Goal: Task Accomplishment & Management: Complete application form

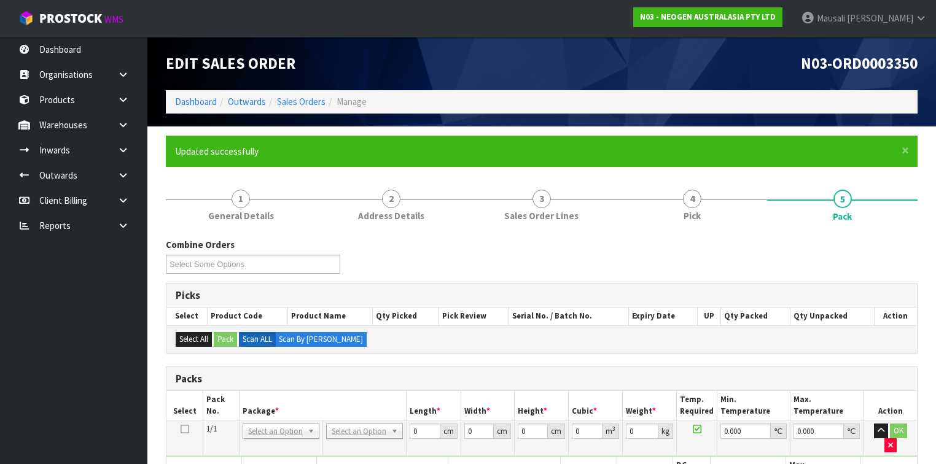
scroll to position [246, 0]
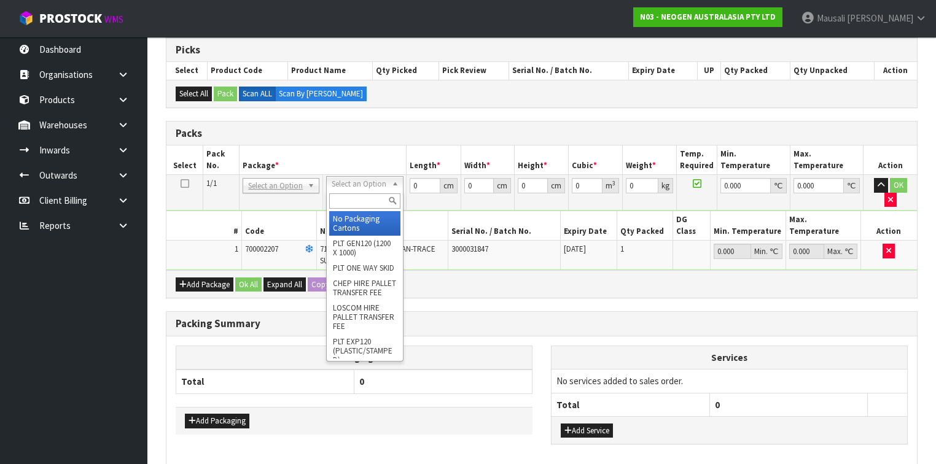
click at [359, 204] on input "text" at bounding box center [364, 200] width 71 height 15
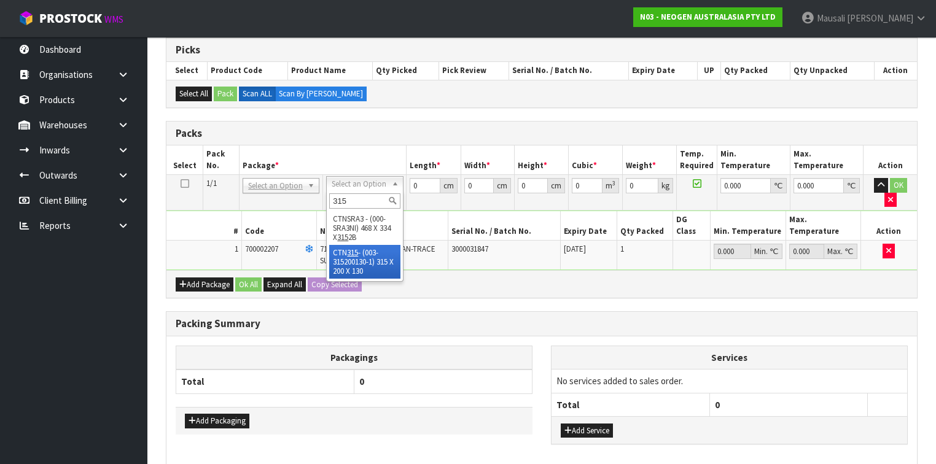
type input "315"
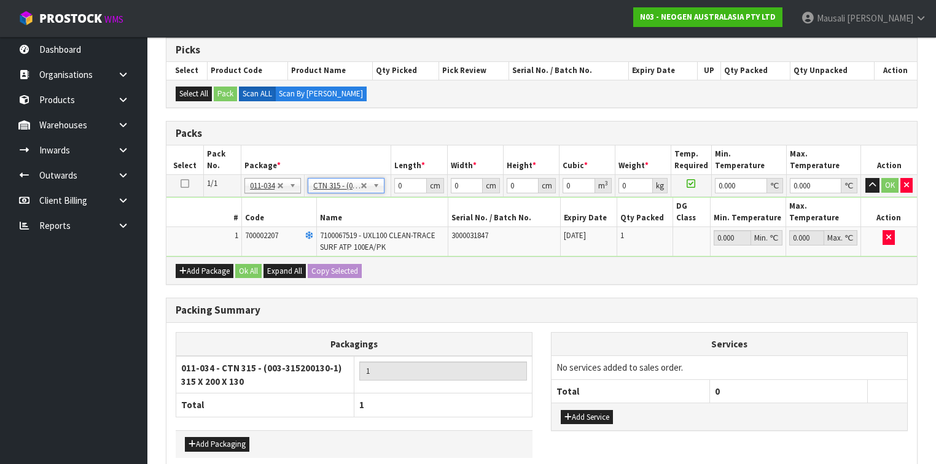
type input "31.5"
type input "20"
type input "13"
type input "0.00819"
type input "1.16"
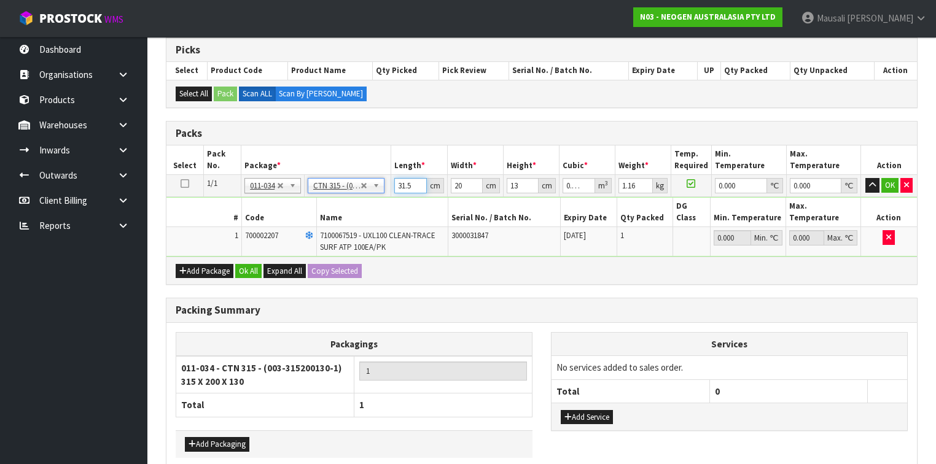
drag, startPoint x: 412, startPoint y: 186, endPoint x: 395, endPoint y: 186, distance: 16.6
click at [397, 186] on input "31.5" at bounding box center [410, 185] width 32 height 15
type input "3"
type input "0.00078"
type input "33"
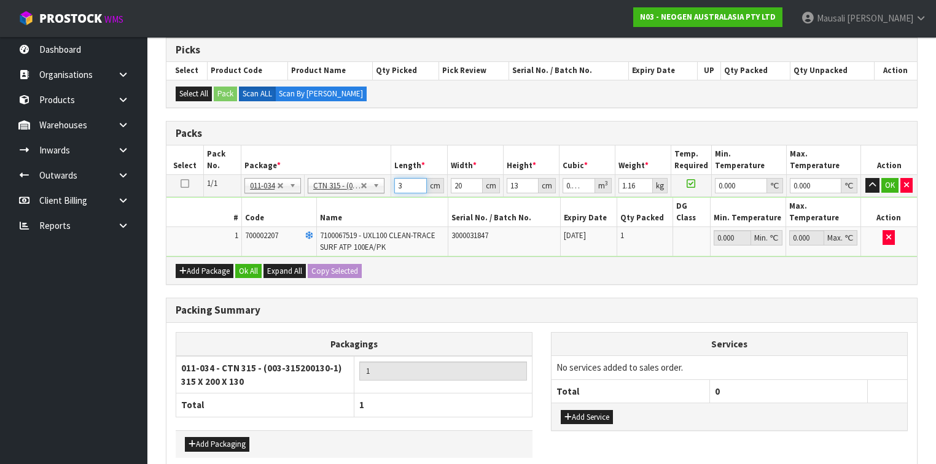
type input "0.00858"
type input "33"
type input "2"
type input "0.000858"
type input "22"
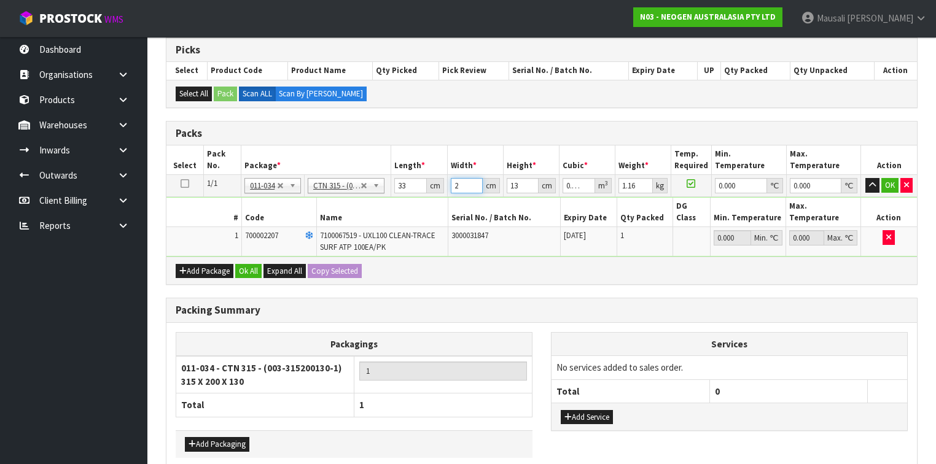
type input "0.009438"
type input "22"
type input "1"
type input "0.000726"
type input "15"
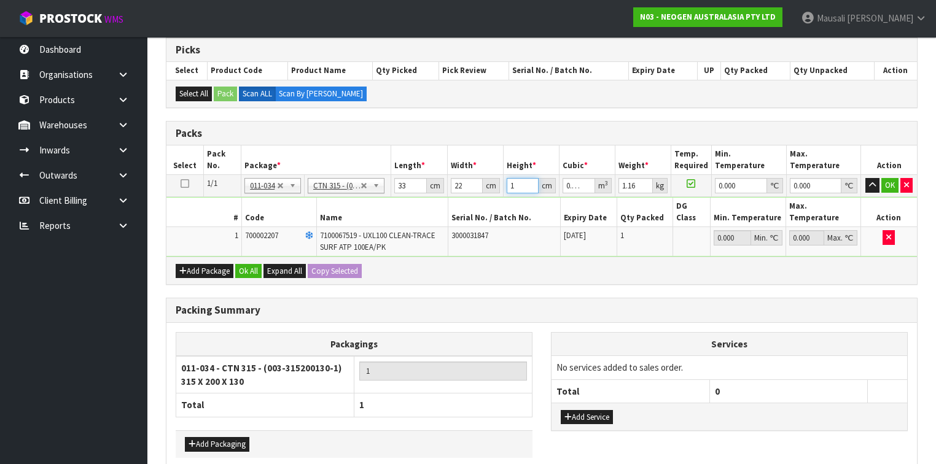
type input "0.01089"
type input "15"
type input "2"
click at [246, 264] on button "Ok All" at bounding box center [248, 271] width 26 height 15
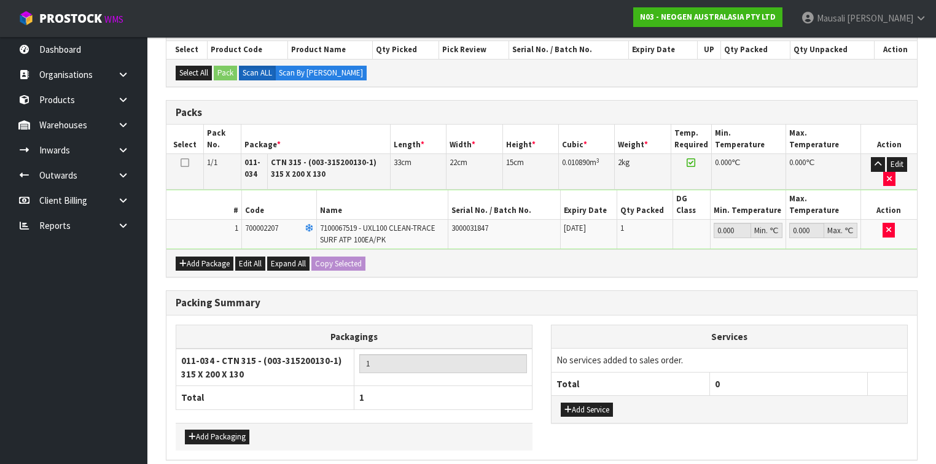
scroll to position [297, 0]
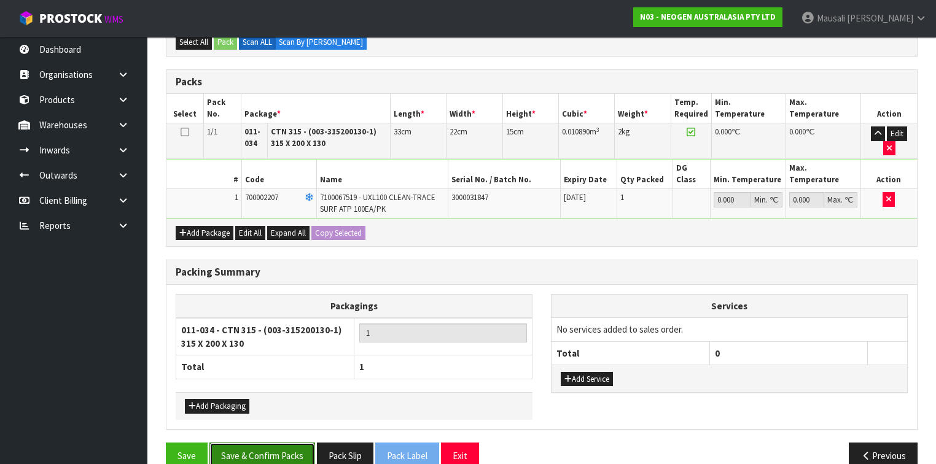
click at [288, 443] on button "Save & Confirm Packs" at bounding box center [262, 456] width 106 height 26
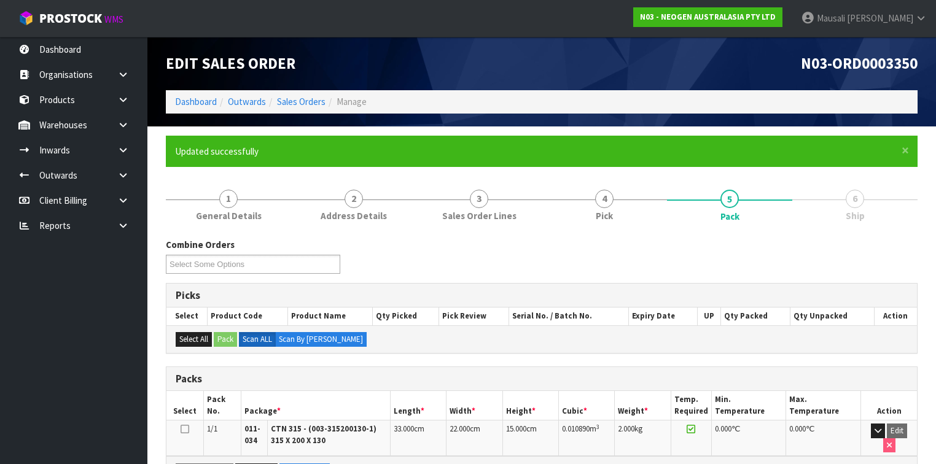
scroll to position [223, 0]
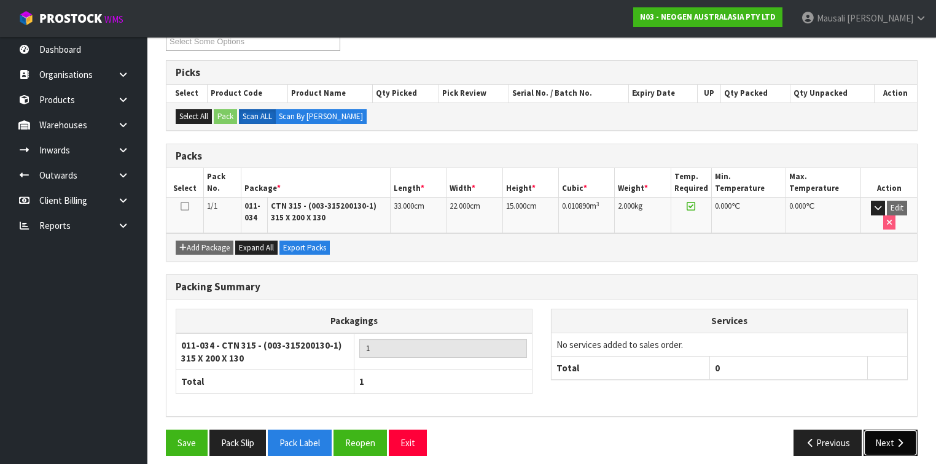
click at [890, 430] on button "Next" at bounding box center [890, 443] width 54 height 26
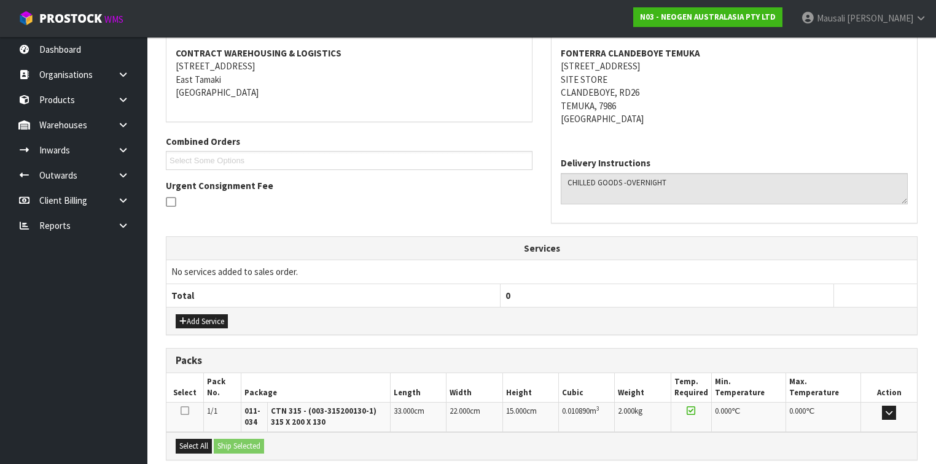
scroll to position [349, 0]
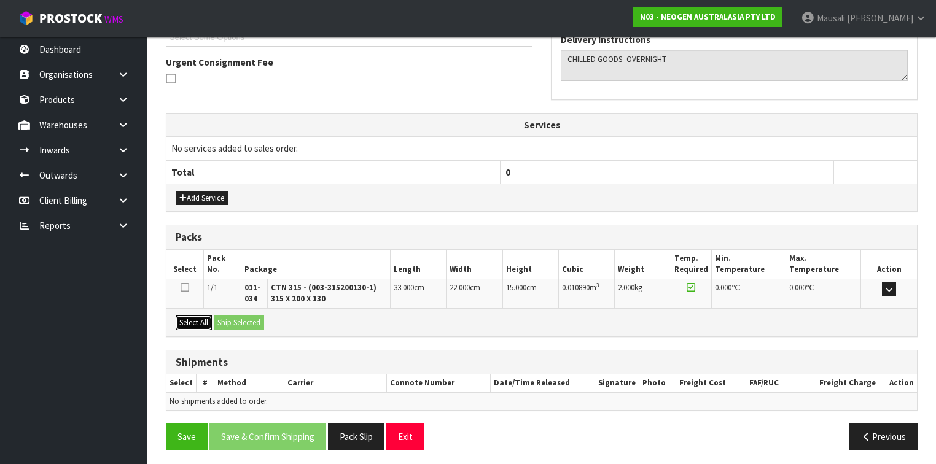
click at [204, 319] on button "Select All" at bounding box center [194, 323] width 36 height 15
click at [221, 319] on button "Ship Selected" at bounding box center [239, 323] width 50 height 15
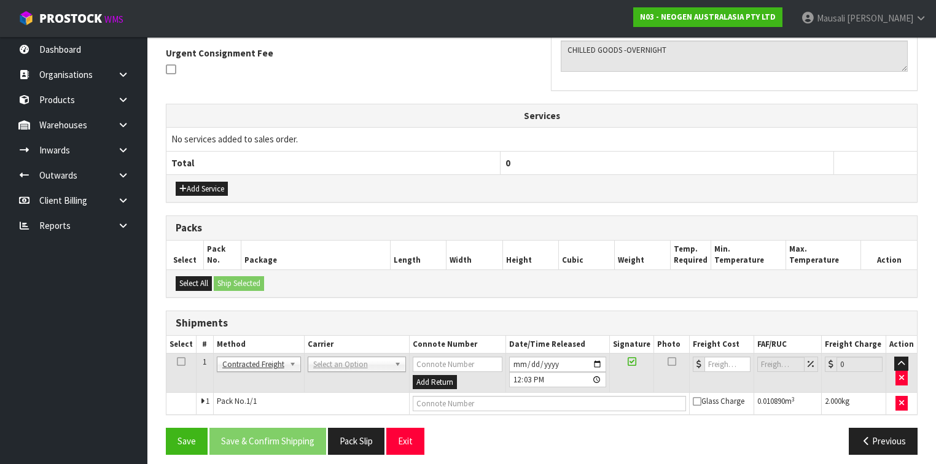
scroll to position [364, 0]
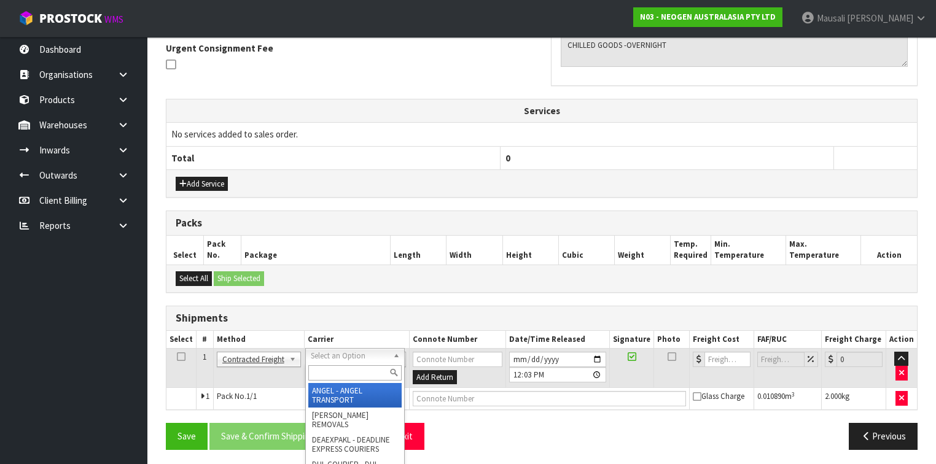
click at [328, 373] on input "text" at bounding box center [354, 372] width 93 height 15
type input "NZP"
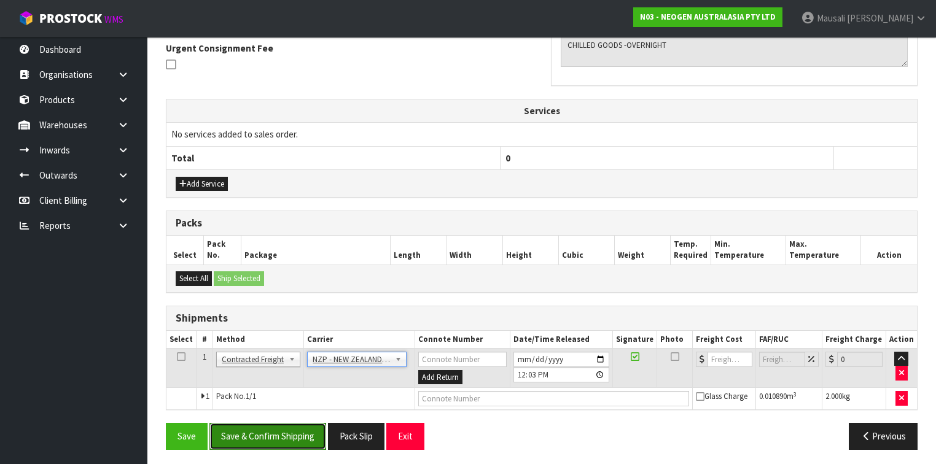
click at [244, 438] on button "Save & Confirm Shipping" at bounding box center [267, 436] width 117 height 26
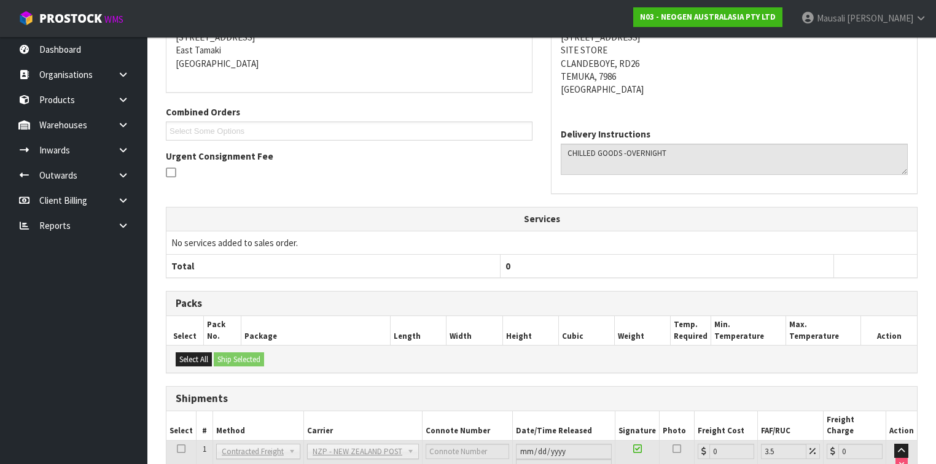
scroll to position [346, 0]
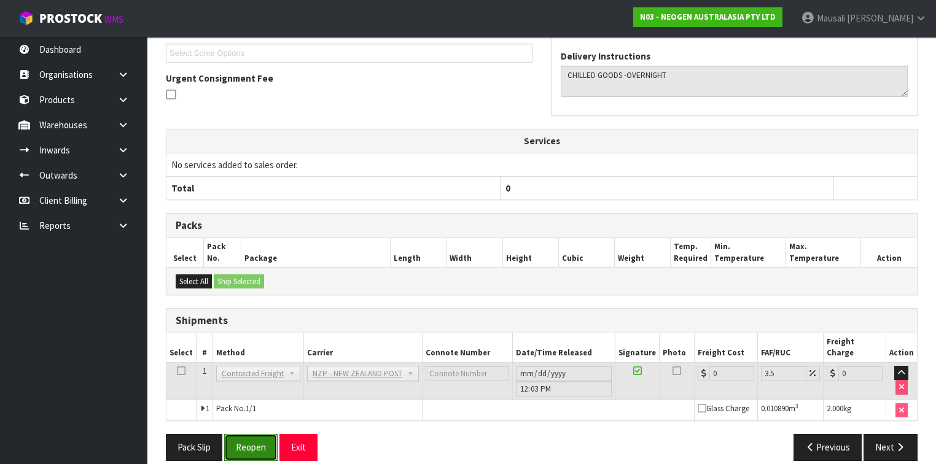
click at [255, 434] on button "Reopen" at bounding box center [250, 447] width 53 height 26
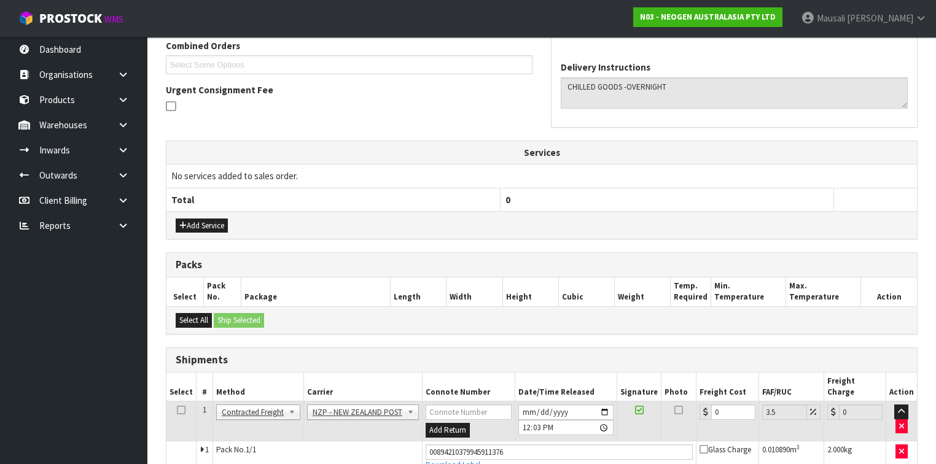
scroll to position [375, 0]
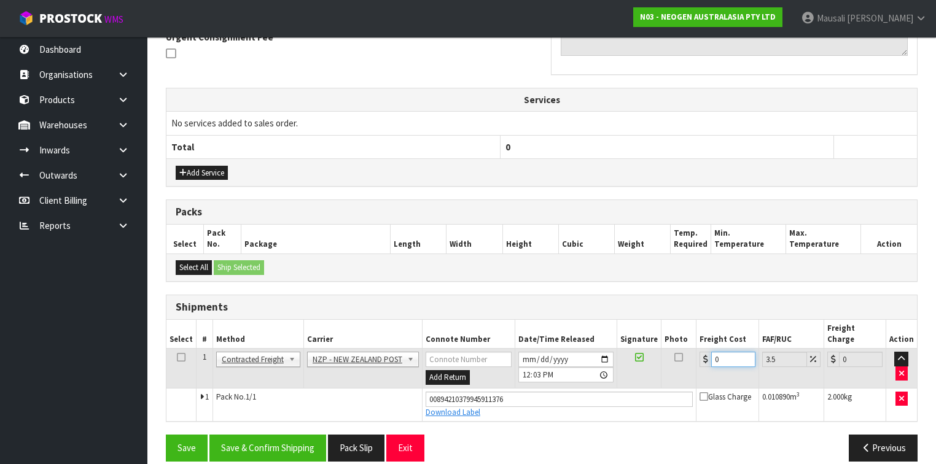
drag, startPoint x: 730, startPoint y: 346, endPoint x: 711, endPoint y: 351, distance: 19.1
click at [711, 352] on input "0" at bounding box center [733, 359] width 44 height 15
type input "3"
type input "3.1"
type input "32"
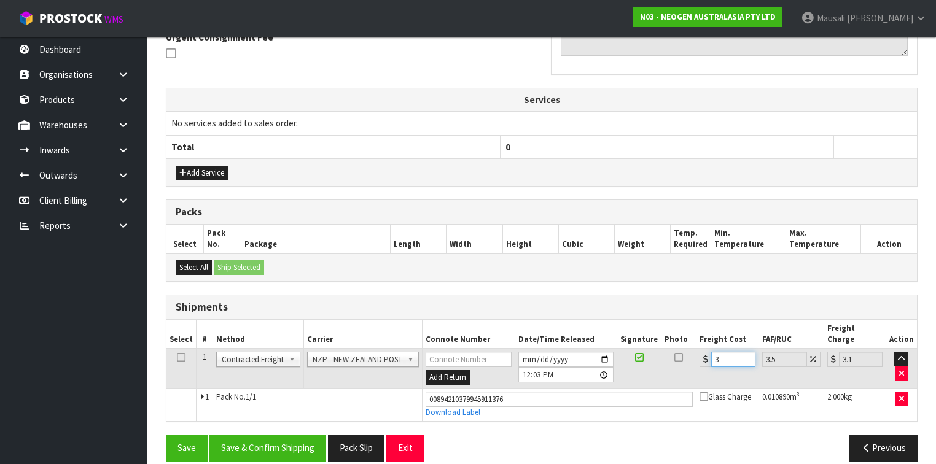
type input "33.12"
type input "32.2"
type input "33.33"
type input "32.22"
type input "33.35"
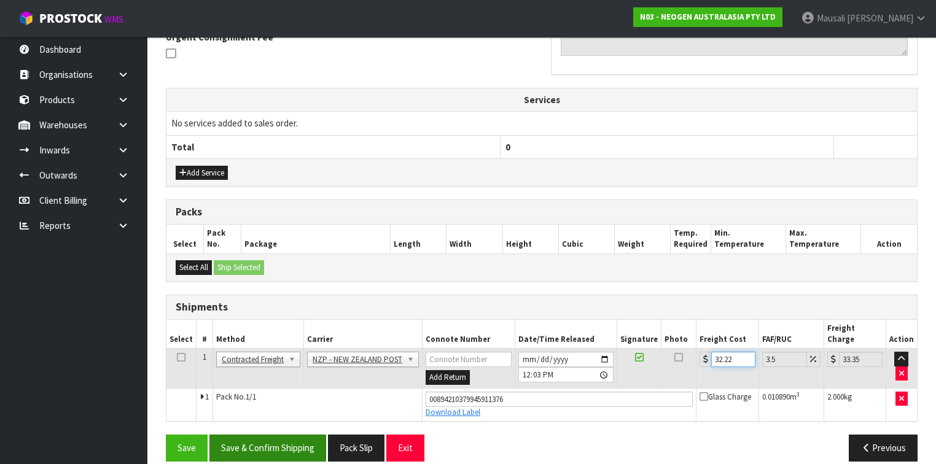
type input "32.22"
click at [259, 435] on button "Save & Confirm Shipping" at bounding box center [267, 448] width 117 height 26
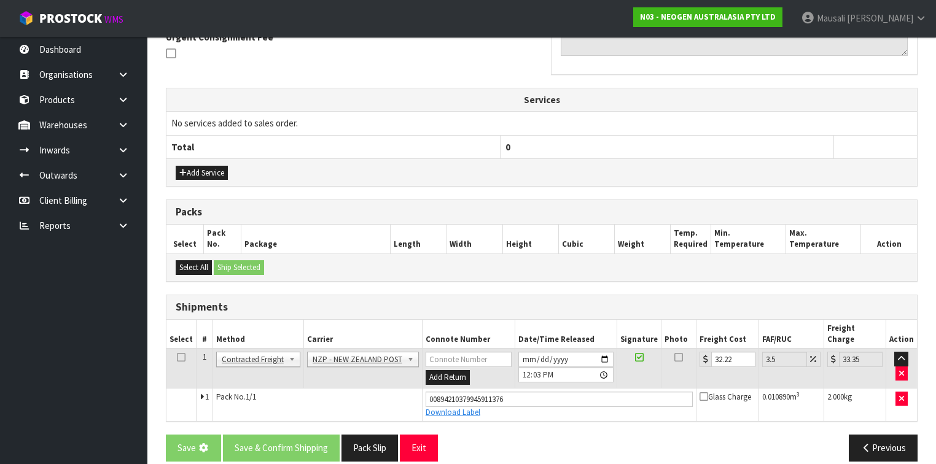
scroll to position [0, 0]
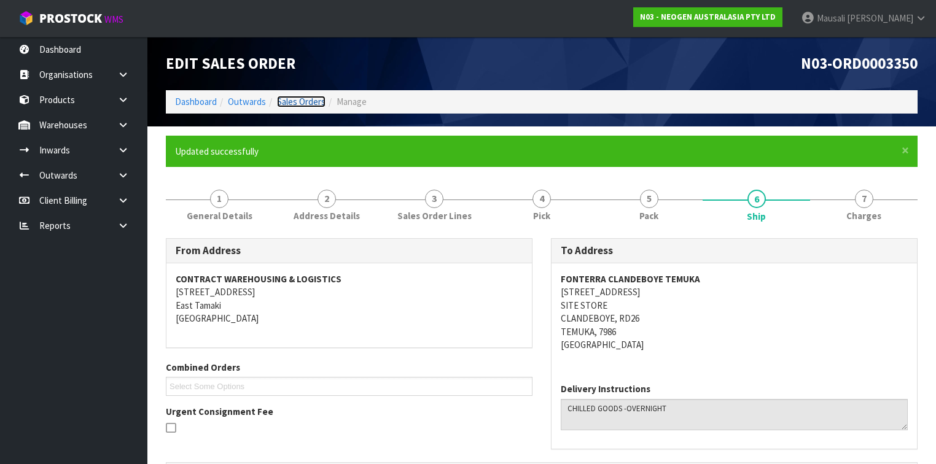
click at [292, 98] on link "Sales Orders" at bounding box center [301, 102] width 49 height 12
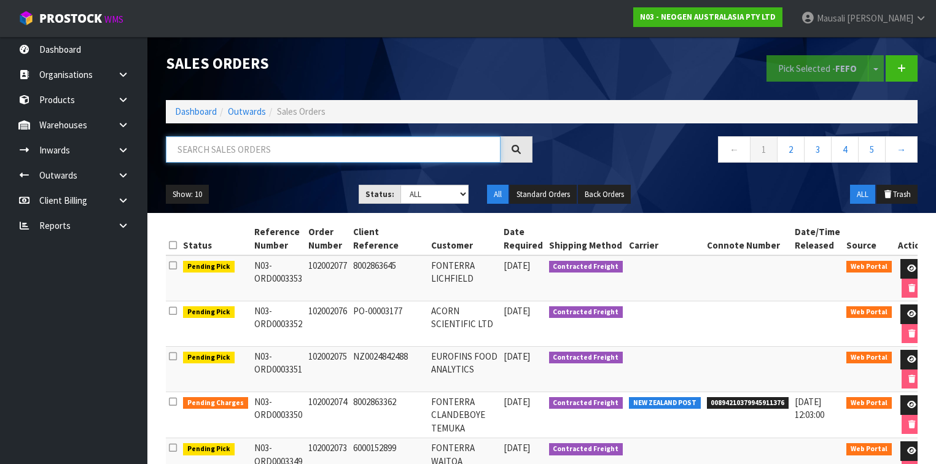
click at [214, 142] on input "text" at bounding box center [333, 149] width 335 height 26
type input "JOB-0410699"
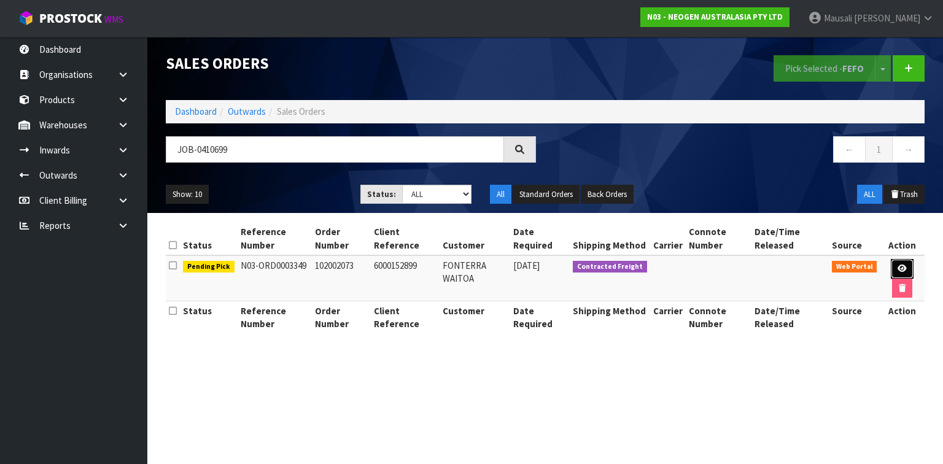
click at [908, 267] on link at bounding box center [902, 269] width 23 height 20
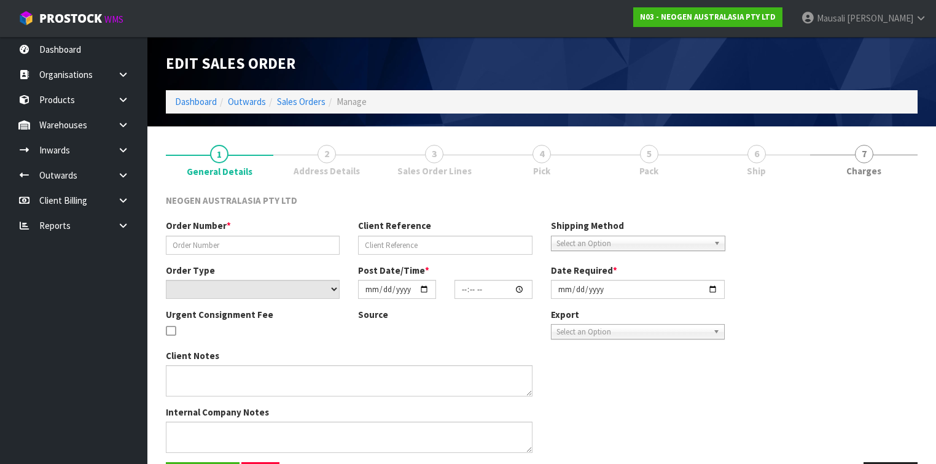
type input "102002073"
type input "6000152899"
select select "number:0"
type input "[DATE]"
type input "10:28:00.000"
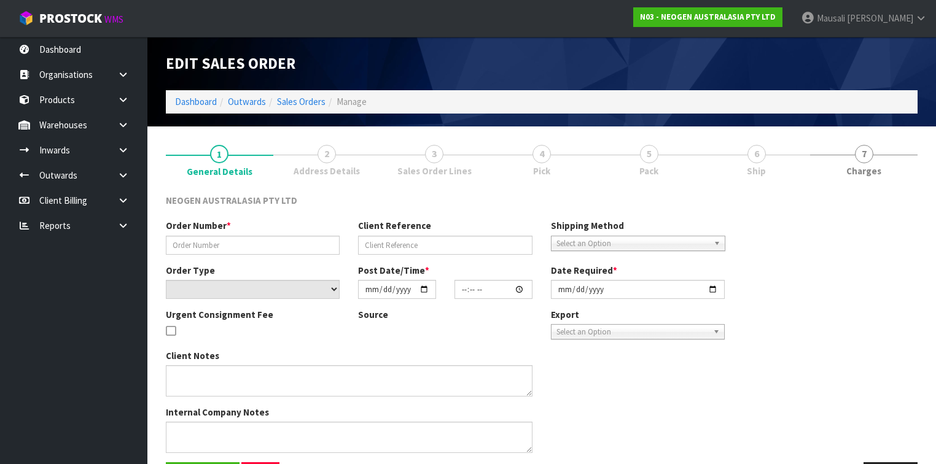
type input "[DATE]"
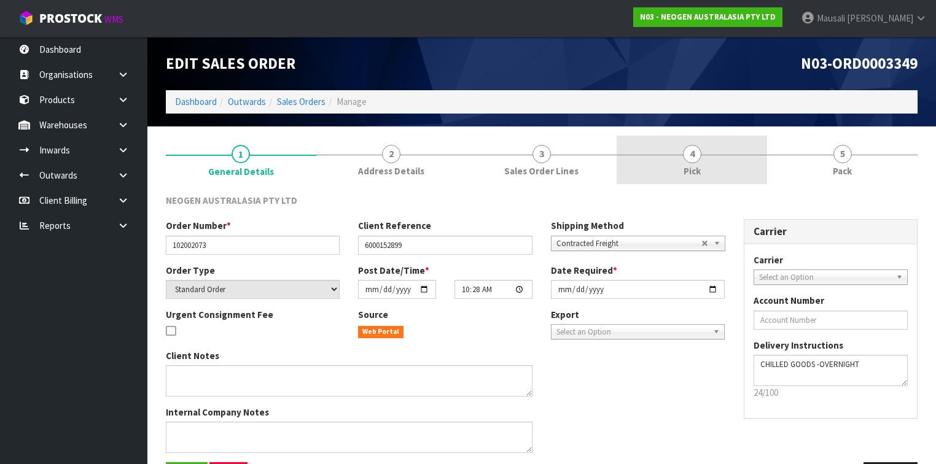
click at [725, 159] on link "4 Pick" at bounding box center [692, 160] width 150 height 49
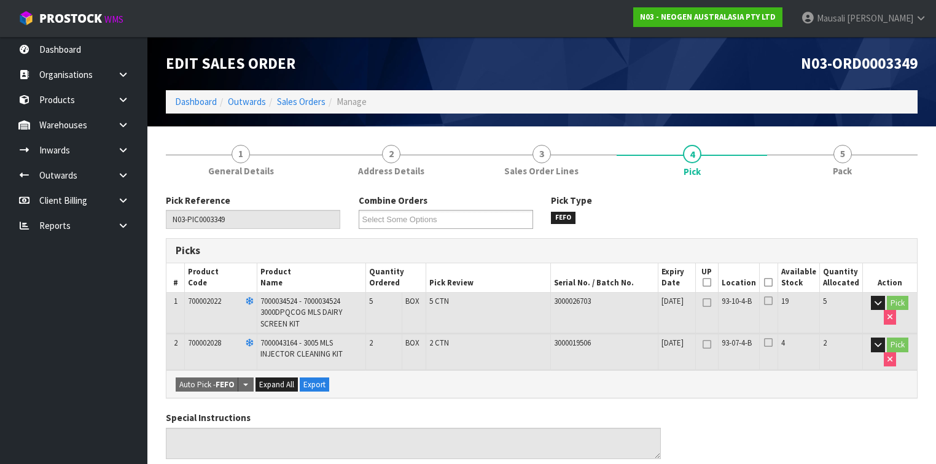
click at [772, 282] on icon at bounding box center [768, 282] width 9 height 1
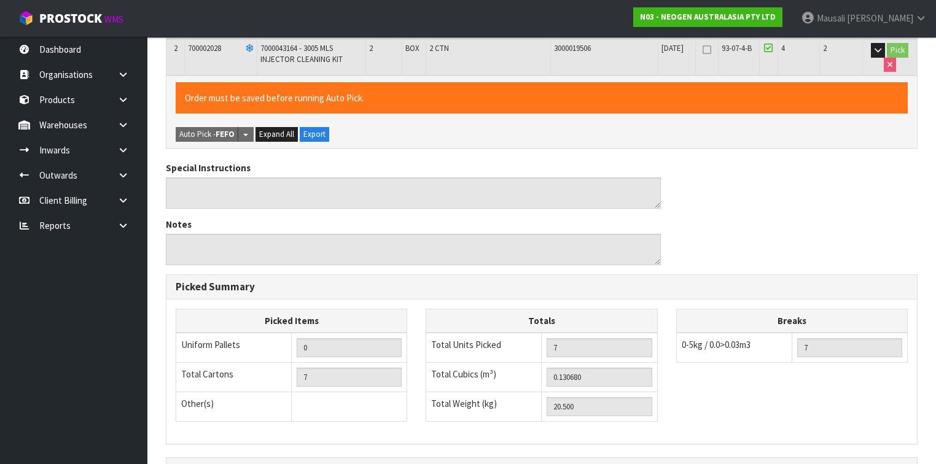
scroll to position [440, 0]
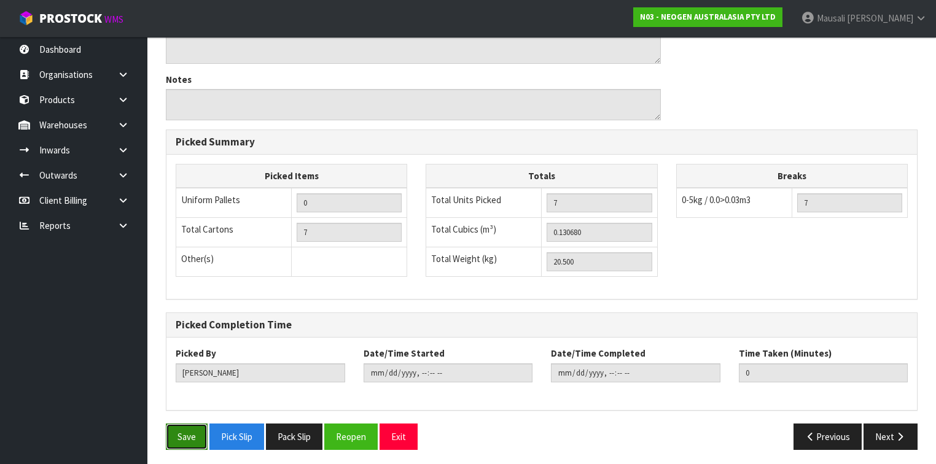
click at [185, 435] on button "Save" at bounding box center [187, 437] width 42 height 26
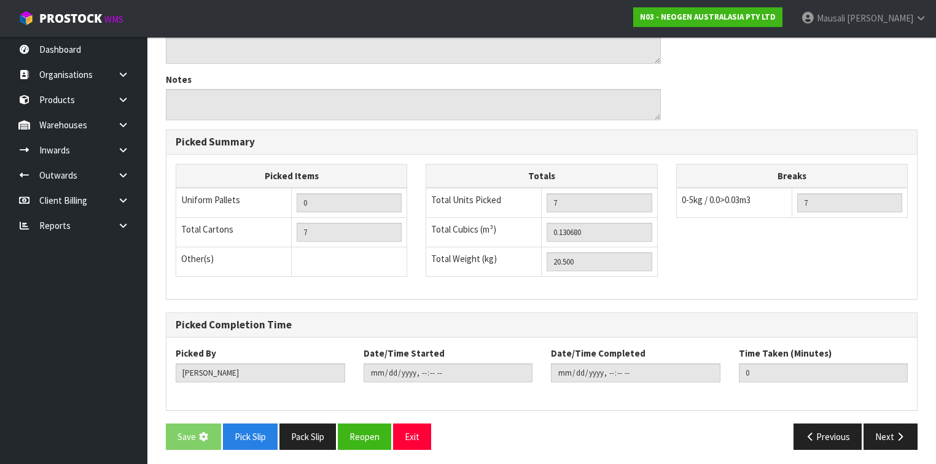
scroll to position [0, 0]
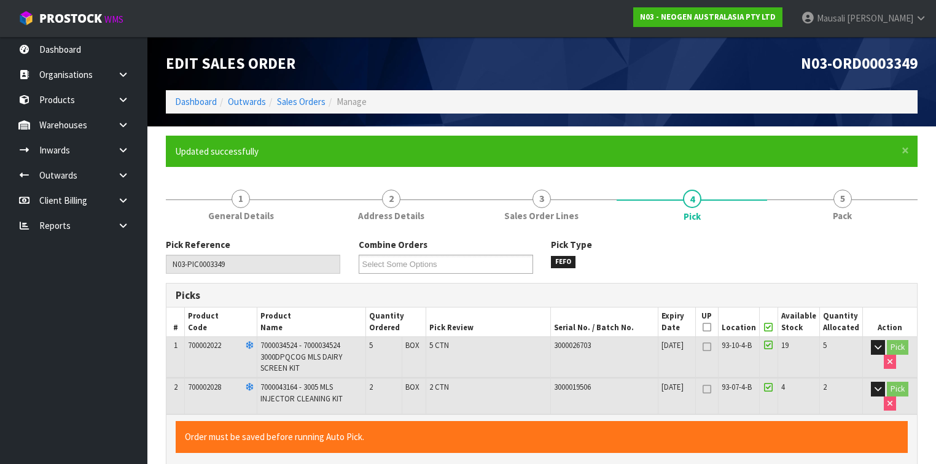
type input "[PERSON_NAME]"
type input "[DATE]T12:07:27"
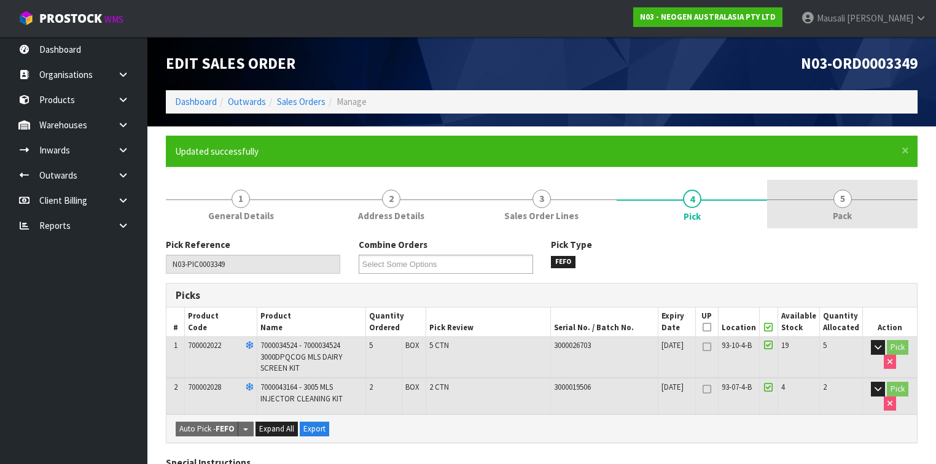
click at [831, 209] on link "5 Pack" at bounding box center [842, 204] width 150 height 49
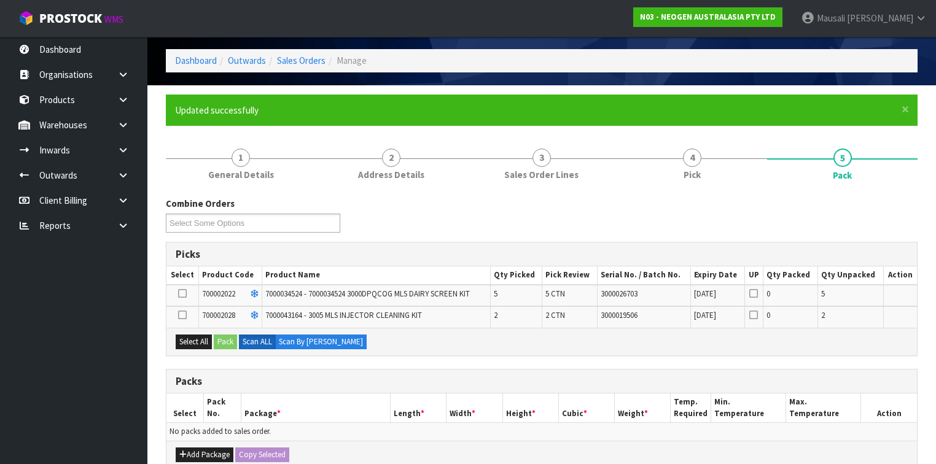
scroll to position [98, 0]
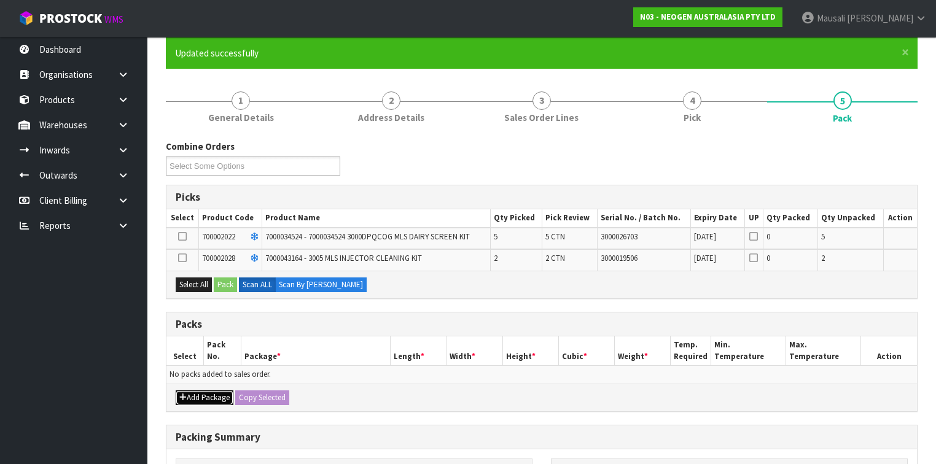
click at [190, 392] on button "Add Package" at bounding box center [205, 398] width 58 height 15
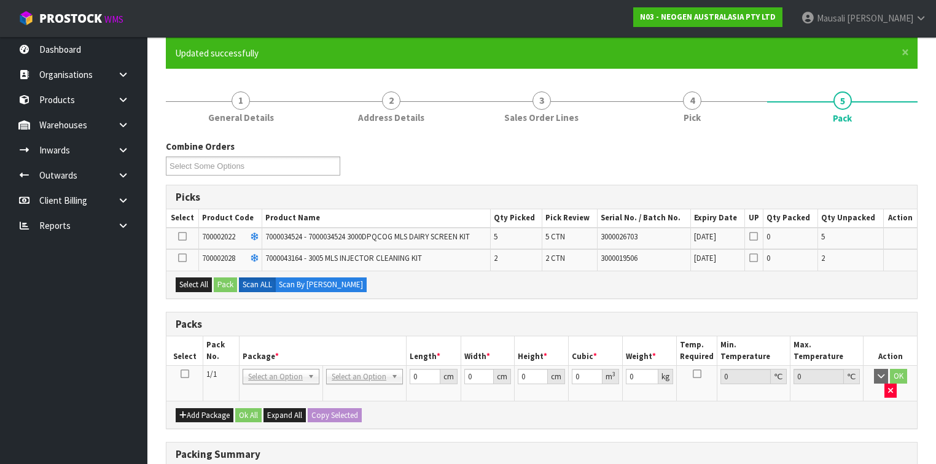
click at [182, 374] on icon at bounding box center [185, 374] width 9 height 1
click at [180, 236] on icon at bounding box center [182, 236] width 9 height 1
click at [0, 0] on input "checkbox" at bounding box center [0, 0] width 0 height 0
click at [224, 282] on button "Pack" at bounding box center [225, 285] width 23 height 15
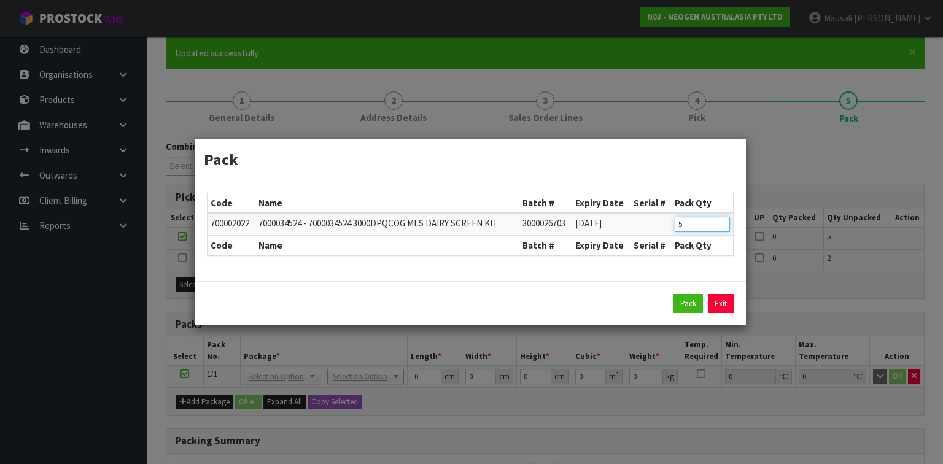
drag, startPoint x: 694, startPoint y: 226, endPoint x: 671, endPoint y: 234, distance: 24.7
click at [671, 234] on tr "700002022 7000034524 - 7000034524 3000DPQCOG MLS DAIRY SCREEN KIT 3000026703 [D…" at bounding box center [471, 224] width 526 height 23
type input "4"
click button "Pack" at bounding box center [688, 304] width 29 height 20
type input "0.000"
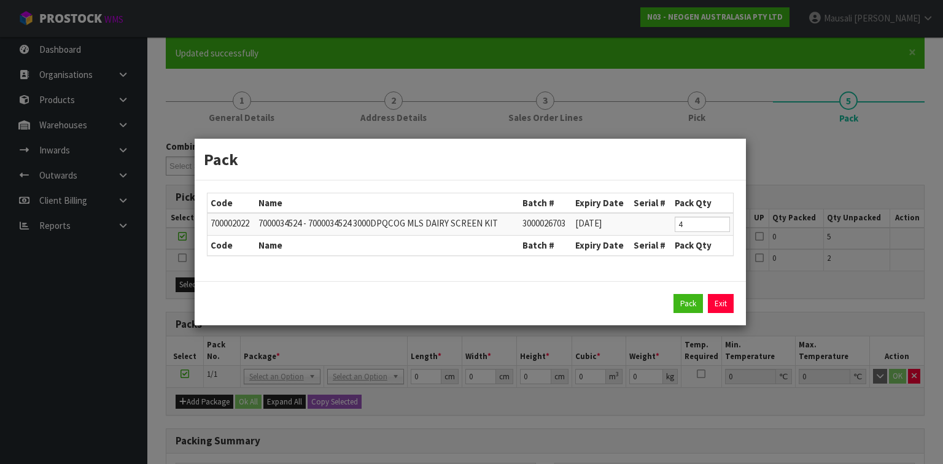
type input "0.000"
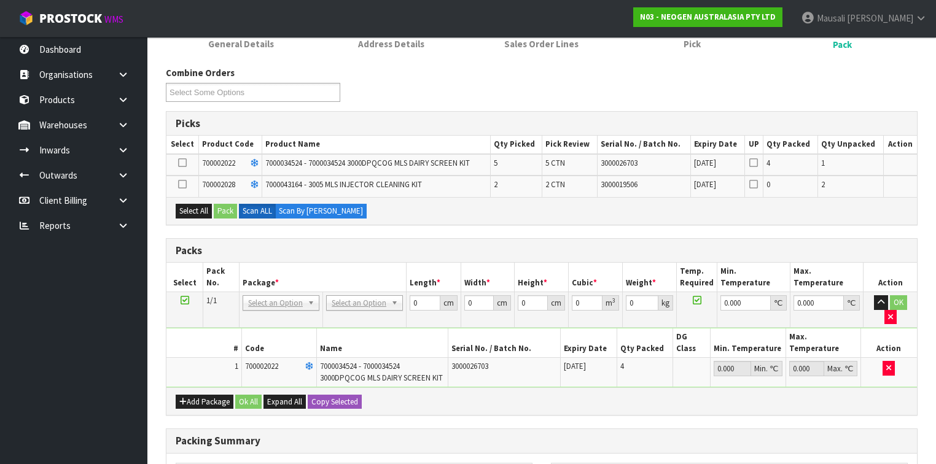
scroll to position [246, 0]
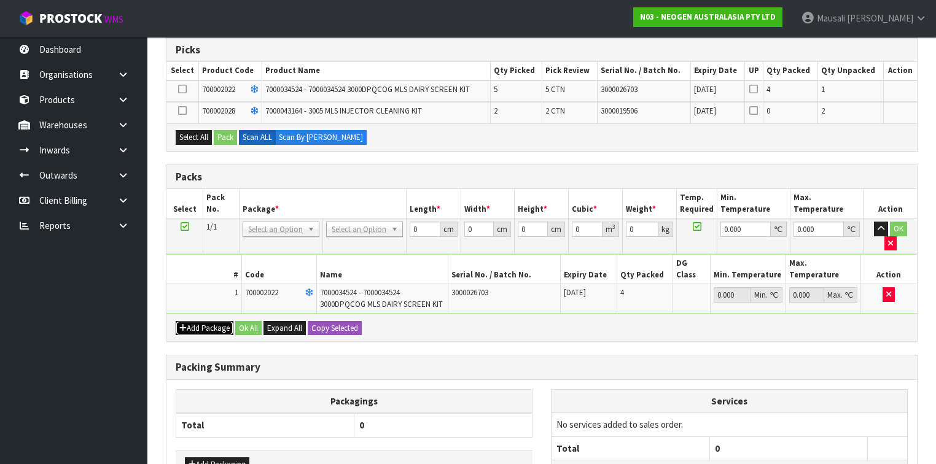
click at [199, 321] on button "Add Package" at bounding box center [205, 328] width 58 height 15
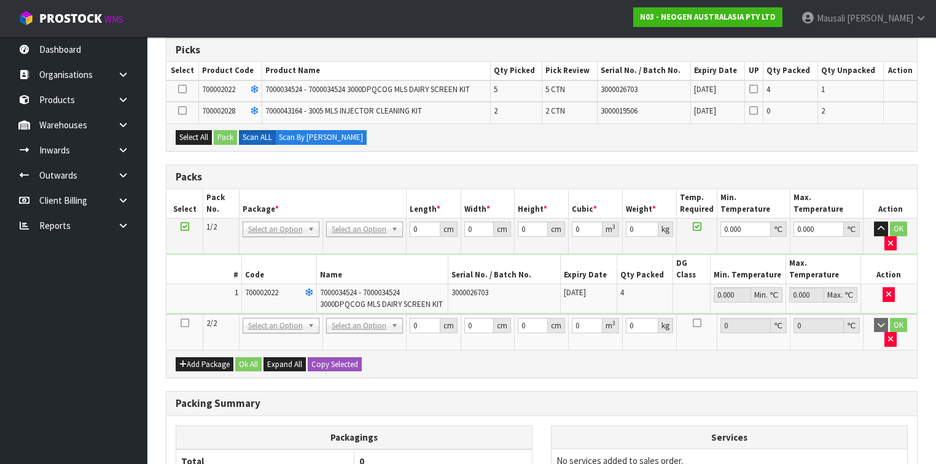
click at [182, 323] on icon at bounding box center [185, 323] width 9 height 1
click at [188, 138] on button "Select All" at bounding box center [194, 137] width 36 height 15
click at [218, 136] on button "Pack" at bounding box center [225, 137] width 23 height 15
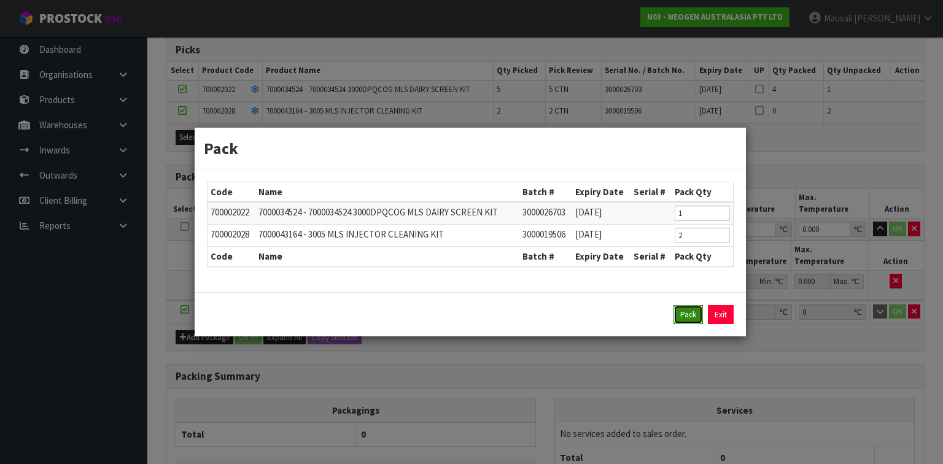
click at [682, 306] on button "Pack" at bounding box center [688, 315] width 29 height 20
type input "0.000"
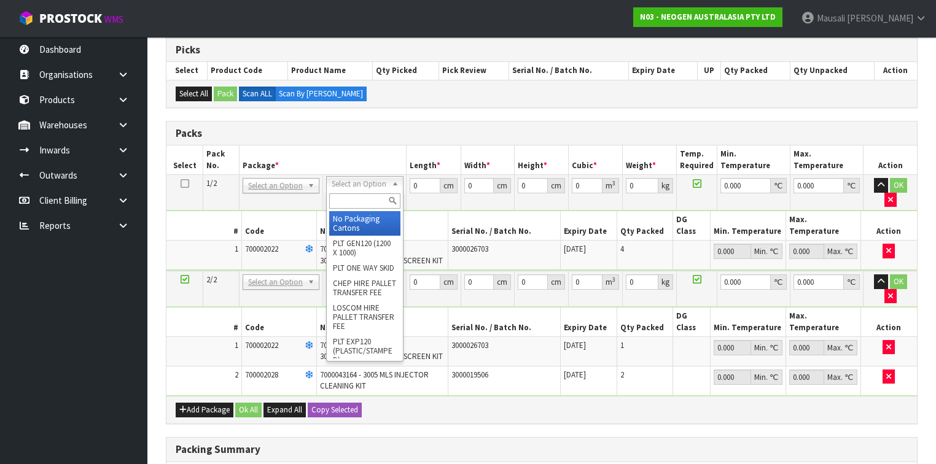
click at [346, 196] on input "text" at bounding box center [364, 200] width 71 height 15
type input "CTN9"
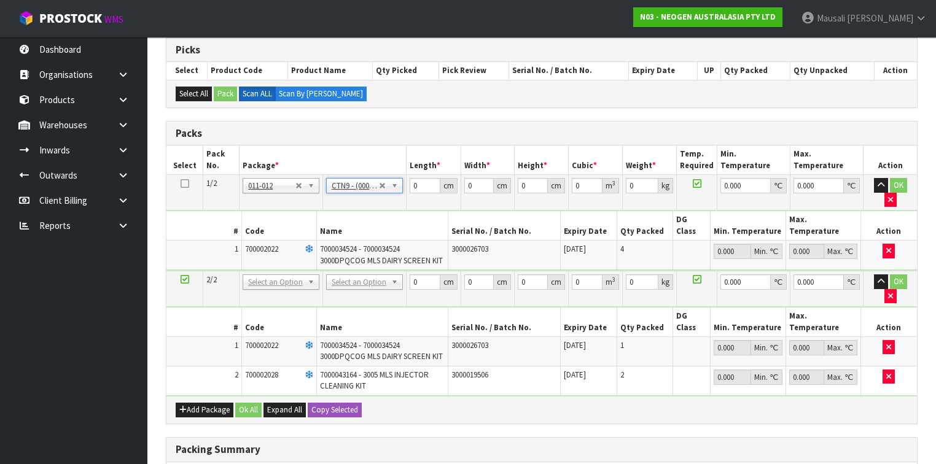
type input "51"
type input "38"
type input "58.5"
type input "0.113373"
type input "14.52"
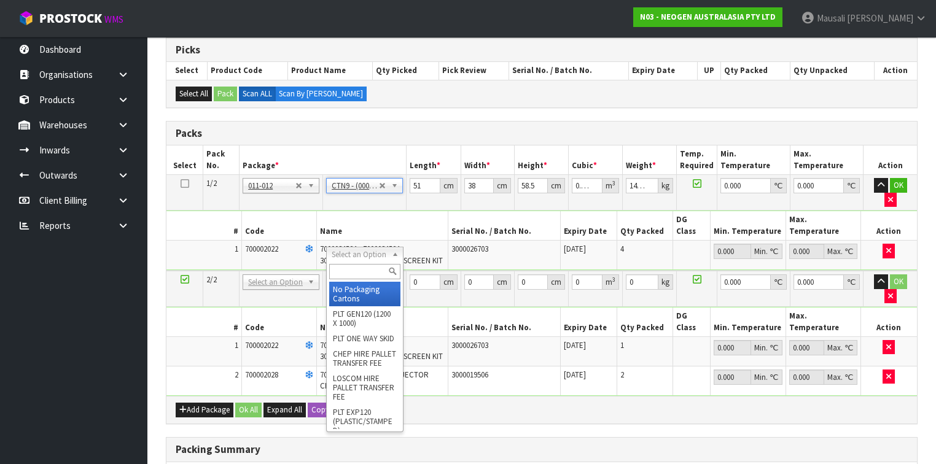
click at [338, 275] on input "text" at bounding box center [364, 271] width 71 height 15
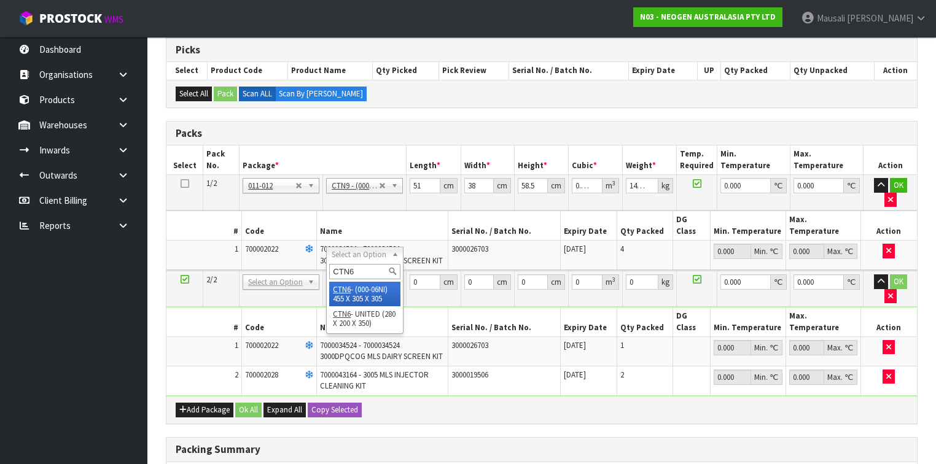
type input "CTN6"
type input "45.5"
type input "30.5"
type input "0.042326"
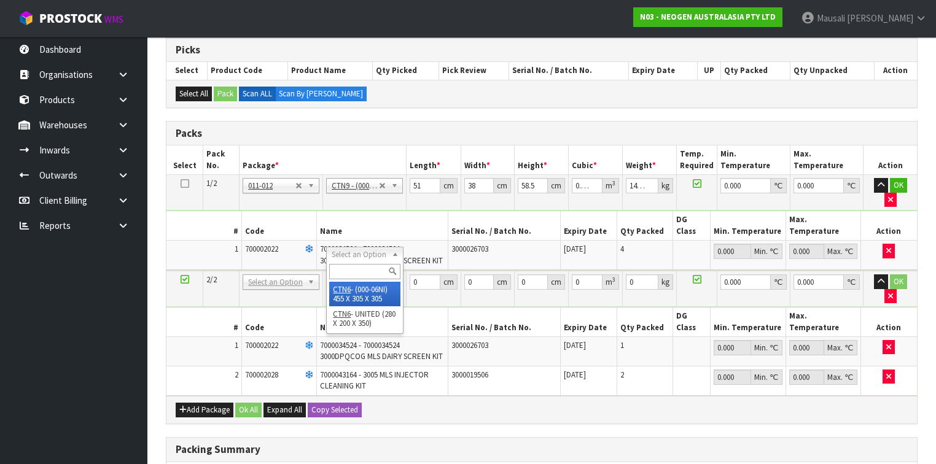
type input "6.38"
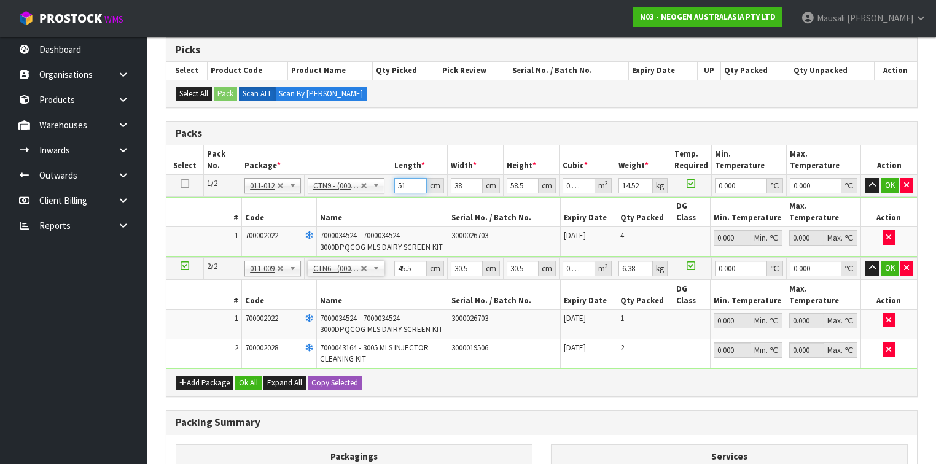
drag, startPoint x: 407, startPoint y: 187, endPoint x: 394, endPoint y: 189, distance: 13.0
click at [394, 189] on input "51" at bounding box center [410, 185] width 32 height 15
type input "5"
type input "0.011115"
type input "51"
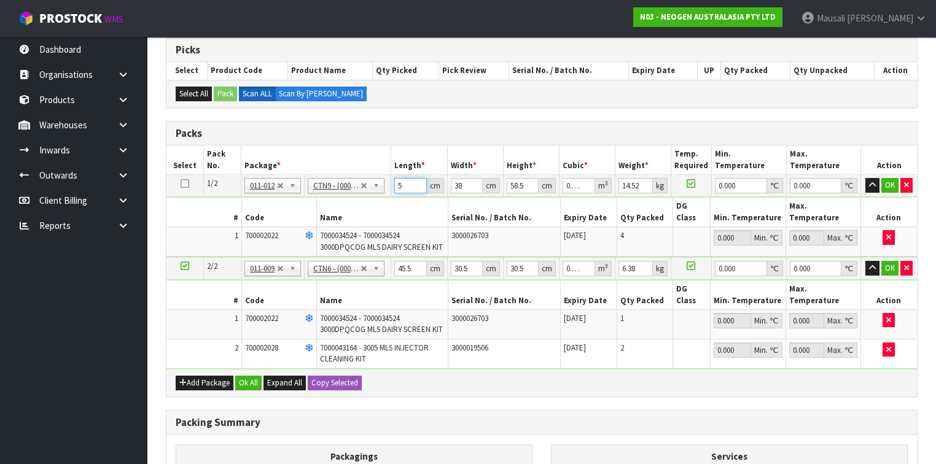
type input "0.113373"
type input "4"
type input "0.011934"
type input "40"
type input "0.11934"
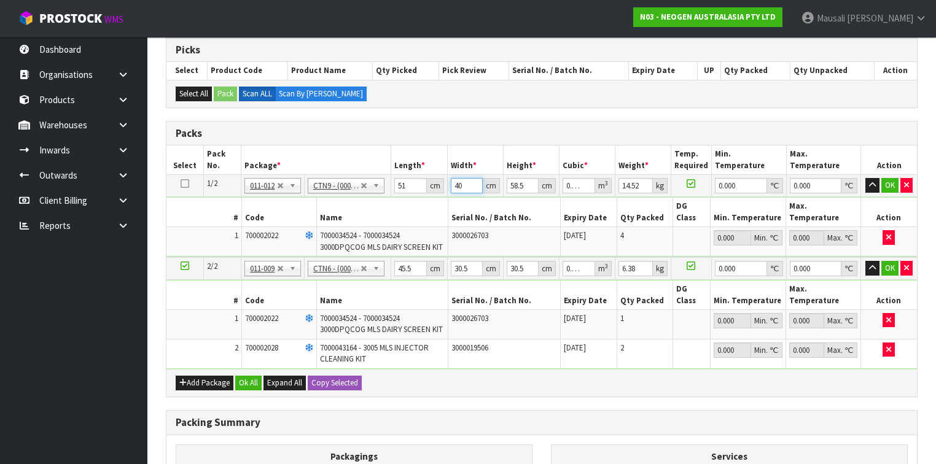
type input "40"
type input "5"
type input "0.0102"
type input "56"
type input "0.11424"
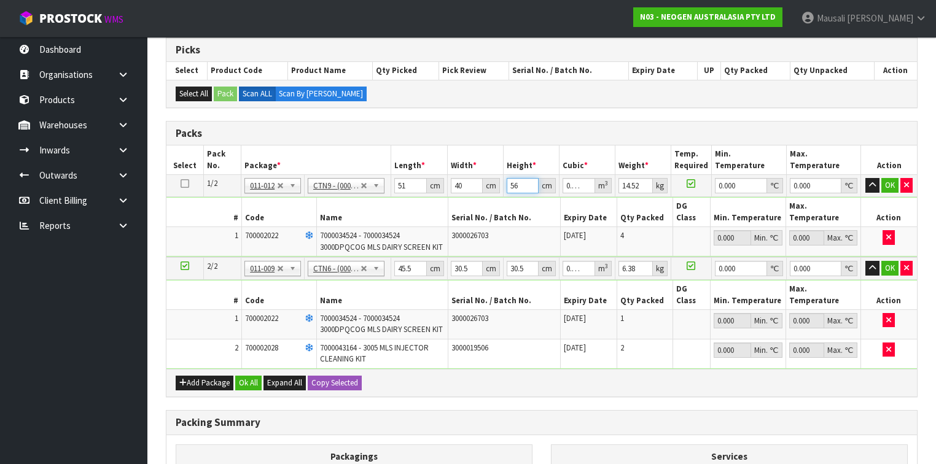
type input "56"
type input "16"
type input "0"
type input "4"
type input "0.003721"
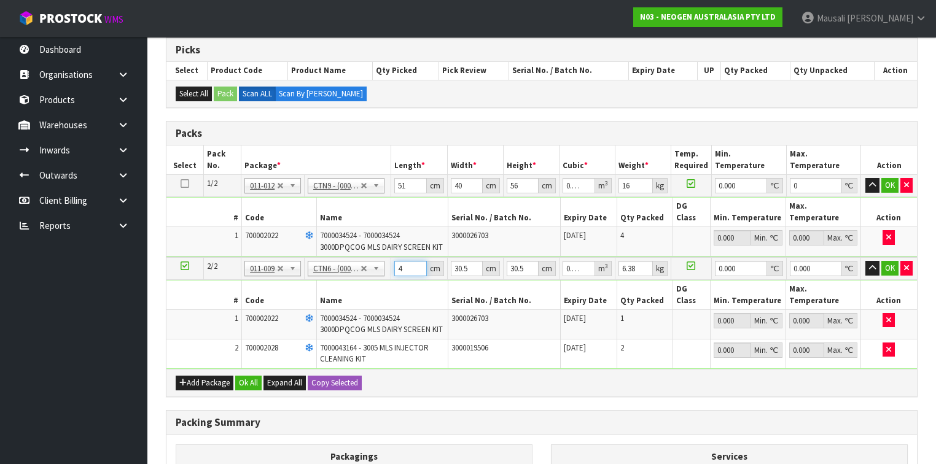
type input "48"
type input "0.044652"
type input "48"
type input "3"
type input "0.004392"
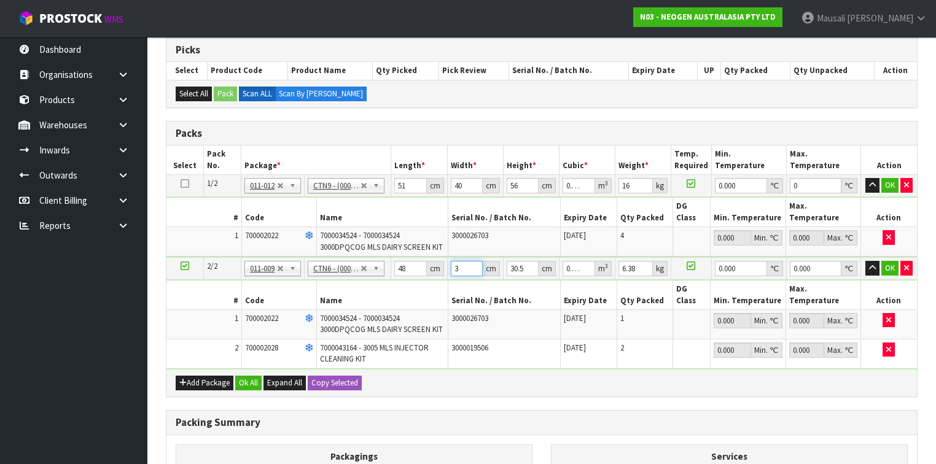
type input "31"
type input "0.045384"
type input "31"
type input "3"
type input "0.004464"
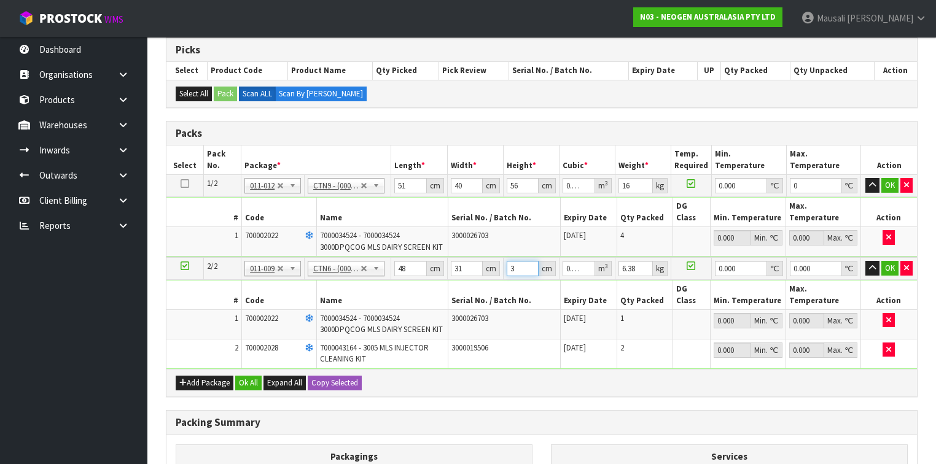
type input "32"
type input "0.047616"
type input "32"
type input "7"
click at [246, 376] on button "Ok All" at bounding box center [248, 383] width 26 height 15
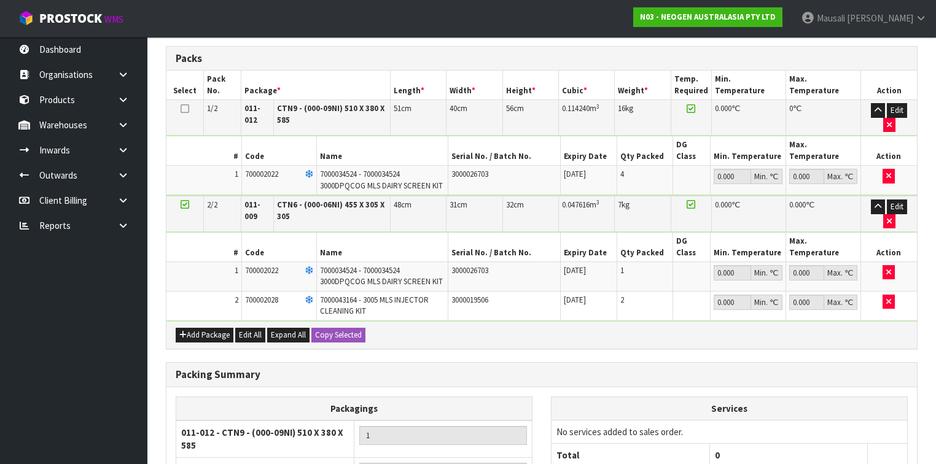
scroll to position [442, 0]
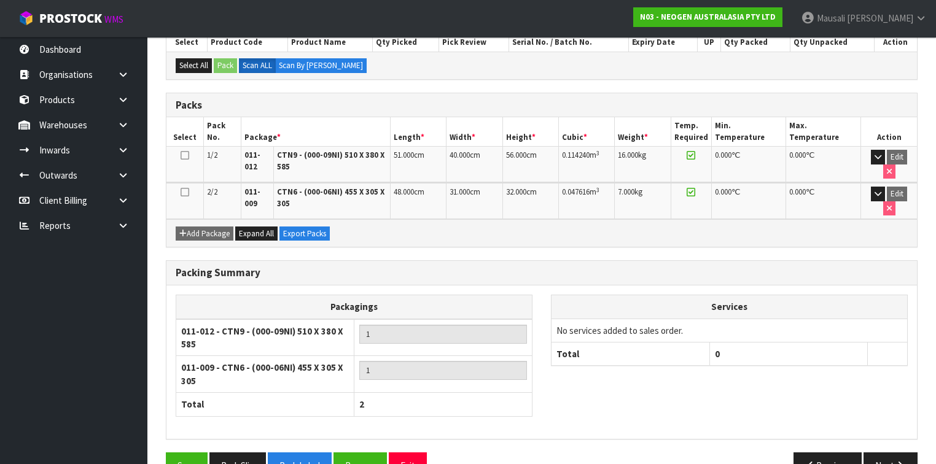
scroll to position [290, 0]
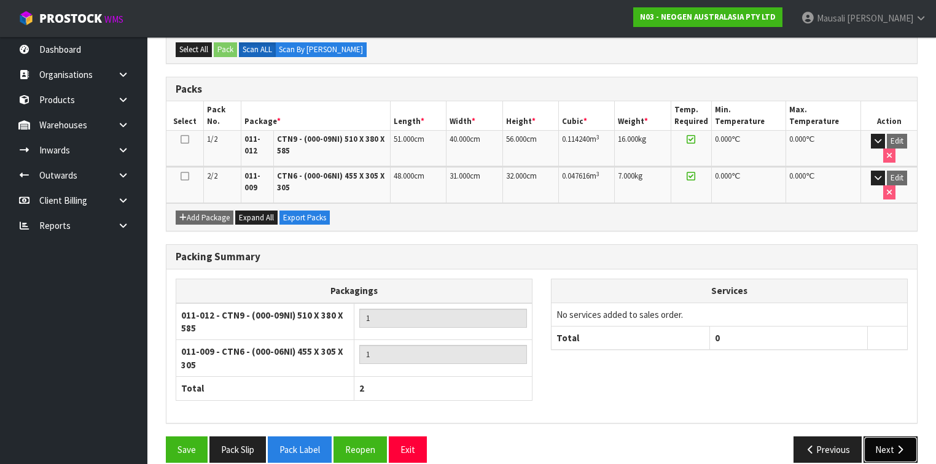
click at [877, 437] on button "Next" at bounding box center [890, 450] width 54 height 26
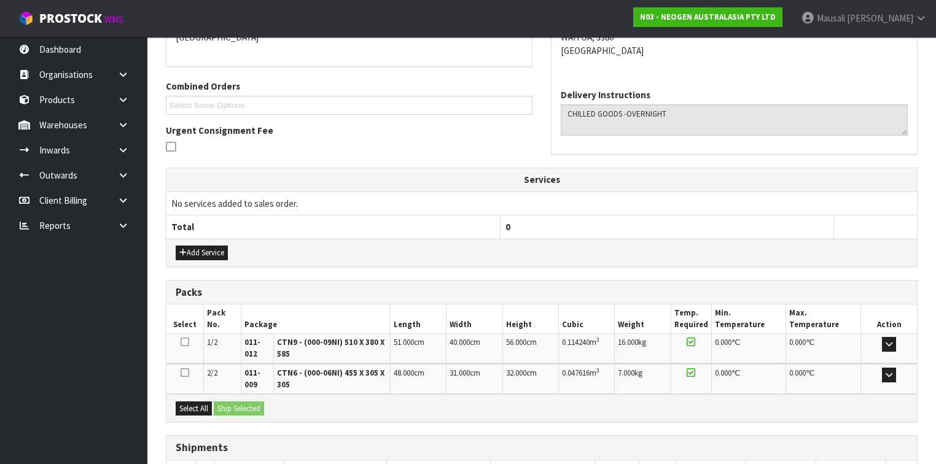
scroll to position [367, 0]
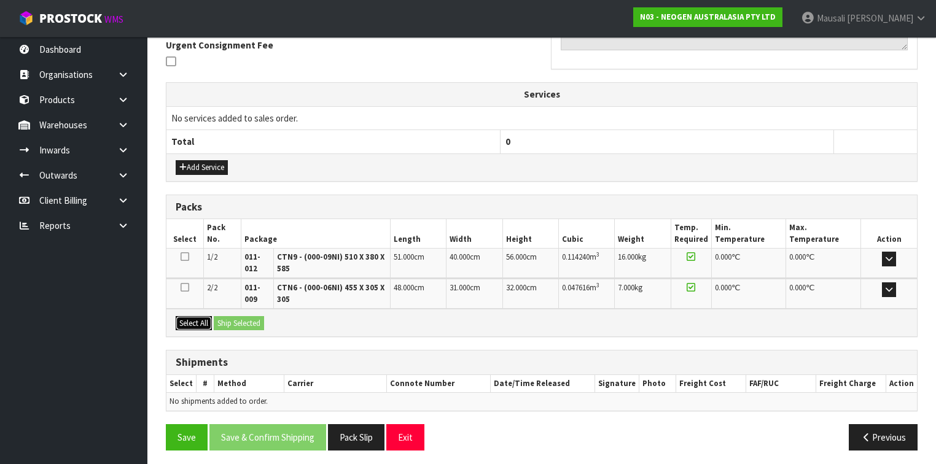
click at [201, 319] on button "Select All" at bounding box center [194, 323] width 36 height 15
click at [213, 319] on div "Select All Ship Selected" at bounding box center [541, 323] width 750 height 28
click at [235, 318] on button "Ship Selected" at bounding box center [239, 323] width 50 height 15
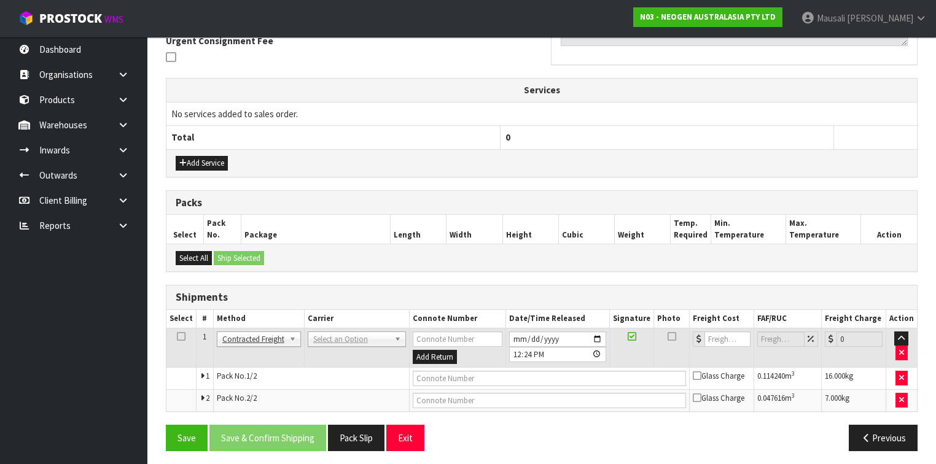
scroll to position [372, 0]
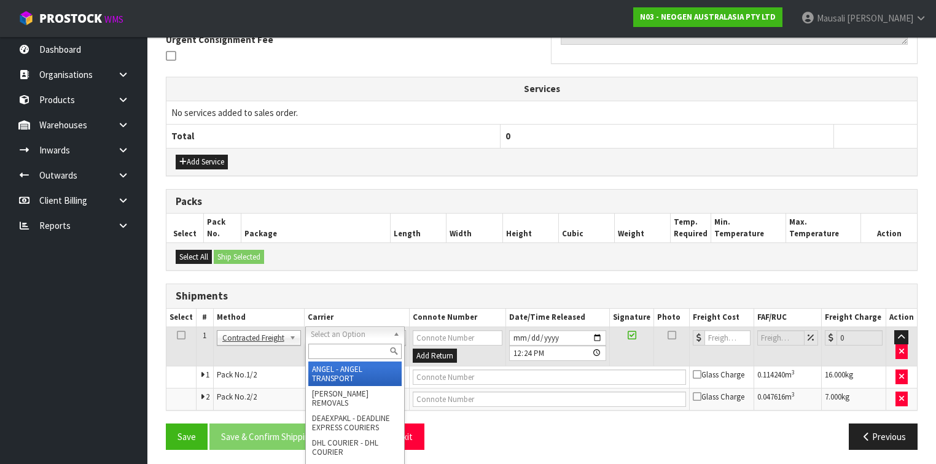
drag, startPoint x: 325, startPoint y: 335, endPoint x: 346, endPoint y: 351, distance: 26.2
click at [345, 349] on input "text" at bounding box center [354, 351] width 93 height 15
type input "NZP"
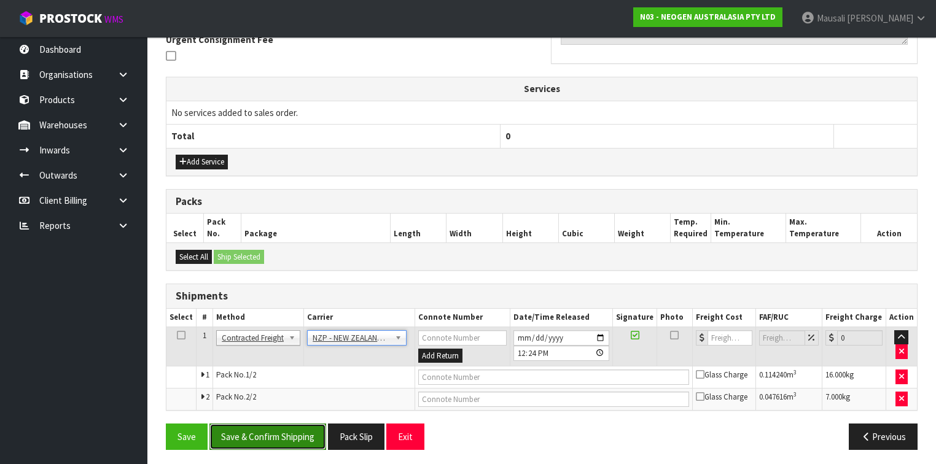
click at [275, 435] on button "Save & Confirm Shipping" at bounding box center [267, 437] width 117 height 26
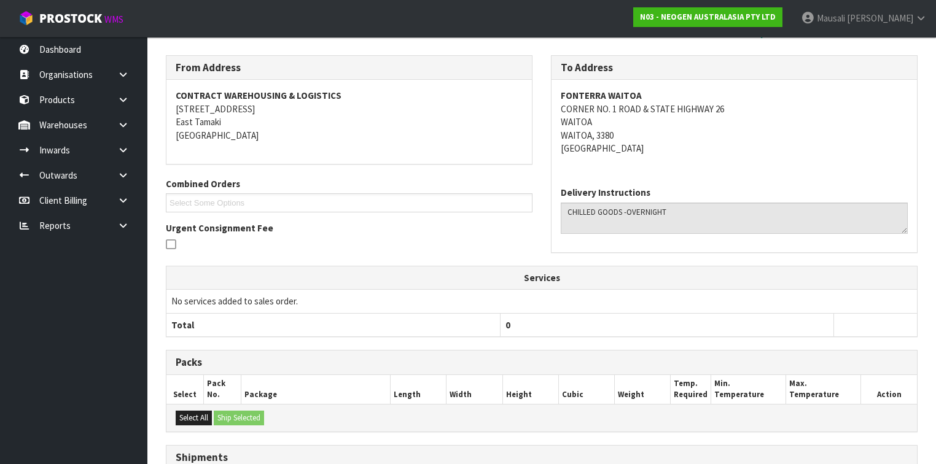
scroll to position [354, 0]
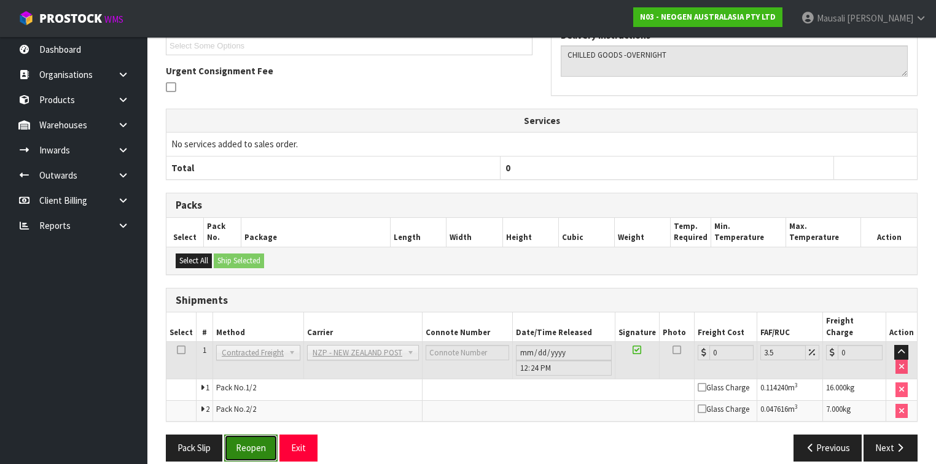
drag, startPoint x: 264, startPoint y: 426, endPoint x: 278, endPoint y: 421, distance: 14.4
click at [264, 435] on button "Reopen" at bounding box center [250, 448] width 53 height 26
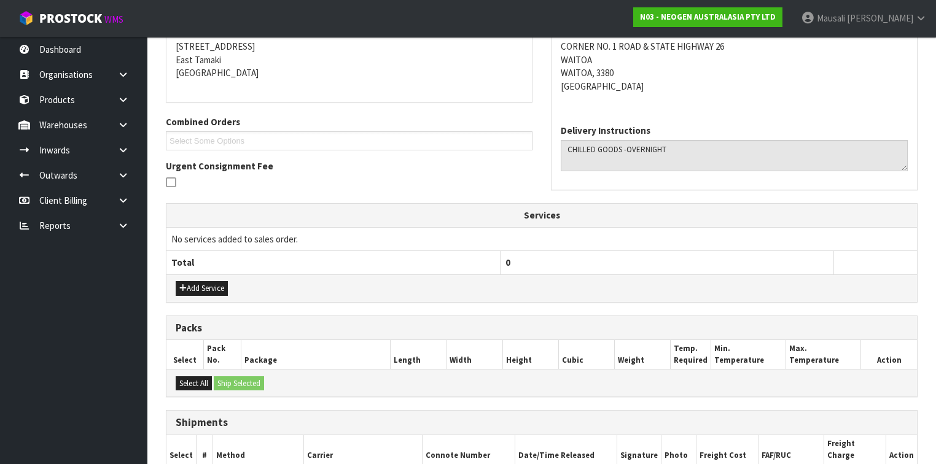
scroll to position [383, 0]
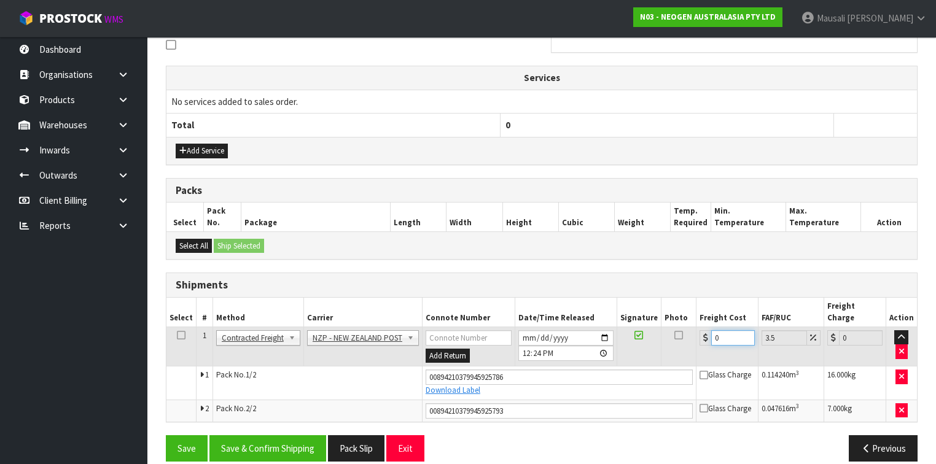
drag, startPoint x: 730, startPoint y: 320, endPoint x: 693, endPoint y: 352, distance: 49.2
click at [693, 352] on tbody "1 Client Local Pickup Customer Local Pickup Company Freight Contracted Freight …" at bounding box center [541, 374] width 750 height 95
type input "2"
type input "2.07"
type input "27"
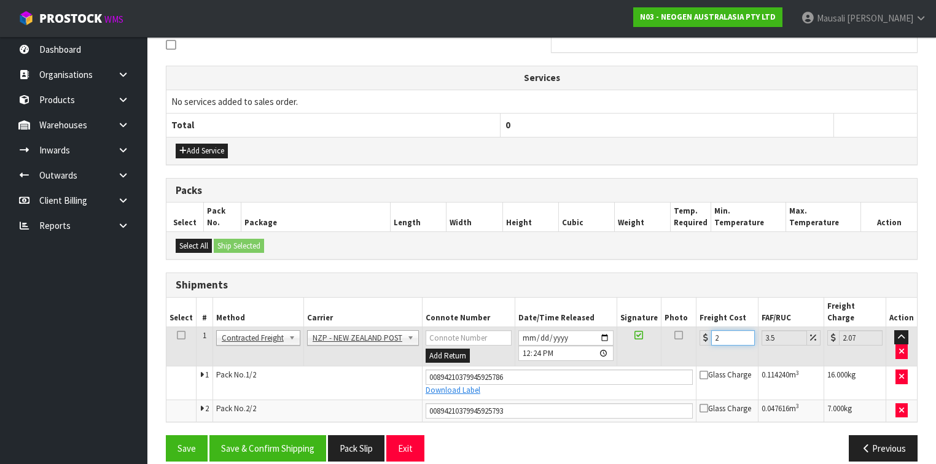
type input "27.94"
type input "27.04"
type input "27.99"
type input "27.04"
click at [297, 435] on button "Save & Confirm Shipping" at bounding box center [267, 448] width 117 height 26
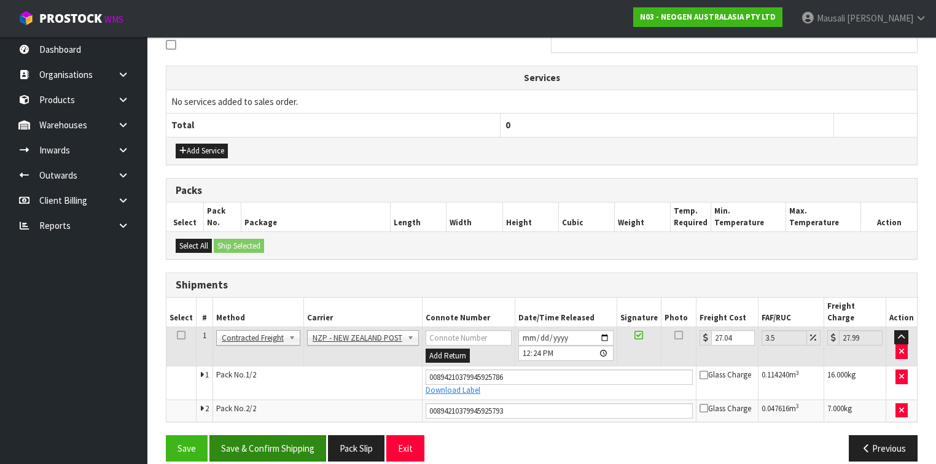
scroll to position [0, 0]
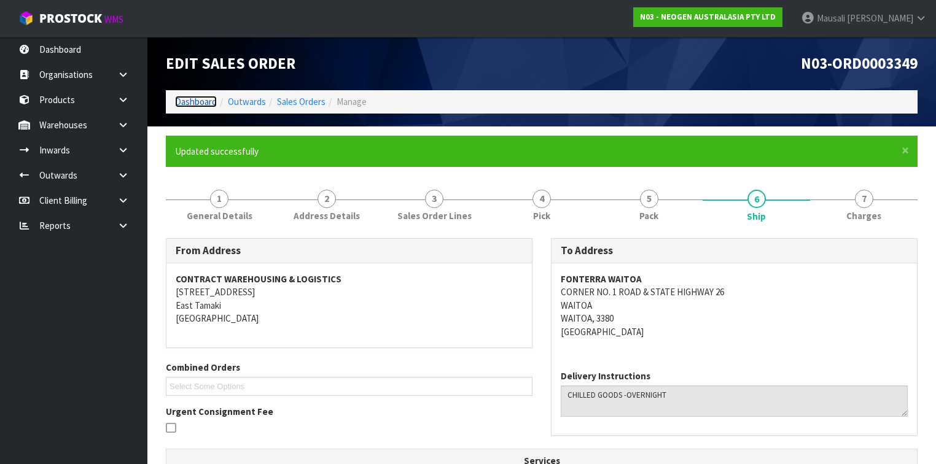
click at [192, 101] on link "Dashboard" at bounding box center [196, 102] width 42 height 12
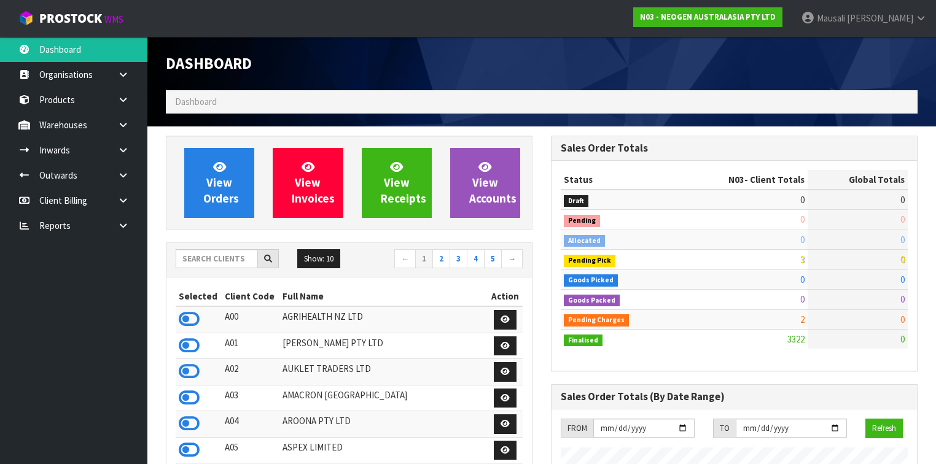
scroll to position [1071, 385]
click at [208, 252] on input "text" at bounding box center [217, 258] width 82 height 19
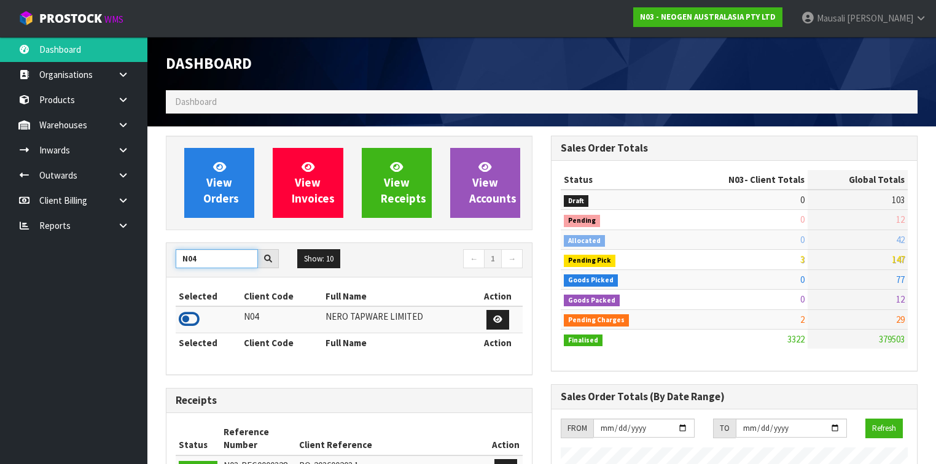
type input "N04"
click at [192, 316] on icon at bounding box center [189, 319] width 21 height 18
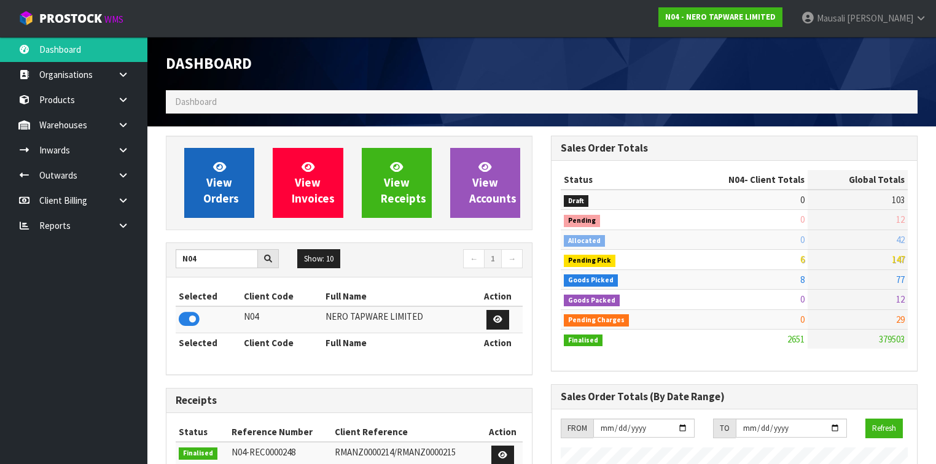
scroll to position [1058, 385]
click at [213, 193] on span "View Orders" at bounding box center [221, 183] width 36 height 46
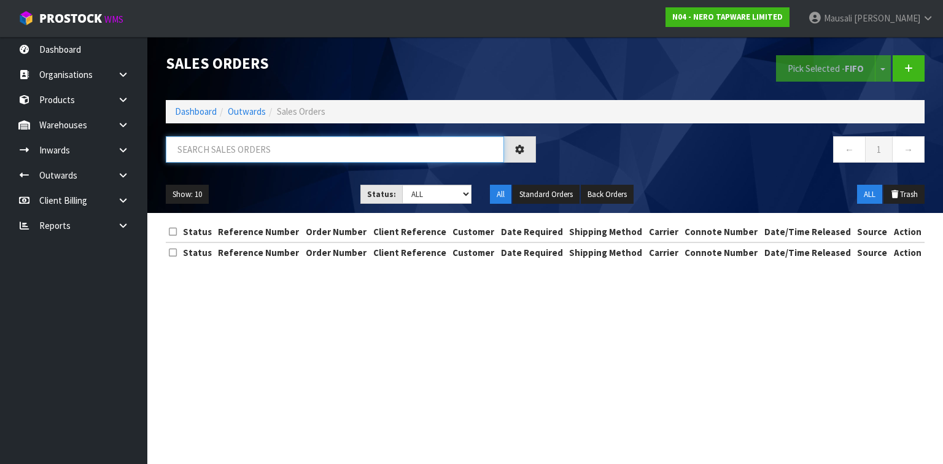
click at [193, 140] on input "text" at bounding box center [335, 149] width 338 height 26
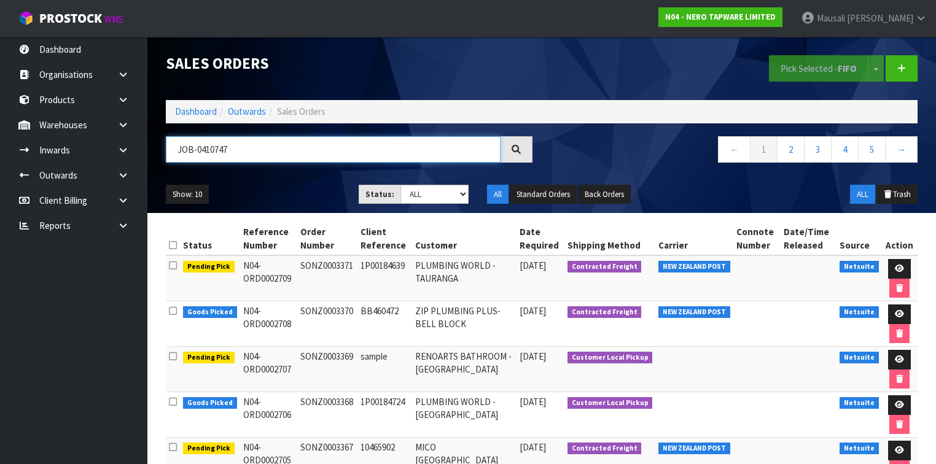
type input "JOB-0410747"
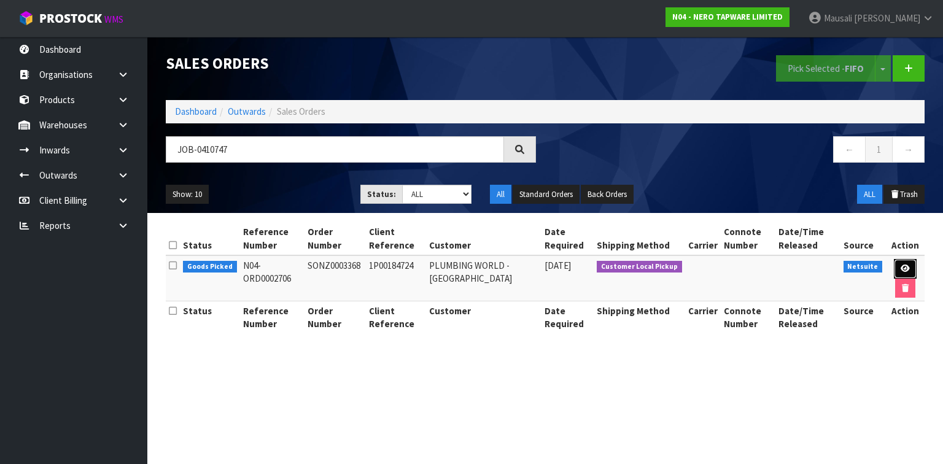
click at [905, 265] on icon at bounding box center [905, 269] width 9 height 8
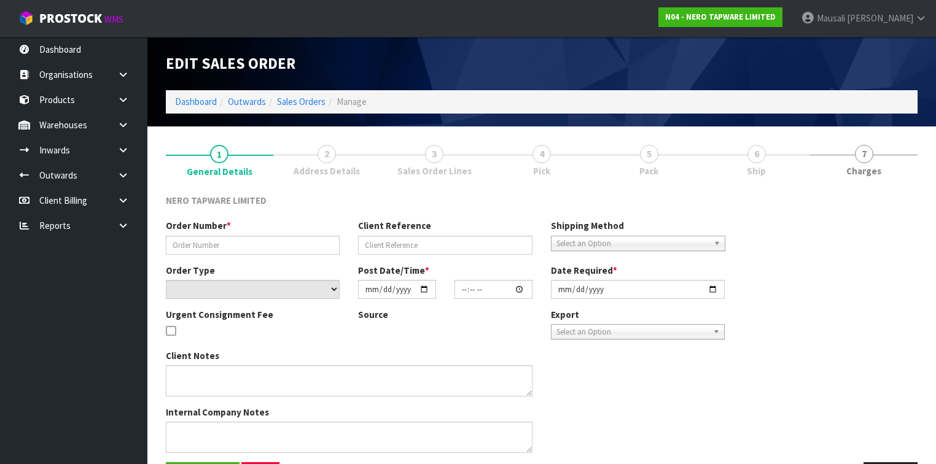
type input "SONZ0003368"
type input "1P00184724"
select select "number:0"
type input "[DATE]"
type input "10:30:05.000"
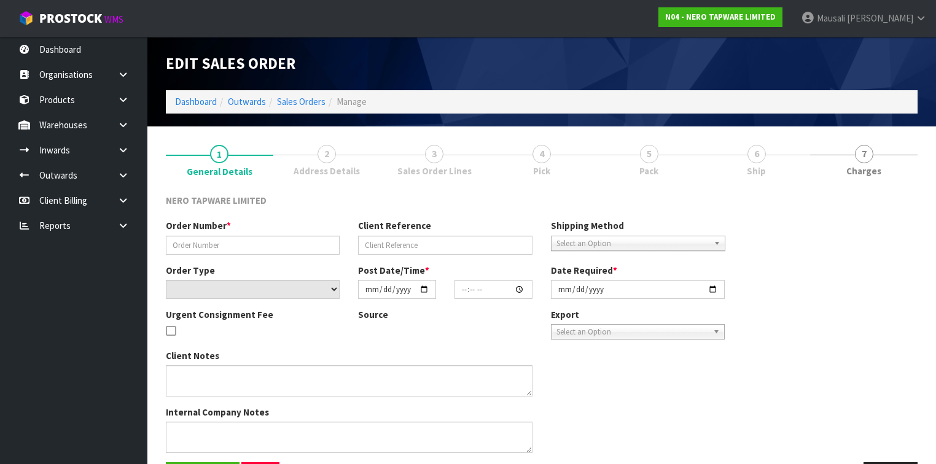
type input "[DATE]"
type textarea "customer pick up"
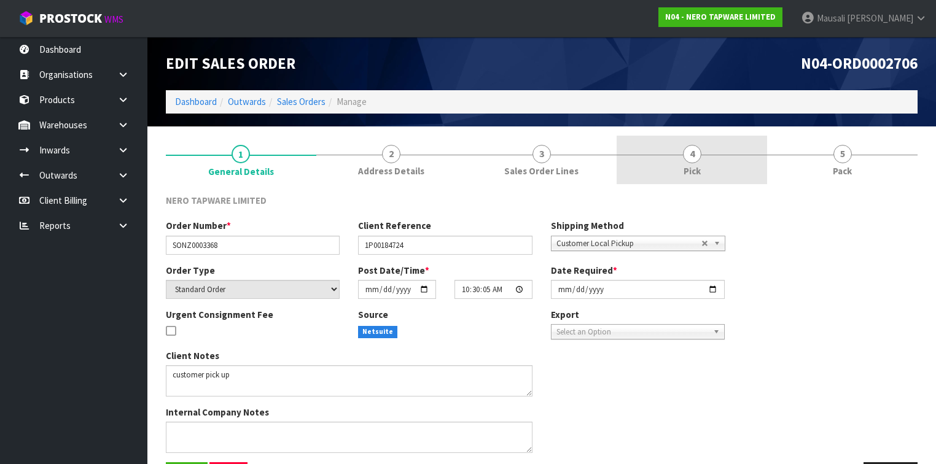
click at [679, 163] on link "4 Pick" at bounding box center [692, 160] width 150 height 49
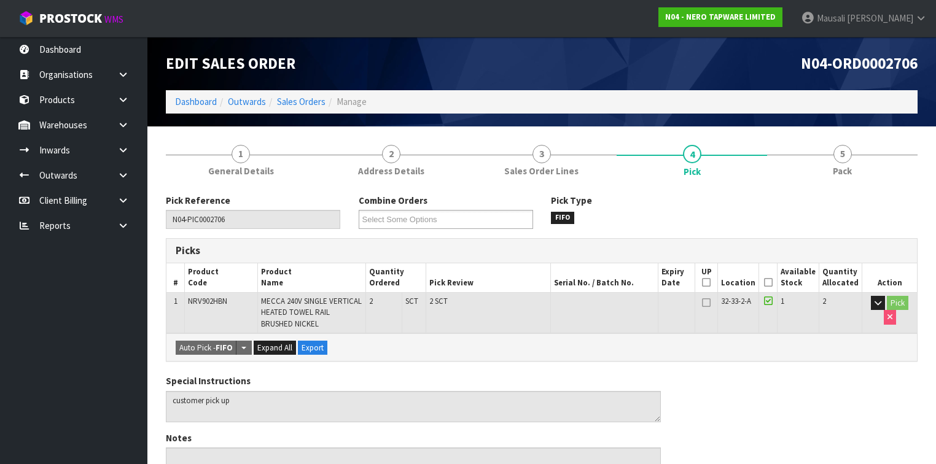
click at [769, 281] on th "Picked" at bounding box center [768, 277] width 18 height 29
click at [772, 282] on icon at bounding box center [768, 282] width 9 height 1
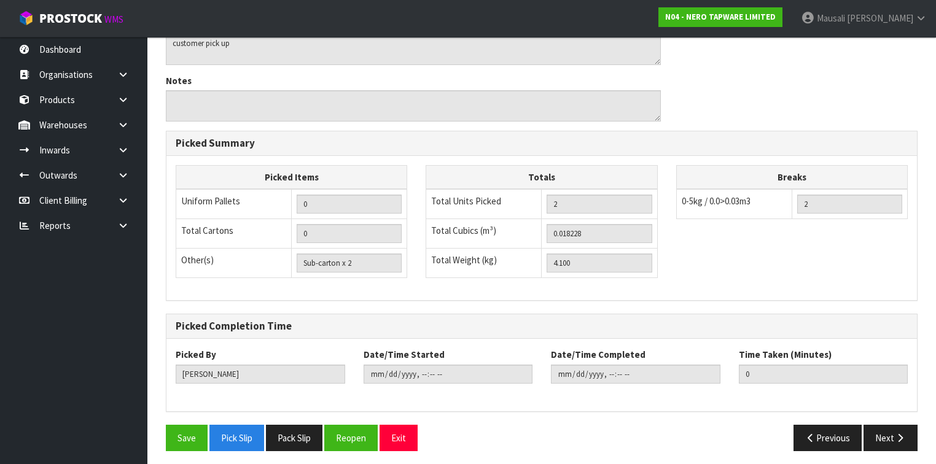
scroll to position [403, 0]
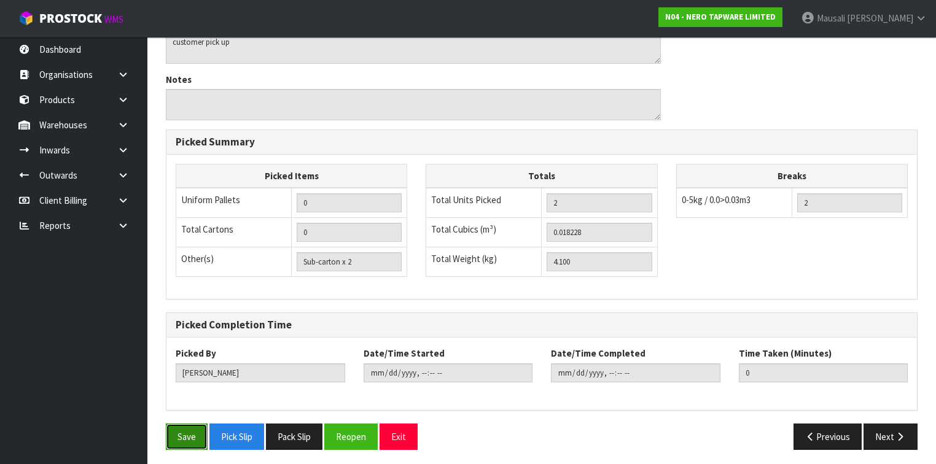
click at [180, 427] on button "Save" at bounding box center [187, 437] width 42 height 26
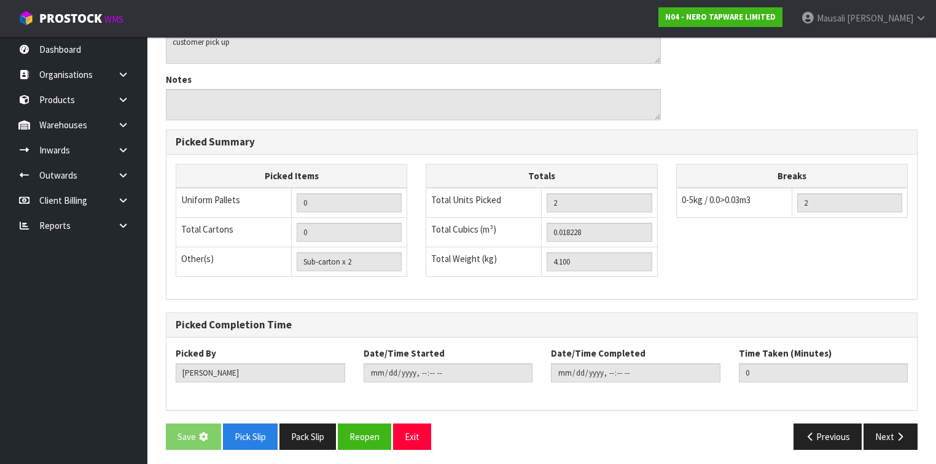
scroll to position [0, 0]
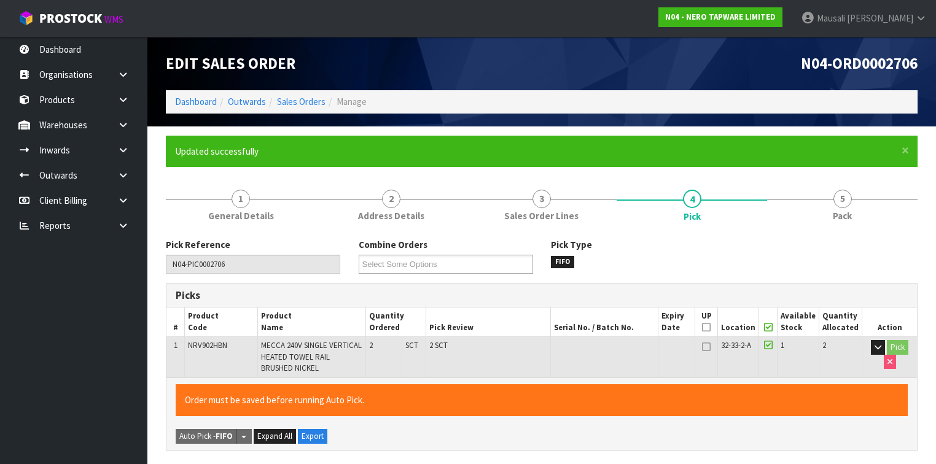
type input "[PERSON_NAME]"
type input "[DATE]T12:29:13"
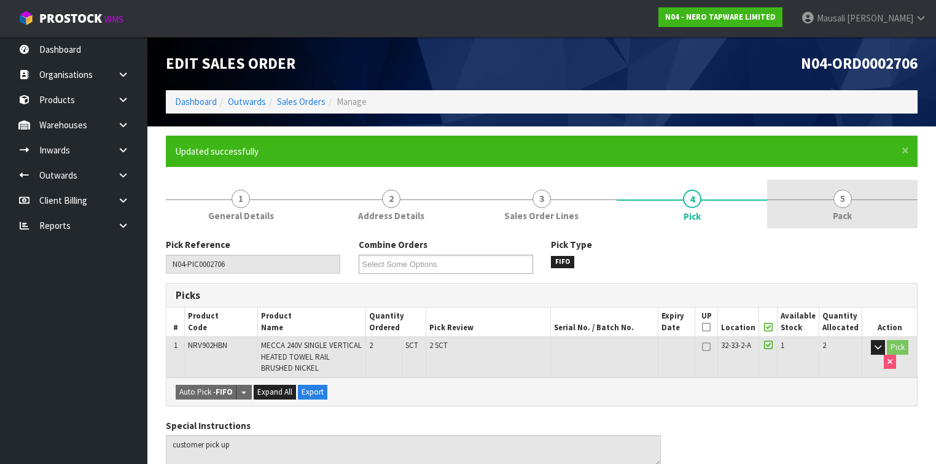
click at [835, 208] on link "5 Pack" at bounding box center [842, 204] width 150 height 49
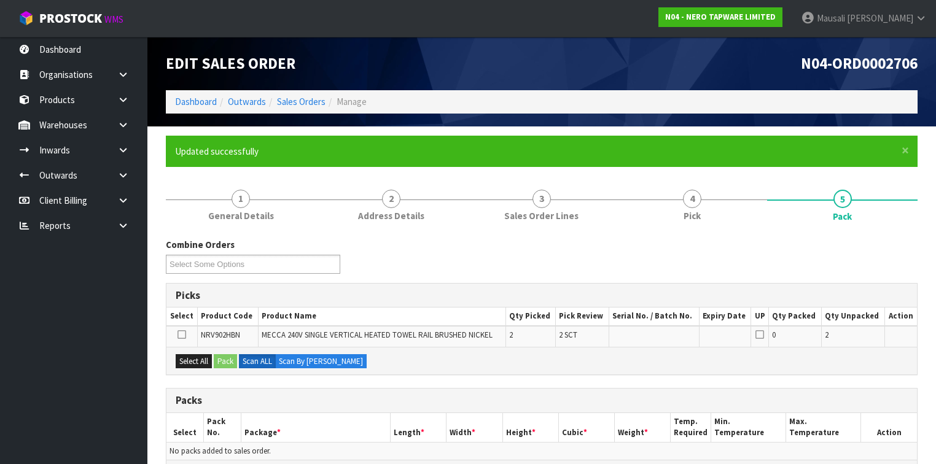
scroll to position [147, 0]
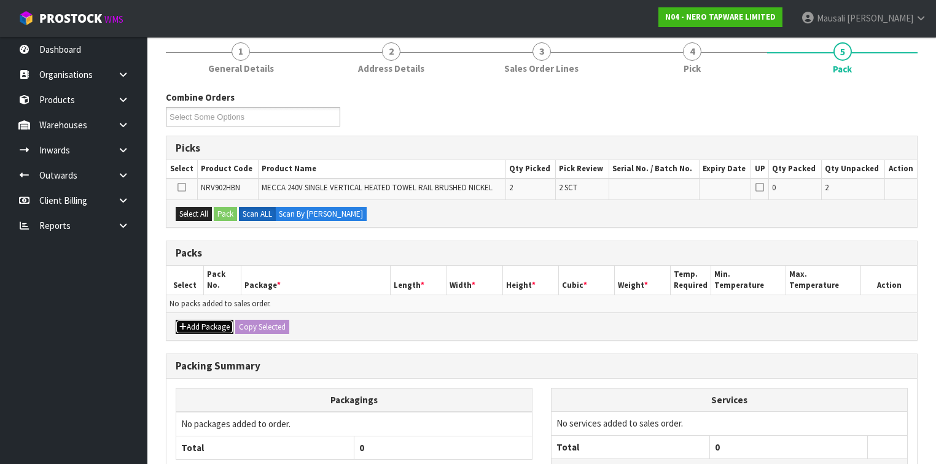
click at [206, 321] on button "Add Package" at bounding box center [205, 327] width 58 height 15
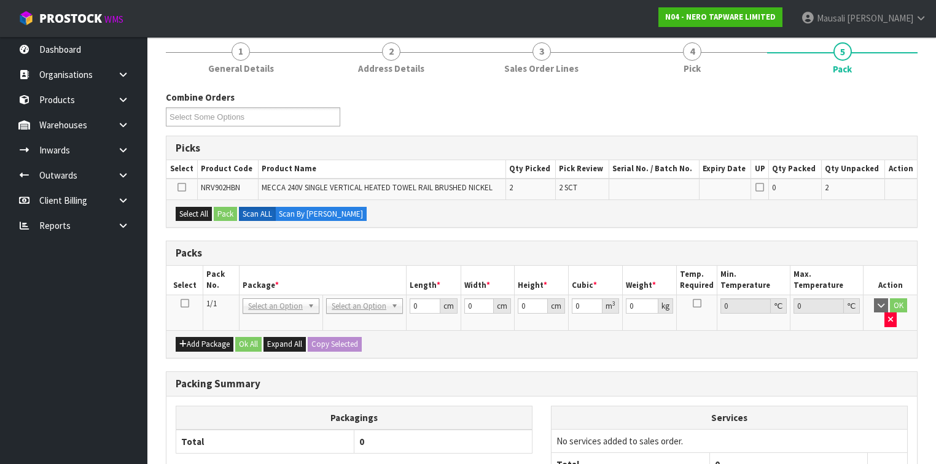
click at [185, 303] on icon at bounding box center [185, 303] width 9 height 1
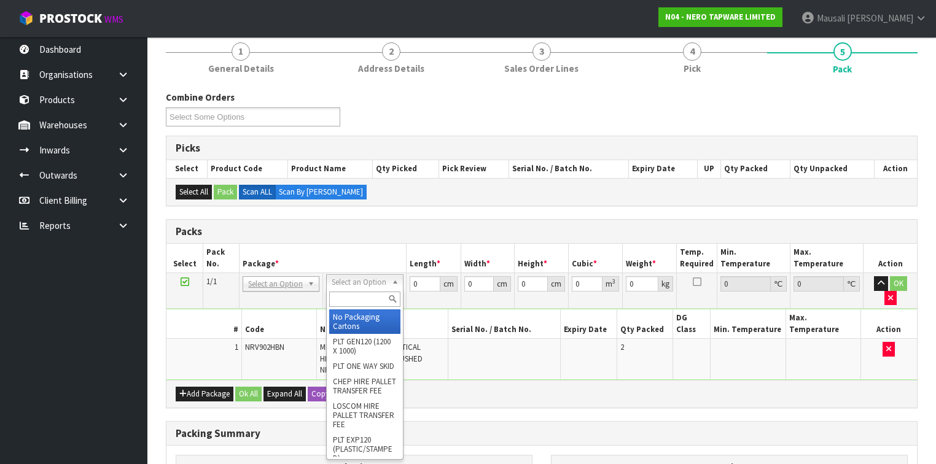
drag, startPoint x: 359, startPoint y: 283, endPoint x: 360, endPoint y: 302, distance: 19.1
click at [356, 304] on input "text" at bounding box center [364, 299] width 71 height 15
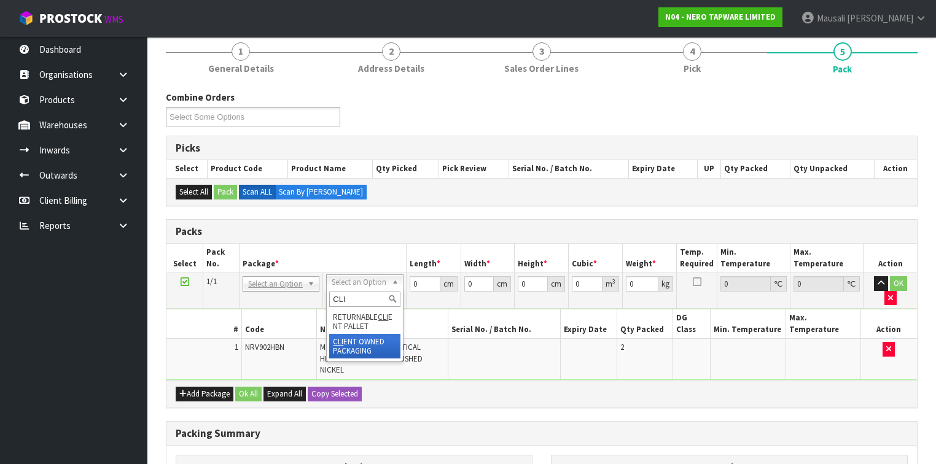
type input "CLI"
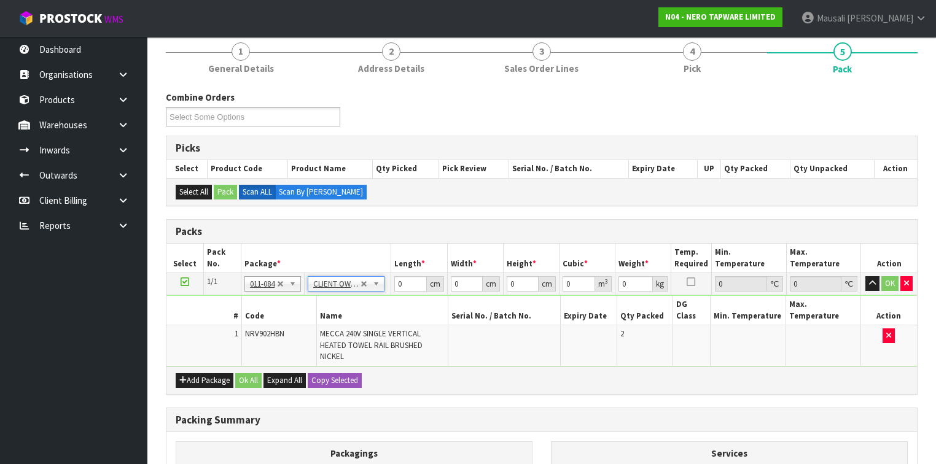
type input "4.1"
drag, startPoint x: 407, startPoint y: 282, endPoint x: 383, endPoint y: 287, distance: 23.8
click at [383, 287] on tr "1/1 NONE 007-001 007-002 007-004 007-009 007-013 007-014 007-015 007-017 007-01…" at bounding box center [541, 284] width 750 height 22
type input "96"
type input "16"
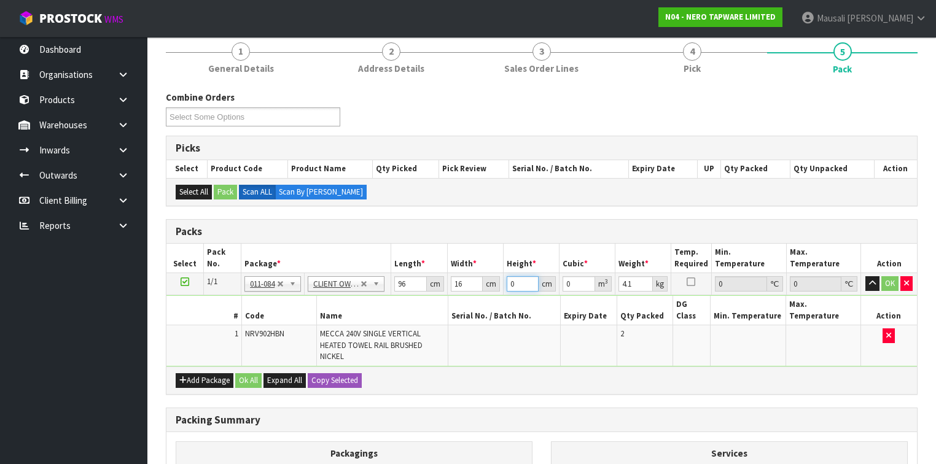
type input "1"
type input "0.001536"
type input "14"
type input "0.021504"
type input "14"
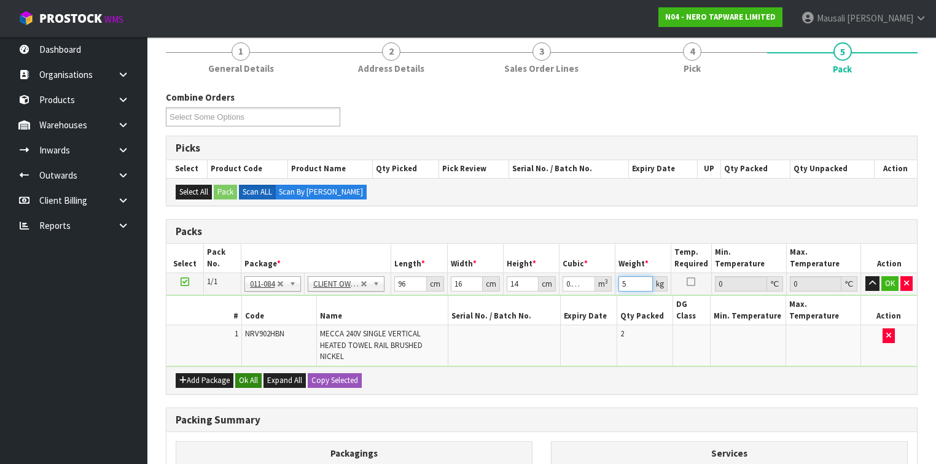
type input "5"
click at [249, 373] on button "Ok All" at bounding box center [248, 380] width 26 height 15
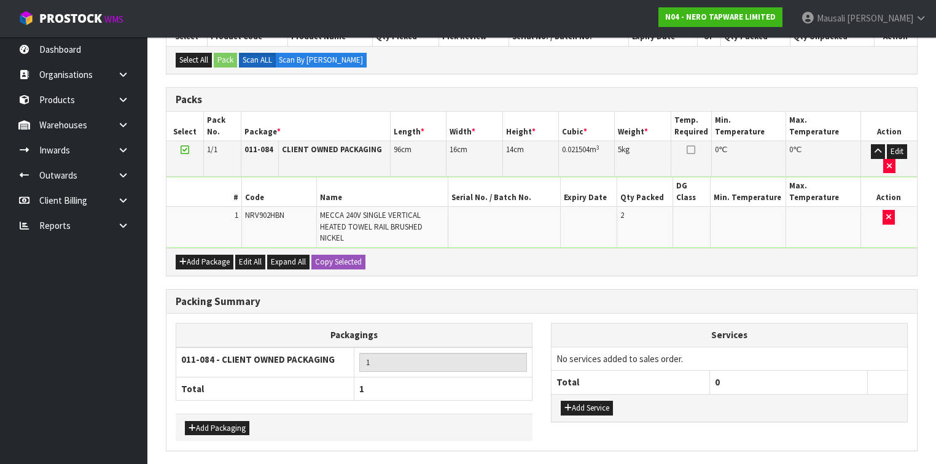
scroll to position [294, 0]
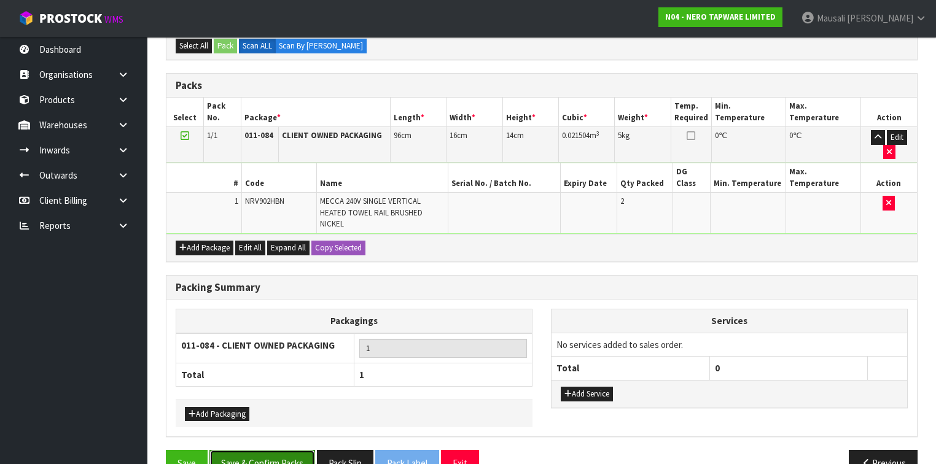
click at [276, 450] on button "Save & Confirm Packs" at bounding box center [262, 463] width 106 height 26
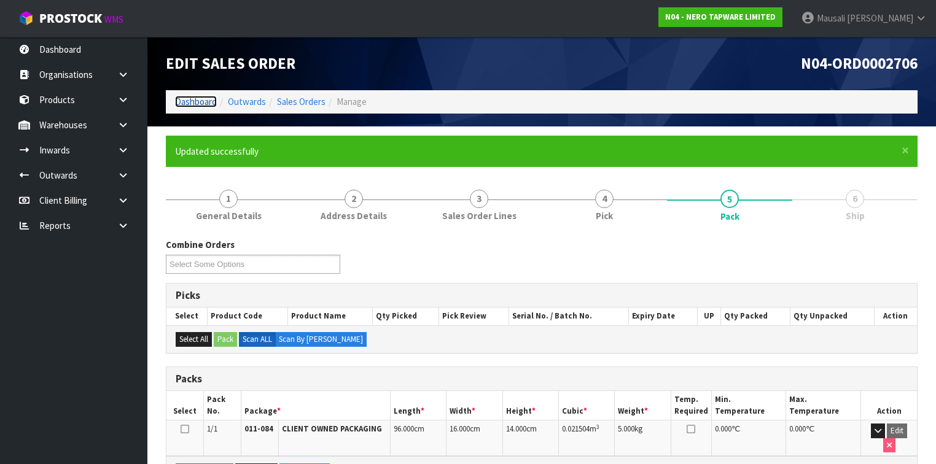
click at [204, 98] on link "Dashboard" at bounding box center [196, 102] width 42 height 12
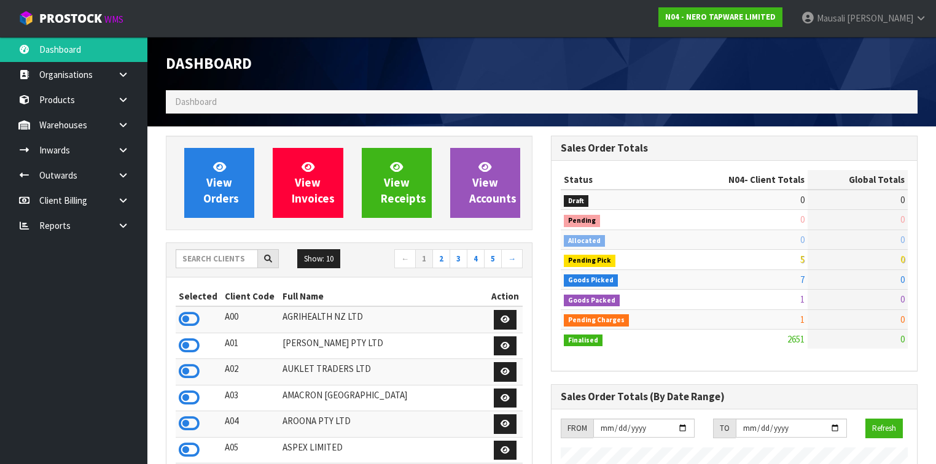
scroll to position [1032, 385]
click at [194, 258] on input "text" at bounding box center [217, 258] width 82 height 19
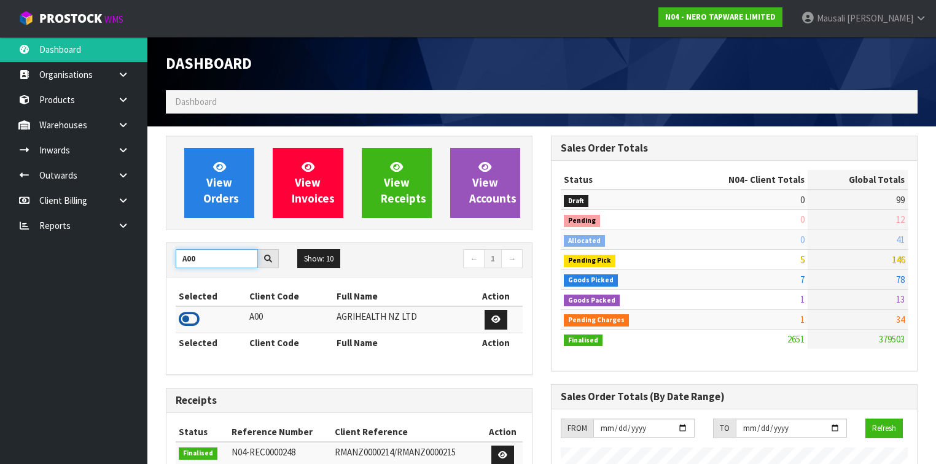
type input "A00"
click at [193, 316] on icon at bounding box center [189, 319] width 21 height 18
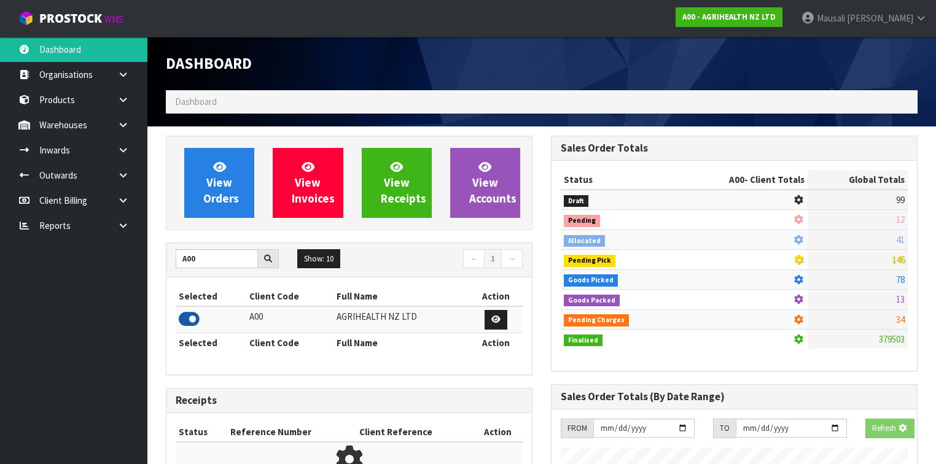
scroll to position [926, 385]
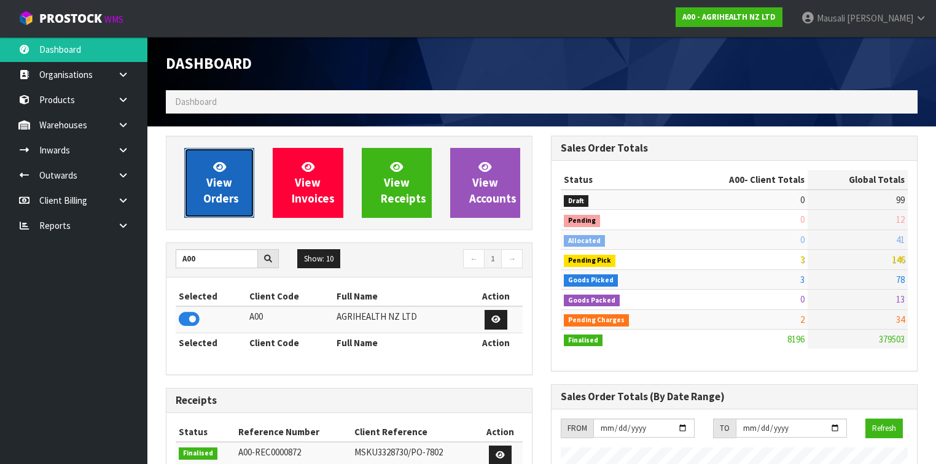
click at [211, 177] on span "View Orders" at bounding box center [221, 183] width 36 height 46
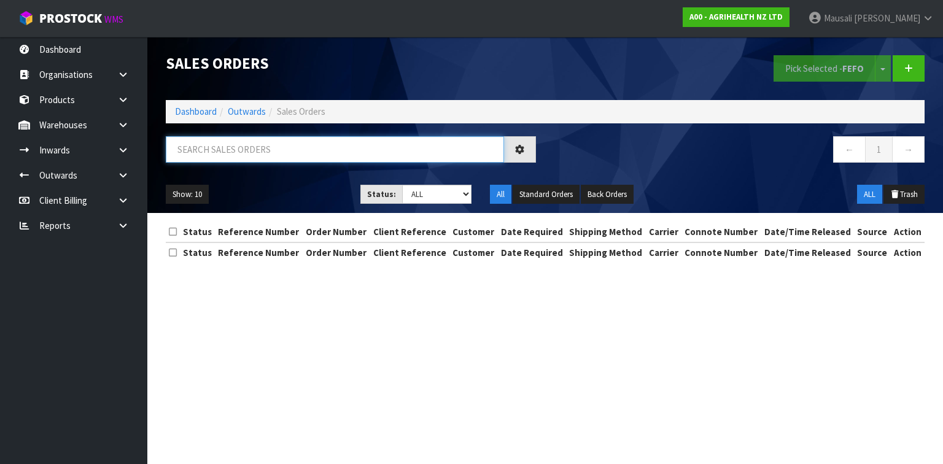
click at [203, 145] on input "text" at bounding box center [335, 149] width 338 height 26
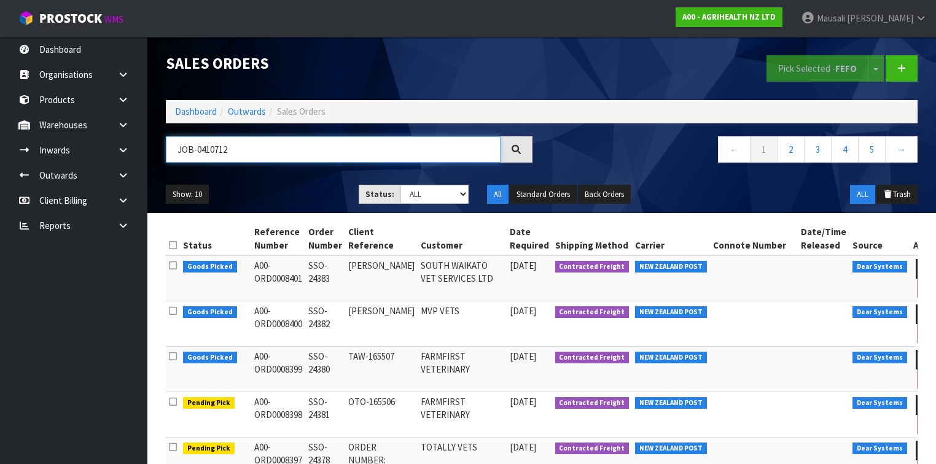
type input "JOB-0410712"
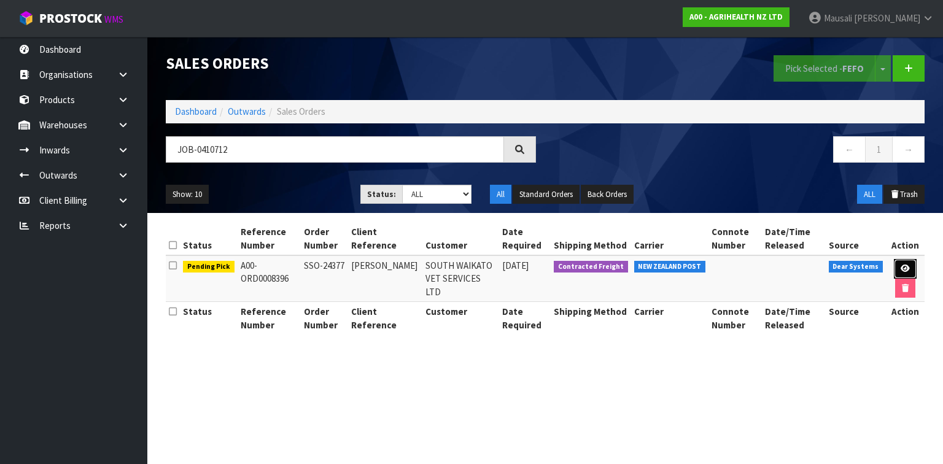
click at [897, 263] on link at bounding box center [905, 269] width 23 height 20
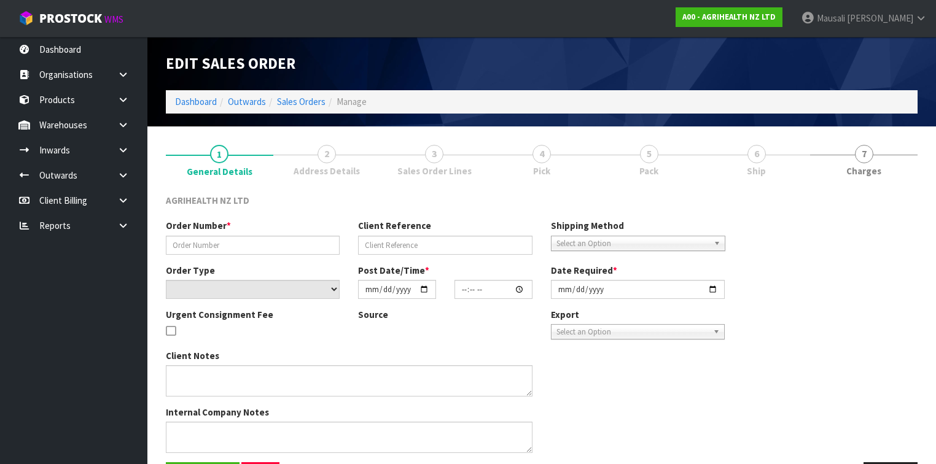
type input "SSO-24377"
type input "[PERSON_NAME]"
select select "number:0"
type input "[DATE]"
type input "09:16:02.000"
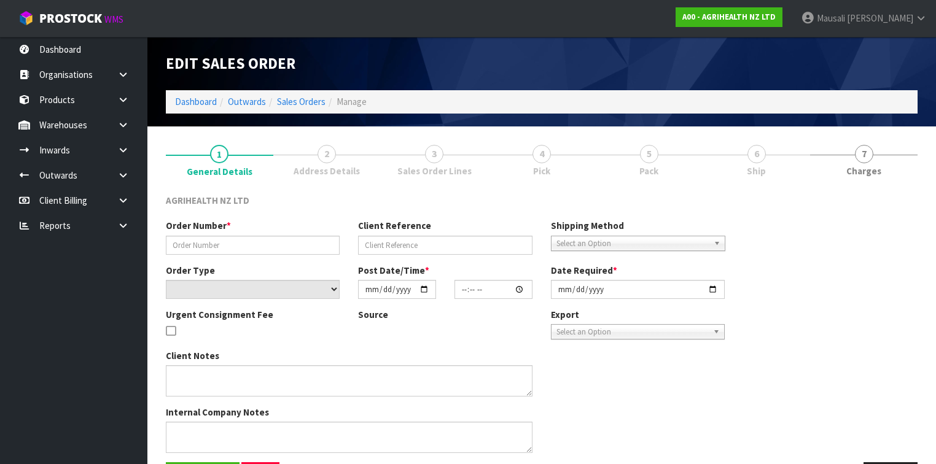
type input "[DATE]"
type textarea "SHIP BY: Overnight Courier"
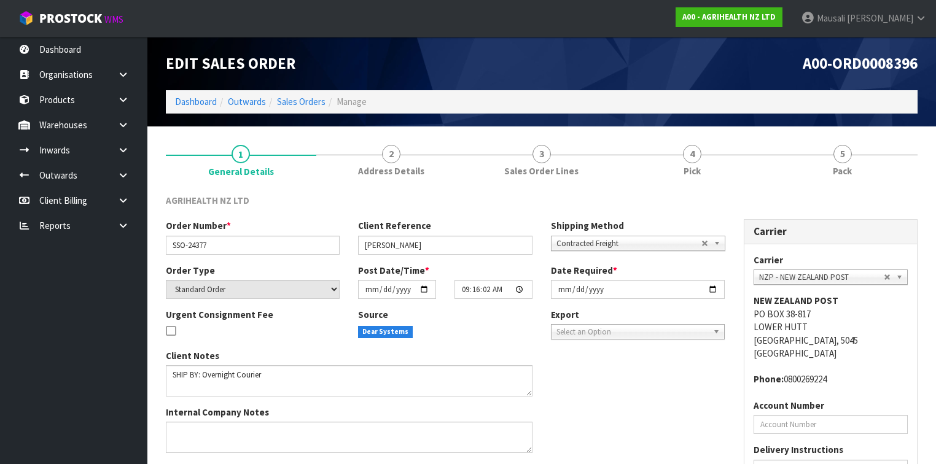
drag, startPoint x: 695, startPoint y: 166, endPoint x: 739, endPoint y: 187, distance: 49.2
click at [695, 168] on span "Pick" at bounding box center [691, 171] width 17 height 13
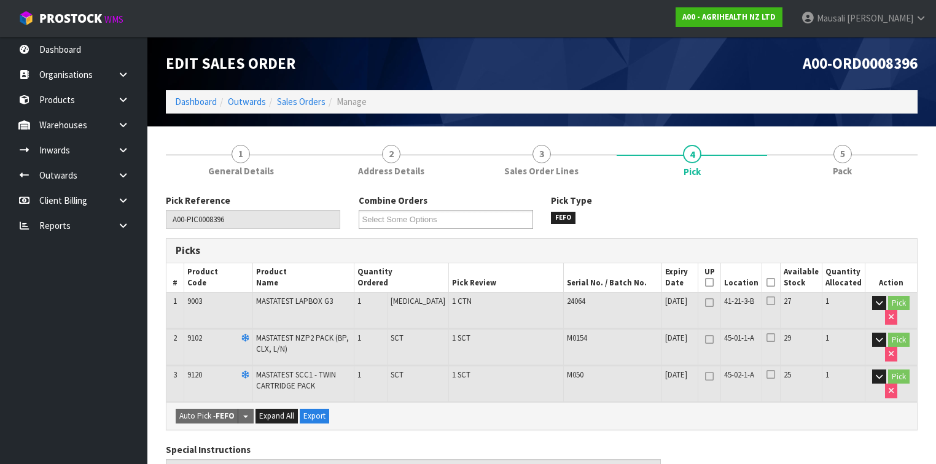
click at [770, 282] on icon at bounding box center [770, 282] width 9 height 1
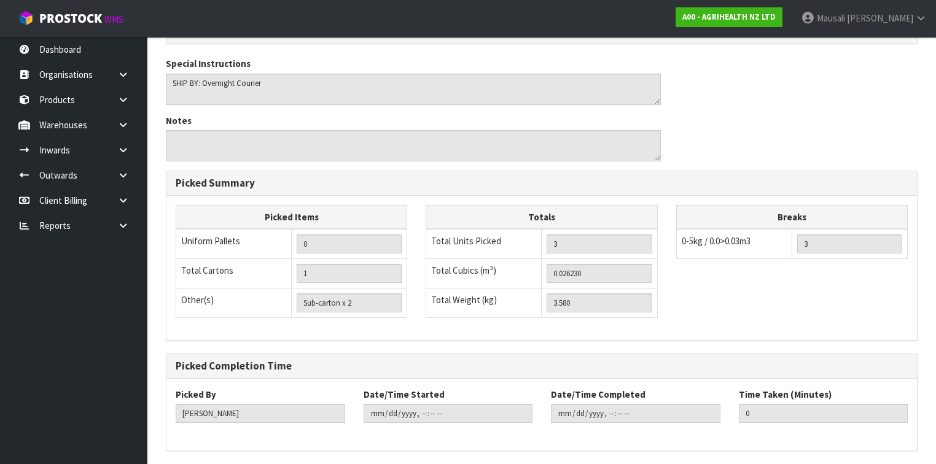
scroll to position [469, 0]
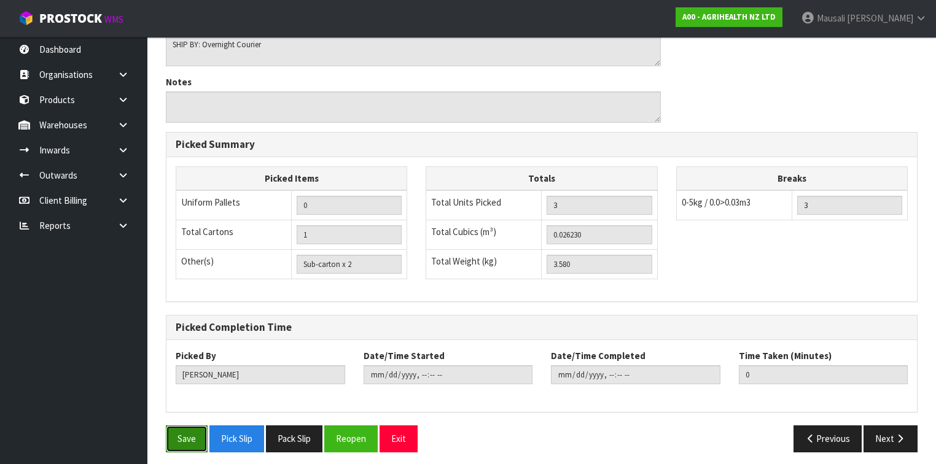
click at [194, 430] on button "Save" at bounding box center [187, 439] width 42 height 26
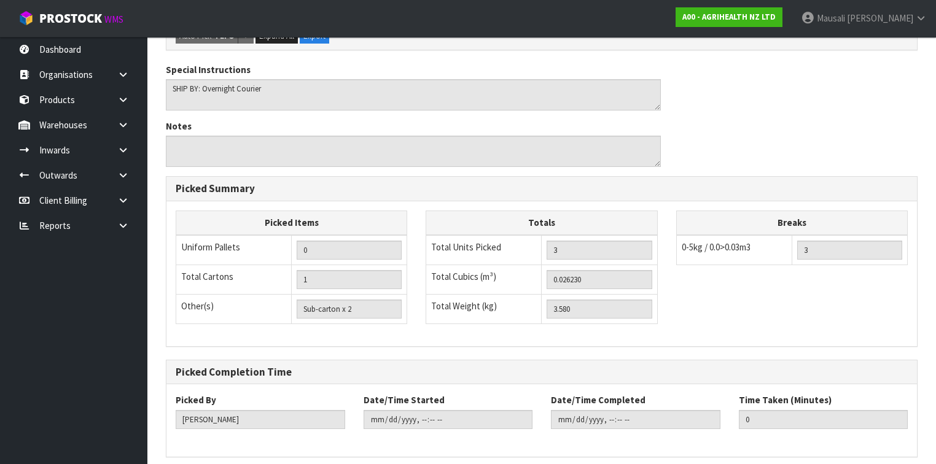
scroll to position [0, 0]
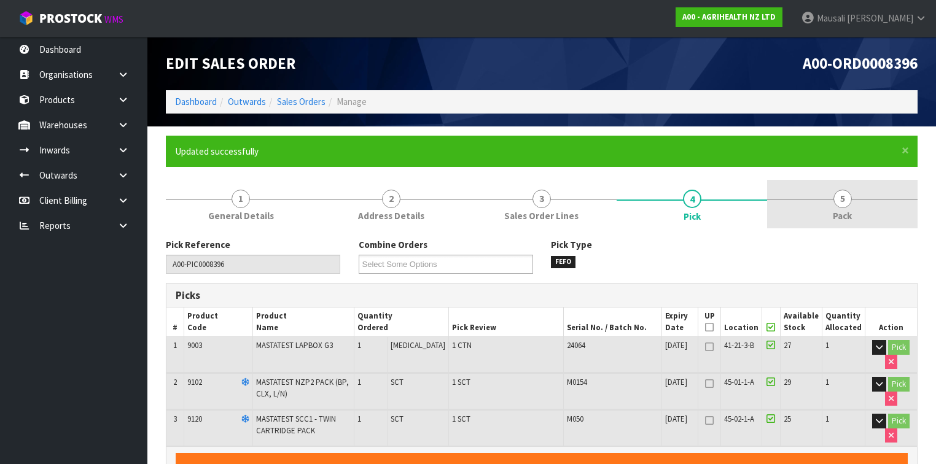
type input "[PERSON_NAME]"
type input "[DATE]T12:40:43"
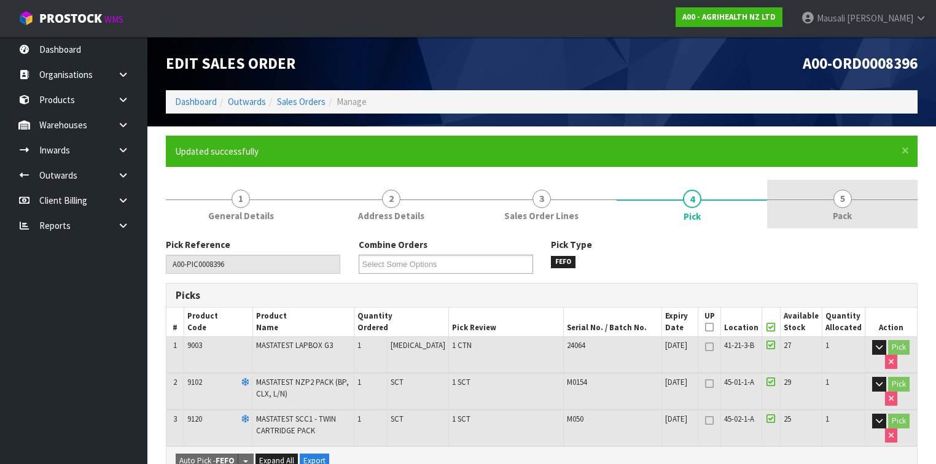
drag, startPoint x: 837, startPoint y: 204, endPoint x: 779, endPoint y: 201, distance: 58.4
click at [837, 204] on span "5" at bounding box center [842, 199] width 18 height 18
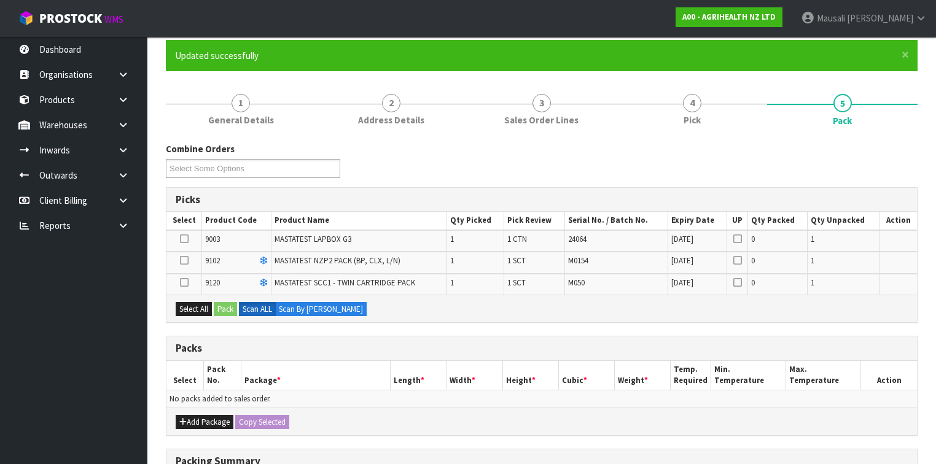
scroll to position [98, 0]
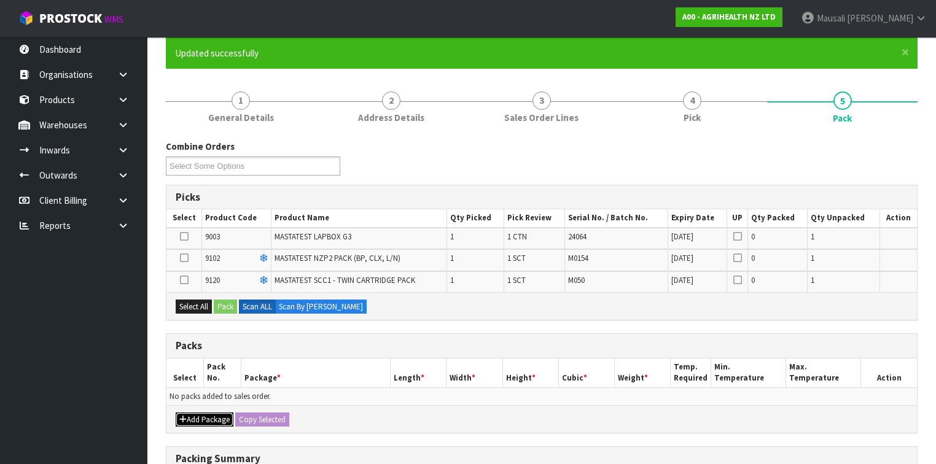
click at [182, 416] on icon "button" at bounding box center [182, 420] width 7 height 8
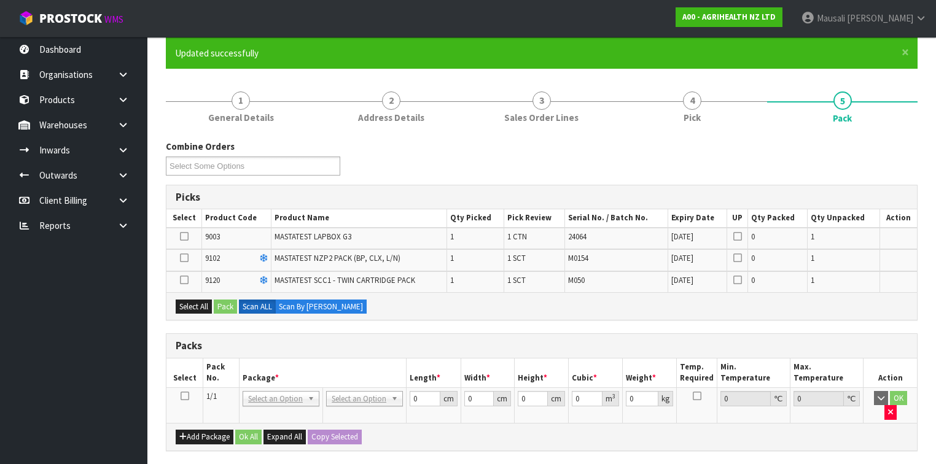
click at [182, 396] on icon at bounding box center [185, 396] width 9 height 1
click at [194, 305] on button "Select All" at bounding box center [194, 307] width 36 height 15
click at [219, 303] on button "Pack" at bounding box center [225, 307] width 23 height 15
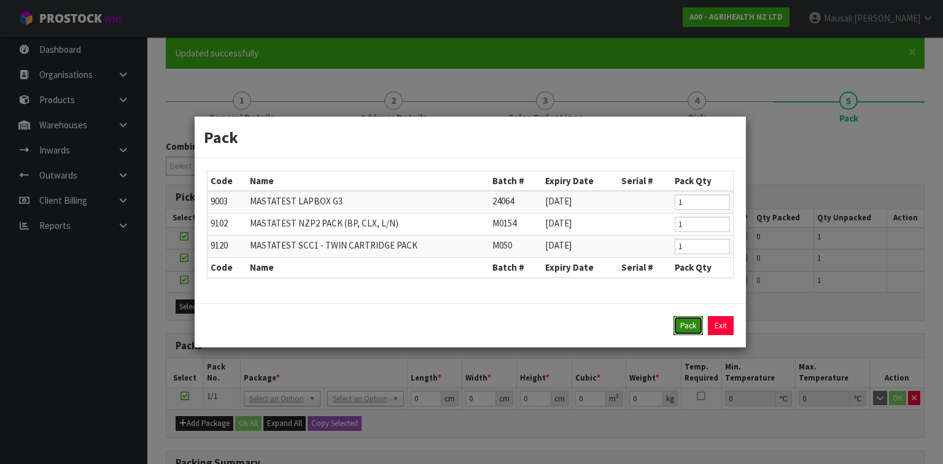
drag, startPoint x: 685, startPoint y: 324, endPoint x: 630, endPoint y: 317, distance: 55.8
click at [684, 322] on button "Pack" at bounding box center [688, 326] width 29 height 20
type input "0.000"
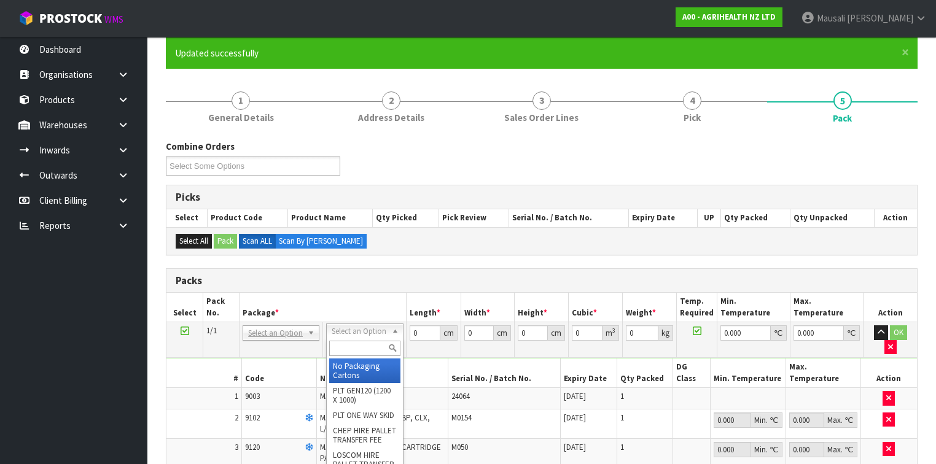
click at [359, 344] on input "text" at bounding box center [364, 348] width 71 height 15
type input "CTN5"
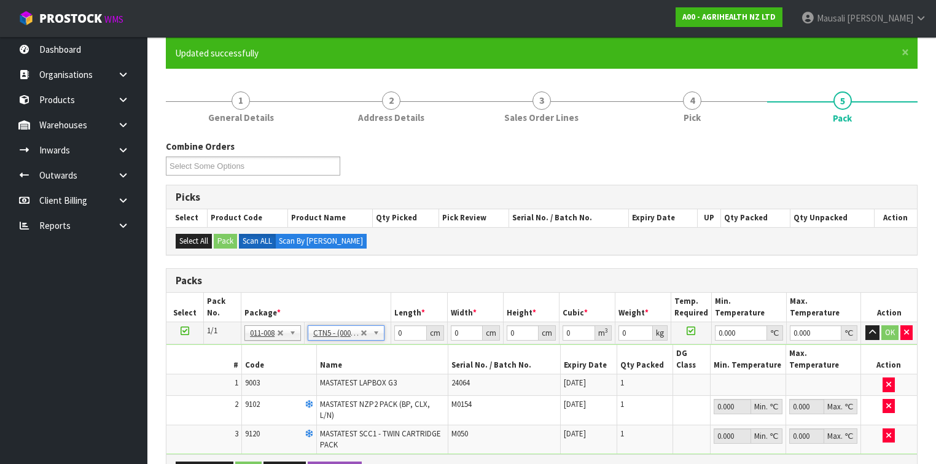
type input "43"
type input "33"
type input "25.5"
type input "0.036185"
type input "3.78"
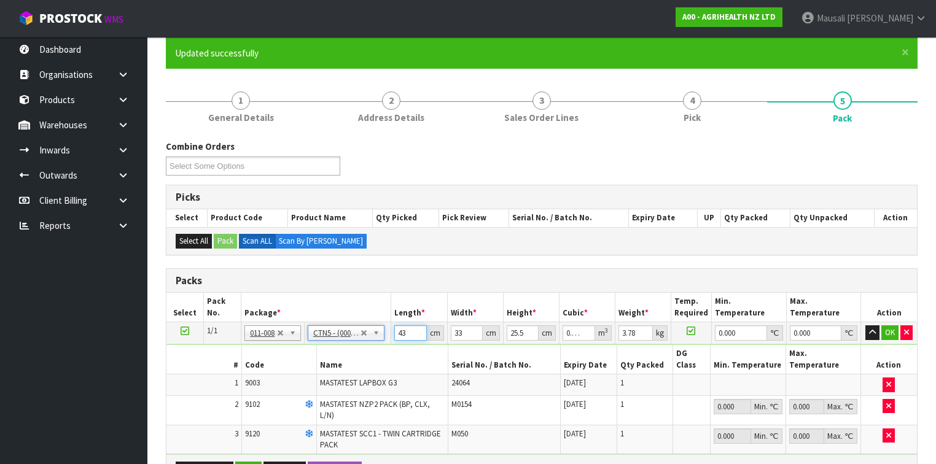
drag, startPoint x: 408, startPoint y: 330, endPoint x: 386, endPoint y: 334, distance: 22.5
click at [386, 334] on tr "1/1 NONE 007-001 007-002 007-004 007-009 007-013 007-014 007-015 007-017 007-01…" at bounding box center [541, 333] width 750 height 22
type input "4"
type input "0.003366"
type input "44"
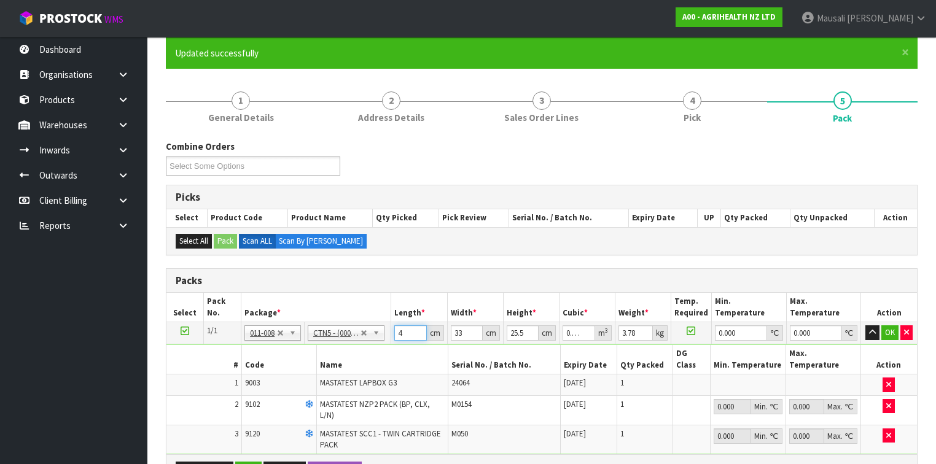
type input "0.037026"
type input "44"
type input "3"
type input "0.003366"
type input "34"
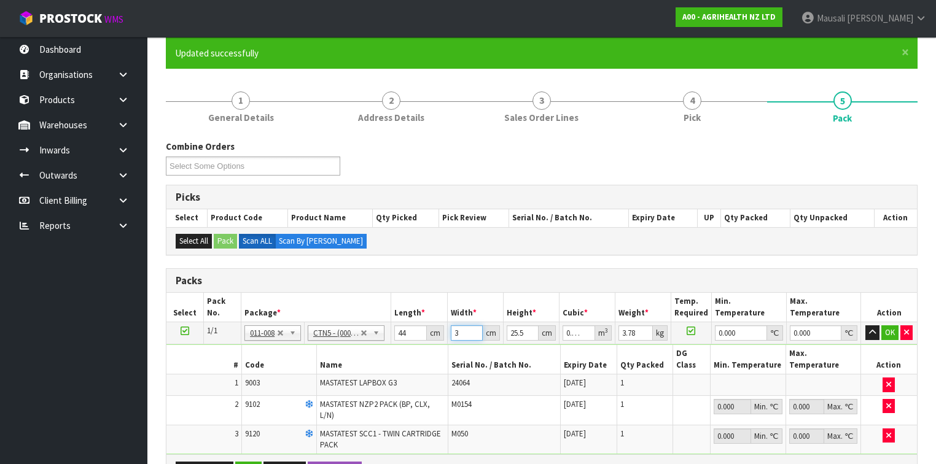
type input "0.038148"
type input "34"
type input "2"
type input "0.002992"
type input "27"
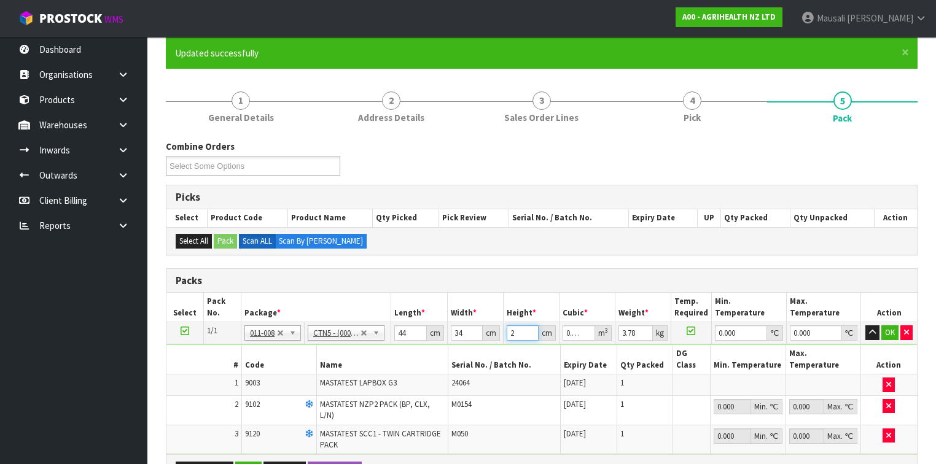
type input "0.040392"
type input "27"
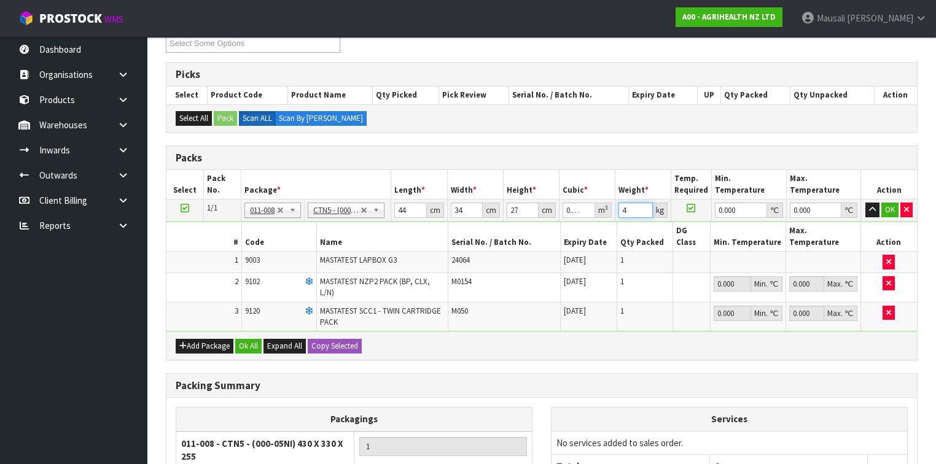
scroll to position [295, 0]
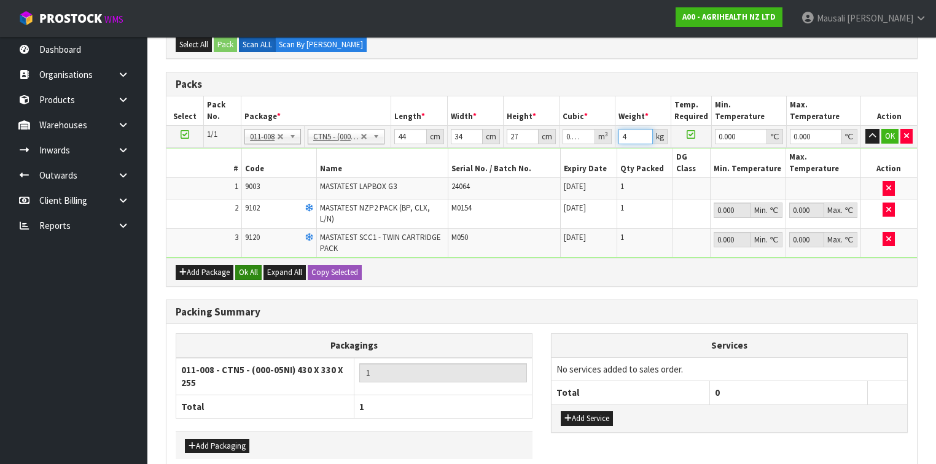
type input "4"
click at [260, 265] on button "Ok All" at bounding box center [248, 272] width 26 height 15
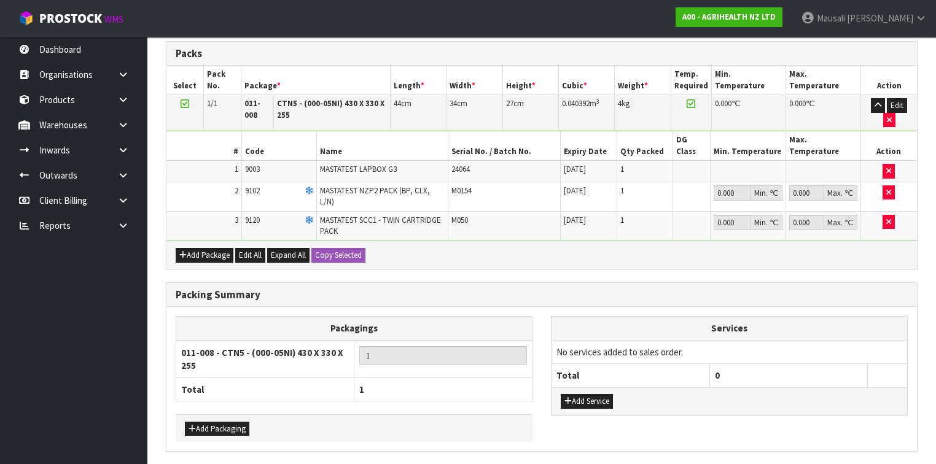
scroll to position [340, 0]
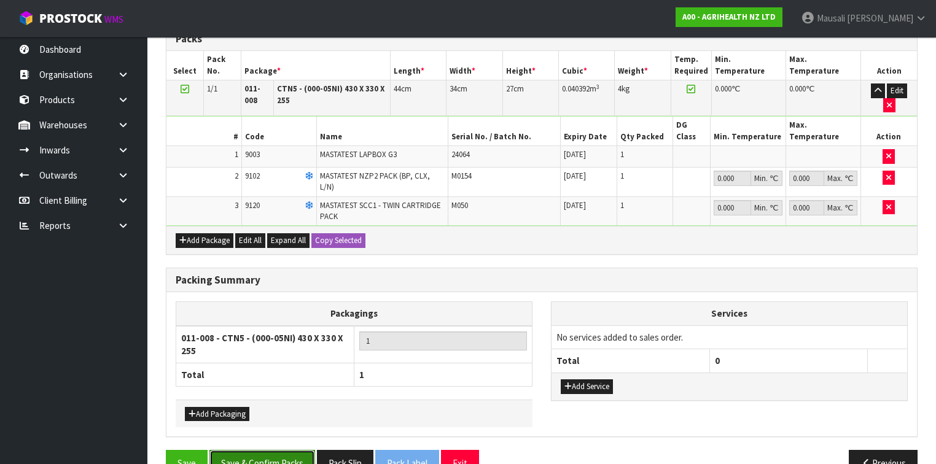
drag, startPoint x: 279, startPoint y: 430, endPoint x: 338, endPoint y: 411, distance: 61.6
click at [279, 450] on button "Save & Confirm Packs" at bounding box center [262, 463] width 106 height 26
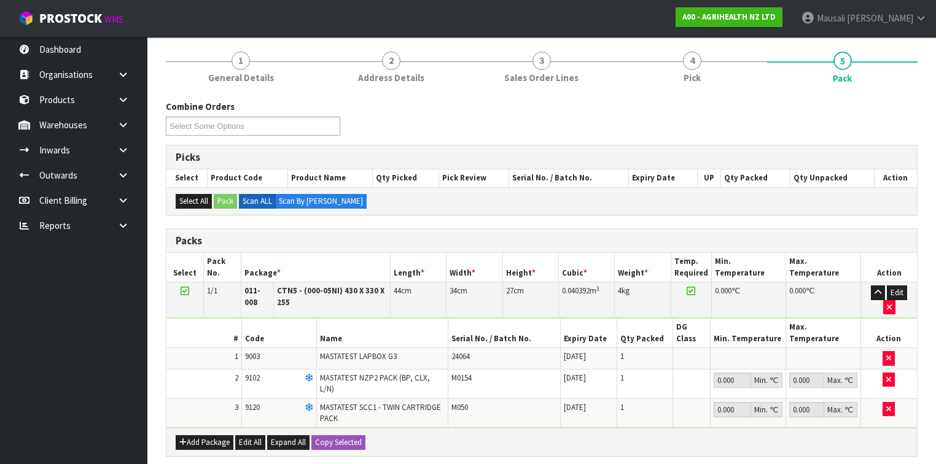
scroll to position [223, 0]
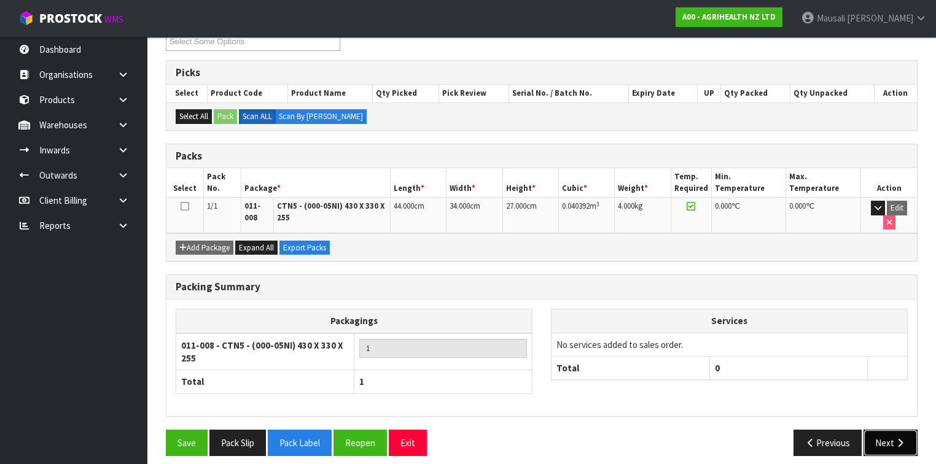
click at [885, 430] on button "Next" at bounding box center [890, 443] width 54 height 26
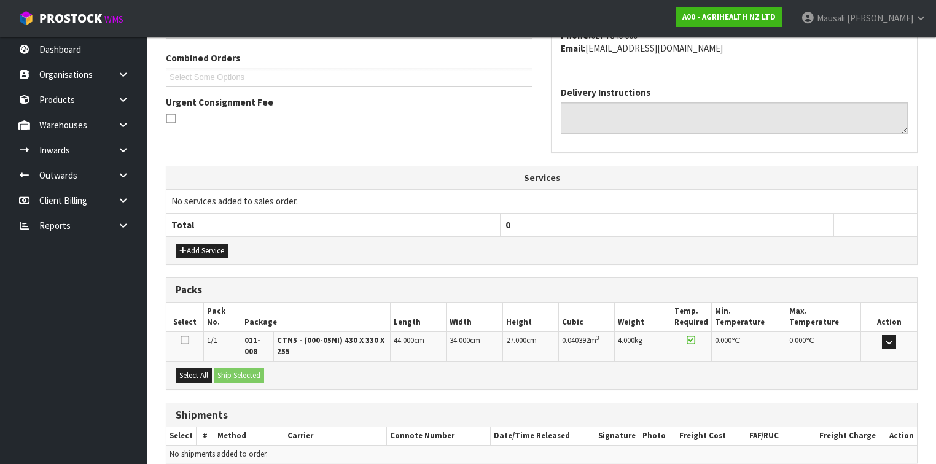
scroll to position [363, 0]
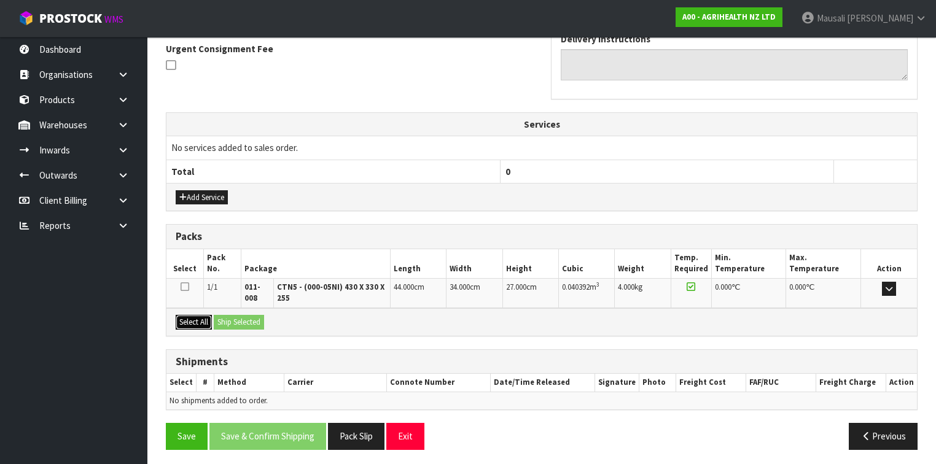
drag, startPoint x: 199, startPoint y: 317, endPoint x: 227, endPoint y: 319, distance: 28.3
click at [207, 318] on button "Select All" at bounding box center [194, 322] width 36 height 15
click at [233, 322] on button "Ship Selected" at bounding box center [239, 322] width 50 height 15
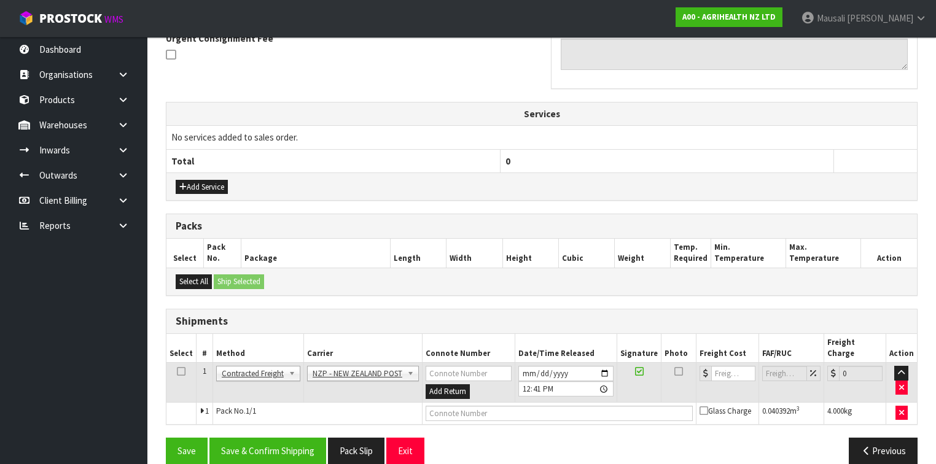
scroll to position [376, 0]
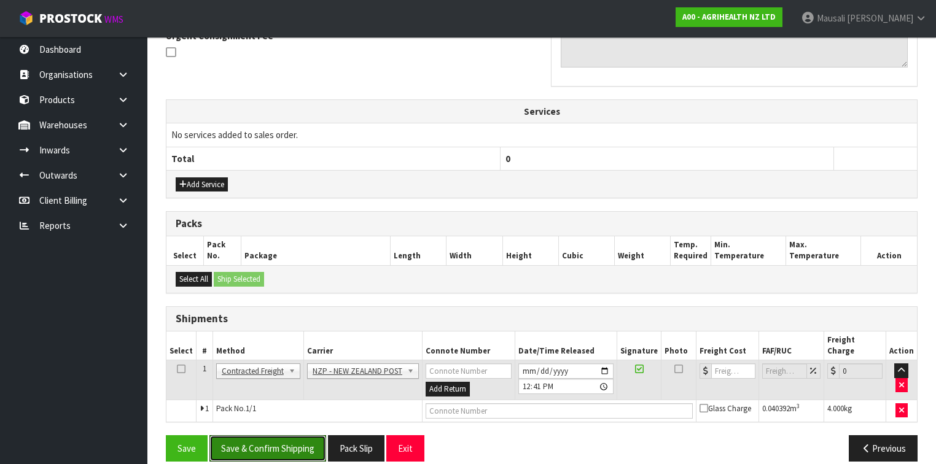
drag, startPoint x: 253, startPoint y: 438, endPoint x: 285, endPoint y: 417, distance: 38.5
click at [254, 437] on button "Save & Confirm Shipping" at bounding box center [267, 448] width 117 height 26
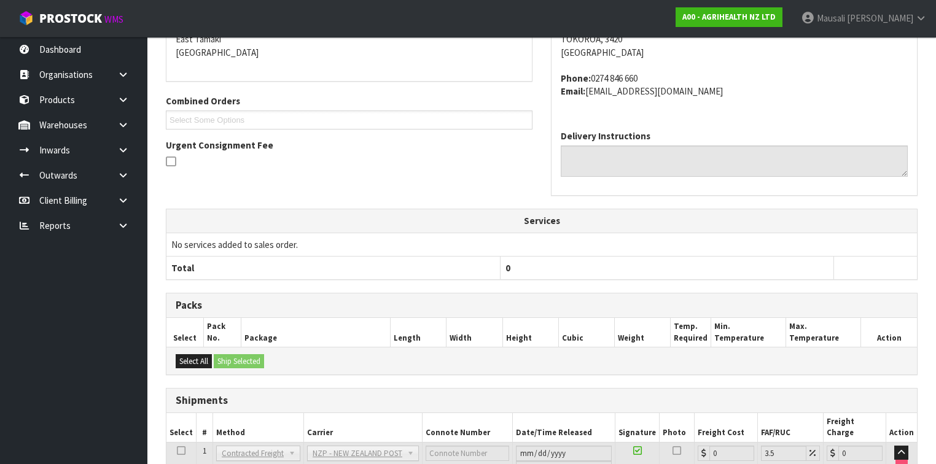
scroll to position [344, 0]
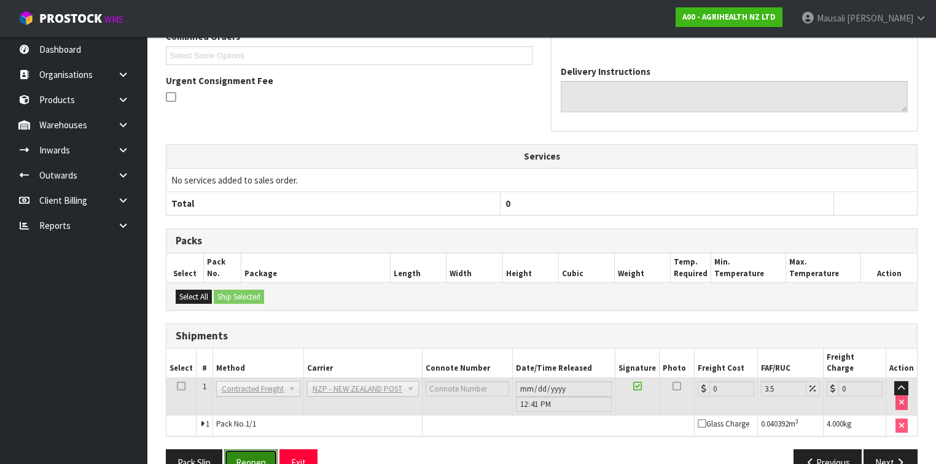
click at [251, 449] on button "Reopen" at bounding box center [250, 462] width 53 height 26
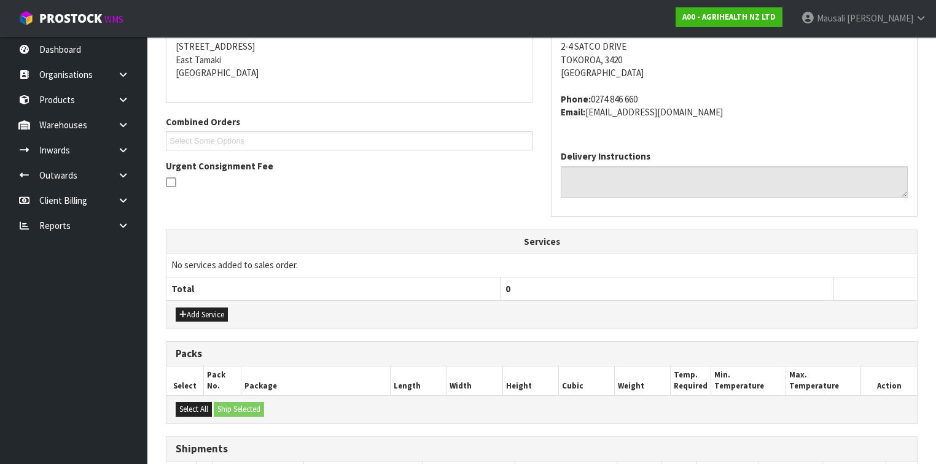
scroll to position [387, 0]
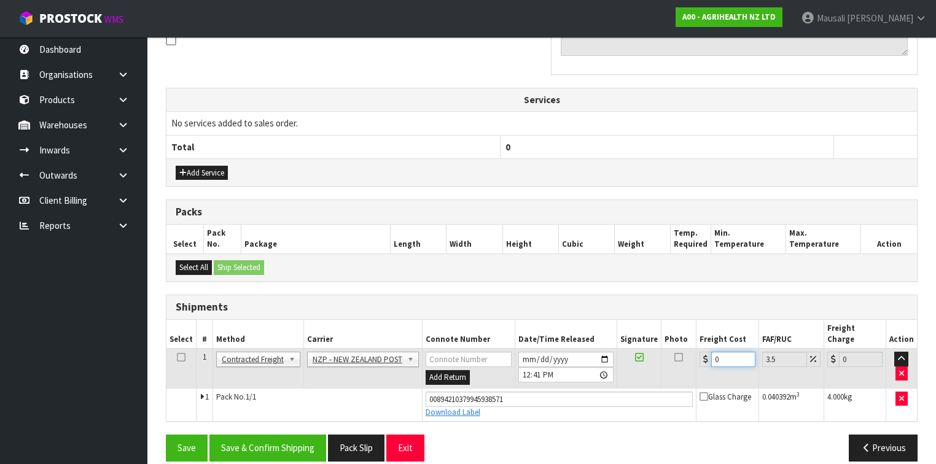
drag, startPoint x: 717, startPoint y: 347, endPoint x: 704, endPoint y: 346, distance: 13.6
click at [704, 352] on div "0" at bounding box center [726, 359] width 55 height 15
type input "8"
type input "8.28"
type input "8.4"
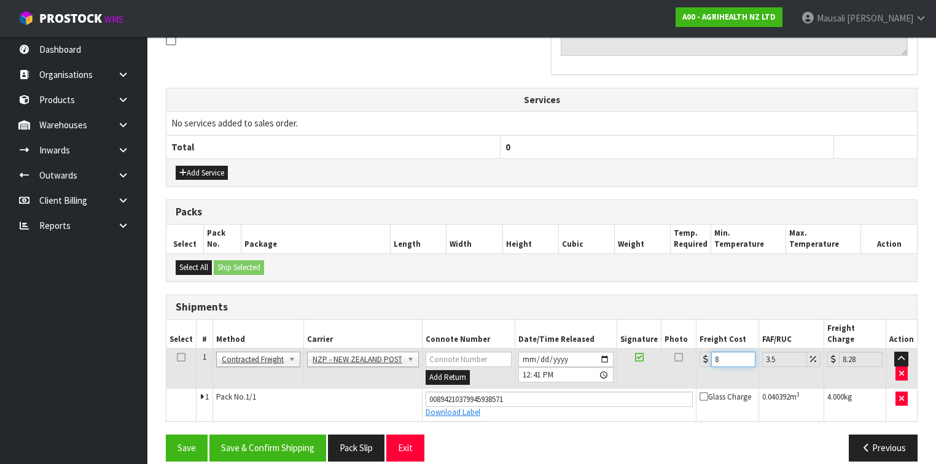
type input "8.69"
type input "8.44"
type input "8.74"
type input "8.4"
type input "8.69"
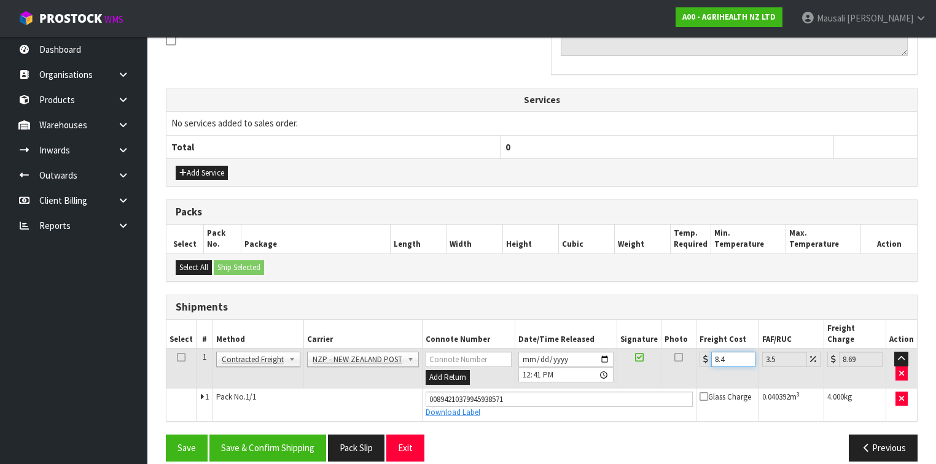
type input "8.45"
type input "8.75"
type input "8.45"
click at [271, 435] on button "Save & Confirm Shipping" at bounding box center [267, 448] width 117 height 26
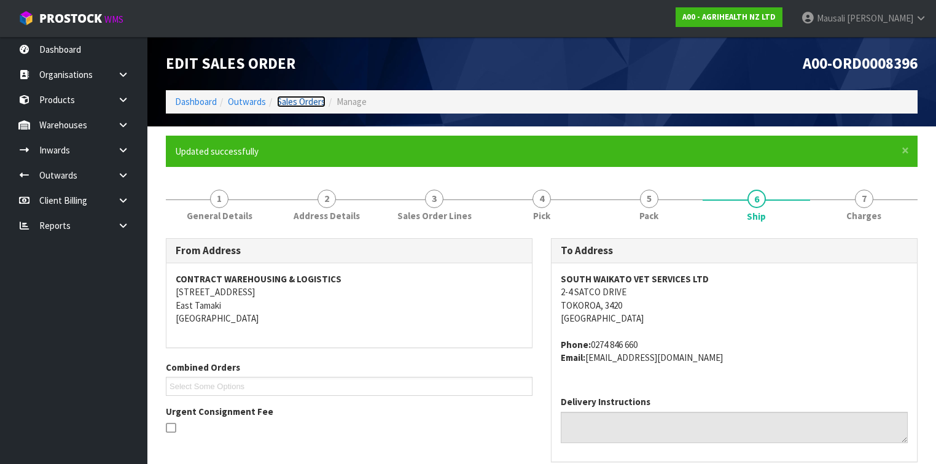
click at [290, 101] on link "Sales Orders" at bounding box center [301, 102] width 49 height 12
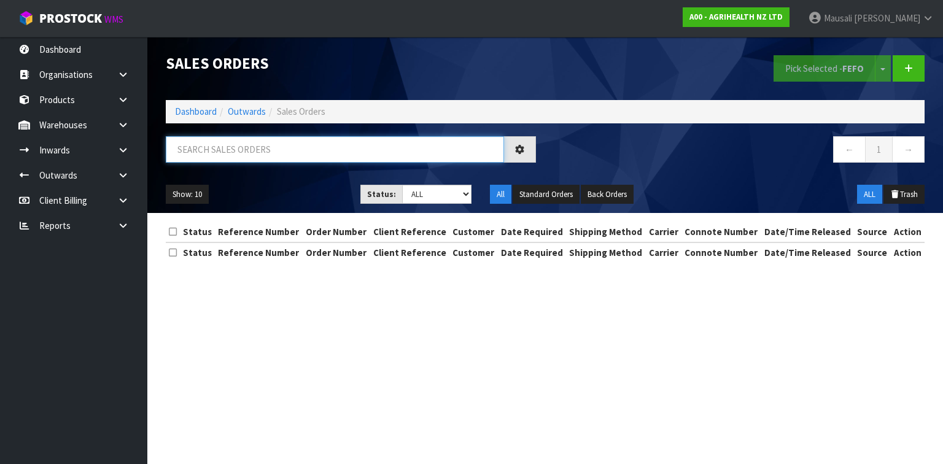
click at [194, 145] on input "text" at bounding box center [335, 149] width 338 height 26
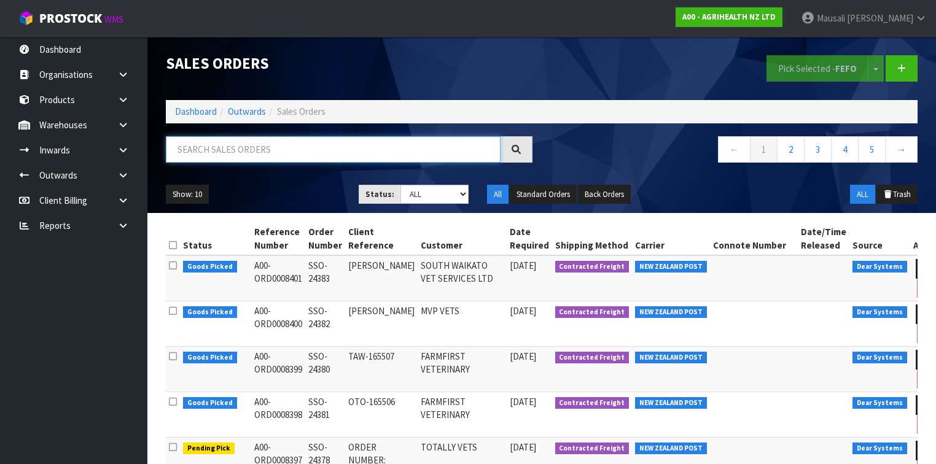
click at [203, 158] on input "text" at bounding box center [333, 149] width 335 height 26
type input "JOB-0410746"
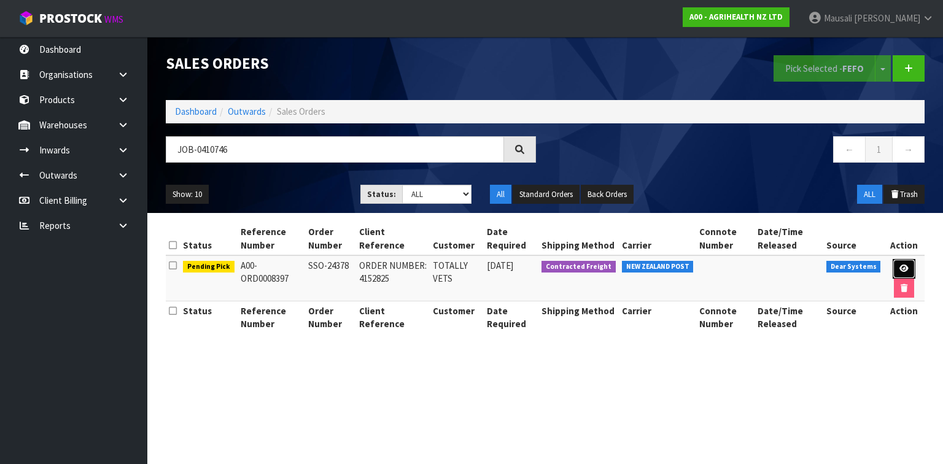
click at [900, 268] on icon at bounding box center [904, 269] width 9 height 8
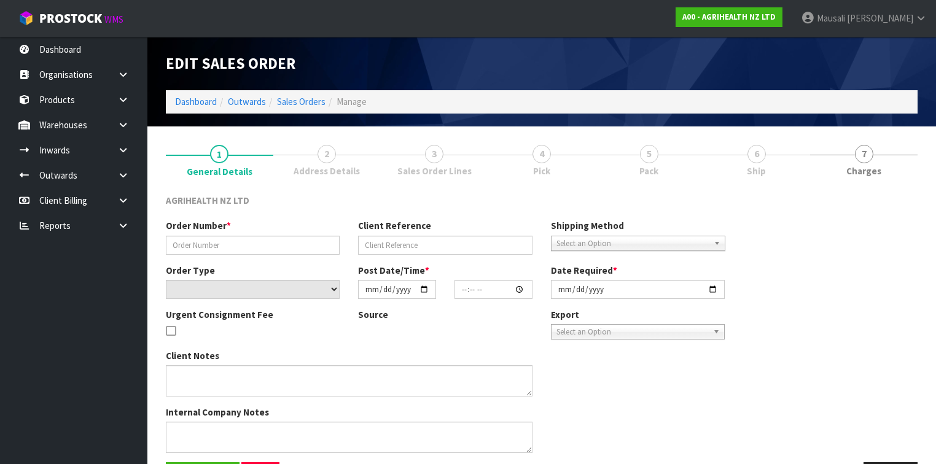
type input "SSO-24378"
type input "ORDER NUMBER: 4152825"
select select "number:0"
type input "[DATE]"
type input "10:29:06.000"
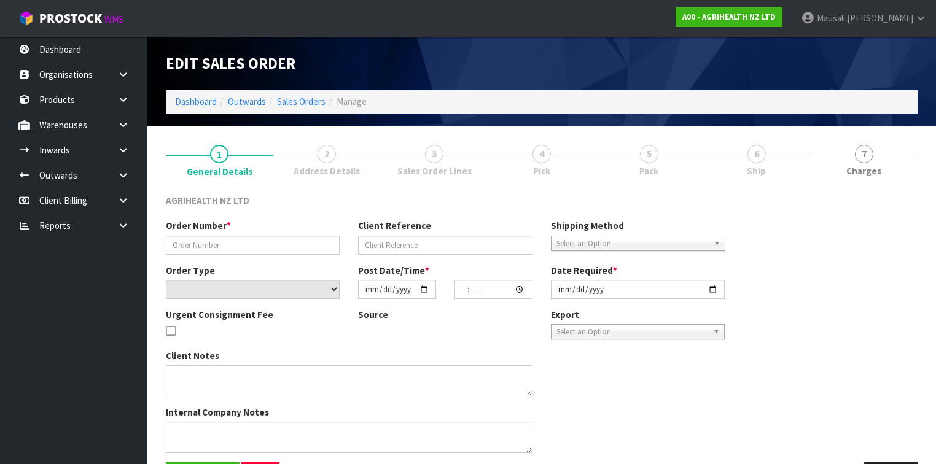
type input "[DATE]"
type textarea "SHIP BY: Overnight Courier"
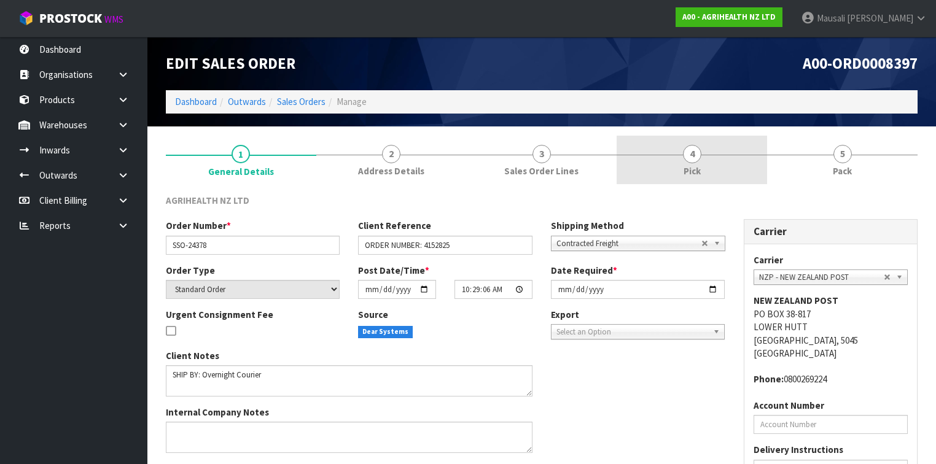
click at [721, 165] on link "4 Pick" at bounding box center [692, 160] width 150 height 49
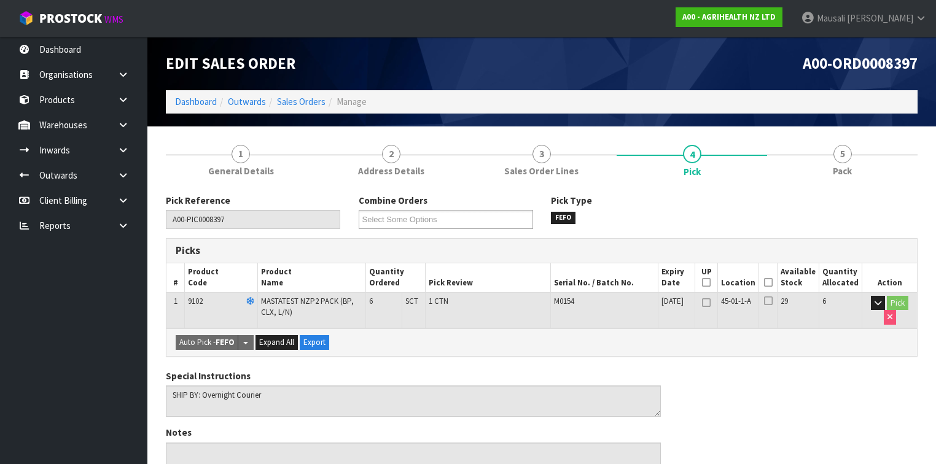
click at [769, 277] on th "Picked" at bounding box center [768, 277] width 18 height 29
click at [772, 282] on icon at bounding box center [768, 282] width 9 height 1
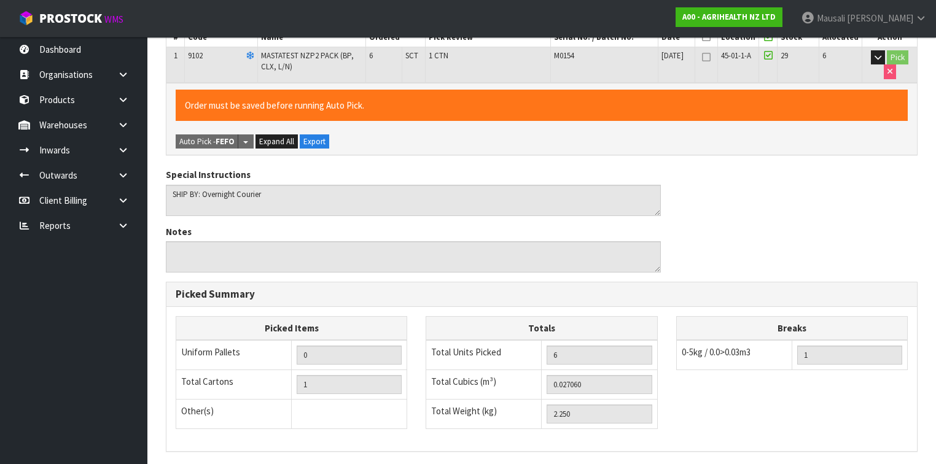
scroll to position [398, 0]
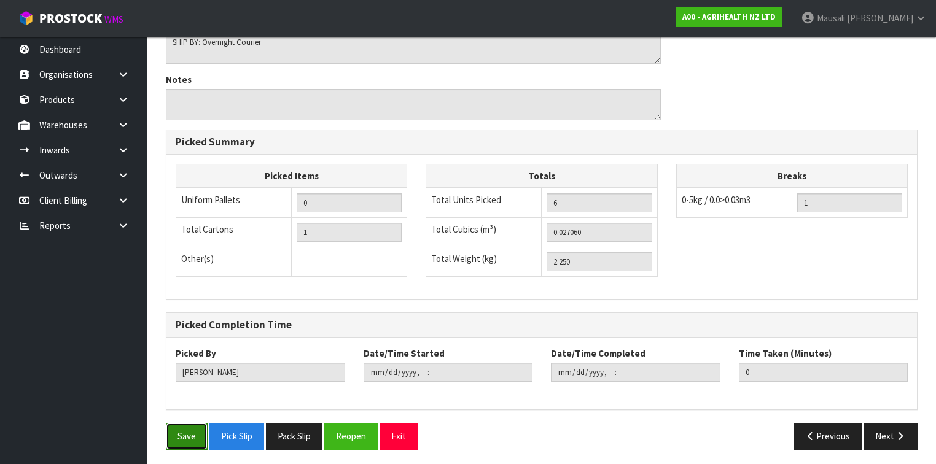
click at [196, 435] on button "Save" at bounding box center [187, 436] width 42 height 26
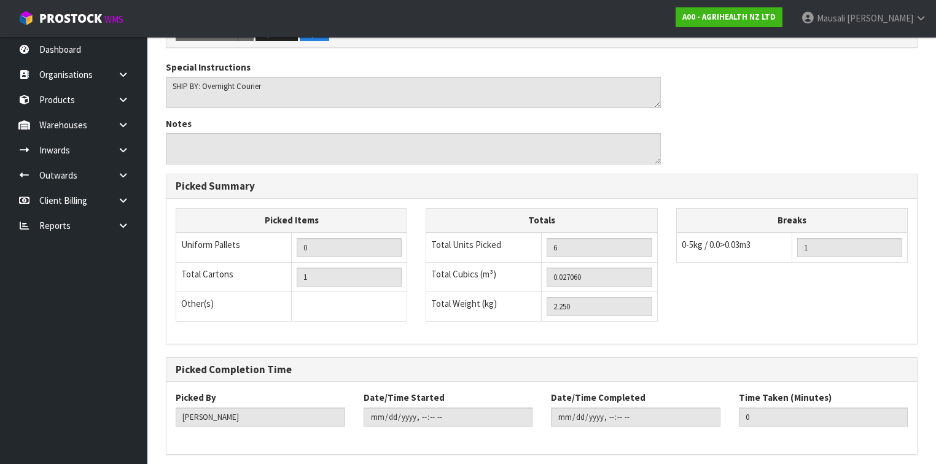
scroll to position [0, 0]
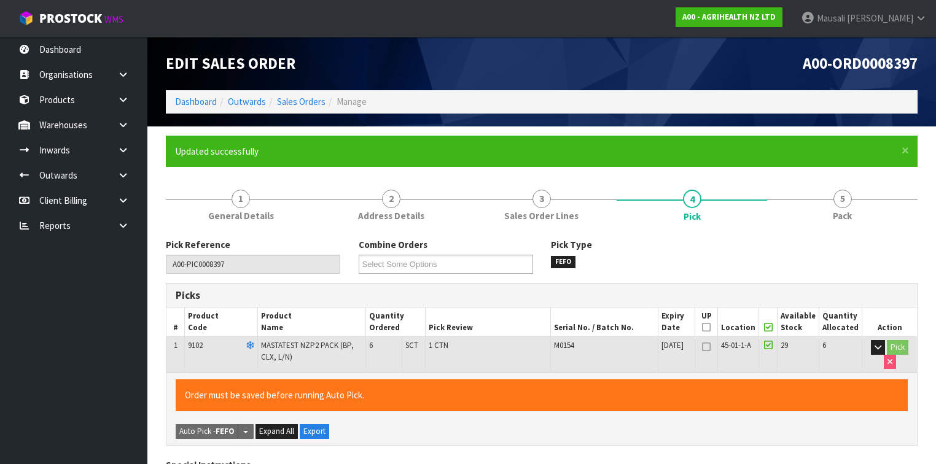
type input "[PERSON_NAME]"
type input "[DATE]T12:44:32"
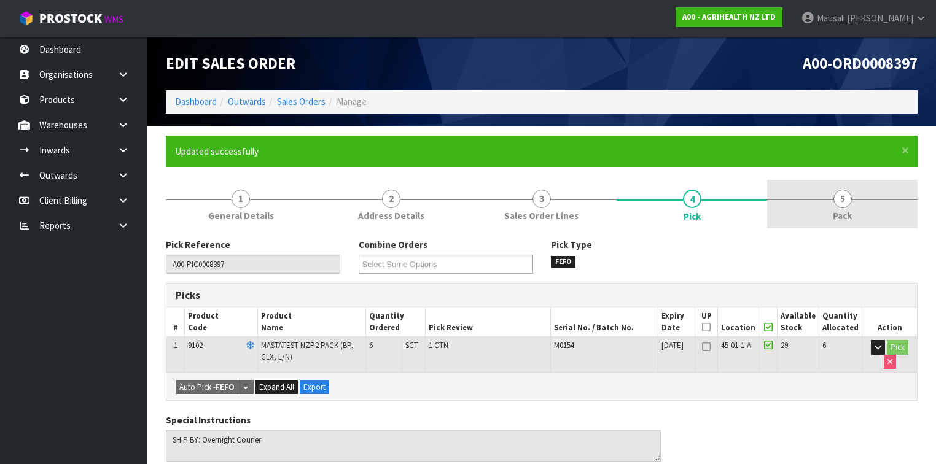
click at [796, 214] on link "5 Pack" at bounding box center [842, 204] width 150 height 49
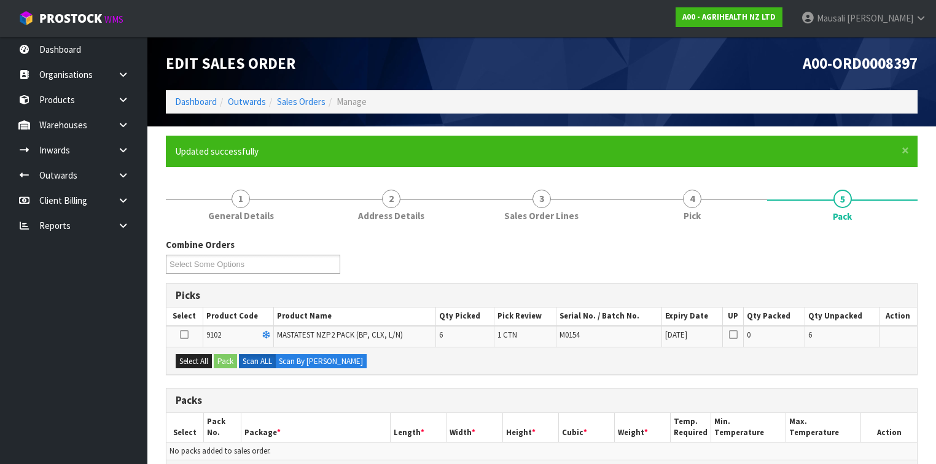
scroll to position [196, 0]
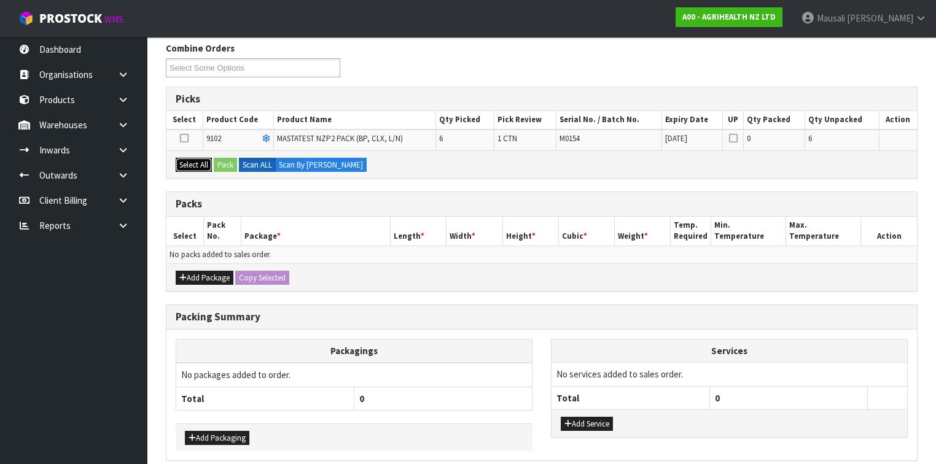
click at [198, 162] on button "Select All" at bounding box center [194, 165] width 36 height 15
click at [228, 166] on button "Pack" at bounding box center [225, 165] width 23 height 15
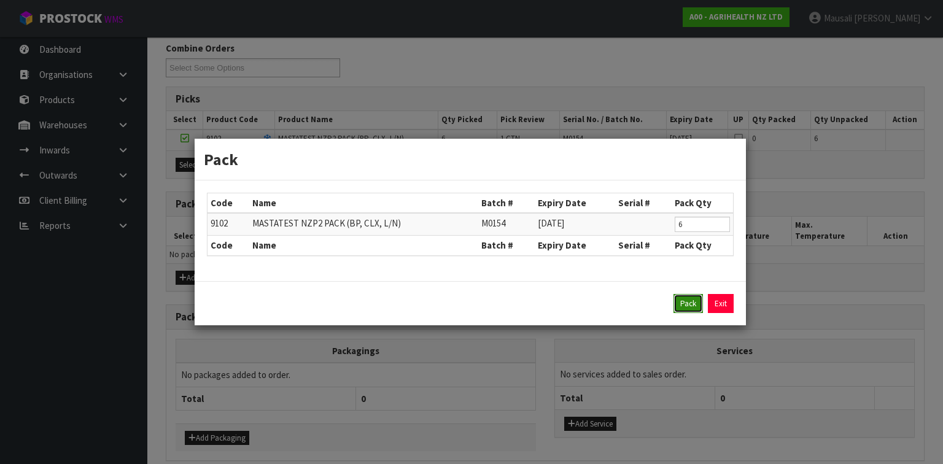
click at [694, 297] on button "Pack" at bounding box center [688, 304] width 29 height 20
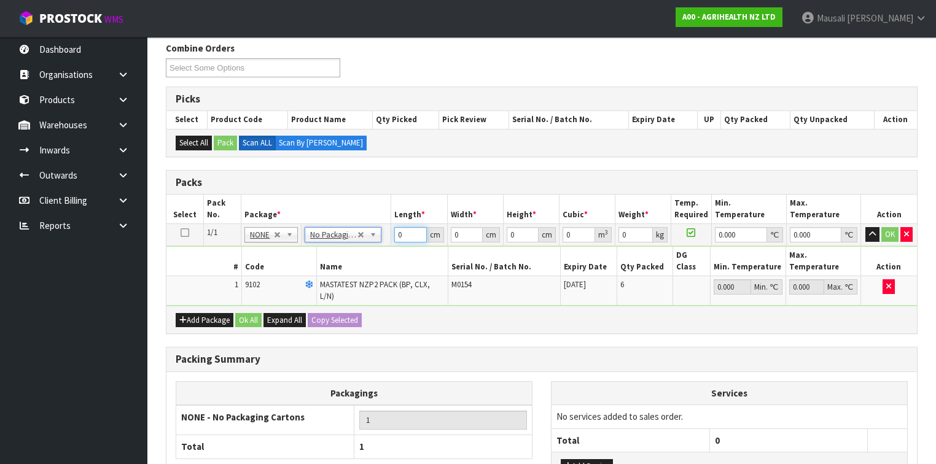
drag, startPoint x: 405, startPoint y: 235, endPoint x: 378, endPoint y: 241, distance: 27.0
click at [378, 241] on tr "1/1 NONE 007-001 007-002 007-004 007-009 007-013 007-014 007-015 007-017 007-01…" at bounding box center [541, 235] width 750 height 22
type input "60"
type input "40"
type input "1"
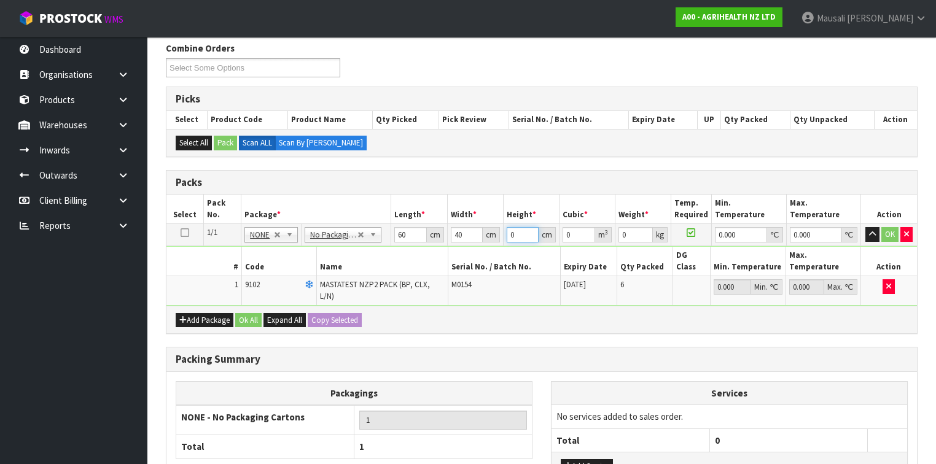
type input "0.0024"
type input "10"
type input "0.024"
type input "10"
type input "3"
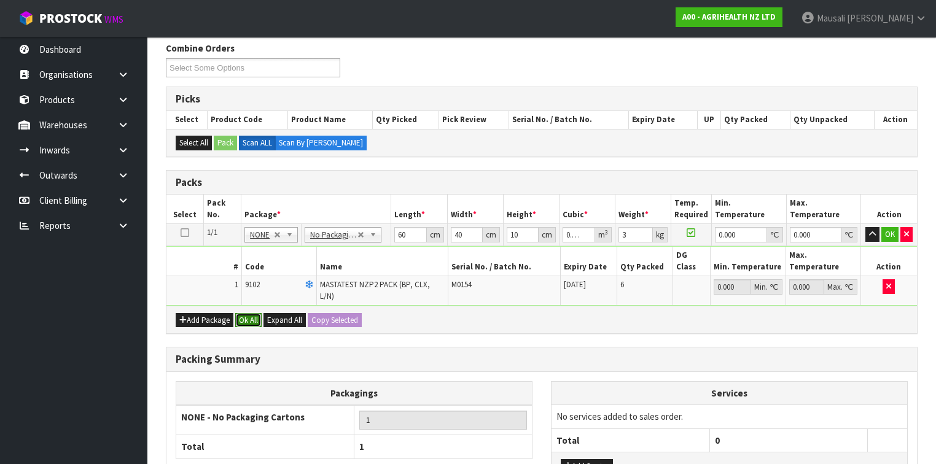
click at [246, 313] on button "Ok All" at bounding box center [248, 320] width 26 height 15
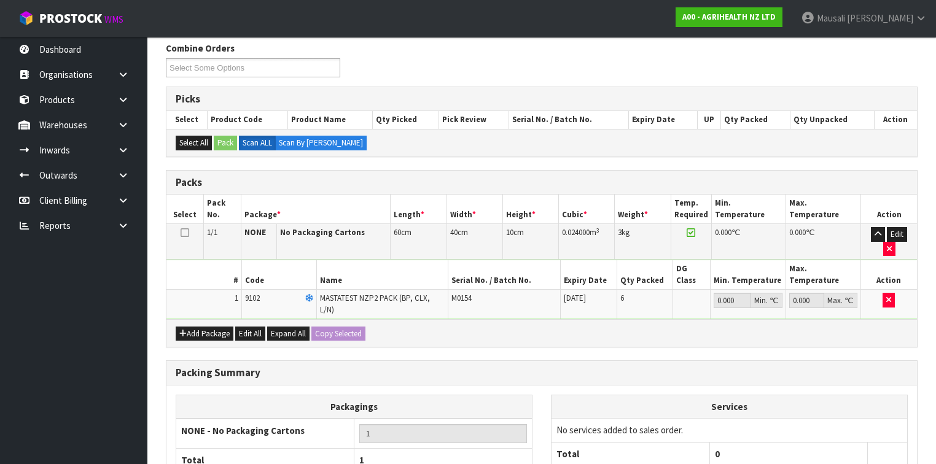
scroll to position [275, 0]
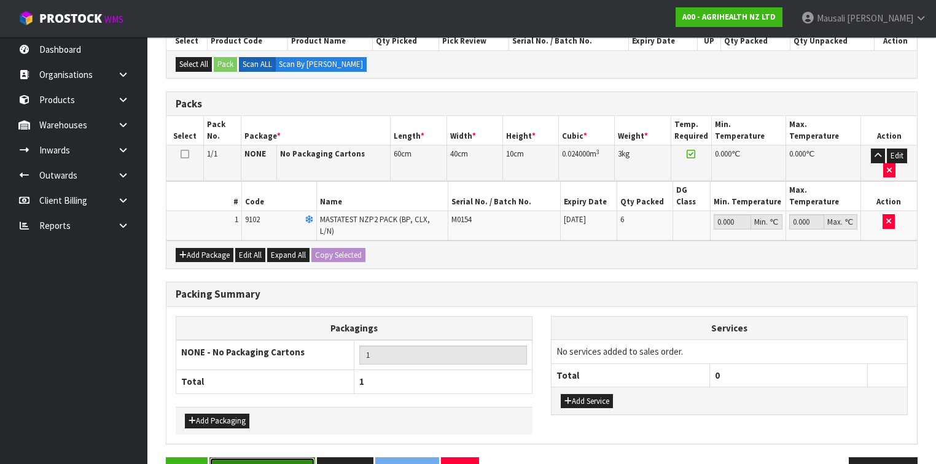
click at [270, 457] on button "Save & Confirm Packs" at bounding box center [262, 470] width 106 height 26
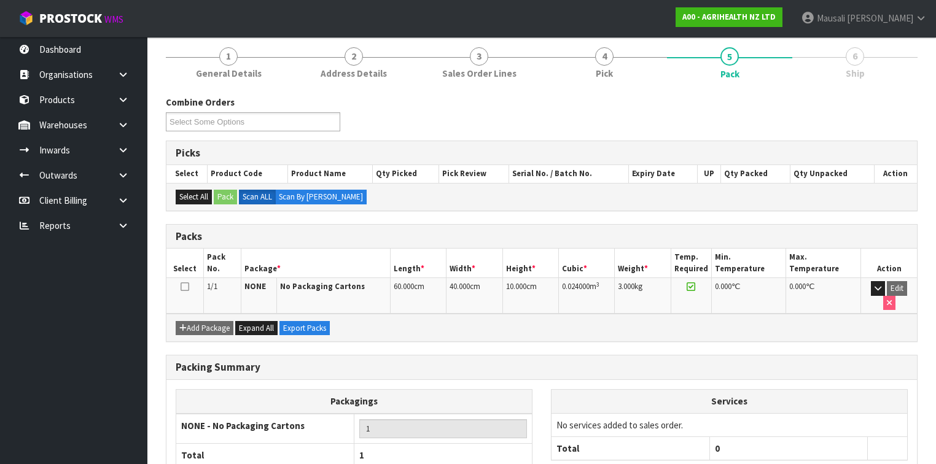
scroll to position [208, 0]
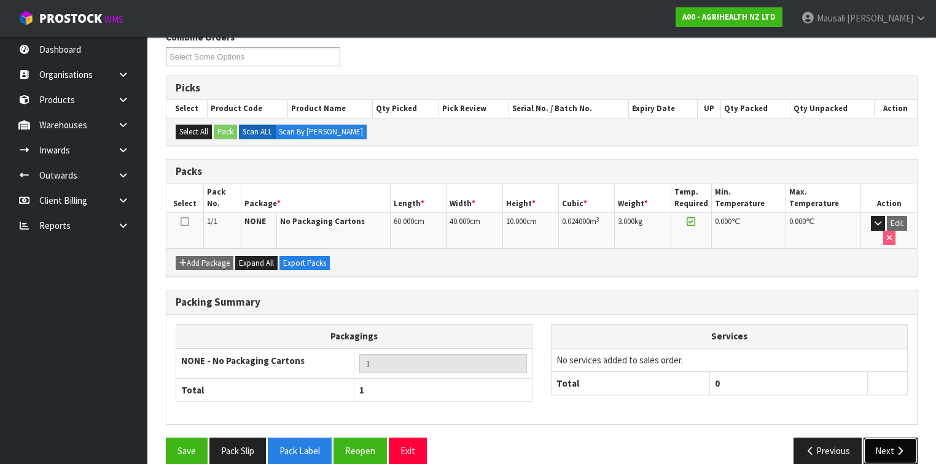
click at [884, 438] on button "Next" at bounding box center [890, 451] width 54 height 26
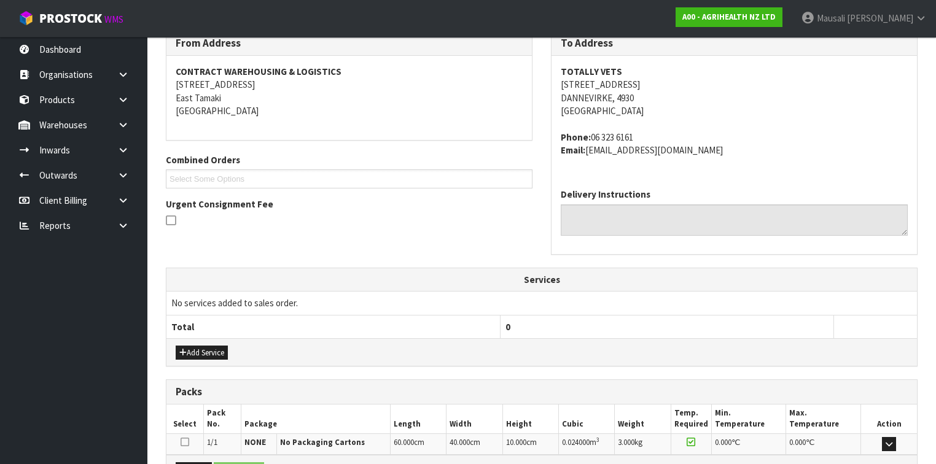
scroll to position [354, 0]
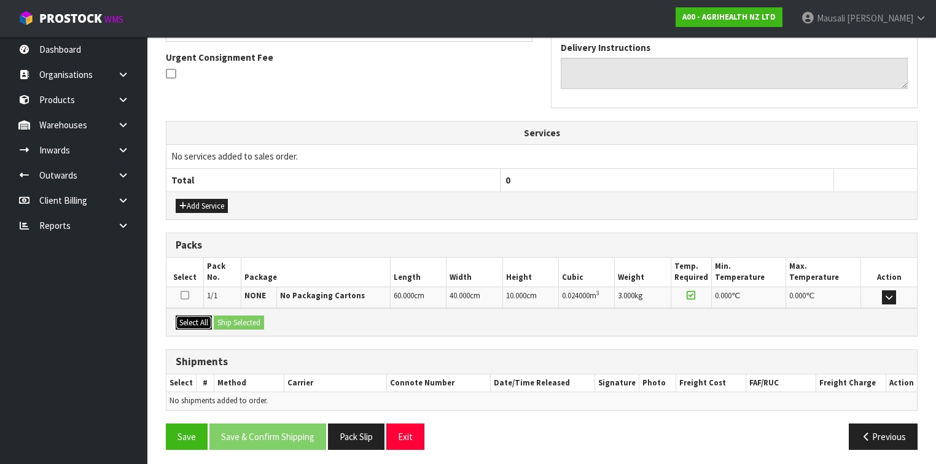
drag, startPoint x: 194, startPoint y: 319, endPoint x: 239, endPoint y: 321, distance: 44.9
click at [196, 319] on button "Select All" at bounding box center [194, 323] width 36 height 15
click at [239, 321] on button "Ship Selected" at bounding box center [239, 323] width 50 height 15
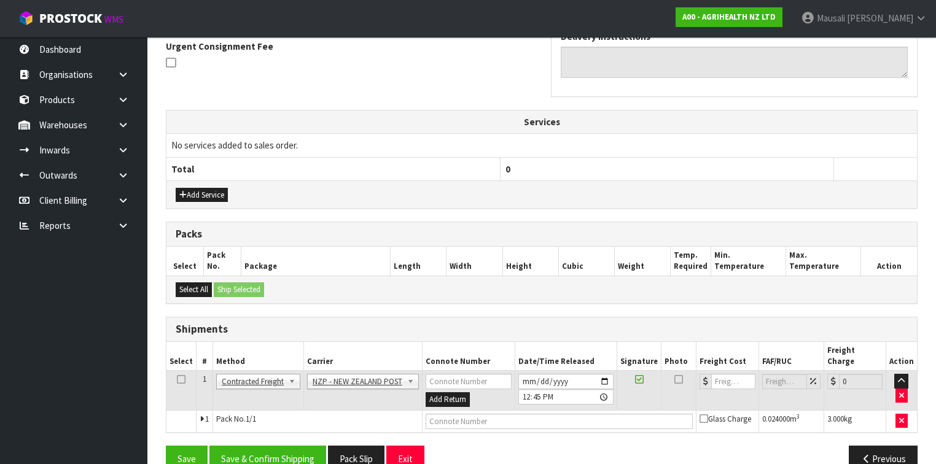
scroll to position [376, 0]
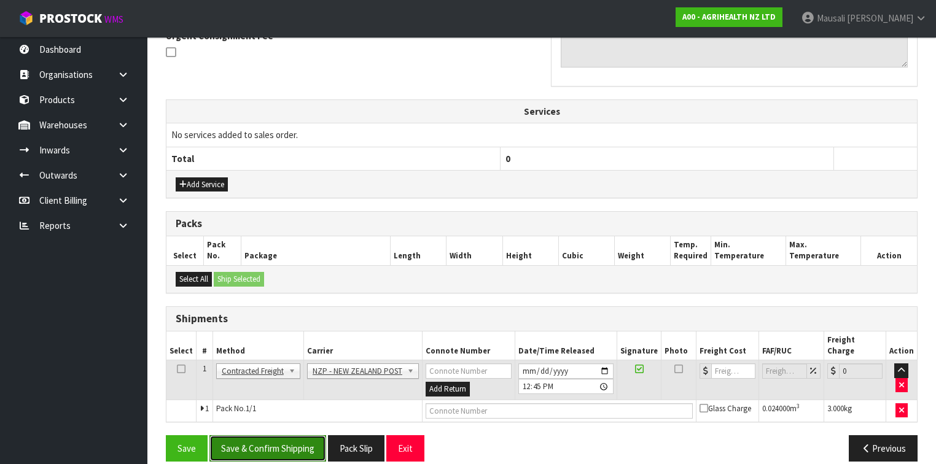
click at [287, 440] on button "Save & Confirm Shipping" at bounding box center [267, 448] width 117 height 26
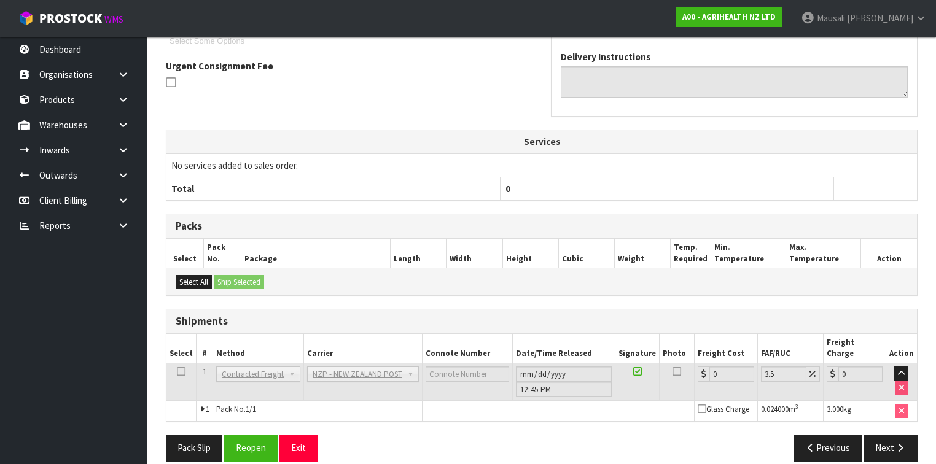
scroll to position [359, 0]
click at [253, 434] on button "Reopen" at bounding box center [250, 447] width 53 height 26
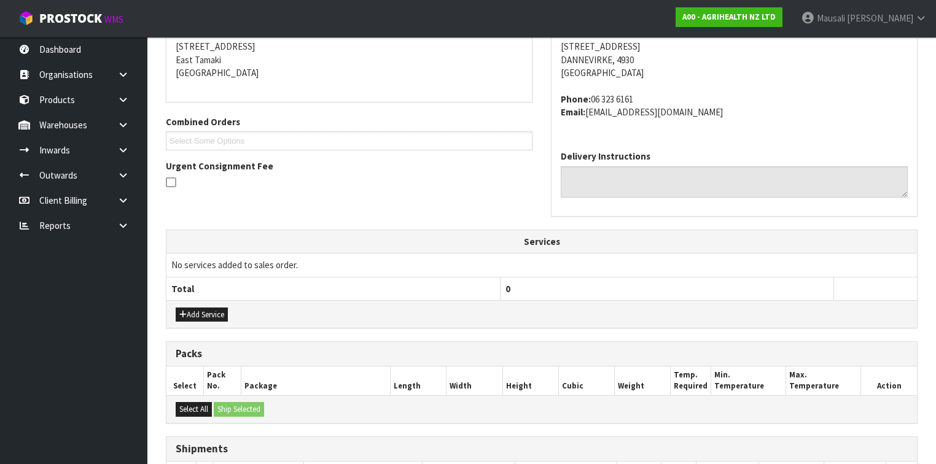
scroll to position [387, 0]
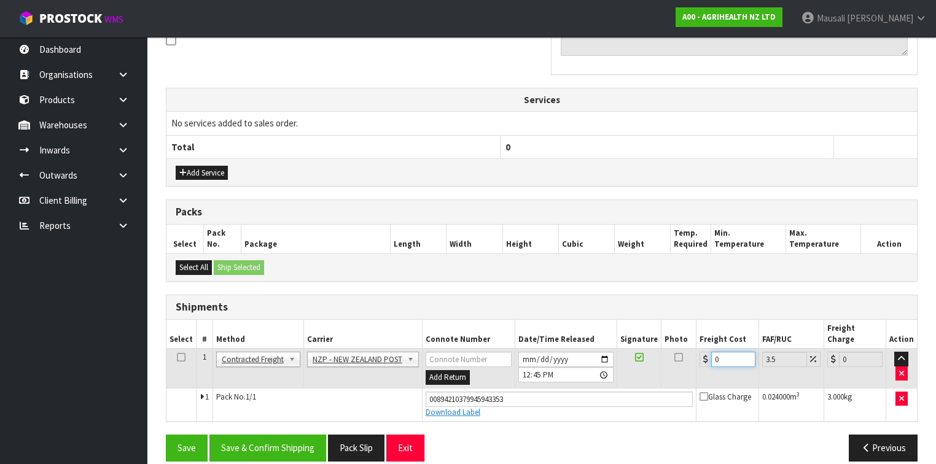
drag, startPoint x: 722, startPoint y: 343, endPoint x: 702, endPoint y: 349, distance: 20.8
click at [702, 352] on div "0" at bounding box center [726, 359] width 55 height 15
type input "8"
type input "8.28"
type input "8.4"
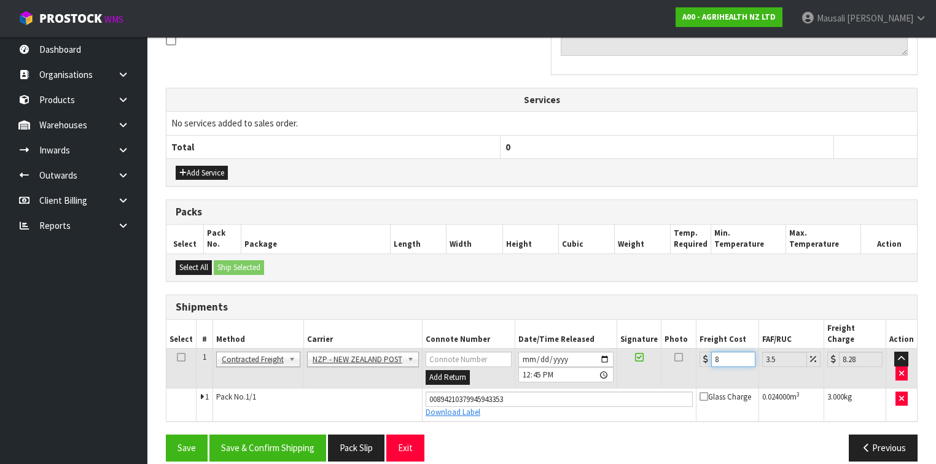
type input "8.69"
type input "8.45"
type input "8.75"
type input "8.45"
drag, startPoint x: 246, startPoint y: 425, endPoint x: 434, endPoint y: 219, distance: 278.6
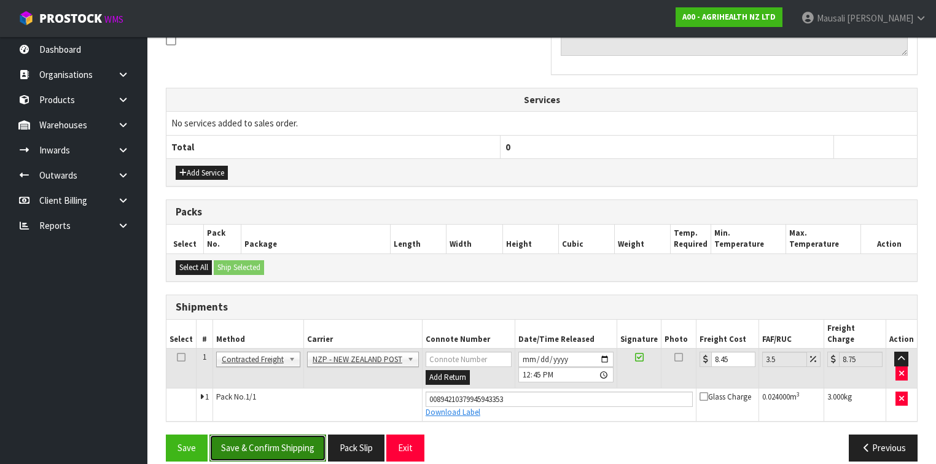
click at [246, 435] on button "Save & Confirm Shipping" at bounding box center [267, 448] width 117 height 26
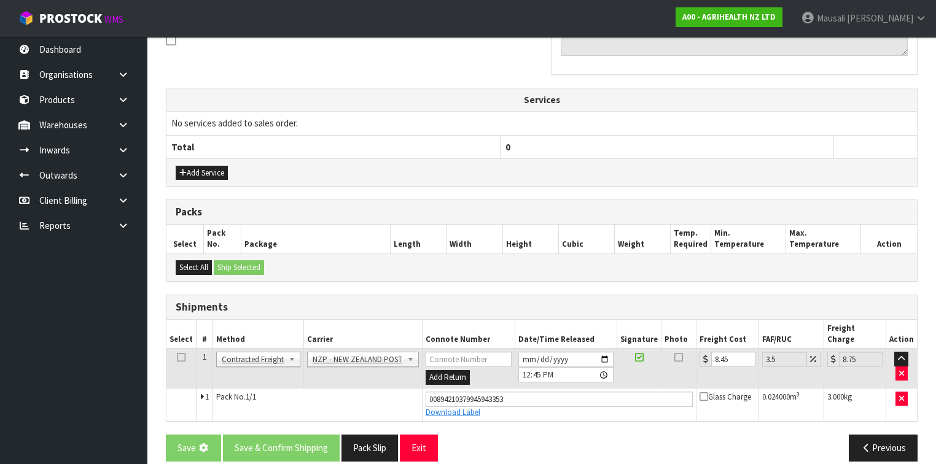
scroll to position [0, 0]
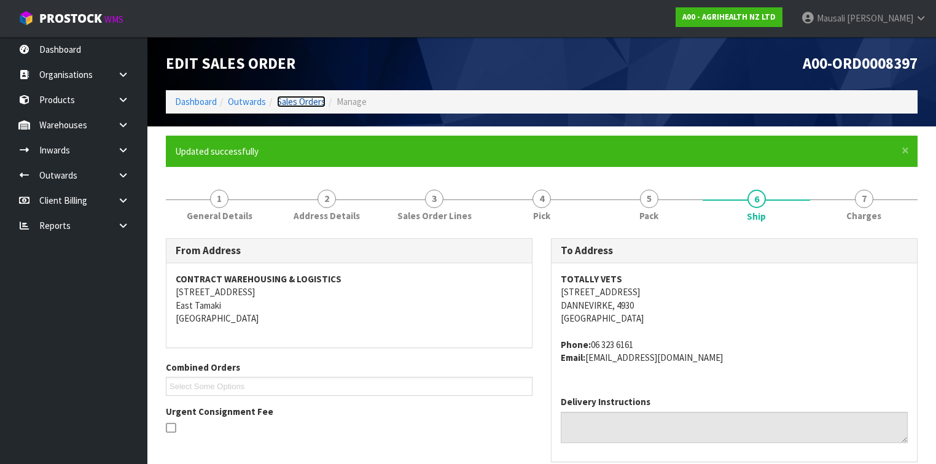
click at [295, 103] on link "Sales Orders" at bounding box center [301, 102] width 49 height 12
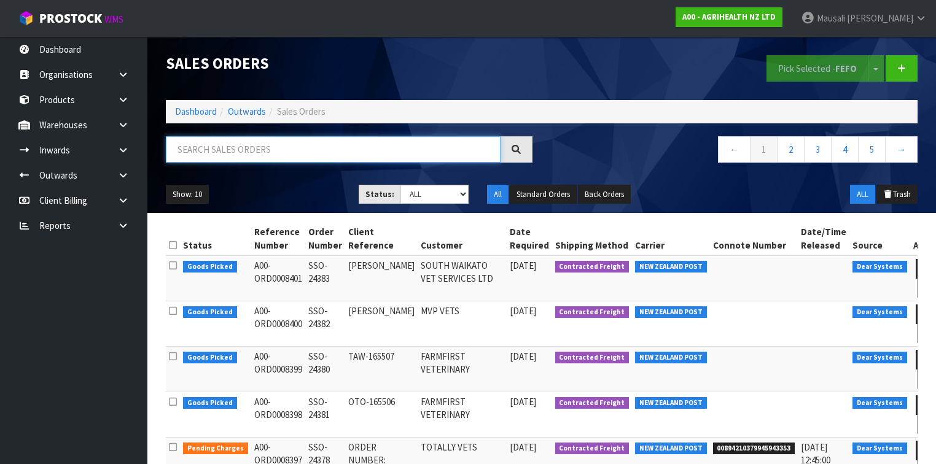
click at [194, 155] on input "text" at bounding box center [333, 149] width 335 height 26
type input "JOB-0410782"
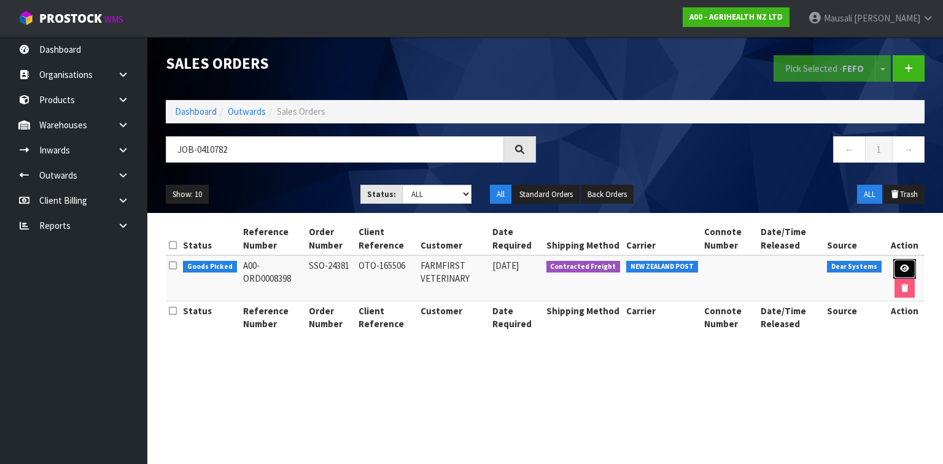
click at [902, 265] on icon at bounding box center [904, 269] width 9 height 8
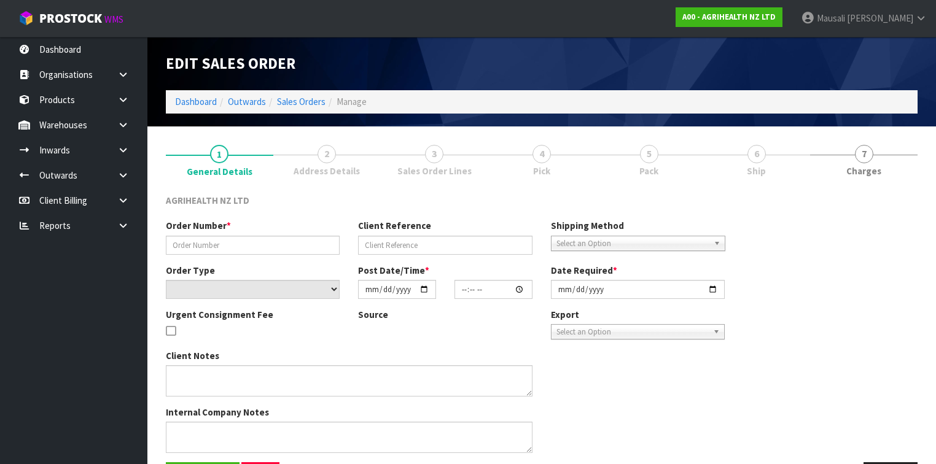
type input "SSO-24381"
type input "OTO-165506"
select select "number:0"
type input "[DATE]"
type input "11:42:28.000"
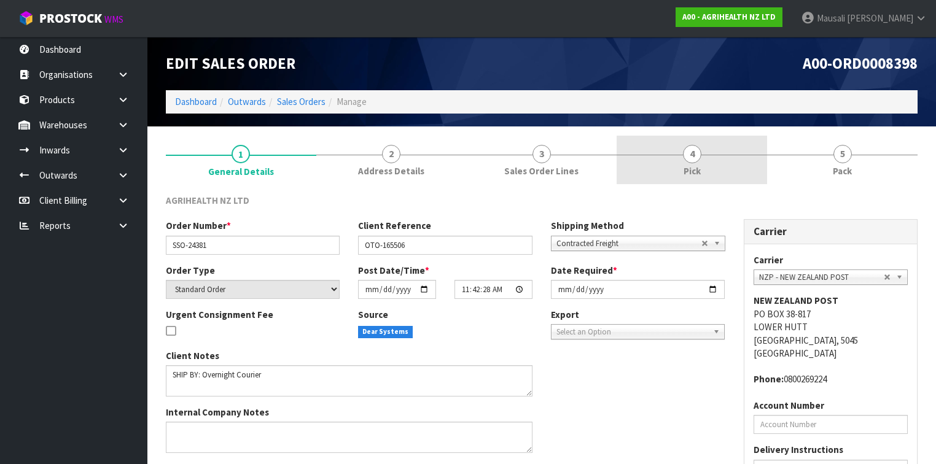
click at [678, 164] on link "4 Pick" at bounding box center [692, 160] width 150 height 49
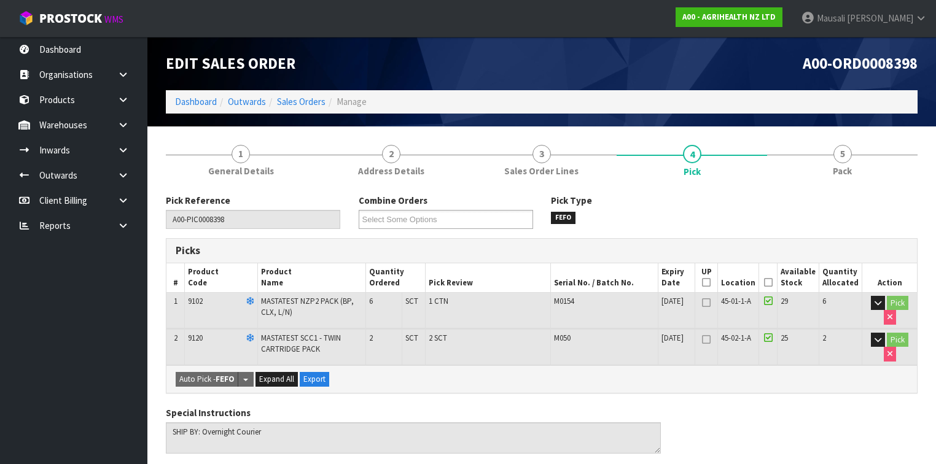
click at [772, 282] on icon at bounding box center [768, 282] width 9 height 1
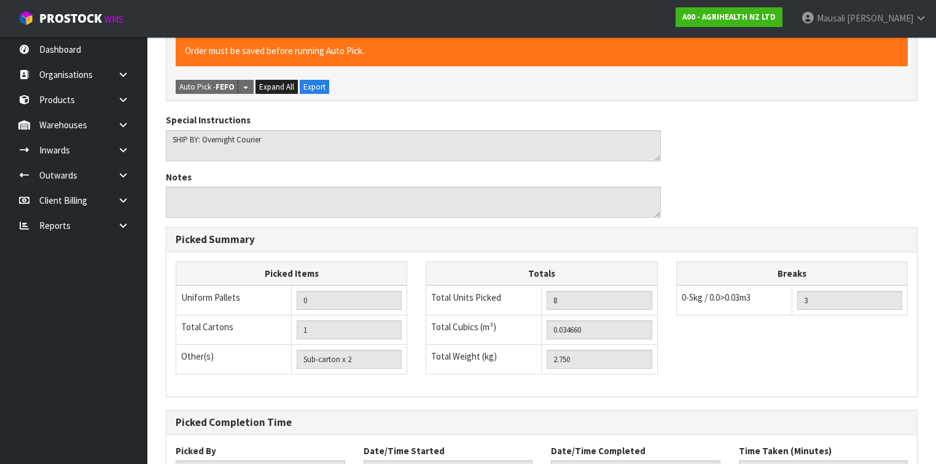
scroll to position [434, 0]
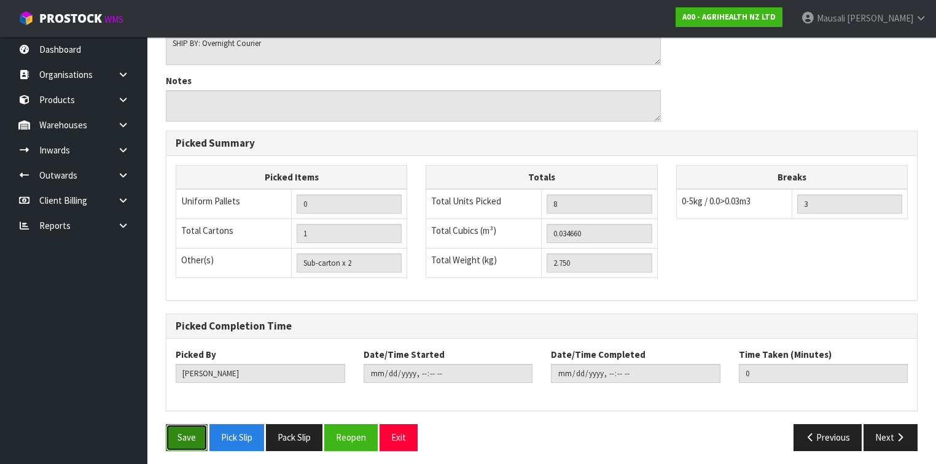
click at [186, 430] on button "Save" at bounding box center [187, 437] width 42 height 26
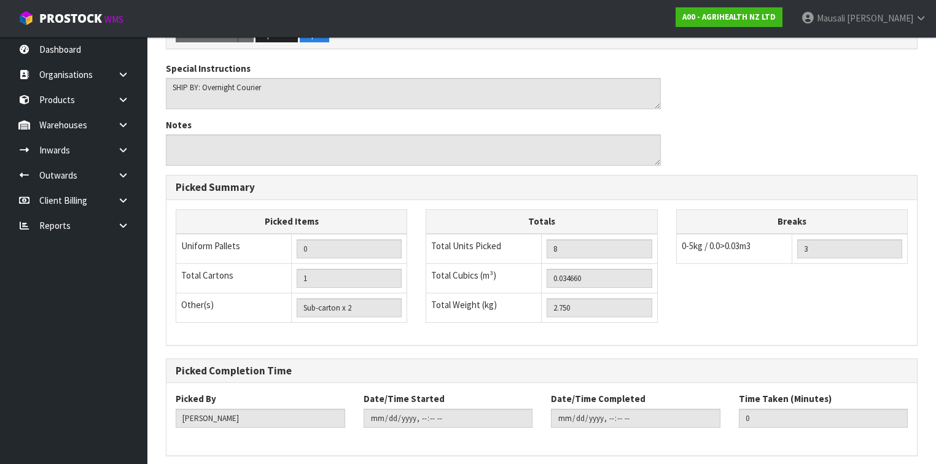
scroll to position [0, 0]
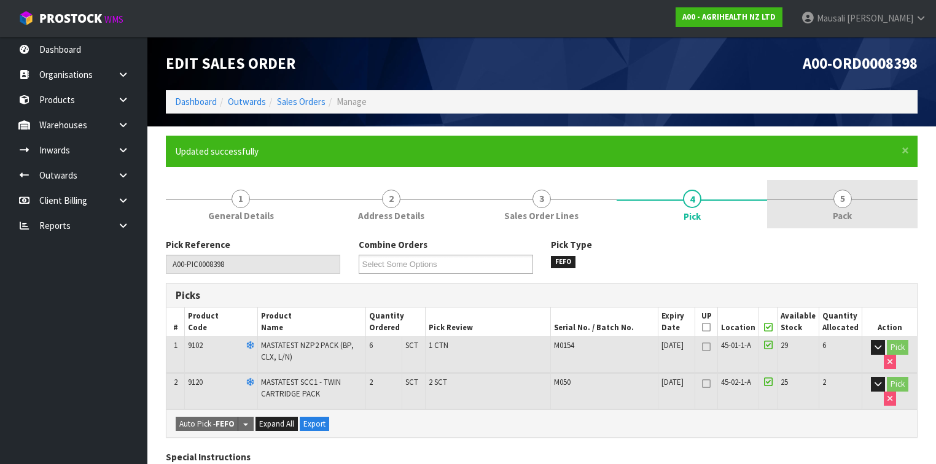
click at [817, 225] on link "5 Pack" at bounding box center [842, 204] width 150 height 49
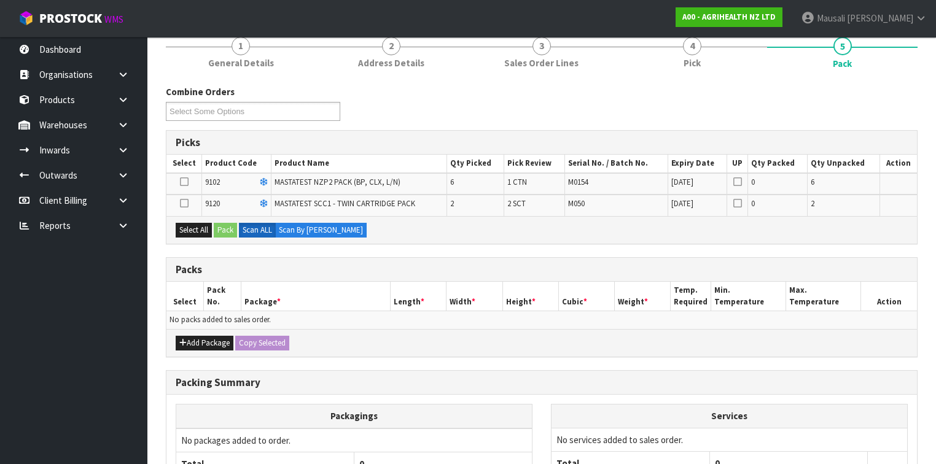
scroll to position [196, 0]
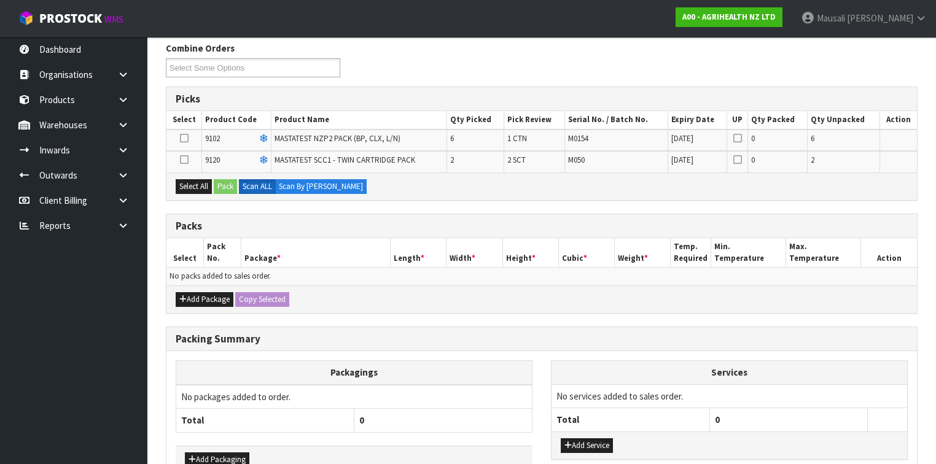
click at [185, 138] on icon at bounding box center [184, 138] width 9 height 1
click at [0, 0] on input "checkbox" at bounding box center [0, 0] width 0 height 0
click at [222, 183] on button "Pack" at bounding box center [225, 186] width 23 height 15
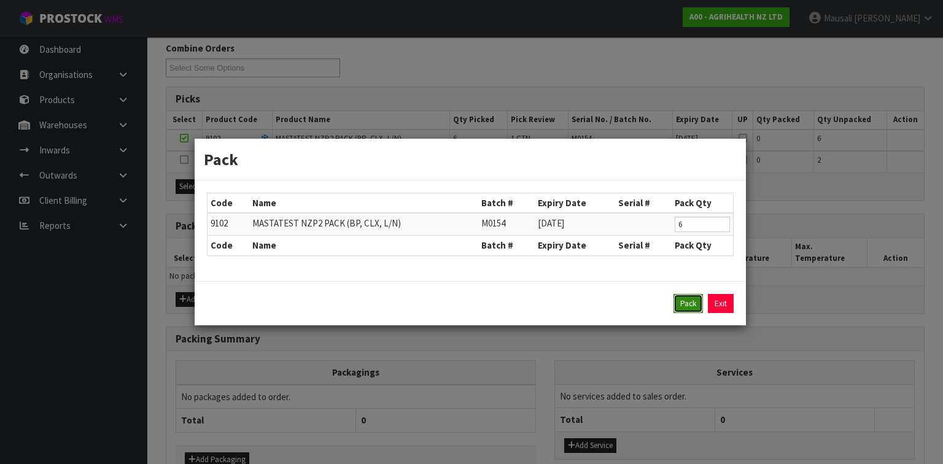
click at [690, 303] on button "Pack" at bounding box center [688, 304] width 29 height 20
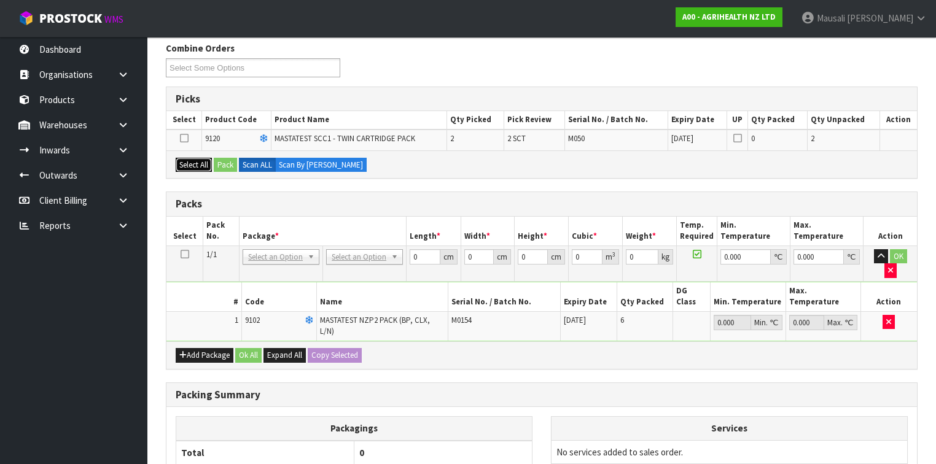
click at [187, 158] on button "Select All" at bounding box center [194, 165] width 36 height 15
click at [219, 164] on button "Pack" at bounding box center [225, 165] width 23 height 15
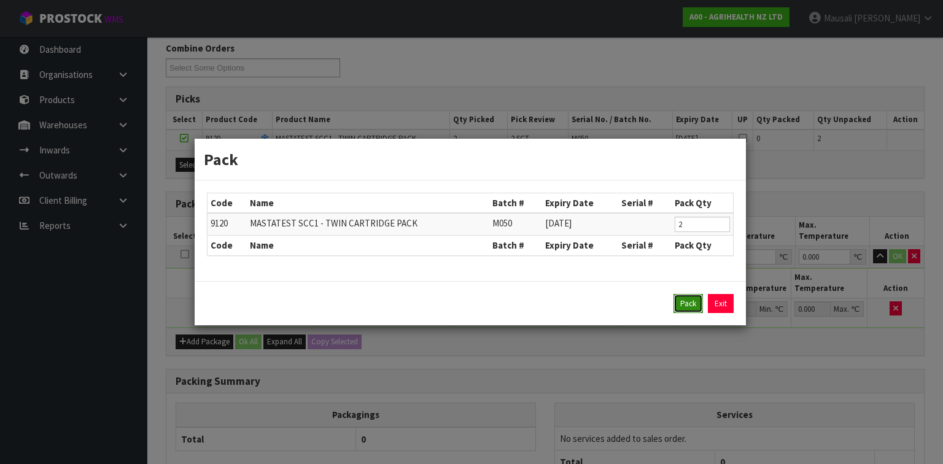
click at [688, 298] on button "Pack" at bounding box center [688, 304] width 29 height 20
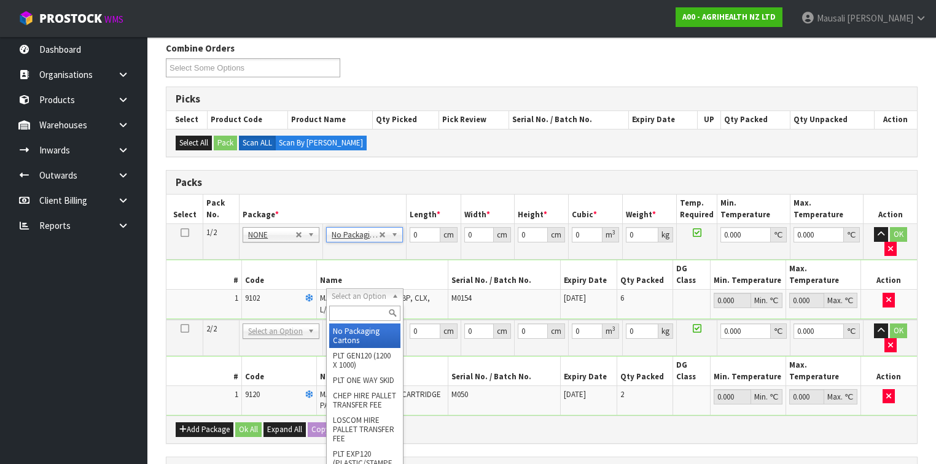
click at [356, 321] on input "text" at bounding box center [364, 313] width 71 height 15
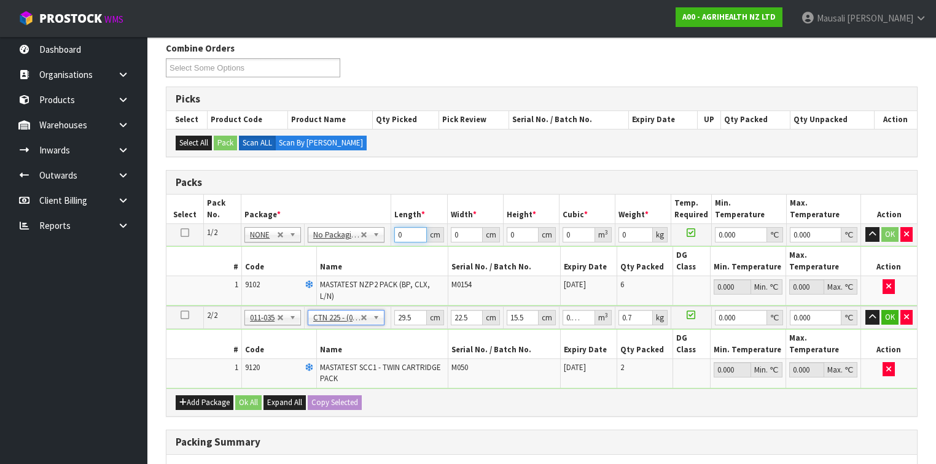
drag, startPoint x: 405, startPoint y: 233, endPoint x: 379, endPoint y: 239, distance: 26.5
click at [381, 237] on tr "1/2 NONE 007-001 007-002 007-004 007-009 007-013 007-014 007-015 007-017 007-01…" at bounding box center [541, 235] width 750 height 22
drag, startPoint x: 638, startPoint y: 232, endPoint x: 612, endPoint y: 236, distance: 26.7
click at [612, 236] on tr "1/2 NONE 007-001 007-002 007-004 007-009 007-013 007-014 007-015 007-017 007-01…" at bounding box center [541, 235] width 750 height 22
click at [253, 395] on button "Ok All" at bounding box center [248, 402] width 26 height 15
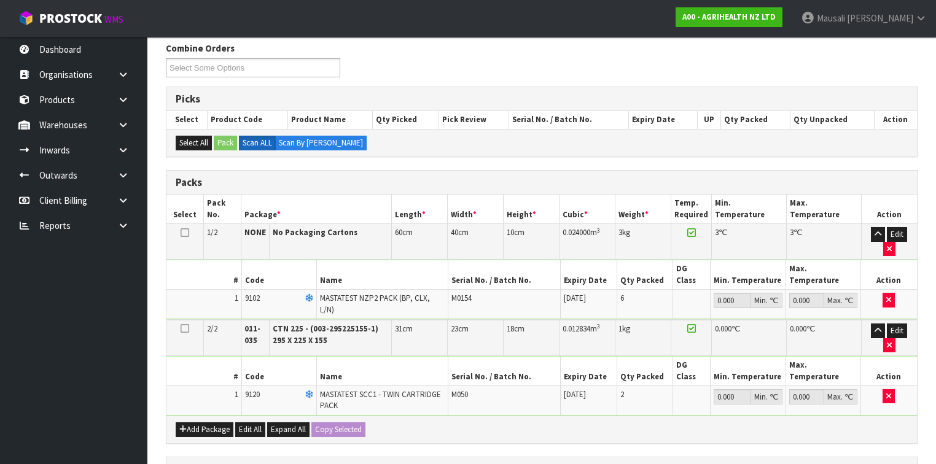
scroll to position [389, 0]
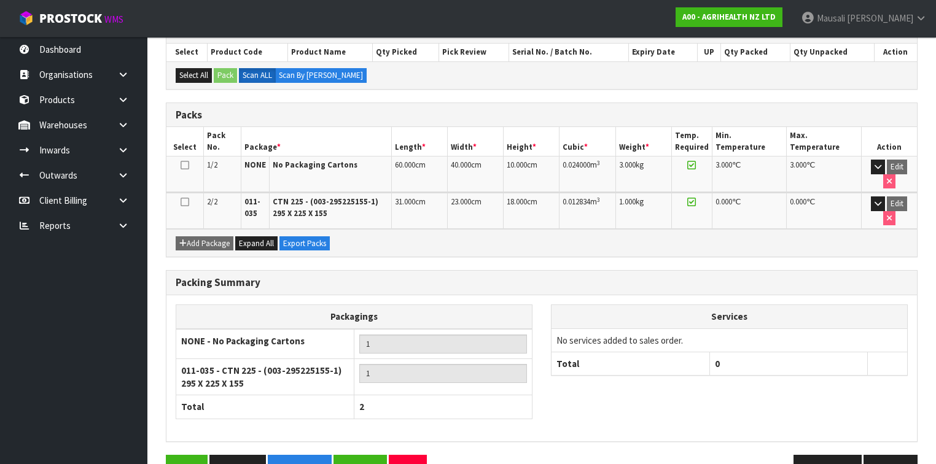
scroll to position [274, 0]
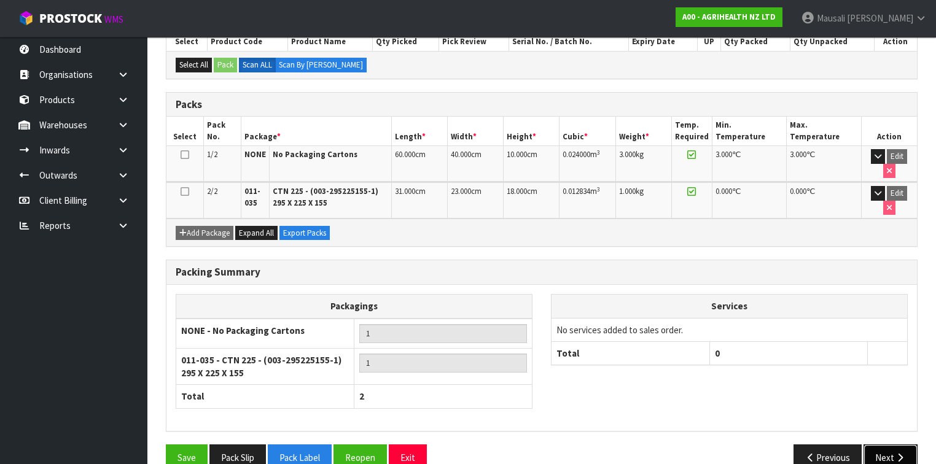
click at [885, 445] on button "Next" at bounding box center [890, 458] width 54 height 26
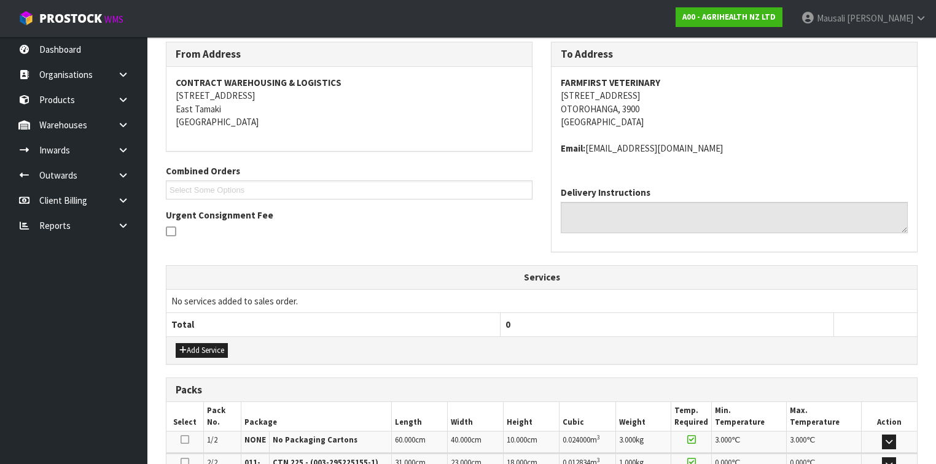
scroll to position [372, 0]
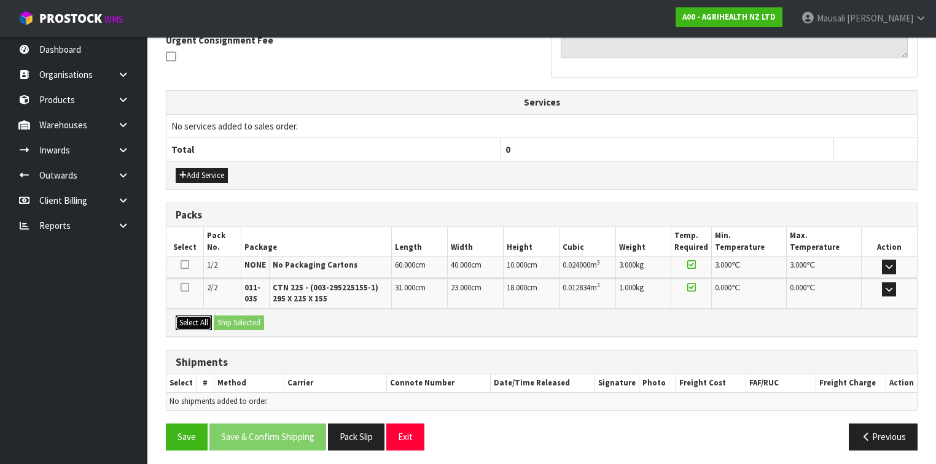
drag, startPoint x: 188, startPoint y: 316, endPoint x: 228, endPoint y: 317, distance: 40.5
click at [190, 316] on button "Select All" at bounding box center [194, 323] width 36 height 15
click at [228, 317] on button "Ship Selected" at bounding box center [239, 323] width 50 height 15
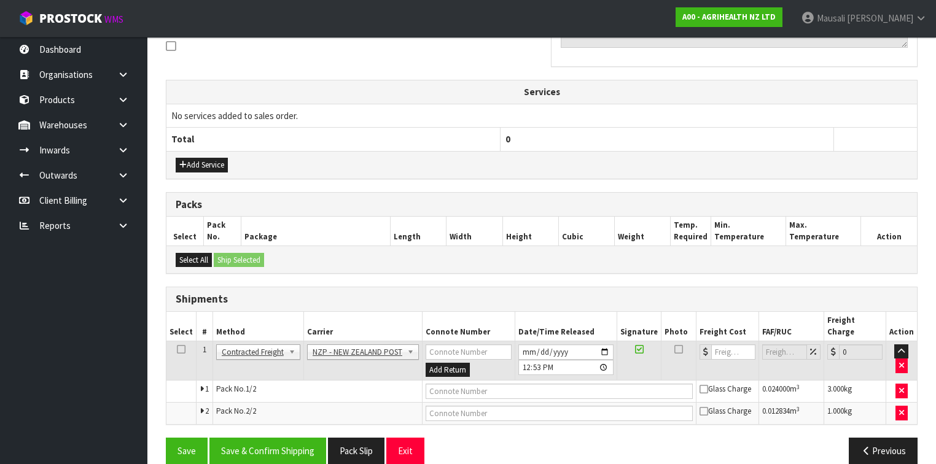
scroll to position [385, 0]
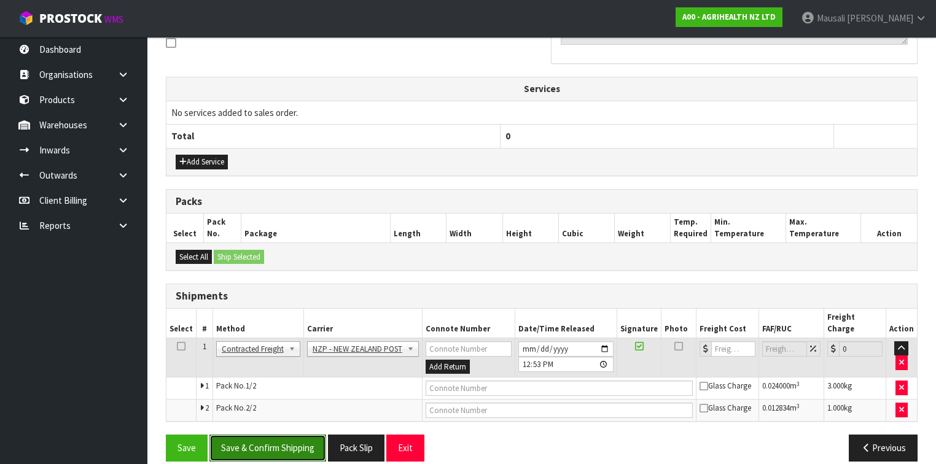
click at [291, 435] on button "Save & Confirm Shipping" at bounding box center [267, 448] width 117 height 26
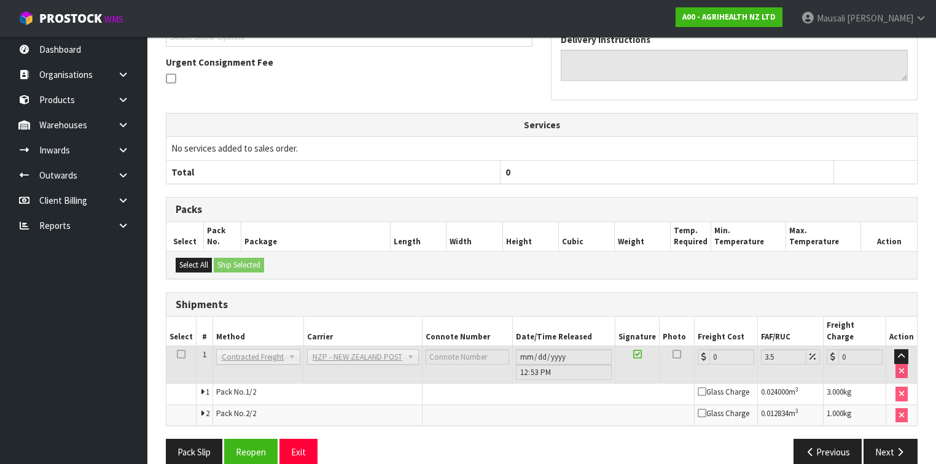
scroll to position [367, 0]
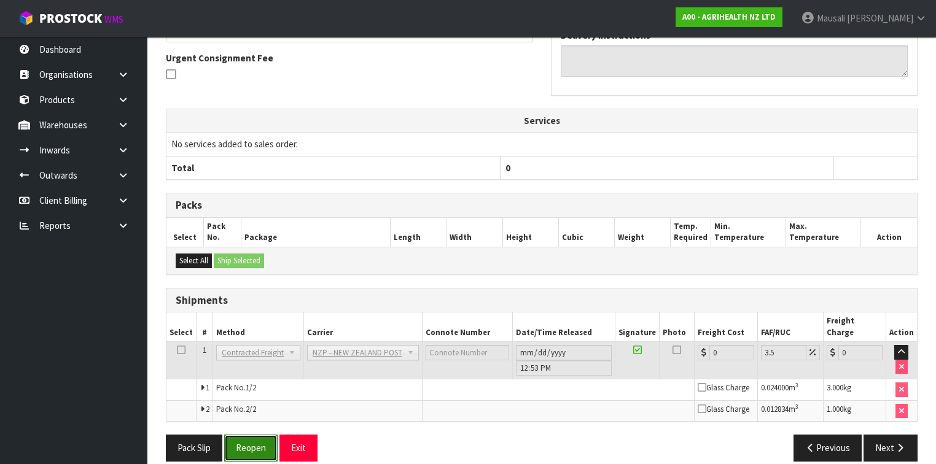
click at [256, 436] on button "Reopen" at bounding box center [250, 448] width 53 height 26
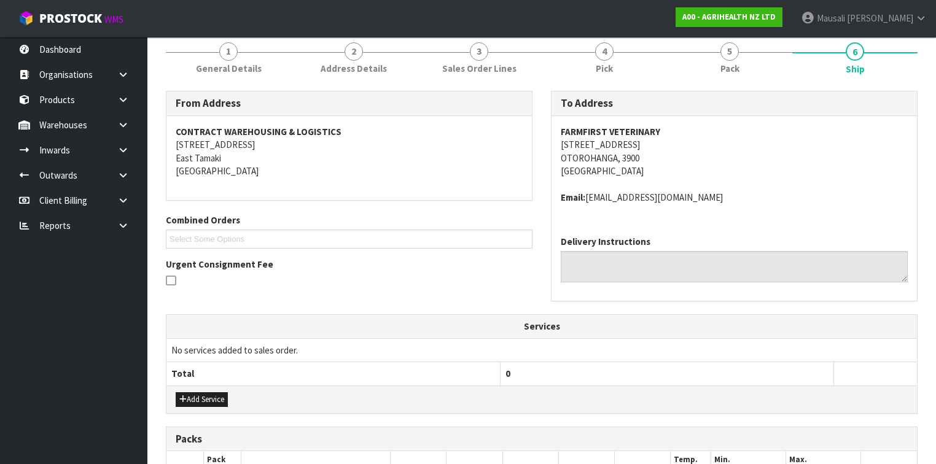
scroll to position [393, 0]
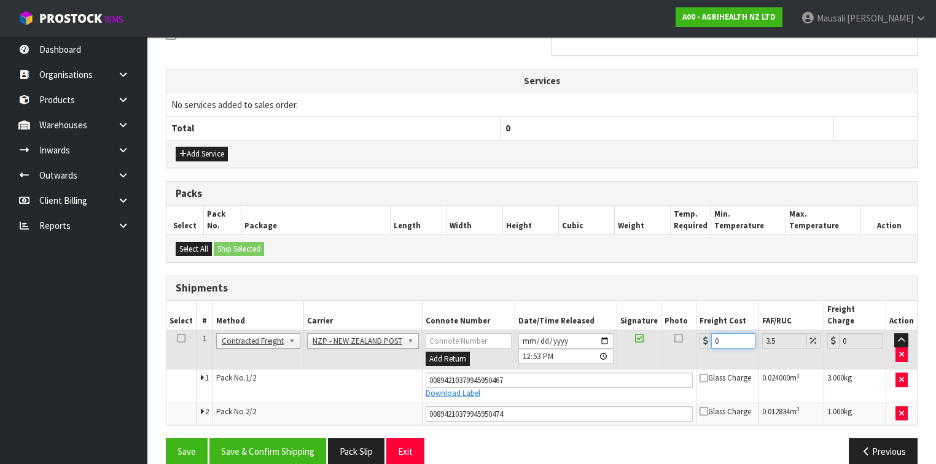
drag, startPoint x: 726, startPoint y: 327, endPoint x: 705, endPoint y: 336, distance: 22.8
click at [706, 336] on td "0" at bounding box center [727, 350] width 62 height 40
click at [276, 438] on button "Save & Confirm Shipping" at bounding box center [267, 451] width 117 height 26
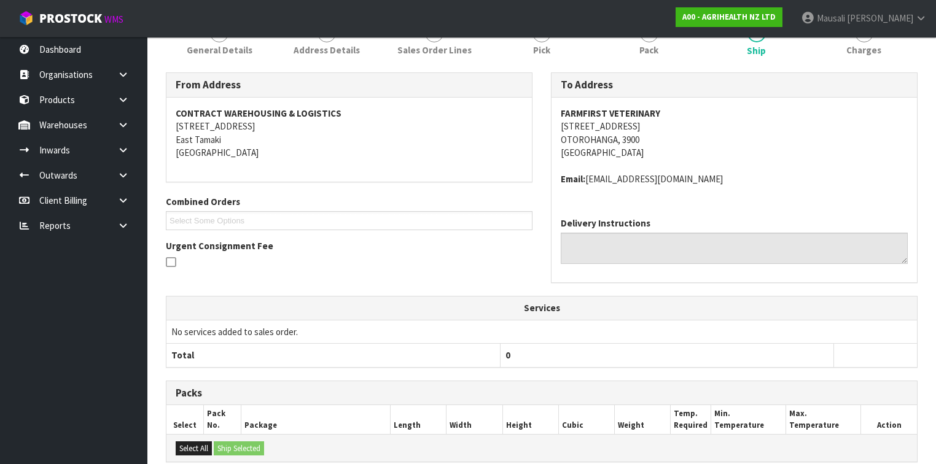
scroll to position [0, 0]
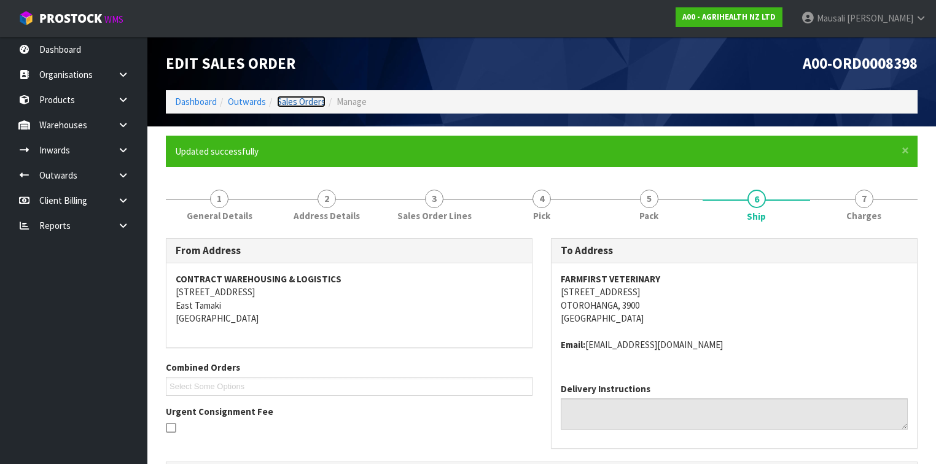
click at [301, 100] on link "Sales Orders" at bounding box center [301, 102] width 49 height 12
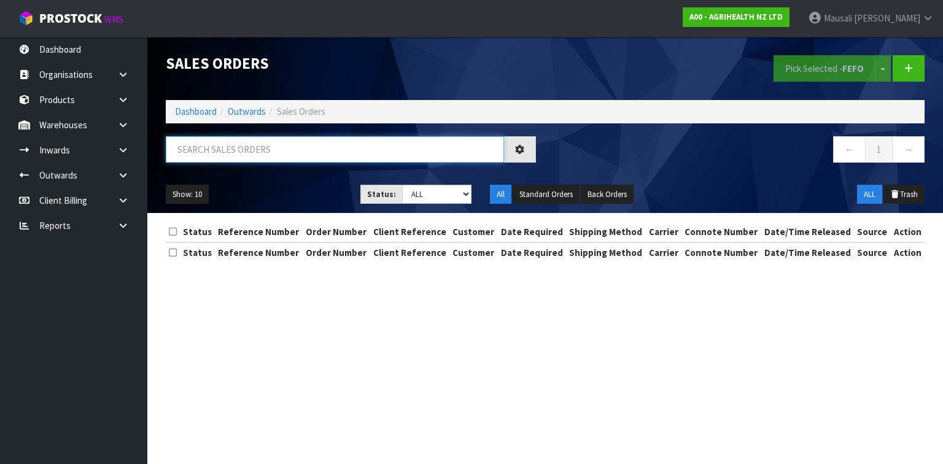
click at [206, 156] on input "text" at bounding box center [335, 149] width 338 height 26
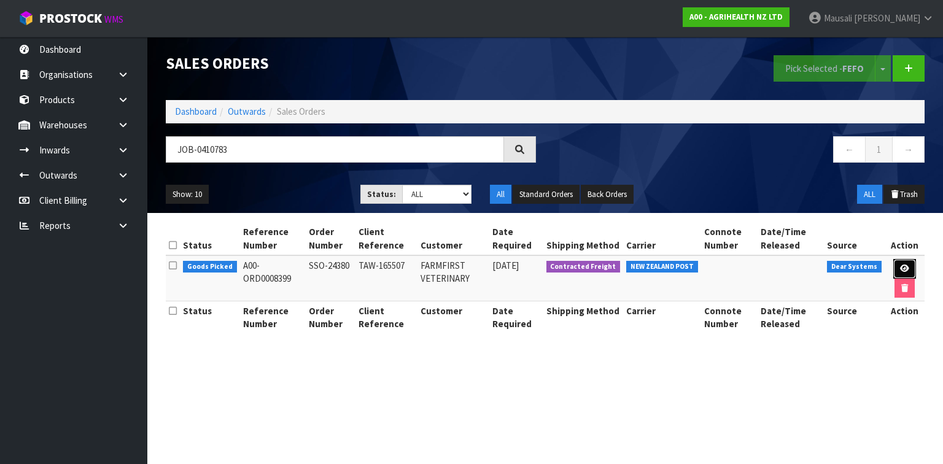
click at [897, 265] on link at bounding box center [904, 269] width 23 height 20
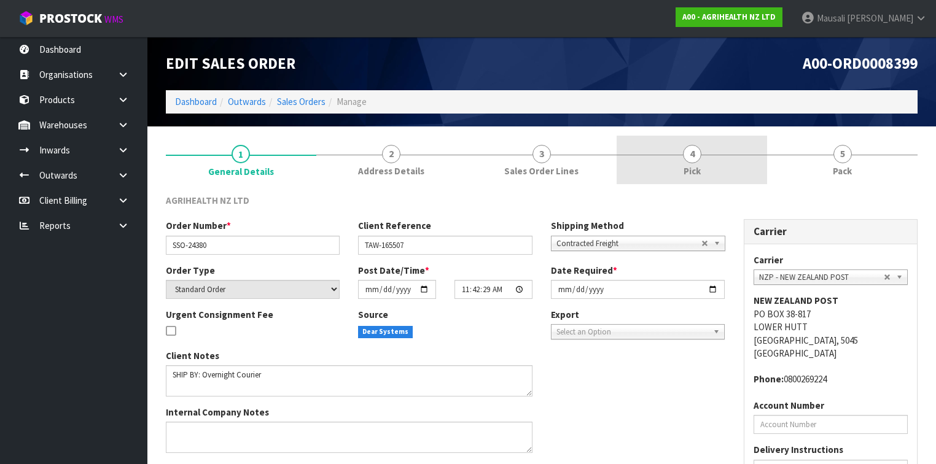
click at [697, 165] on span "Pick" at bounding box center [691, 171] width 17 height 13
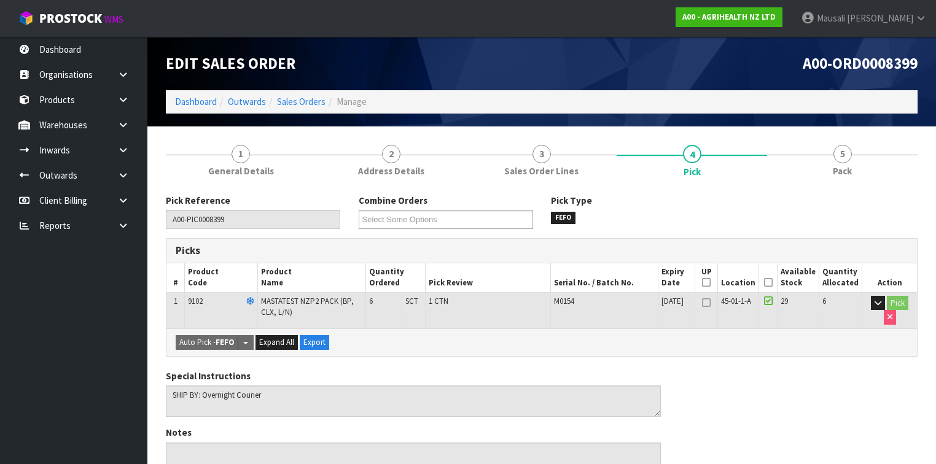
click at [772, 282] on icon at bounding box center [768, 282] width 9 height 1
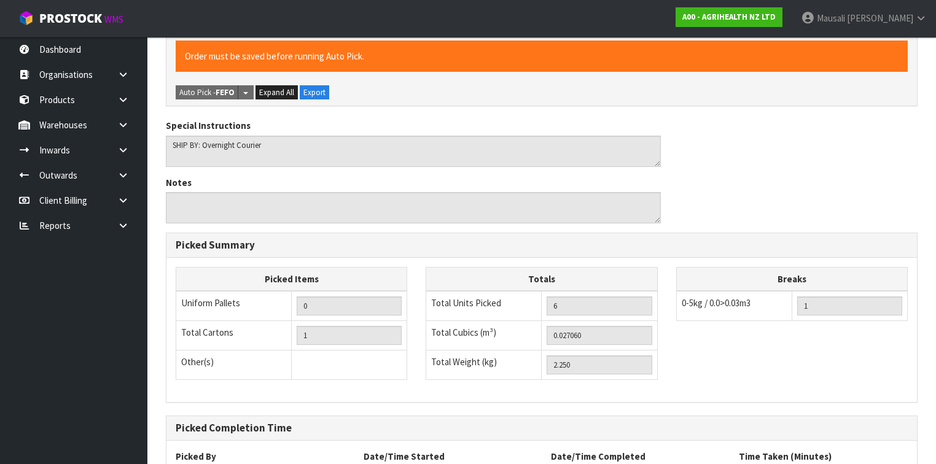
scroll to position [393, 0]
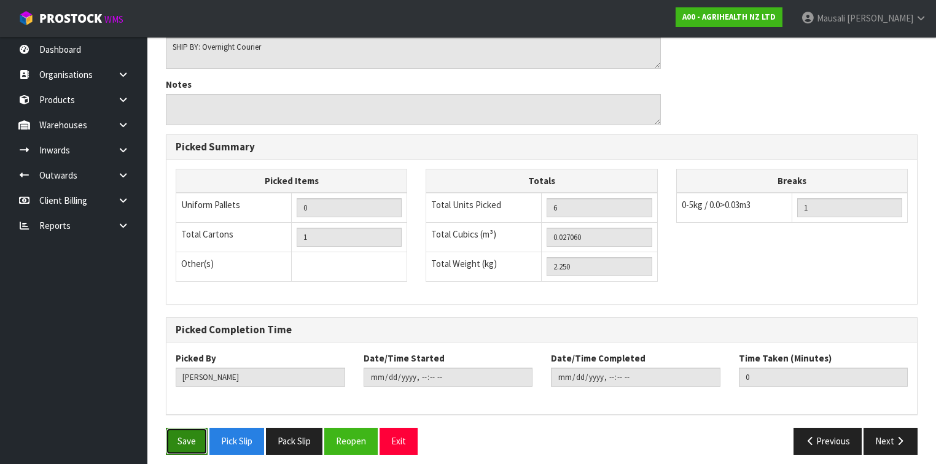
click at [175, 441] on button "Save" at bounding box center [187, 441] width 42 height 26
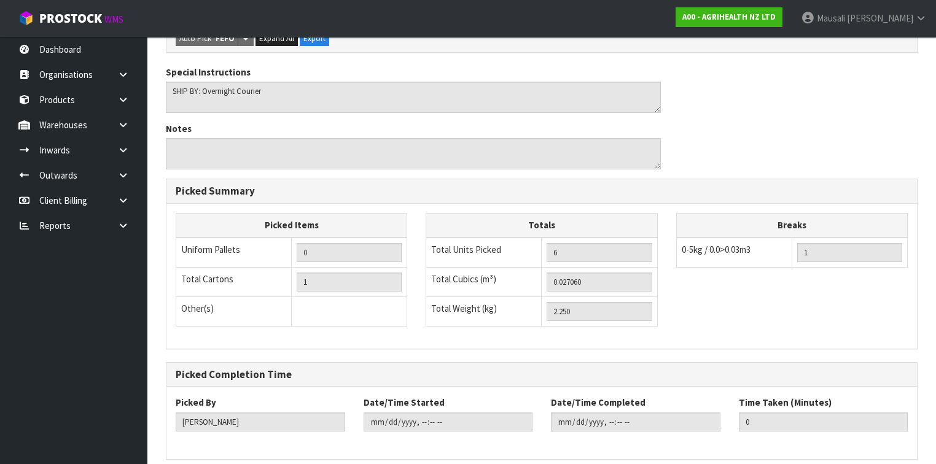
scroll to position [0, 0]
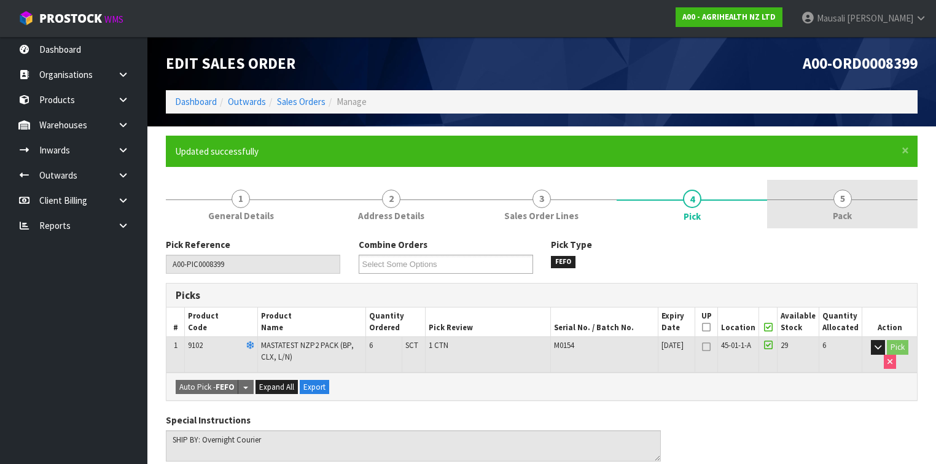
click at [827, 209] on link "5 Pack" at bounding box center [842, 204] width 150 height 49
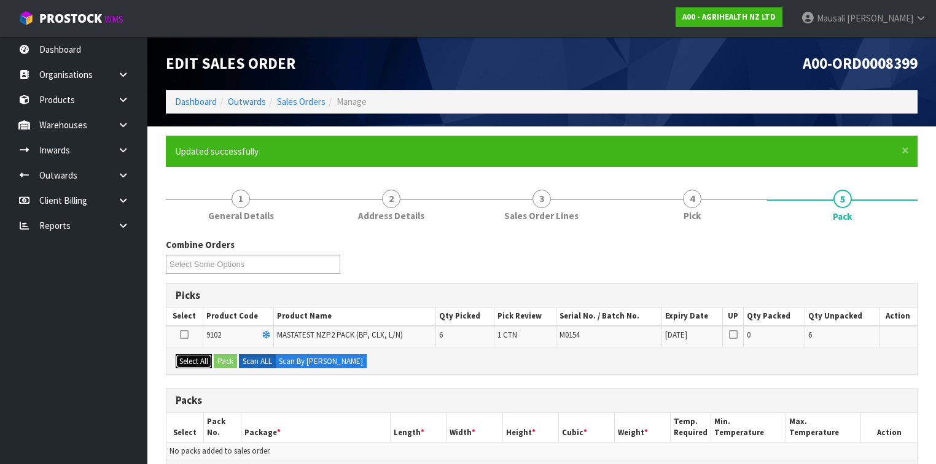
click at [197, 357] on button "Select All" at bounding box center [194, 361] width 36 height 15
click at [222, 359] on button "Pack" at bounding box center [225, 361] width 23 height 15
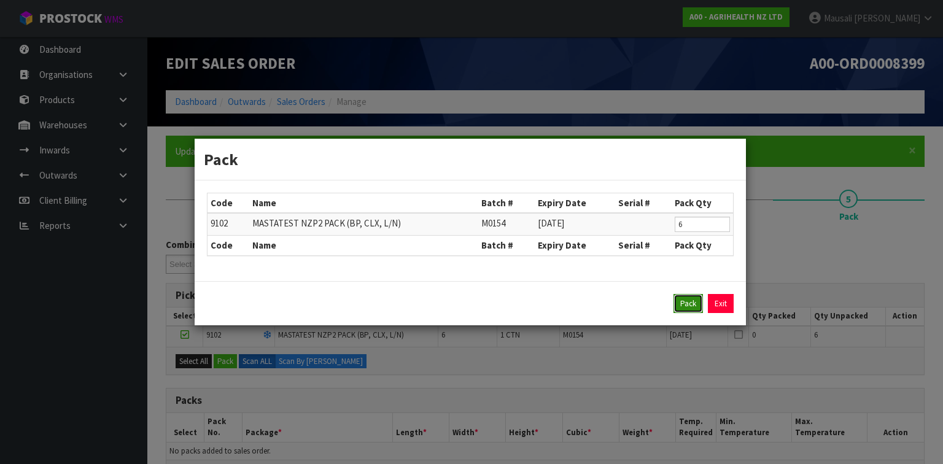
click at [683, 305] on button "Pack" at bounding box center [688, 304] width 29 height 20
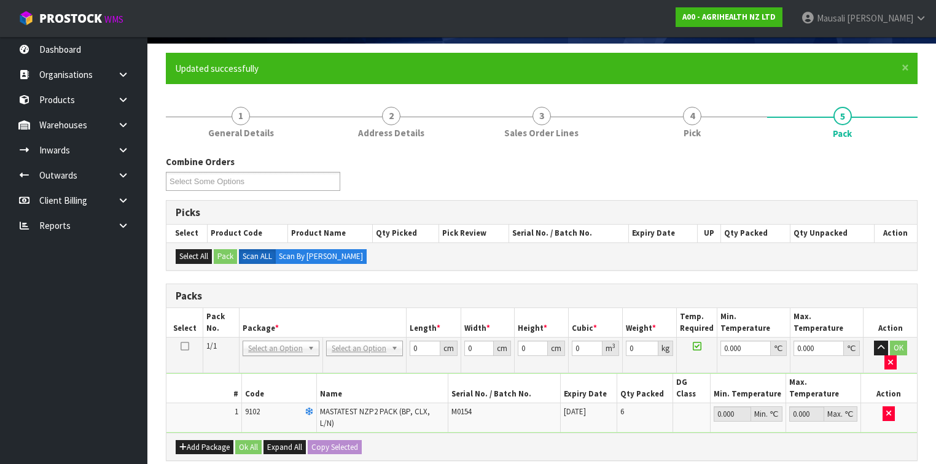
scroll to position [147, 0]
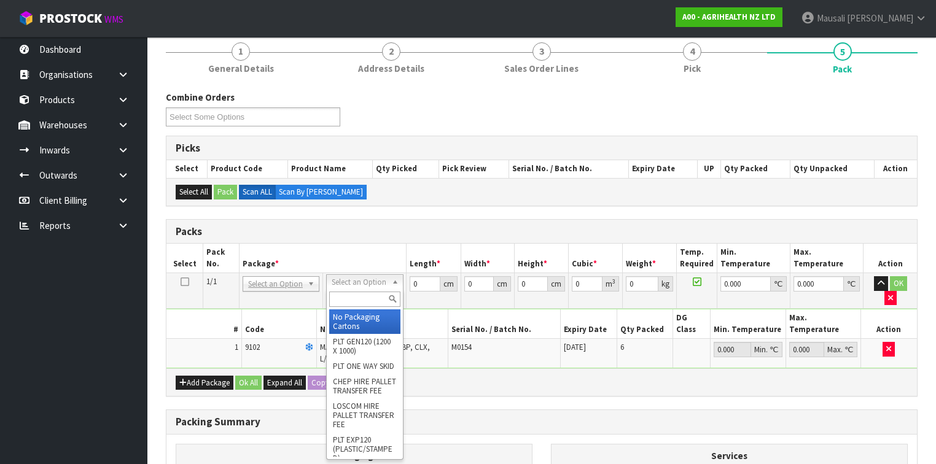
click at [363, 309] on div at bounding box center [365, 299] width 76 height 20
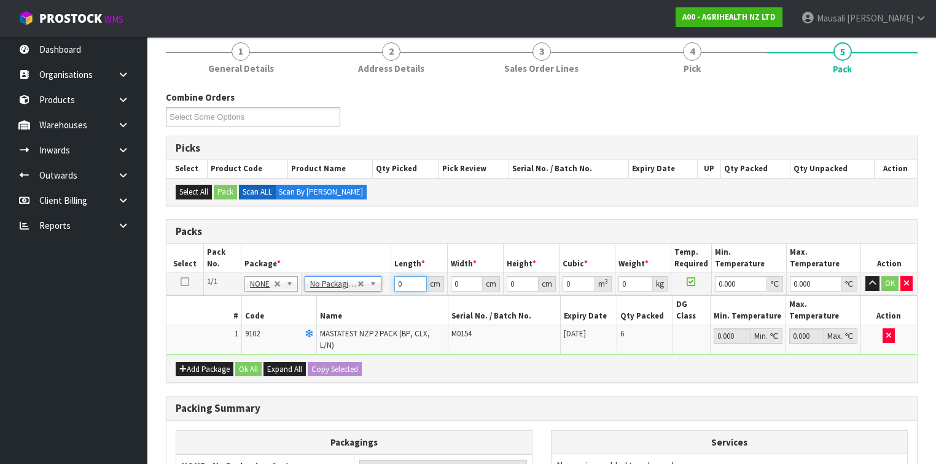
drag, startPoint x: 408, startPoint y: 284, endPoint x: 373, endPoint y: 292, distance: 36.5
click at [373, 292] on tr "1/1 NONE 007-001 007-002 007-004 007-009 007-013 007-014 007-015 007-017 007-01…" at bounding box center [541, 284] width 750 height 22
click at [251, 362] on button "Ok All" at bounding box center [248, 369] width 26 height 15
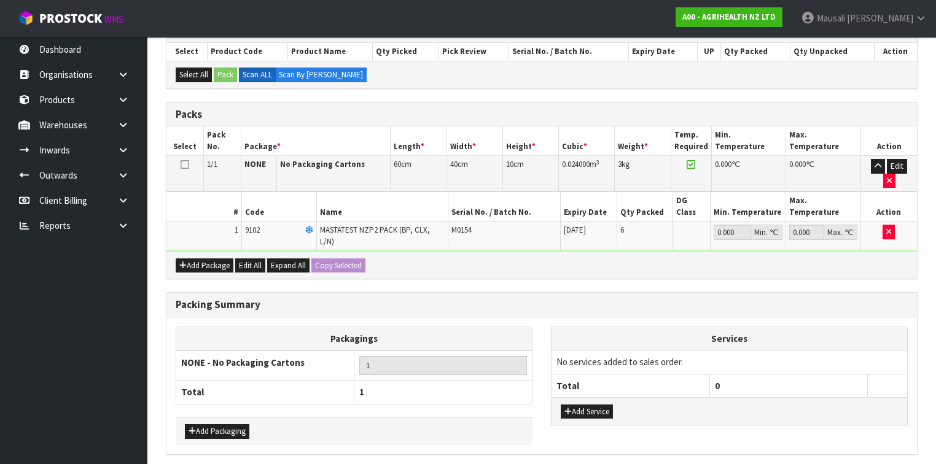
scroll to position [275, 0]
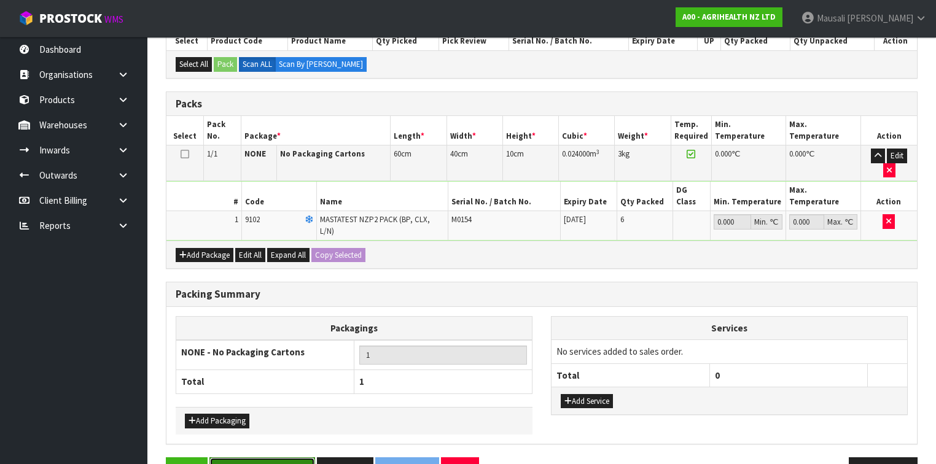
click at [275, 457] on button "Save & Confirm Packs" at bounding box center [262, 470] width 106 height 26
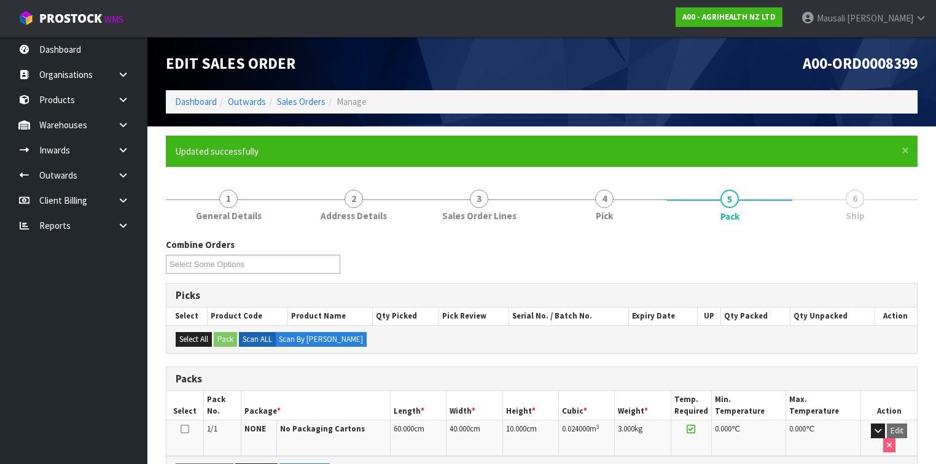
scroll to position [208, 0]
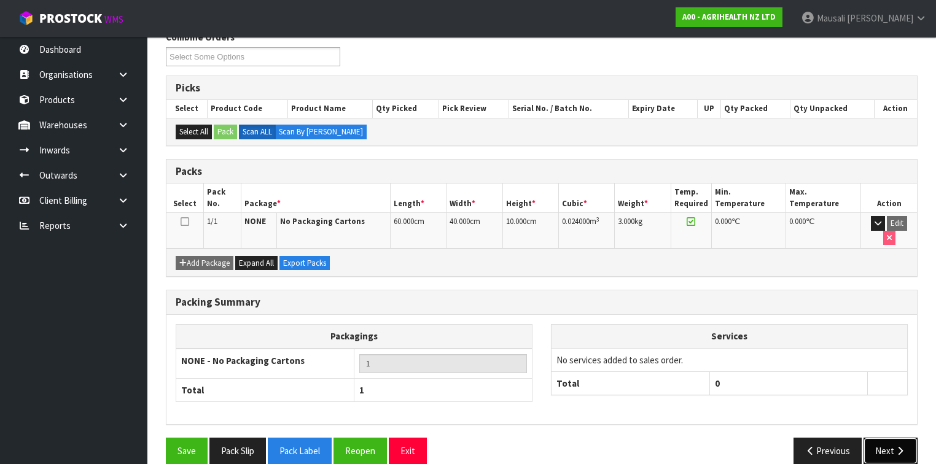
click at [892, 438] on button "Next" at bounding box center [890, 451] width 54 height 26
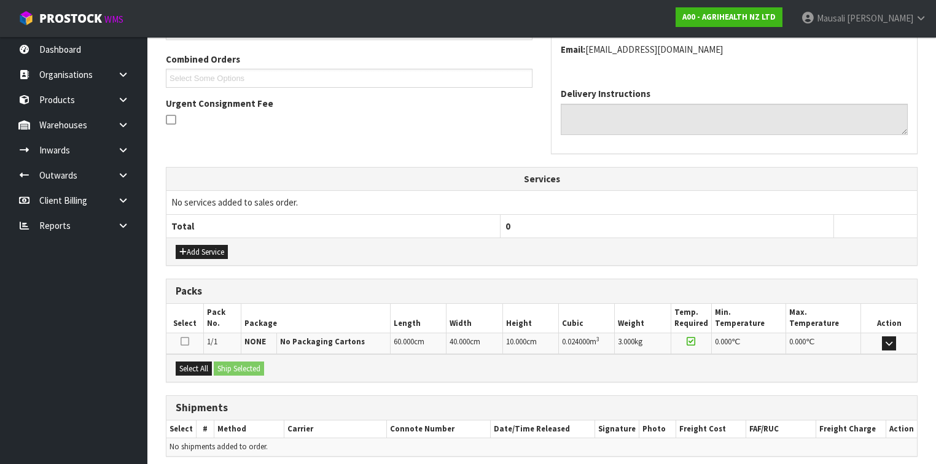
scroll to position [354, 0]
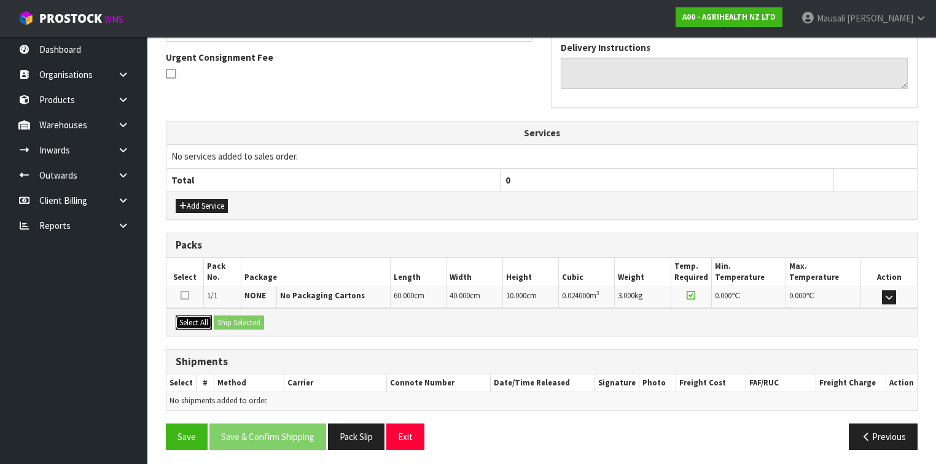
click at [188, 317] on button "Select All" at bounding box center [194, 323] width 36 height 15
drag, startPoint x: 220, startPoint y: 317, endPoint x: 234, endPoint y: 322, distance: 15.0
click at [220, 317] on button "Ship Selected" at bounding box center [239, 323] width 50 height 15
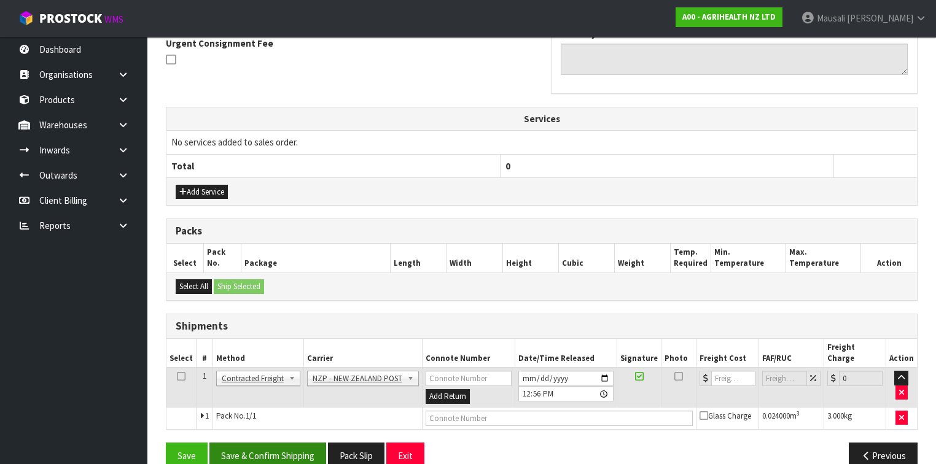
scroll to position [376, 0]
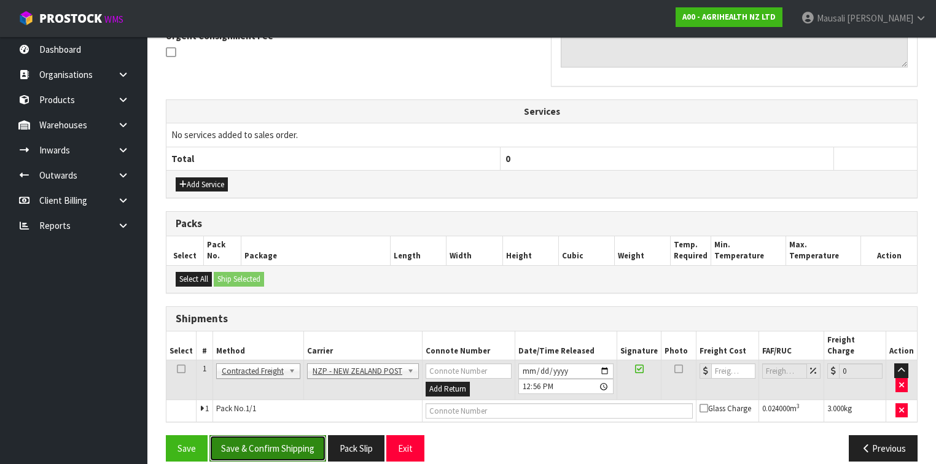
click at [284, 435] on button "Save & Confirm Shipping" at bounding box center [267, 448] width 117 height 26
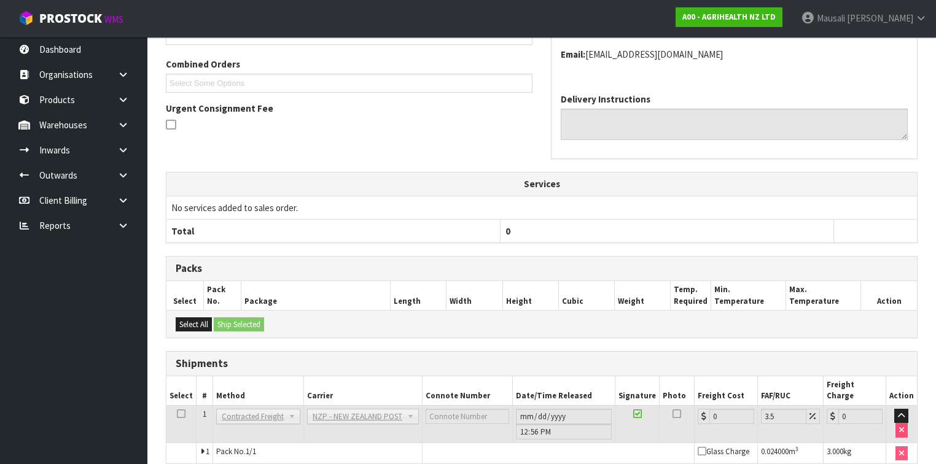
scroll to position [359, 0]
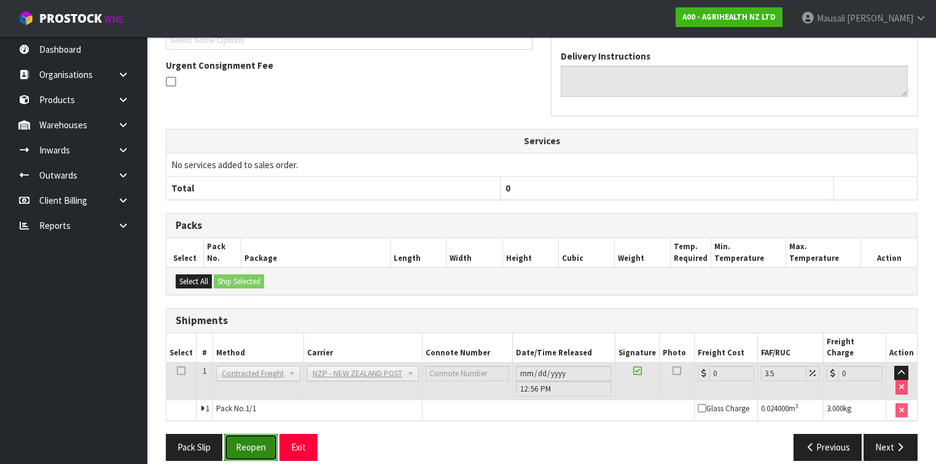
drag, startPoint x: 254, startPoint y: 430, endPoint x: 262, endPoint y: 423, distance: 10.9
click at [254, 434] on button "Reopen" at bounding box center [250, 447] width 53 height 26
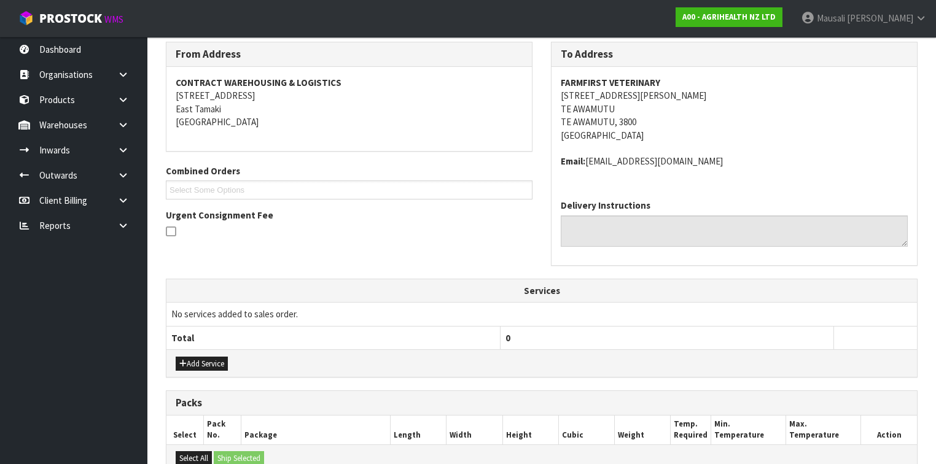
scroll to position [387, 0]
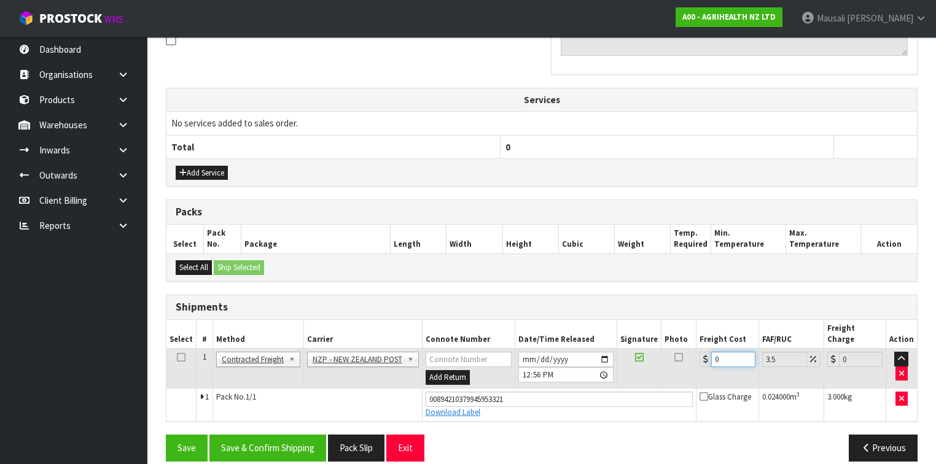
drag, startPoint x: 730, startPoint y: 344, endPoint x: 711, endPoint y: 349, distance: 19.1
click at [711, 352] on input "0" at bounding box center [733, 359] width 44 height 15
click at [302, 435] on button "Save & Confirm Shipping" at bounding box center [267, 448] width 117 height 26
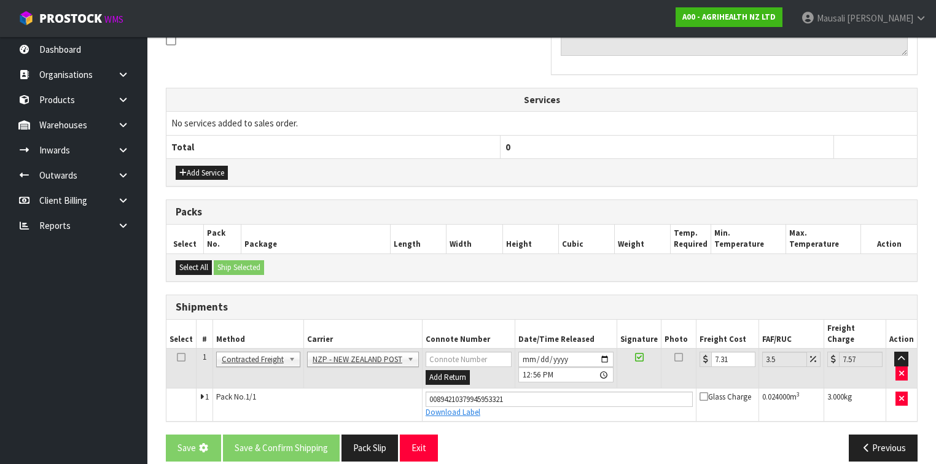
scroll to position [0, 0]
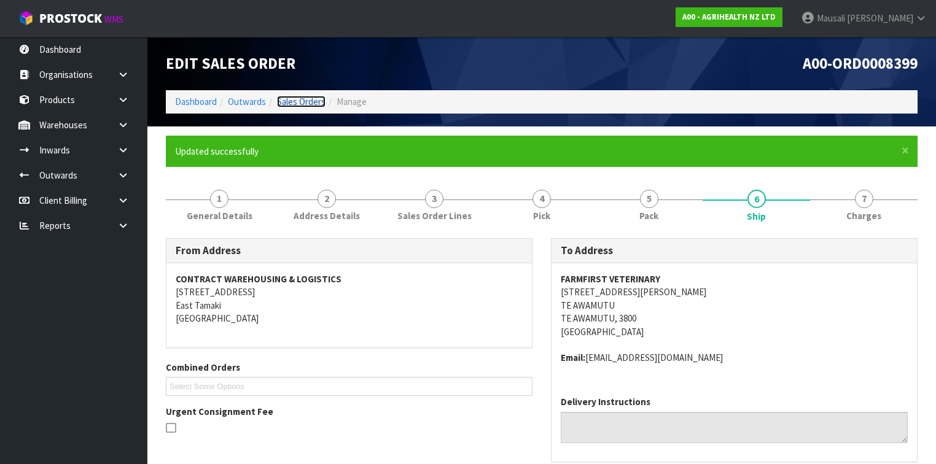
click at [298, 98] on link "Sales Orders" at bounding box center [301, 102] width 49 height 12
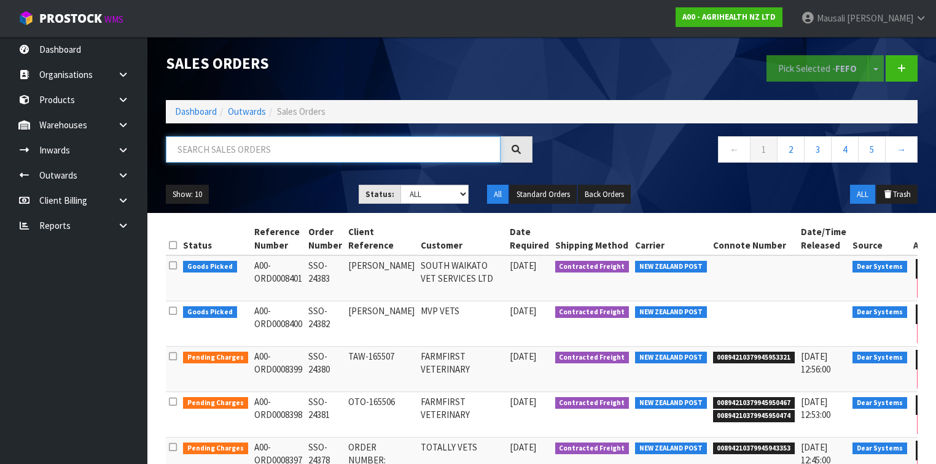
click at [189, 157] on input "text" at bounding box center [333, 149] width 335 height 26
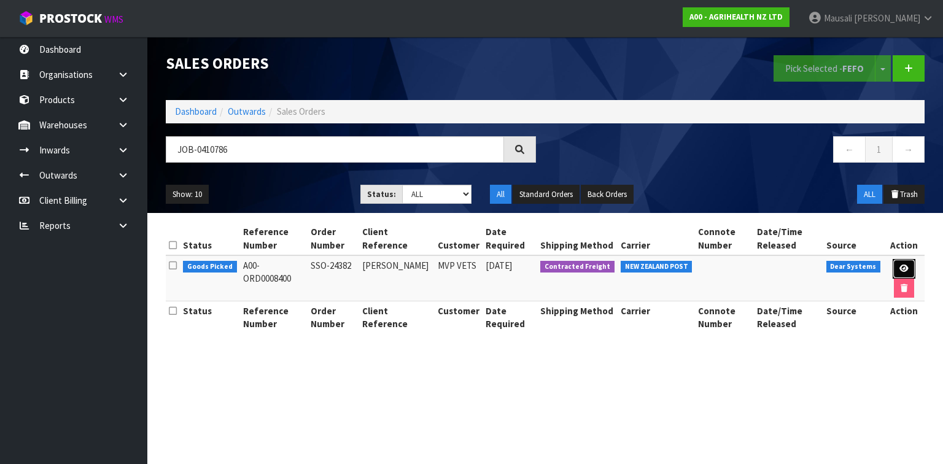
click at [907, 268] on link at bounding box center [904, 269] width 23 height 20
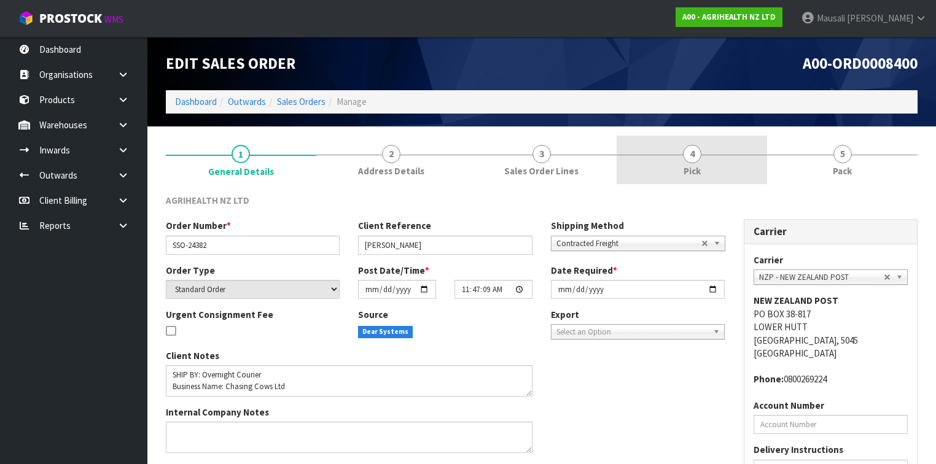
click at [703, 165] on link "4 Pick" at bounding box center [692, 160] width 150 height 49
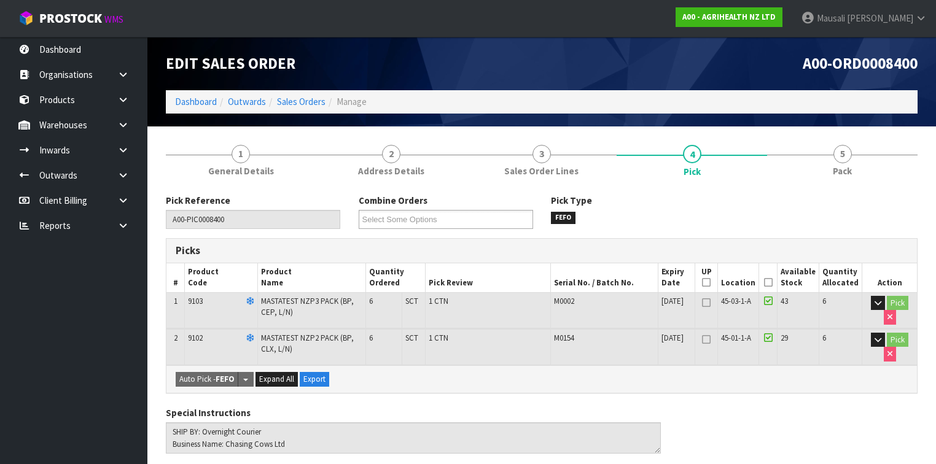
click at [772, 282] on icon at bounding box center [768, 282] width 9 height 1
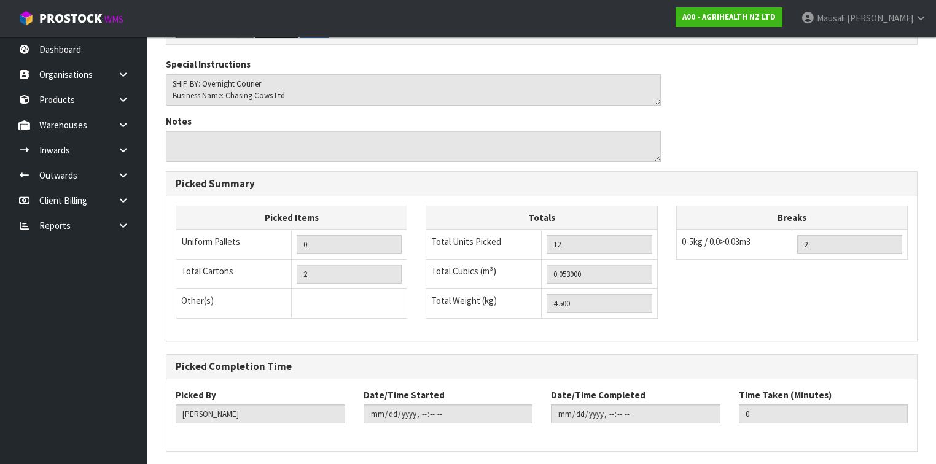
scroll to position [434, 0]
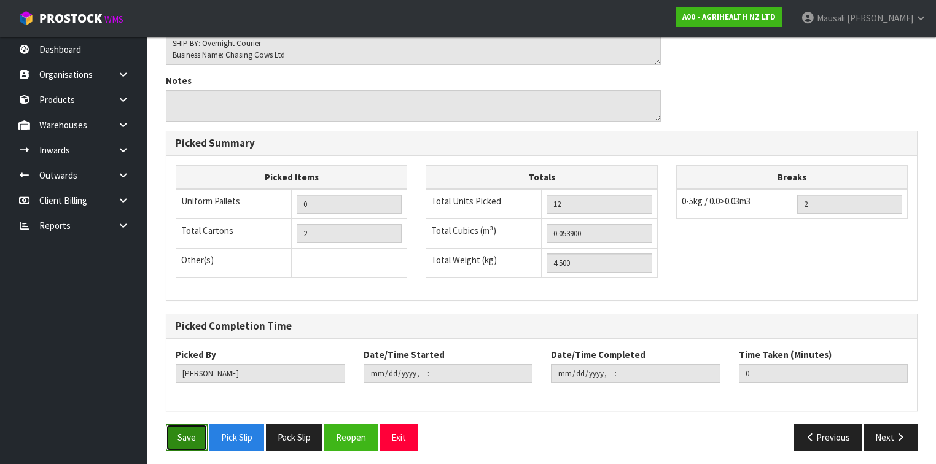
click at [178, 432] on button "Save" at bounding box center [187, 437] width 42 height 26
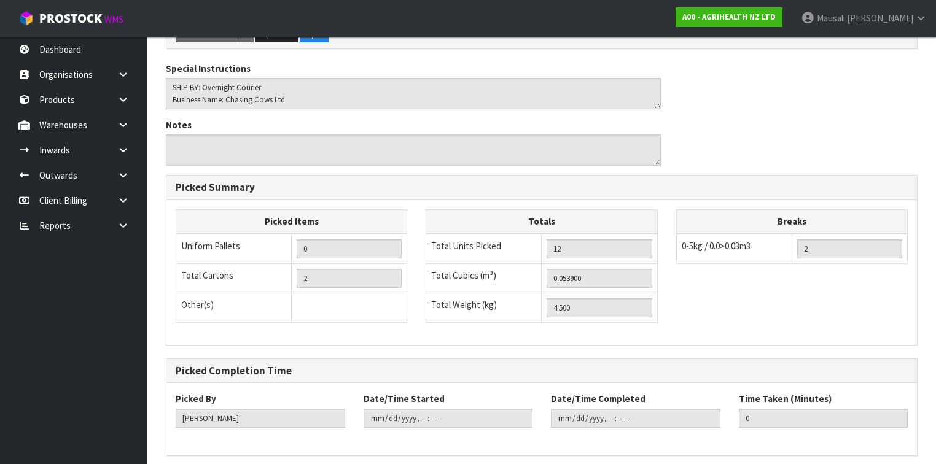
scroll to position [0, 0]
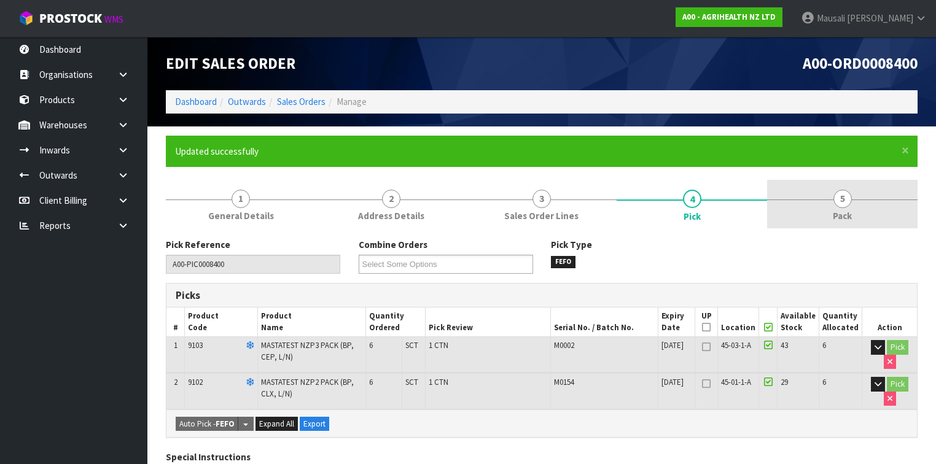
drag, startPoint x: 850, startPoint y: 207, endPoint x: 774, endPoint y: 222, distance: 77.1
click at [850, 206] on link "5 Pack" at bounding box center [842, 204] width 150 height 49
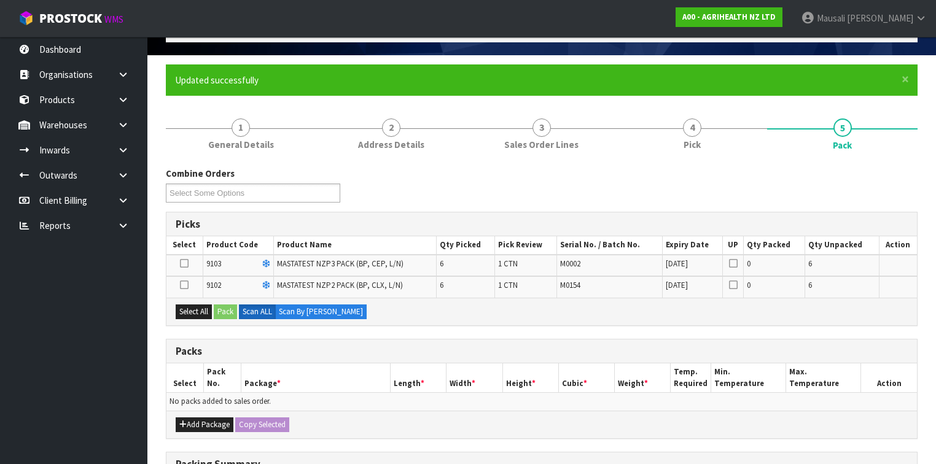
scroll to position [147, 0]
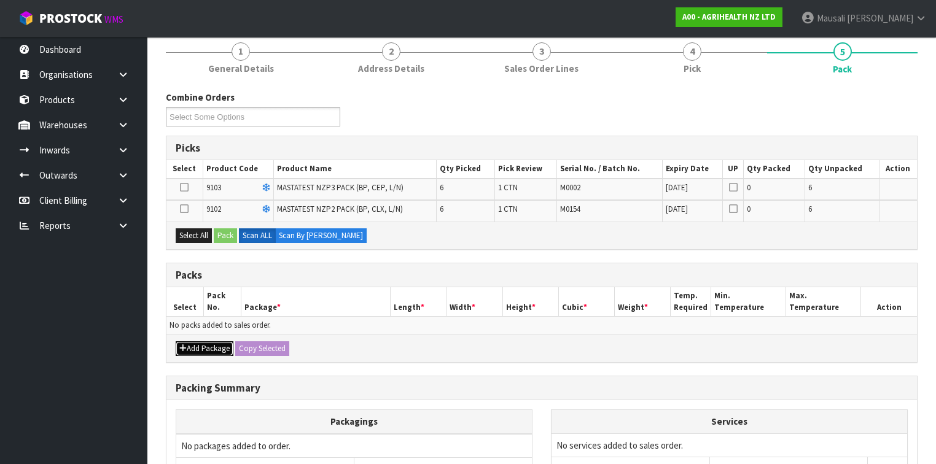
click at [198, 348] on button "Add Package" at bounding box center [205, 348] width 58 height 15
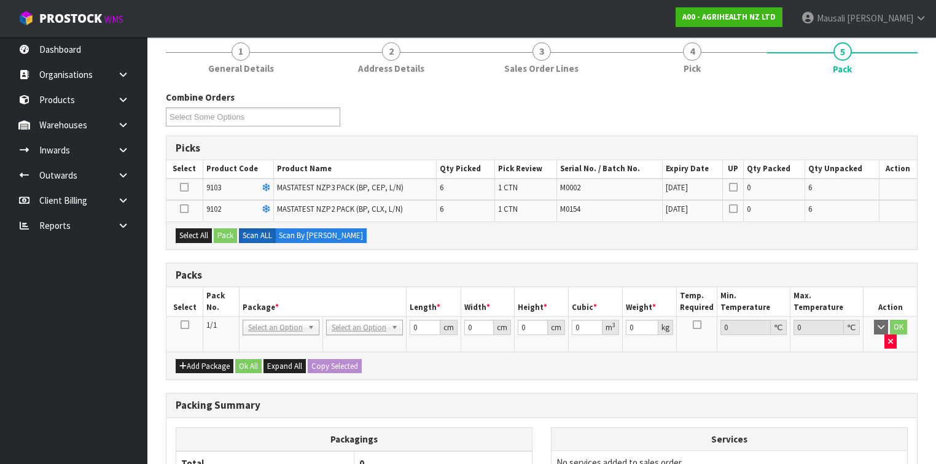
click at [184, 325] on icon at bounding box center [185, 325] width 9 height 1
click at [199, 232] on button "Select All" at bounding box center [194, 235] width 36 height 15
click at [216, 235] on button "Pack" at bounding box center [225, 235] width 23 height 15
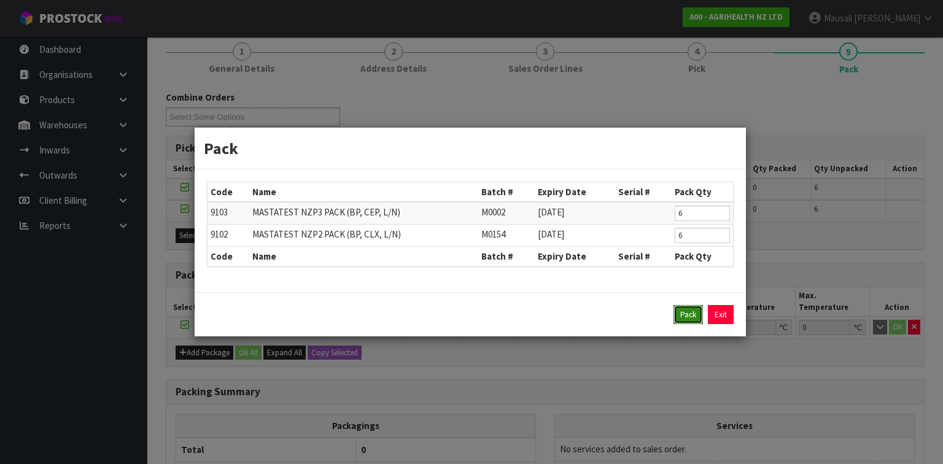
click at [683, 312] on button "Pack" at bounding box center [688, 315] width 29 height 20
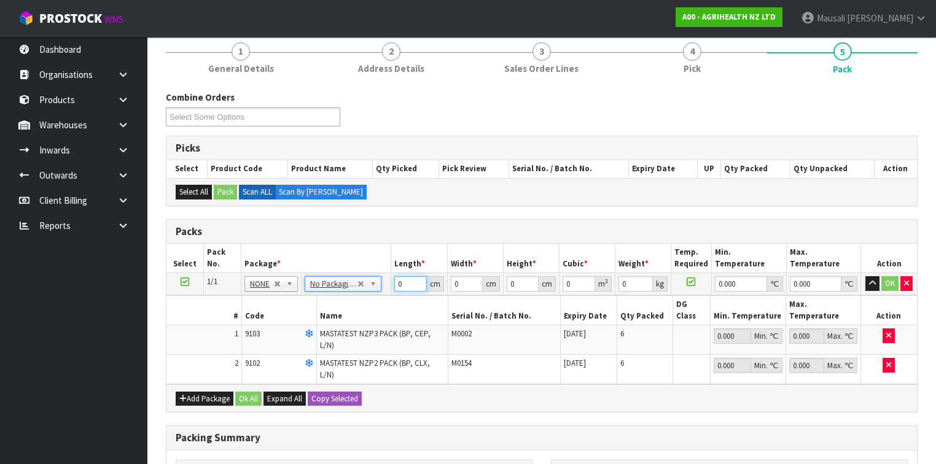
drag, startPoint x: 405, startPoint y: 287, endPoint x: 384, endPoint y: 295, distance: 21.8
click at [386, 295] on tbody "1/1 NONE 007-001 007-002 007-004 007-009 007-013 007-014 007-015 007-017 007-01…" at bounding box center [541, 328] width 750 height 111
click at [253, 392] on button "Ok All" at bounding box center [248, 399] width 26 height 15
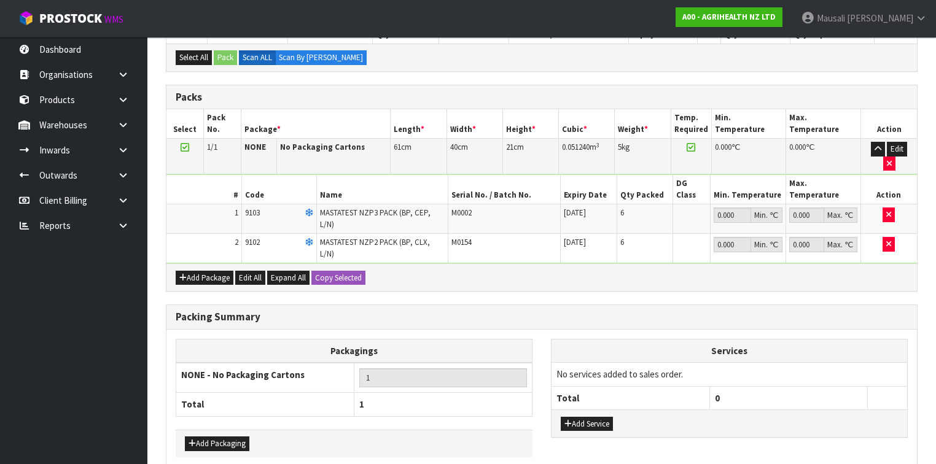
scroll to position [297, 0]
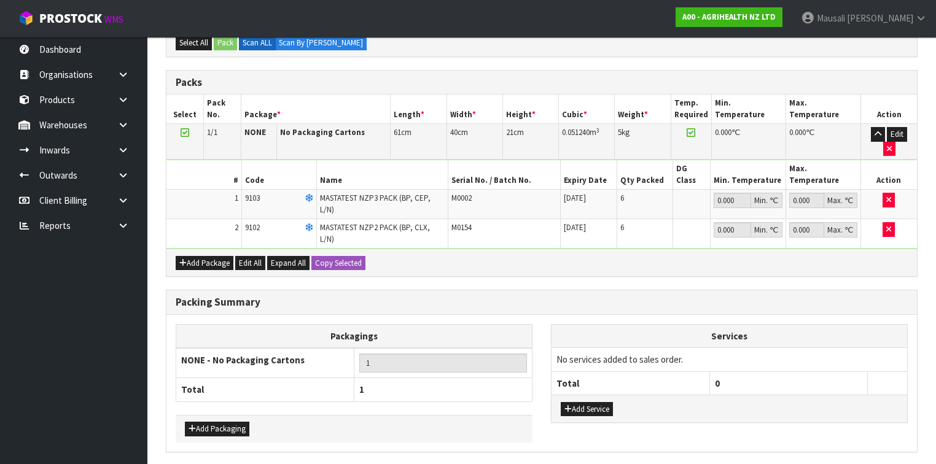
drag, startPoint x: 276, startPoint y: 429, endPoint x: 332, endPoint y: 416, distance: 56.8
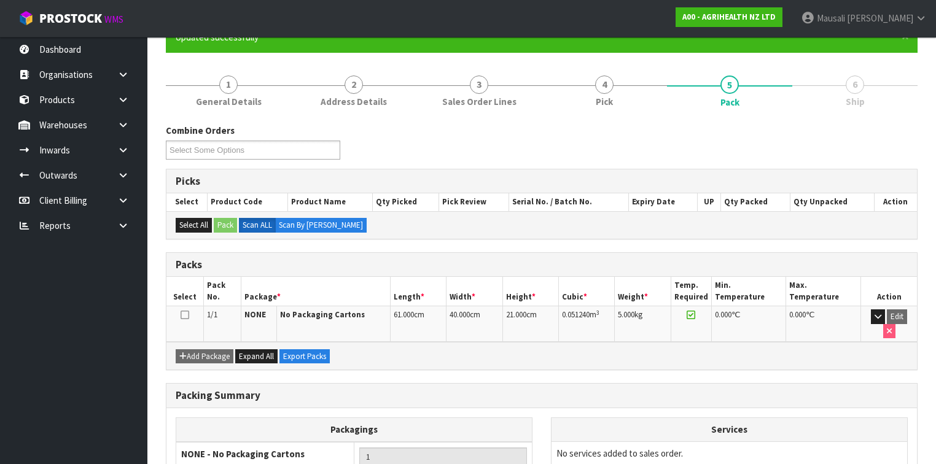
scroll to position [208, 0]
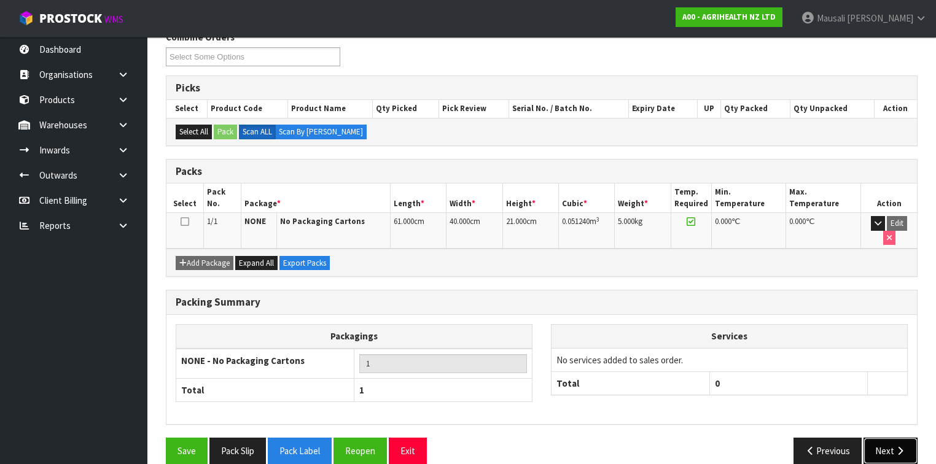
click at [880, 438] on button "Next" at bounding box center [890, 451] width 54 height 26
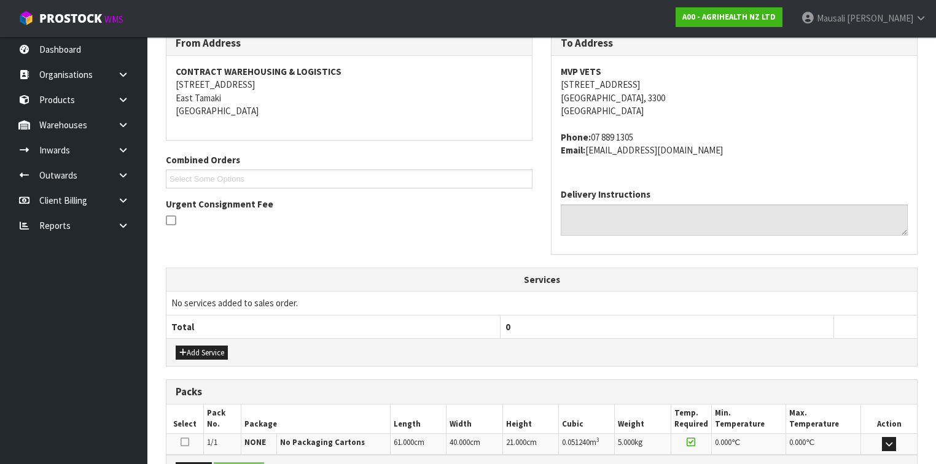
scroll to position [354, 0]
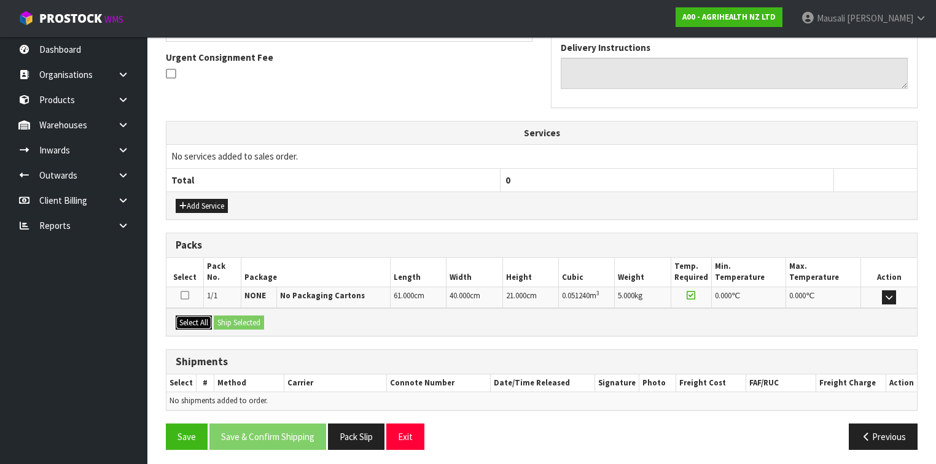
drag, startPoint x: 192, startPoint y: 317, endPoint x: 221, endPoint y: 313, distance: 29.7
click at [193, 317] on button "Select All" at bounding box center [194, 323] width 36 height 15
click at [222, 316] on button "Ship Selected" at bounding box center [239, 323] width 50 height 15
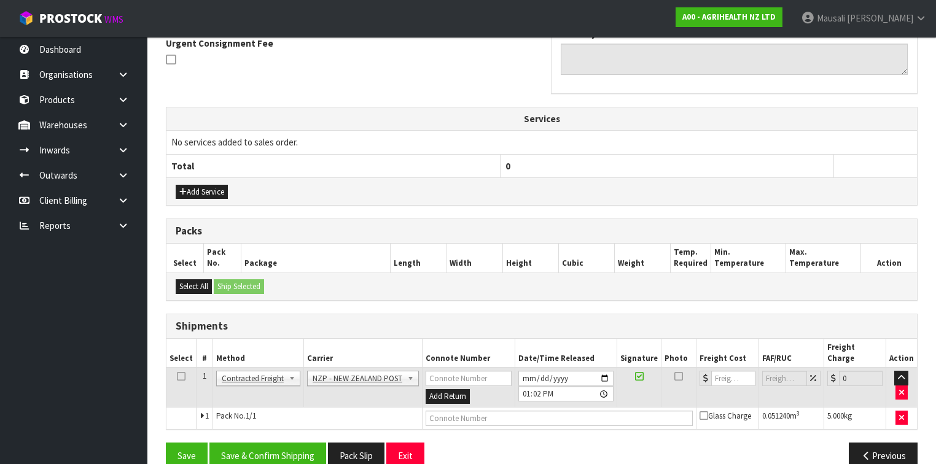
scroll to position [376, 0]
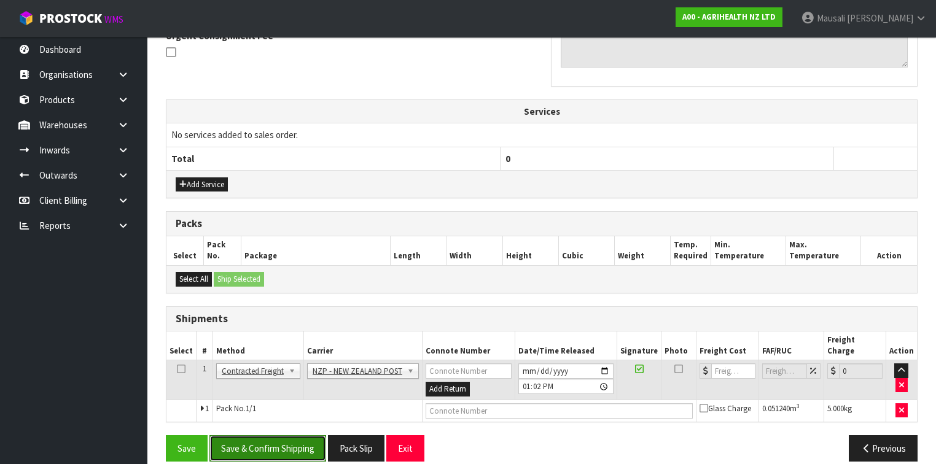
click at [285, 435] on button "Save & Confirm Shipping" at bounding box center [267, 448] width 117 height 26
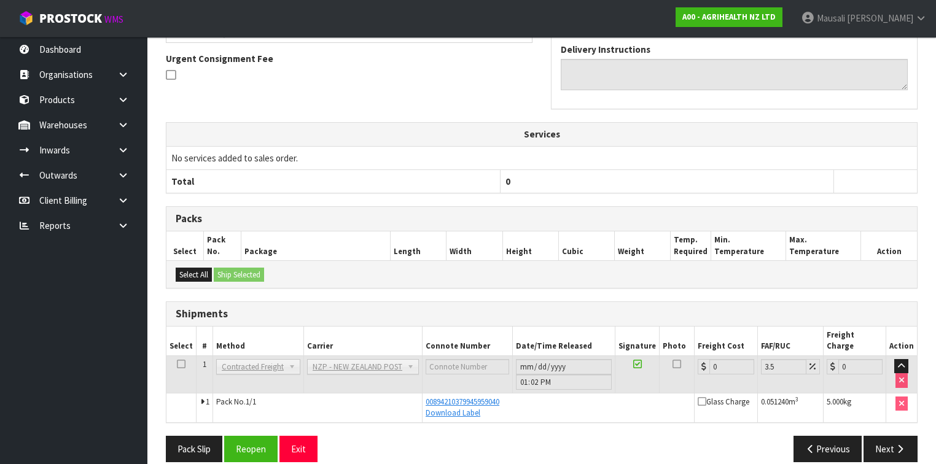
scroll to position [368, 0]
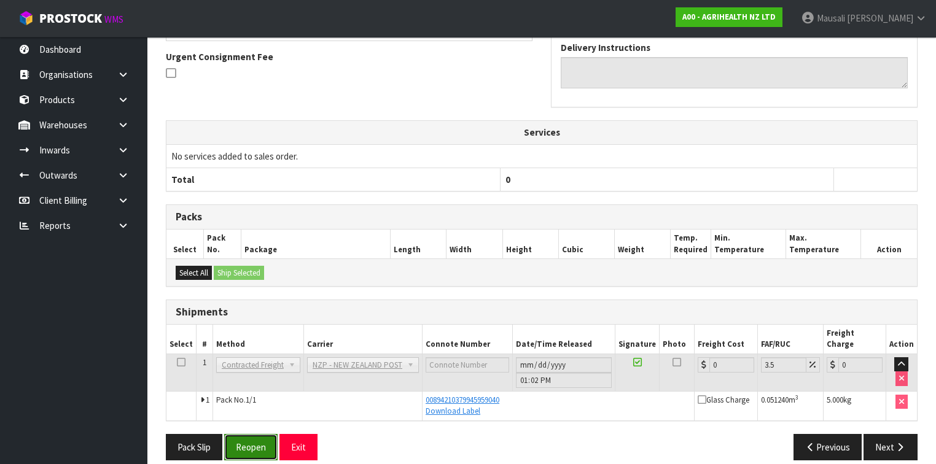
click at [260, 434] on button "Reopen" at bounding box center [250, 447] width 53 height 26
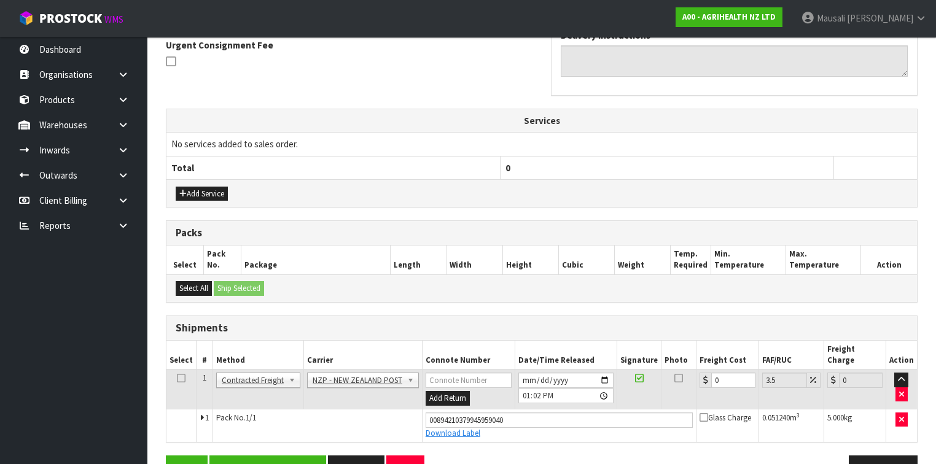
scroll to position [387, 0]
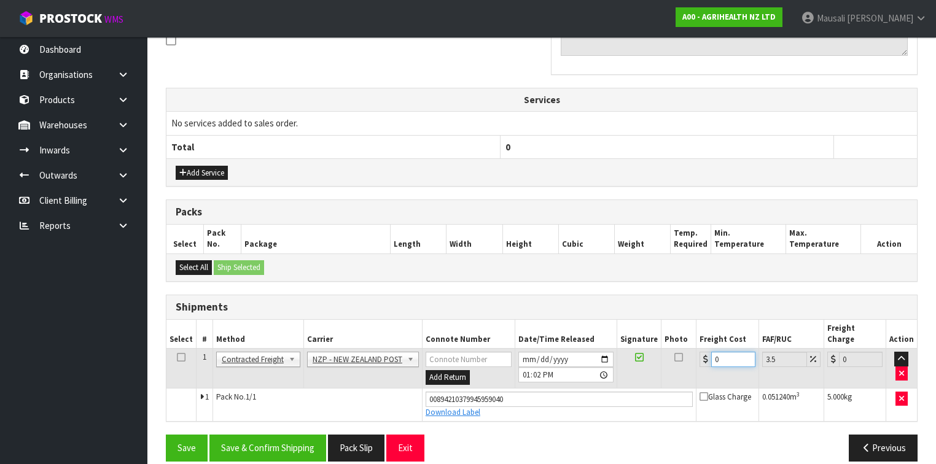
drag, startPoint x: 721, startPoint y: 341, endPoint x: 705, endPoint y: 349, distance: 17.6
click at [705, 352] on div "0" at bounding box center [726, 359] width 55 height 15
click at [270, 435] on button "Save & Confirm Shipping" at bounding box center [267, 448] width 117 height 26
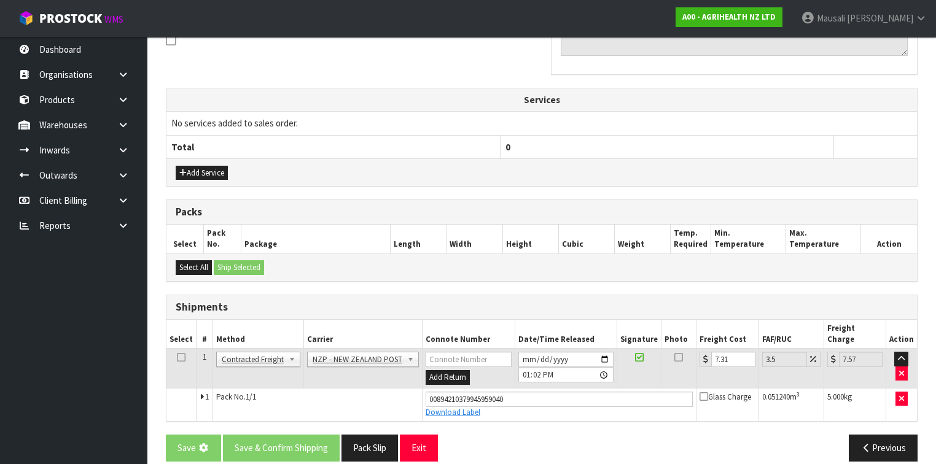
scroll to position [0, 0]
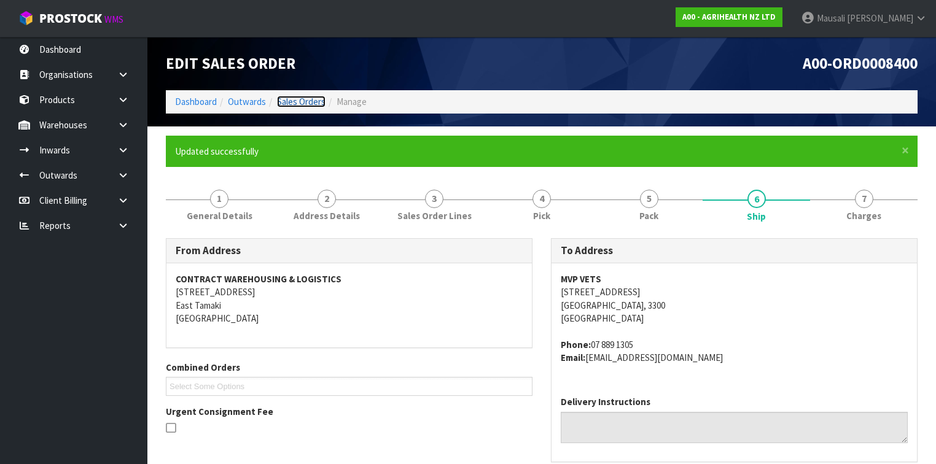
click at [318, 98] on link "Sales Orders" at bounding box center [301, 102] width 49 height 12
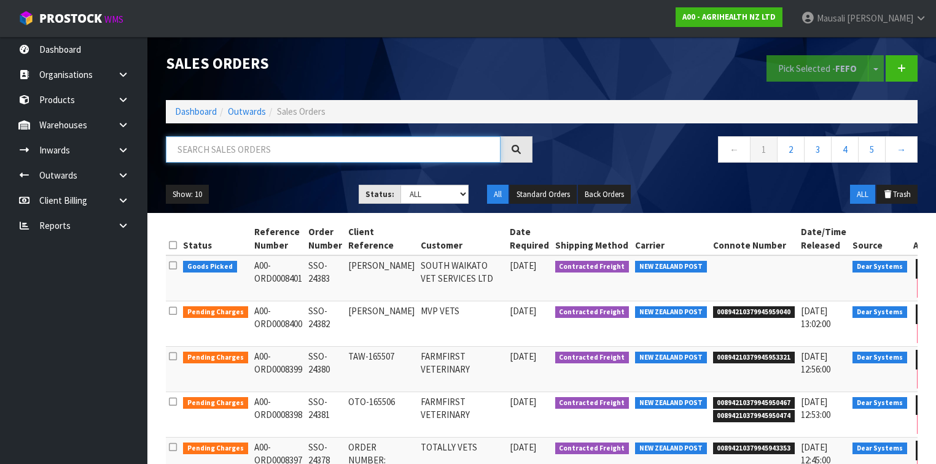
click at [207, 147] on input "text" at bounding box center [333, 149] width 335 height 26
click at [174, 154] on input "text" at bounding box center [333, 149] width 335 height 26
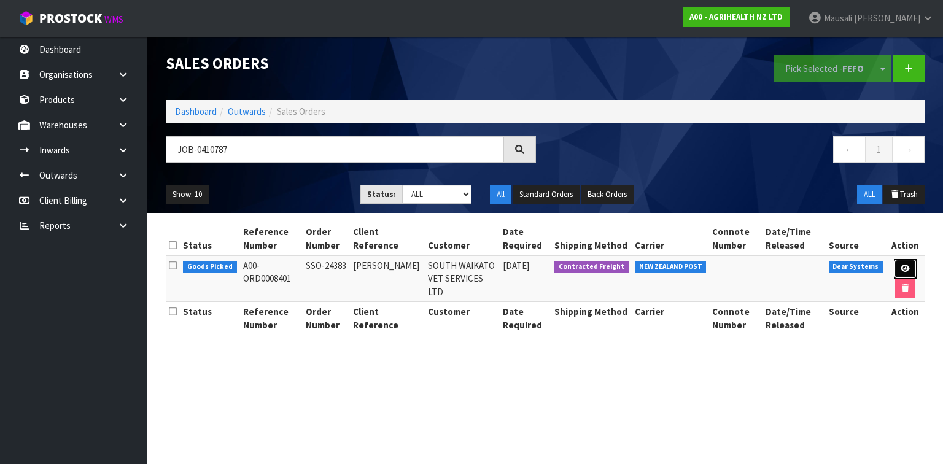
click at [901, 268] on icon at bounding box center [905, 269] width 9 height 8
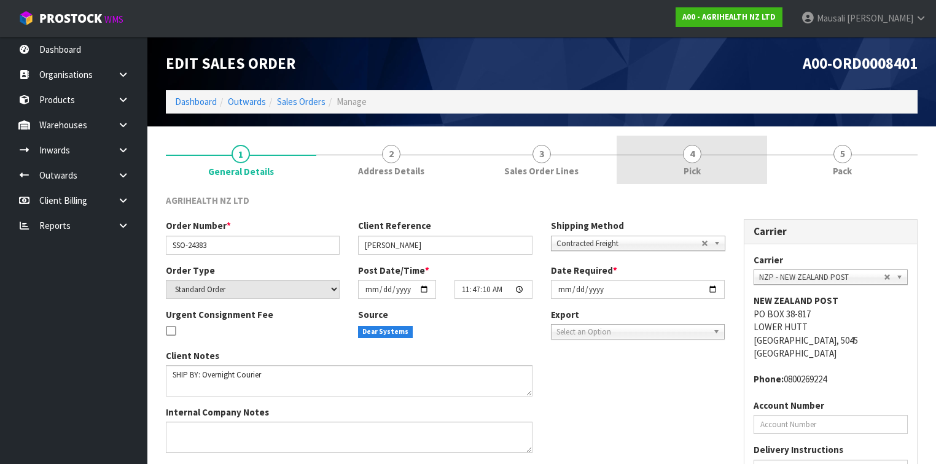
click at [695, 161] on span "4" at bounding box center [692, 154] width 18 height 18
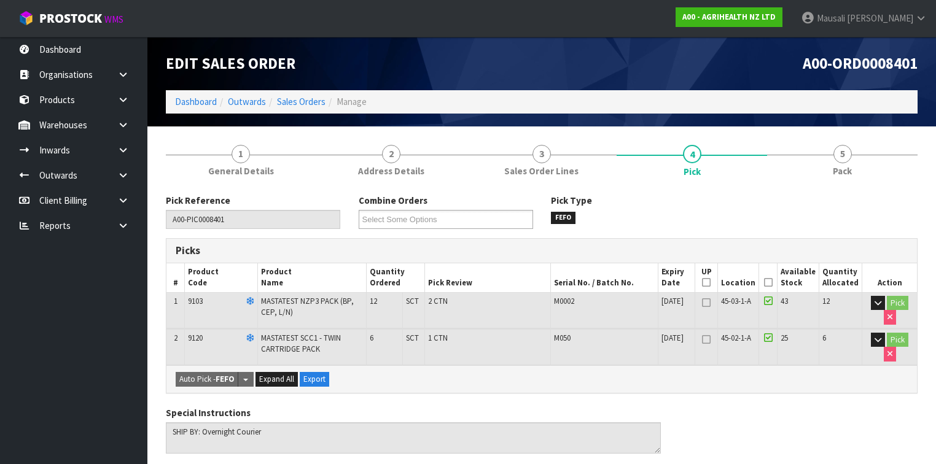
click at [772, 282] on icon at bounding box center [768, 282] width 9 height 1
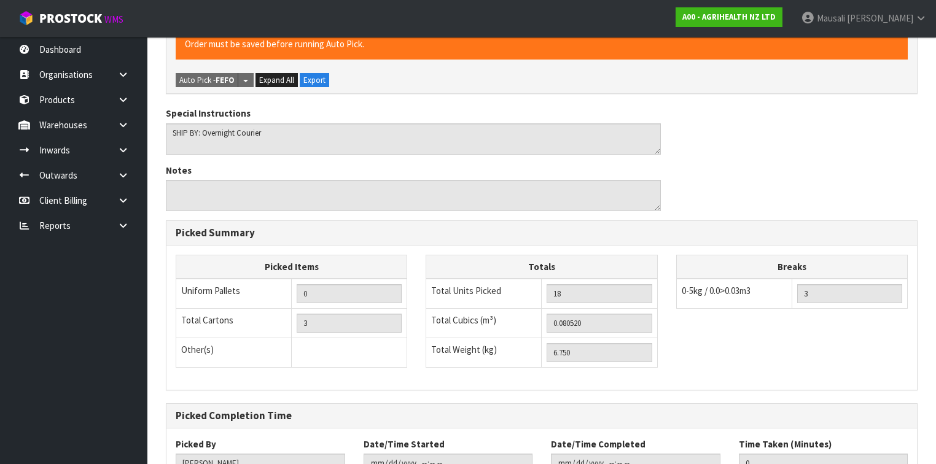
scroll to position [434, 0]
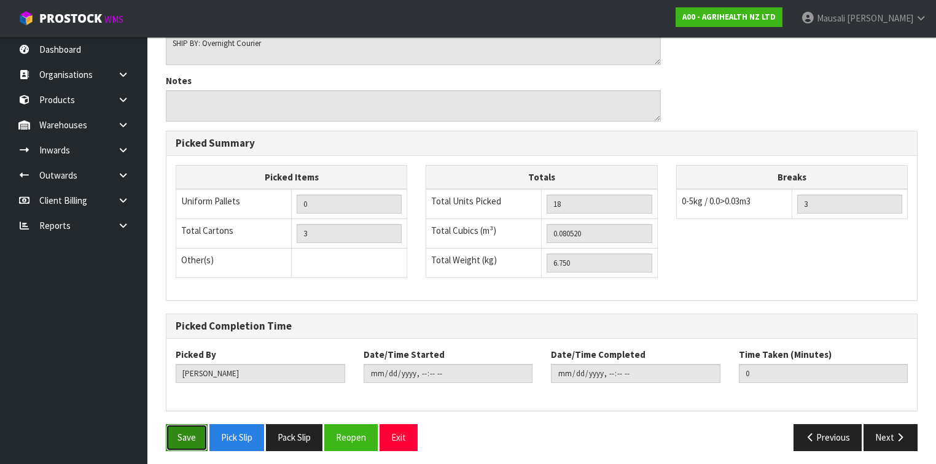
click at [189, 433] on button "Save" at bounding box center [187, 437] width 42 height 26
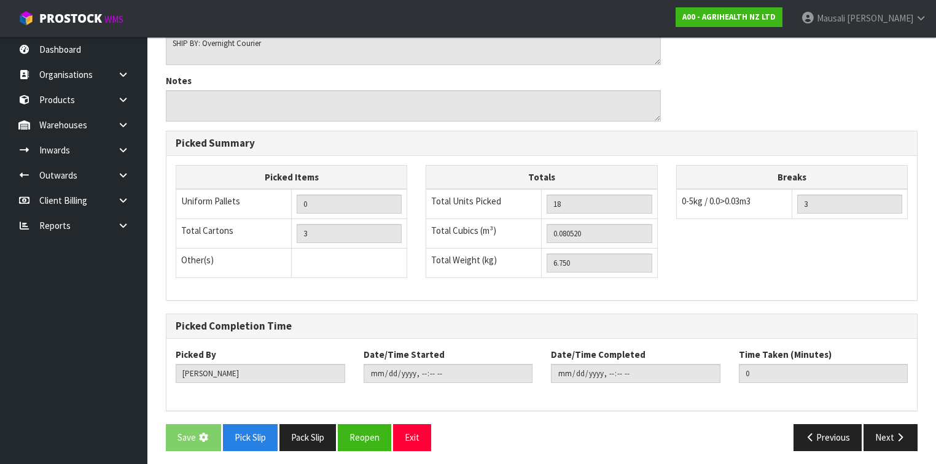
scroll to position [0, 0]
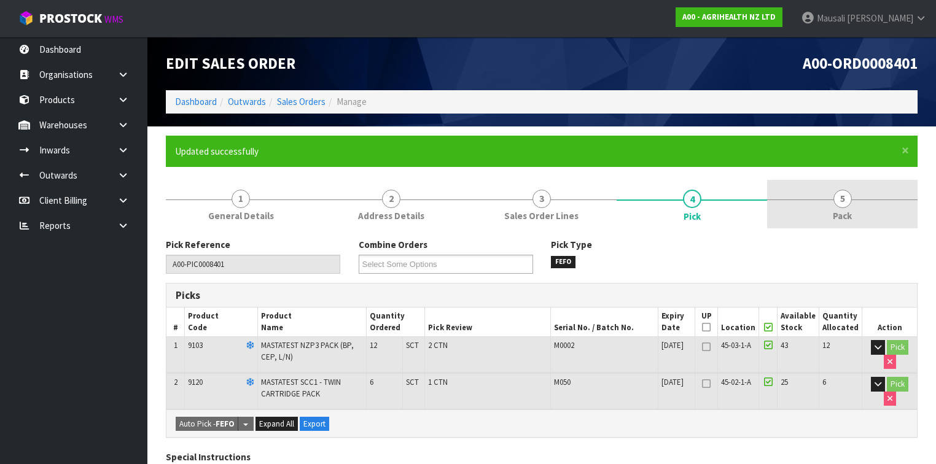
click at [822, 198] on link "5 Pack" at bounding box center [842, 204] width 150 height 49
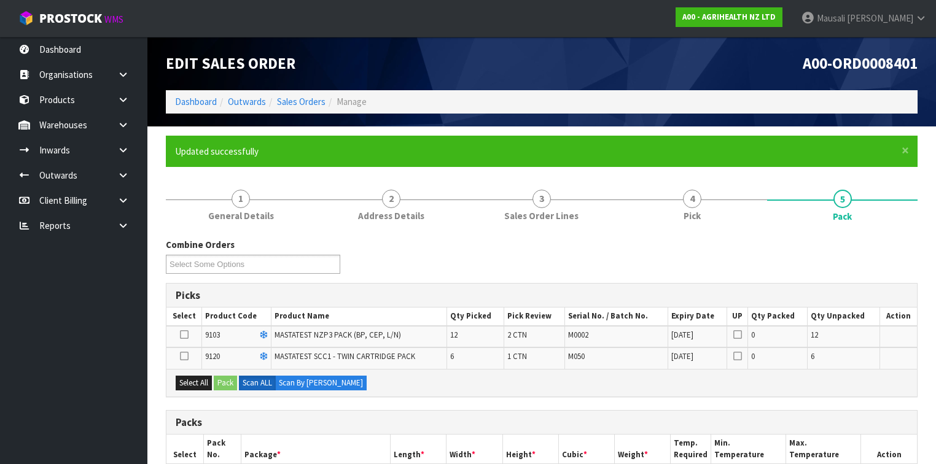
scroll to position [147, 0]
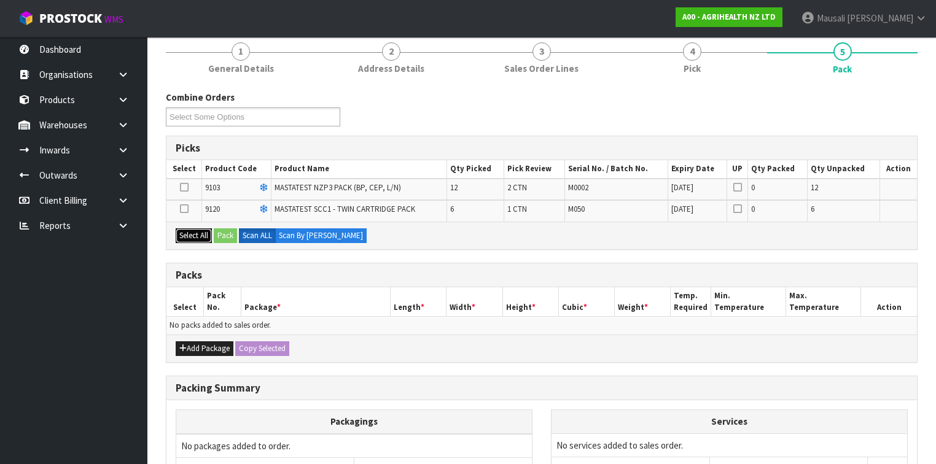
click at [195, 233] on button "Select All" at bounding box center [194, 235] width 36 height 15
click at [220, 234] on button "Pack" at bounding box center [225, 235] width 23 height 15
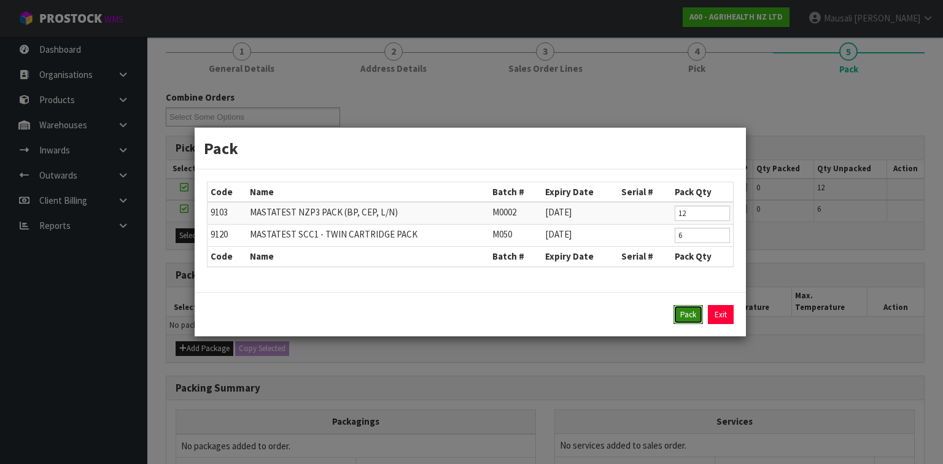
click at [685, 308] on button "Pack" at bounding box center [688, 315] width 29 height 20
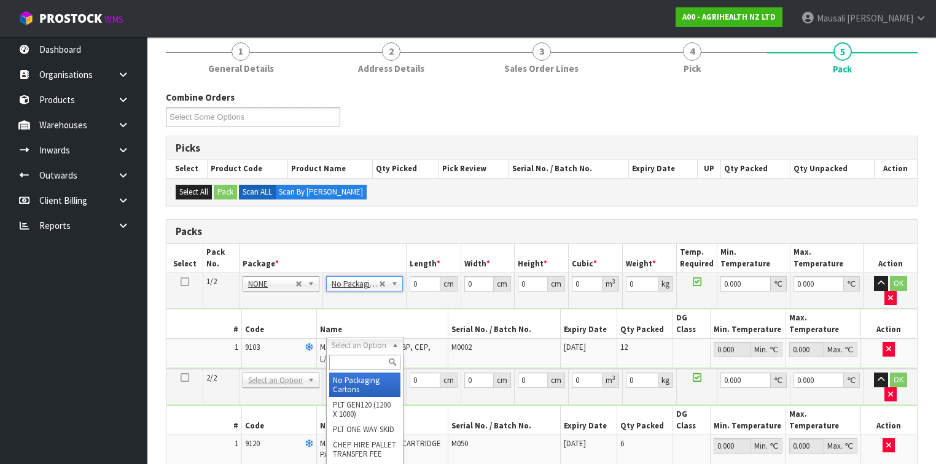
drag, startPoint x: 365, startPoint y: 349, endPoint x: 359, endPoint y: 357, distance: 10.6
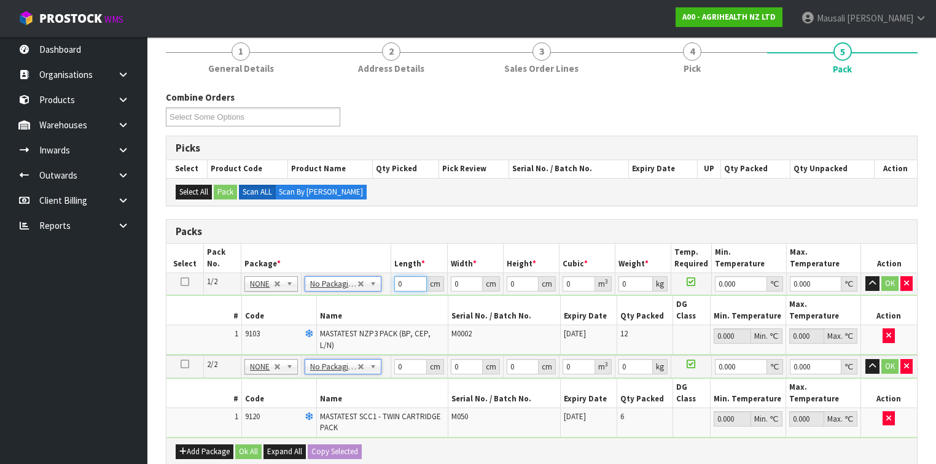
drag, startPoint x: 408, startPoint y: 281, endPoint x: 386, endPoint y: 286, distance: 22.0
click at [388, 286] on tr "1/2 NONE 007-001 007-002 007-004 007-009 007-013 007-014 007-015 007-017 007-01…" at bounding box center [541, 284] width 750 height 22
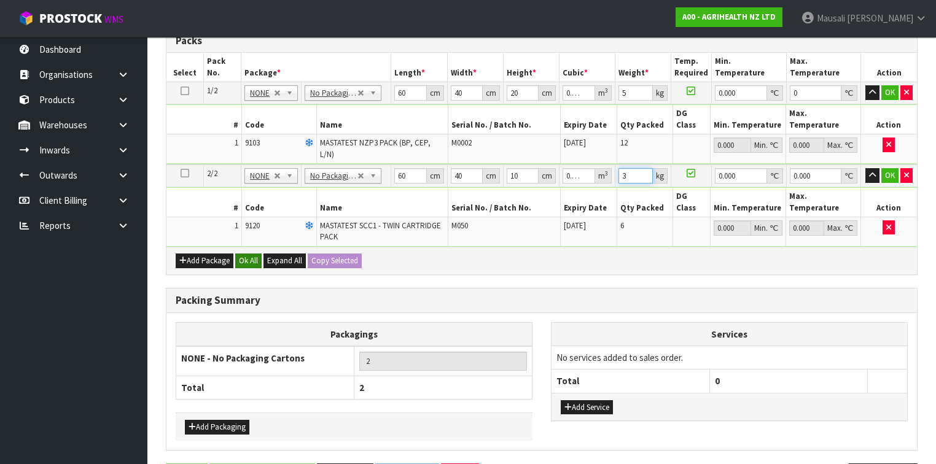
scroll to position [346, 0]
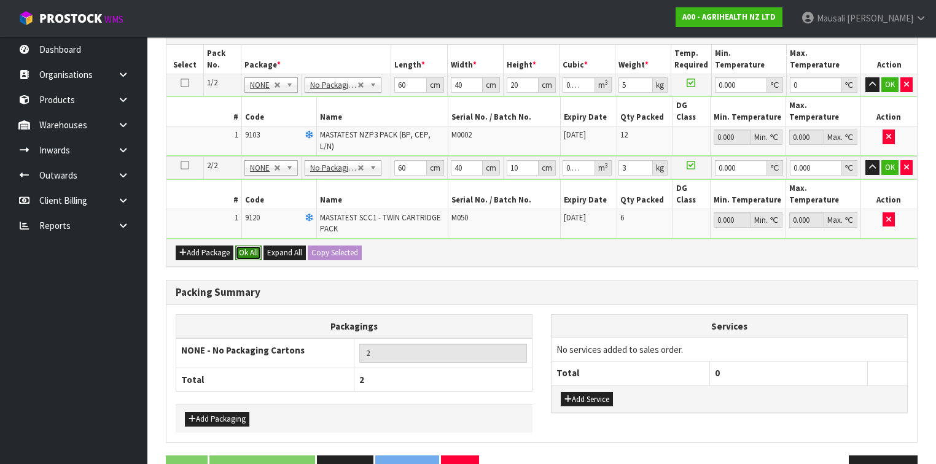
drag, startPoint x: 243, startPoint y: 213, endPoint x: 255, endPoint y: 231, distance: 21.3
click at [243, 246] on button "Ok All" at bounding box center [248, 253] width 26 height 15
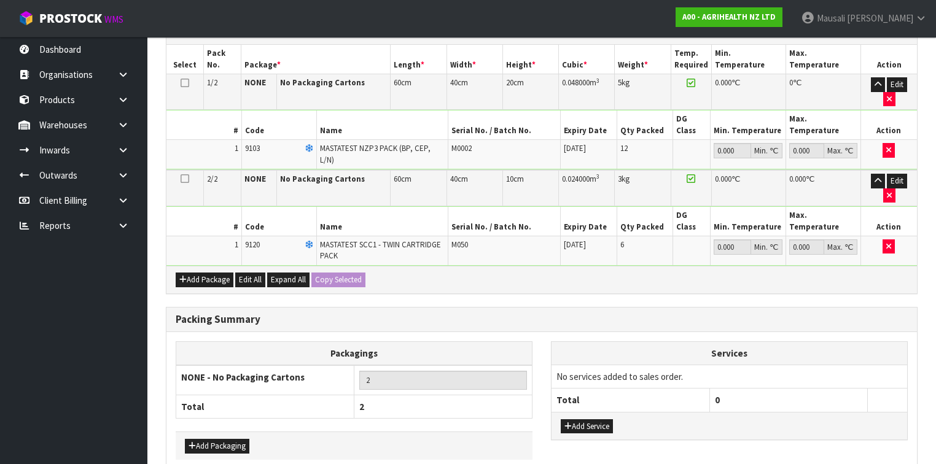
scroll to position [344, 0]
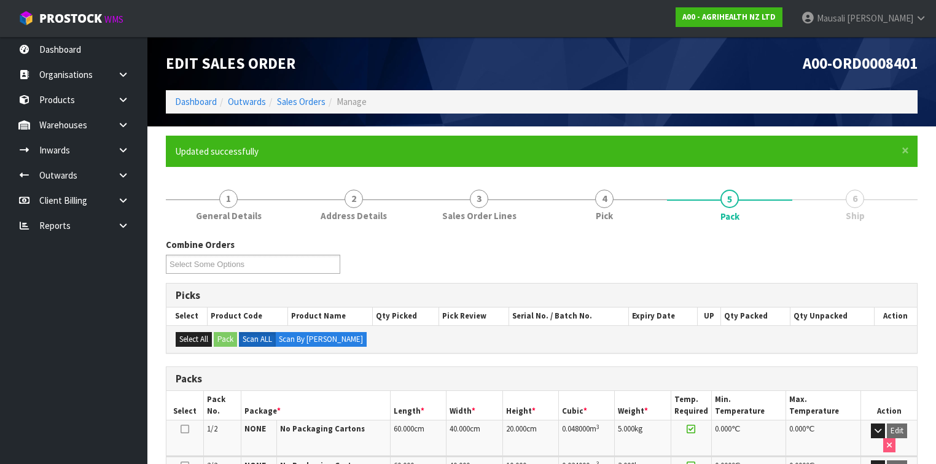
scroll to position [229, 0]
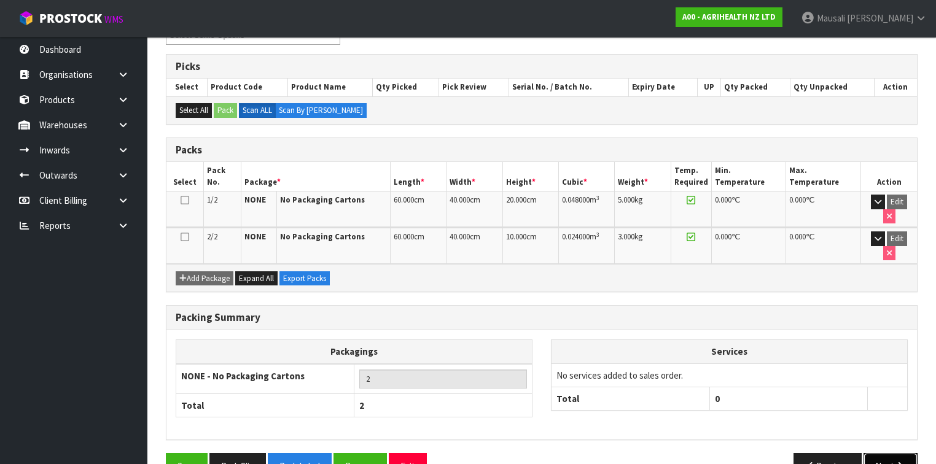
click at [897, 462] on icon "button" at bounding box center [900, 466] width 12 height 9
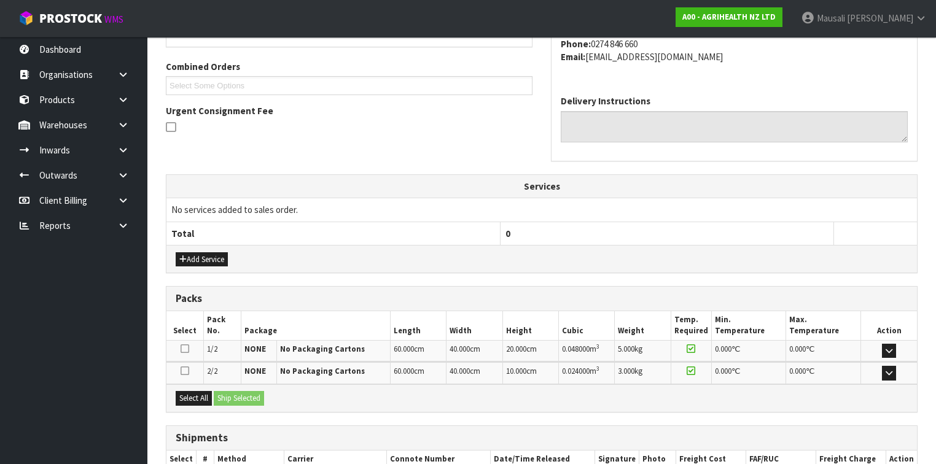
scroll to position [344, 0]
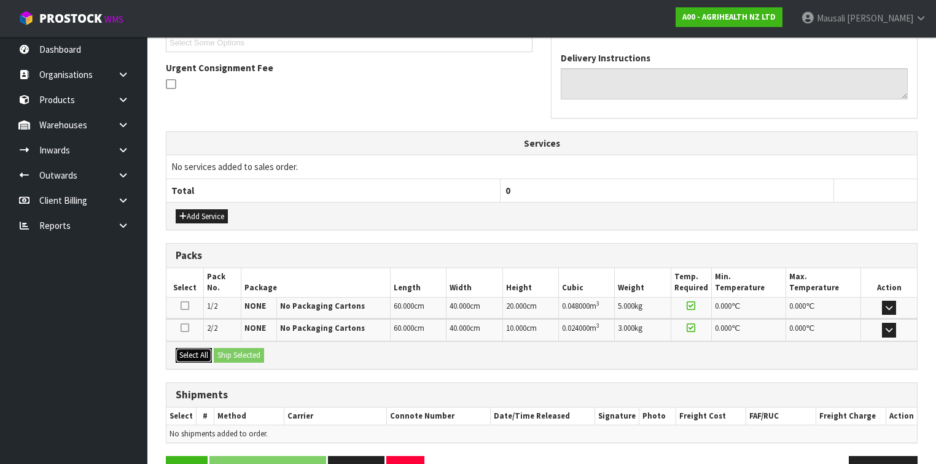
click at [200, 354] on button "Select All" at bounding box center [194, 355] width 36 height 15
click at [223, 349] on button "Ship Selected" at bounding box center [239, 355] width 50 height 15
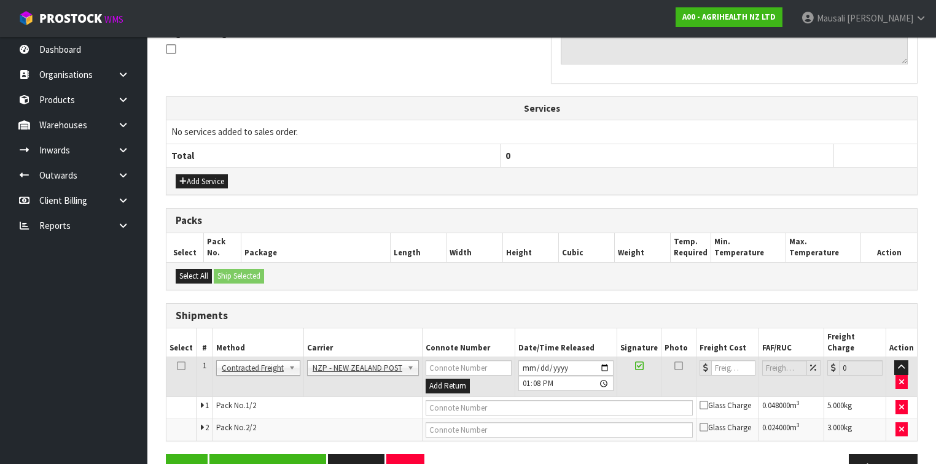
scroll to position [398, 0]
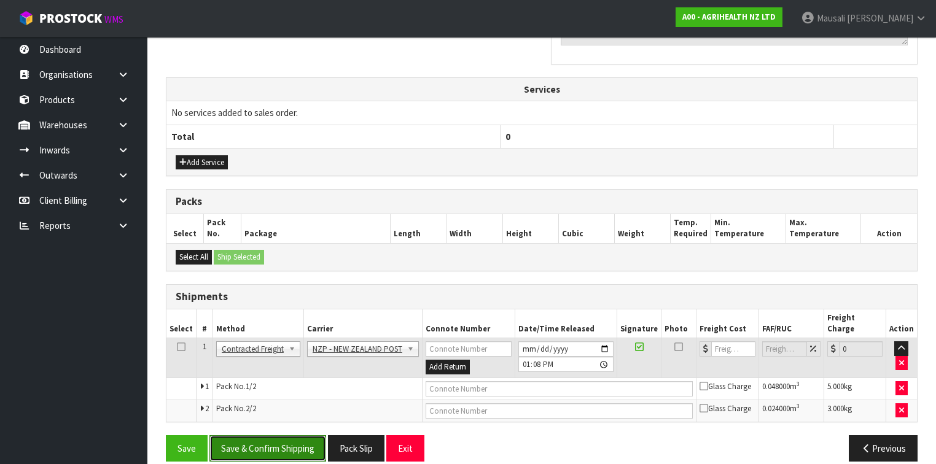
click at [236, 435] on button "Save & Confirm Shipping" at bounding box center [267, 448] width 117 height 26
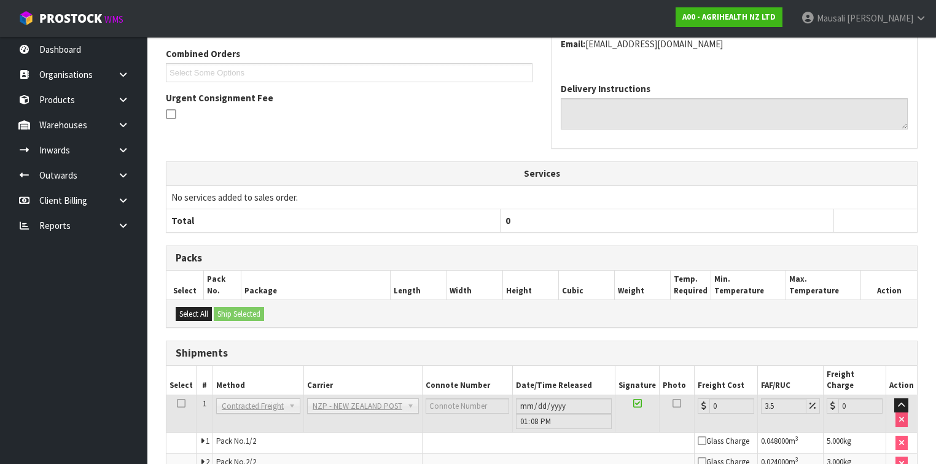
scroll to position [380, 0]
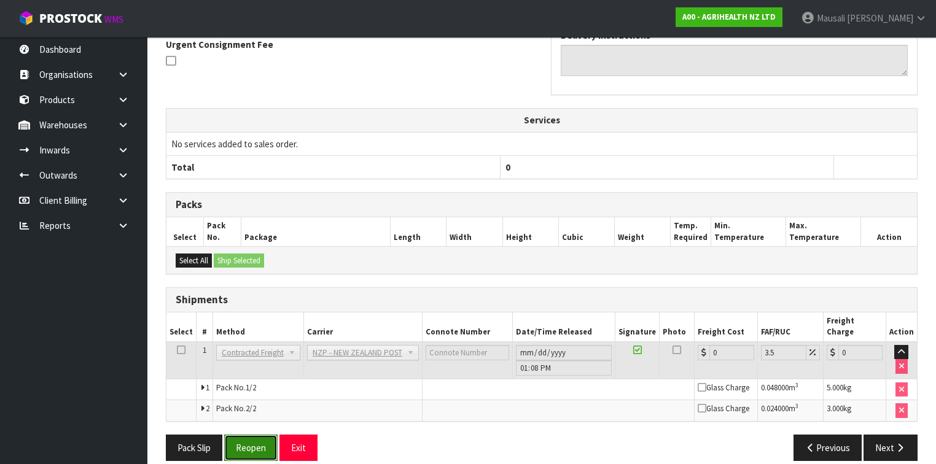
click at [253, 435] on button "Reopen" at bounding box center [250, 448] width 53 height 26
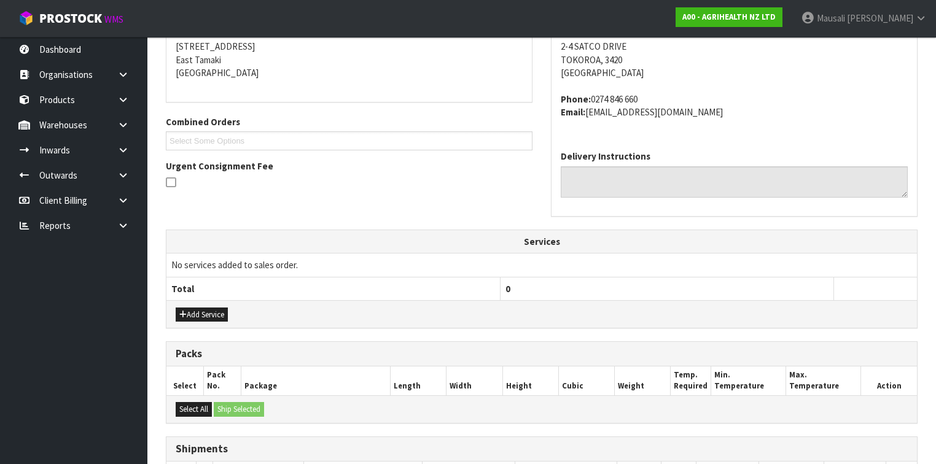
scroll to position [410, 0]
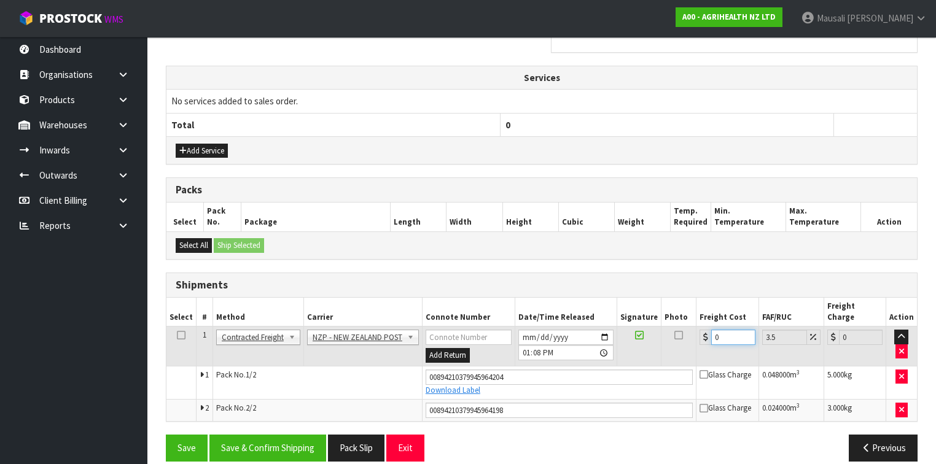
drag, startPoint x: 731, startPoint y: 322, endPoint x: 710, endPoint y: 329, distance: 21.9
click at [711, 330] on input "0" at bounding box center [733, 337] width 44 height 15
click at [303, 435] on button "Save & Confirm Shipping" at bounding box center [267, 448] width 117 height 26
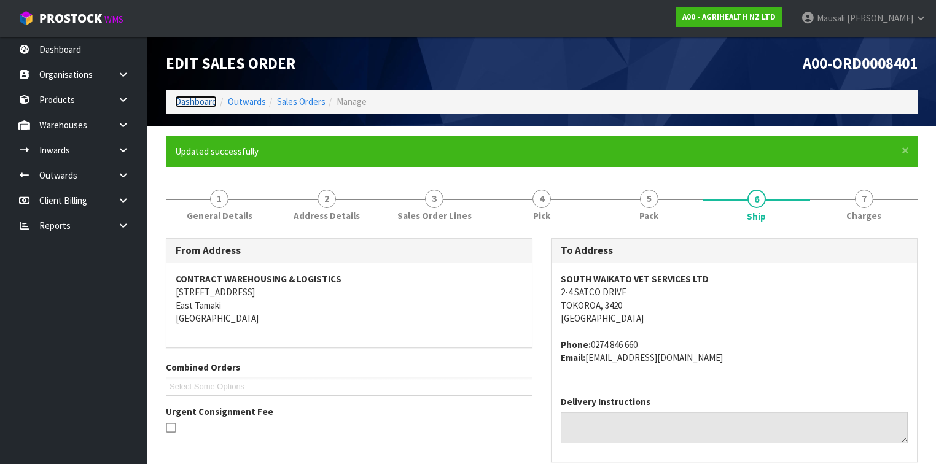
click at [190, 97] on link "Dashboard" at bounding box center [196, 102] width 42 height 12
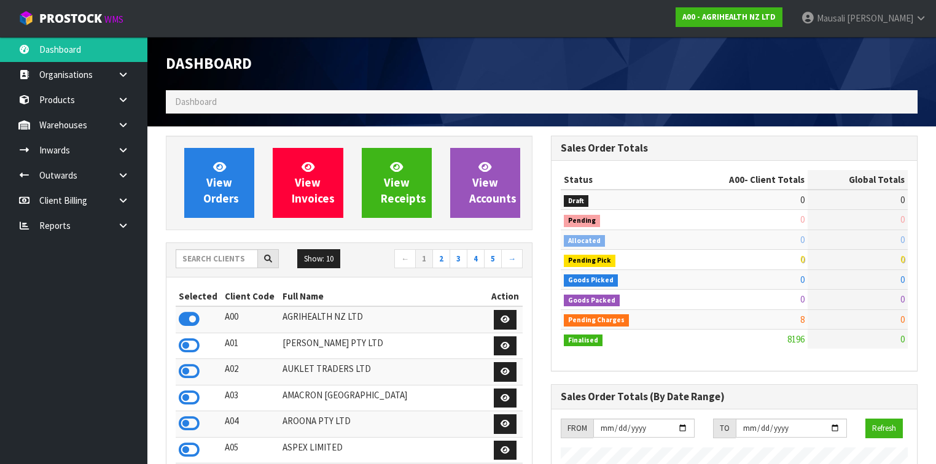
scroll to position [926, 385]
click at [192, 255] on input "text" at bounding box center [217, 258] width 82 height 19
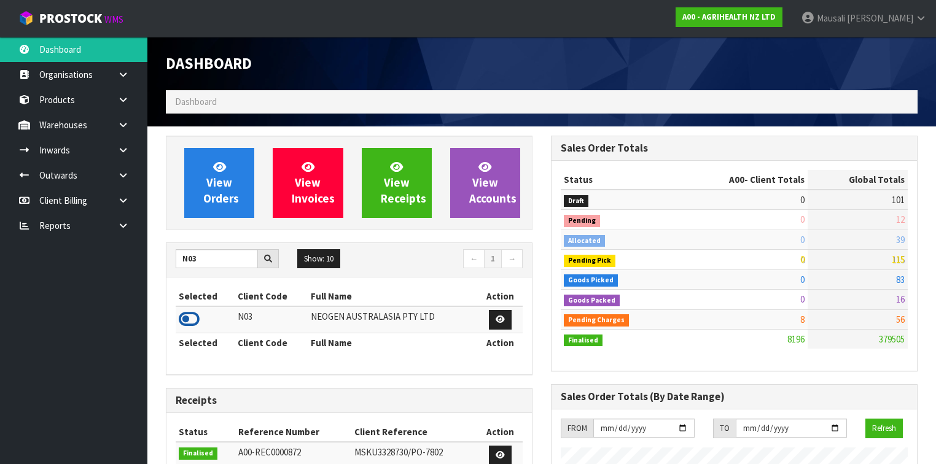
click at [196, 314] on icon at bounding box center [189, 319] width 21 height 18
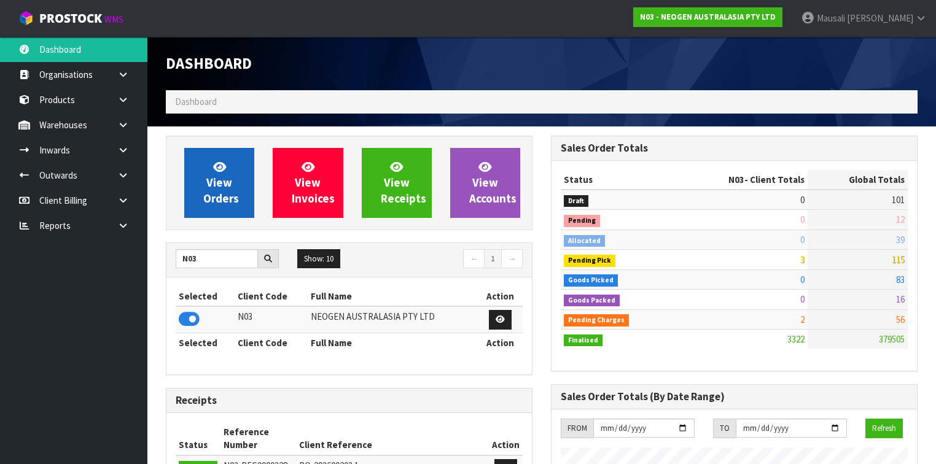
scroll to position [1058, 385]
click at [233, 180] on link "View Orders" at bounding box center [219, 183] width 70 height 70
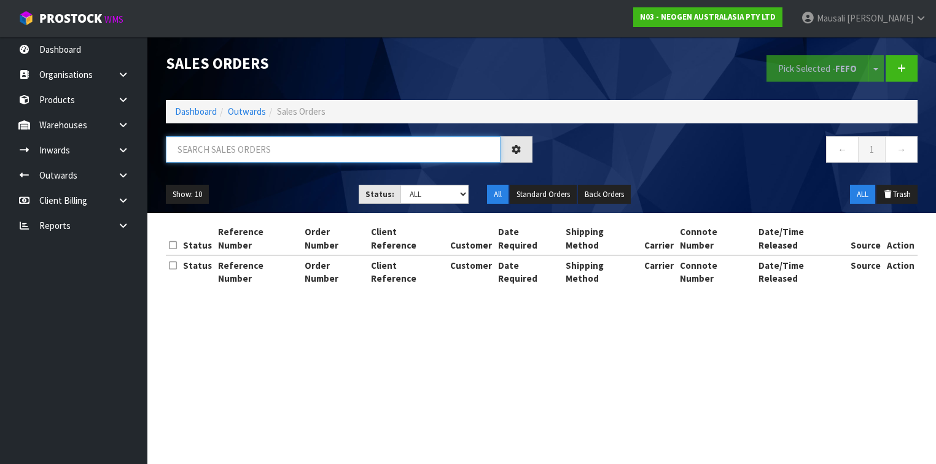
click at [208, 151] on input "text" at bounding box center [333, 149] width 335 height 26
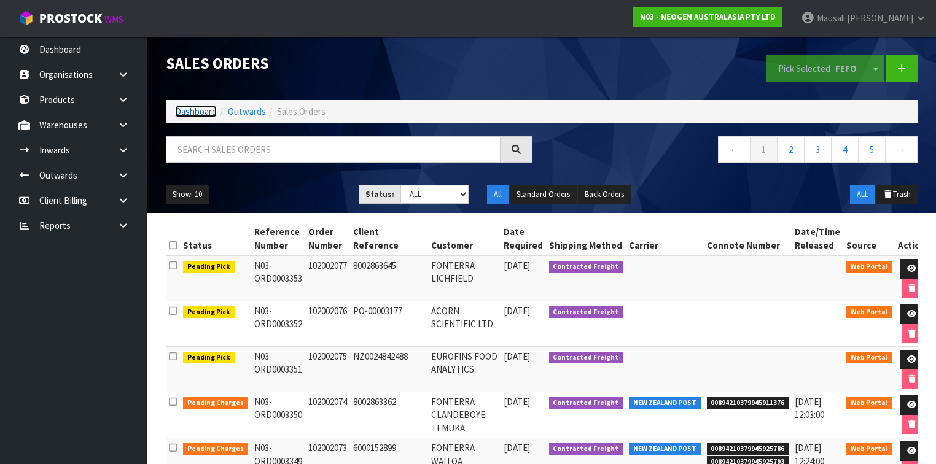
click at [201, 112] on link "Dashboard" at bounding box center [196, 112] width 42 height 12
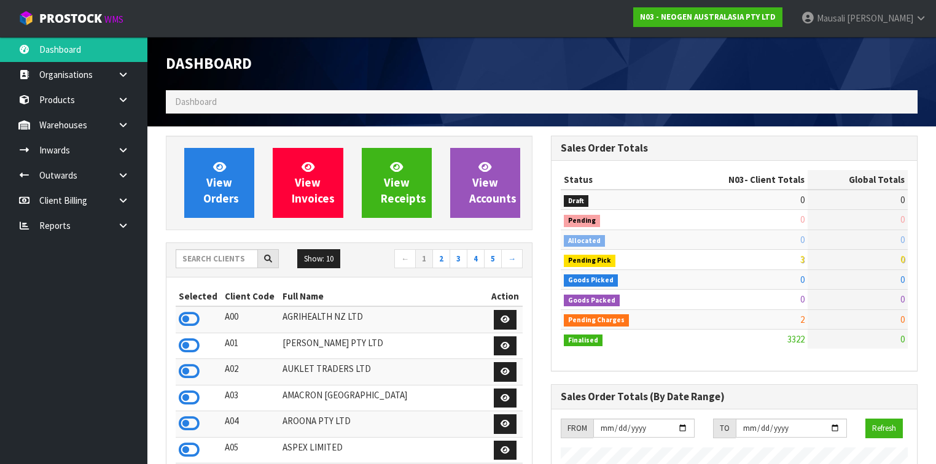
scroll to position [1071, 385]
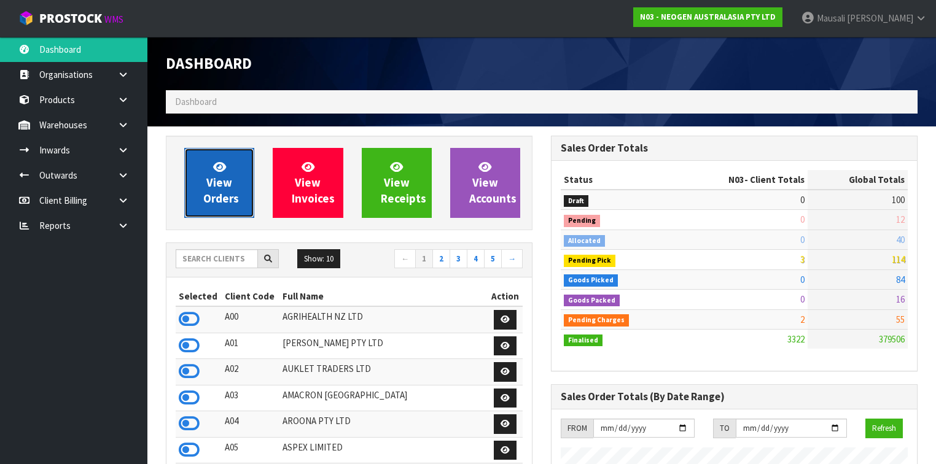
click at [214, 187] on span "View Orders" at bounding box center [221, 183] width 36 height 46
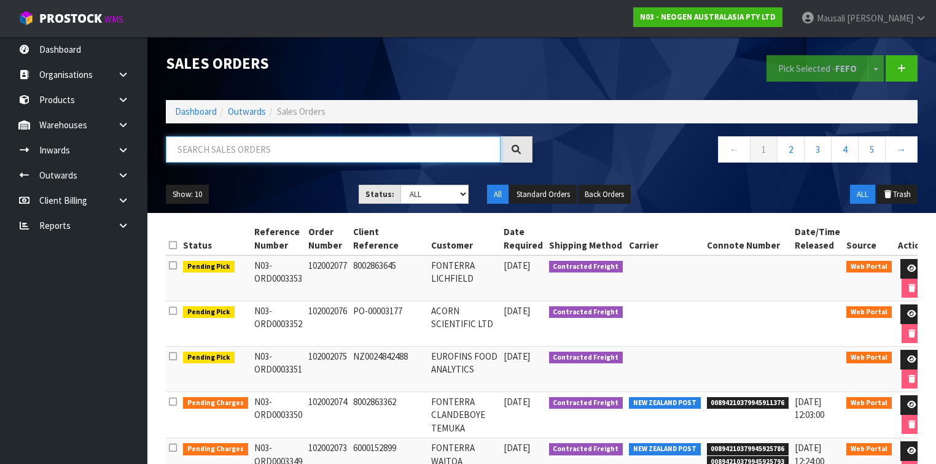
click at [183, 144] on input "text" at bounding box center [333, 149] width 335 height 26
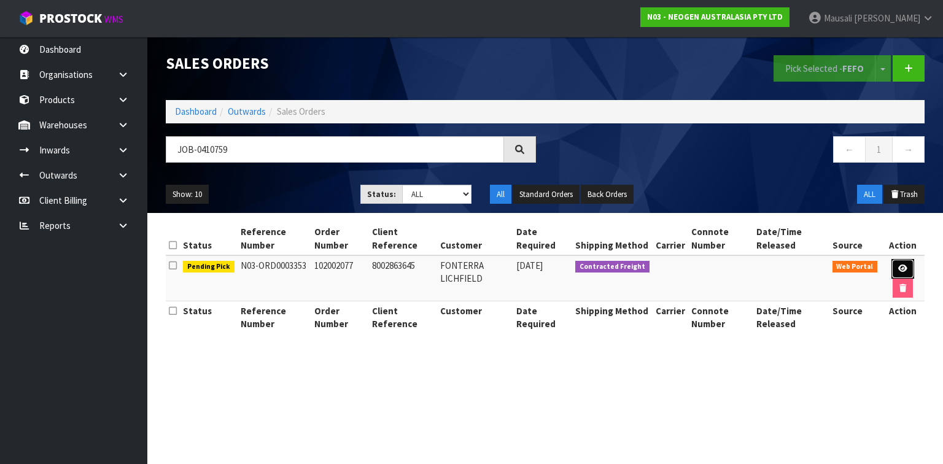
click at [897, 261] on link at bounding box center [903, 269] width 23 height 20
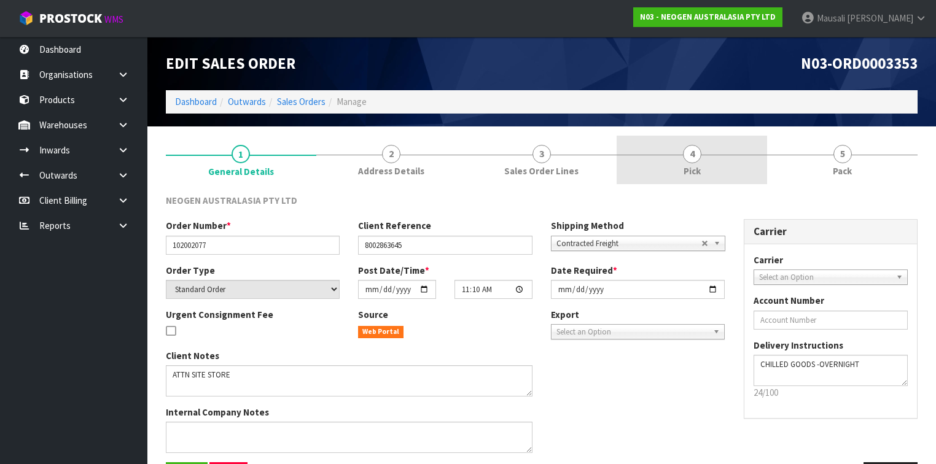
click at [712, 155] on link "4 Pick" at bounding box center [692, 160] width 150 height 49
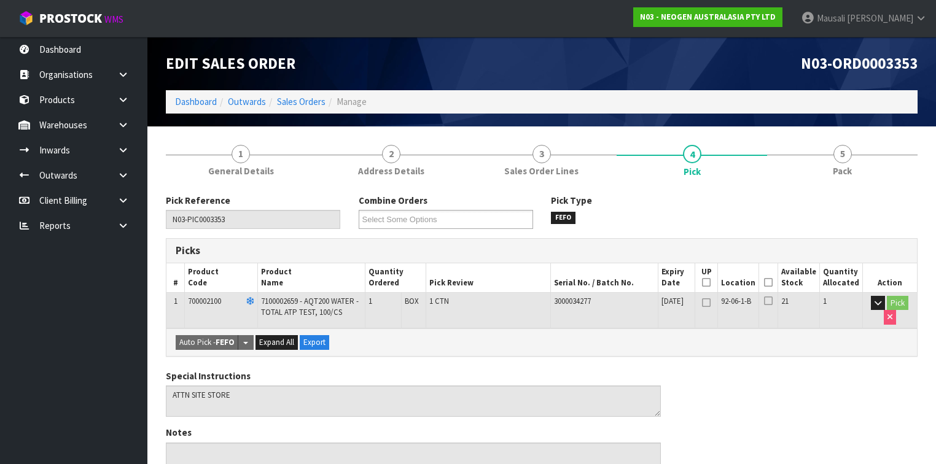
click at [772, 283] on icon at bounding box center [768, 282] width 9 height 1
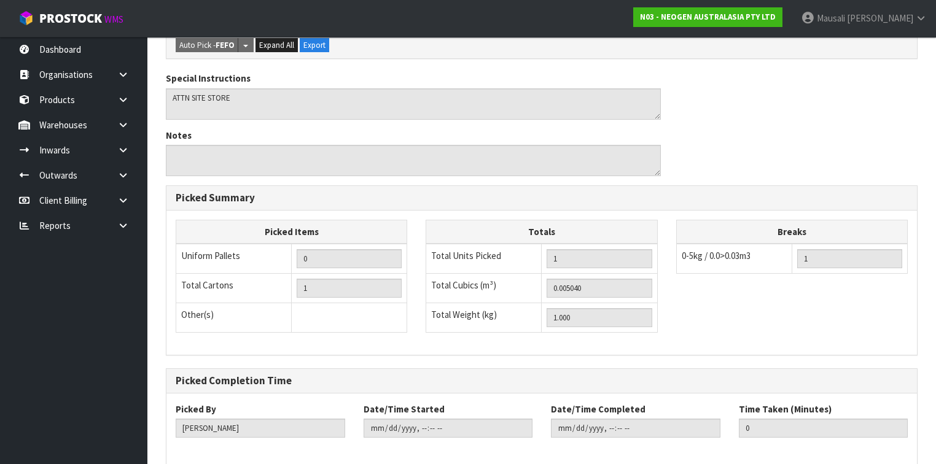
scroll to position [398, 0]
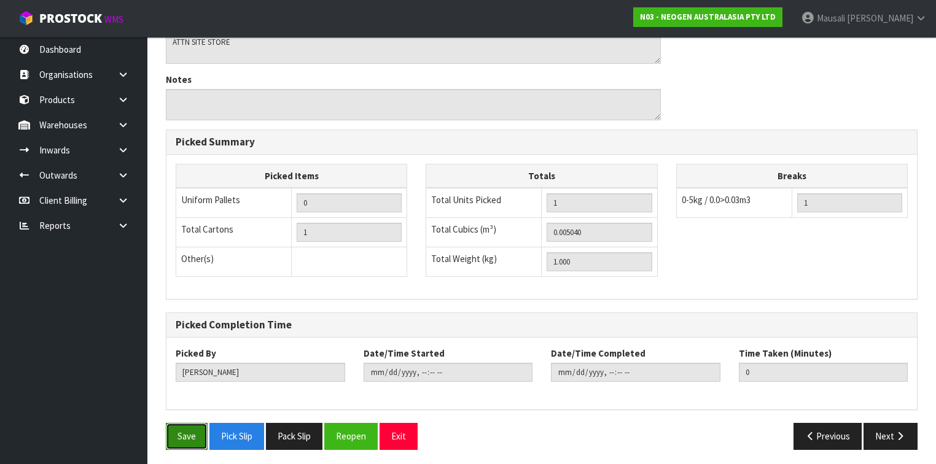
click at [174, 424] on button "Save" at bounding box center [187, 436] width 42 height 26
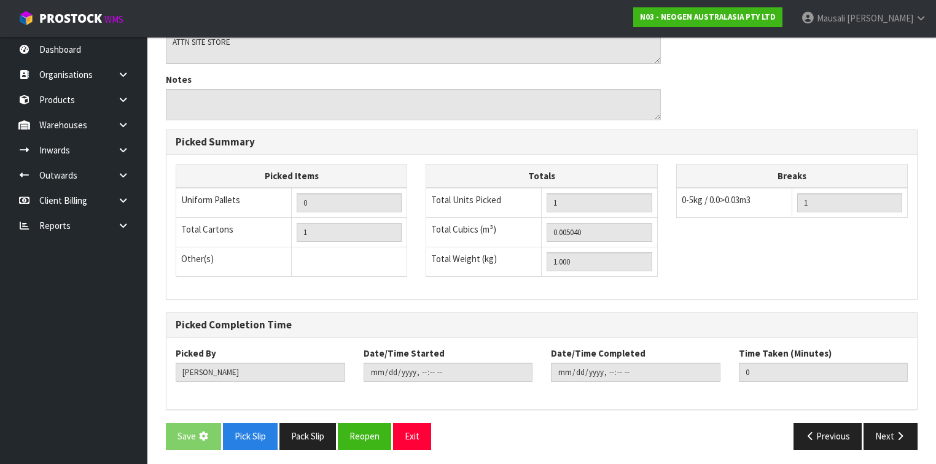
scroll to position [0, 0]
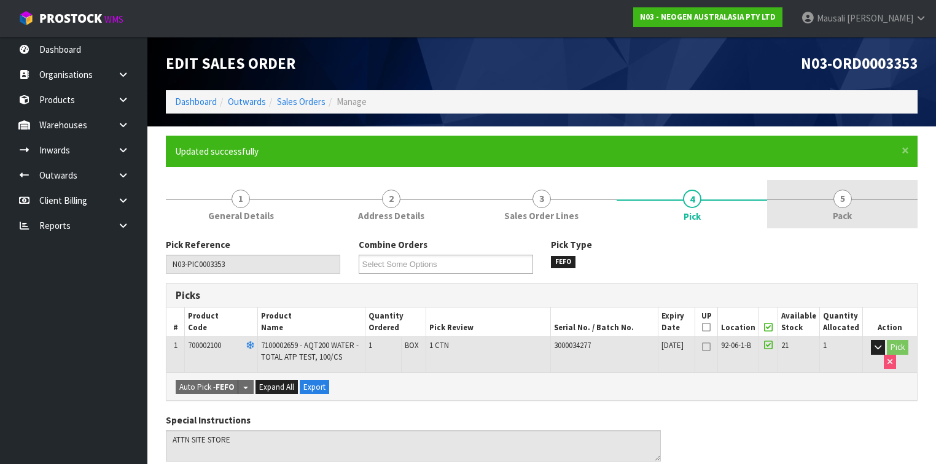
click at [856, 198] on link "5 Pack" at bounding box center [842, 204] width 150 height 49
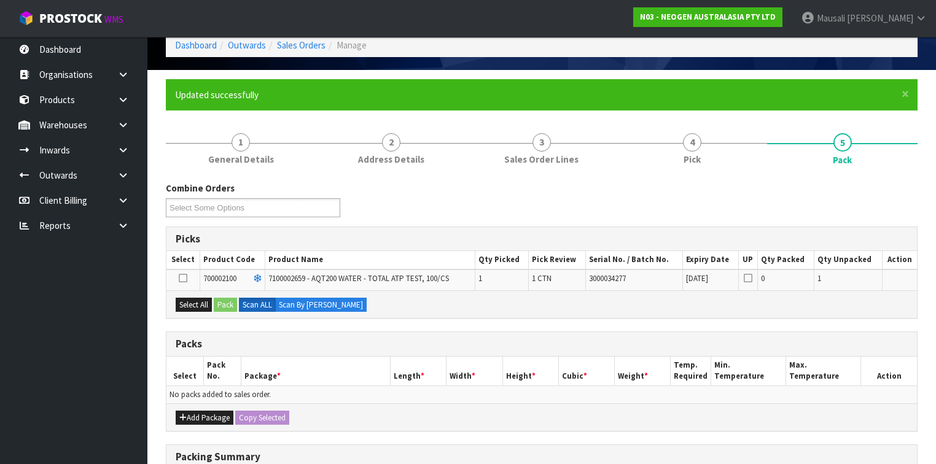
scroll to position [98, 0]
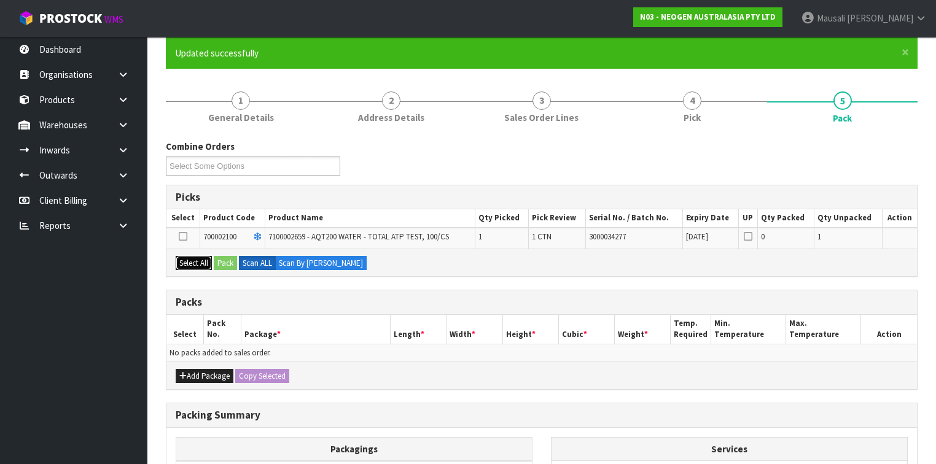
drag, startPoint x: 189, startPoint y: 258, endPoint x: 216, endPoint y: 258, distance: 27.0
click at [192, 258] on button "Select All" at bounding box center [194, 263] width 36 height 15
click at [216, 259] on button "Pack" at bounding box center [225, 263] width 23 height 15
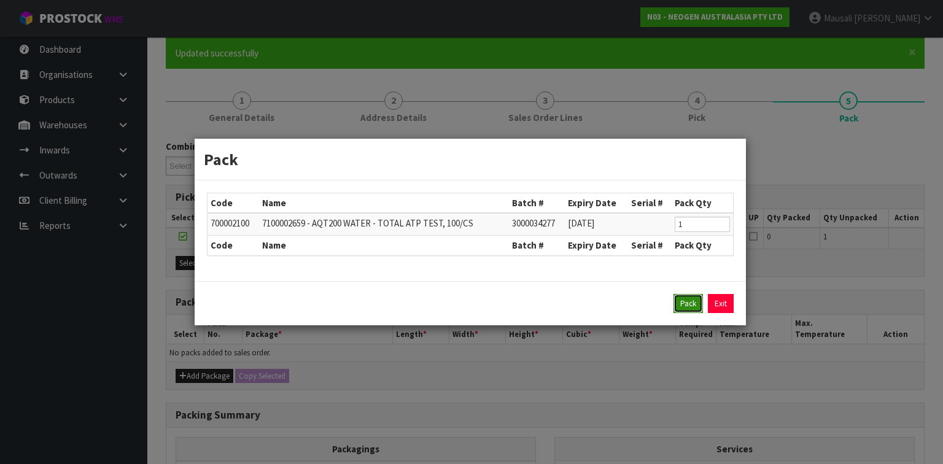
click at [683, 302] on button "Pack" at bounding box center [688, 304] width 29 height 20
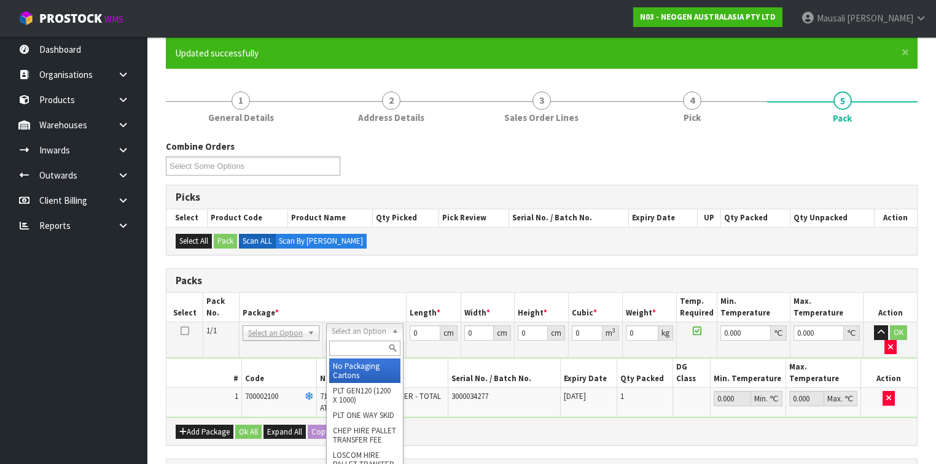
click at [358, 350] on input "text" at bounding box center [364, 348] width 71 height 15
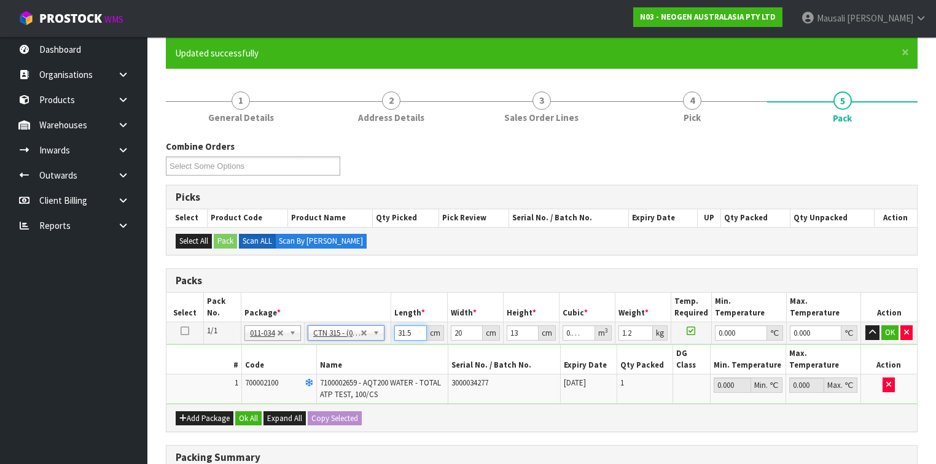
drag, startPoint x: 413, startPoint y: 332, endPoint x: 397, endPoint y: 329, distance: 16.3
click at [397, 329] on input "31.5" at bounding box center [410, 332] width 32 height 15
click at [239, 411] on button "Ok All" at bounding box center [248, 418] width 26 height 15
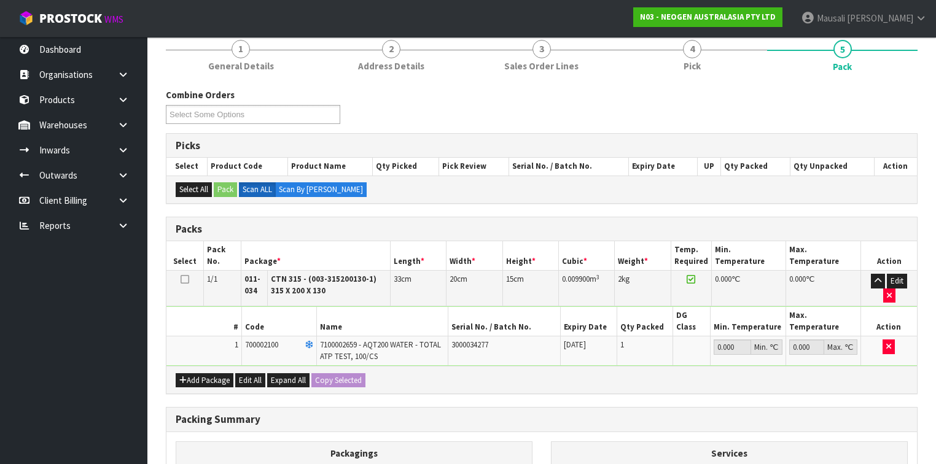
scroll to position [295, 0]
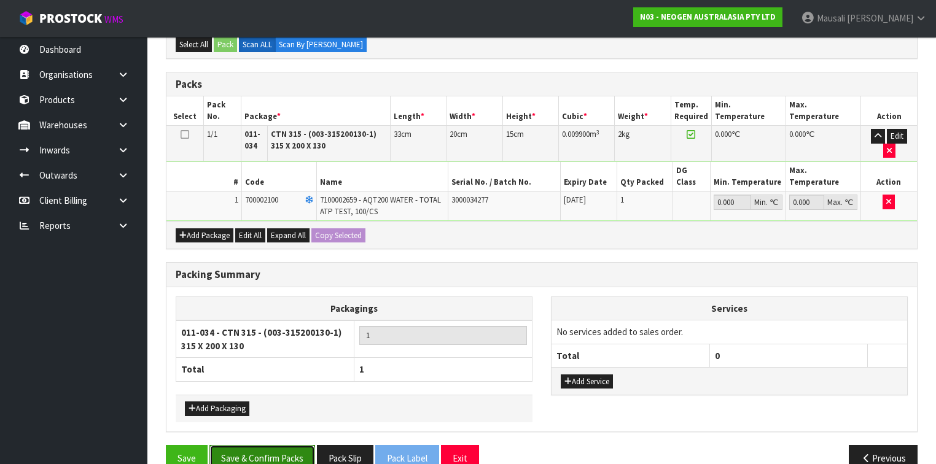
click at [268, 445] on button "Save & Confirm Packs" at bounding box center [262, 458] width 106 height 26
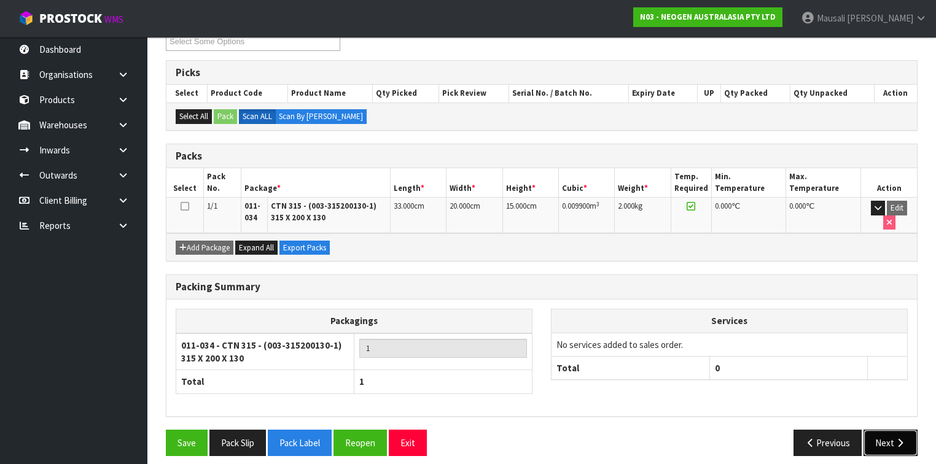
click at [886, 435] on button "Next" at bounding box center [890, 443] width 54 height 26
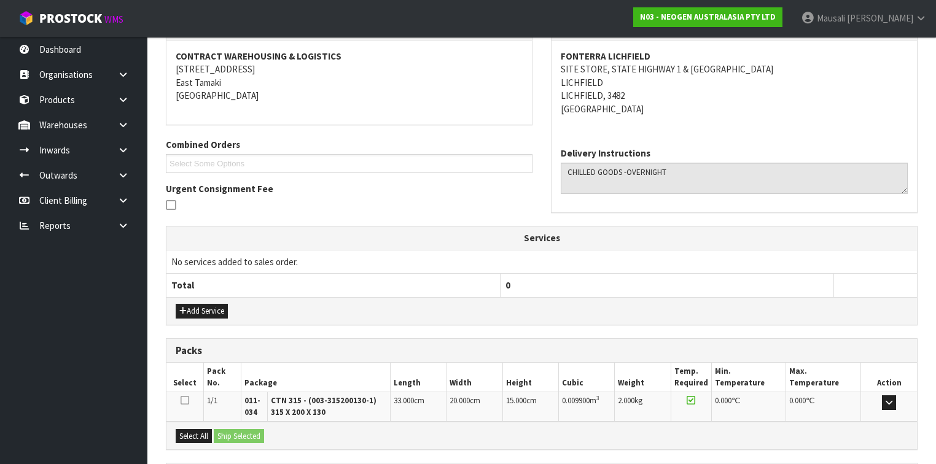
scroll to position [337, 0]
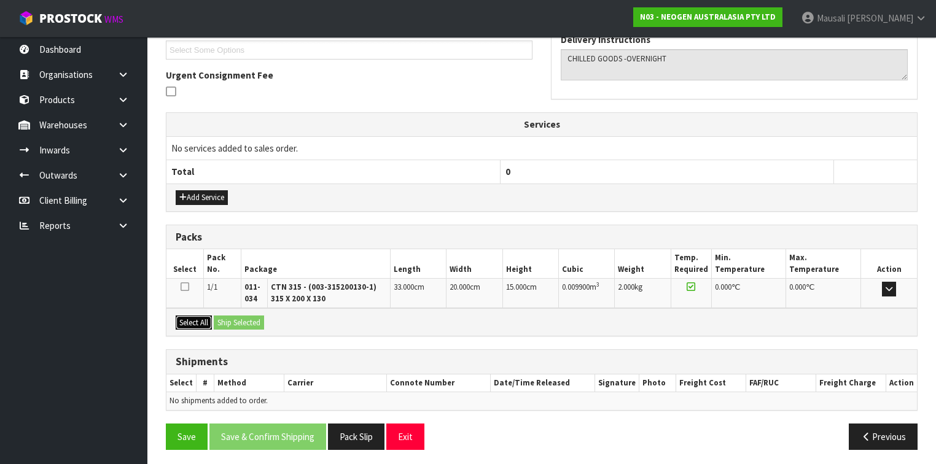
click at [199, 319] on button "Select All" at bounding box center [194, 323] width 36 height 15
click at [234, 316] on button "Ship Selected" at bounding box center [239, 323] width 50 height 15
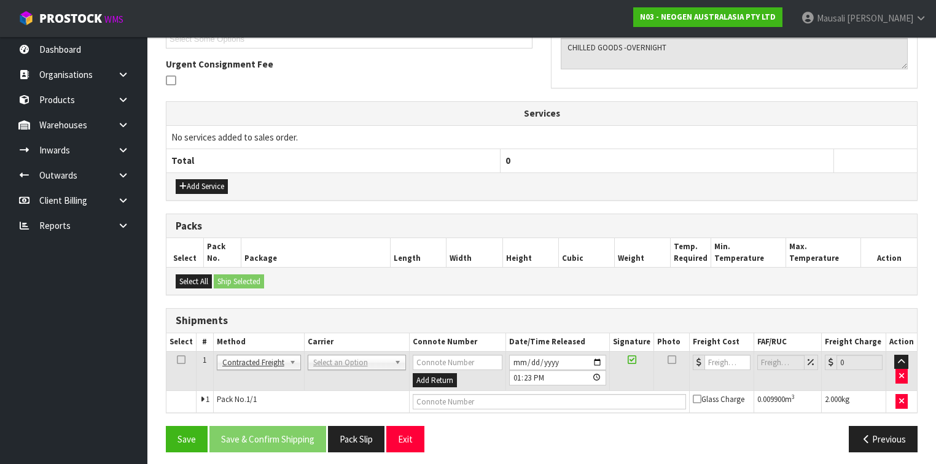
scroll to position [350, 0]
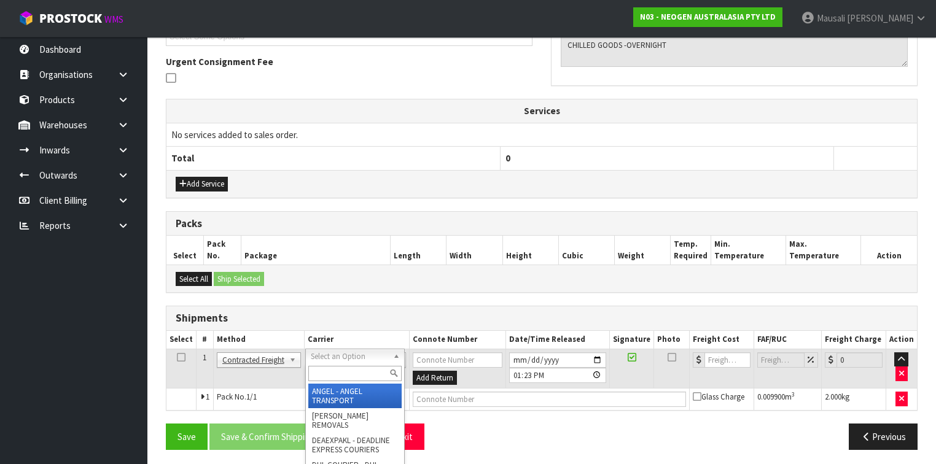
click at [324, 365] on div at bounding box center [355, 374] width 98 height 20
click at [326, 370] on input "text" at bounding box center [354, 373] width 93 height 15
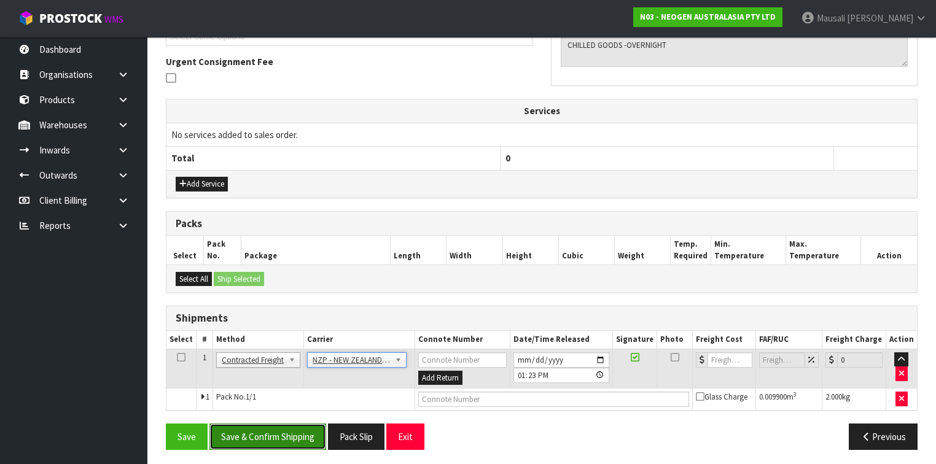
drag, startPoint x: 255, startPoint y: 432, endPoint x: 263, endPoint y: 428, distance: 9.1
click at [257, 430] on button "Save & Confirm Shipping" at bounding box center [267, 437] width 117 height 26
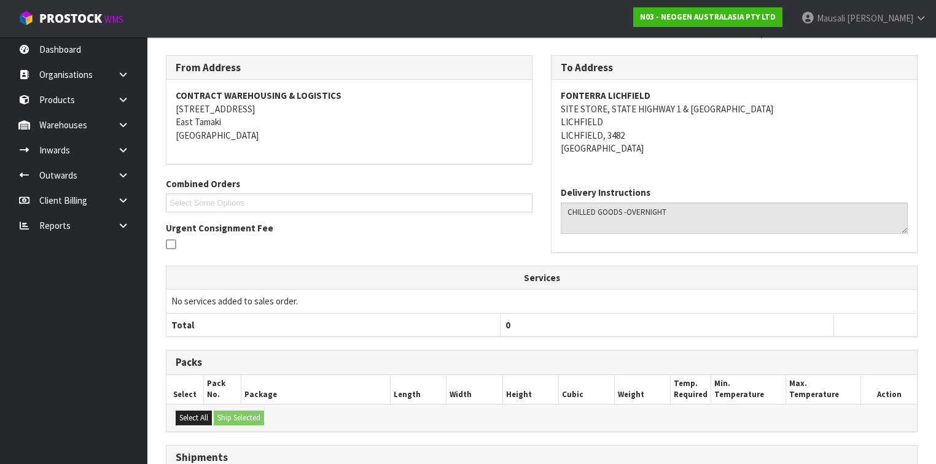
scroll to position [333, 0]
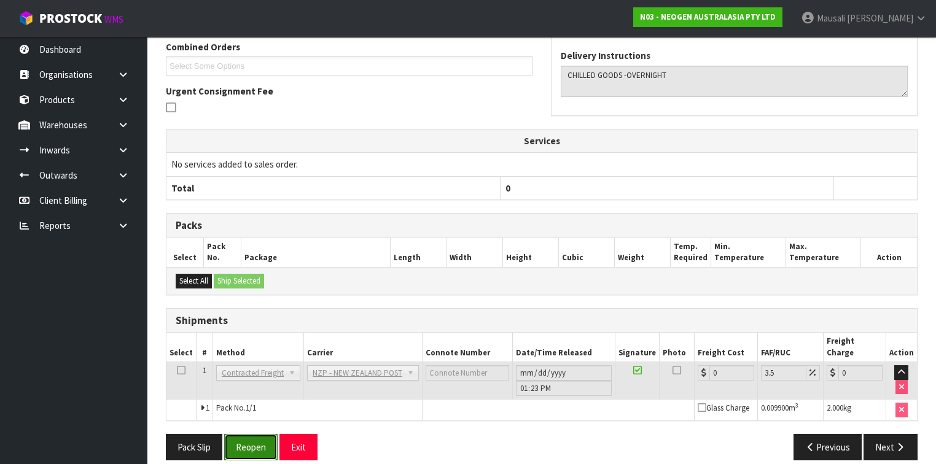
drag, startPoint x: 240, startPoint y: 433, endPoint x: 263, endPoint y: 427, distance: 23.4
click at [241, 434] on button "Reopen" at bounding box center [250, 447] width 53 height 26
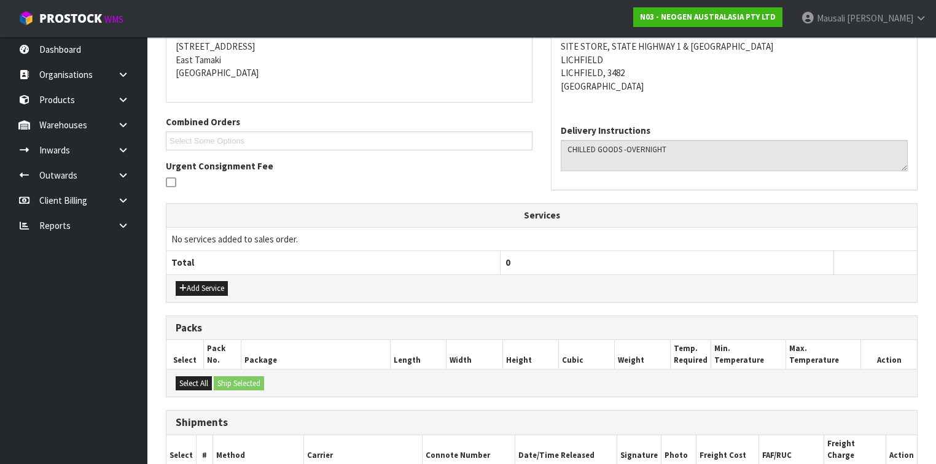
scroll to position [361, 0]
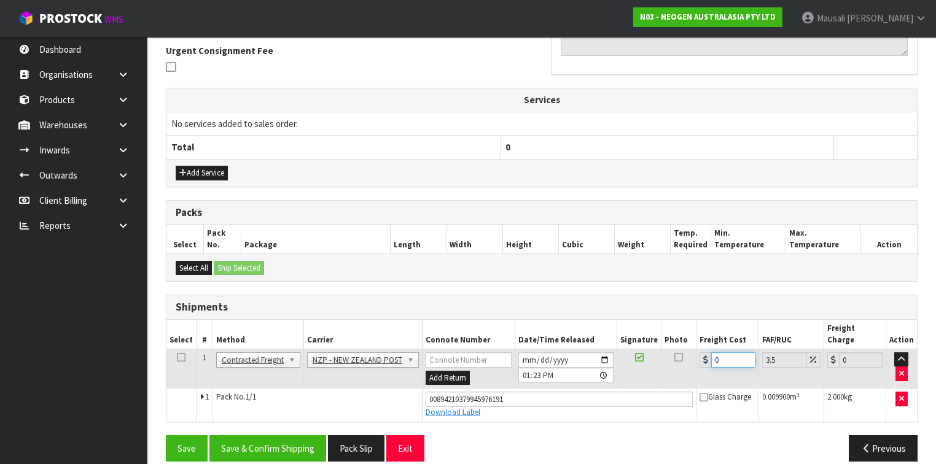
drag, startPoint x: 724, startPoint y: 341, endPoint x: 702, endPoint y: 354, distance: 24.8
click at [702, 354] on td "0" at bounding box center [727, 369] width 62 height 40
click at [287, 435] on button "Save & Confirm Shipping" at bounding box center [267, 448] width 117 height 26
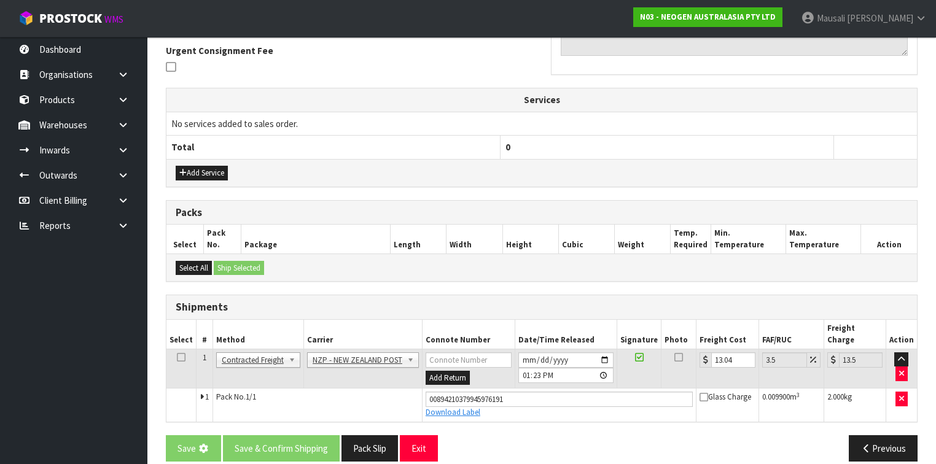
scroll to position [0, 0]
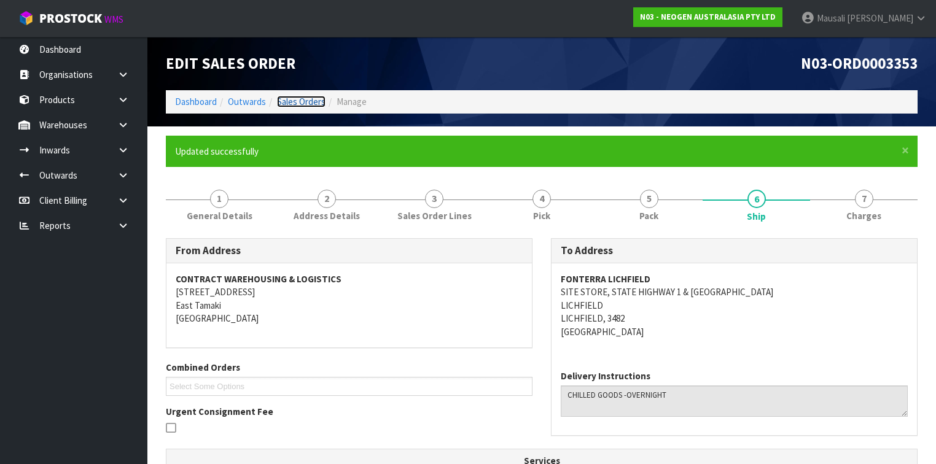
click at [295, 106] on link "Sales Orders" at bounding box center [301, 102] width 49 height 12
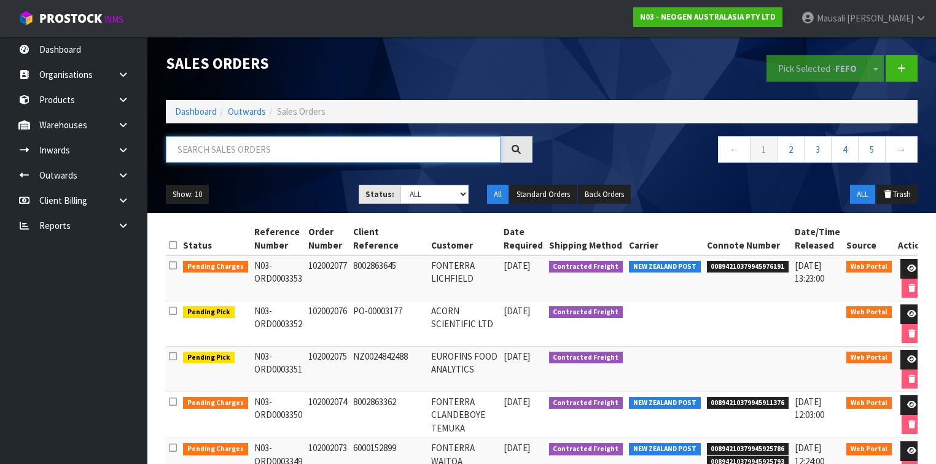
click at [192, 161] on input "text" at bounding box center [333, 149] width 335 height 26
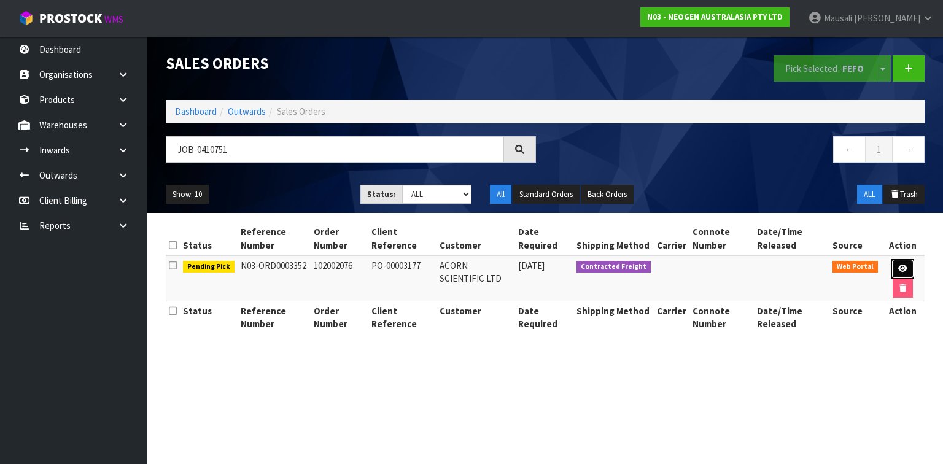
click at [901, 267] on icon at bounding box center [902, 269] width 9 height 8
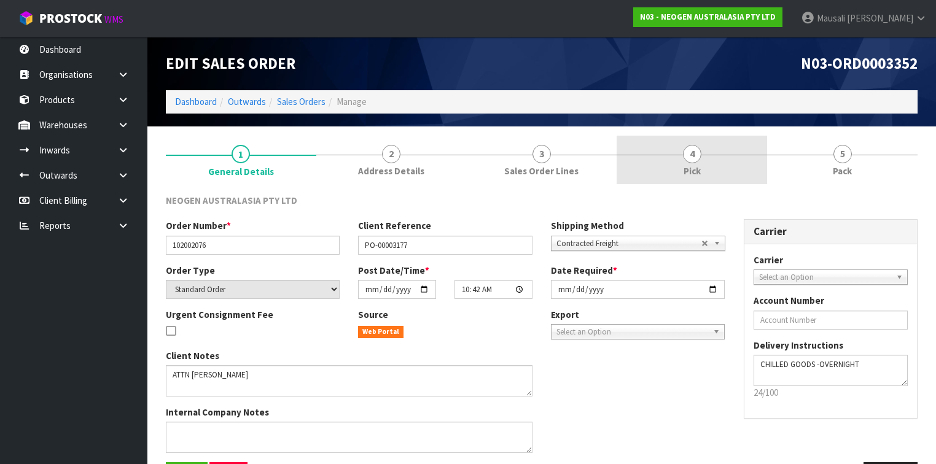
click at [682, 169] on link "4 Pick" at bounding box center [692, 160] width 150 height 49
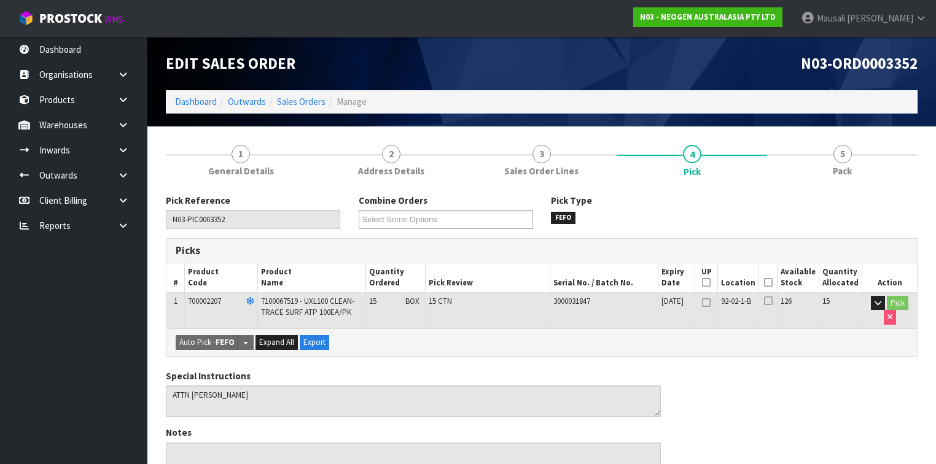
click at [772, 282] on icon at bounding box center [768, 282] width 9 height 1
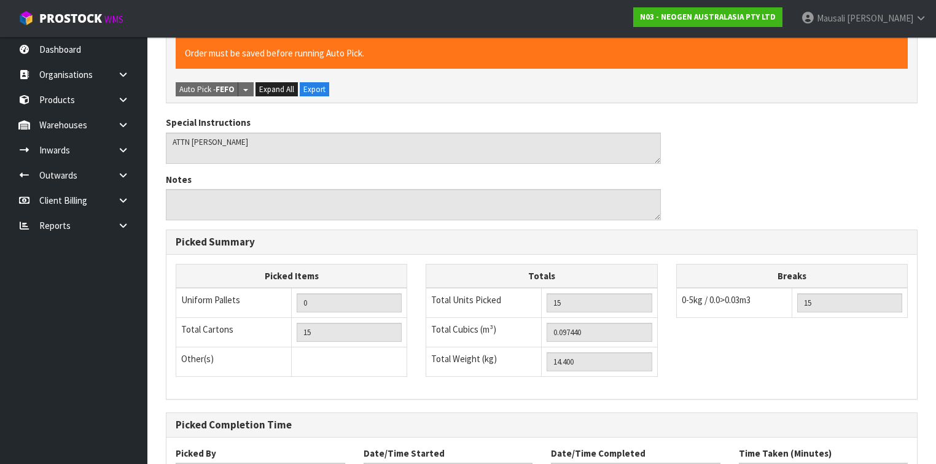
scroll to position [398, 0]
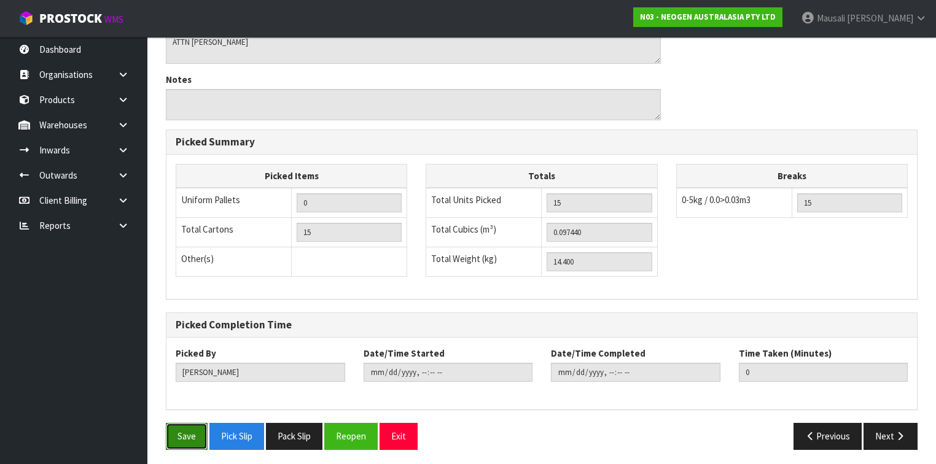
drag, startPoint x: 184, startPoint y: 435, endPoint x: 379, endPoint y: 380, distance: 202.2
click at [184, 435] on button "Save" at bounding box center [187, 436] width 42 height 26
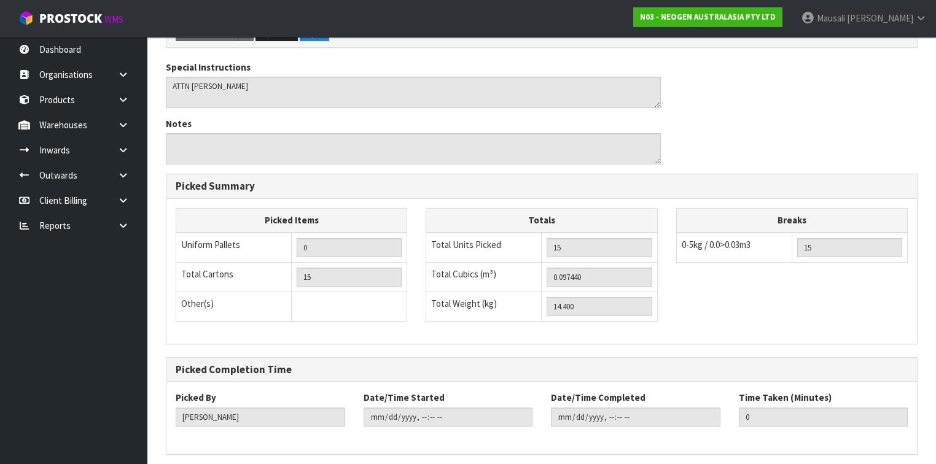
scroll to position [0, 0]
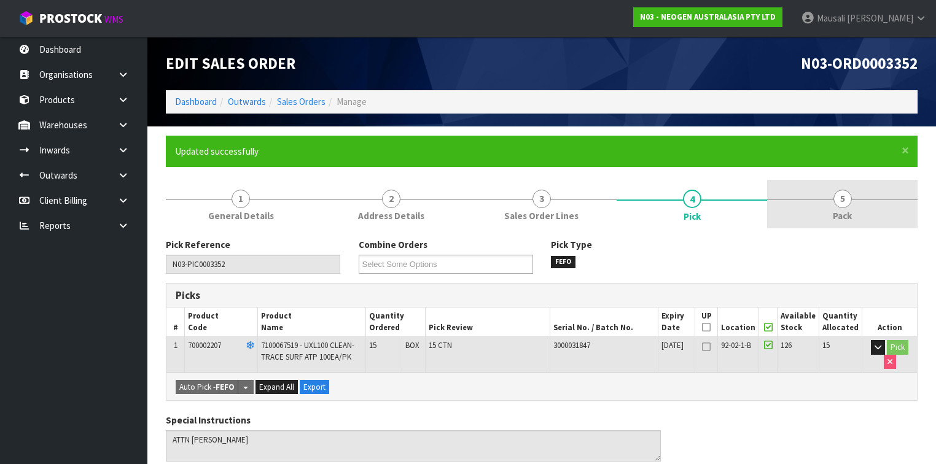
click at [821, 209] on link "5 Pack" at bounding box center [842, 204] width 150 height 49
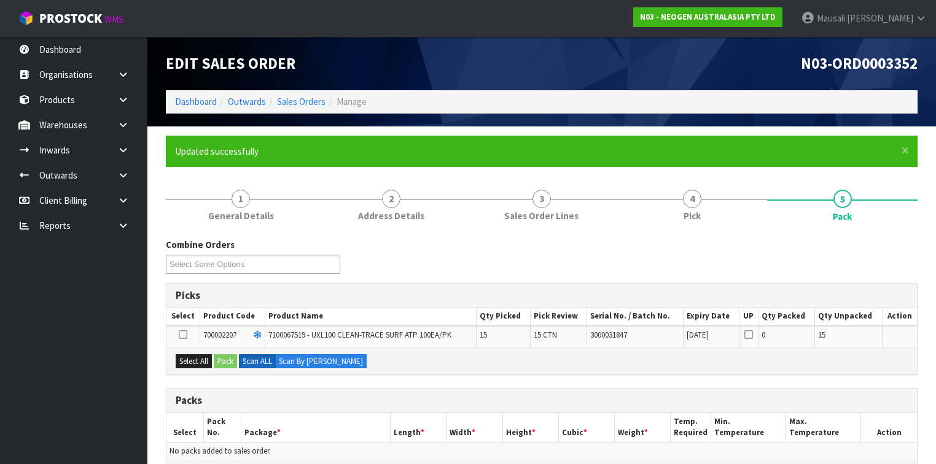
scroll to position [196, 0]
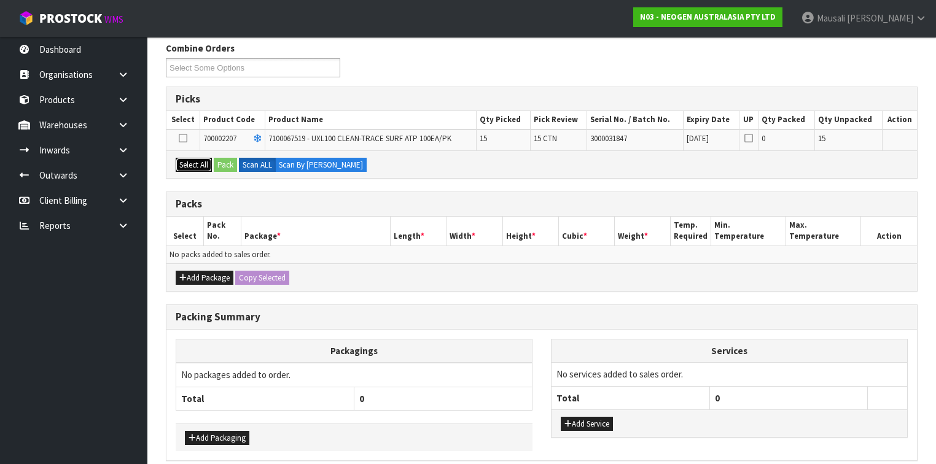
drag, startPoint x: 179, startPoint y: 165, endPoint x: 186, endPoint y: 164, distance: 6.8
click at [183, 165] on button "Select All" at bounding box center [194, 165] width 36 height 15
click at [221, 161] on button "Pack" at bounding box center [225, 165] width 23 height 15
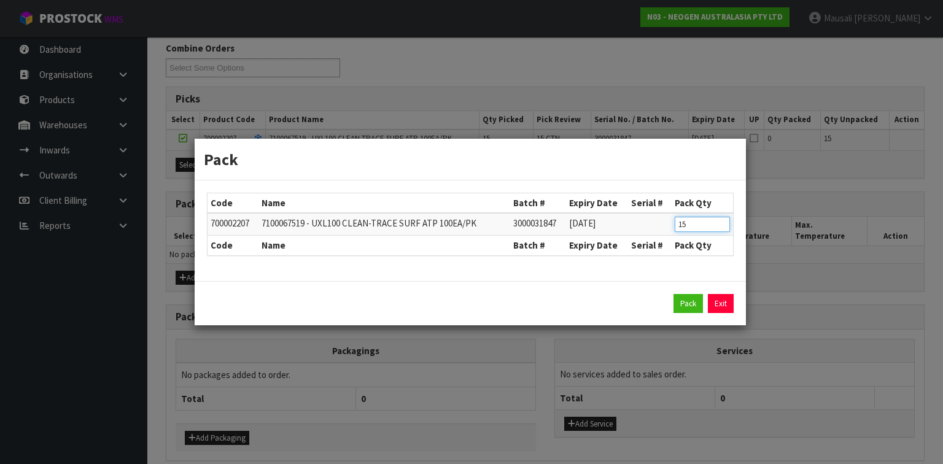
drag, startPoint x: 688, startPoint y: 219, endPoint x: 668, endPoint y: 224, distance: 20.7
click at [668, 224] on tr "700002207 7100067519 - UXL100 CLEAN-TRACE SURF ATP 100EA/PK 3000031847 [DATE] 15" at bounding box center [471, 224] width 526 height 23
click at [688, 300] on button "Pack" at bounding box center [688, 304] width 29 height 20
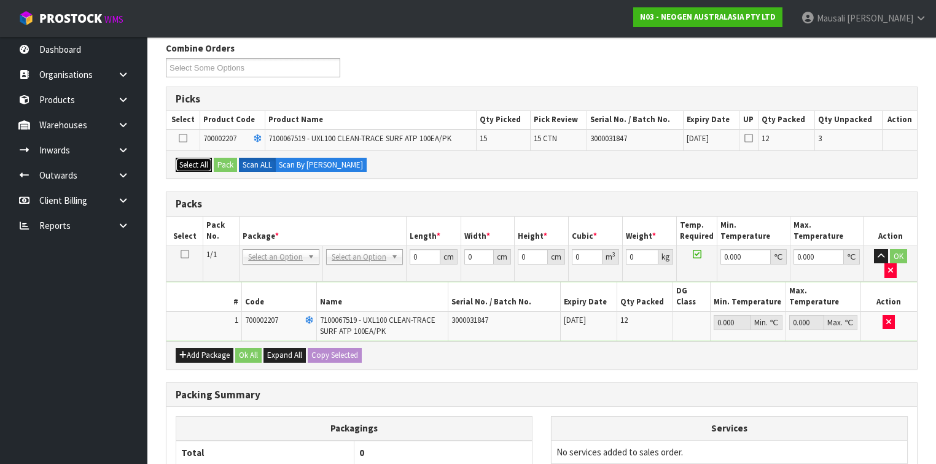
drag, startPoint x: 184, startPoint y: 162, endPoint x: 214, endPoint y: 165, distance: 30.2
click at [184, 163] on button "Select All" at bounding box center [194, 165] width 36 height 15
click at [221, 163] on button "Pack" at bounding box center [225, 165] width 23 height 15
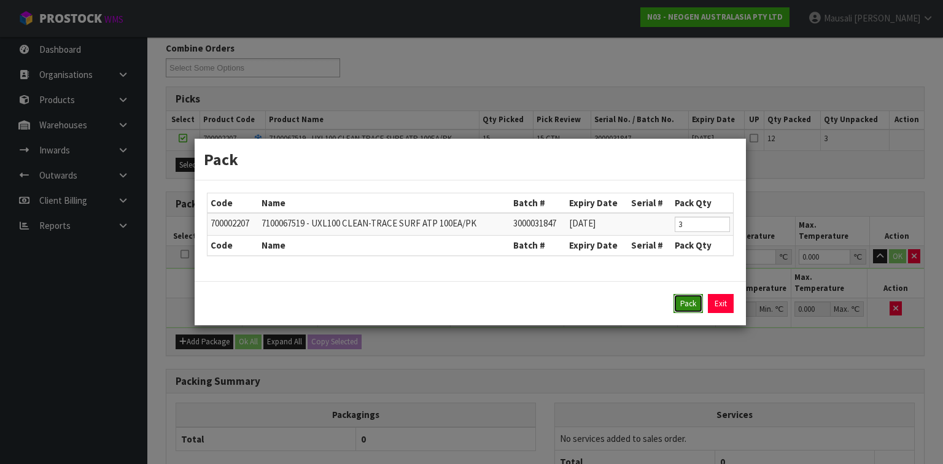
click at [682, 305] on button "Pack" at bounding box center [688, 304] width 29 height 20
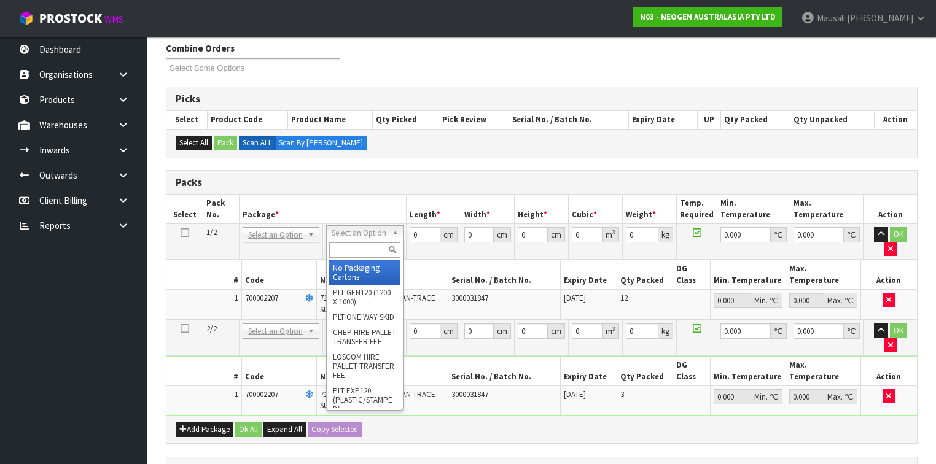
click at [354, 247] on input "text" at bounding box center [364, 250] width 71 height 15
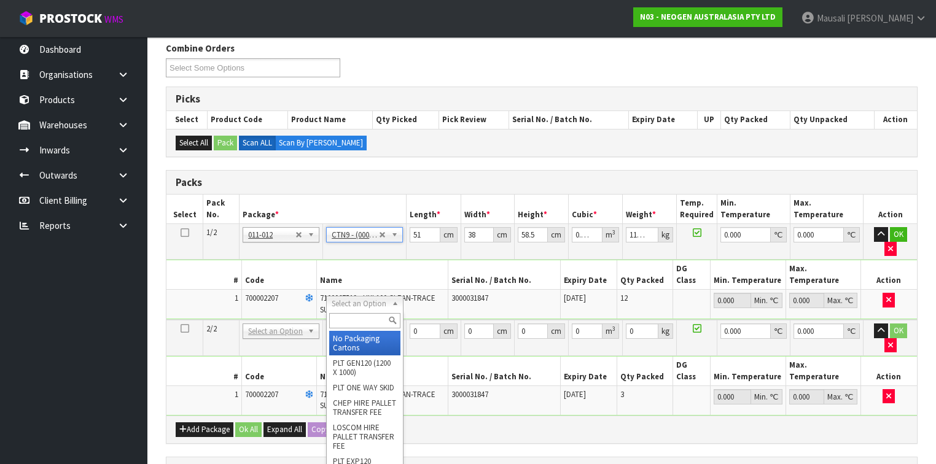
drag, startPoint x: 344, startPoint y: 302, endPoint x: 344, endPoint y: 314, distance: 12.3
click at [344, 318] on input "text" at bounding box center [364, 320] width 71 height 15
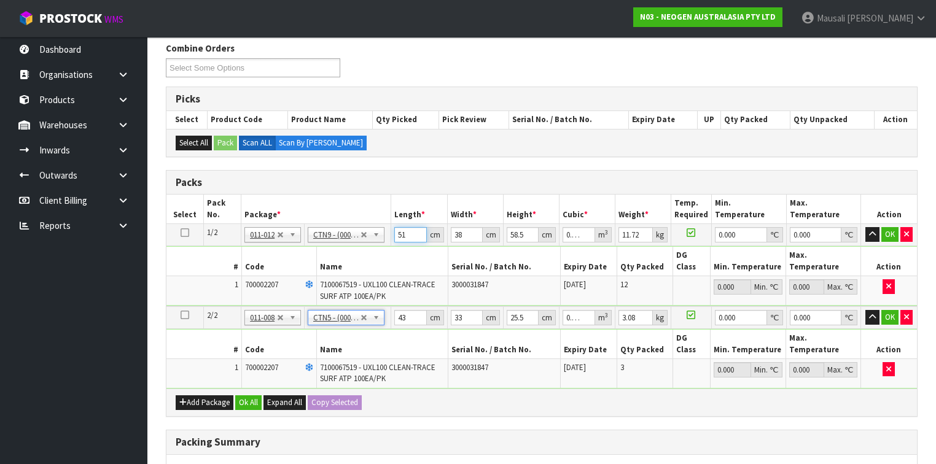
drag, startPoint x: 406, startPoint y: 234, endPoint x: 395, endPoint y: 238, distance: 11.3
click at [395, 239] on input "51" at bounding box center [410, 234] width 32 height 15
drag, startPoint x: 246, startPoint y: 377, endPoint x: 253, endPoint y: 382, distance: 8.9
click at [247, 395] on button "Ok All" at bounding box center [248, 402] width 26 height 15
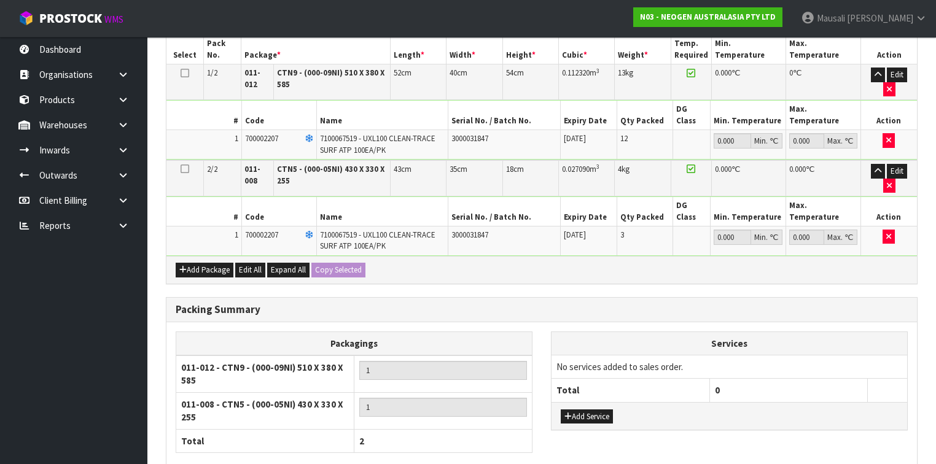
scroll to position [393, 0]
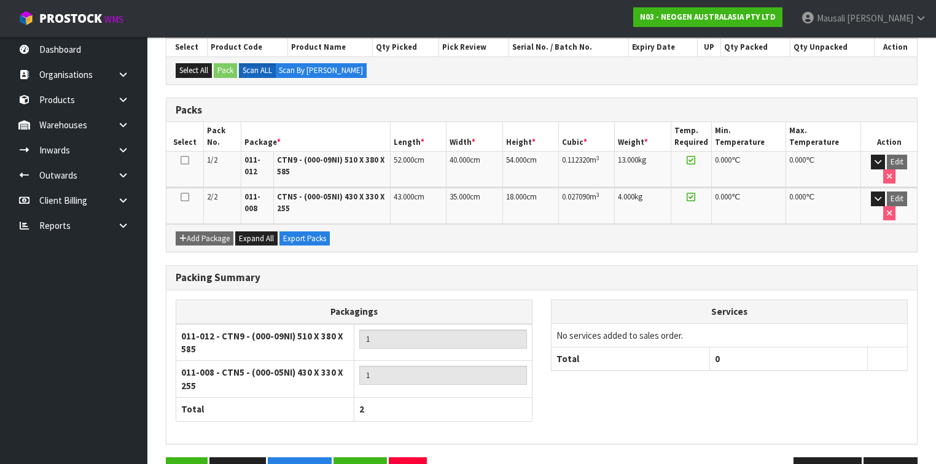
scroll to position [290, 0]
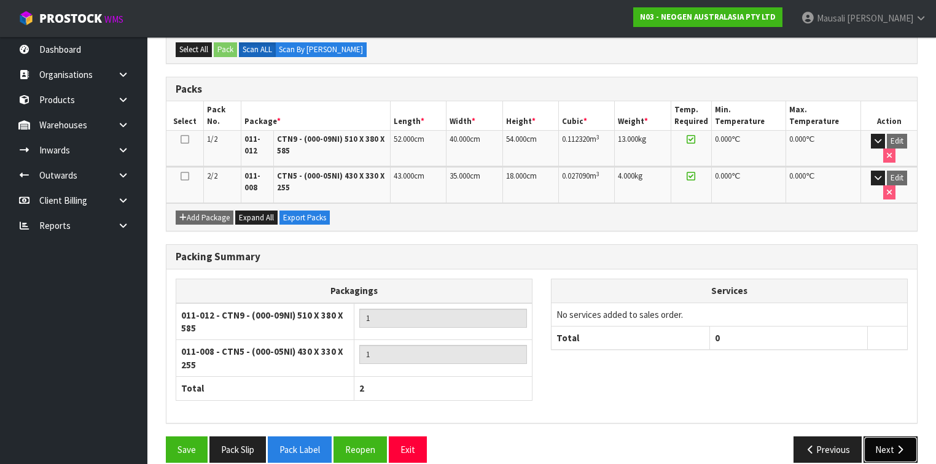
click at [890, 437] on button "Next" at bounding box center [890, 450] width 54 height 26
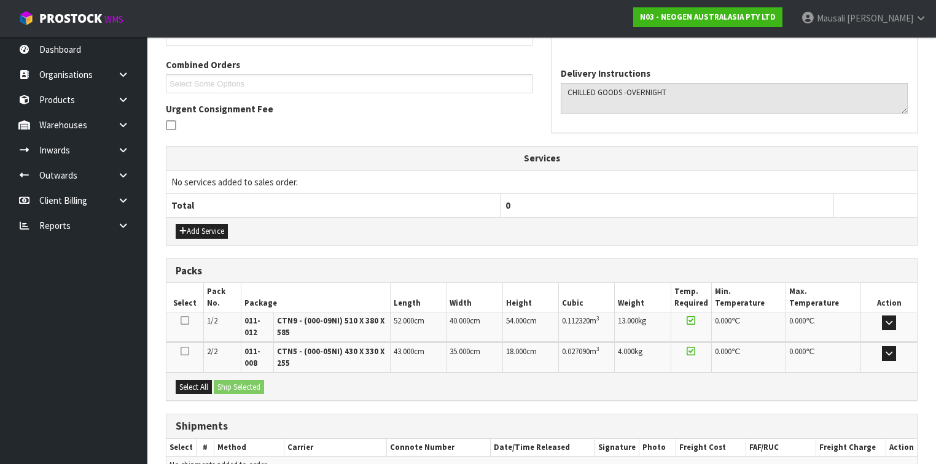
scroll to position [367, 0]
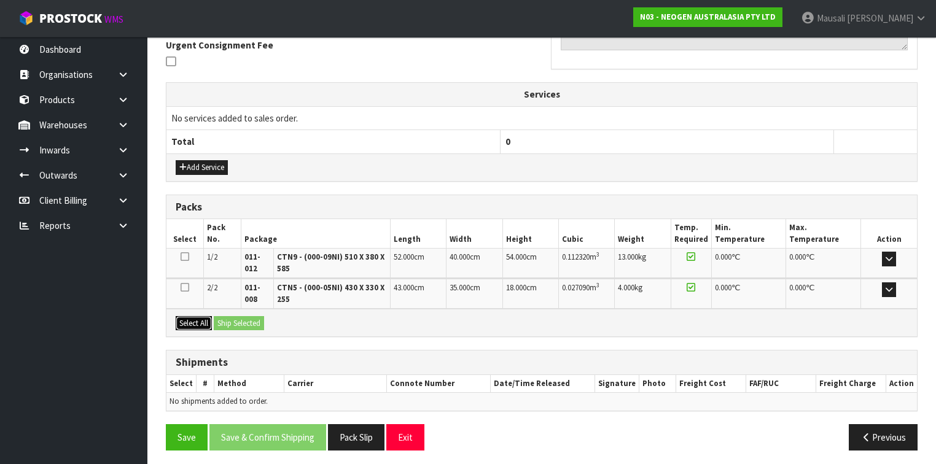
drag, startPoint x: 192, startPoint y: 316, endPoint x: 218, endPoint y: 314, distance: 26.5
click at [194, 316] on button "Select All" at bounding box center [194, 323] width 36 height 15
click at [219, 316] on button "Ship Selected" at bounding box center [239, 323] width 50 height 15
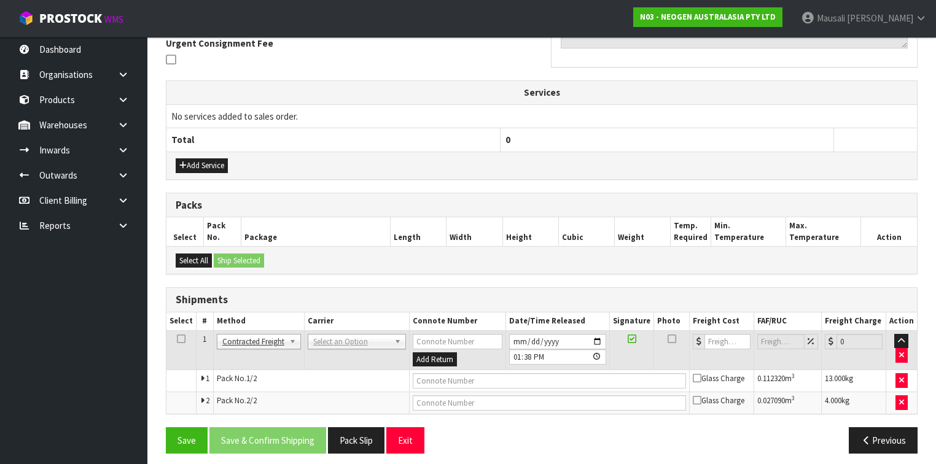
scroll to position [372, 0]
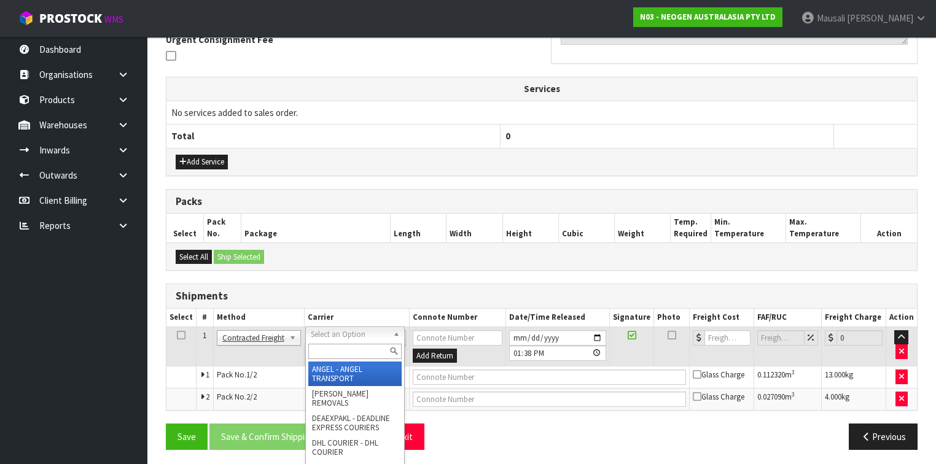
click at [322, 346] on input "text" at bounding box center [354, 351] width 93 height 15
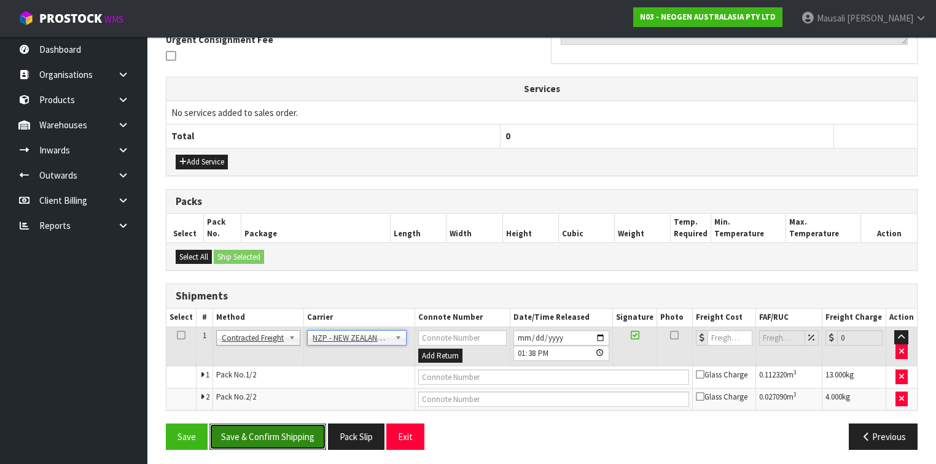
click at [302, 428] on button "Save & Confirm Shipping" at bounding box center [267, 437] width 117 height 26
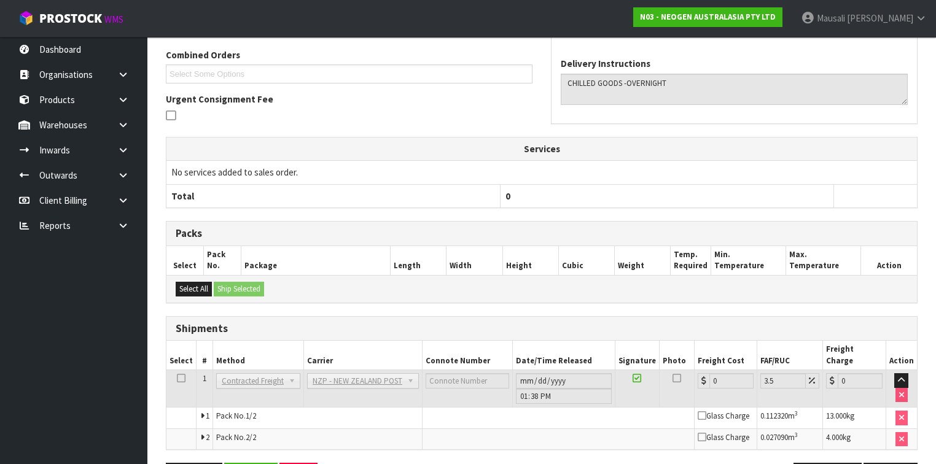
scroll to position [354, 0]
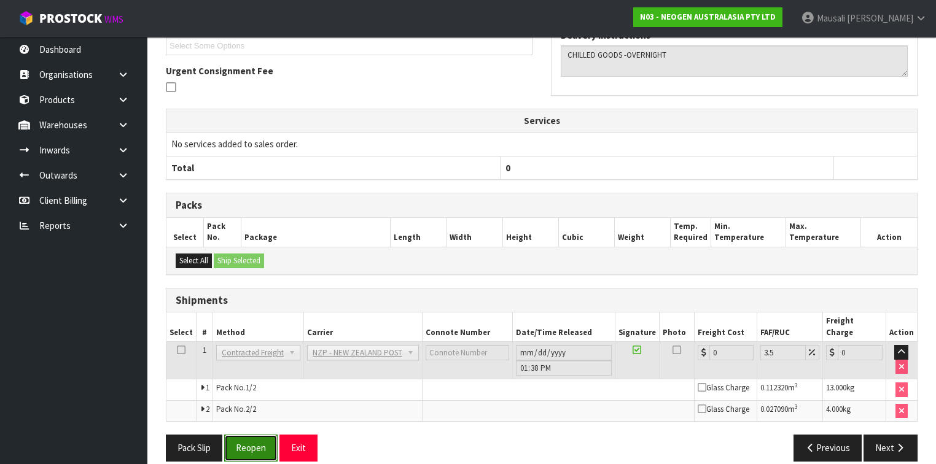
click at [243, 439] on button "Reopen" at bounding box center [250, 448] width 53 height 26
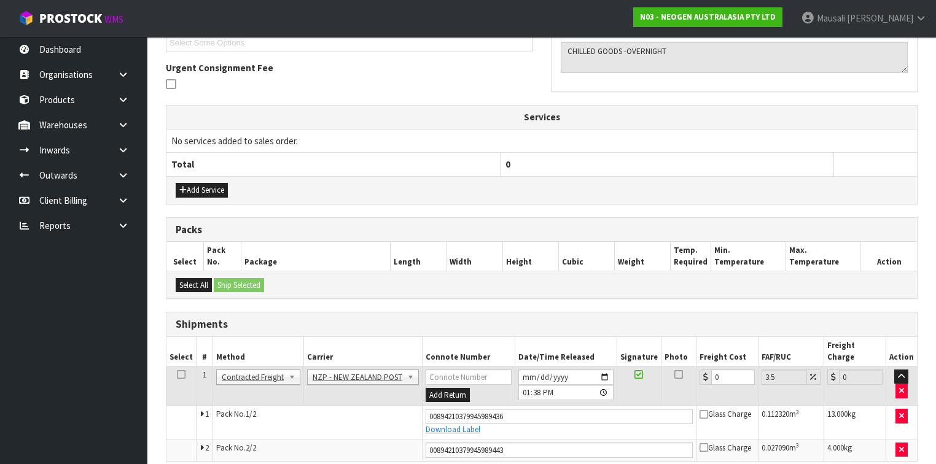
scroll to position [383, 0]
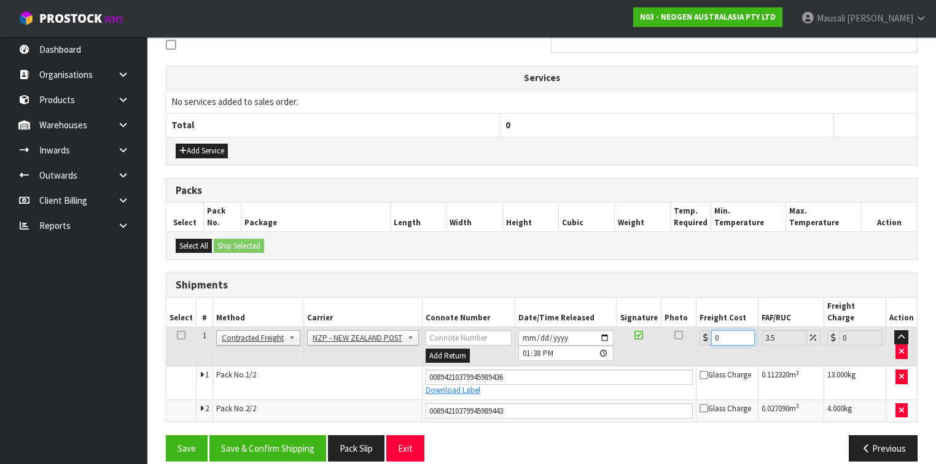
drag, startPoint x: 726, startPoint y: 323, endPoint x: 702, endPoint y: 332, distance: 25.4
click at [702, 332] on td "0" at bounding box center [727, 347] width 62 height 40
click at [270, 435] on button "Save & Confirm Shipping" at bounding box center [267, 448] width 117 height 26
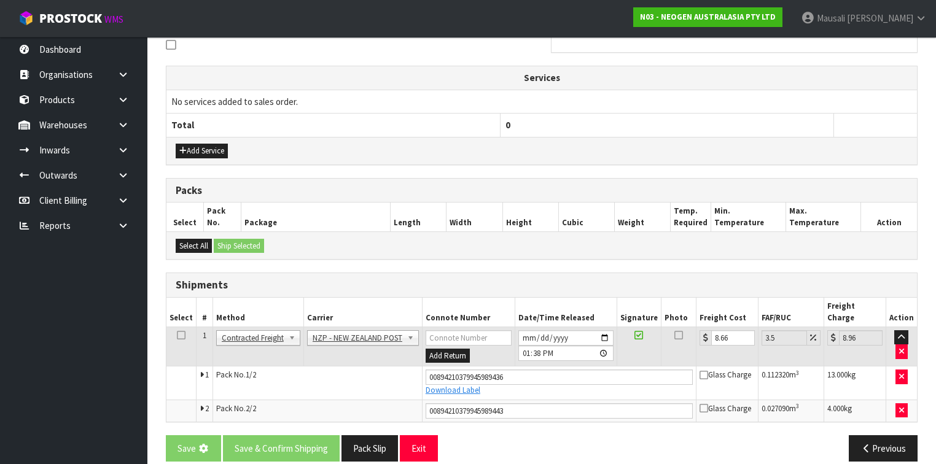
scroll to position [0, 0]
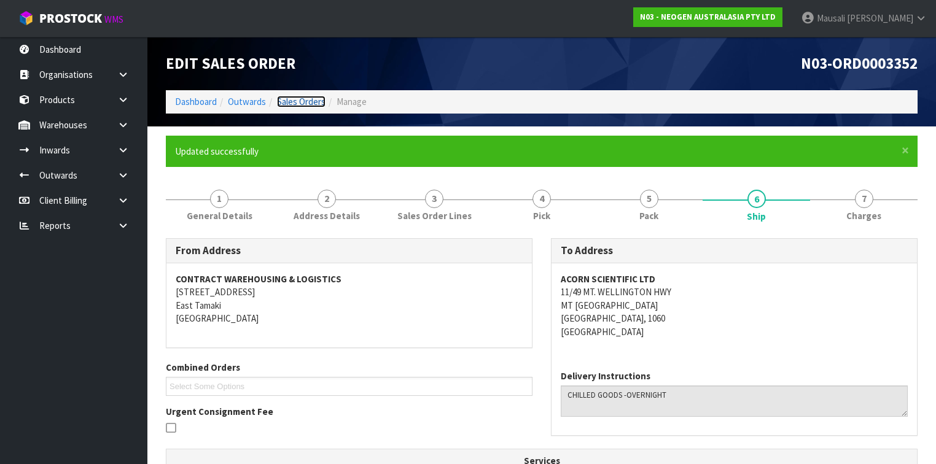
drag, startPoint x: 306, startPoint y: 98, endPoint x: 309, endPoint y: 90, distance: 8.6
click at [306, 98] on link "Sales Orders" at bounding box center [301, 102] width 49 height 12
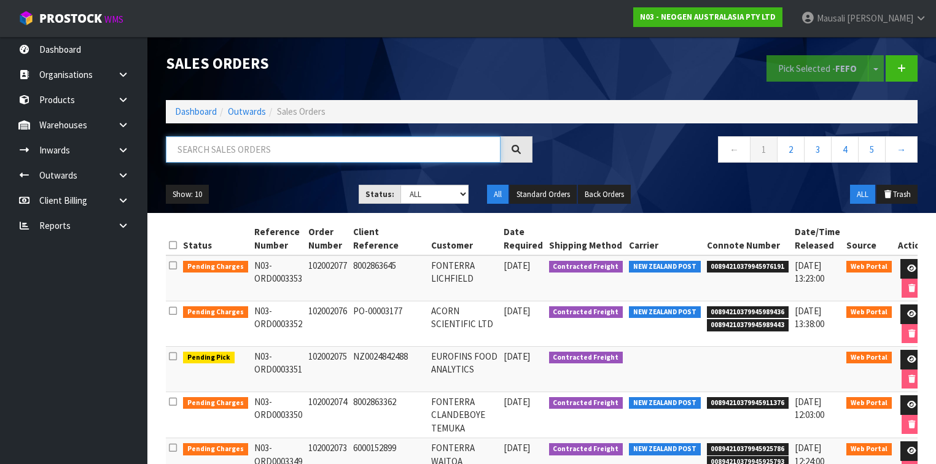
click at [192, 154] on input "text" at bounding box center [333, 149] width 335 height 26
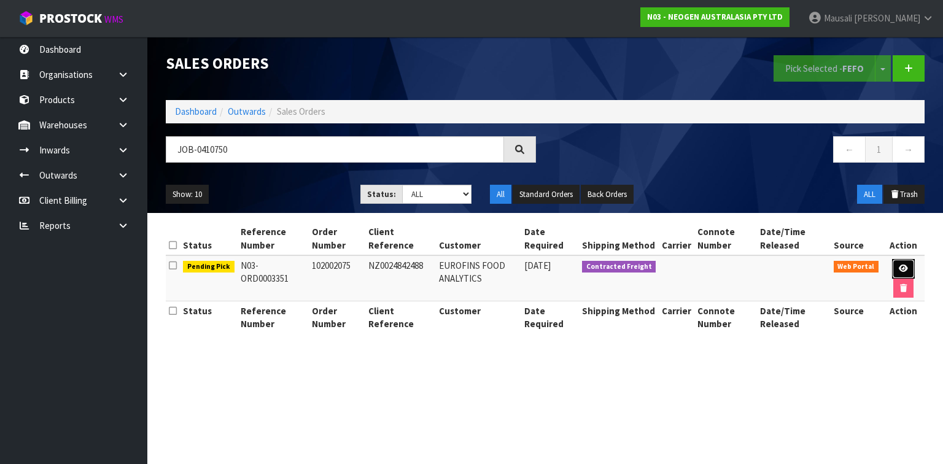
click at [909, 264] on link at bounding box center [903, 269] width 23 height 20
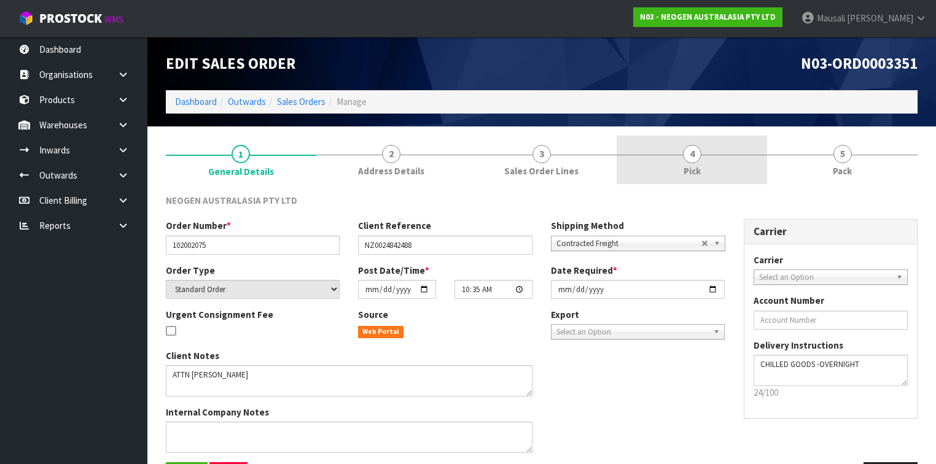
click at [706, 179] on link "4 Pick" at bounding box center [692, 160] width 150 height 49
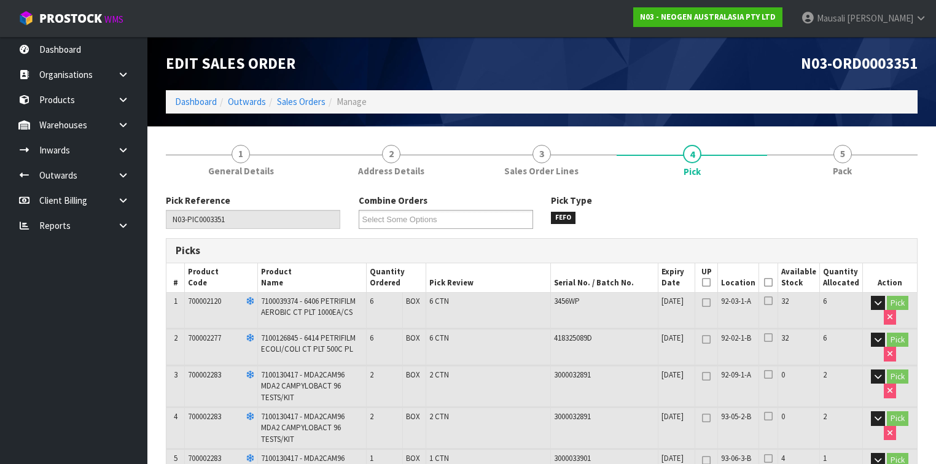
click at [772, 282] on icon at bounding box center [768, 282] width 9 height 1
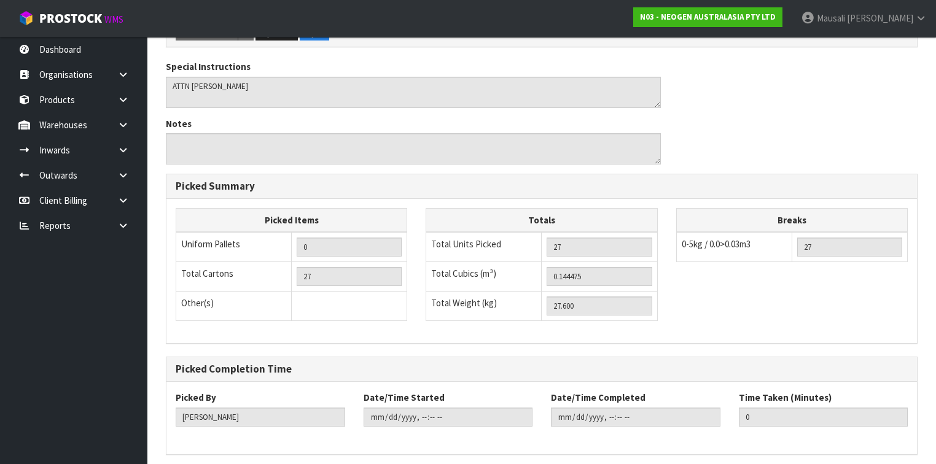
scroll to position [600, 0]
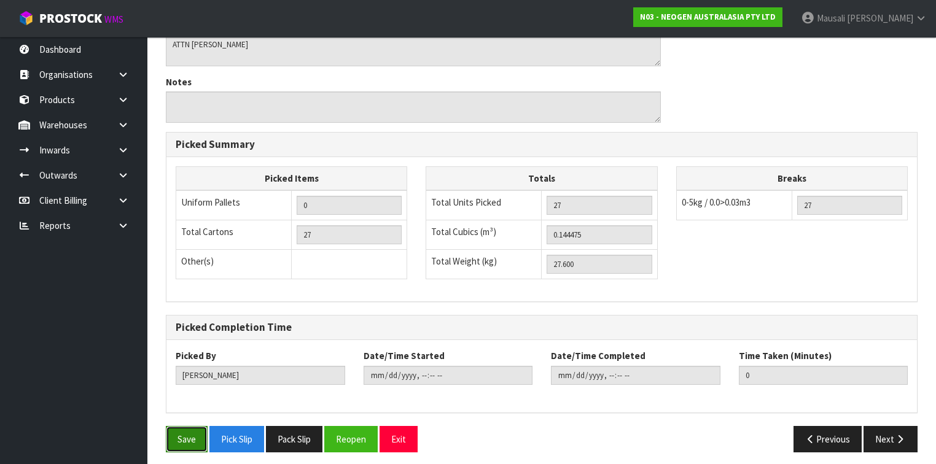
drag, startPoint x: 174, startPoint y: 432, endPoint x: 246, endPoint y: 414, distance: 74.8
click at [174, 432] on button "Save" at bounding box center [187, 439] width 42 height 26
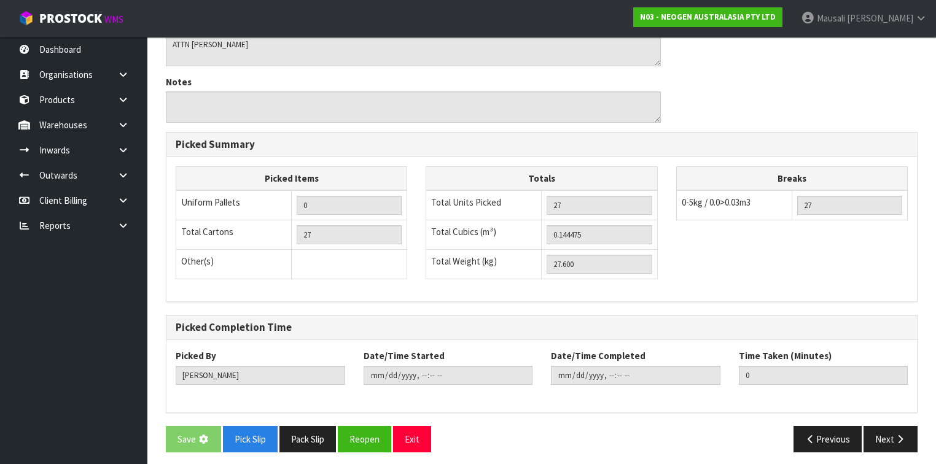
scroll to position [0, 0]
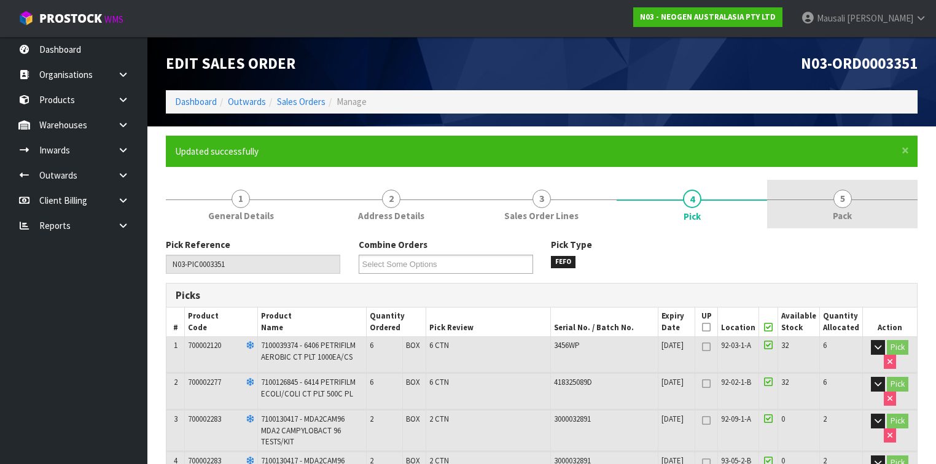
click at [831, 206] on link "5 Pack" at bounding box center [842, 204] width 150 height 49
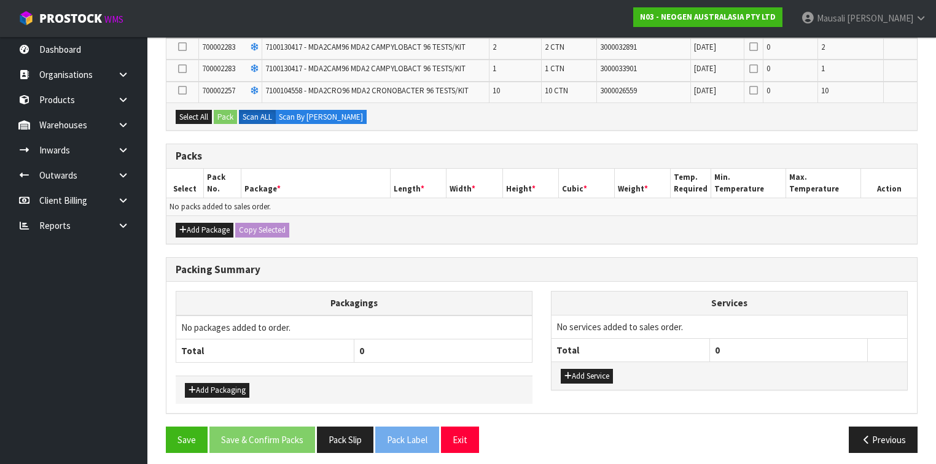
scroll to position [354, 0]
click at [192, 225] on button "Add Package" at bounding box center [205, 229] width 58 height 15
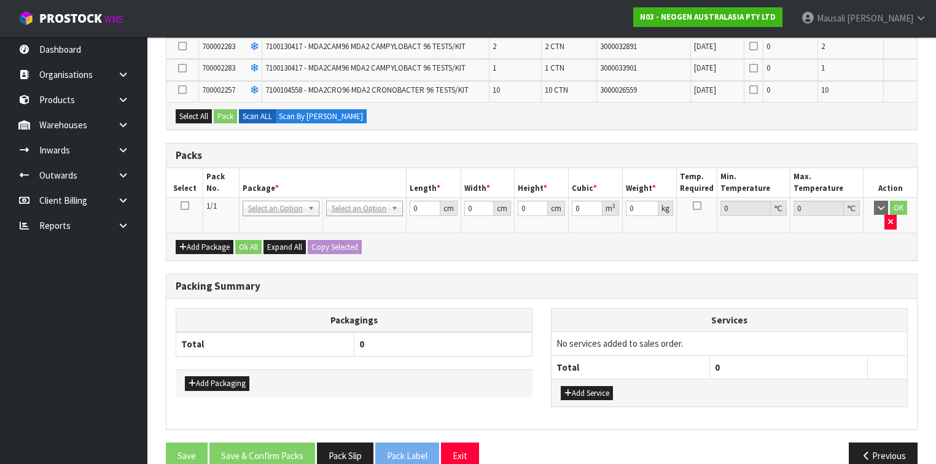
click at [186, 206] on icon at bounding box center [185, 206] width 9 height 1
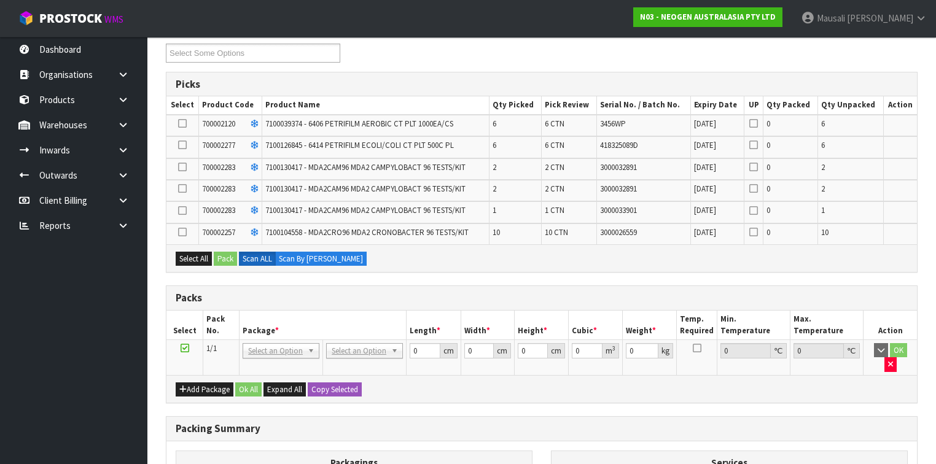
scroll to position [206, 0]
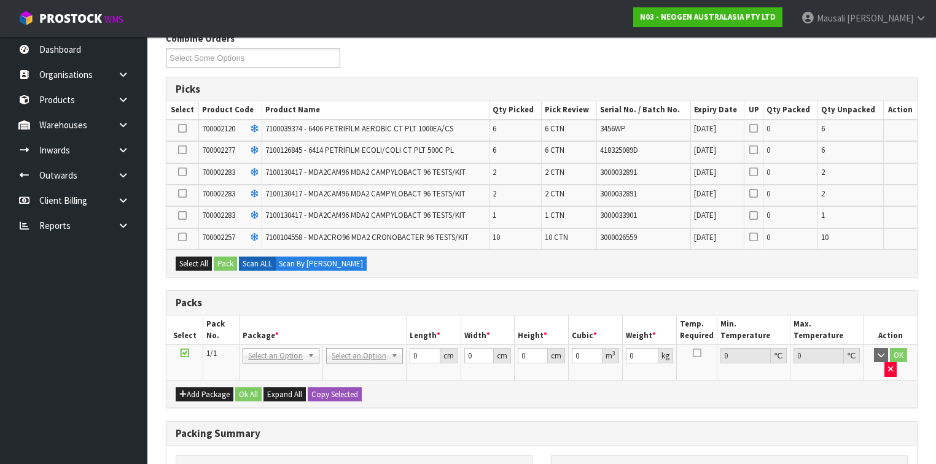
click at [179, 150] on icon at bounding box center [182, 150] width 9 height 1
click at [0, 0] on input "checkbox" at bounding box center [0, 0] width 0 height 0
click at [228, 260] on button "Pack" at bounding box center [225, 264] width 23 height 15
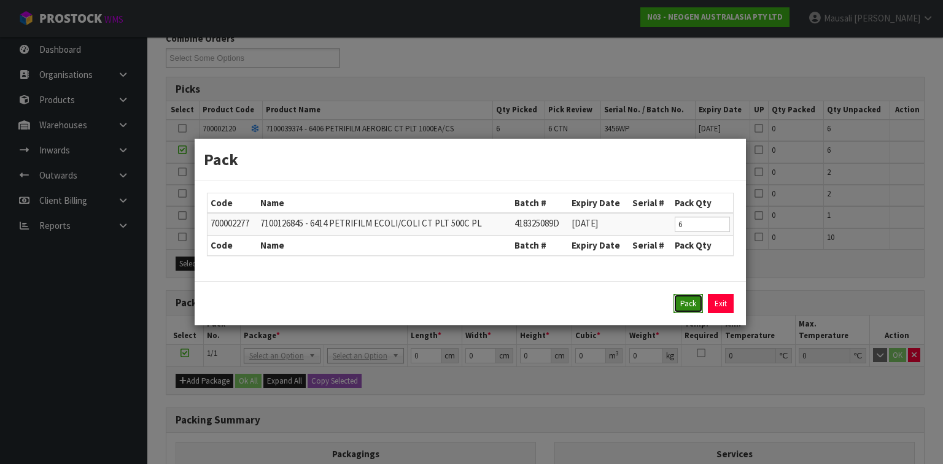
click at [685, 302] on button "Pack" at bounding box center [688, 304] width 29 height 20
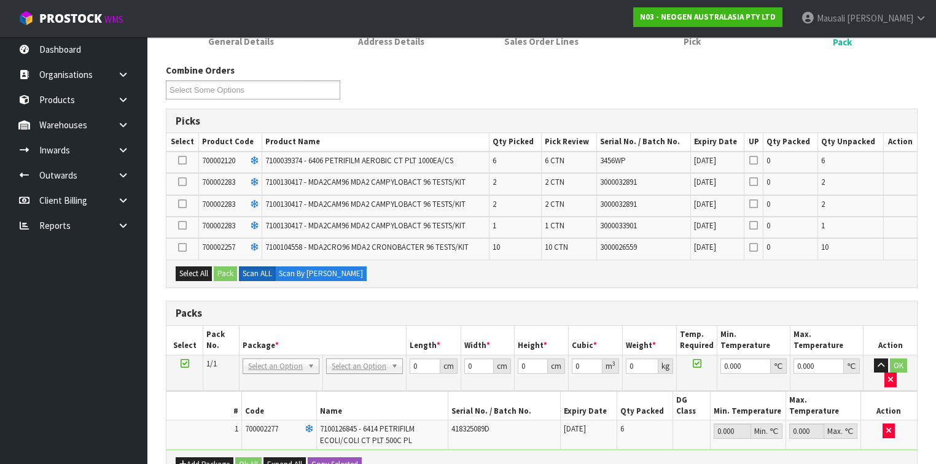
scroll to position [157, 0]
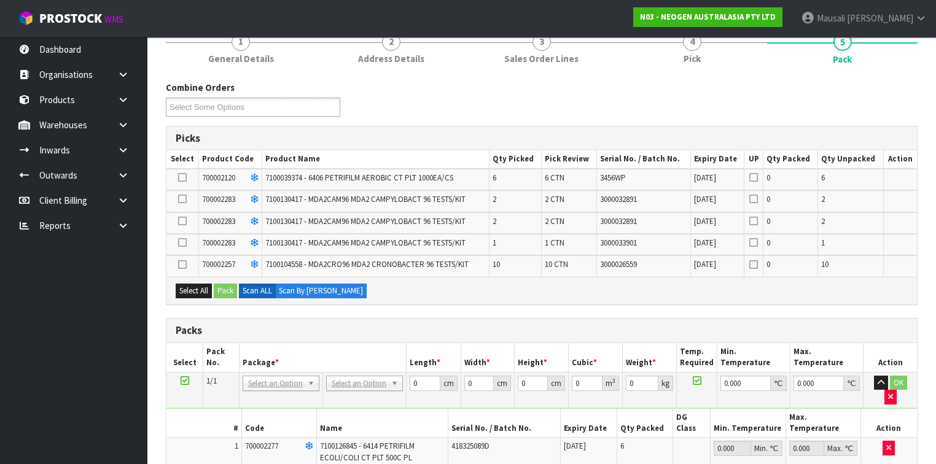
click at [184, 199] on icon at bounding box center [182, 199] width 9 height 1
click at [0, 0] on input "checkbox" at bounding box center [0, 0] width 0 height 0
click at [182, 221] on icon at bounding box center [182, 221] width 9 height 1
click at [0, 0] on input "checkbox" at bounding box center [0, 0] width 0 height 0
click at [182, 243] on icon at bounding box center [182, 243] width 9 height 1
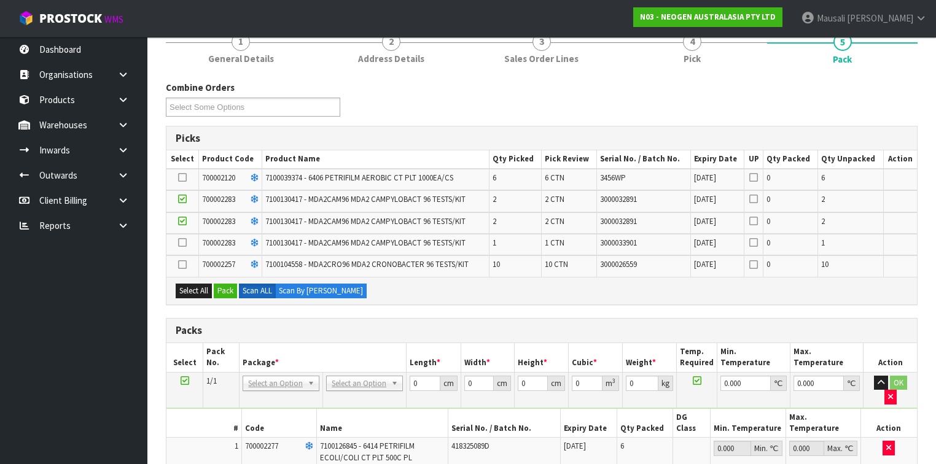
click at [0, 0] on input "checkbox" at bounding box center [0, 0] width 0 height 0
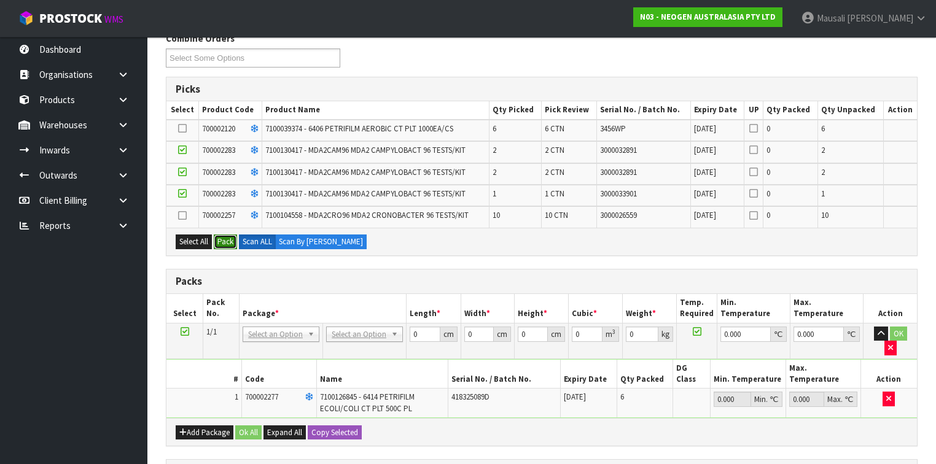
click at [230, 236] on button "Pack" at bounding box center [225, 242] width 23 height 15
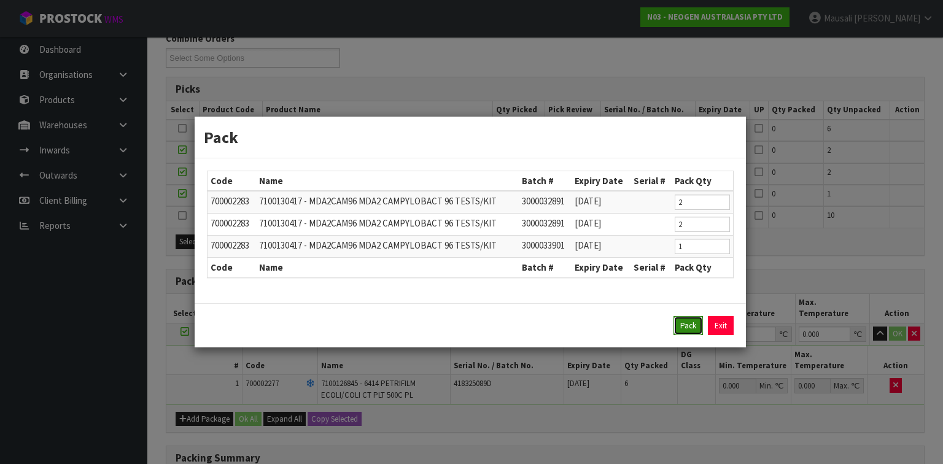
click at [680, 323] on button "Pack" at bounding box center [688, 326] width 29 height 20
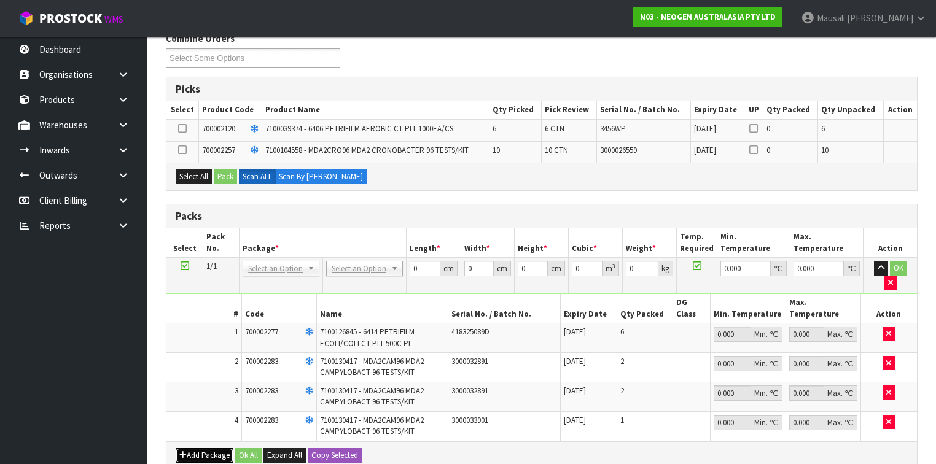
click at [195, 448] on button "Add Package" at bounding box center [205, 455] width 58 height 15
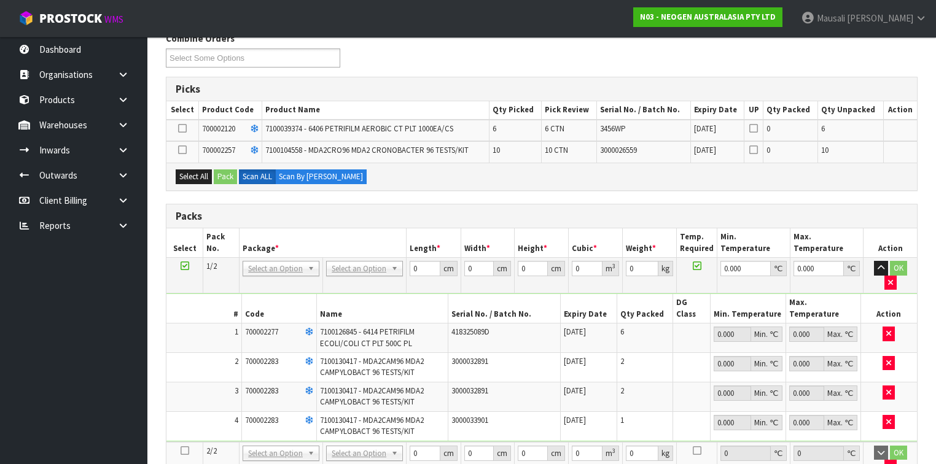
click at [184, 451] on icon at bounding box center [185, 451] width 9 height 1
click at [187, 172] on button "Select All" at bounding box center [194, 176] width 36 height 15
click at [219, 173] on button "Pack" at bounding box center [225, 176] width 23 height 15
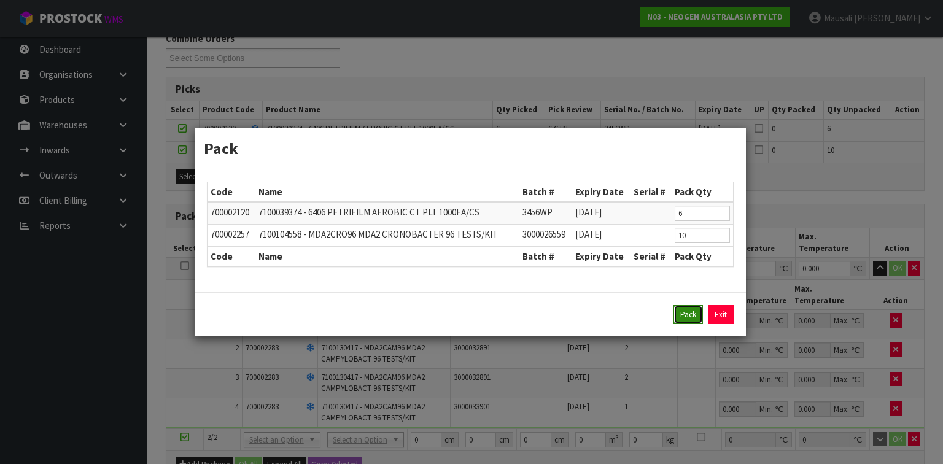
click at [686, 309] on button "Pack" at bounding box center [688, 315] width 29 height 20
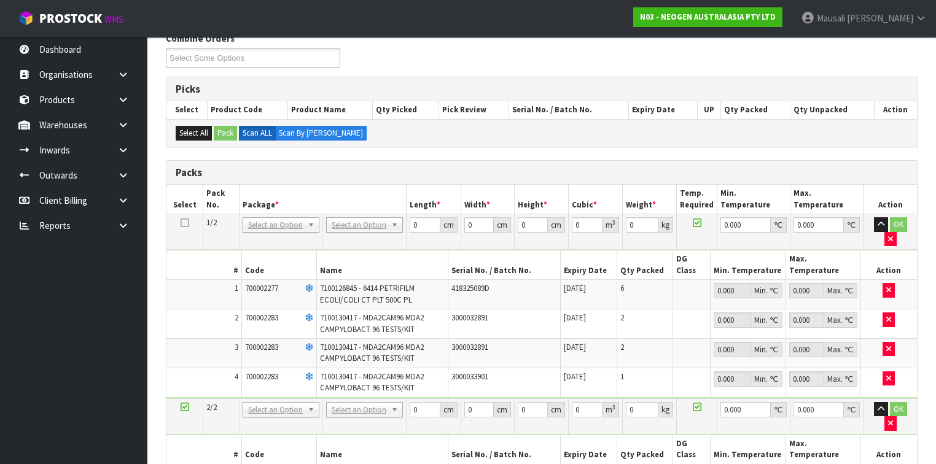
click at [182, 223] on icon at bounding box center [185, 223] width 9 height 1
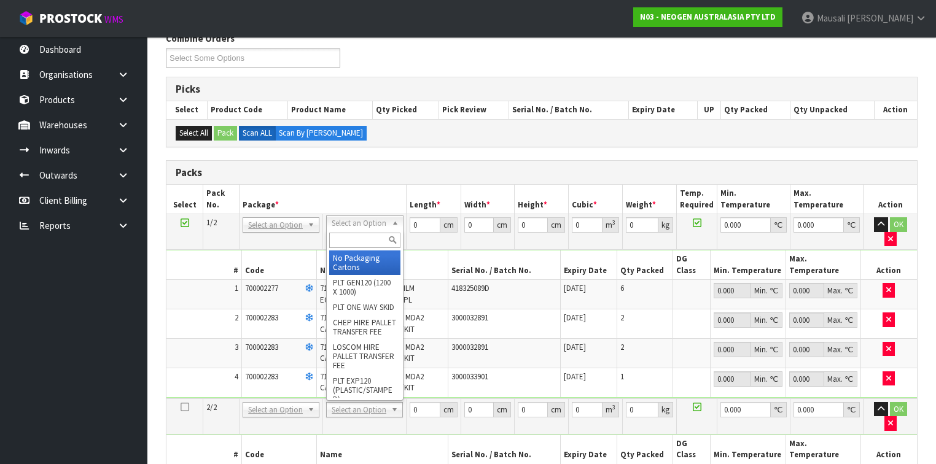
click at [349, 236] on input "text" at bounding box center [364, 240] width 71 height 15
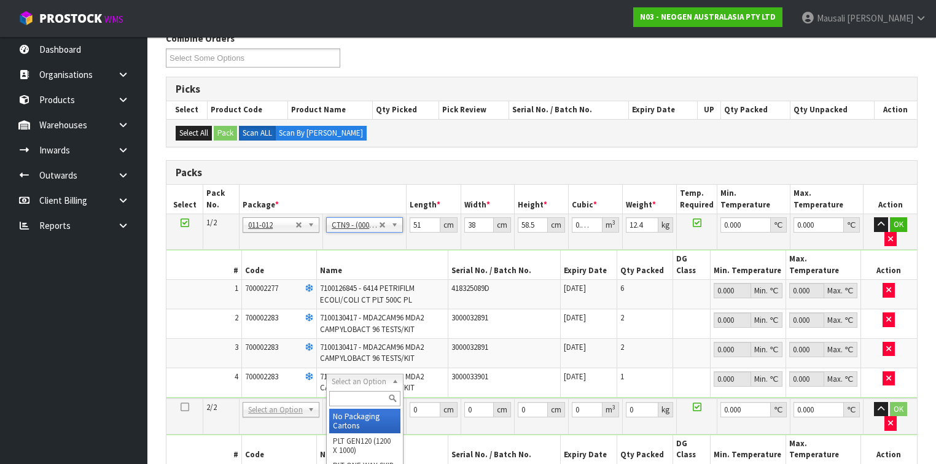
click at [344, 395] on input "text" at bounding box center [364, 398] width 71 height 15
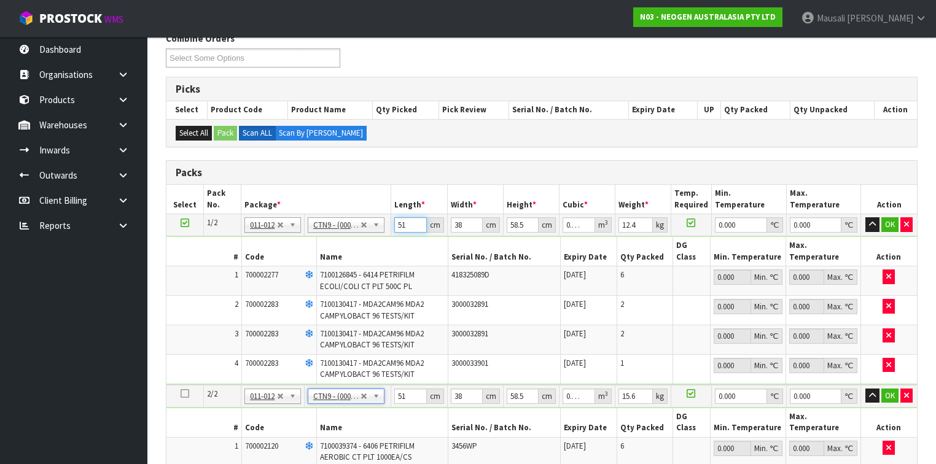
drag, startPoint x: 410, startPoint y: 223, endPoint x: 394, endPoint y: 222, distance: 16.0
click at [394, 222] on input "51" at bounding box center [410, 224] width 32 height 15
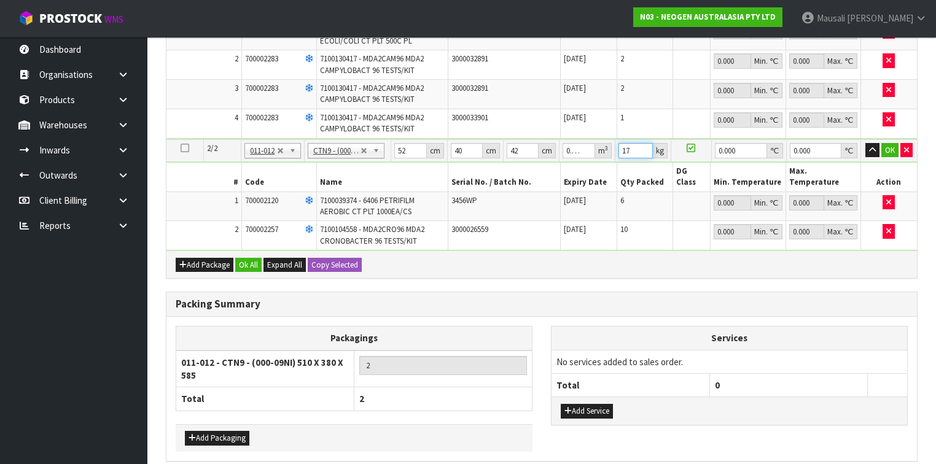
scroll to position [478, 0]
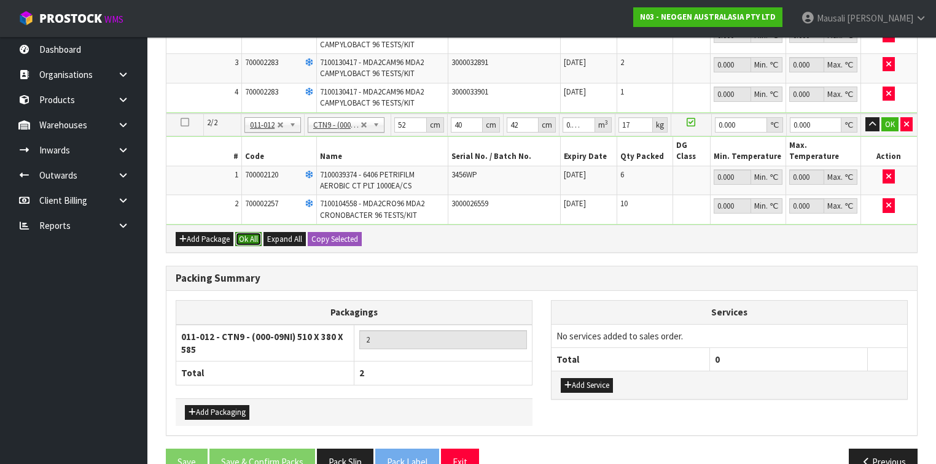
click at [251, 232] on button "Ok All" at bounding box center [248, 239] width 26 height 15
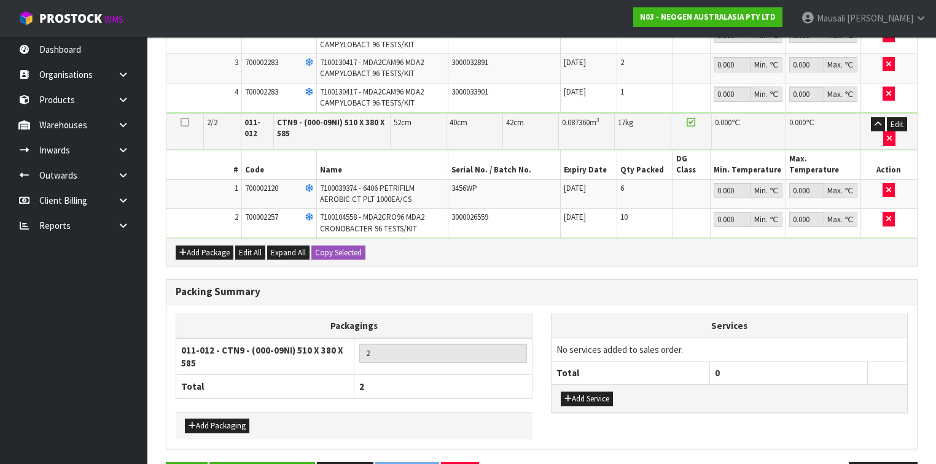
scroll to position [492, 0]
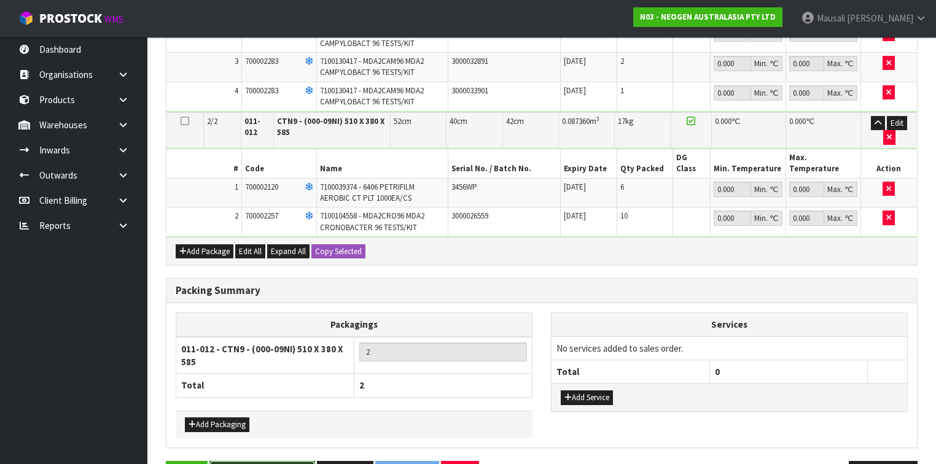
drag, startPoint x: 275, startPoint y: 427, endPoint x: 361, endPoint y: 392, distance: 92.8
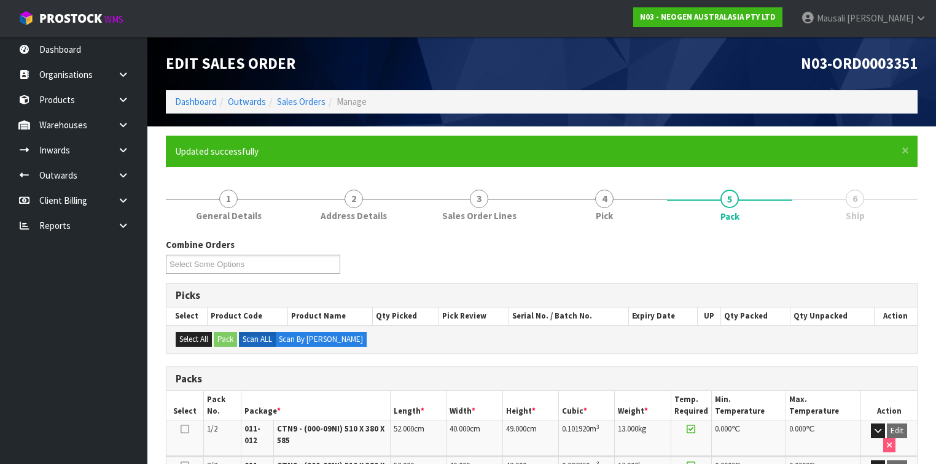
scroll to position [253, 0]
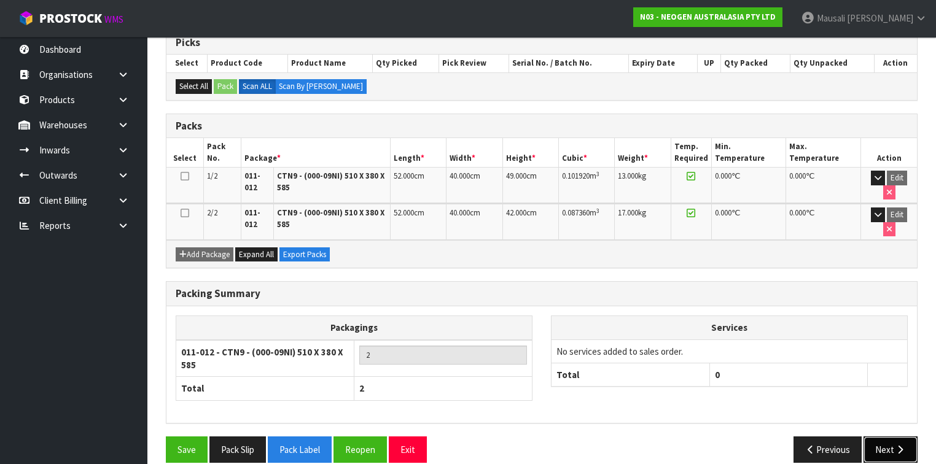
click at [903, 445] on icon "button" at bounding box center [900, 449] width 12 height 9
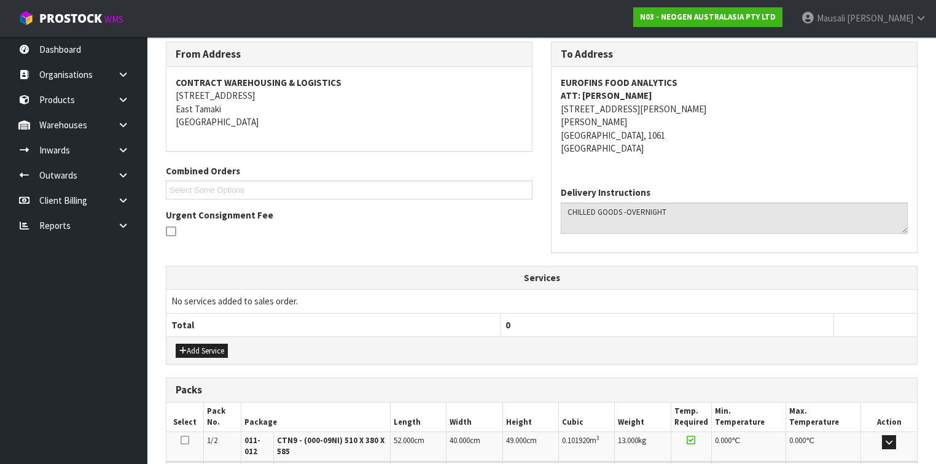
scroll to position [380, 0]
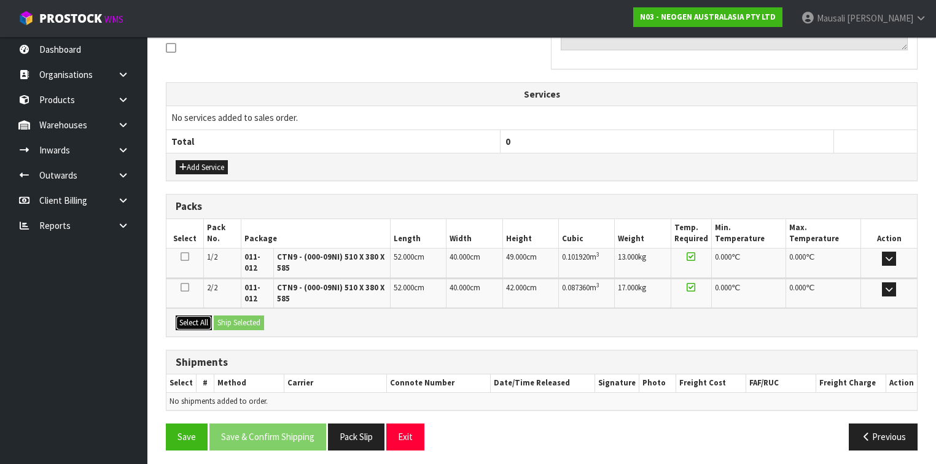
drag, startPoint x: 195, startPoint y: 317, endPoint x: 238, endPoint y: 317, distance: 42.4
click at [196, 317] on button "Select All" at bounding box center [194, 323] width 36 height 15
click at [238, 319] on button "Ship Selected" at bounding box center [239, 323] width 50 height 15
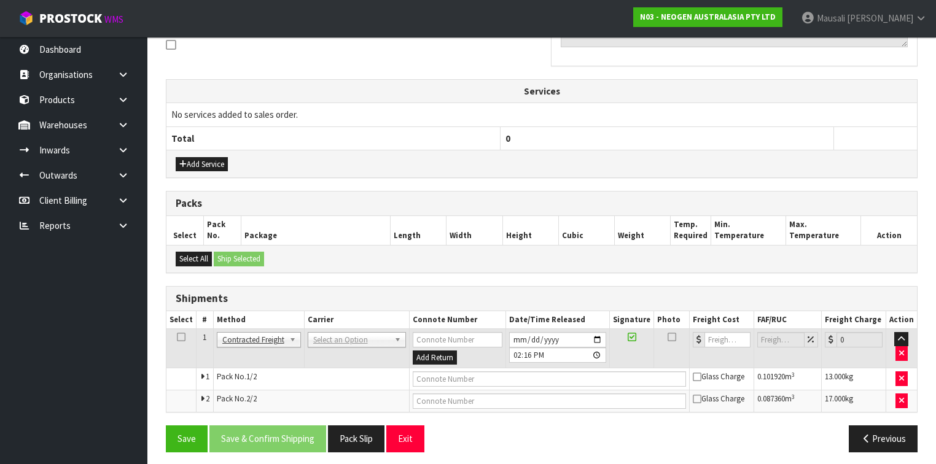
scroll to position [386, 0]
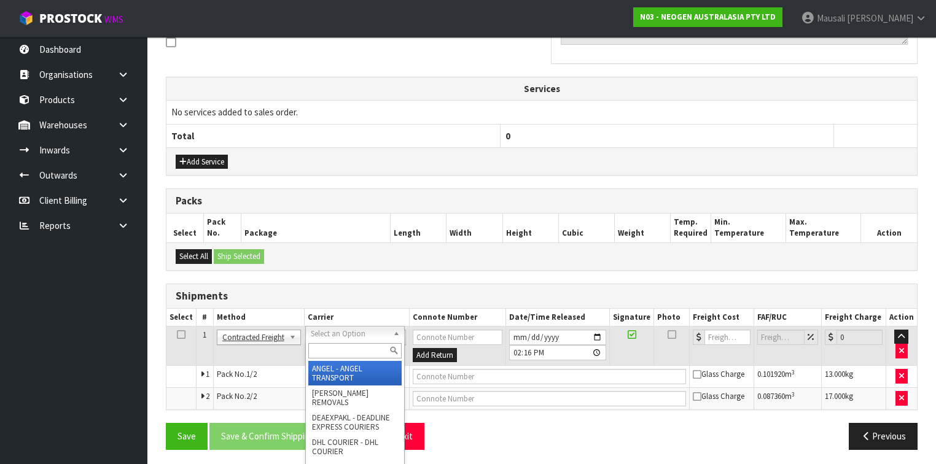
click at [329, 349] on input "text" at bounding box center [354, 350] width 93 height 15
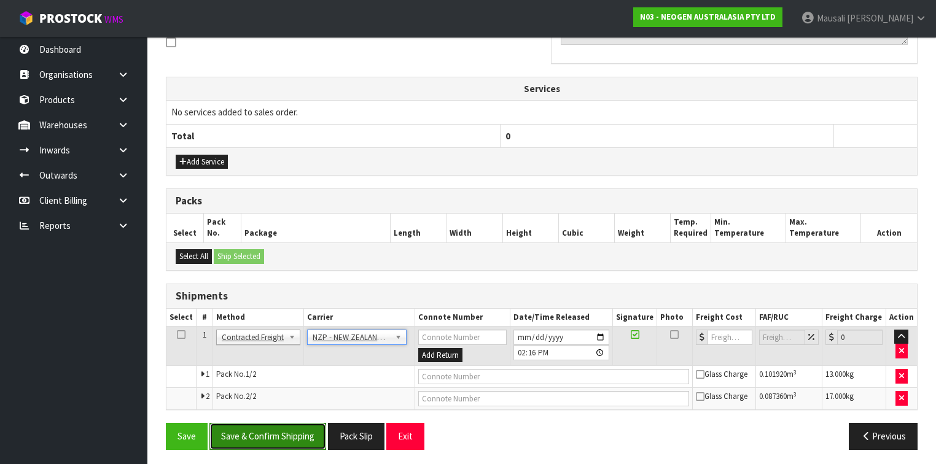
click at [286, 432] on button "Save & Confirm Shipping" at bounding box center [267, 436] width 117 height 26
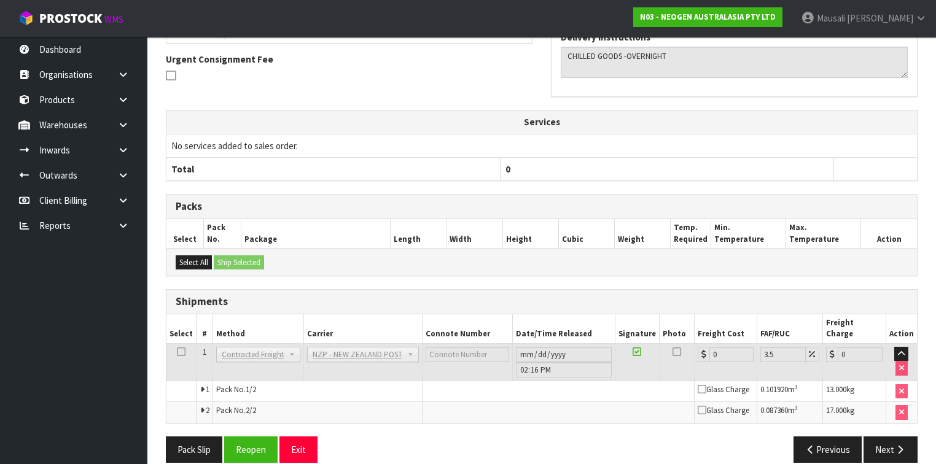
scroll to position [367, 0]
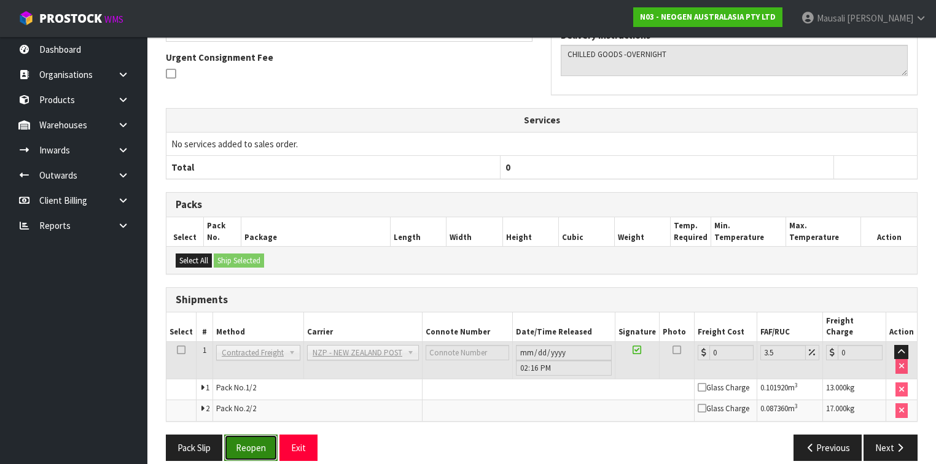
click at [267, 435] on button "Reopen" at bounding box center [250, 448] width 53 height 26
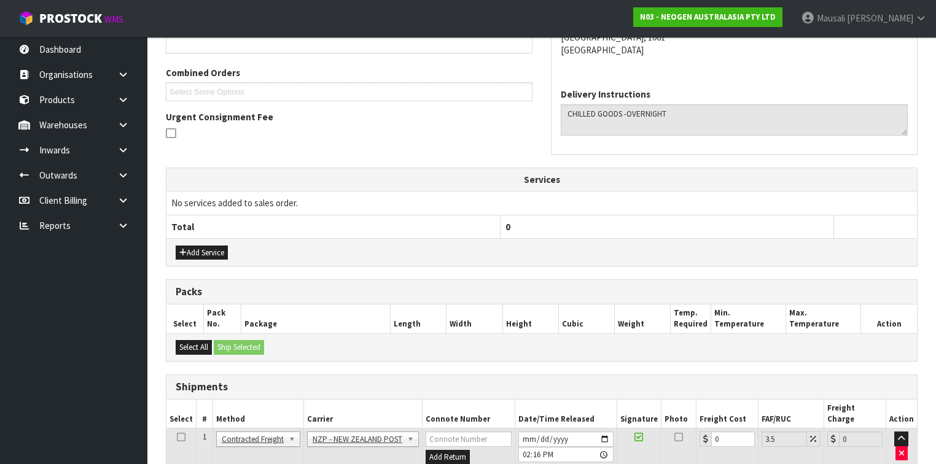
scroll to position [397, 0]
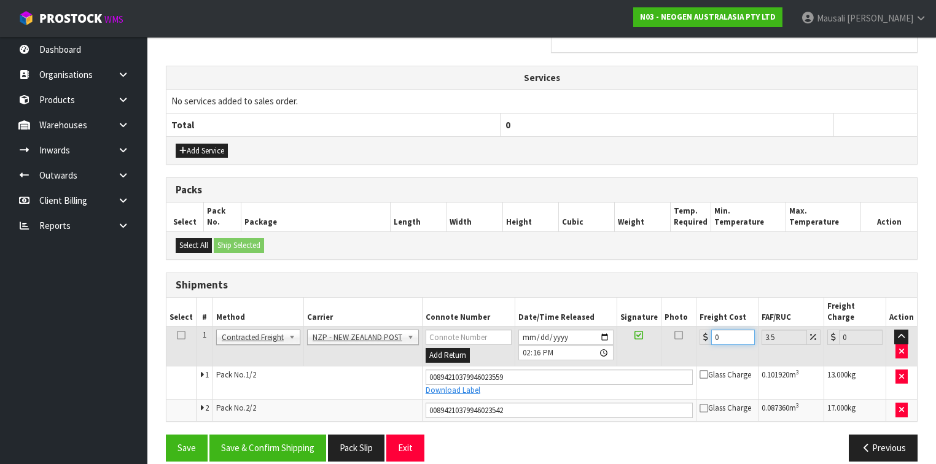
drag, startPoint x: 721, startPoint y: 325, endPoint x: 714, endPoint y: 328, distance: 7.4
click at [714, 330] on input "0" at bounding box center [733, 337] width 44 height 15
drag, startPoint x: 722, startPoint y: 324, endPoint x: 698, endPoint y: 330, distance: 24.7
click at [698, 330] on td "0" at bounding box center [727, 347] width 62 height 40
click at [311, 435] on button "Save & Confirm Shipping" at bounding box center [267, 448] width 117 height 26
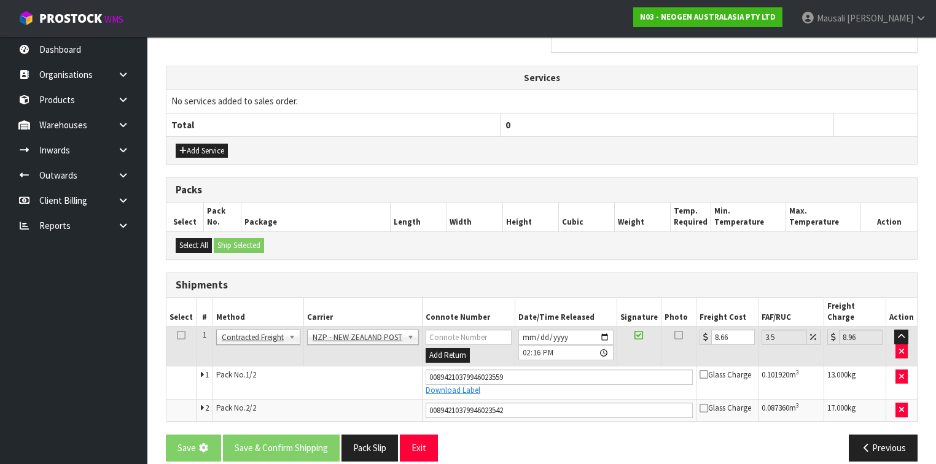
scroll to position [0, 0]
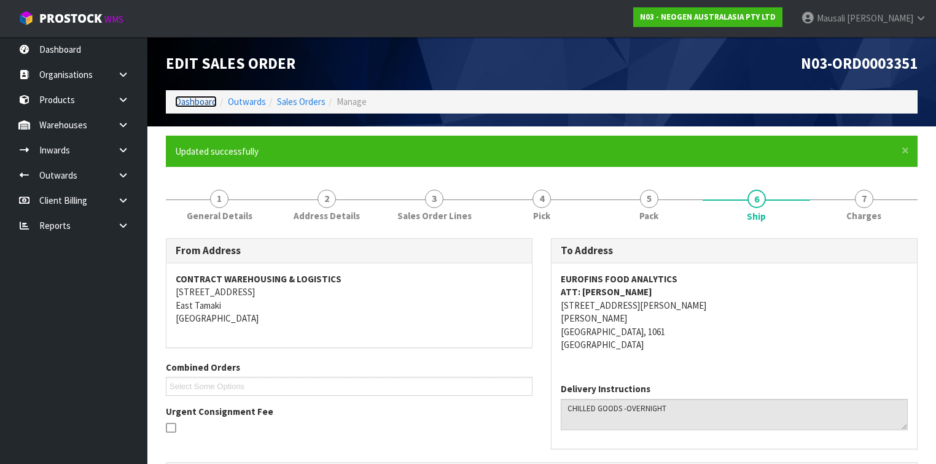
click at [197, 102] on link "Dashboard" at bounding box center [196, 102] width 42 height 12
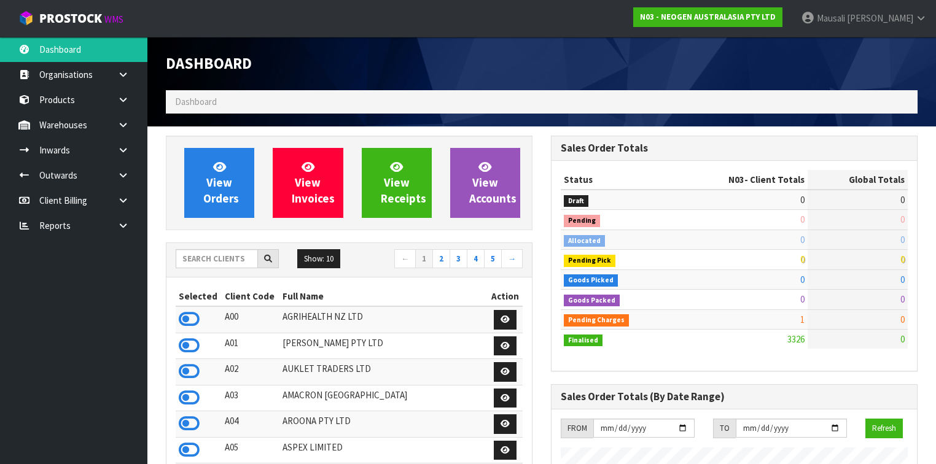
scroll to position [1071, 385]
click at [194, 263] on input "text" at bounding box center [217, 258] width 82 height 19
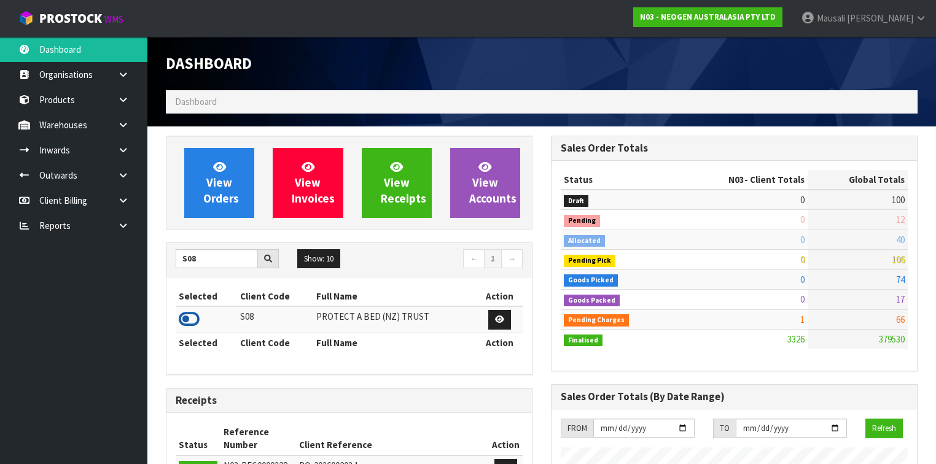
click at [187, 314] on icon at bounding box center [189, 319] width 21 height 18
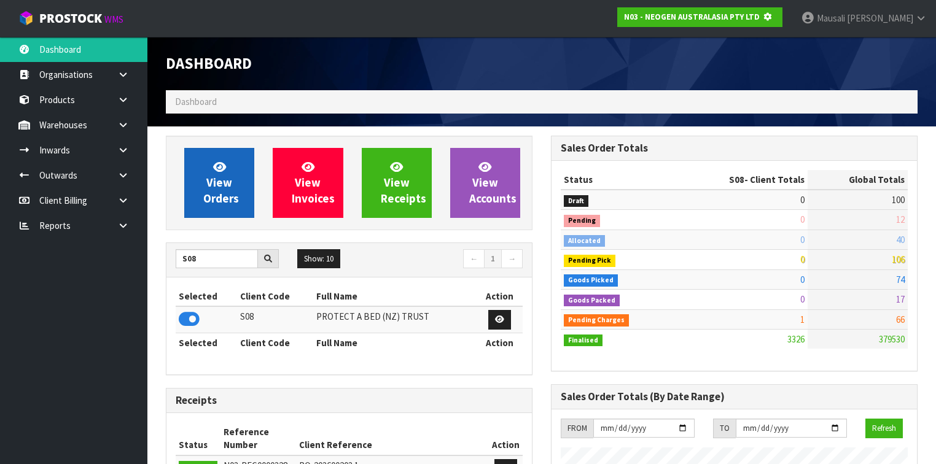
scroll to position [763, 385]
click at [212, 189] on span "View Orders" at bounding box center [221, 183] width 36 height 46
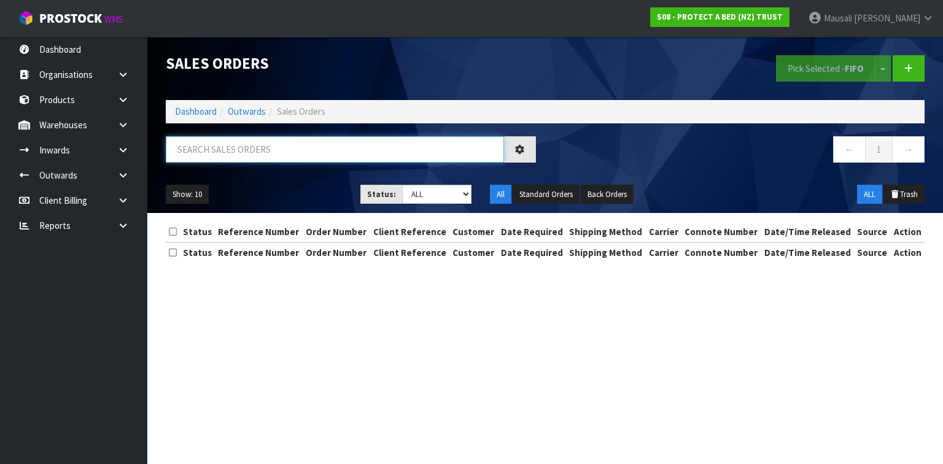
click at [178, 150] on input "text" at bounding box center [335, 149] width 338 height 26
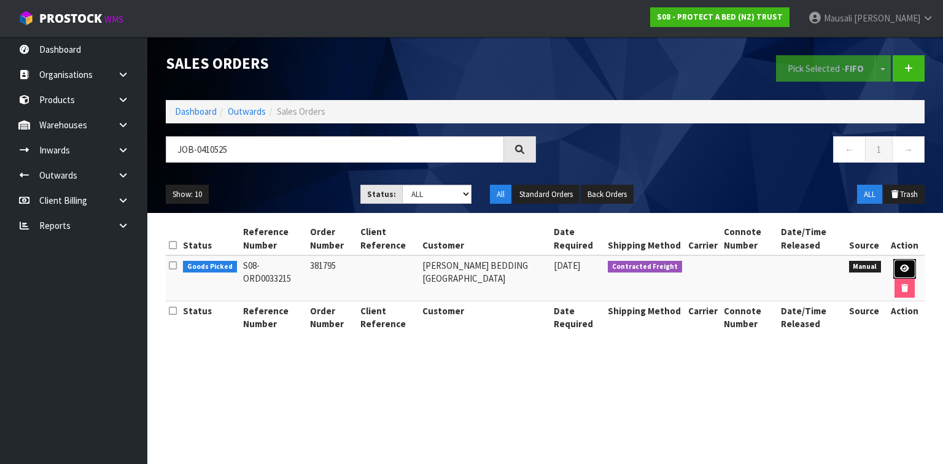
click at [906, 265] on icon at bounding box center [904, 269] width 9 height 8
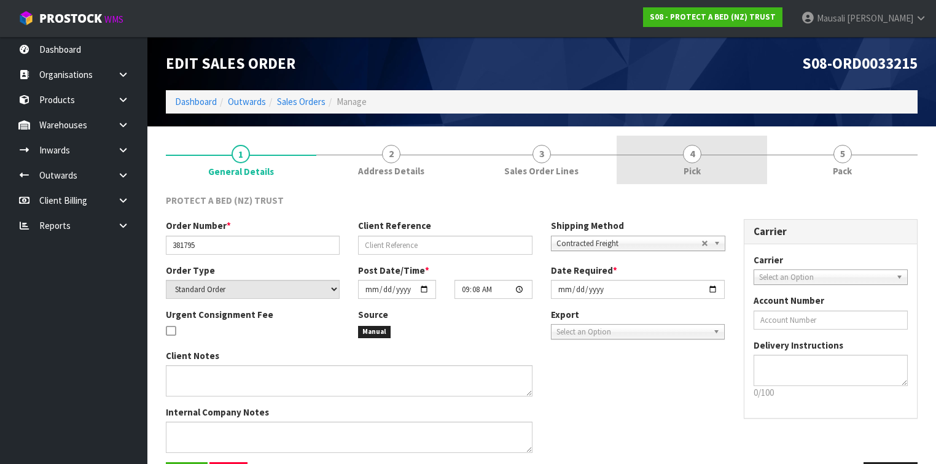
click at [706, 155] on div at bounding box center [692, 155] width 150 height 1
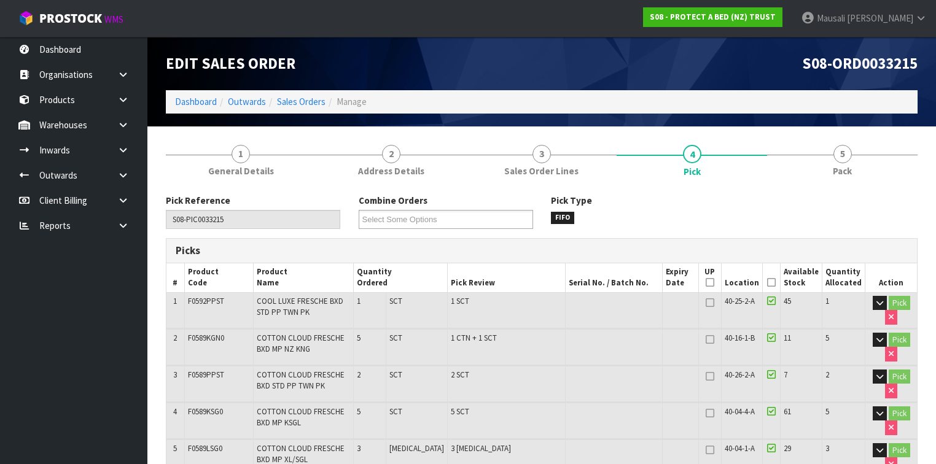
click at [772, 282] on icon at bounding box center [771, 282] width 9 height 1
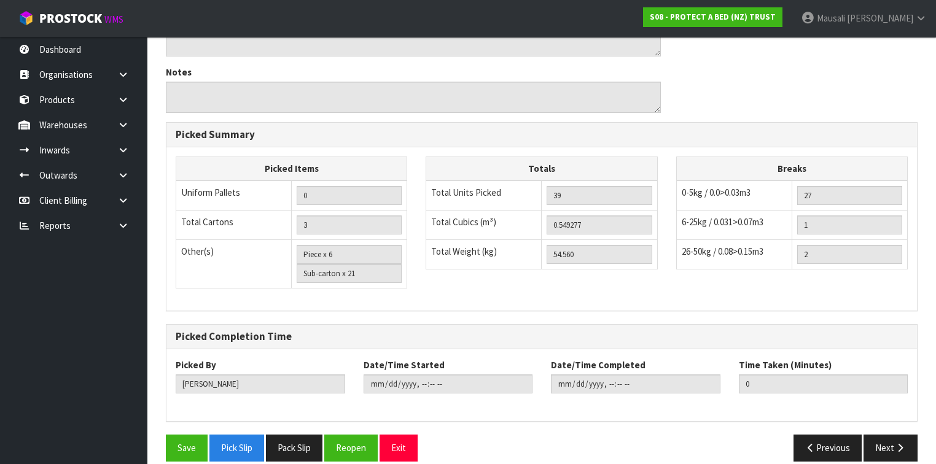
scroll to position [884, 0]
click at [182, 435] on button "Save" at bounding box center [187, 448] width 42 height 26
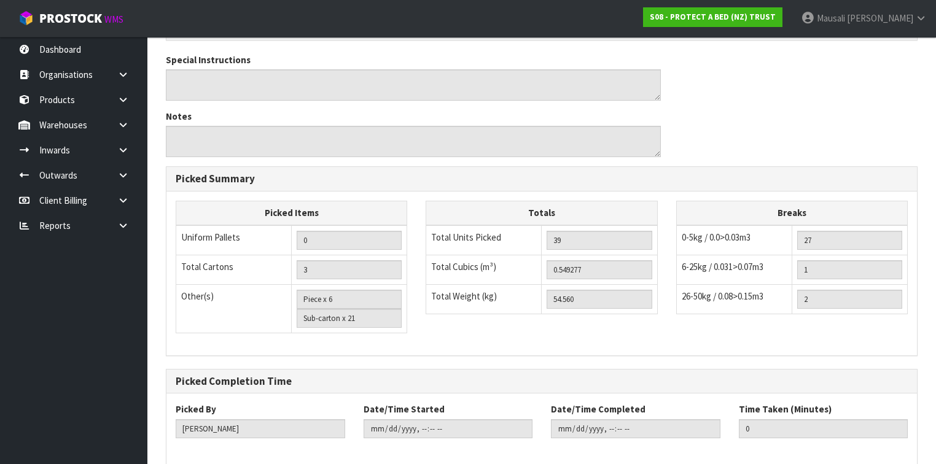
scroll to position [0, 0]
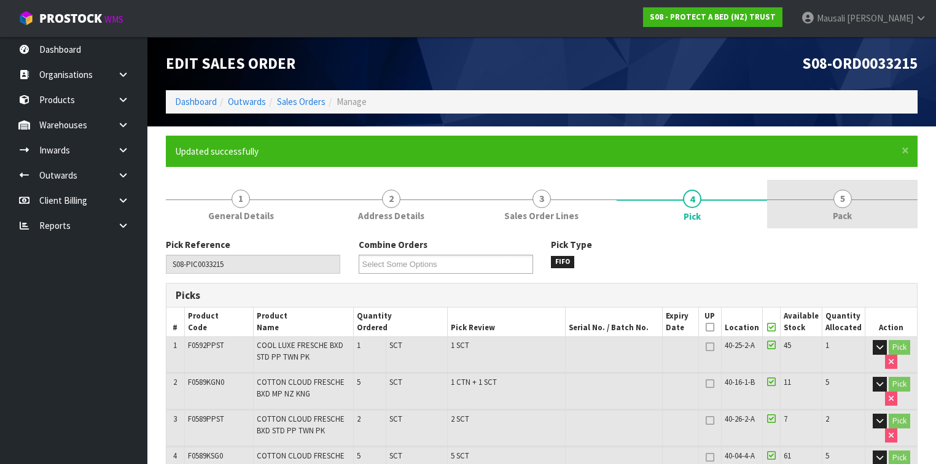
drag, startPoint x: 836, startPoint y: 208, endPoint x: 687, endPoint y: 216, distance: 149.5
click at [835, 208] on link "5 Pack" at bounding box center [842, 204] width 150 height 49
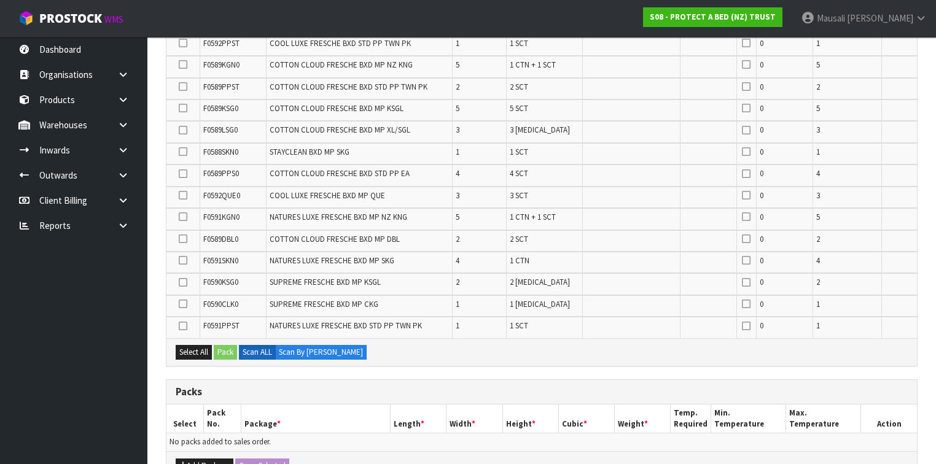
scroll to position [442, 0]
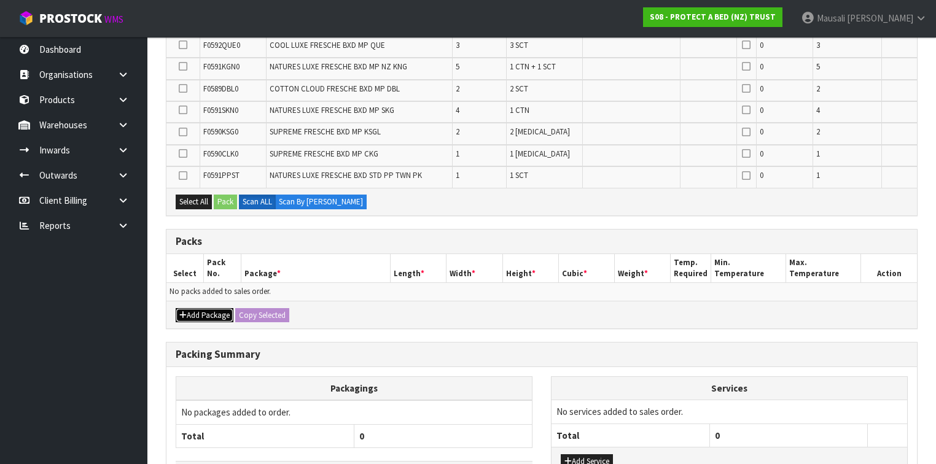
drag, startPoint x: 202, startPoint y: 313, endPoint x: 194, endPoint y: 303, distance: 12.2
click at [202, 313] on button "Add Package" at bounding box center [205, 315] width 58 height 15
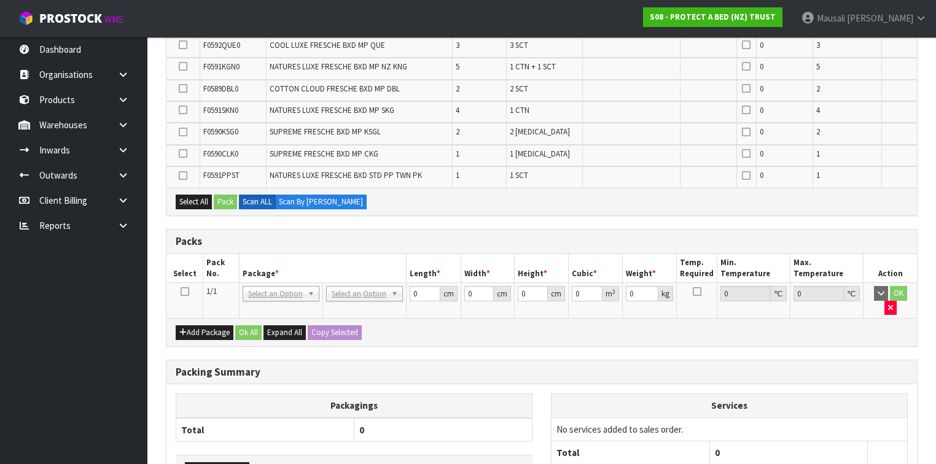
click at [185, 292] on icon at bounding box center [185, 292] width 9 height 1
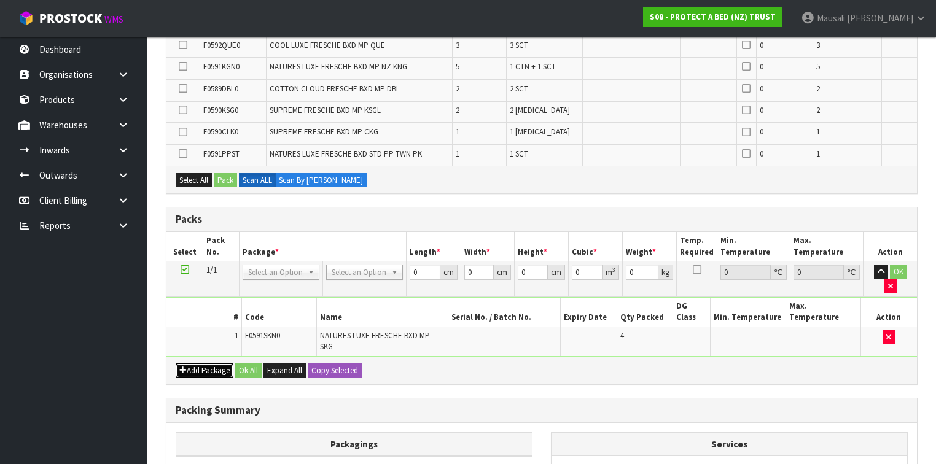
click at [190, 364] on button "Add Package" at bounding box center [205, 371] width 58 height 15
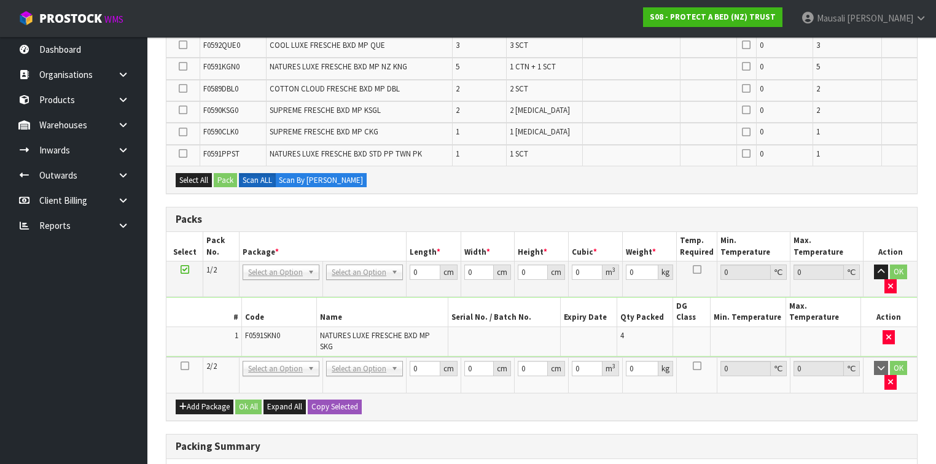
click at [185, 366] on icon at bounding box center [185, 366] width 9 height 1
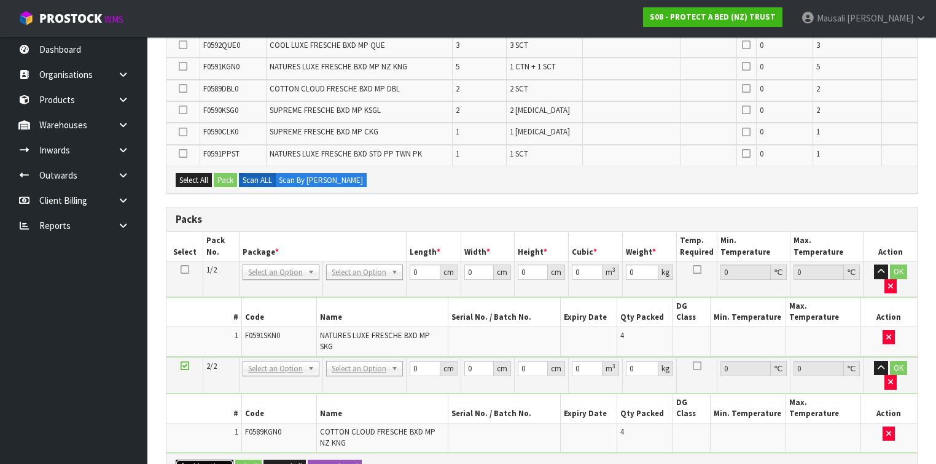
click at [201, 460] on button "Add Package" at bounding box center [205, 467] width 58 height 15
click at [183, 462] on icon at bounding box center [185, 462] width 9 height 1
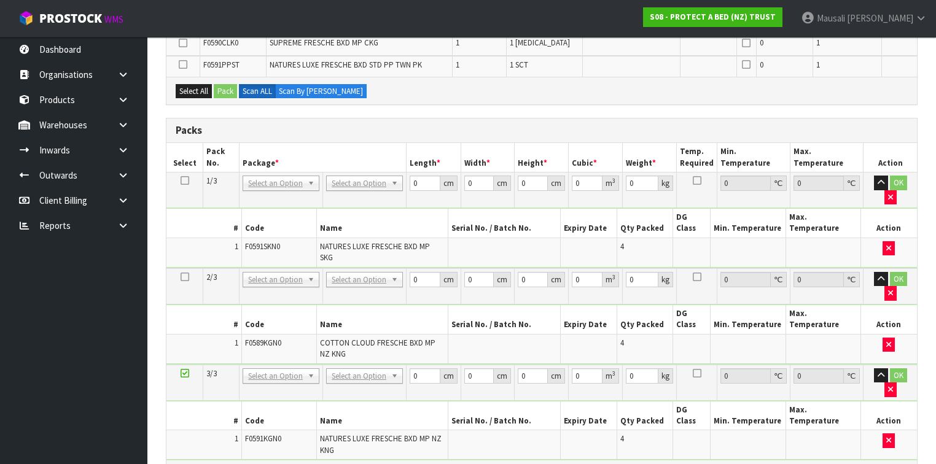
scroll to position [639, 0]
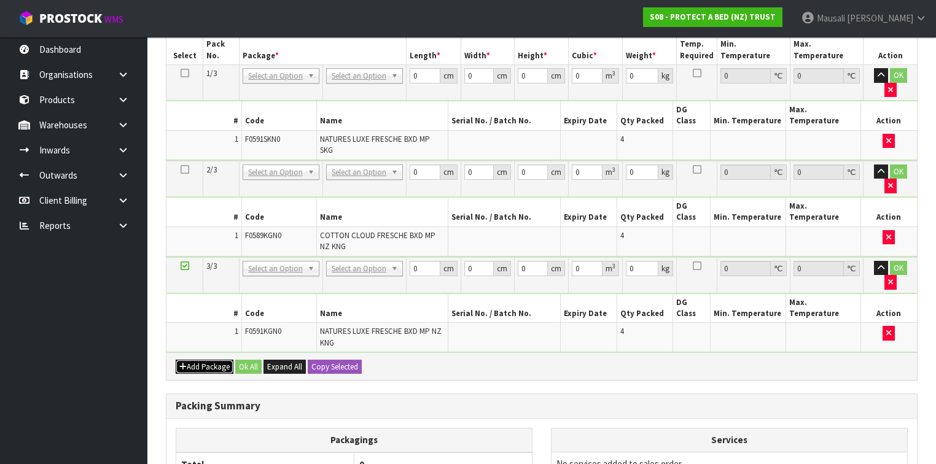
click at [196, 360] on button "Add Package" at bounding box center [205, 367] width 58 height 15
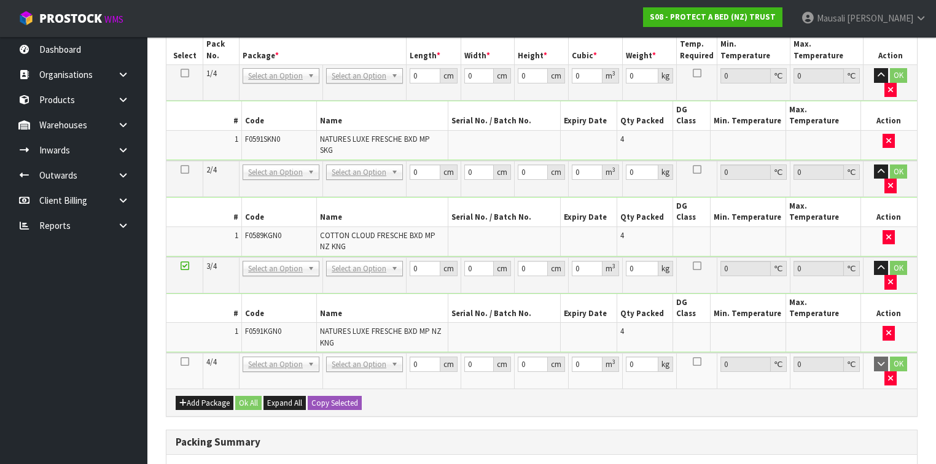
click at [184, 362] on icon at bounding box center [185, 362] width 9 height 1
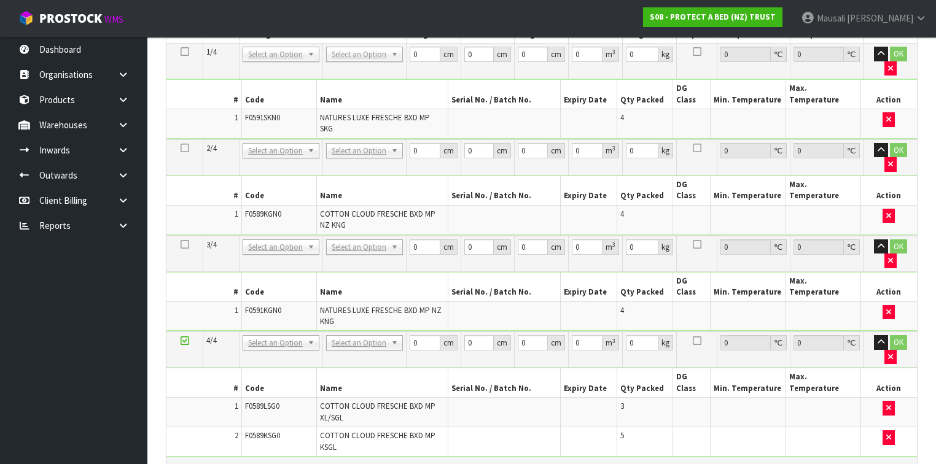
scroll to position [595, 0]
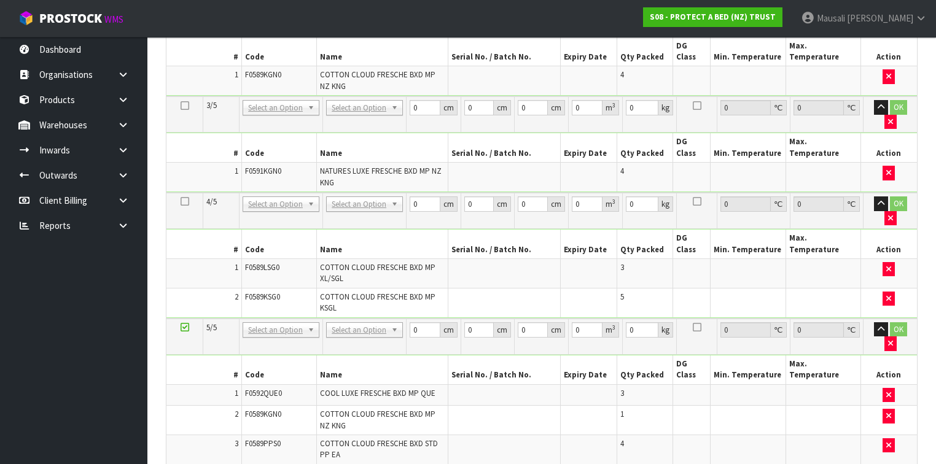
scroll to position [776, 0]
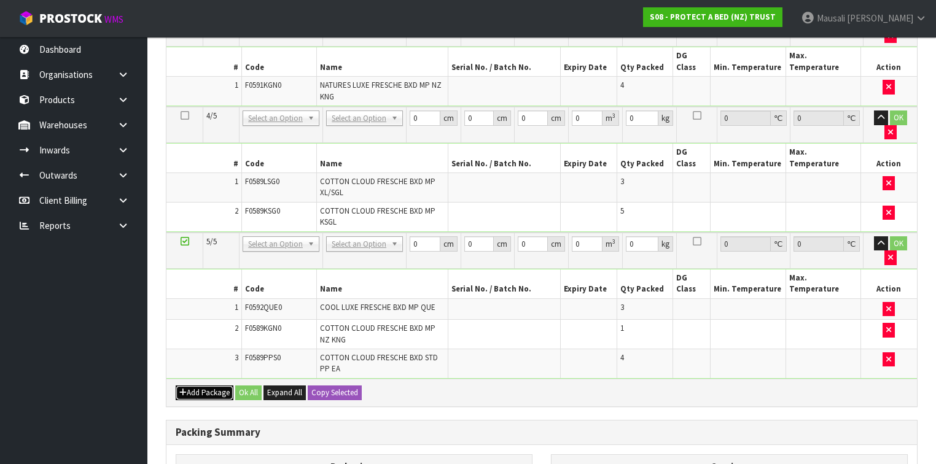
click at [187, 386] on button "Add Package" at bounding box center [205, 393] width 58 height 15
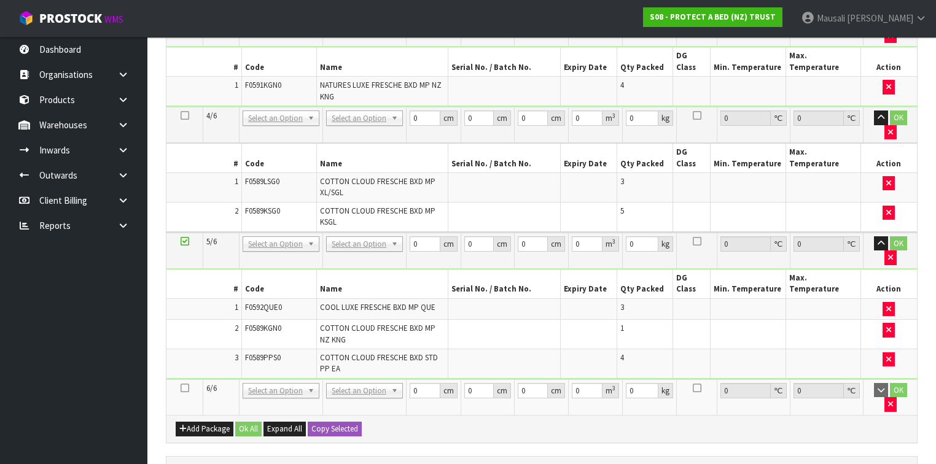
click at [184, 388] on icon at bounding box center [185, 388] width 9 height 1
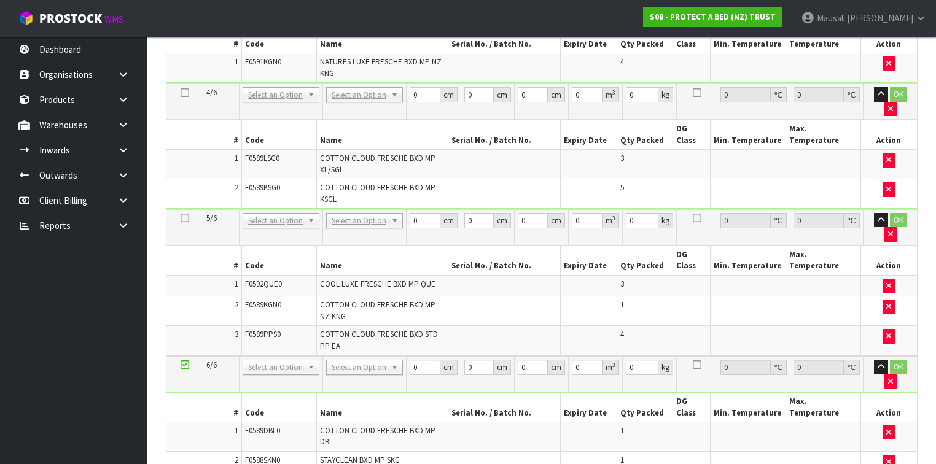
scroll to position [690, 0]
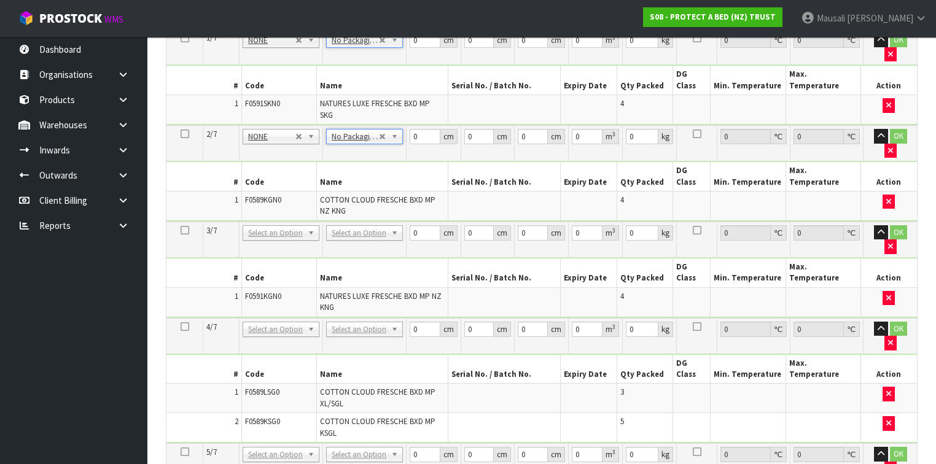
scroll to position [408, 0]
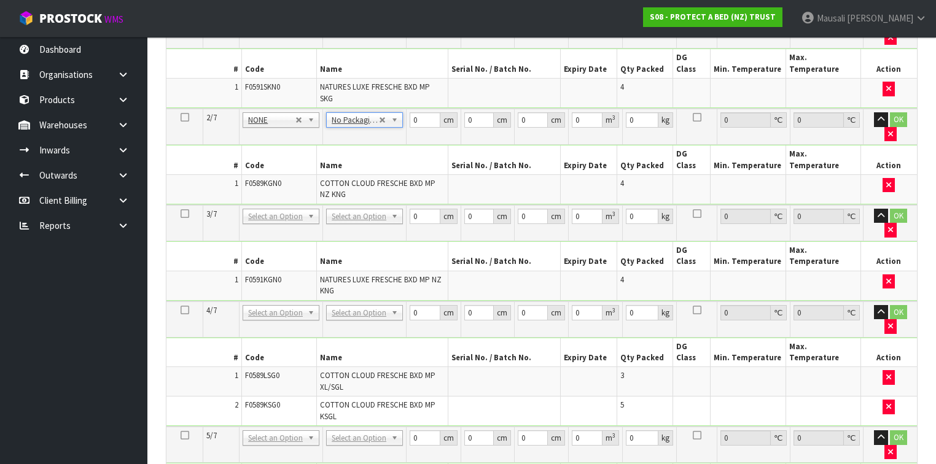
drag, startPoint x: 366, startPoint y: 157, endPoint x: 372, endPoint y: 164, distance: 8.7
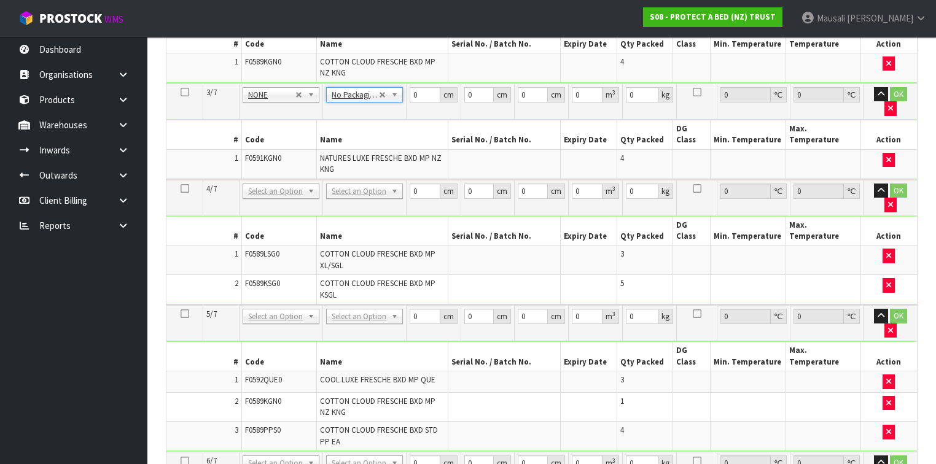
scroll to position [506, 0]
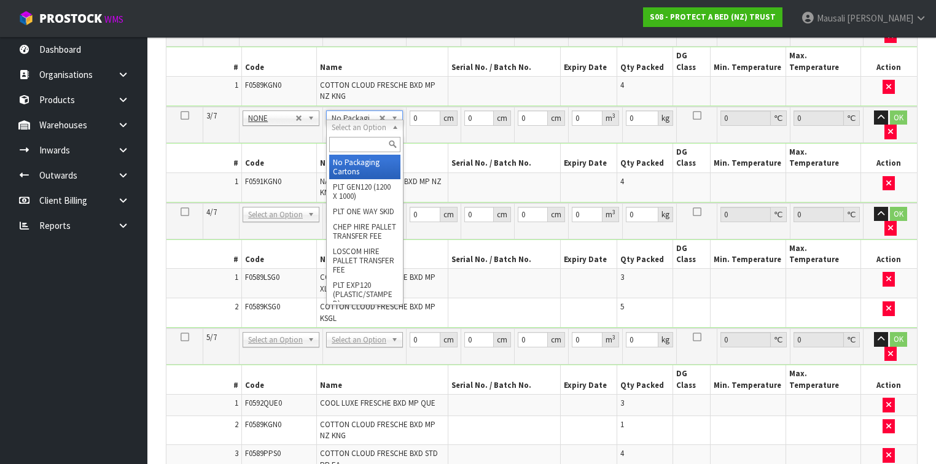
click at [354, 140] on input "text" at bounding box center [364, 144] width 71 height 15
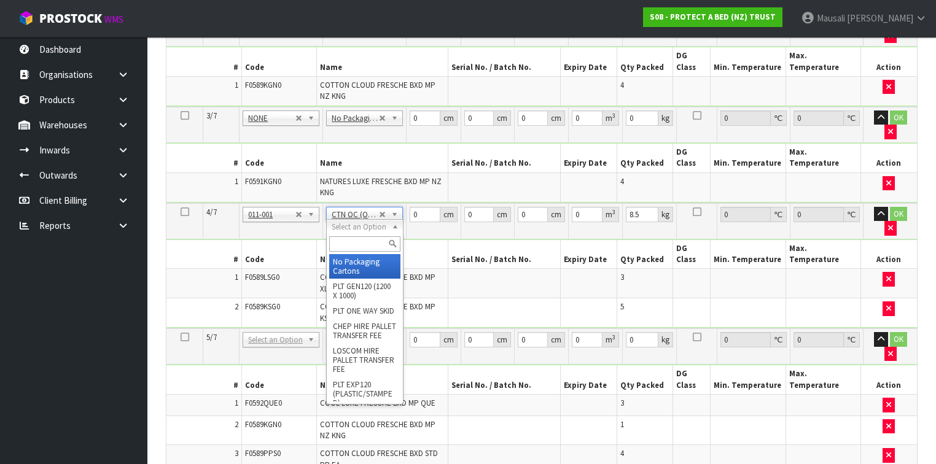
click at [349, 246] on input "text" at bounding box center [364, 243] width 71 height 15
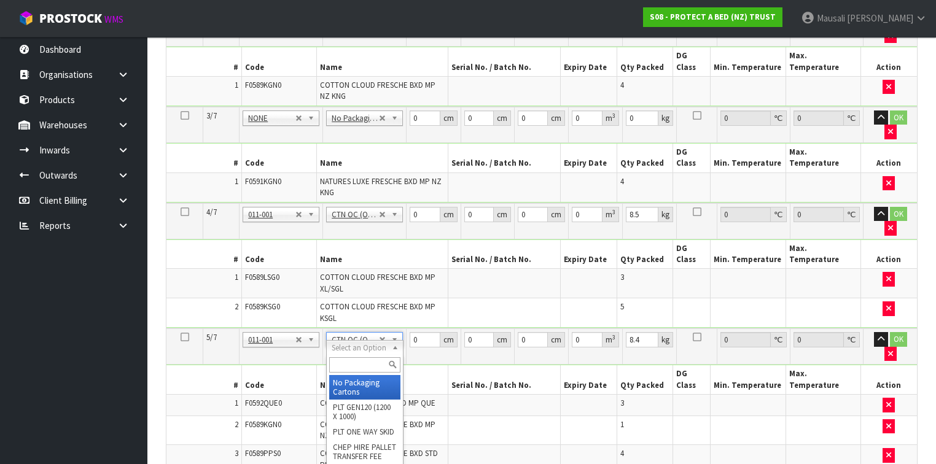
drag, startPoint x: 344, startPoint y: 343, endPoint x: 359, endPoint y: 351, distance: 16.8
click at [356, 363] on input "text" at bounding box center [364, 364] width 71 height 15
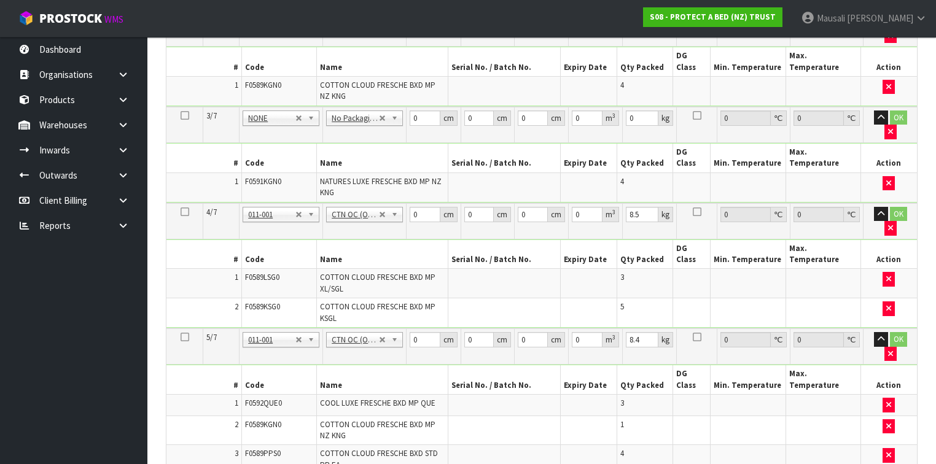
scroll to position [702, 0]
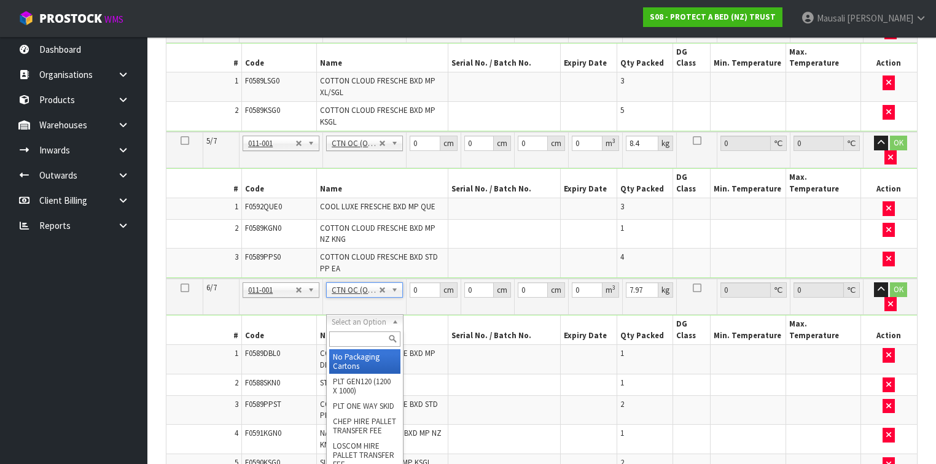
click at [354, 337] on input "text" at bounding box center [364, 339] width 71 height 15
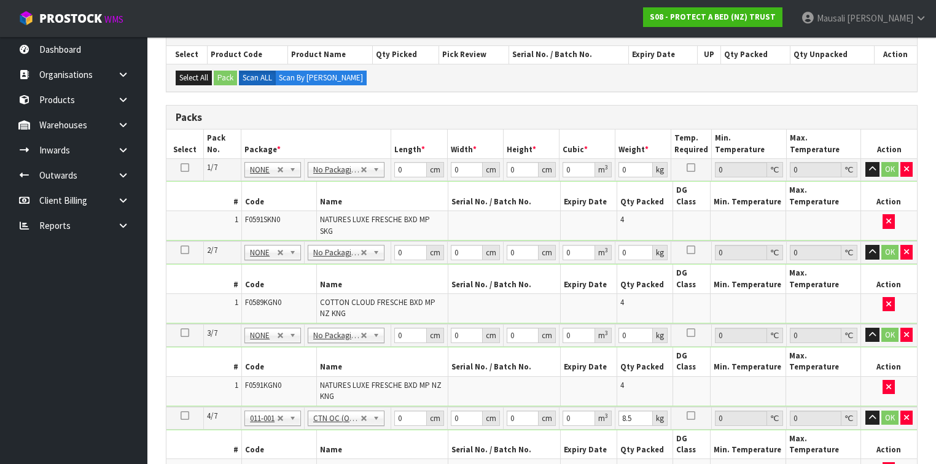
scroll to position [260, 0]
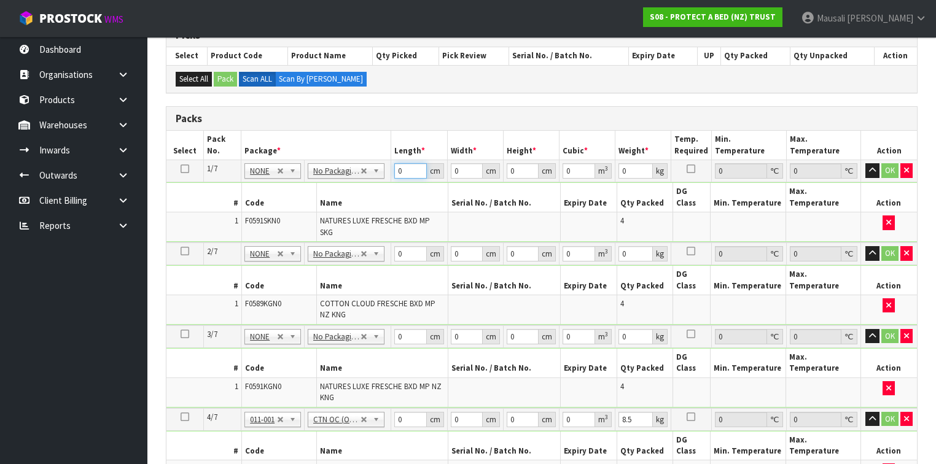
drag, startPoint x: 405, startPoint y: 170, endPoint x: 397, endPoint y: 177, distance: 10.9
click at [397, 177] on td "0 cm" at bounding box center [419, 171] width 56 height 22
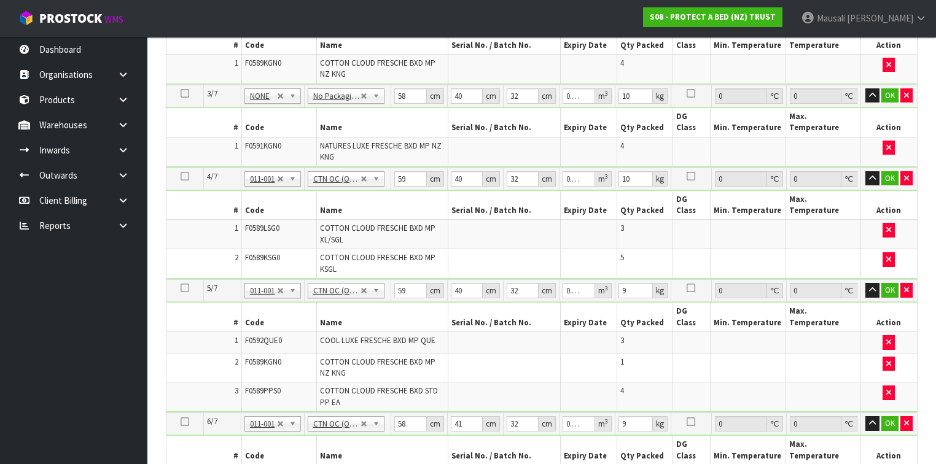
scroll to position [741, 0]
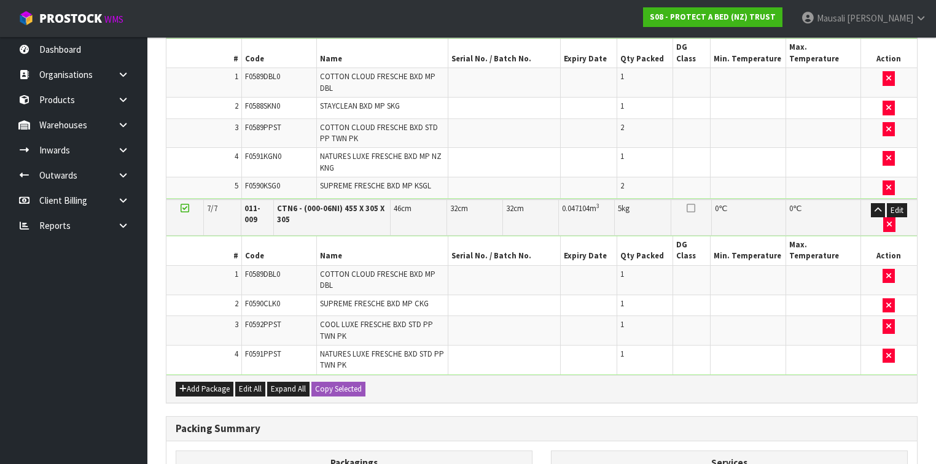
scroll to position [1049, 0]
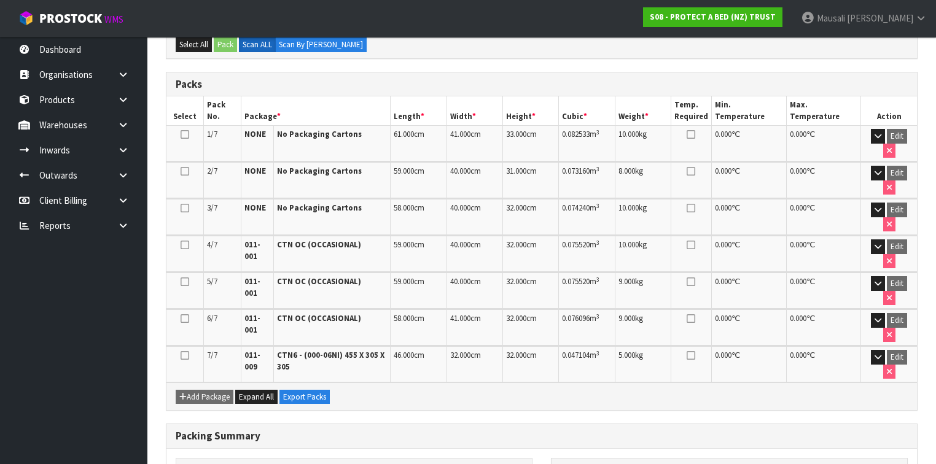
scroll to position [438, 0]
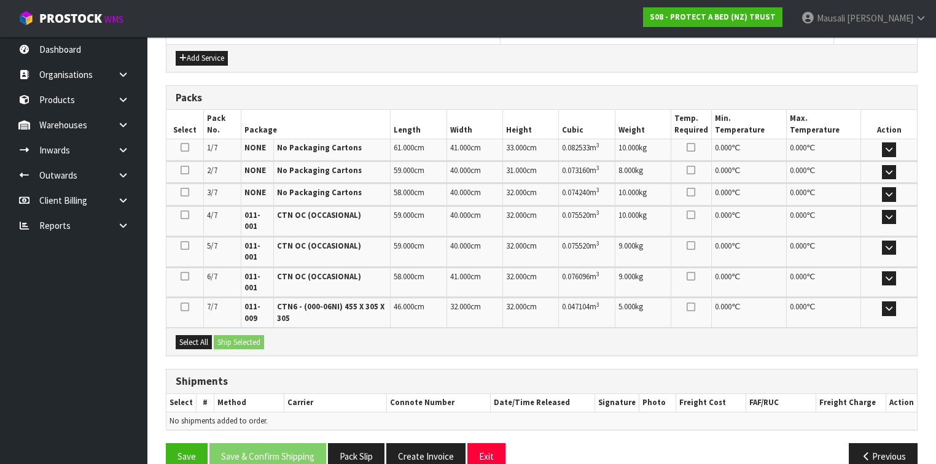
scroll to position [494, 0]
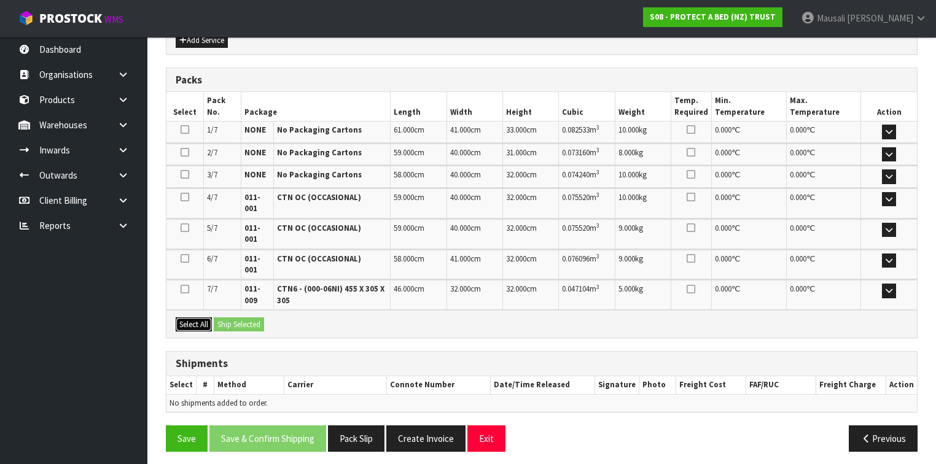
click at [206, 317] on button "Select All" at bounding box center [194, 324] width 36 height 15
click at [223, 317] on button "Ship Selected" at bounding box center [239, 324] width 50 height 15
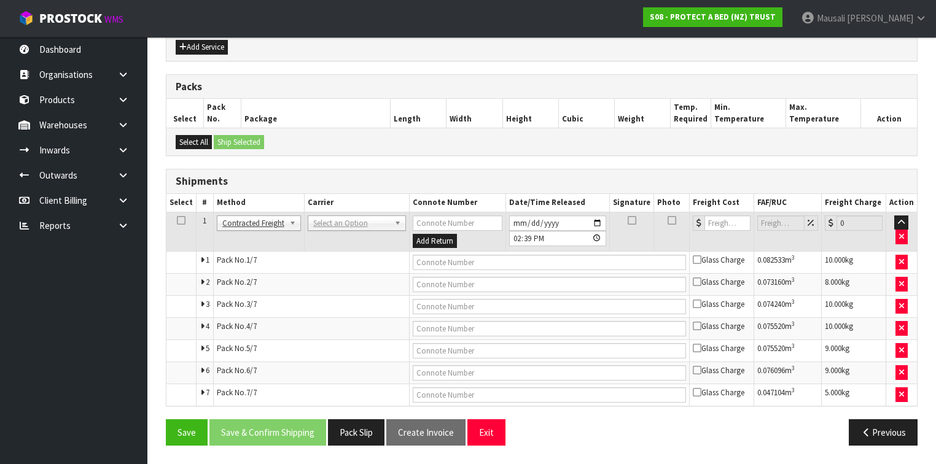
scroll to position [482, 0]
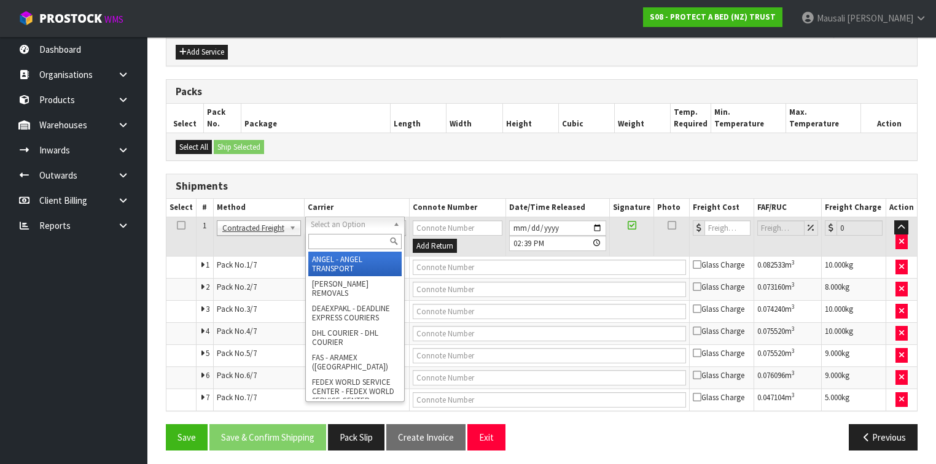
click at [324, 241] on input "text" at bounding box center [354, 241] width 93 height 15
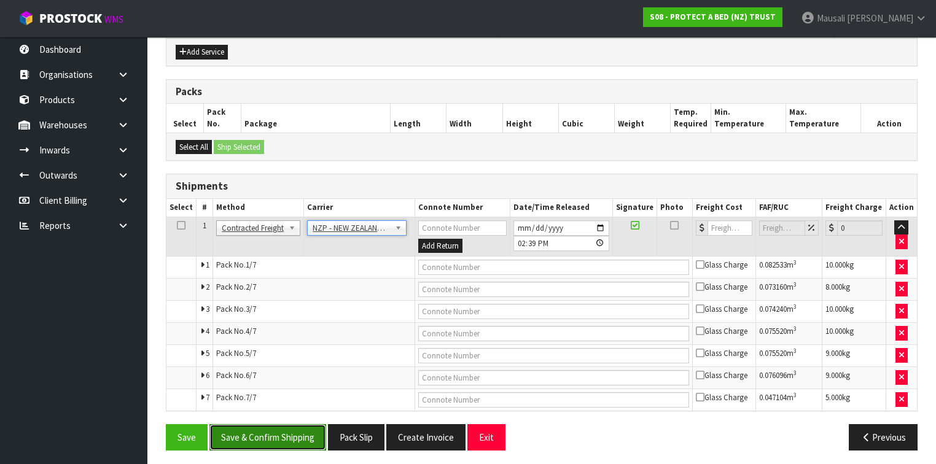
click at [274, 434] on button "Save & Confirm Shipping" at bounding box center [267, 437] width 117 height 26
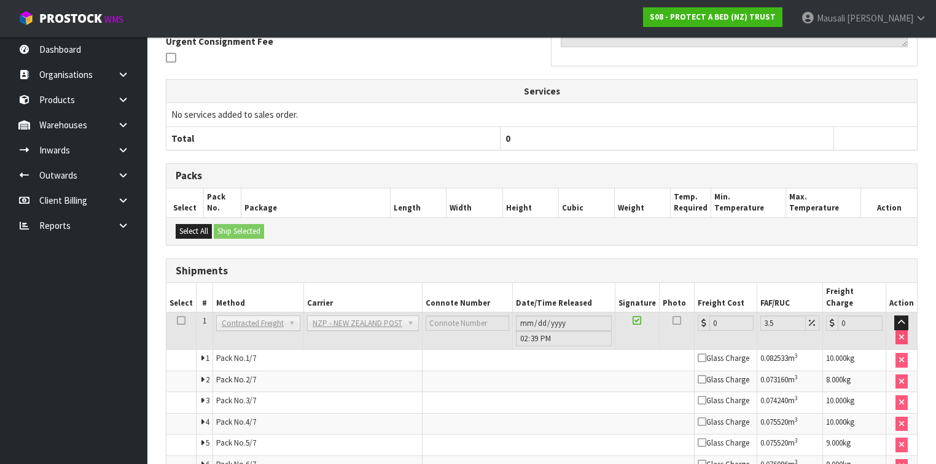
scroll to position [458, 0]
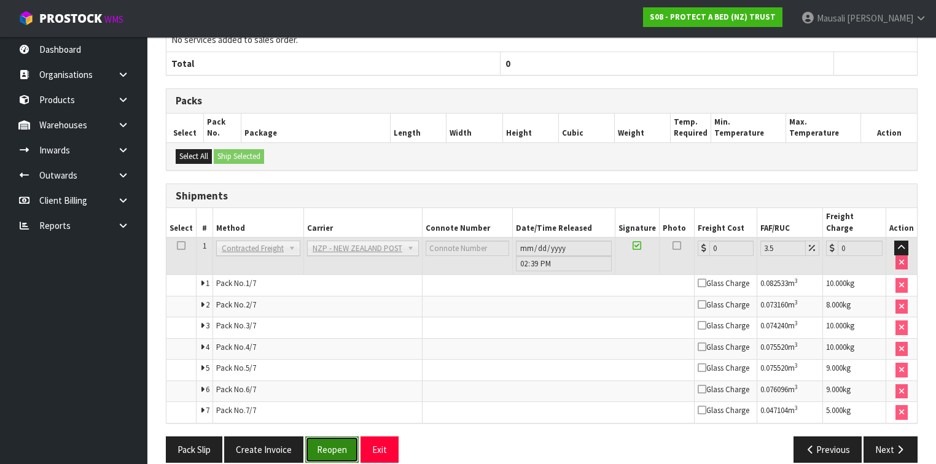
click at [338, 437] on button "Reopen" at bounding box center [331, 450] width 53 height 26
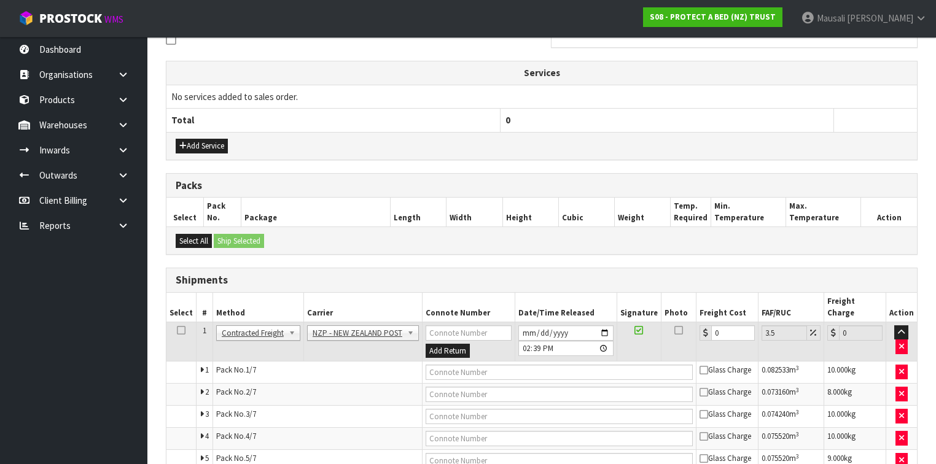
scroll to position [482, 0]
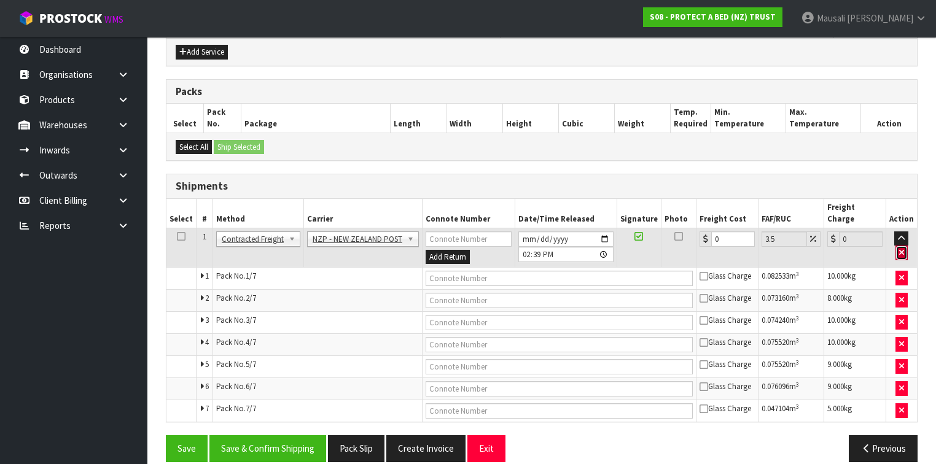
click at [900, 249] on icon "button" at bounding box center [901, 253] width 5 height 8
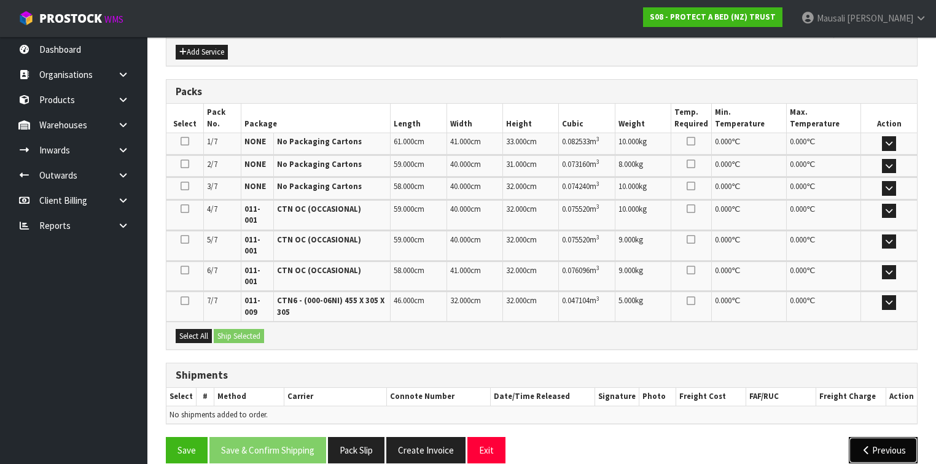
click at [872, 442] on button "Previous" at bounding box center [883, 450] width 69 height 26
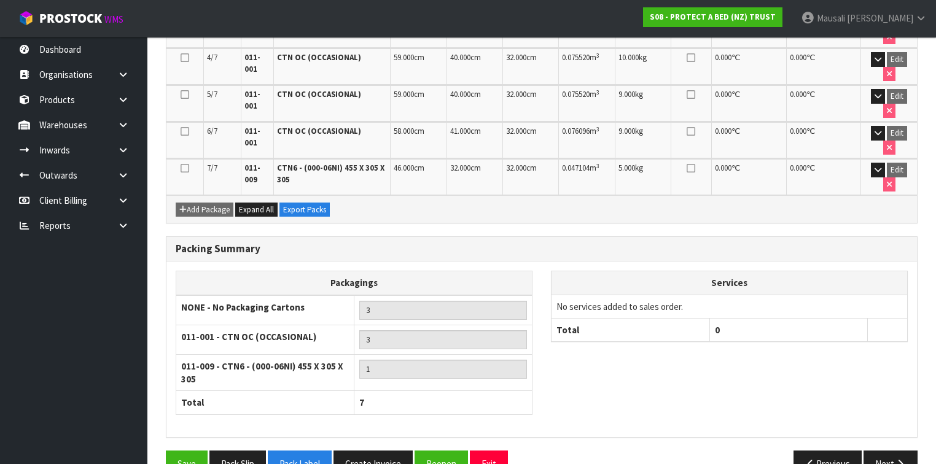
scroll to position [438, 0]
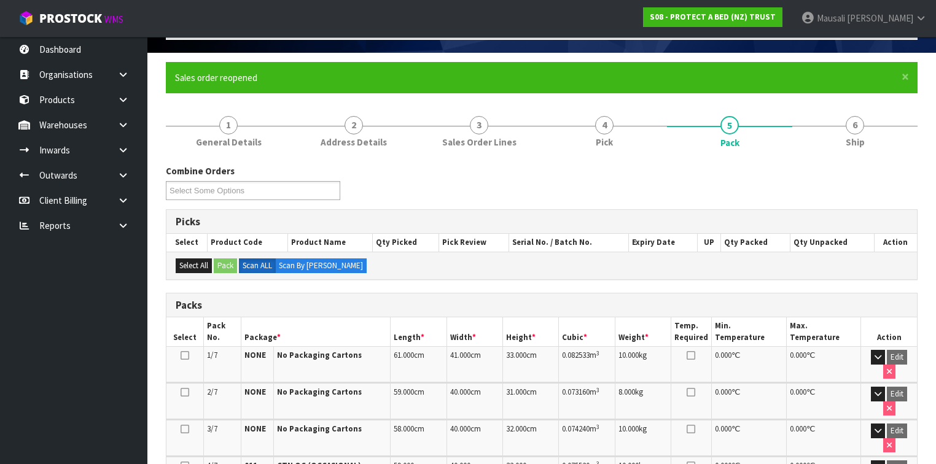
scroll to position [0, 0]
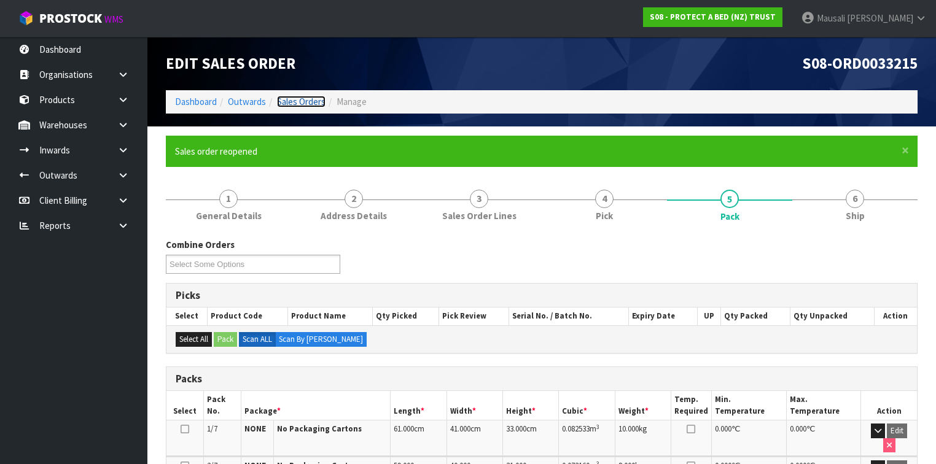
click at [292, 101] on link "Sales Orders" at bounding box center [301, 102] width 49 height 12
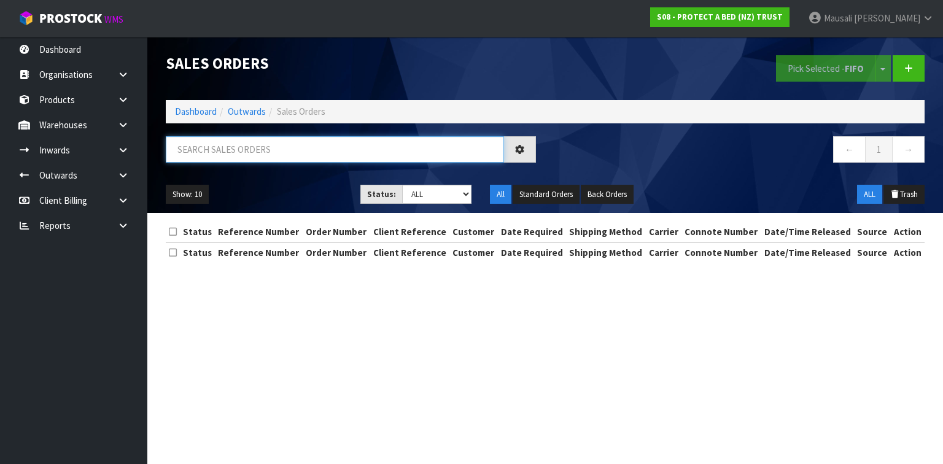
click at [198, 153] on input "text" at bounding box center [335, 149] width 338 height 26
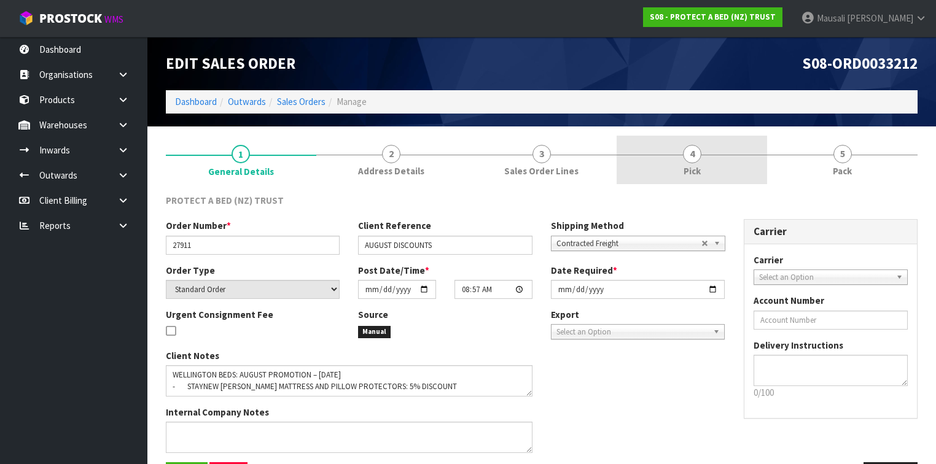
click at [702, 161] on link "4 Pick" at bounding box center [692, 160] width 150 height 49
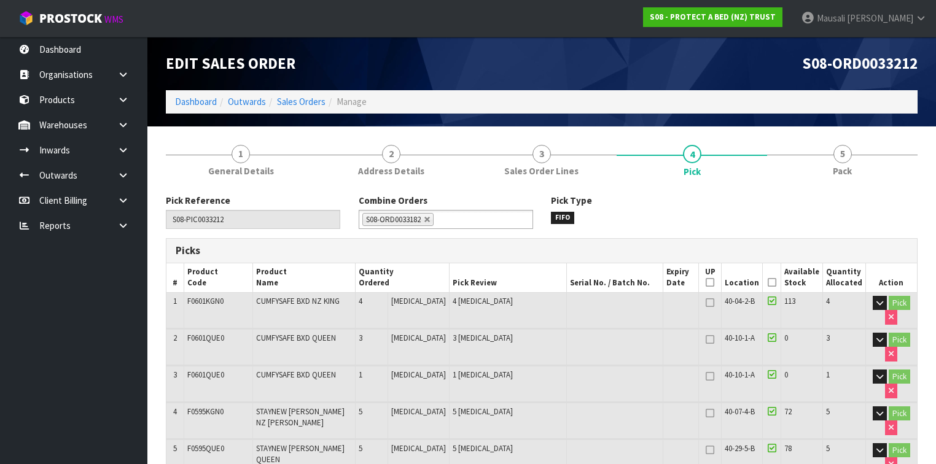
click at [772, 282] on icon at bounding box center [772, 282] width 9 height 1
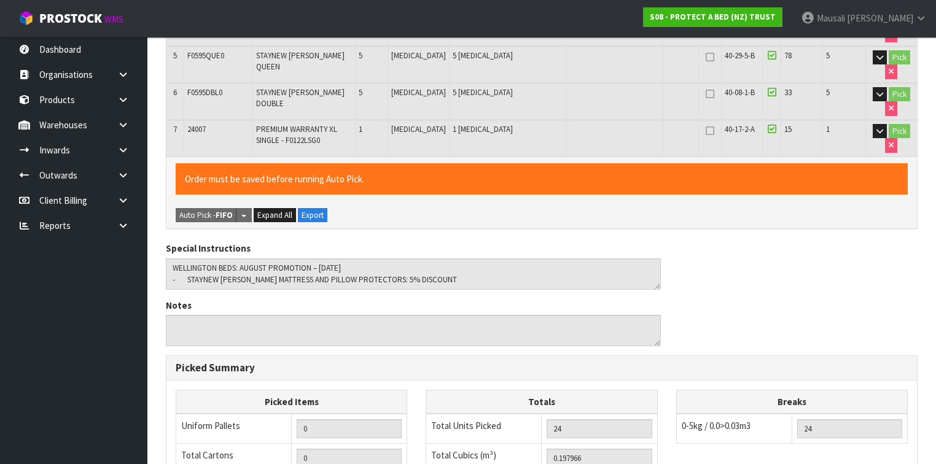
scroll to position [613, 0]
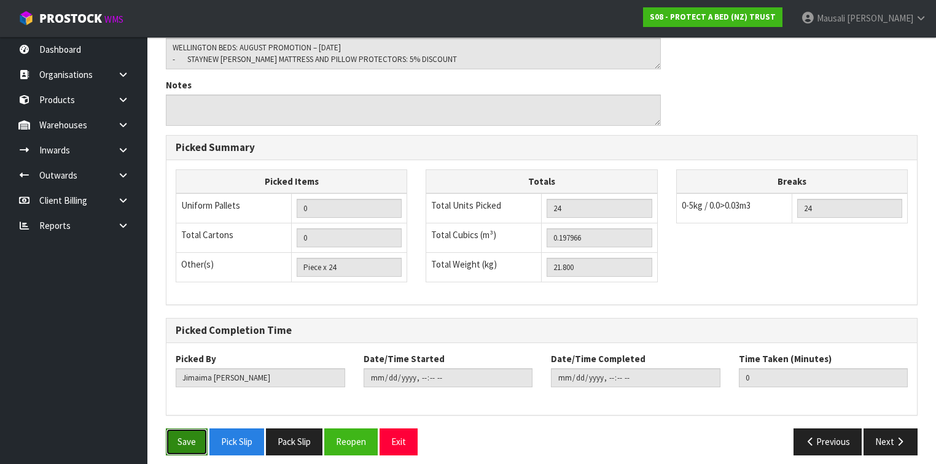
click at [174, 435] on button "Save" at bounding box center [187, 442] width 42 height 26
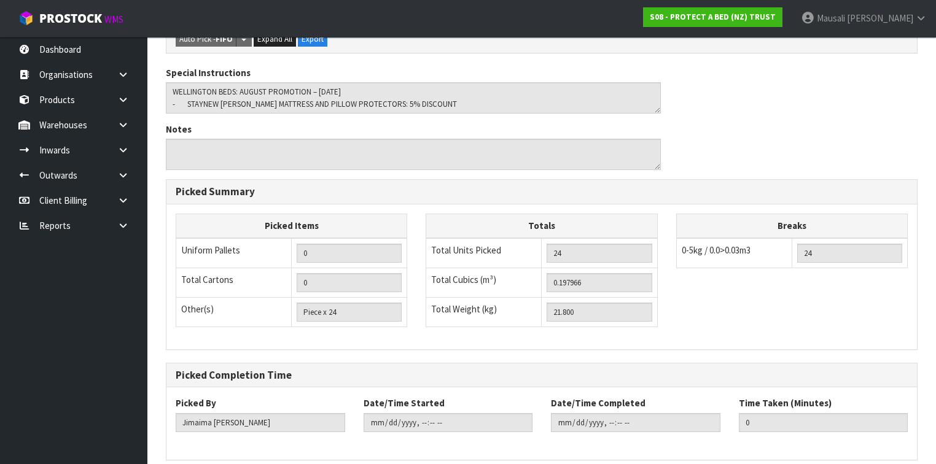
scroll to position [0, 0]
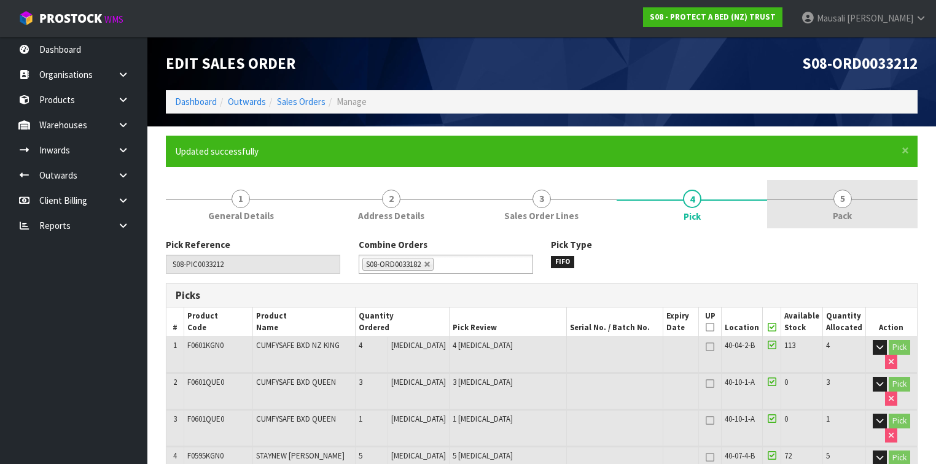
click at [833, 206] on link "5 Pack" at bounding box center [842, 204] width 150 height 49
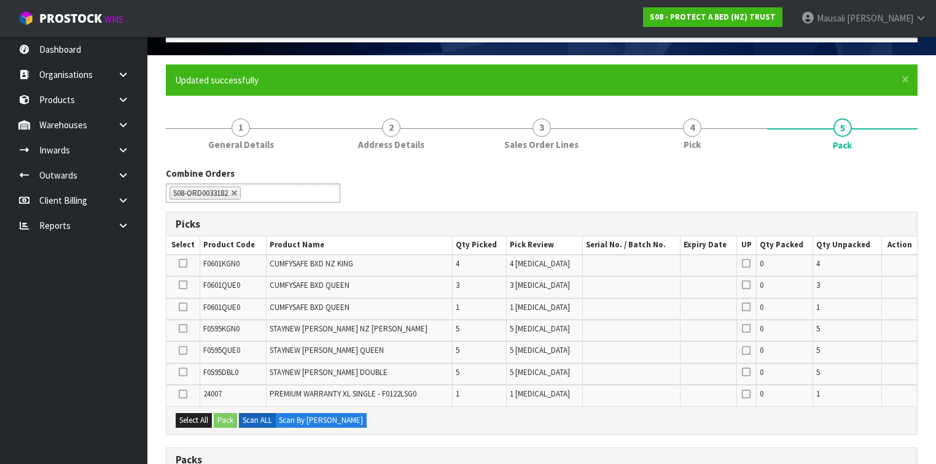
scroll to position [246, 0]
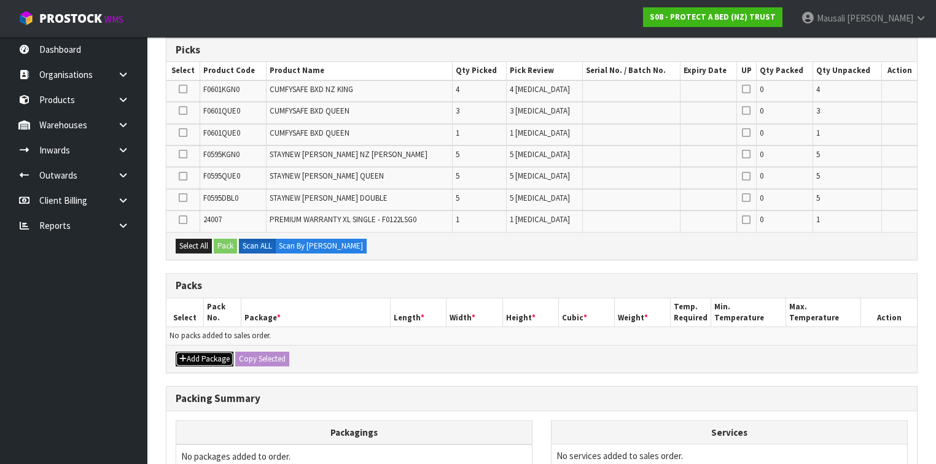
click at [207, 356] on button "Add Package" at bounding box center [205, 359] width 58 height 15
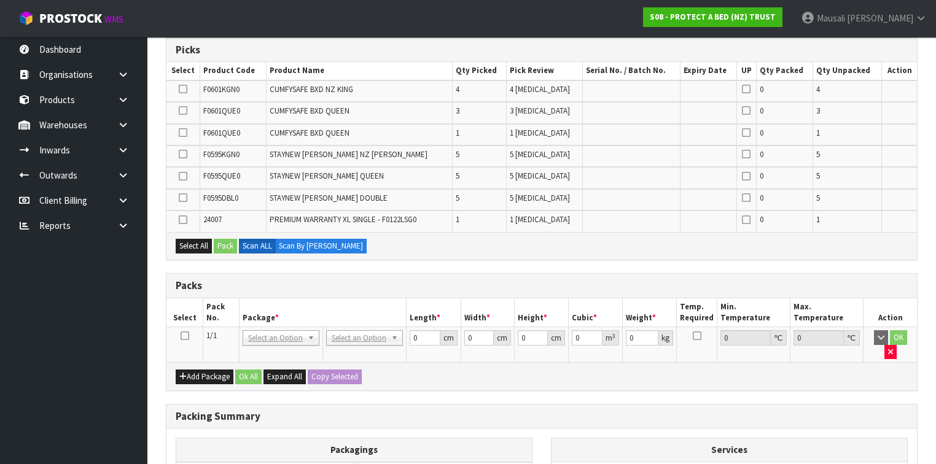
click at [182, 336] on icon at bounding box center [185, 336] width 9 height 1
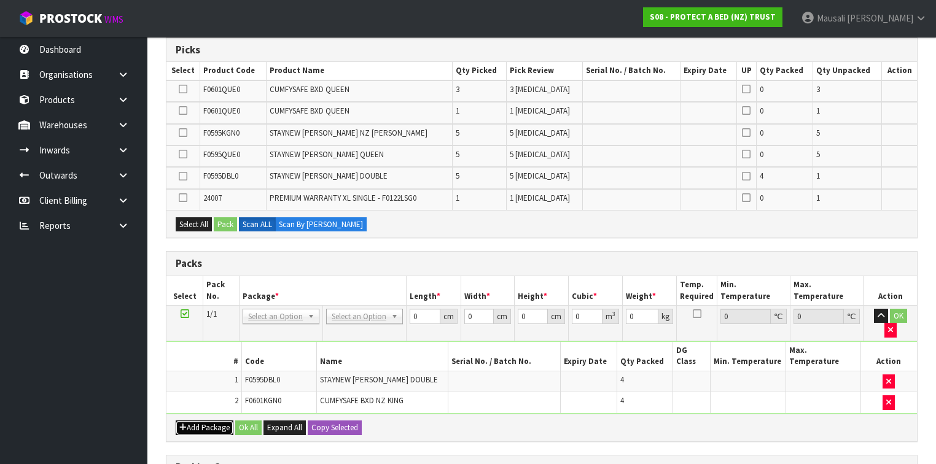
click at [204, 421] on button "Add Package" at bounding box center [205, 428] width 58 height 15
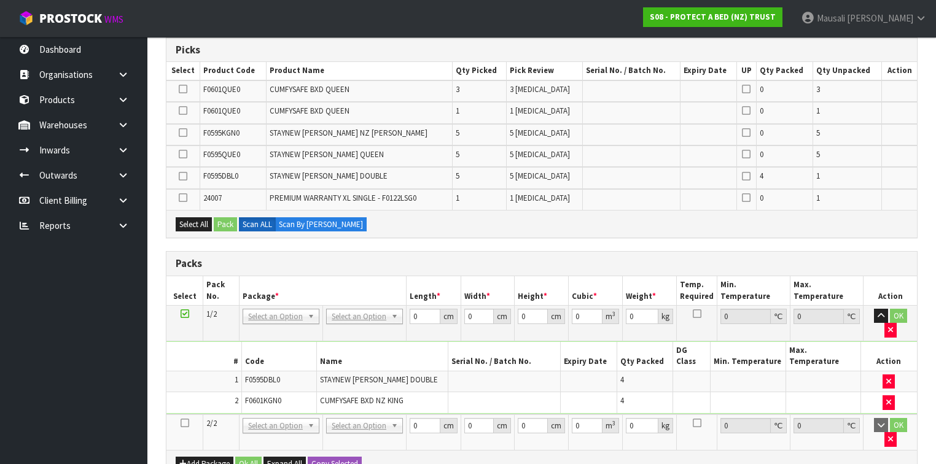
click at [182, 423] on icon at bounding box center [185, 423] width 9 height 1
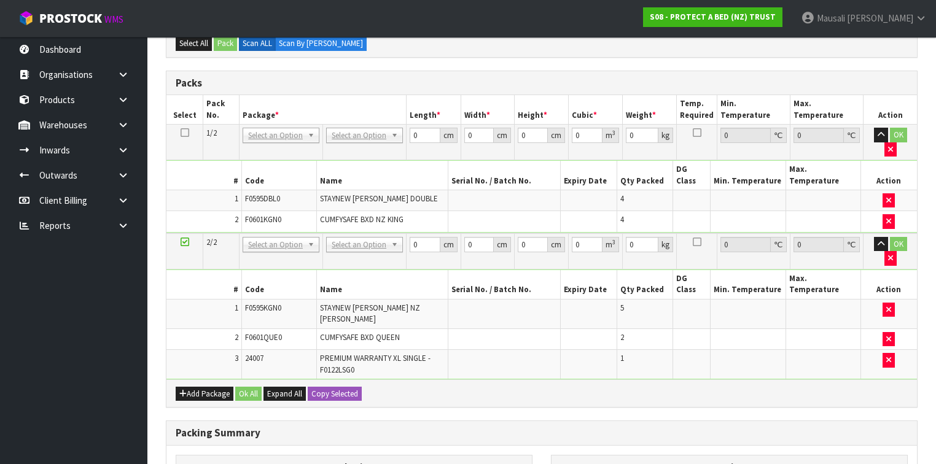
scroll to position [487, 0]
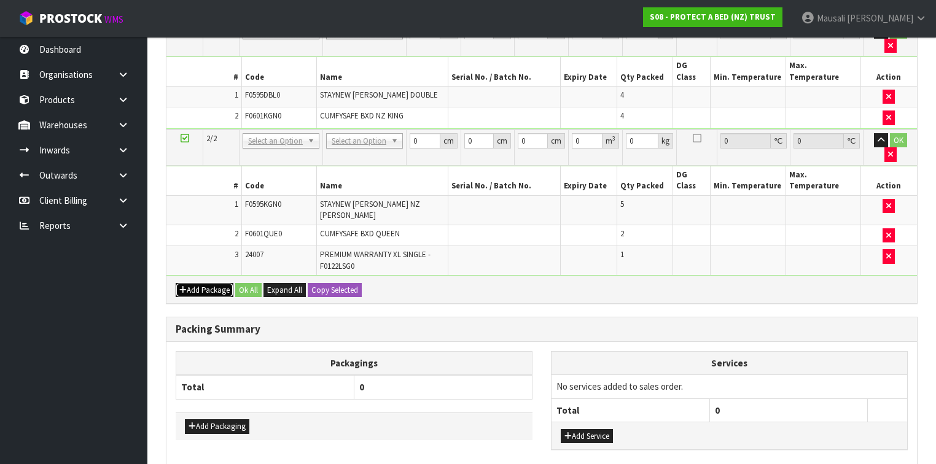
click at [196, 283] on button "Add Package" at bounding box center [205, 290] width 58 height 15
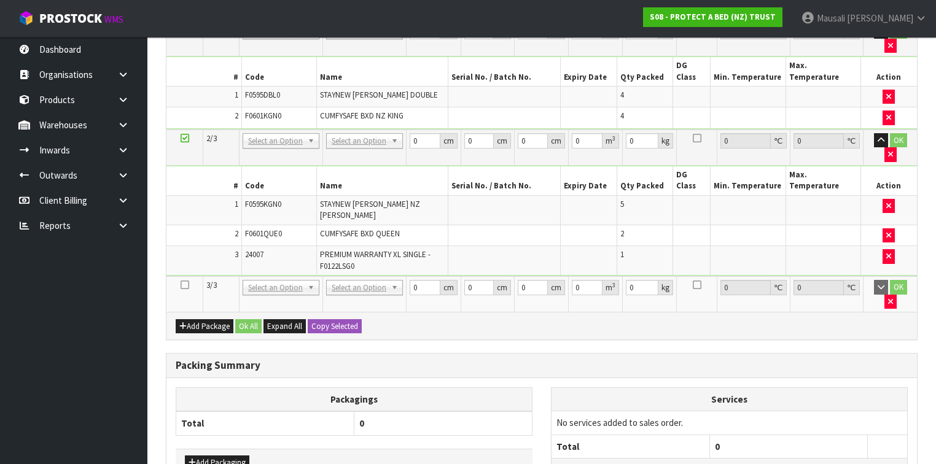
click at [187, 285] on icon at bounding box center [185, 285] width 9 height 1
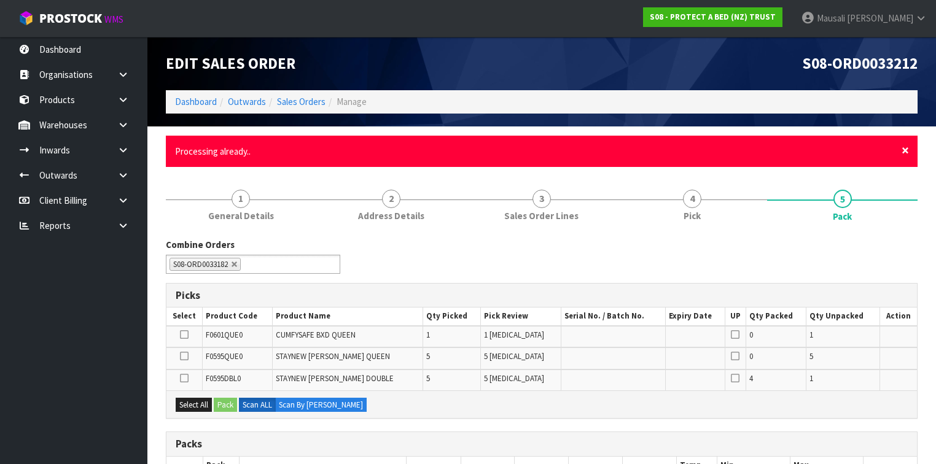
click at [902, 151] on span "×" at bounding box center [904, 150] width 7 height 17
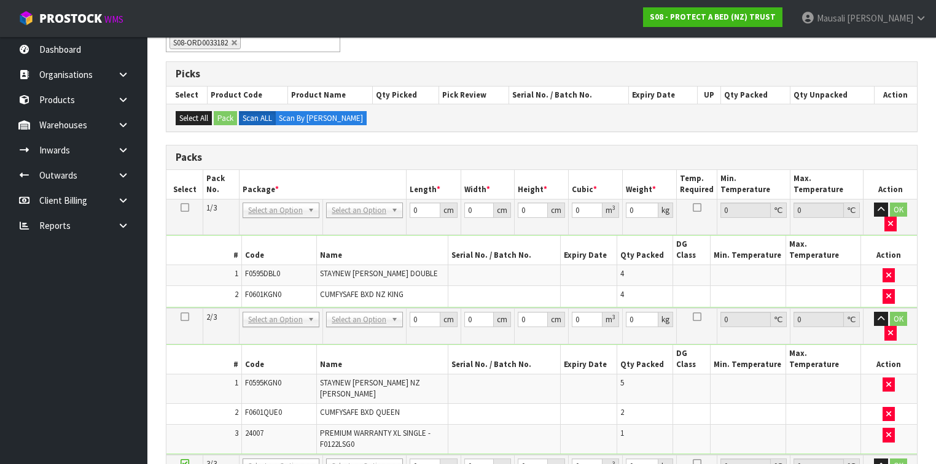
scroll to position [295, 0]
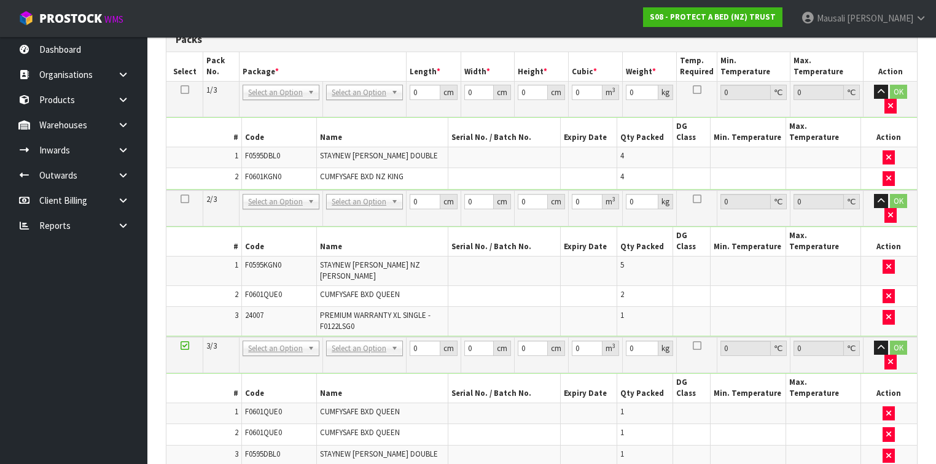
click at [182, 90] on icon at bounding box center [185, 90] width 9 height 1
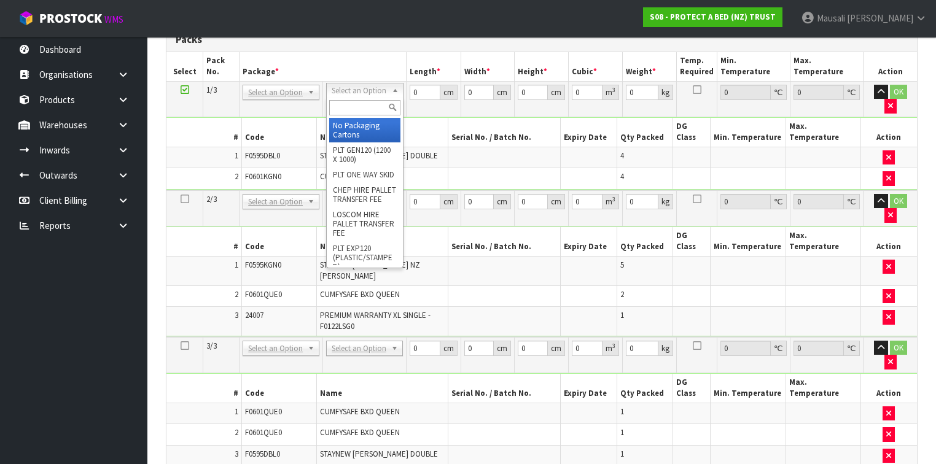
click at [346, 106] on input "text" at bounding box center [364, 107] width 71 height 15
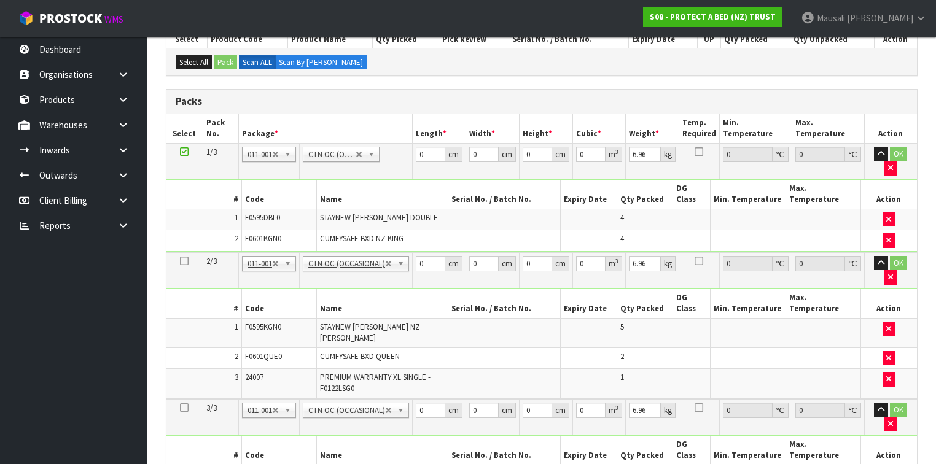
scroll to position [98, 0]
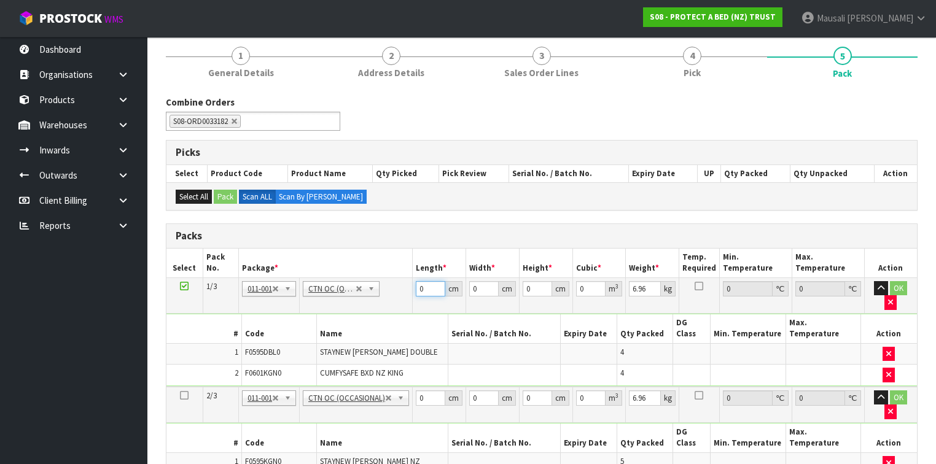
drag, startPoint x: 427, startPoint y: 289, endPoint x: 415, endPoint y: 295, distance: 12.9
click at [415, 295] on td "0 cm" at bounding box center [439, 296] width 53 height 36
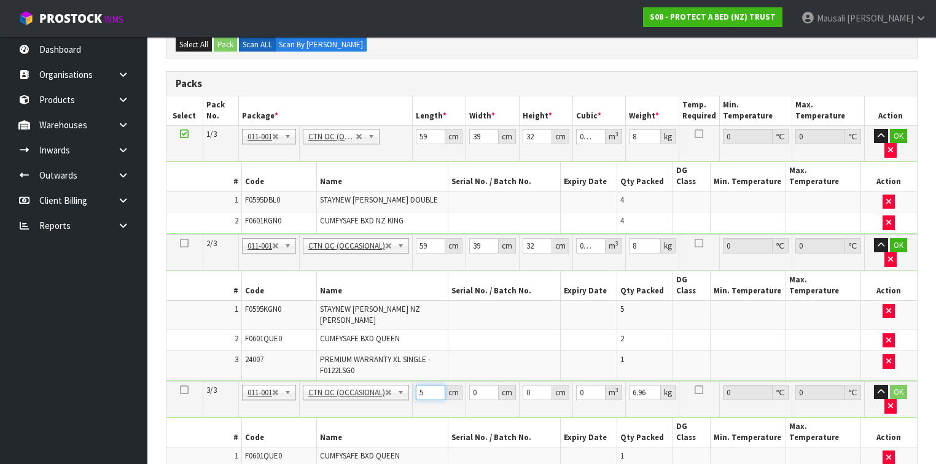
scroll to position [250, 0]
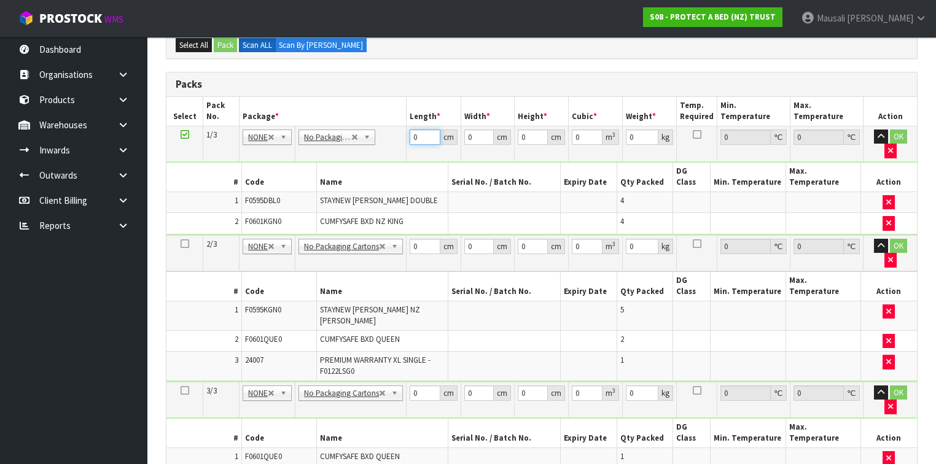
drag, startPoint x: 421, startPoint y: 136, endPoint x: 420, endPoint y: 161, distance: 25.8
click at [400, 152] on tbody "1/3 NONE 007-001 007-002 007-004 007-009 007-013 007-014 007-015 007-017 007-01…" at bounding box center [541, 180] width 750 height 109
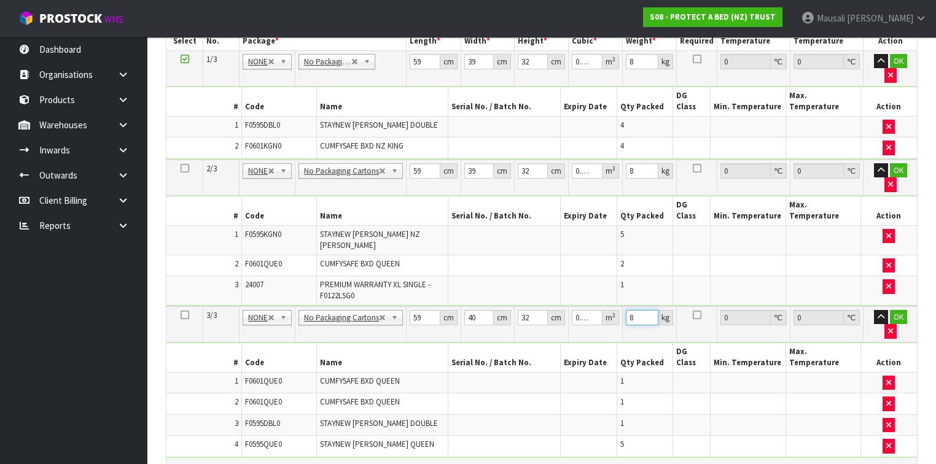
scroll to position [397, 0]
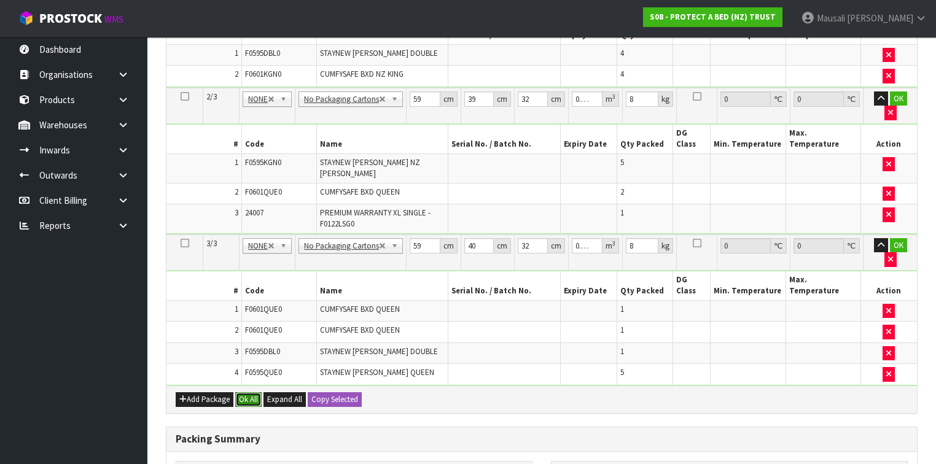
click at [251, 392] on button "Ok All" at bounding box center [248, 399] width 26 height 15
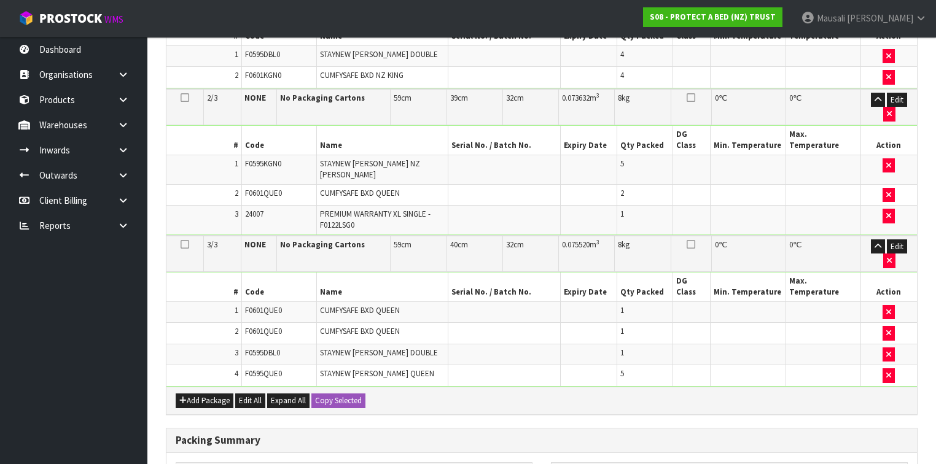
scroll to position [485, 0]
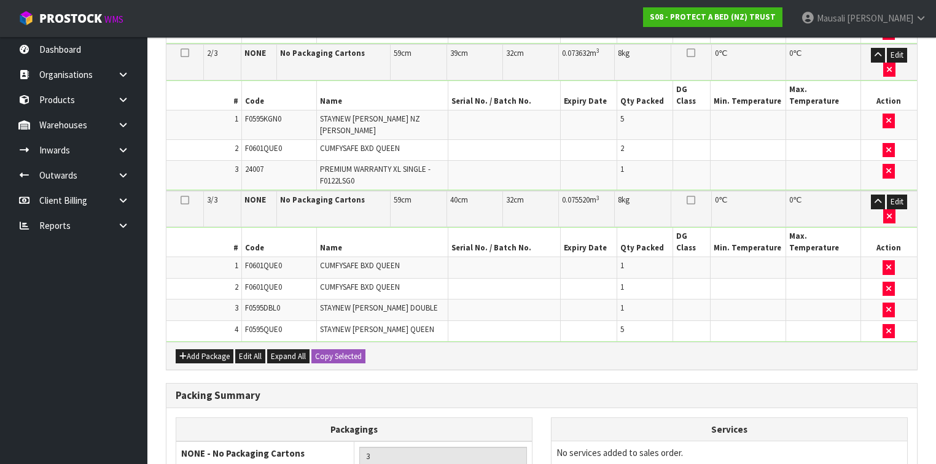
scroll to position [0, 0]
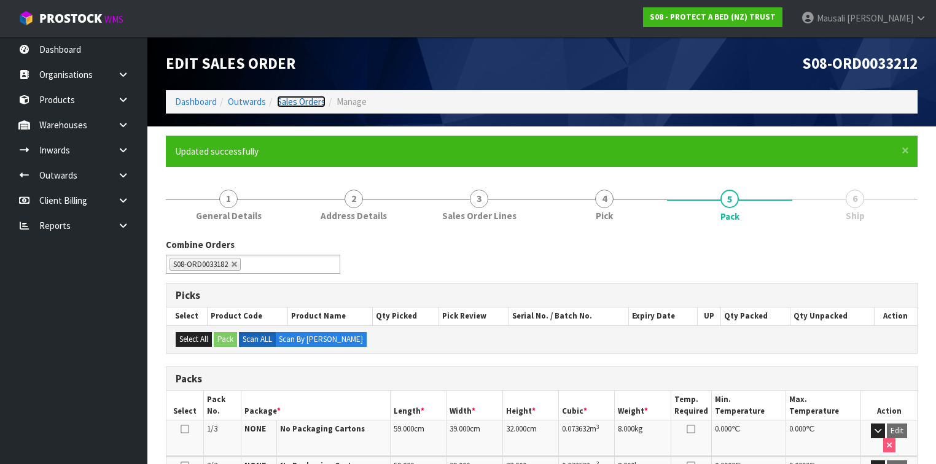
click at [294, 101] on link "Sales Orders" at bounding box center [301, 102] width 49 height 12
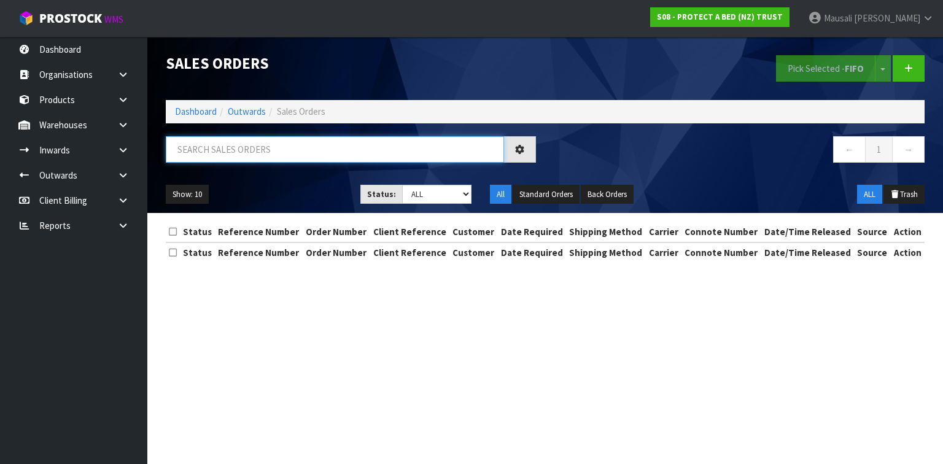
click at [231, 147] on input "text" at bounding box center [335, 149] width 338 height 26
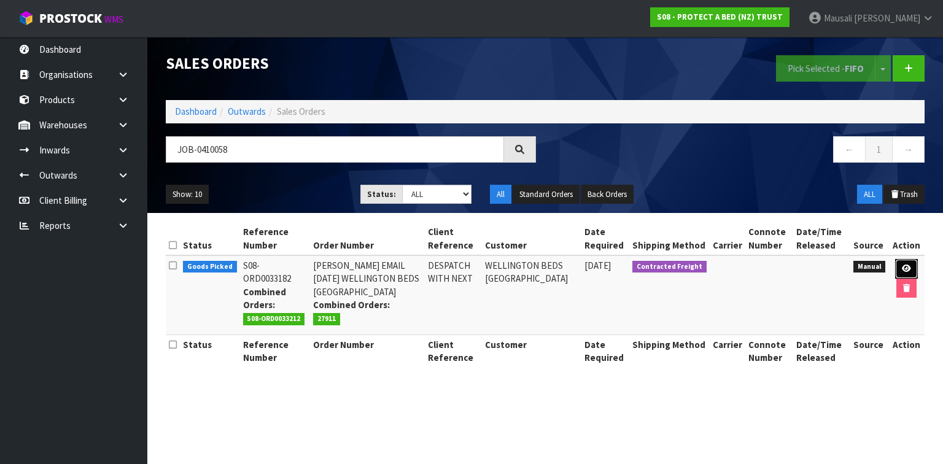
click at [904, 268] on icon at bounding box center [906, 269] width 9 height 8
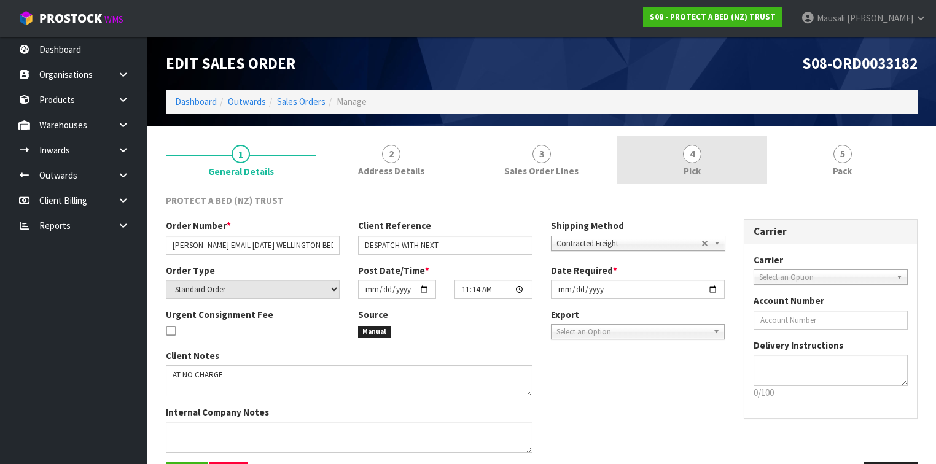
click at [717, 163] on link "4 Pick" at bounding box center [692, 160] width 150 height 49
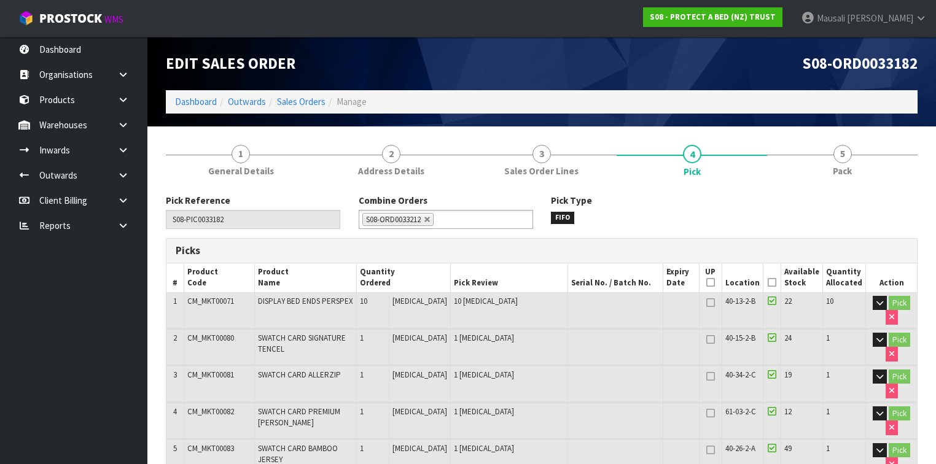
click at [776, 282] on icon at bounding box center [772, 282] width 9 height 1
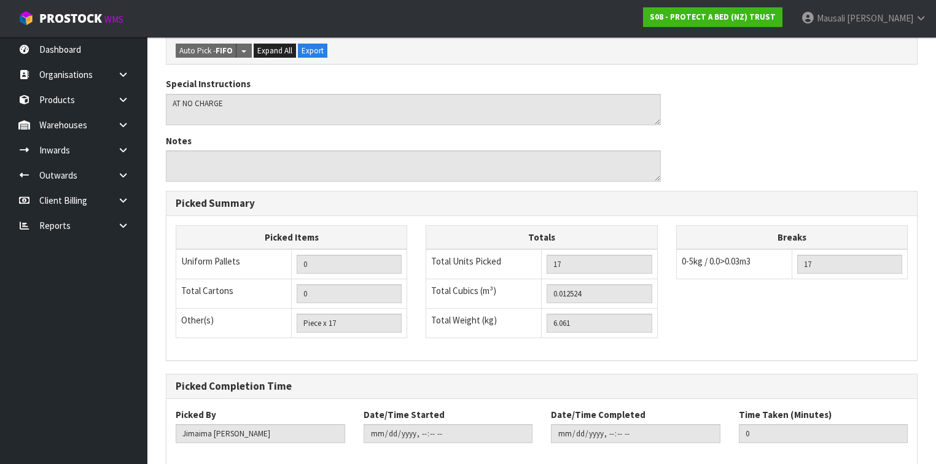
scroll to position [650, 0]
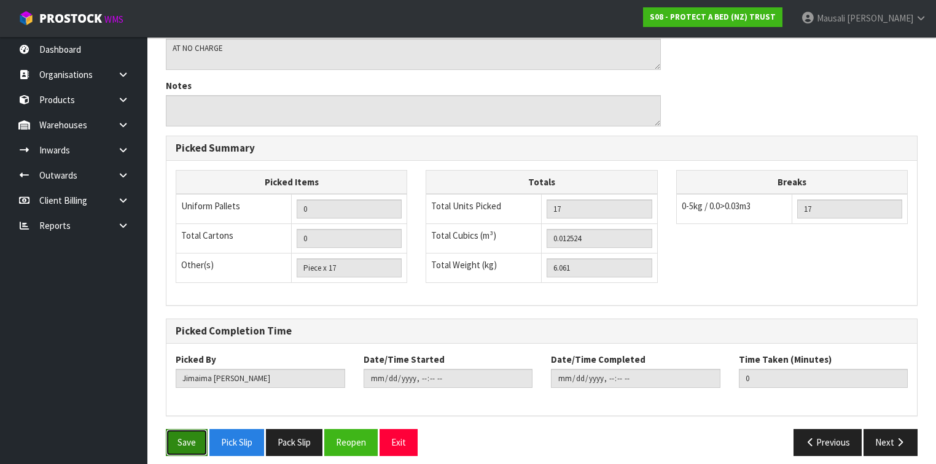
click at [170, 429] on button "Save" at bounding box center [187, 442] width 42 height 26
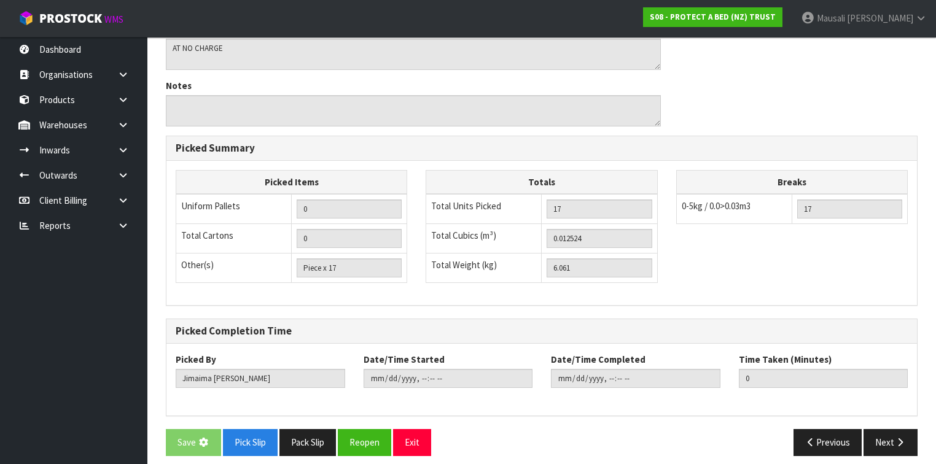
scroll to position [0, 0]
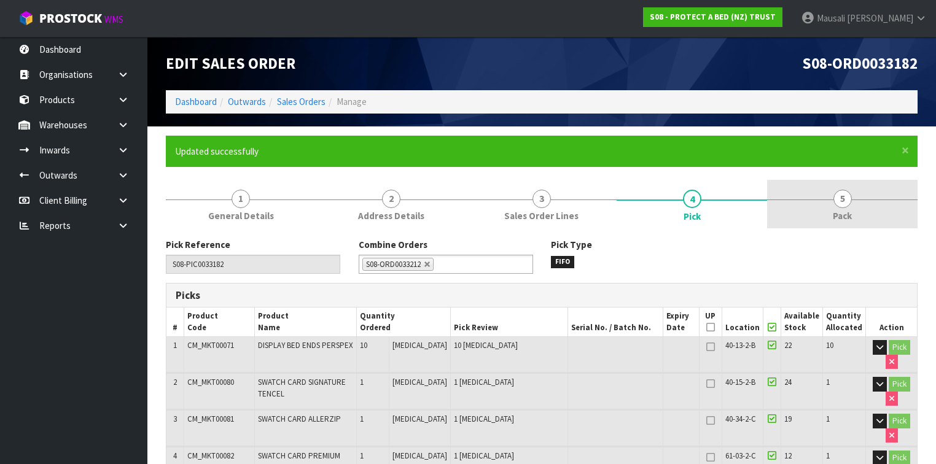
click at [838, 204] on span "5" at bounding box center [842, 199] width 18 height 18
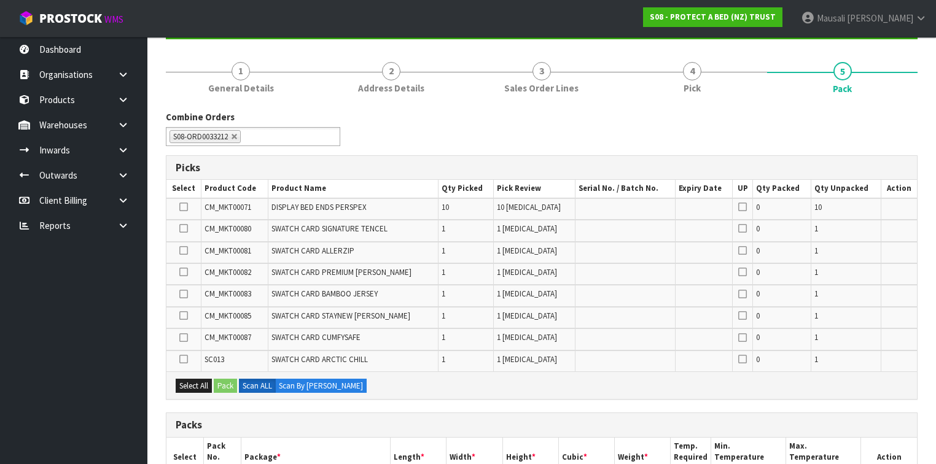
scroll to position [246, 0]
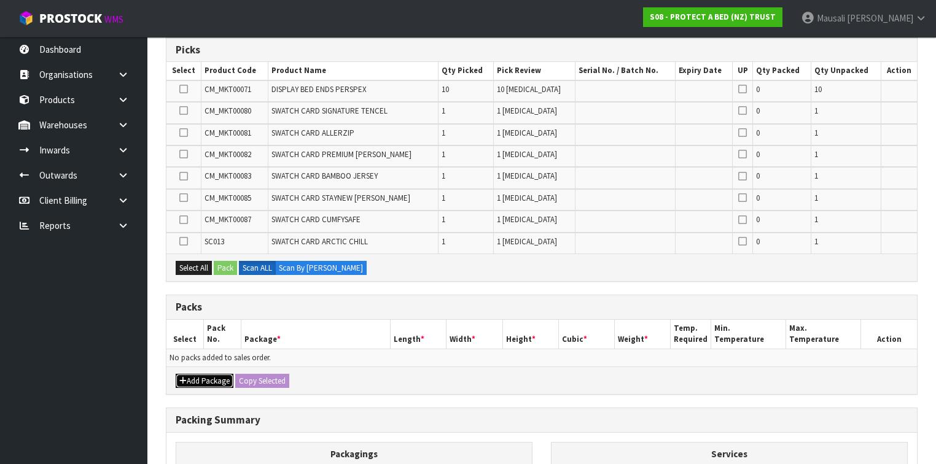
click at [211, 374] on button "Add Package" at bounding box center [205, 381] width 58 height 15
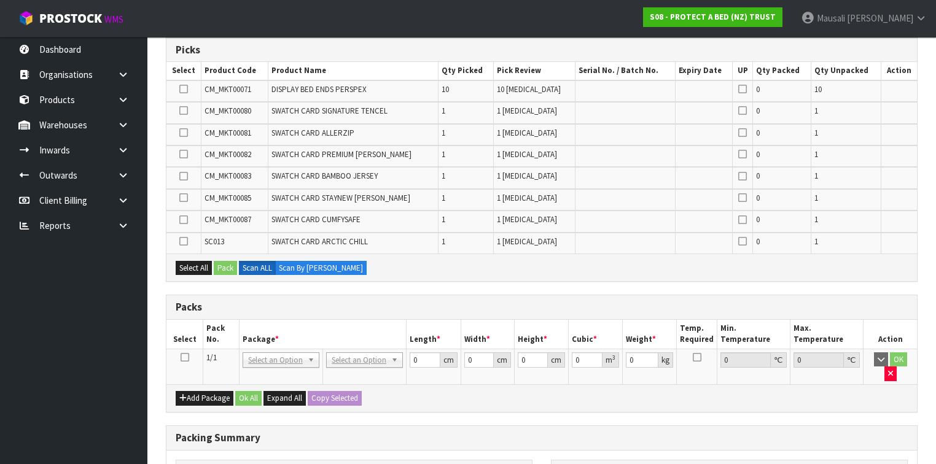
click at [183, 357] on icon at bounding box center [185, 357] width 9 height 1
drag, startPoint x: 192, startPoint y: 260, endPoint x: 225, endPoint y: 267, distance: 34.4
click at [193, 262] on button "Select All" at bounding box center [194, 268] width 36 height 15
click at [221, 267] on button "Pack" at bounding box center [225, 268] width 23 height 15
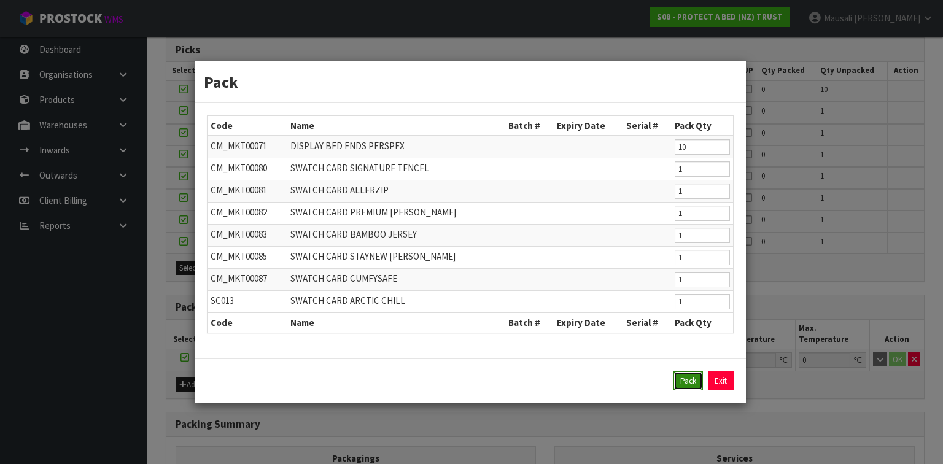
click at [681, 372] on button "Pack" at bounding box center [688, 382] width 29 height 20
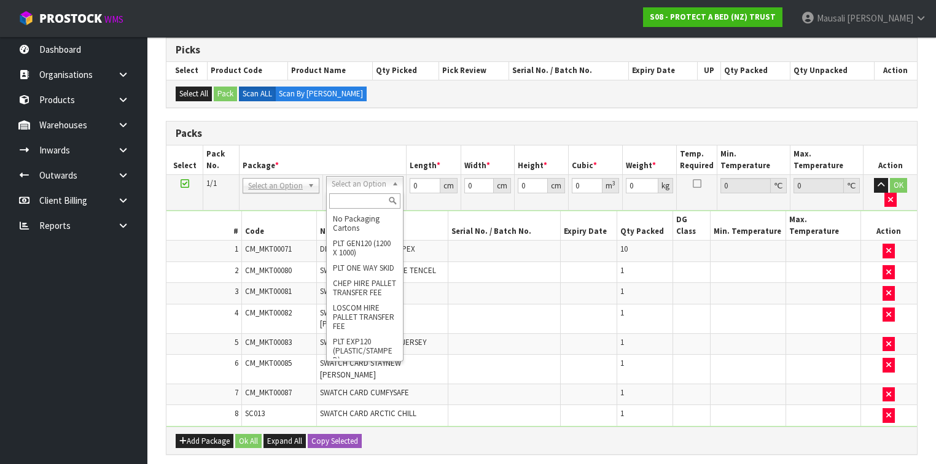
click at [349, 202] on input "text" at bounding box center [364, 200] width 71 height 15
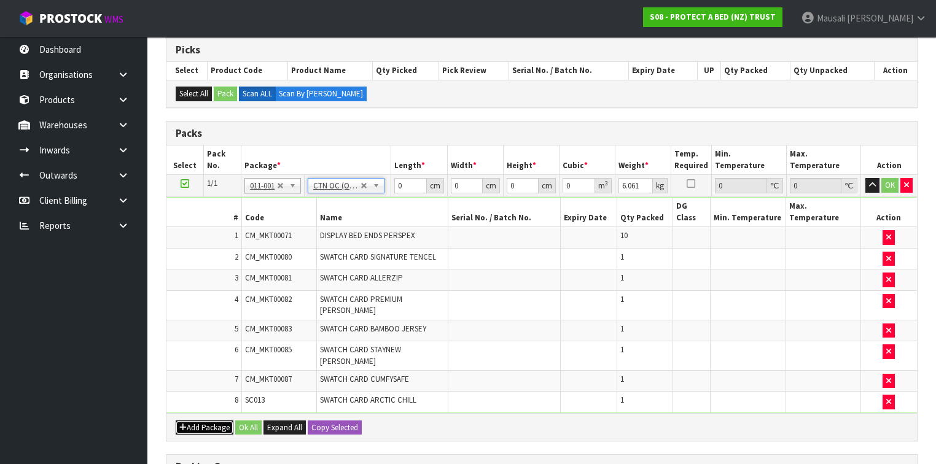
click at [184, 424] on icon "button" at bounding box center [182, 428] width 7 height 8
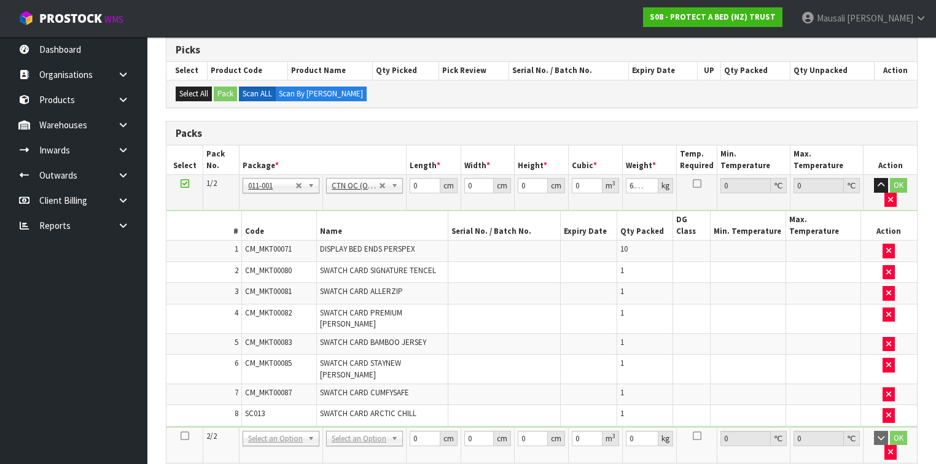
click at [349, 405] on input "text" at bounding box center [364, 409] width 71 height 15
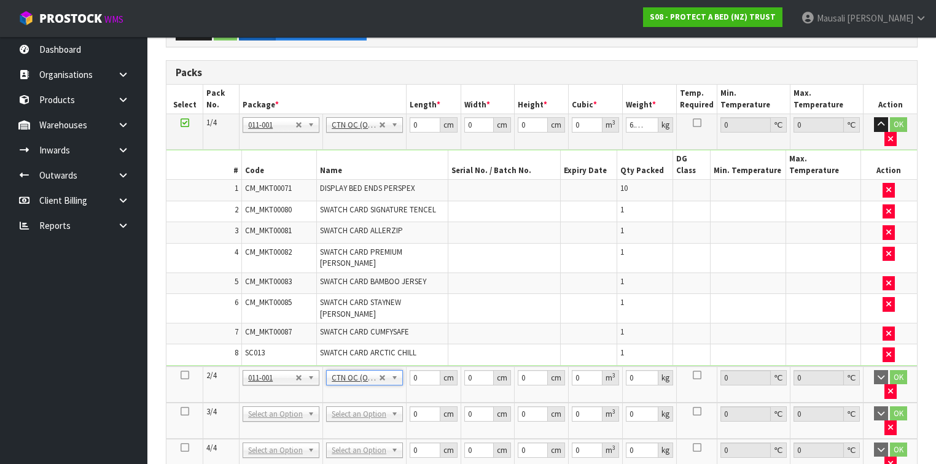
scroll to position [393, 0]
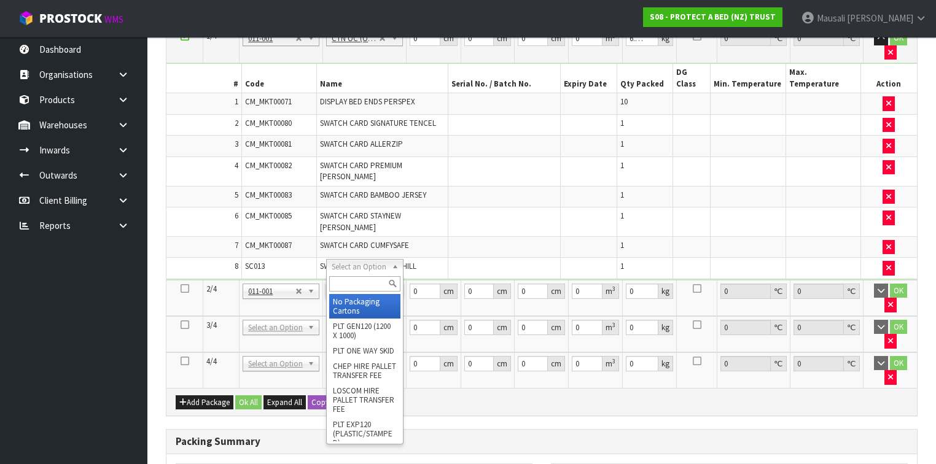
click at [361, 280] on input "text" at bounding box center [364, 283] width 71 height 15
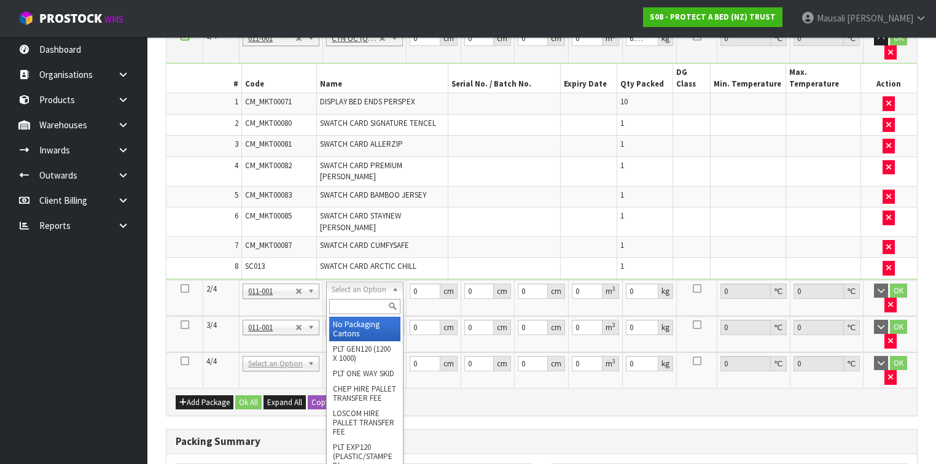
click at [346, 308] on input "text" at bounding box center [364, 306] width 71 height 15
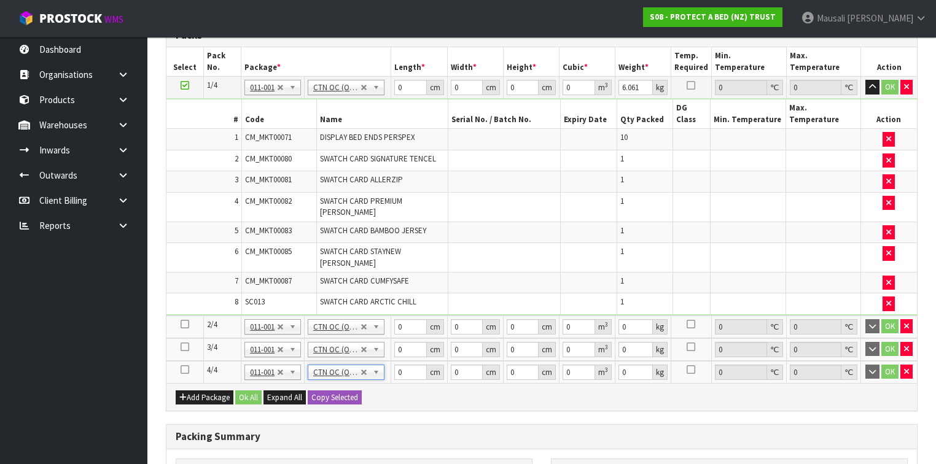
scroll to position [246, 0]
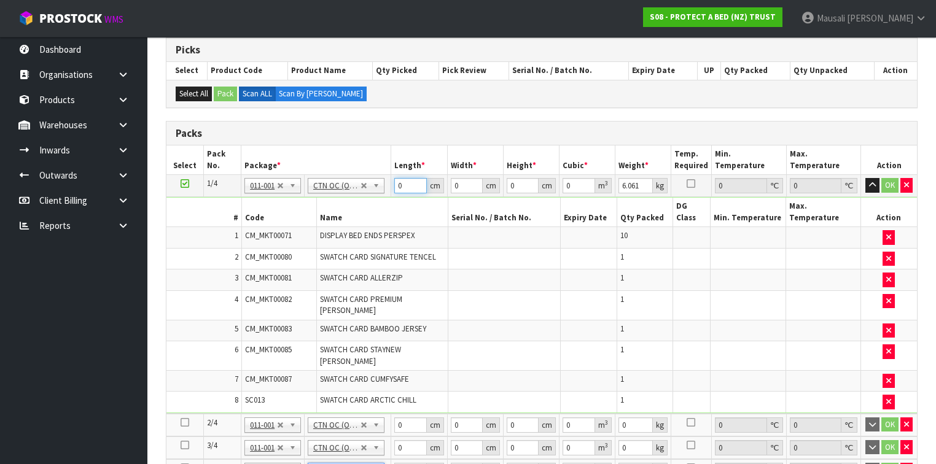
drag, startPoint x: 404, startPoint y: 182, endPoint x: 398, endPoint y: 189, distance: 9.6
click at [394, 189] on input "0" at bounding box center [410, 185] width 32 height 15
drag, startPoint x: 408, startPoint y: 415, endPoint x: 397, endPoint y: 418, distance: 11.3
click at [397, 440] on input "0" at bounding box center [410, 447] width 32 height 15
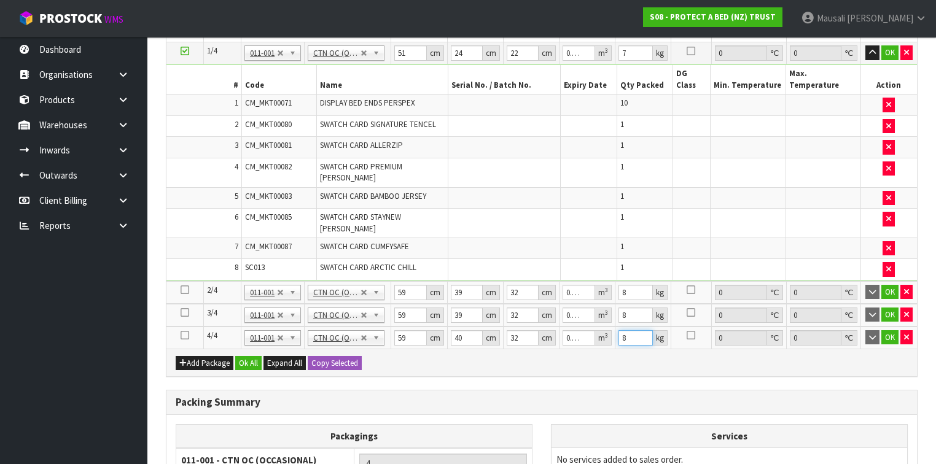
scroll to position [488, 0]
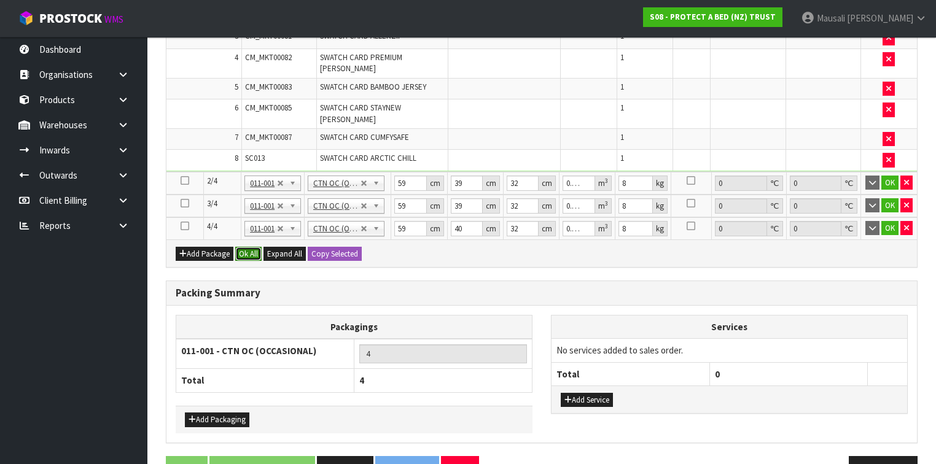
click at [255, 247] on button "Ok All" at bounding box center [248, 254] width 26 height 15
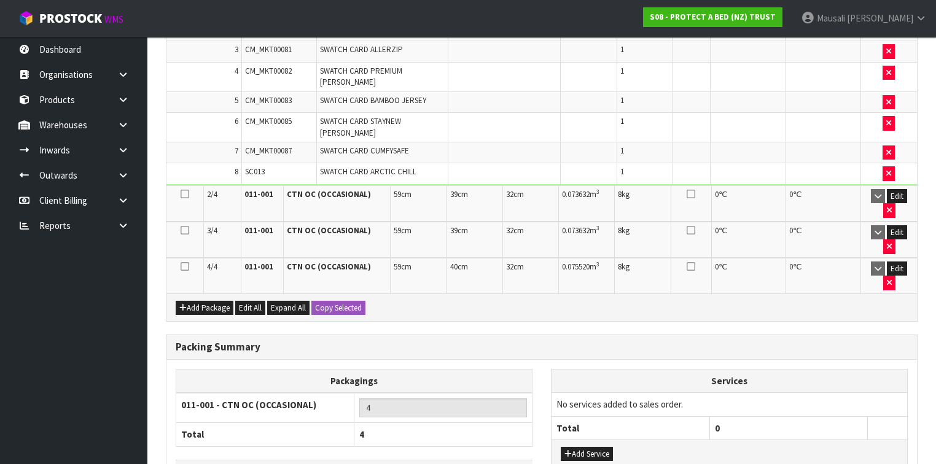
scroll to position [484, 0]
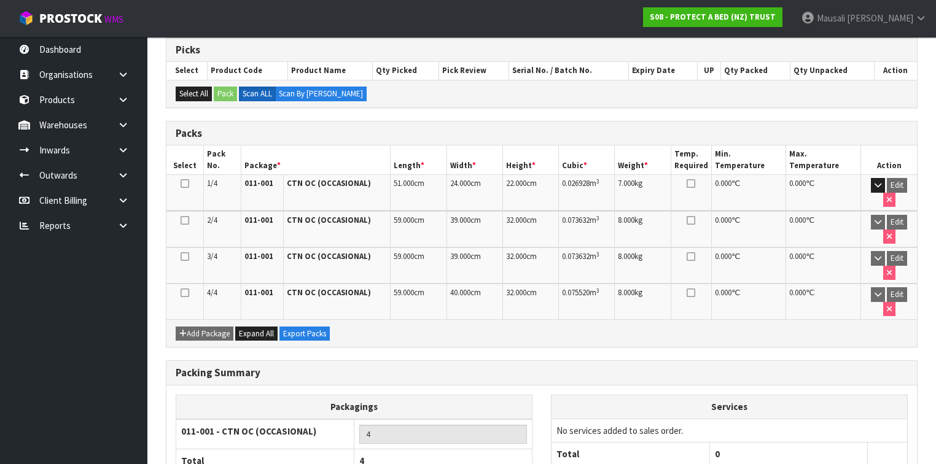
scroll to position [272, 0]
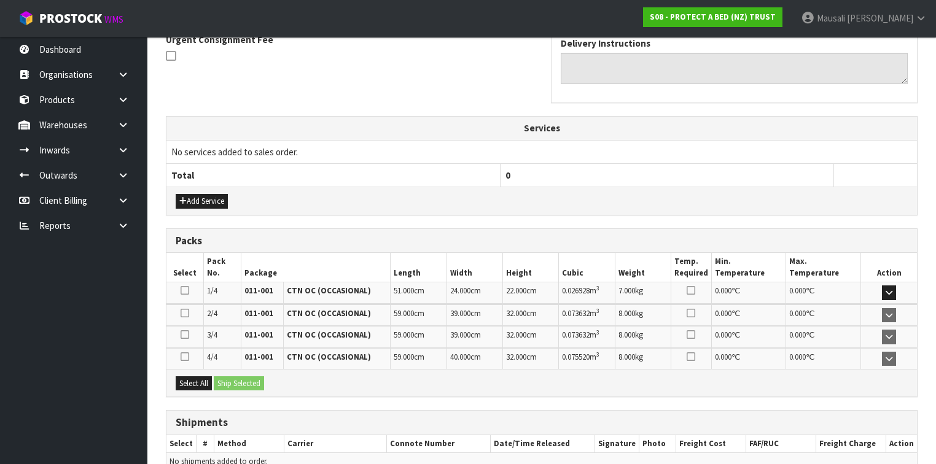
scroll to position [432, 0]
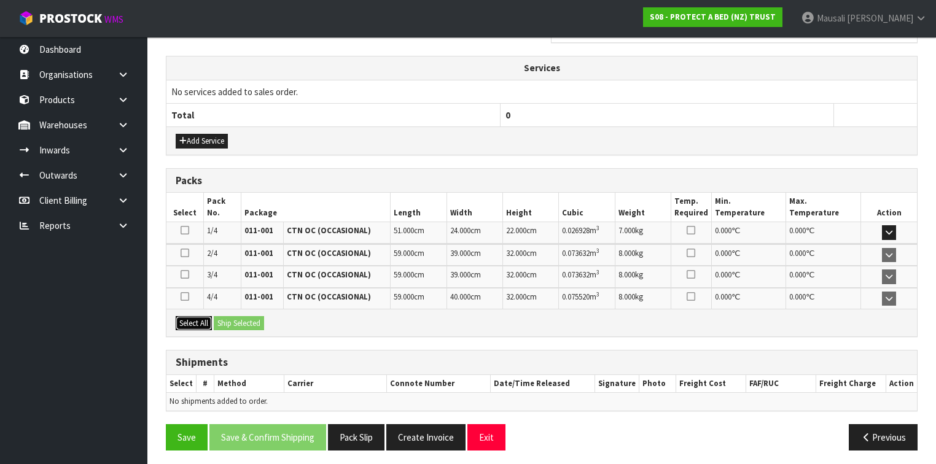
click at [208, 316] on button "Select All" at bounding box center [194, 323] width 36 height 15
click at [213, 317] on div "Select All Ship Selected" at bounding box center [541, 323] width 750 height 28
click at [221, 318] on button "Ship Selected" at bounding box center [239, 323] width 50 height 15
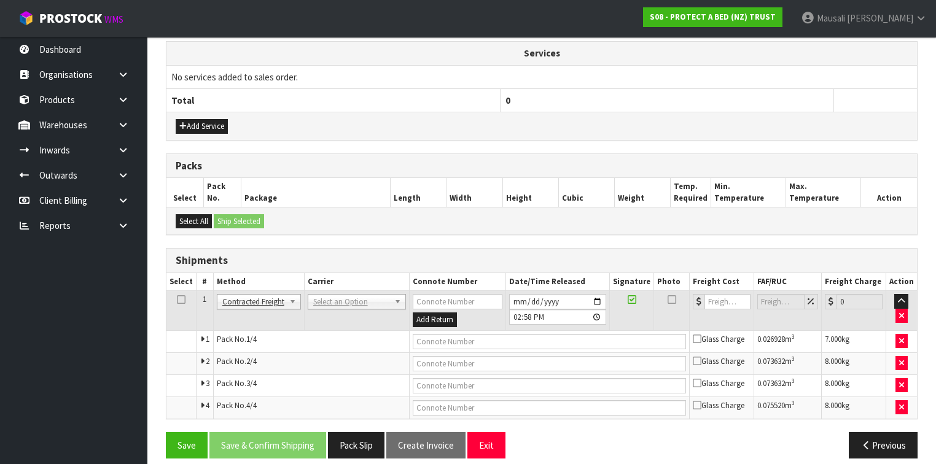
scroll to position [455, 0]
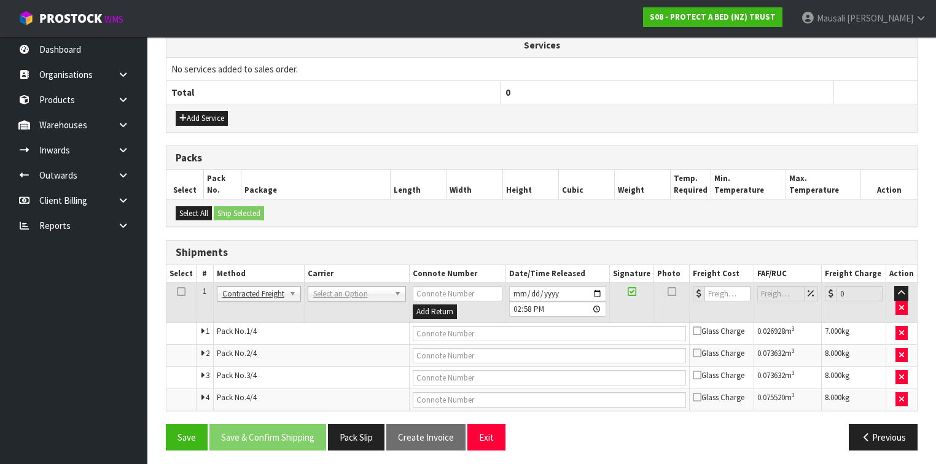
drag, startPoint x: 354, startPoint y: 292, endPoint x: 349, endPoint y: 313, distance: 21.4
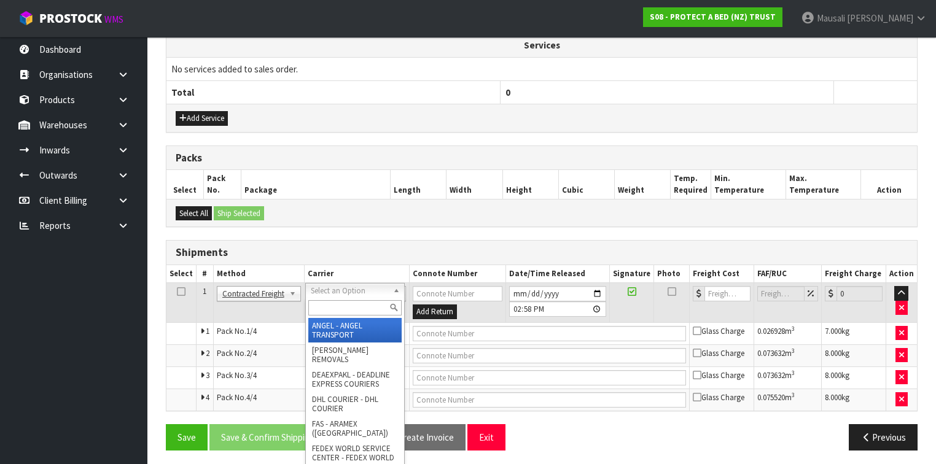
click at [339, 308] on input "text" at bounding box center [354, 307] width 93 height 15
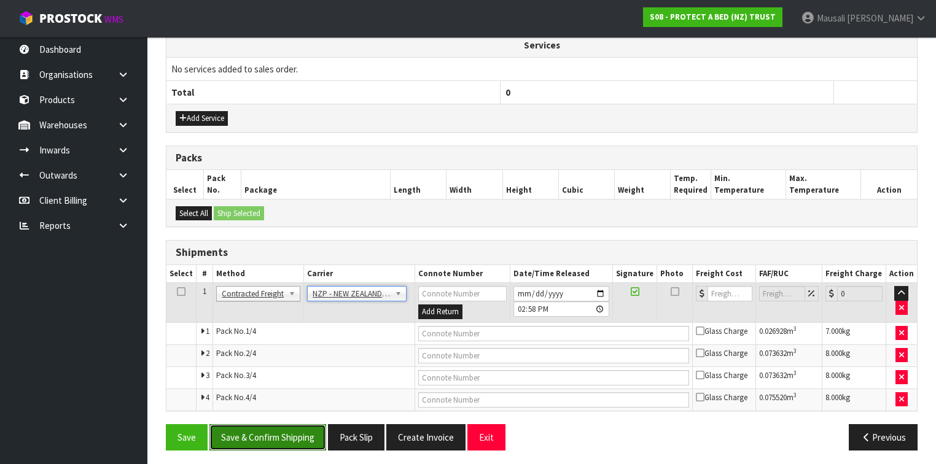
drag, startPoint x: 270, startPoint y: 435, endPoint x: 645, endPoint y: 353, distance: 384.1
click at [273, 434] on button "Save & Confirm Shipping" at bounding box center [267, 437] width 117 height 26
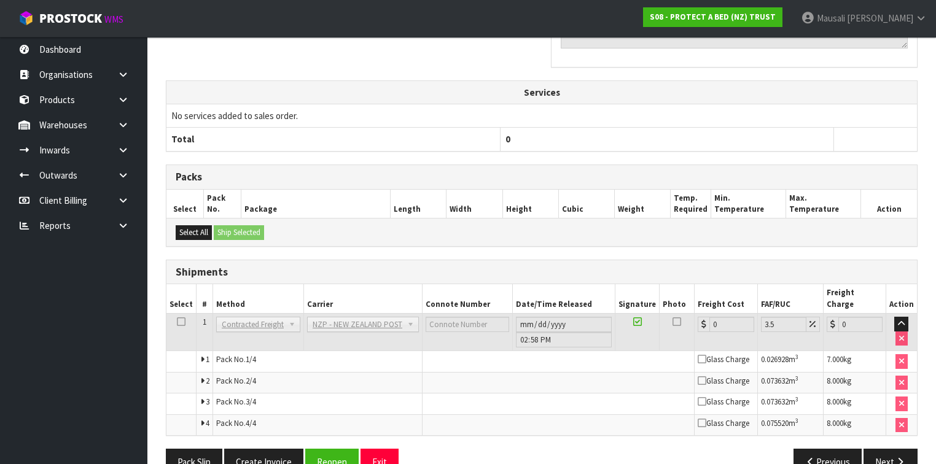
scroll to position [435, 0]
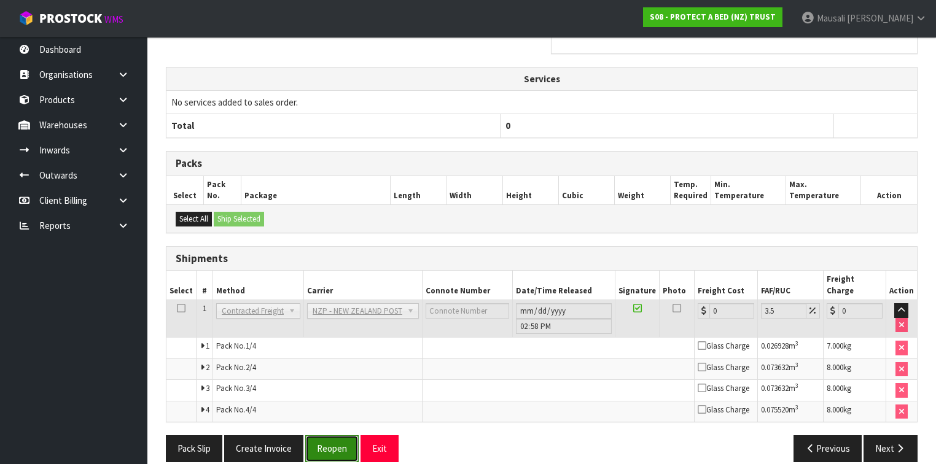
drag, startPoint x: 322, startPoint y: 430, endPoint x: 333, endPoint y: 424, distance: 13.2
click at [322, 435] on button "Reopen" at bounding box center [331, 448] width 53 height 26
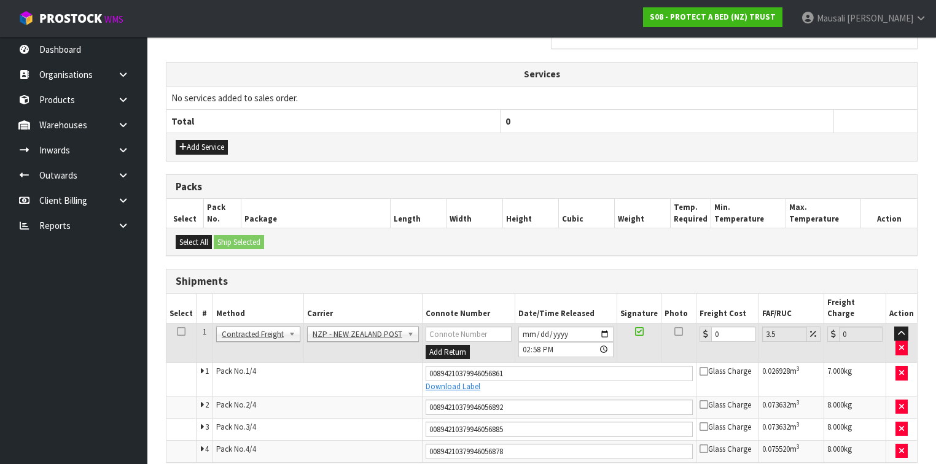
scroll to position [467, 0]
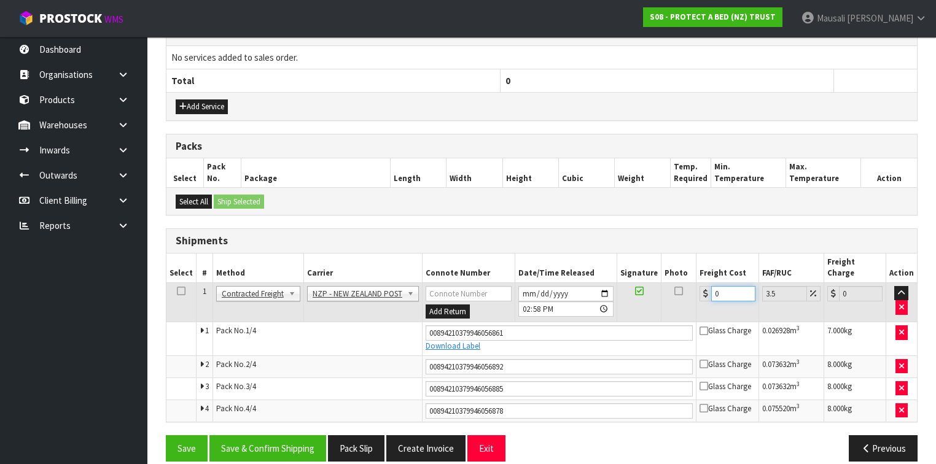
drag, startPoint x: 727, startPoint y: 280, endPoint x: 699, endPoint y: 292, distance: 30.8
click at [699, 292] on td "0" at bounding box center [727, 302] width 62 height 40
click at [279, 435] on button "Save & Confirm Shipping" at bounding box center [267, 448] width 117 height 26
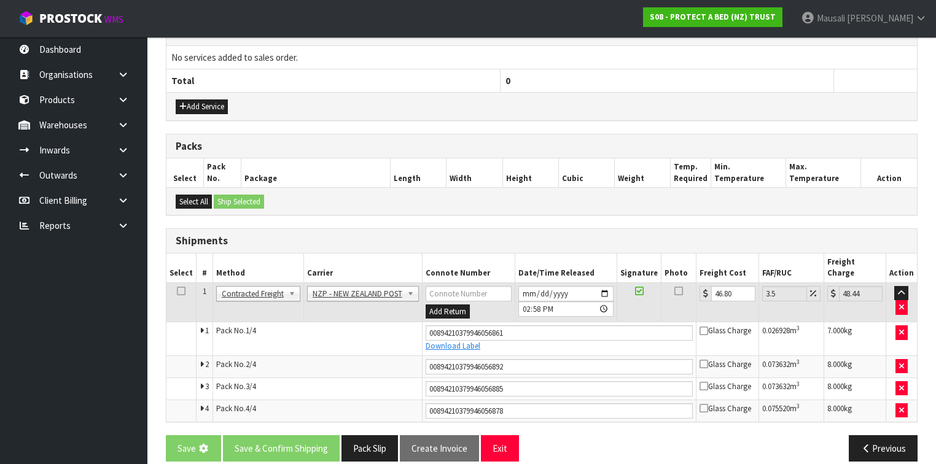
scroll to position [0, 0]
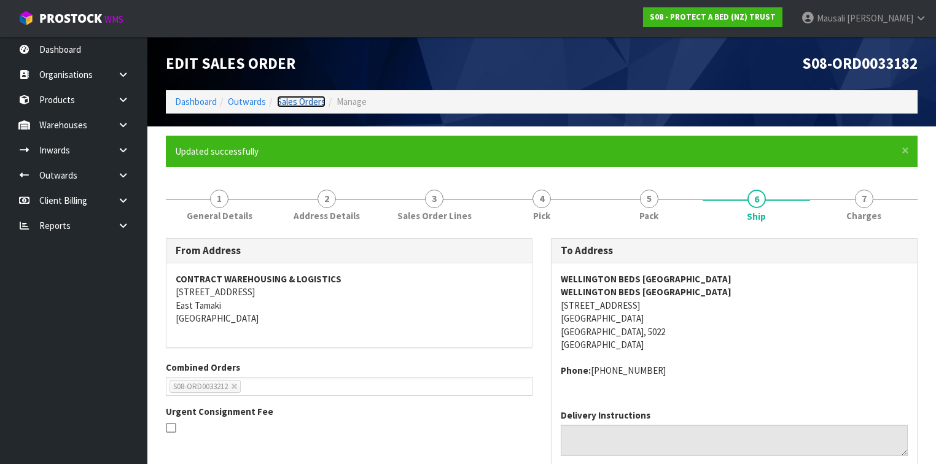
click at [300, 103] on link "Sales Orders" at bounding box center [301, 102] width 49 height 12
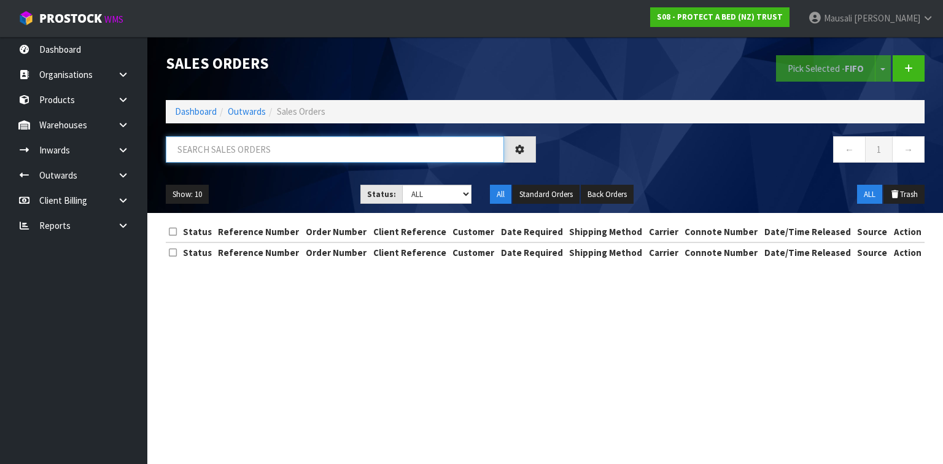
click at [204, 157] on input "text" at bounding box center [335, 149] width 338 height 26
click at [201, 150] on input "text" at bounding box center [335, 149] width 338 height 26
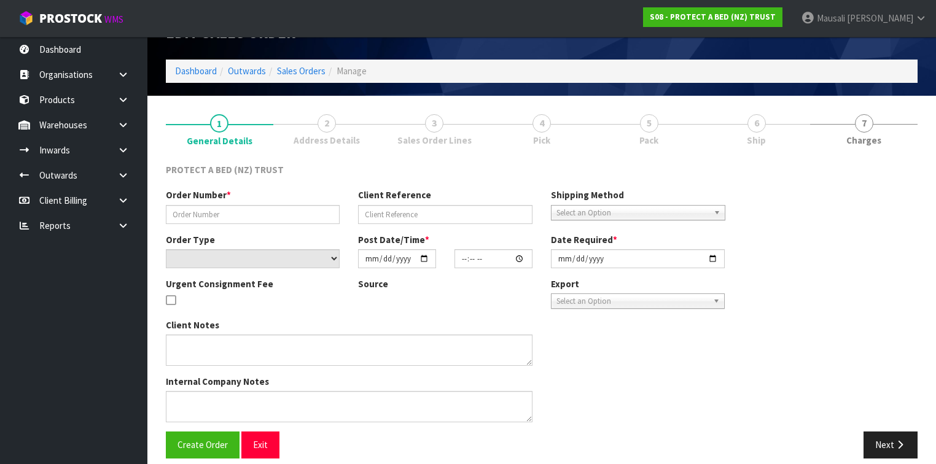
scroll to position [42, 0]
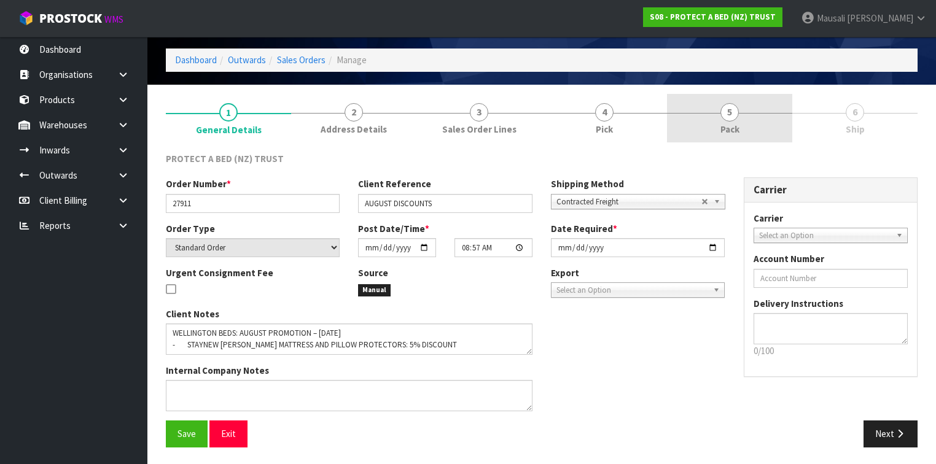
click at [704, 125] on link "5 Pack" at bounding box center [729, 118] width 125 height 49
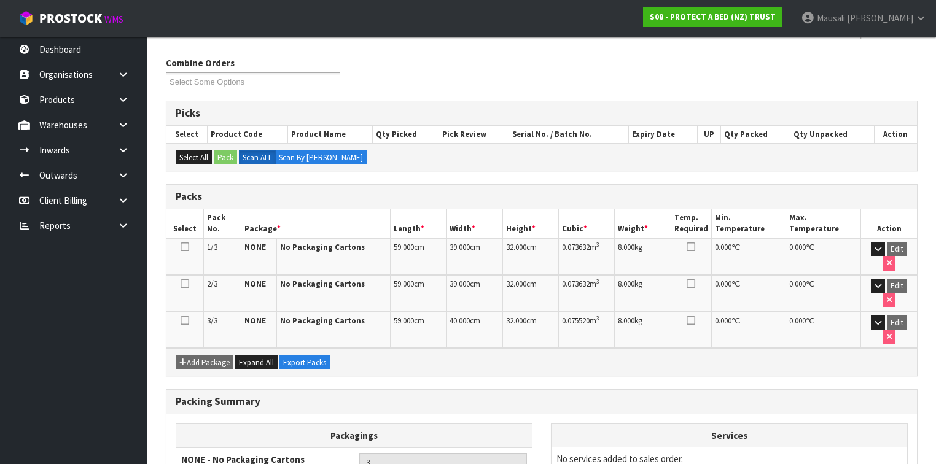
scroll to position [207, 0]
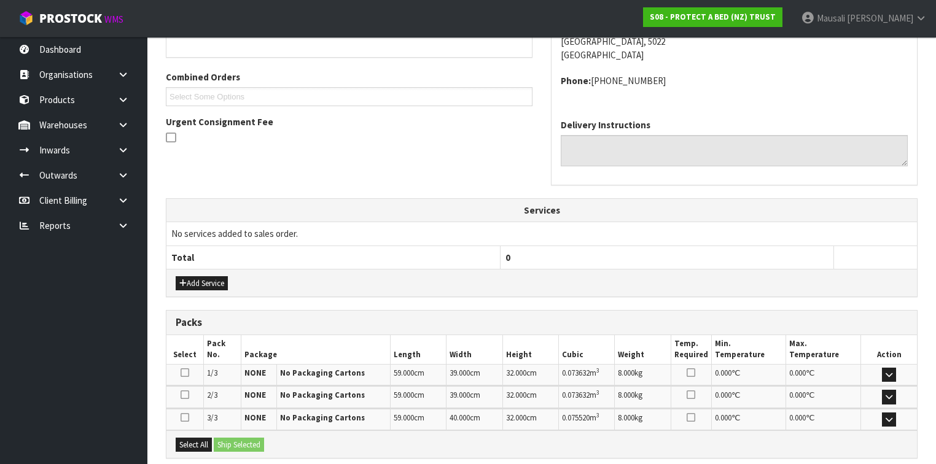
scroll to position [367, 0]
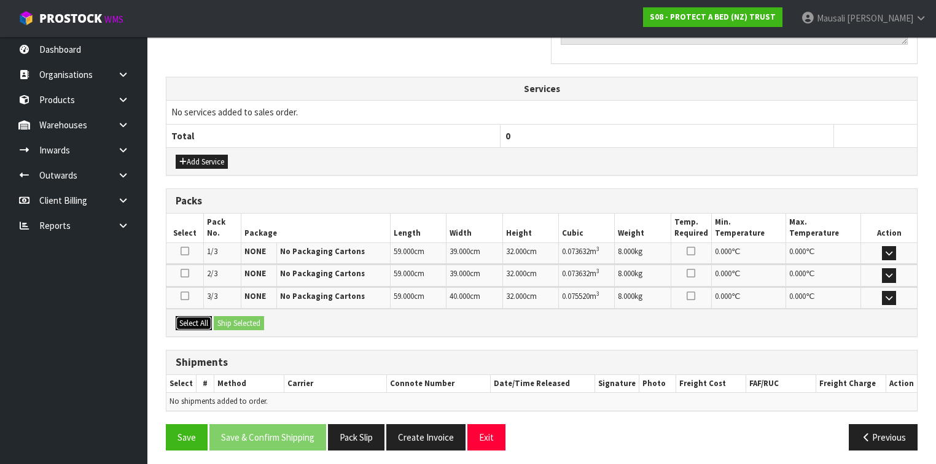
drag, startPoint x: 195, startPoint y: 316, endPoint x: 227, endPoint y: 316, distance: 31.3
click at [199, 316] on button "Select All" at bounding box center [194, 323] width 36 height 15
click at [227, 316] on button "Ship Selected" at bounding box center [239, 323] width 50 height 15
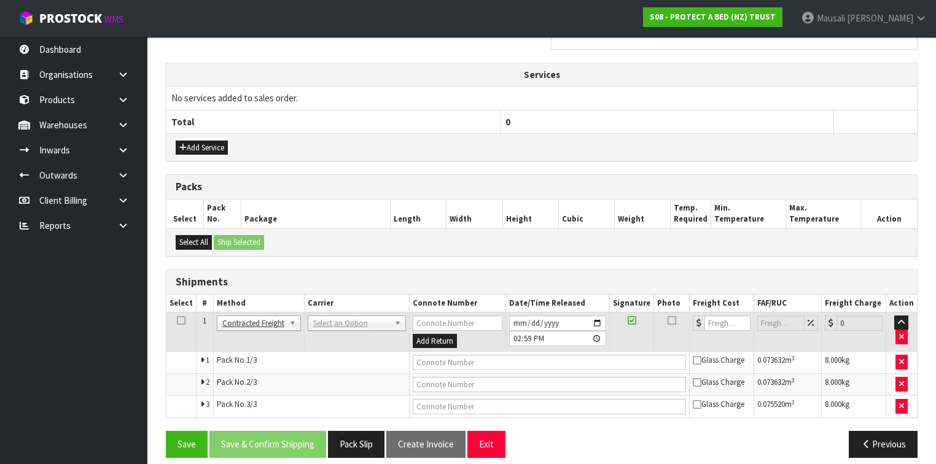
scroll to position [389, 0]
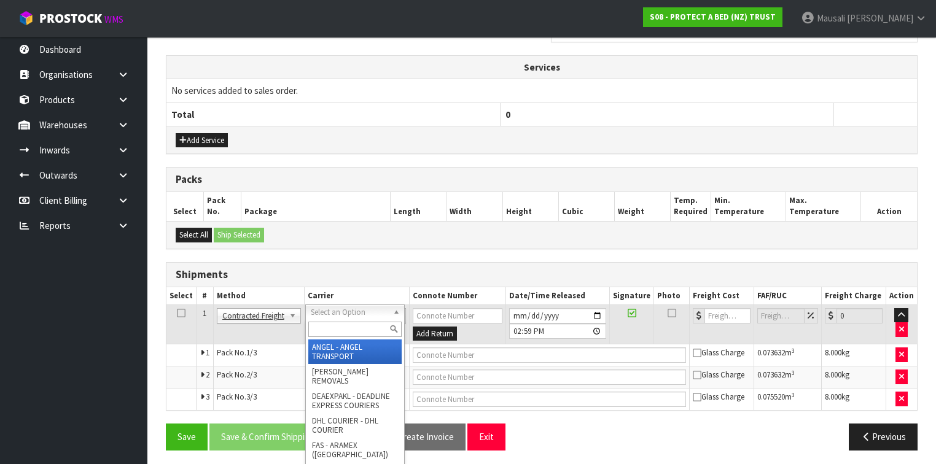
click at [337, 323] on input "text" at bounding box center [354, 329] width 93 height 15
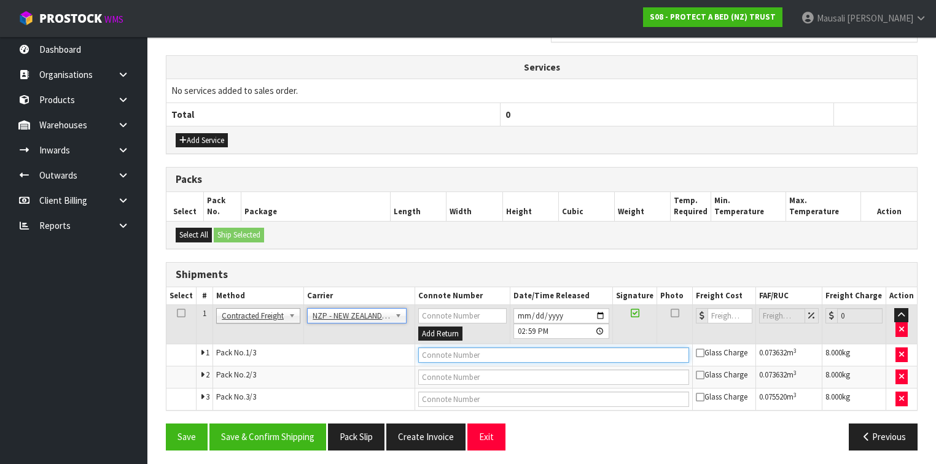
click at [432, 348] on input "text" at bounding box center [553, 355] width 271 height 15
click at [166, 424] on button "Save" at bounding box center [187, 437] width 42 height 26
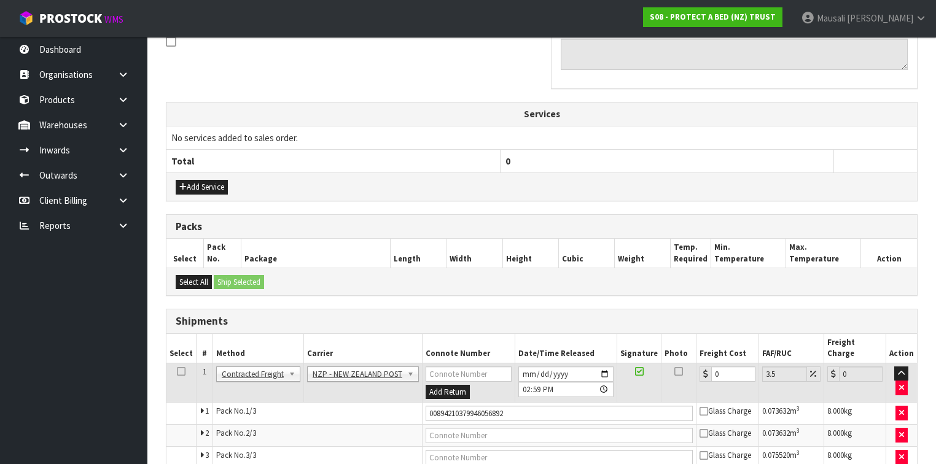
scroll to position [433, 0]
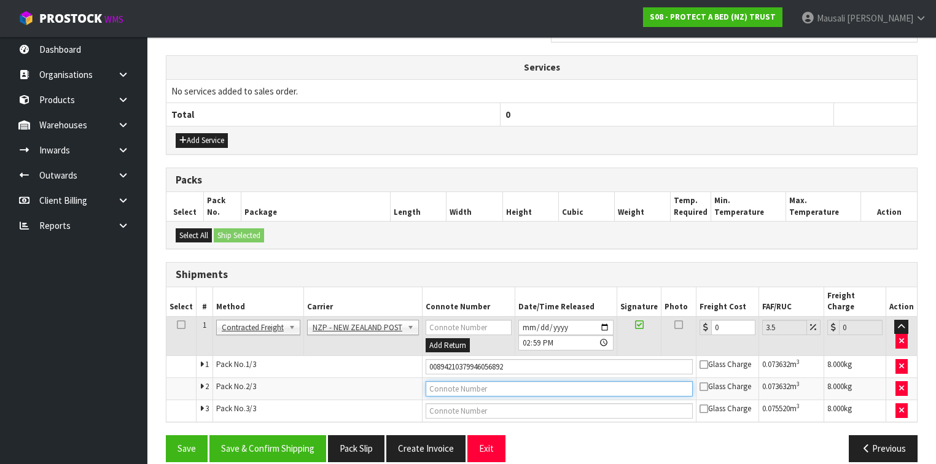
click at [445, 381] on input "text" at bounding box center [559, 388] width 267 height 15
click at [166, 435] on button "Save" at bounding box center [187, 448] width 42 height 26
click at [470, 403] on input "text" at bounding box center [559, 410] width 267 height 15
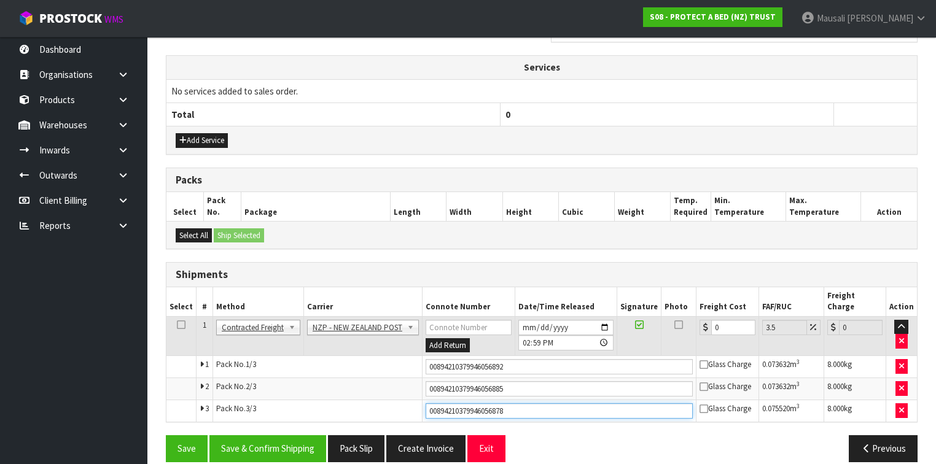
click at [166, 435] on button "Save" at bounding box center [187, 448] width 42 height 26
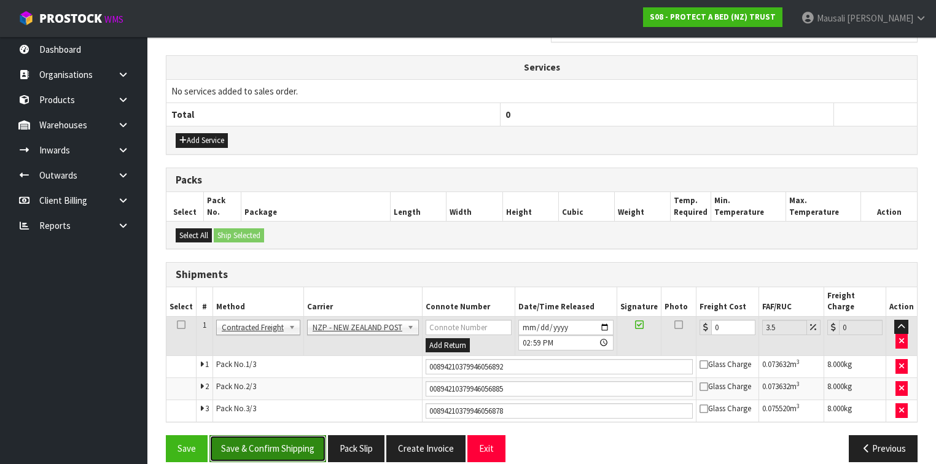
click at [268, 435] on button "Save & Confirm Shipping" at bounding box center [267, 448] width 117 height 26
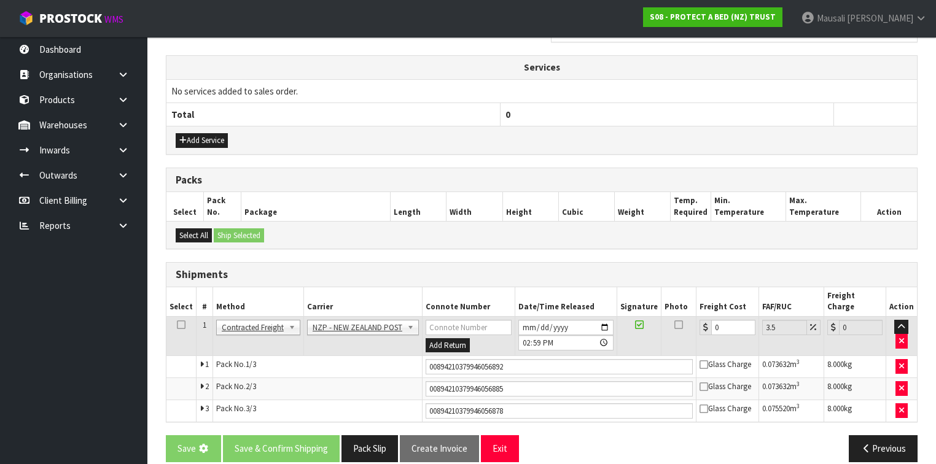
scroll to position [0, 0]
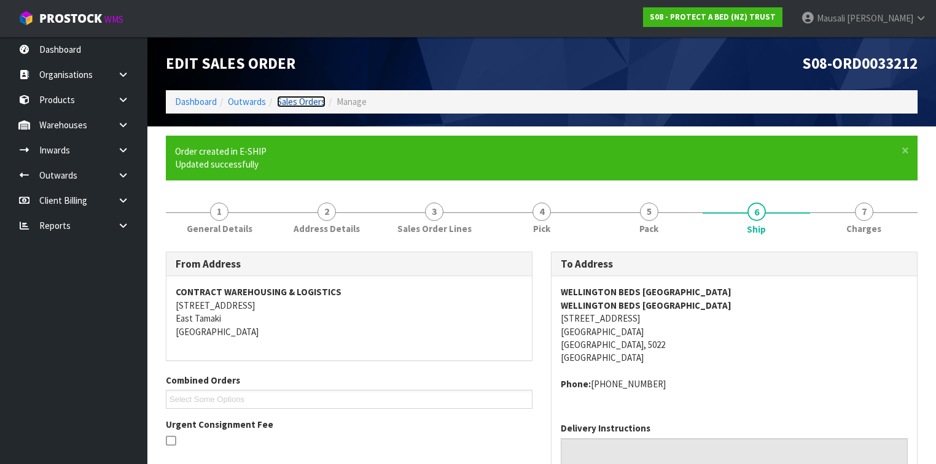
click at [290, 101] on link "Sales Orders" at bounding box center [301, 102] width 49 height 12
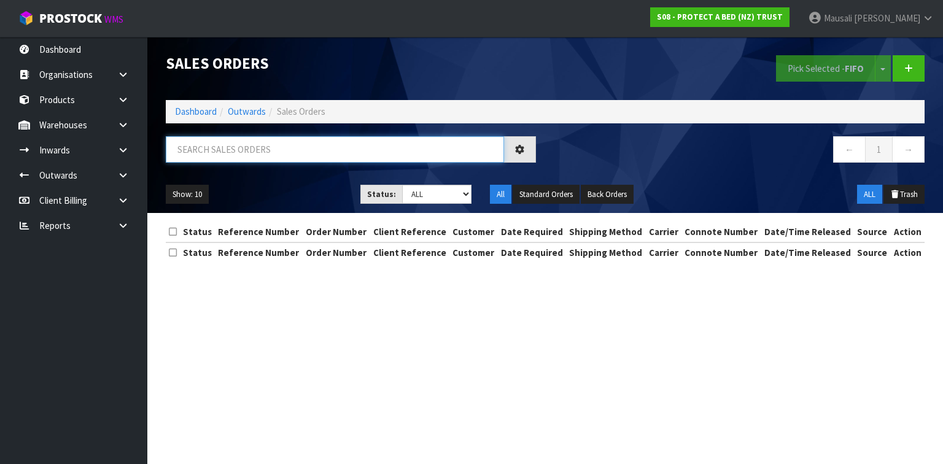
click at [192, 160] on input "text" at bounding box center [335, 149] width 338 height 26
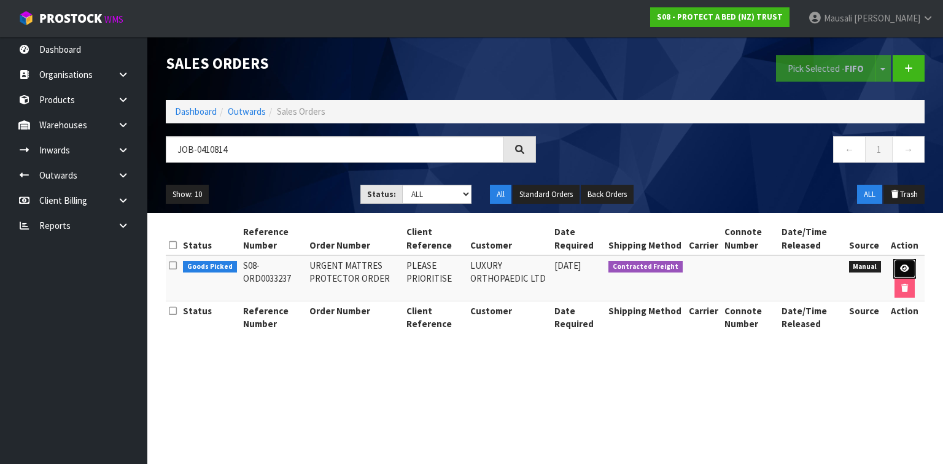
click at [905, 265] on icon at bounding box center [904, 269] width 9 height 8
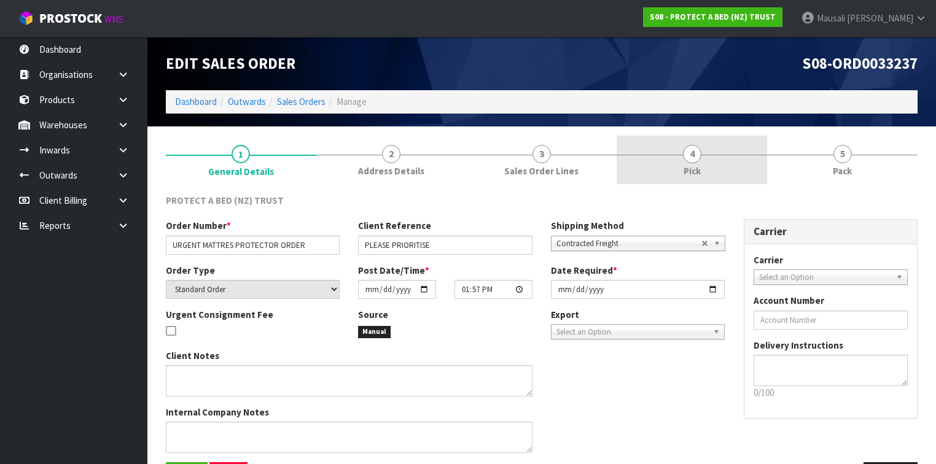
drag, startPoint x: 710, startPoint y: 163, endPoint x: 722, endPoint y: 173, distance: 15.7
click at [710, 163] on link "4 Pick" at bounding box center [692, 160] width 150 height 49
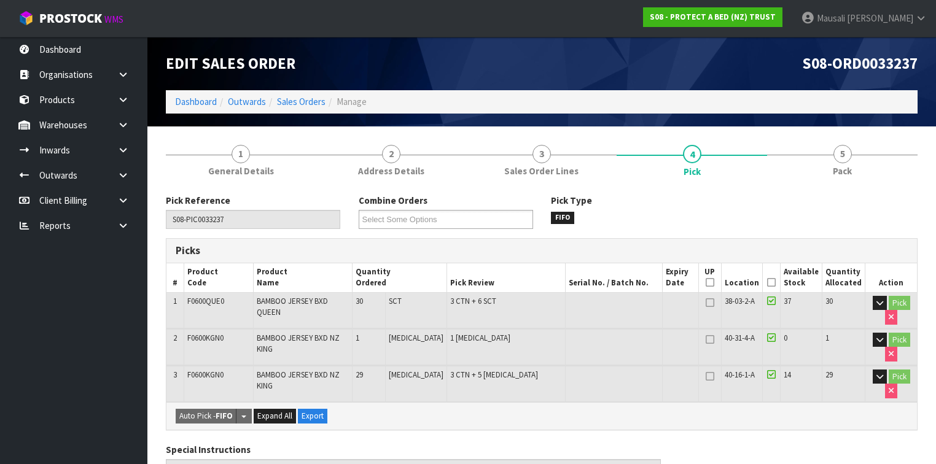
click at [772, 282] on icon at bounding box center [771, 282] width 9 height 1
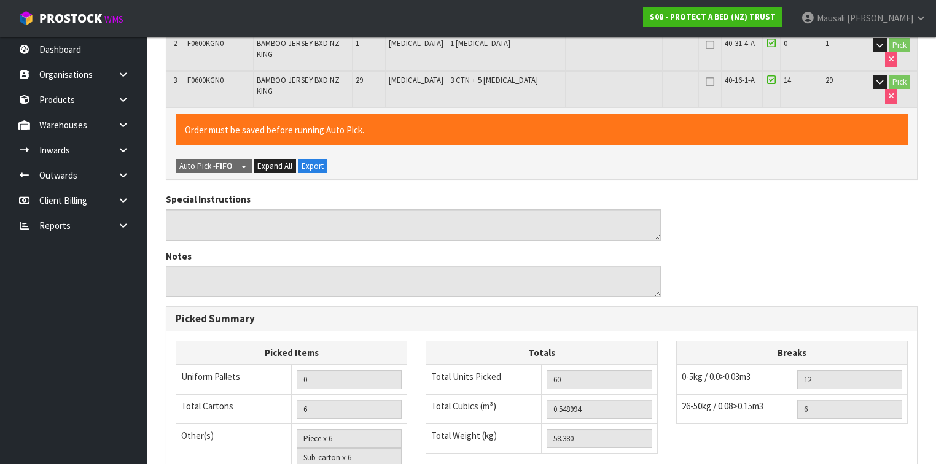
scroll to position [489, 0]
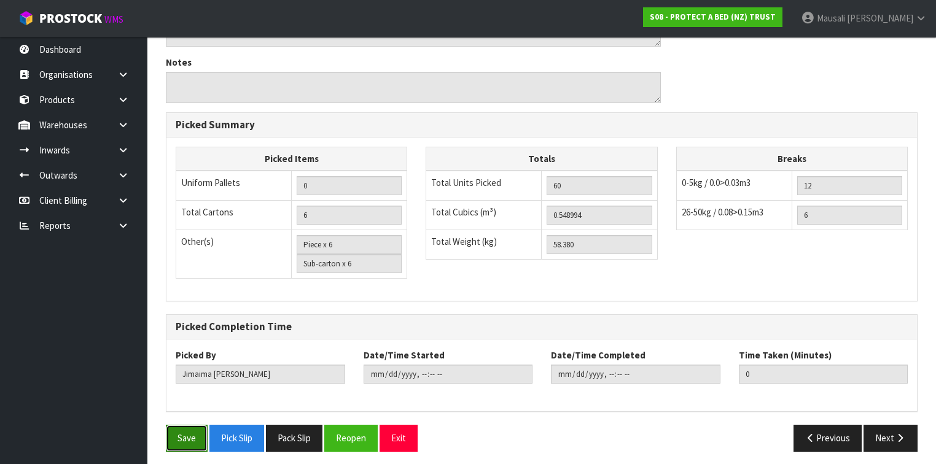
drag, startPoint x: 187, startPoint y: 430, endPoint x: 246, endPoint y: 418, distance: 59.6
click at [188, 429] on button "Save" at bounding box center [187, 438] width 42 height 26
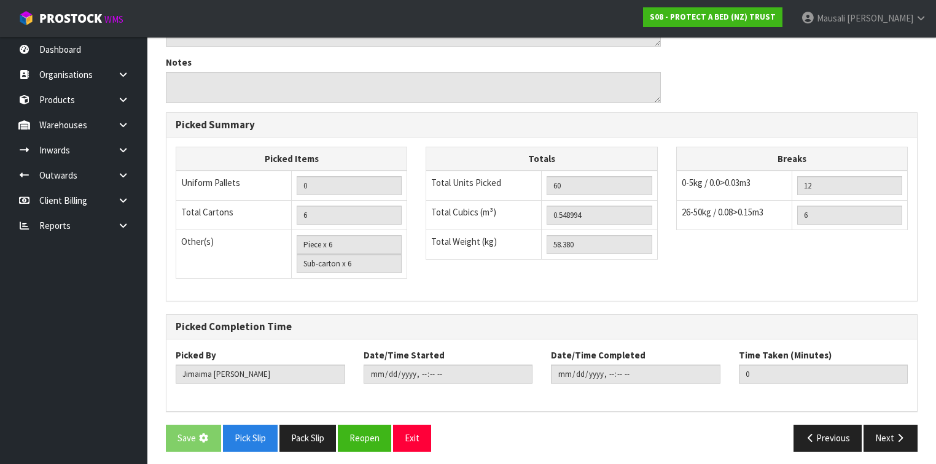
scroll to position [0, 0]
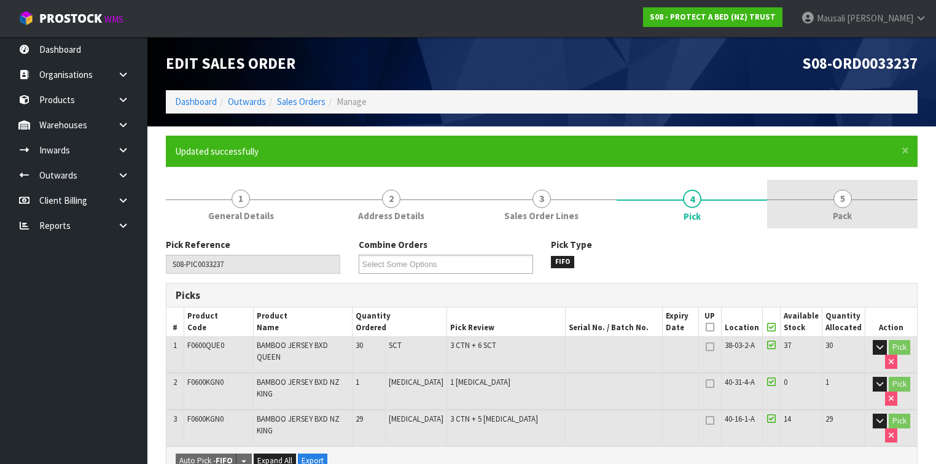
click at [836, 217] on span "Pack" at bounding box center [842, 215] width 19 height 13
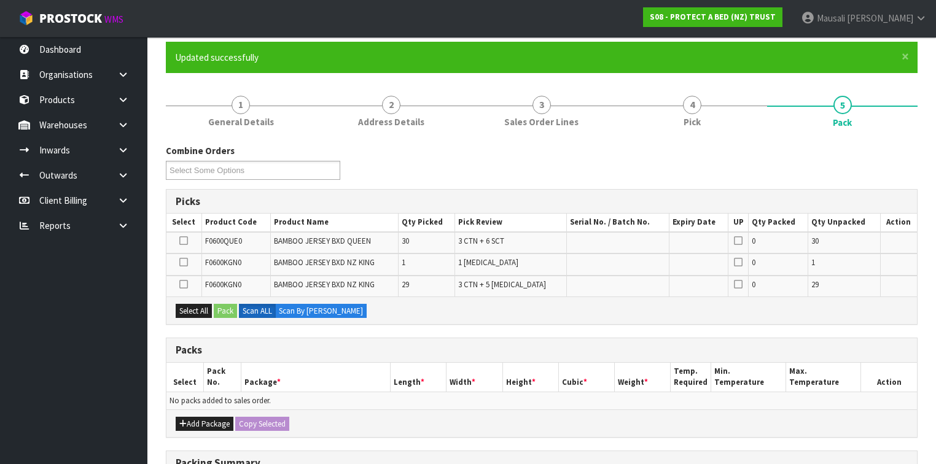
scroll to position [147, 0]
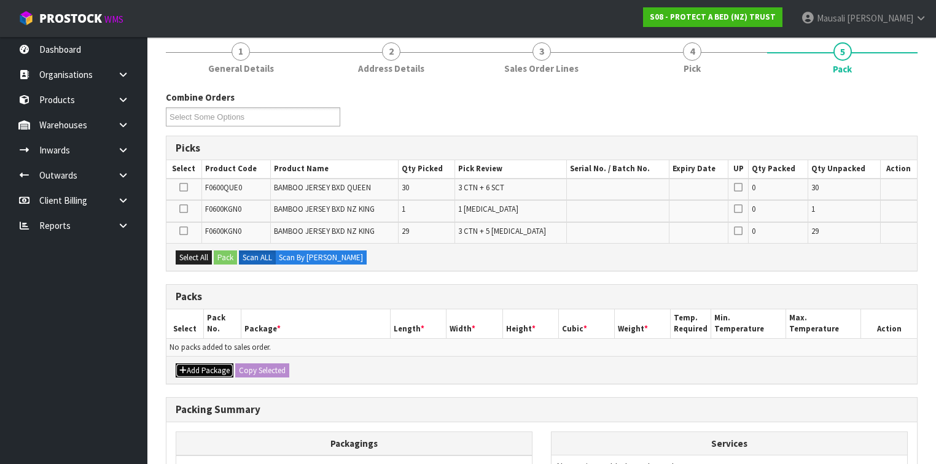
click at [196, 365] on button "Add Package" at bounding box center [205, 371] width 58 height 15
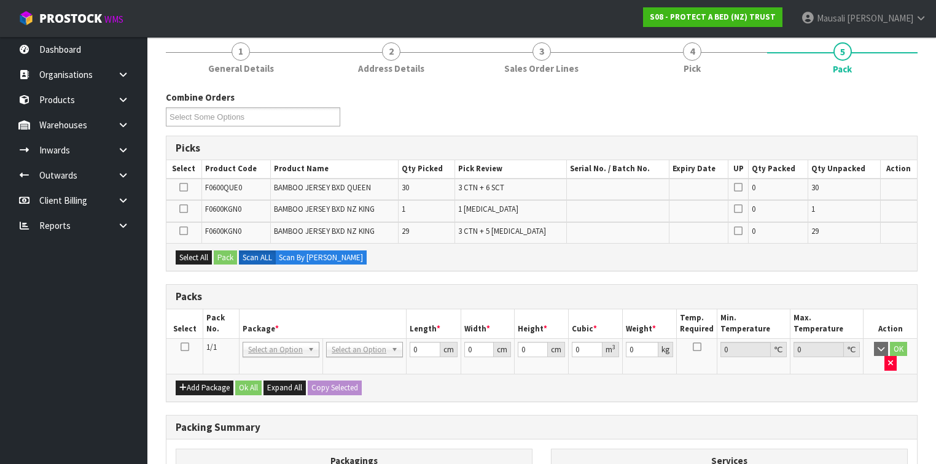
click at [183, 347] on icon at bounding box center [185, 347] width 9 height 1
click at [182, 187] on icon at bounding box center [183, 187] width 9 height 1
click at [0, 0] on input "checkbox" at bounding box center [0, 0] width 0 height 0
click at [219, 259] on button "Pack" at bounding box center [225, 258] width 23 height 15
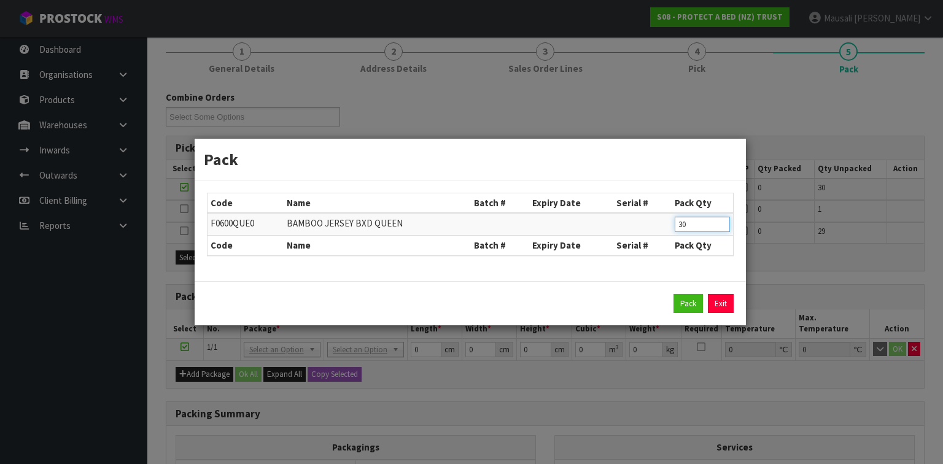
drag, startPoint x: 697, startPoint y: 224, endPoint x: 650, endPoint y: 233, distance: 48.3
click at [650, 233] on tr "F0600QUE0 BAMBOO JERSEY BXD QUEEN 30" at bounding box center [471, 224] width 526 height 23
click button "Pack" at bounding box center [688, 304] width 29 height 20
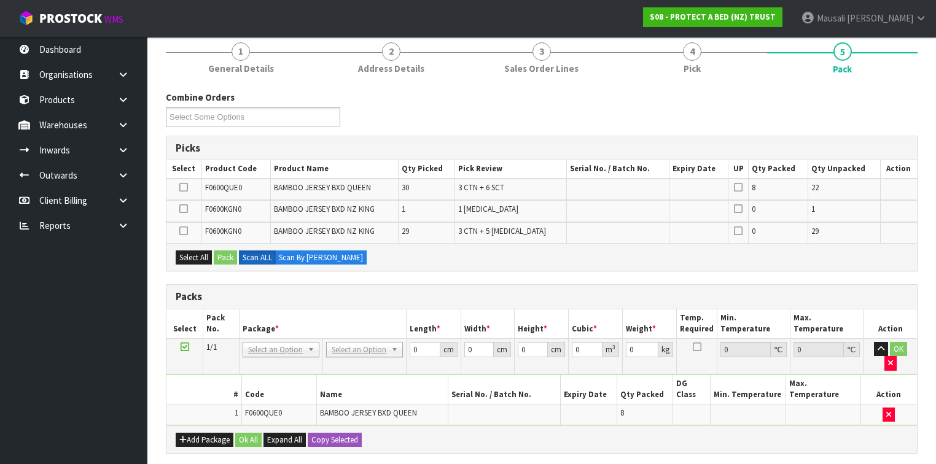
click at [184, 347] on icon at bounding box center [185, 347] width 9 height 1
click at [186, 187] on icon at bounding box center [183, 187] width 9 height 1
click at [0, 0] on input "checkbox" at bounding box center [0, 0] width 0 height 0
click at [233, 251] on button "Pack" at bounding box center [225, 258] width 23 height 15
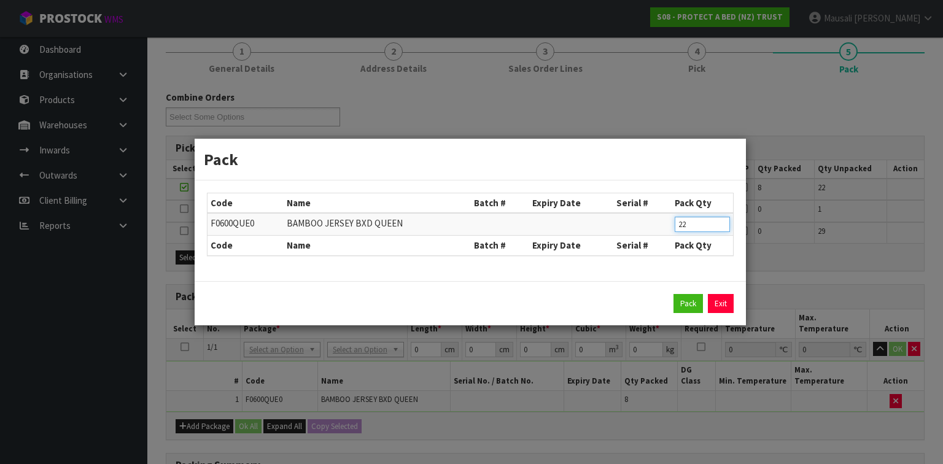
drag, startPoint x: 698, startPoint y: 224, endPoint x: 667, endPoint y: 229, distance: 31.1
click at [667, 229] on tr "F0600QUE0 BAMBOO JERSEY BXD QUEEN 22" at bounding box center [471, 224] width 526 height 23
click button "Pack" at bounding box center [688, 304] width 29 height 20
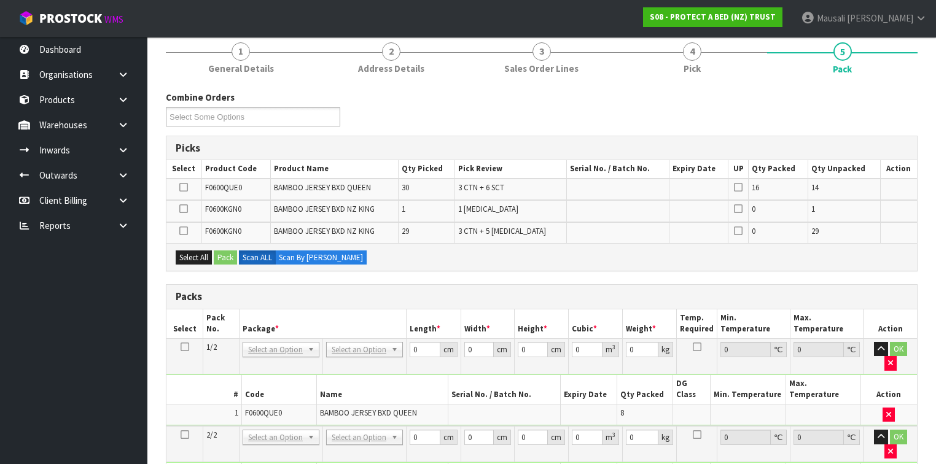
click at [181, 187] on icon at bounding box center [183, 187] width 9 height 1
click at [0, 0] on input "checkbox" at bounding box center [0, 0] width 0 height 0
click at [221, 252] on button "Pack" at bounding box center [225, 258] width 23 height 15
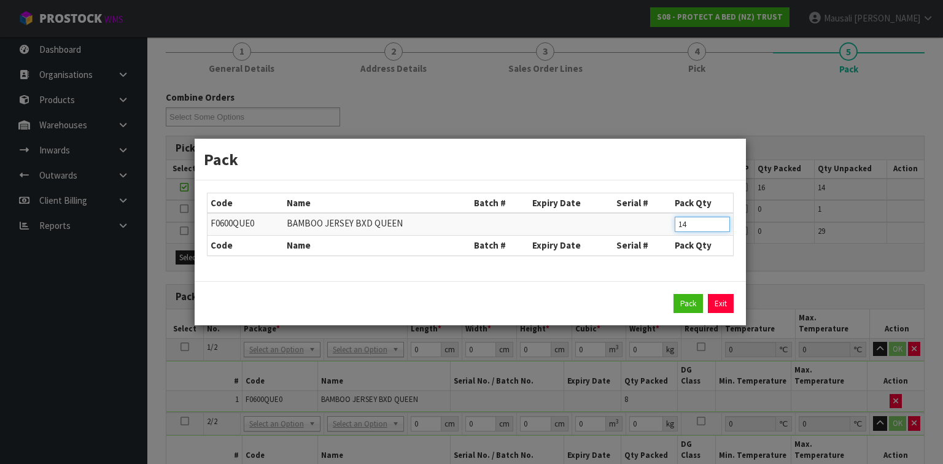
drag, startPoint x: 688, startPoint y: 223, endPoint x: 657, endPoint y: 227, distance: 30.9
click at [657, 227] on tr "F0600QUE0 BAMBOO JERSEY BXD QUEEN 14" at bounding box center [471, 224] width 526 height 23
click button "Pack" at bounding box center [688, 304] width 29 height 20
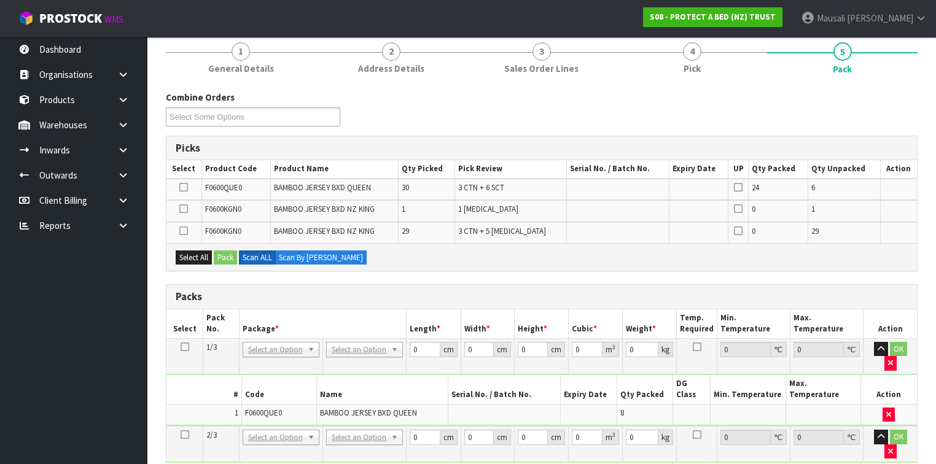
scroll to position [393, 0]
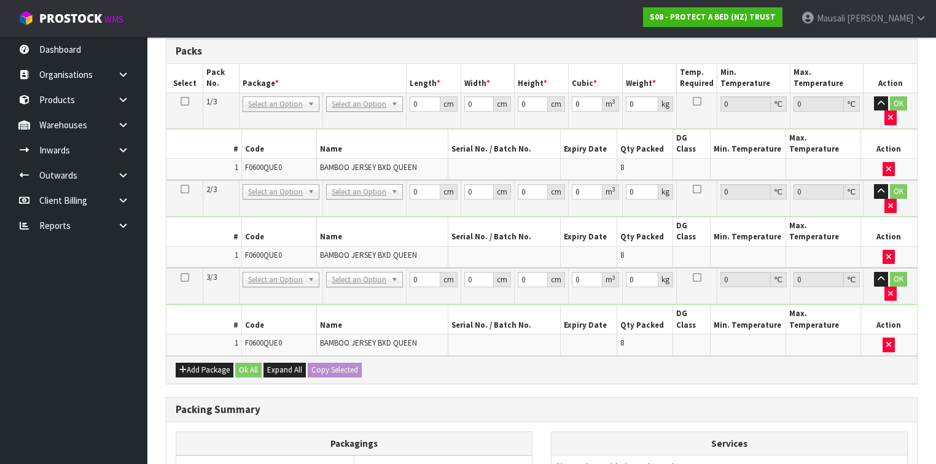
click at [182, 101] on icon at bounding box center [185, 101] width 9 height 1
drag, startPoint x: 421, startPoint y: 103, endPoint x: 415, endPoint y: 107, distance: 7.5
click at [415, 107] on input "0" at bounding box center [425, 103] width 30 height 15
drag, startPoint x: 419, startPoint y: 103, endPoint x: 413, endPoint y: 106, distance: 6.9
click at [413, 106] on input "0" at bounding box center [425, 103] width 30 height 15
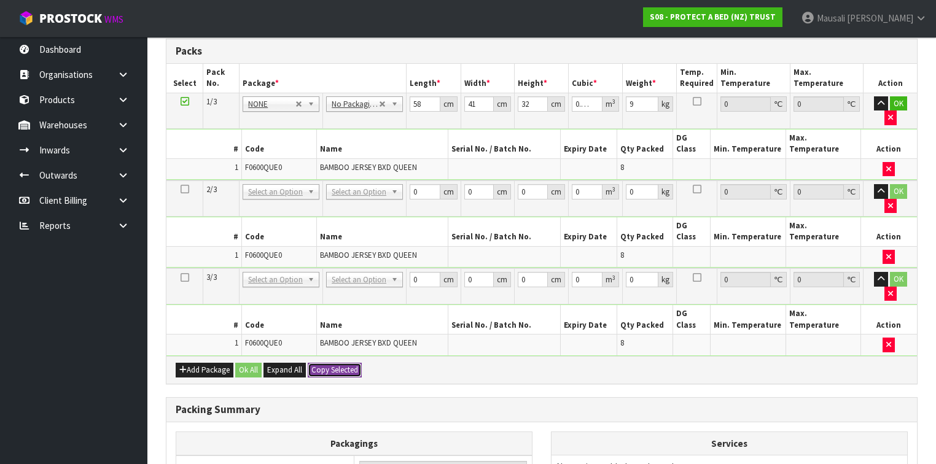
click at [339, 363] on button "Copy Selected" at bounding box center [335, 370] width 54 height 15
click at [339, 363] on button "Confirm Copy Selected" at bounding box center [348, 370] width 81 height 15
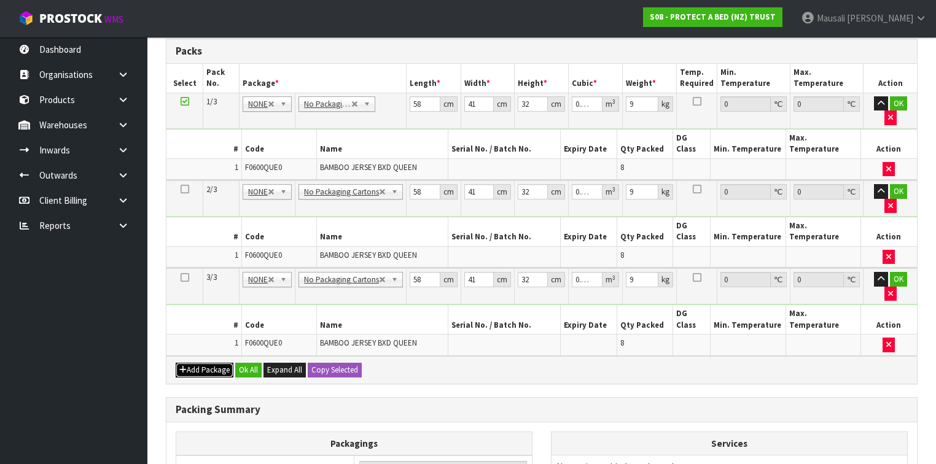
click at [210, 363] on button "Add Package" at bounding box center [205, 370] width 58 height 15
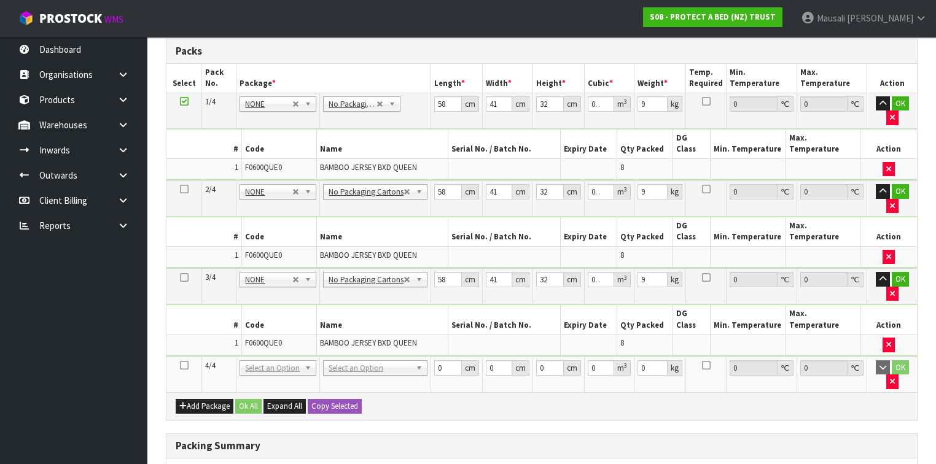
click at [182, 365] on icon at bounding box center [184, 365] width 9 height 1
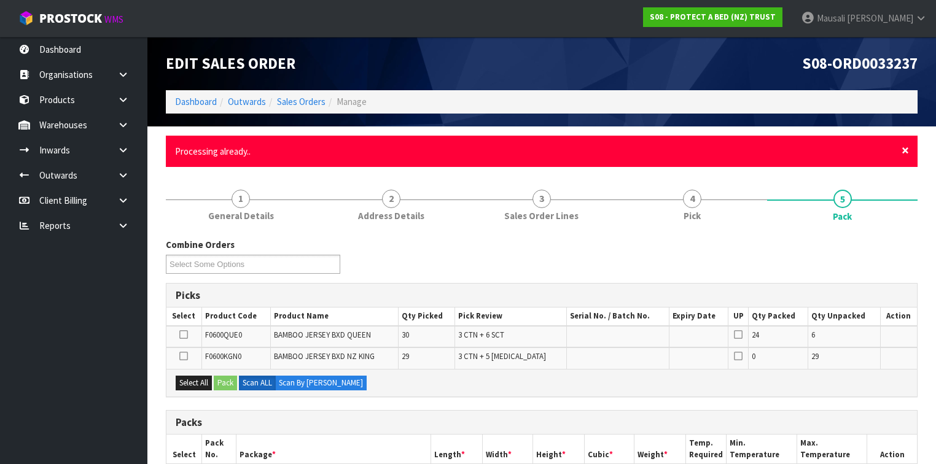
click at [906, 147] on span "×" at bounding box center [904, 150] width 7 height 17
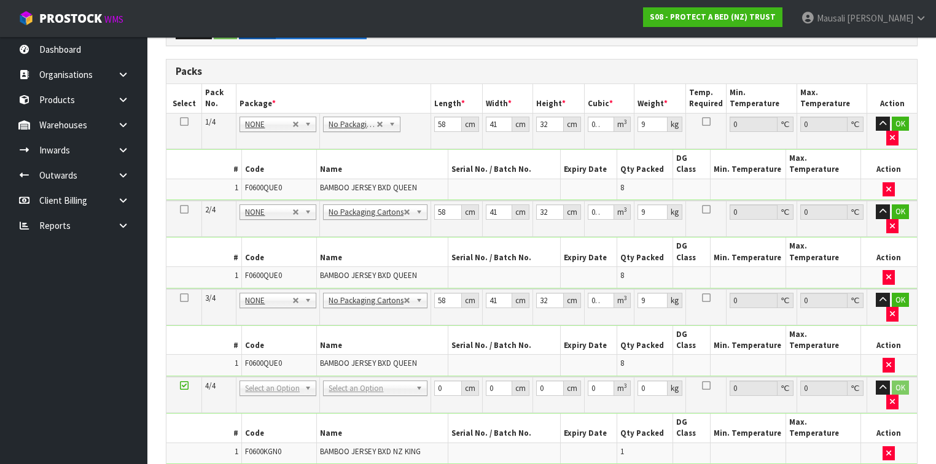
scroll to position [442, 0]
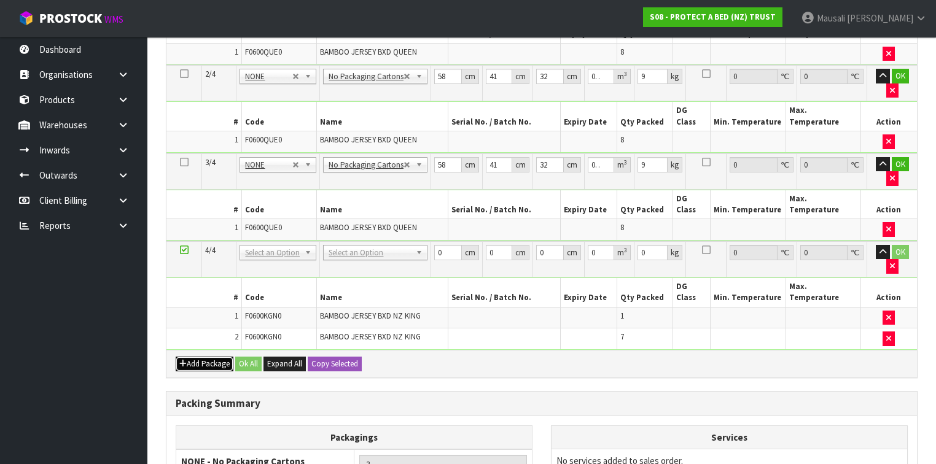
click at [206, 357] on button "Add Package" at bounding box center [205, 364] width 58 height 15
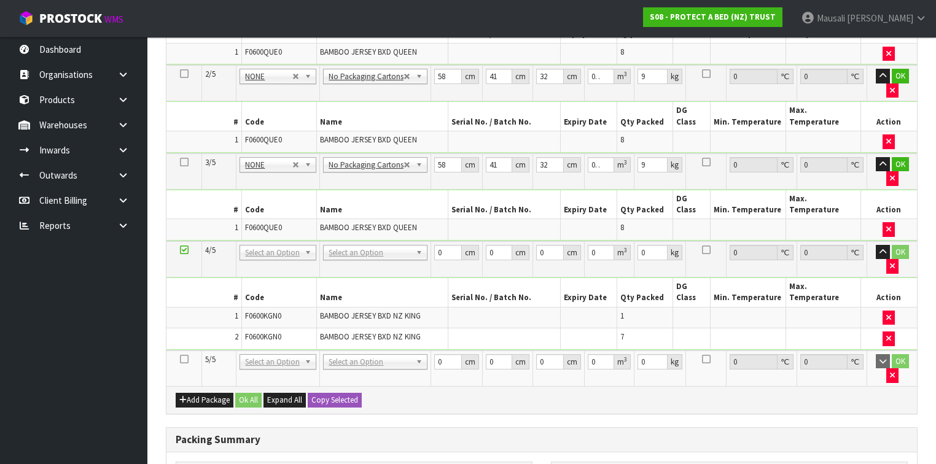
click at [178, 351] on td at bounding box center [184, 369] width 36 height 36
click at [181, 359] on icon at bounding box center [184, 359] width 9 height 1
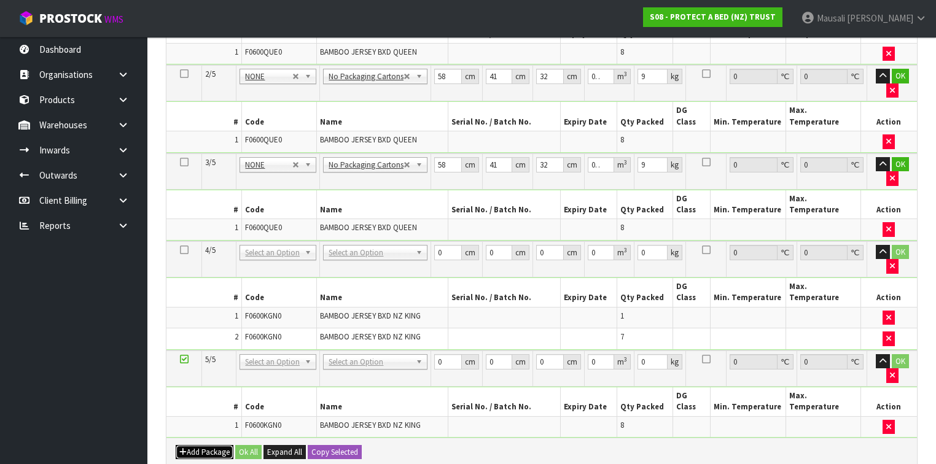
click at [201, 445] on button "Add Package" at bounding box center [205, 452] width 58 height 15
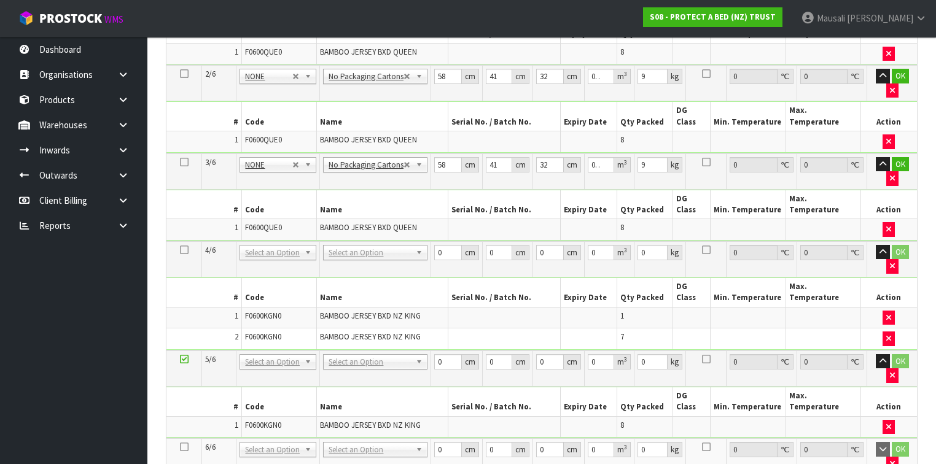
click at [182, 447] on icon at bounding box center [184, 447] width 9 height 1
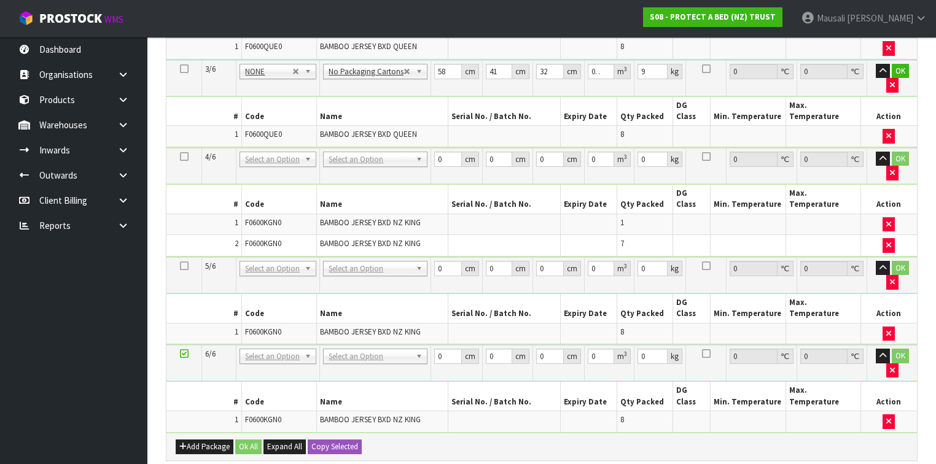
scroll to position [589, 0]
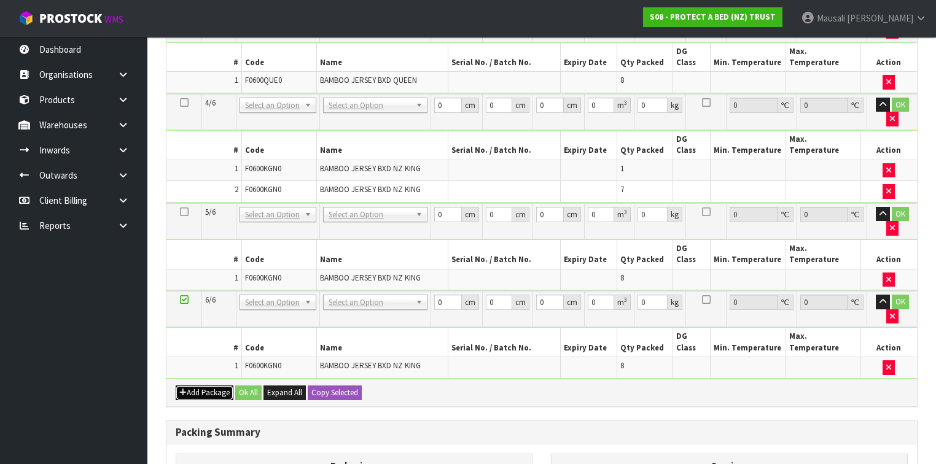
click at [192, 386] on button "Add Package" at bounding box center [205, 393] width 58 height 15
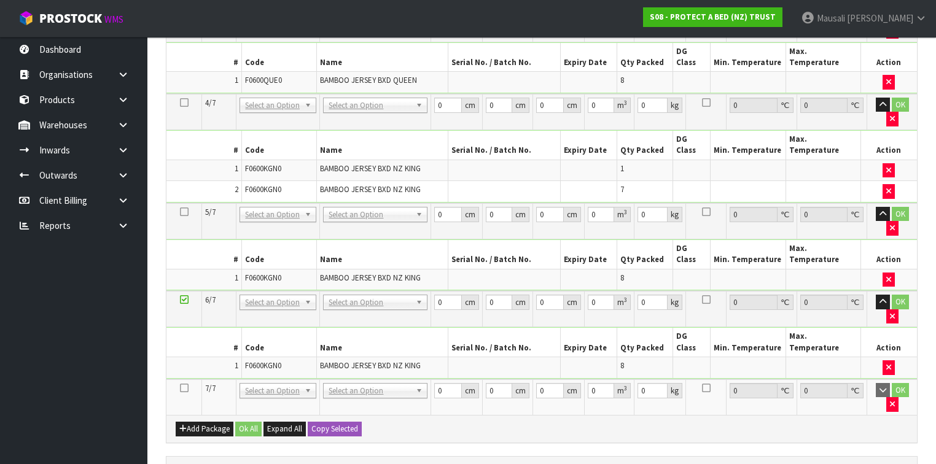
click at [182, 388] on icon at bounding box center [184, 388] width 9 height 1
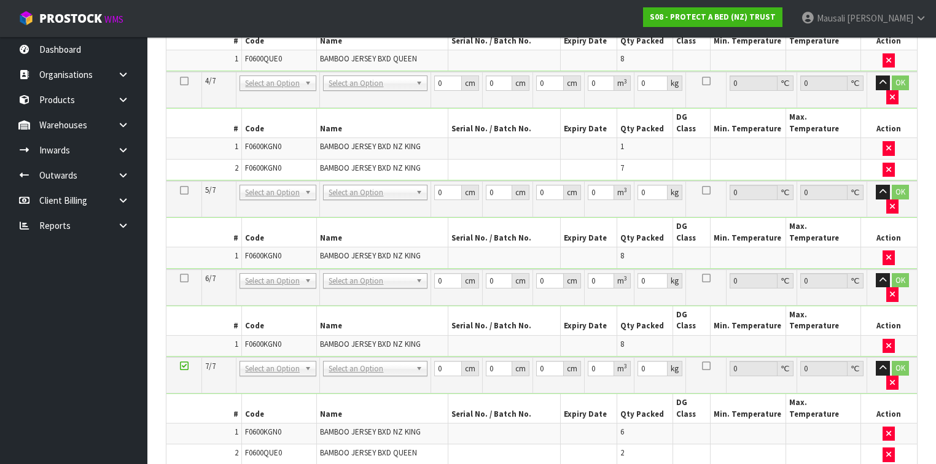
scroll to position [567, 0]
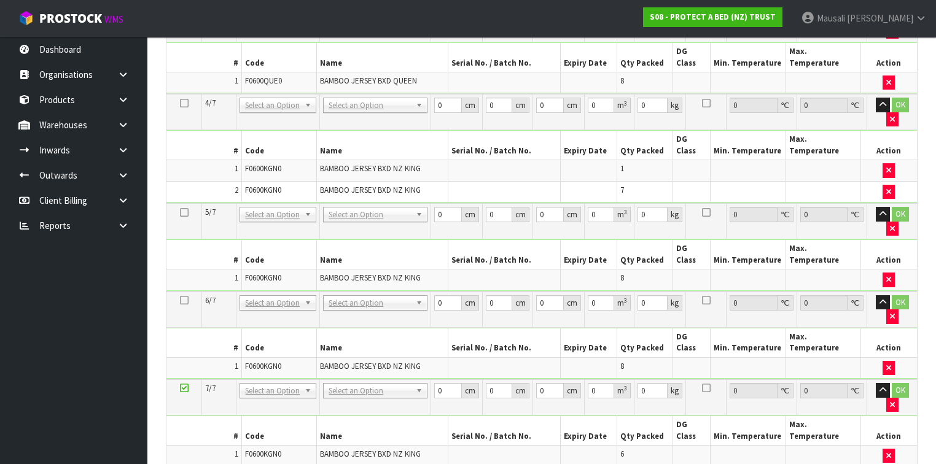
drag, startPoint x: 182, startPoint y: 402, endPoint x: 285, endPoint y: 402, distance: 102.5
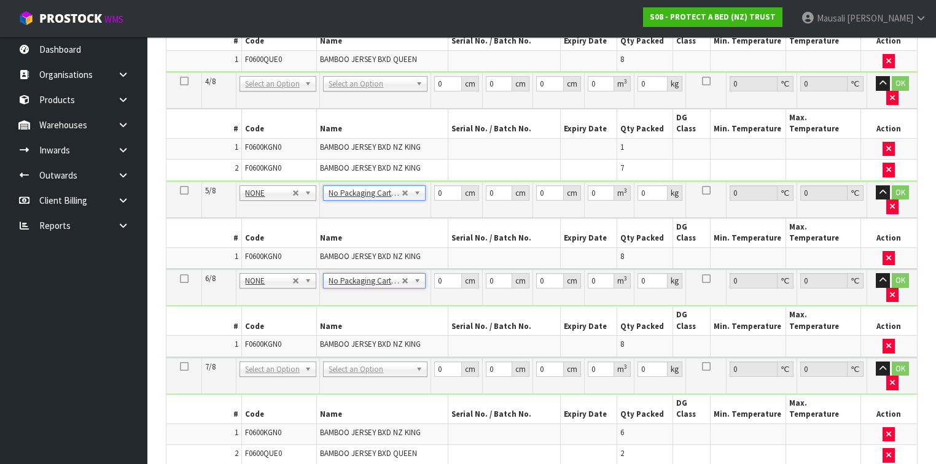
drag, startPoint x: 365, startPoint y: 290, endPoint x: 359, endPoint y: 293, distance: 7.2
drag, startPoint x: 361, startPoint y: 289, endPoint x: 356, endPoint y: 297, distance: 9.9
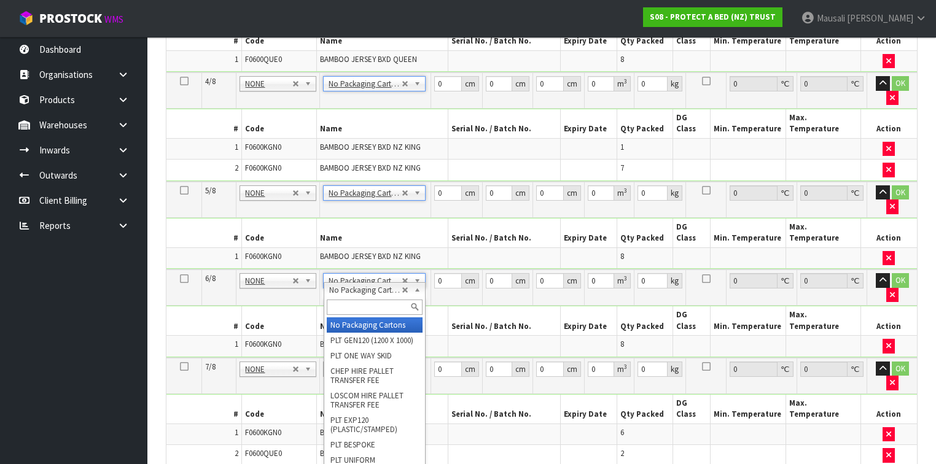
click at [354, 300] on input "text" at bounding box center [375, 307] width 96 height 15
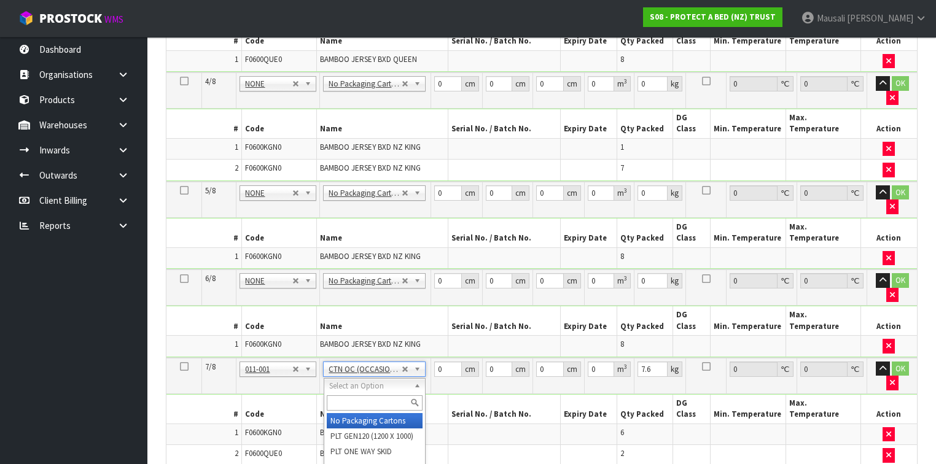
click at [351, 398] on input "text" at bounding box center [375, 402] width 96 height 15
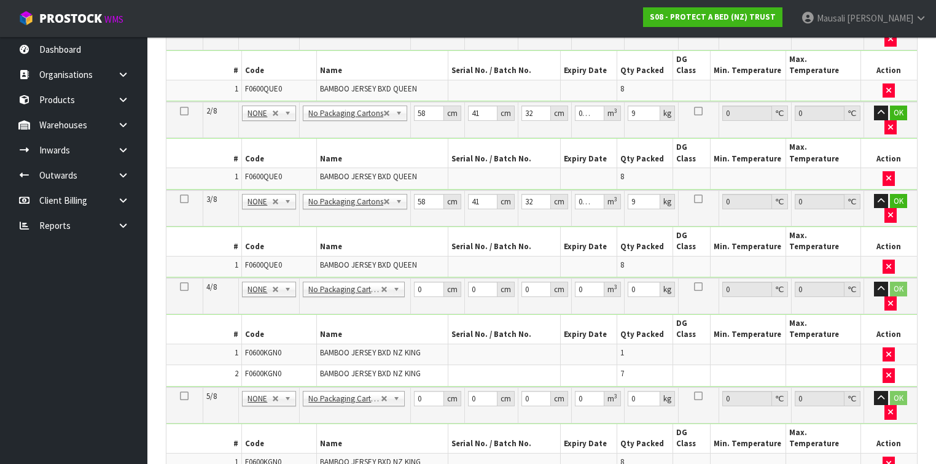
scroll to position [332, 0]
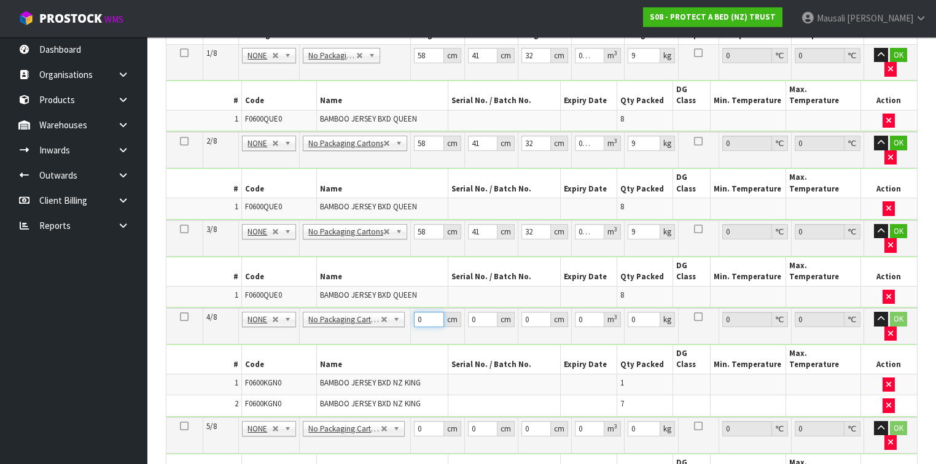
drag, startPoint x: 425, startPoint y: 241, endPoint x: 405, endPoint y: 249, distance: 21.0
click at [405, 308] on tr "4/8 NONE 007-001 007-002 007-004 007-009 007-013 007-014 007-015 007-017 007-01…" at bounding box center [541, 326] width 750 height 36
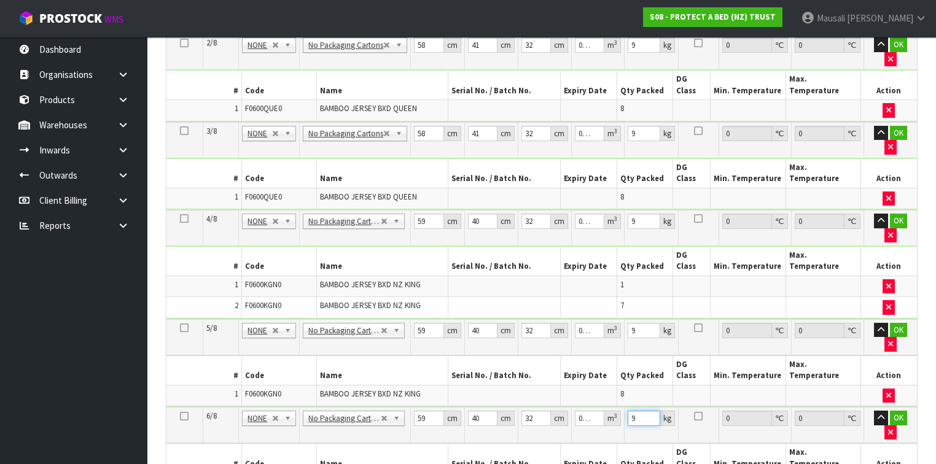
scroll to position [479, 0]
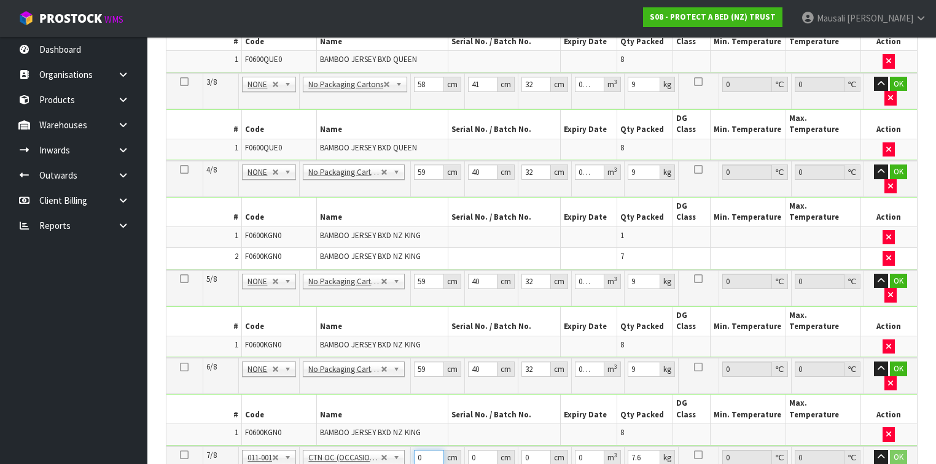
drag, startPoint x: 425, startPoint y: 302, endPoint x: 419, endPoint y: 305, distance: 7.2
click at [419, 450] on input "0" at bounding box center [429, 457] width 30 height 15
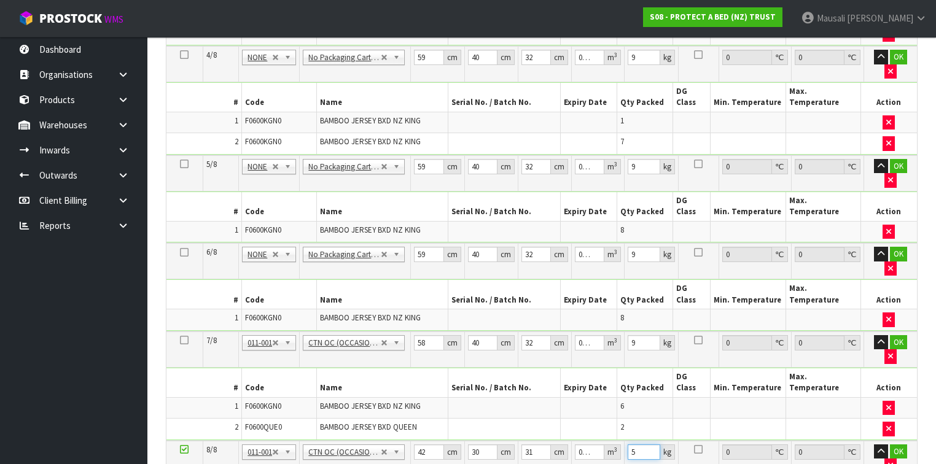
scroll to position [675, 0]
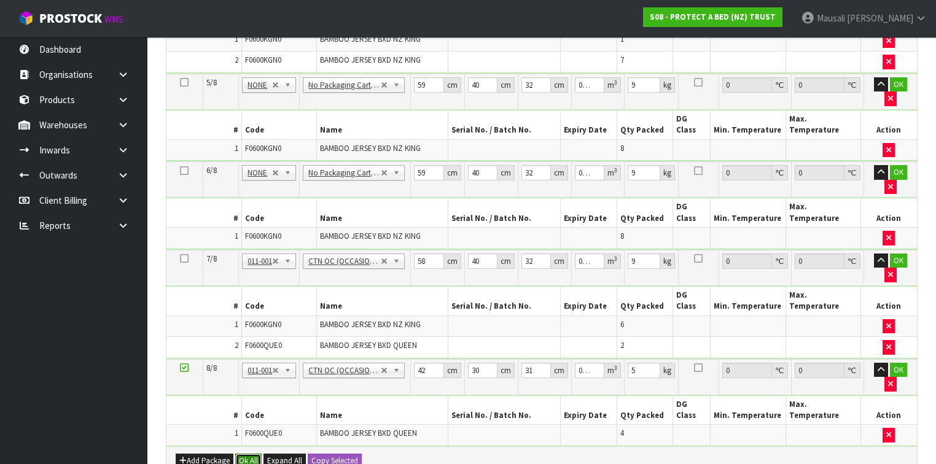
click at [246, 454] on button "Ok All" at bounding box center [248, 461] width 26 height 15
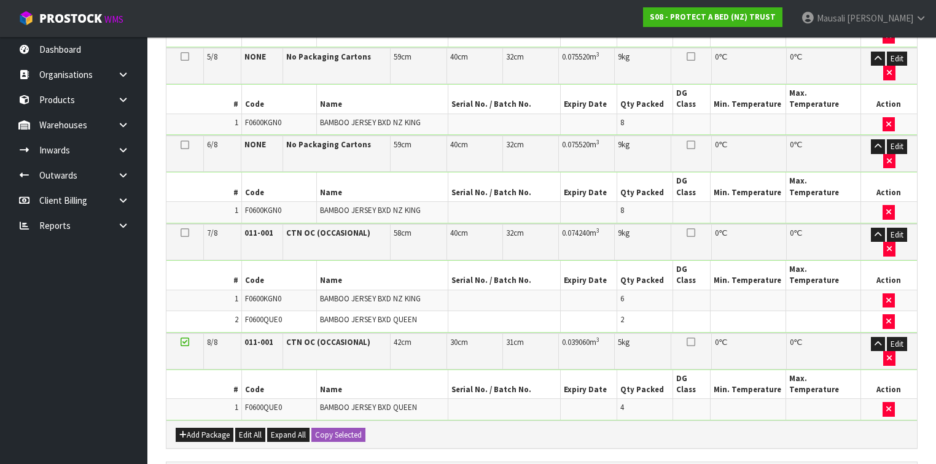
scroll to position [729, 0]
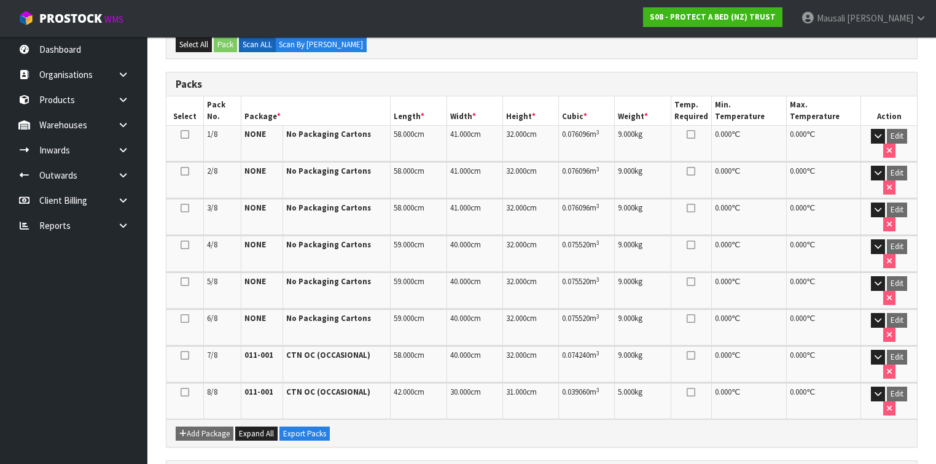
scroll to position [391, 0]
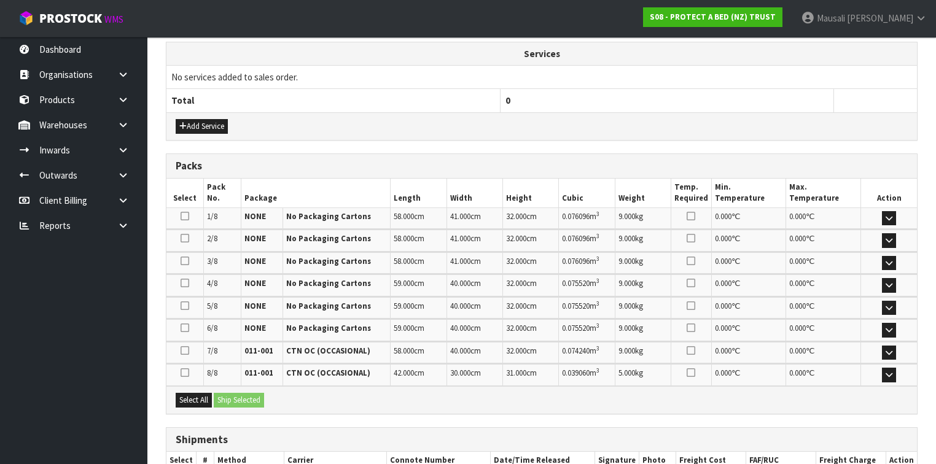
scroll to position [535, 0]
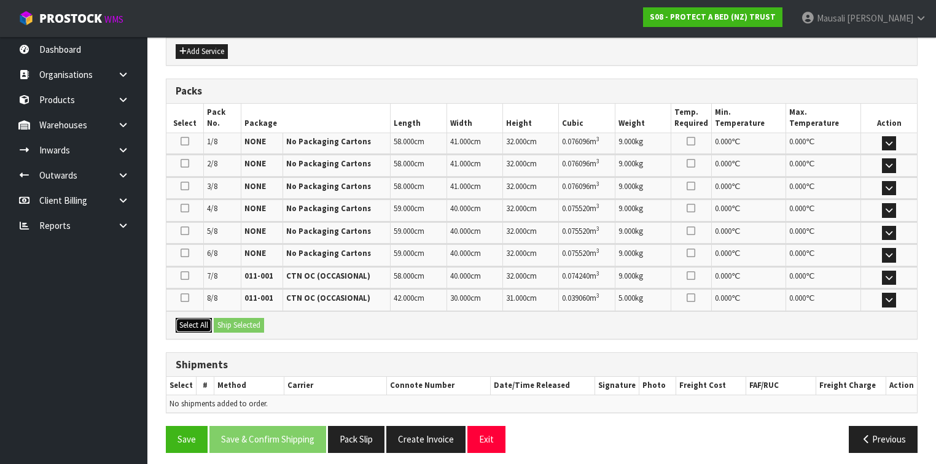
drag, startPoint x: 179, startPoint y: 314, endPoint x: 232, endPoint y: 316, distance: 52.8
click at [186, 318] on button "Select All" at bounding box center [194, 325] width 36 height 15
click at [232, 318] on button "Ship Selected" at bounding box center [239, 325] width 50 height 15
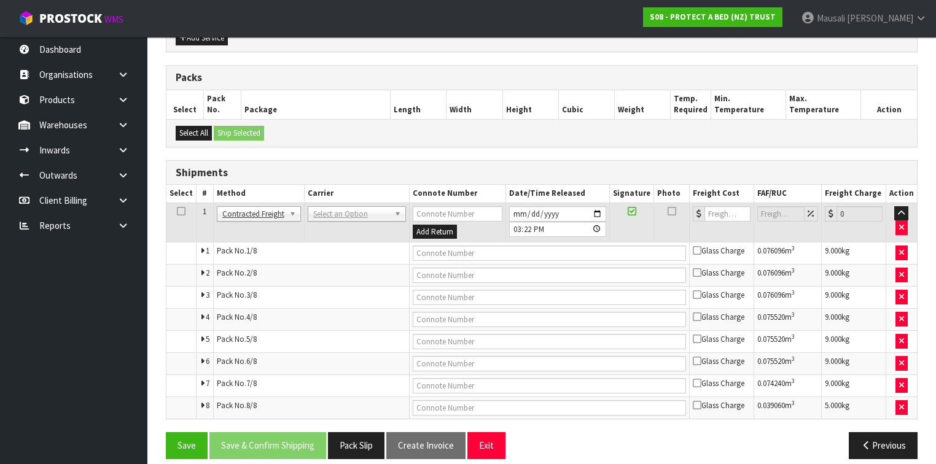
scroll to position [556, 0]
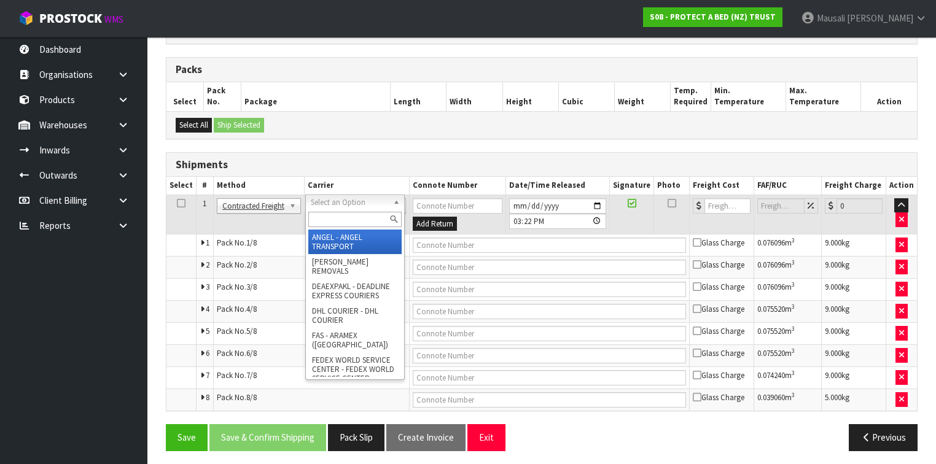
click at [334, 221] on input "text" at bounding box center [354, 219] width 93 height 15
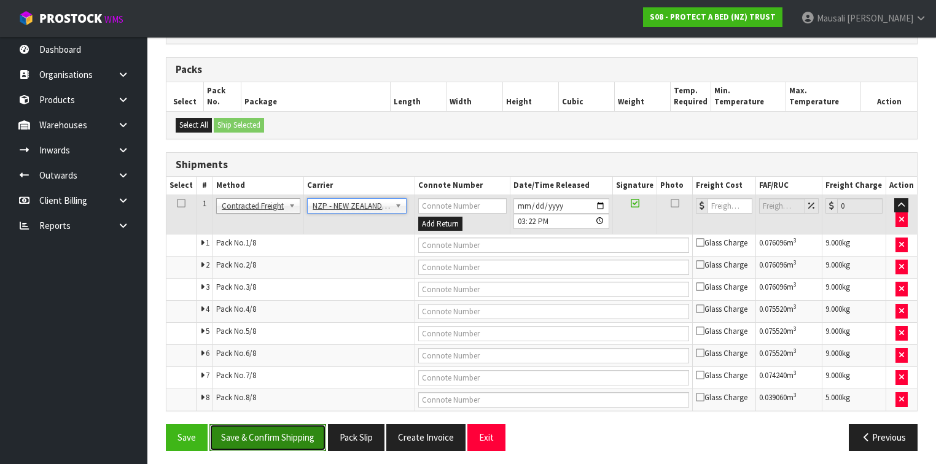
click at [303, 426] on button "Save & Confirm Shipping" at bounding box center [267, 437] width 117 height 26
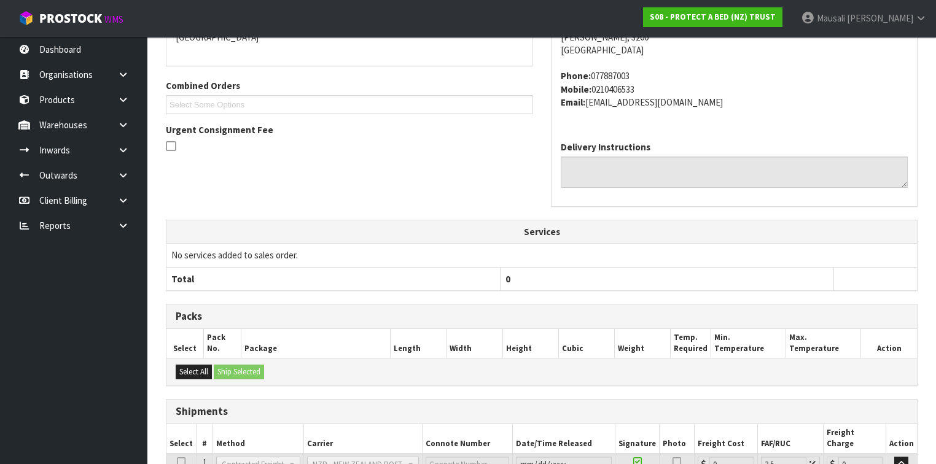
scroll to position [531, 0]
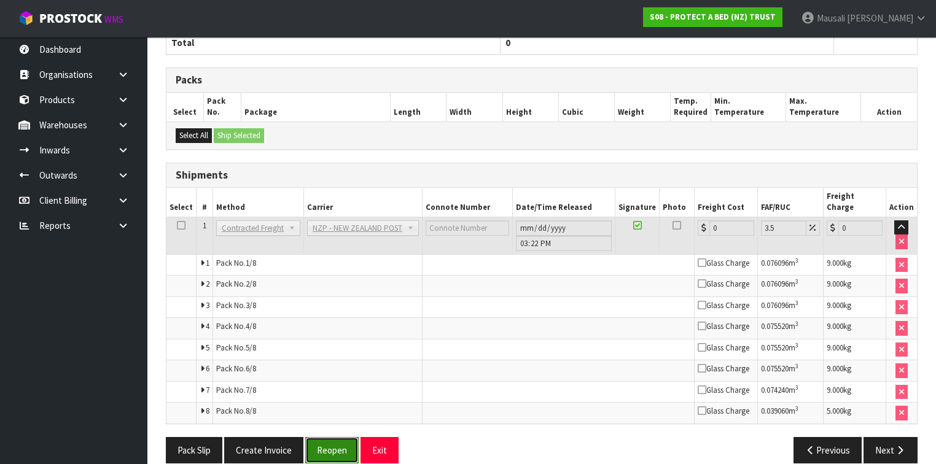
click at [328, 437] on button "Reopen" at bounding box center [331, 450] width 53 height 26
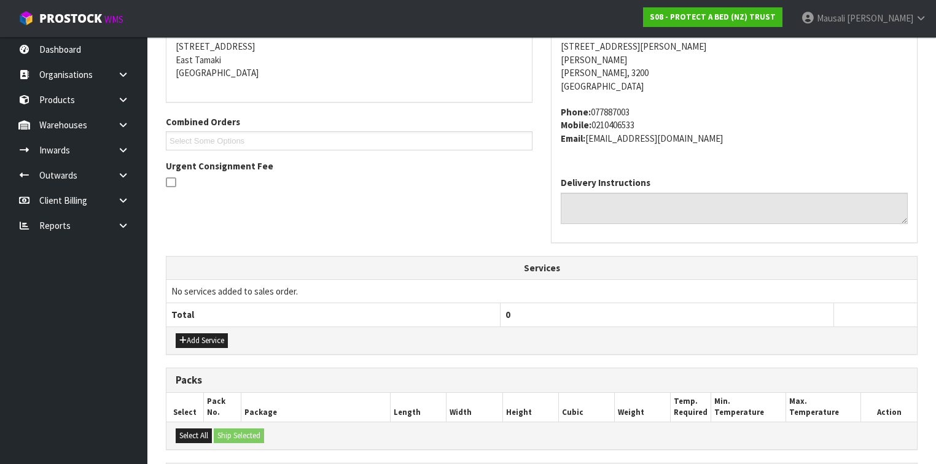
scroll to position [442, 0]
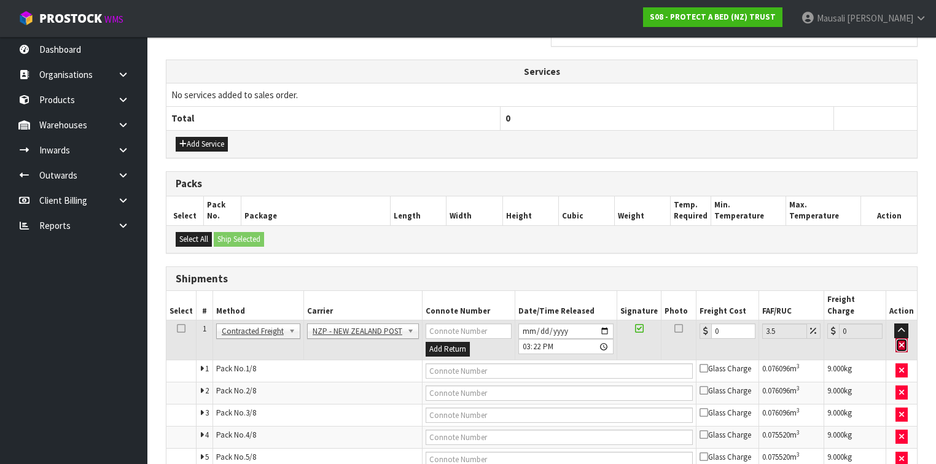
click at [901, 341] on icon "button" at bounding box center [901, 345] width 5 height 8
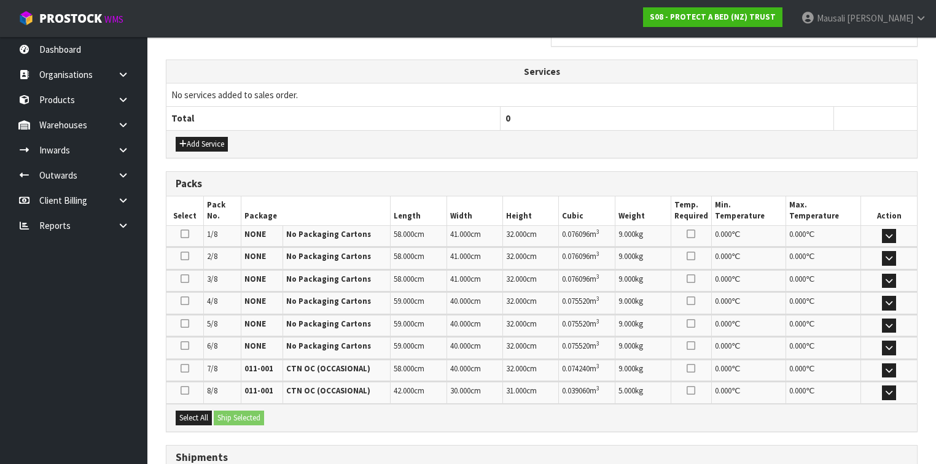
scroll to position [535, 0]
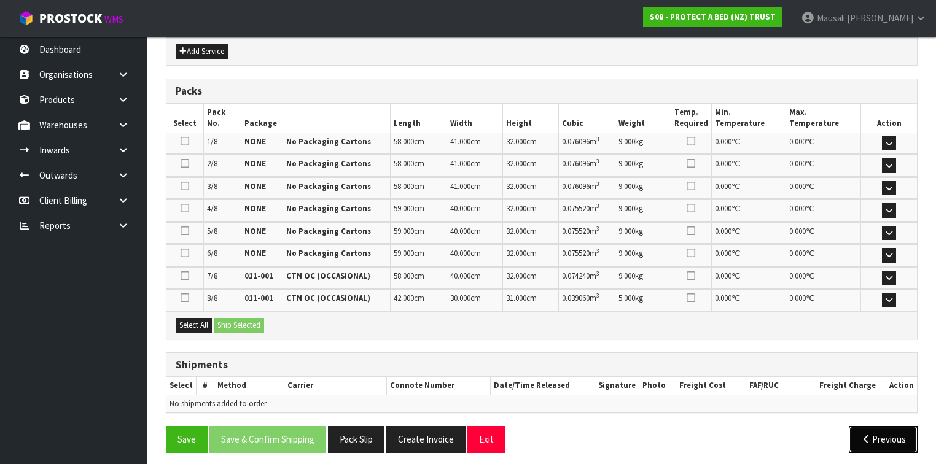
click at [874, 432] on button "Previous" at bounding box center [883, 439] width 69 height 26
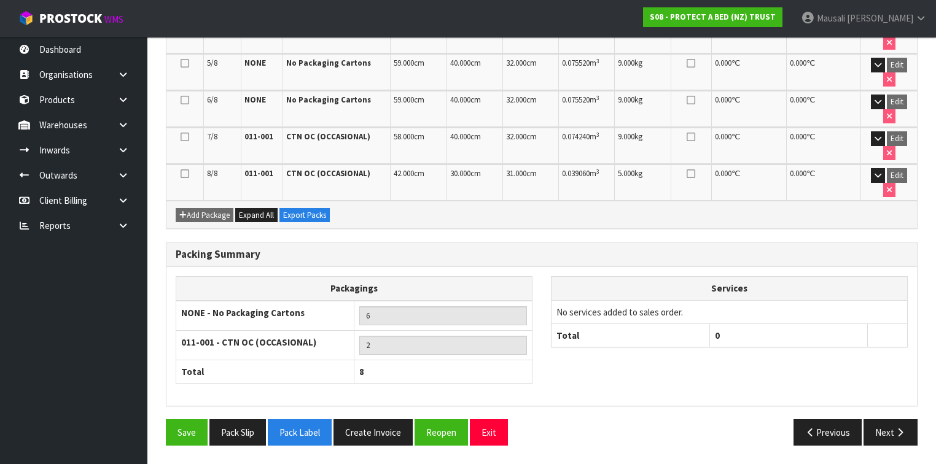
scroll to position [391, 0]
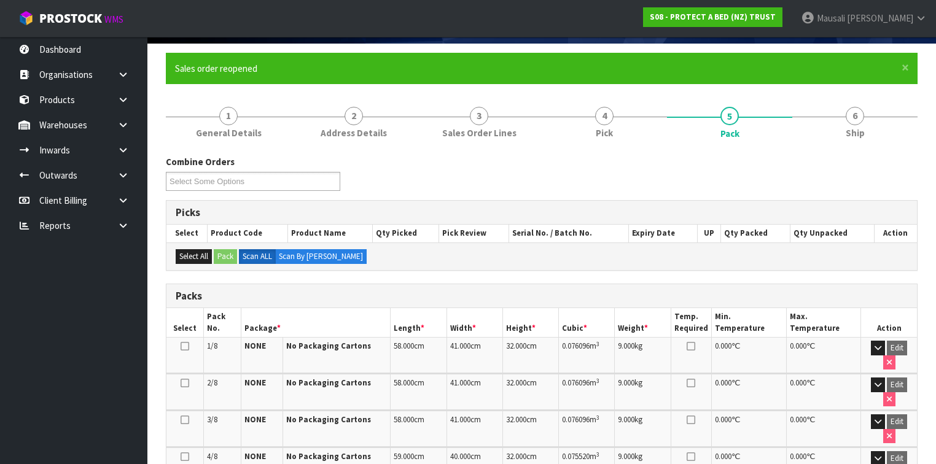
scroll to position [0, 0]
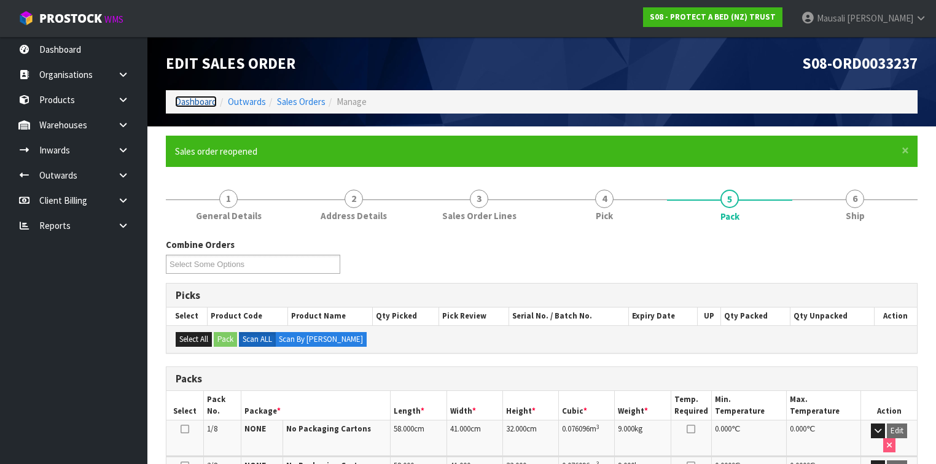
click at [194, 100] on link "Dashboard" at bounding box center [196, 102] width 42 height 12
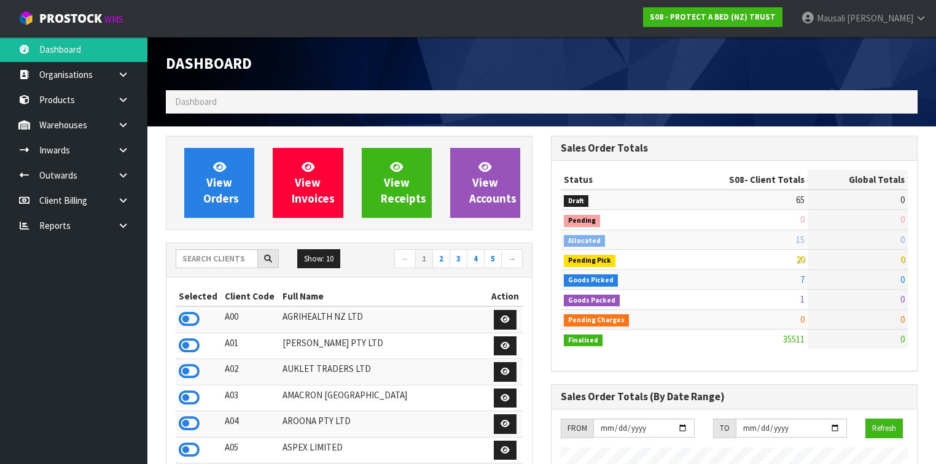
scroll to position [926, 385]
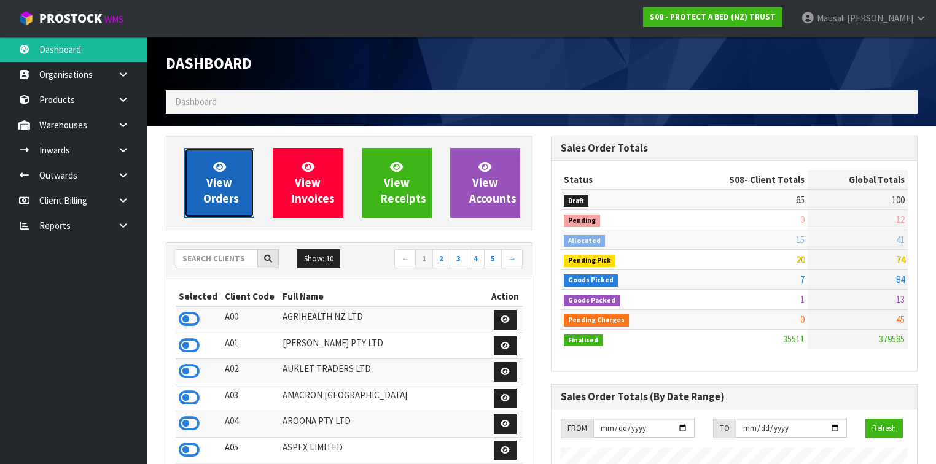
click at [206, 186] on link "View Orders" at bounding box center [219, 183] width 70 height 70
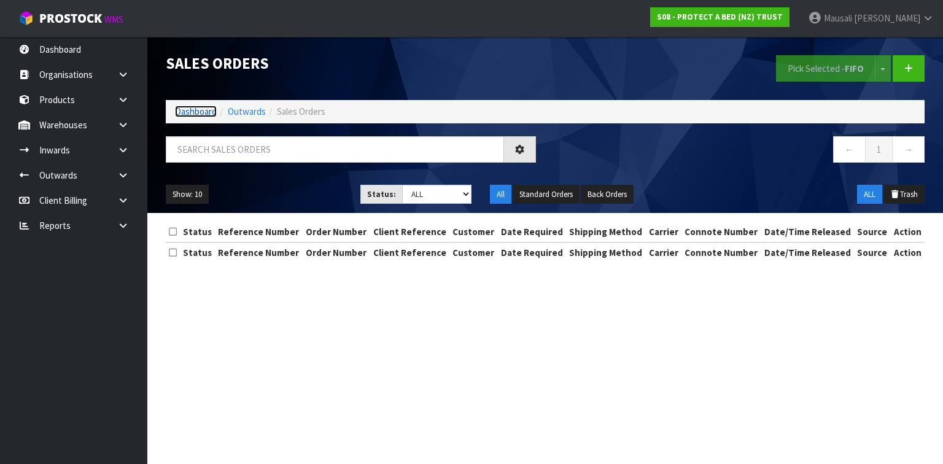
click at [190, 113] on link "Dashboard" at bounding box center [196, 112] width 42 height 12
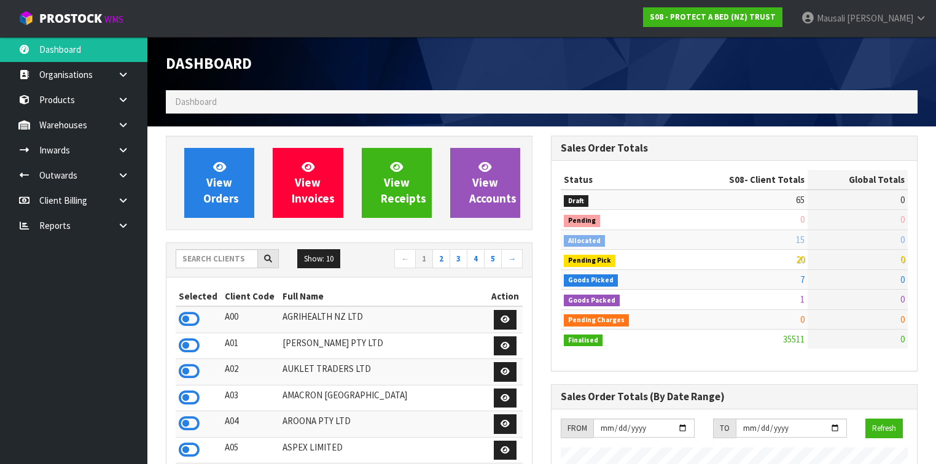
scroll to position [926, 385]
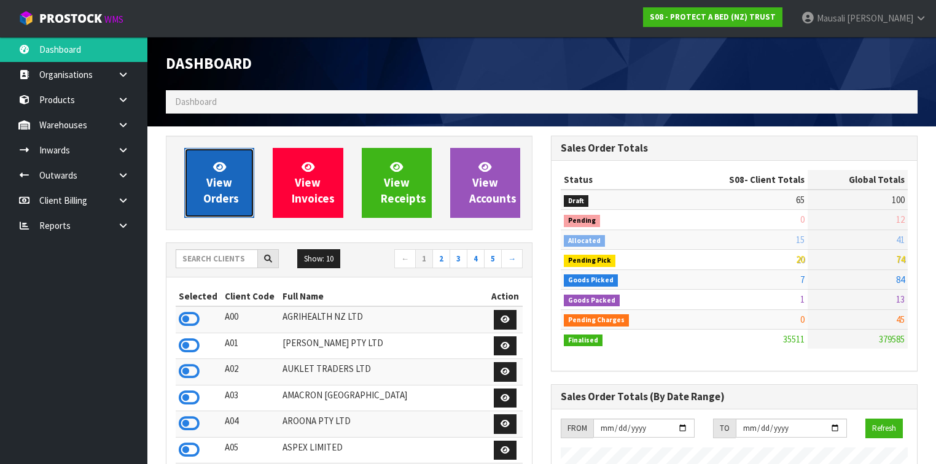
click at [230, 167] on link "View Orders" at bounding box center [219, 183] width 70 height 70
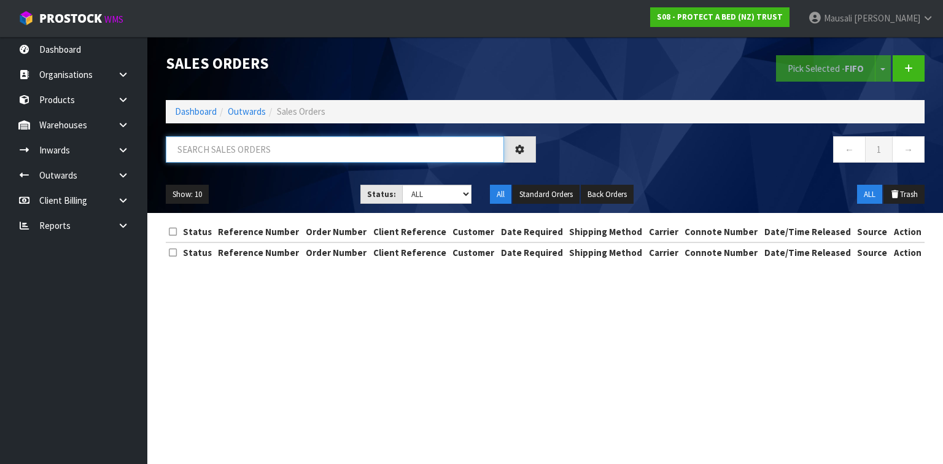
click at [201, 154] on input "text" at bounding box center [335, 149] width 338 height 26
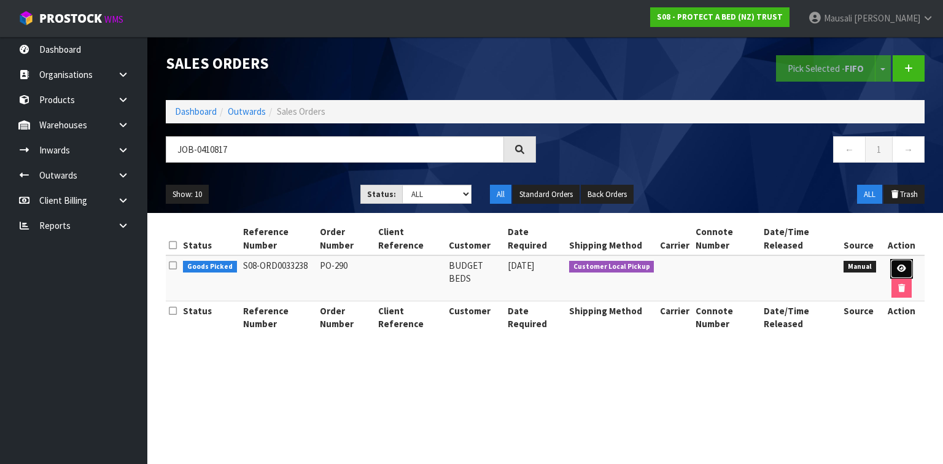
click at [904, 265] on icon at bounding box center [901, 269] width 9 height 8
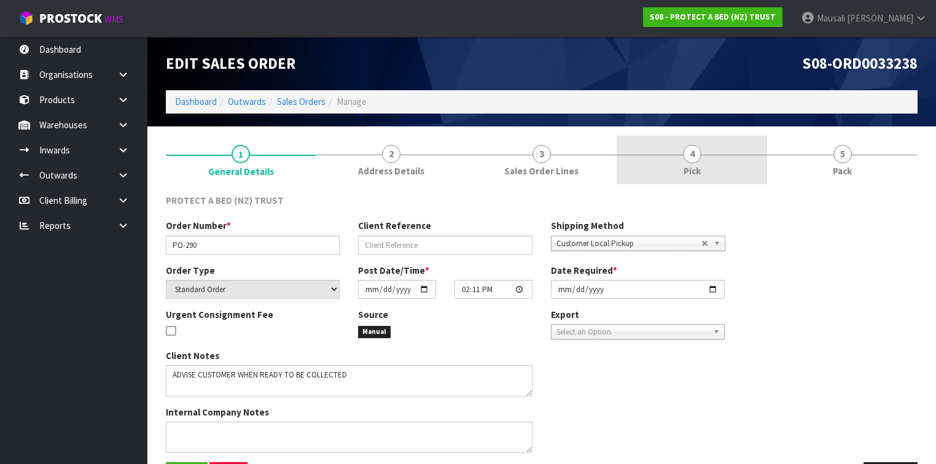
click at [678, 152] on link "4 Pick" at bounding box center [692, 160] width 150 height 49
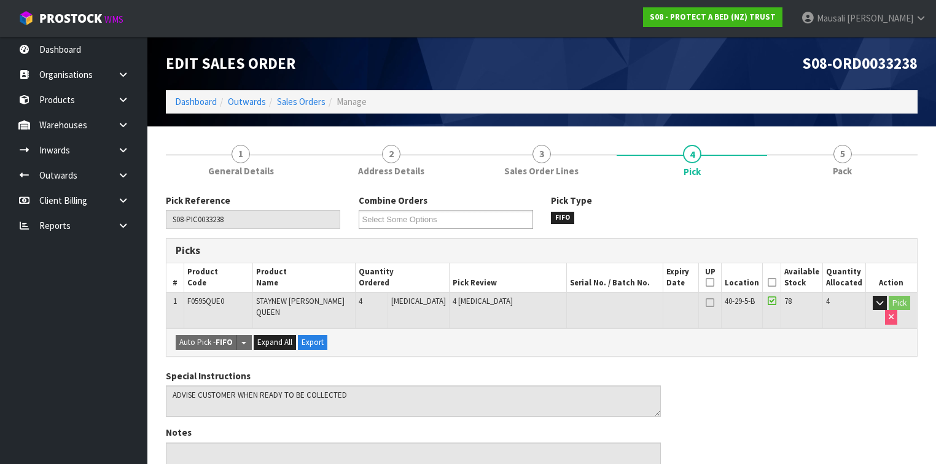
click at [774, 282] on icon at bounding box center [772, 282] width 9 height 1
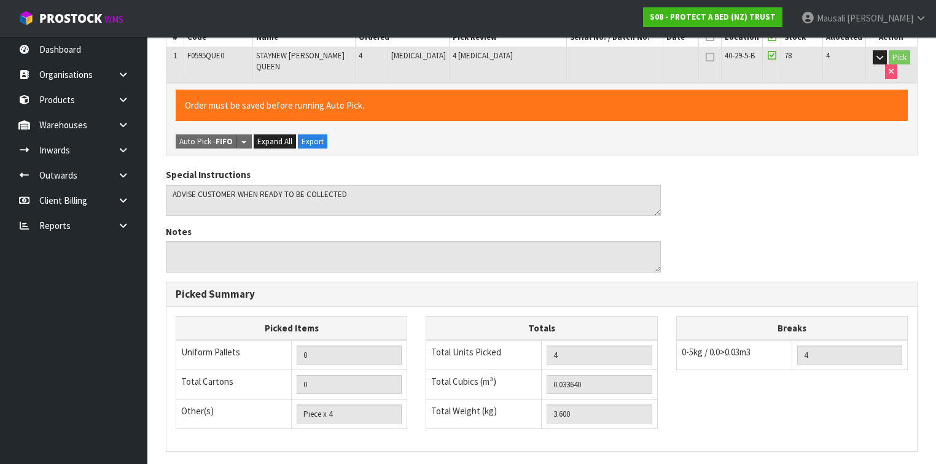
scroll to position [393, 0]
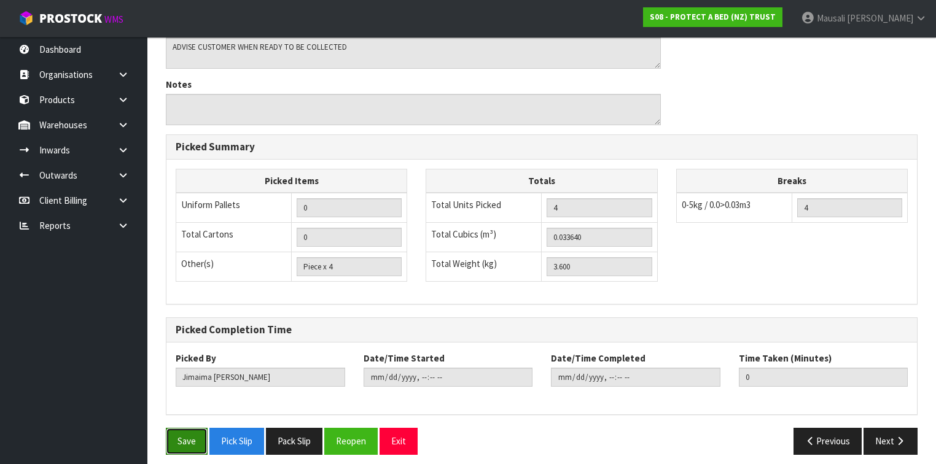
click at [173, 433] on button "Save" at bounding box center [187, 441] width 42 height 26
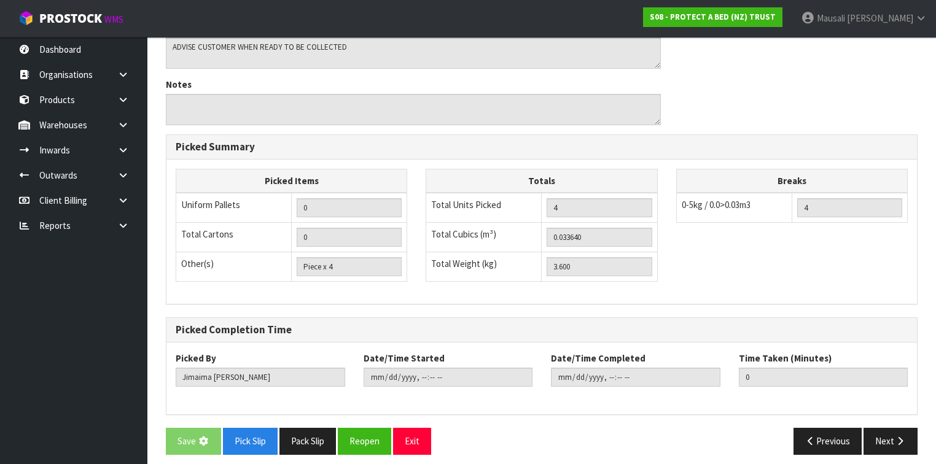
scroll to position [0, 0]
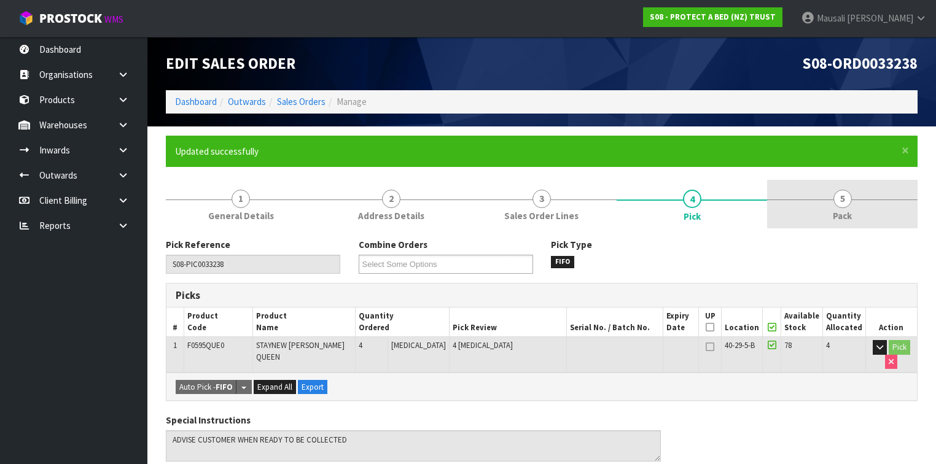
drag, startPoint x: 837, startPoint y: 205, endPoint x: 786, endPoint y: 219, distance: 52.7
click at [836, 205] on span "5" at bounding box center [842, 199] width 18 height 18
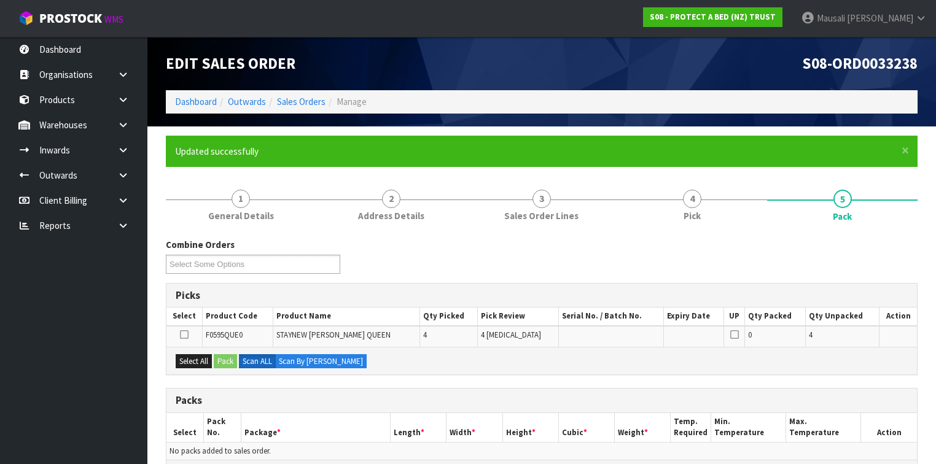
scroll to position [246, 0]
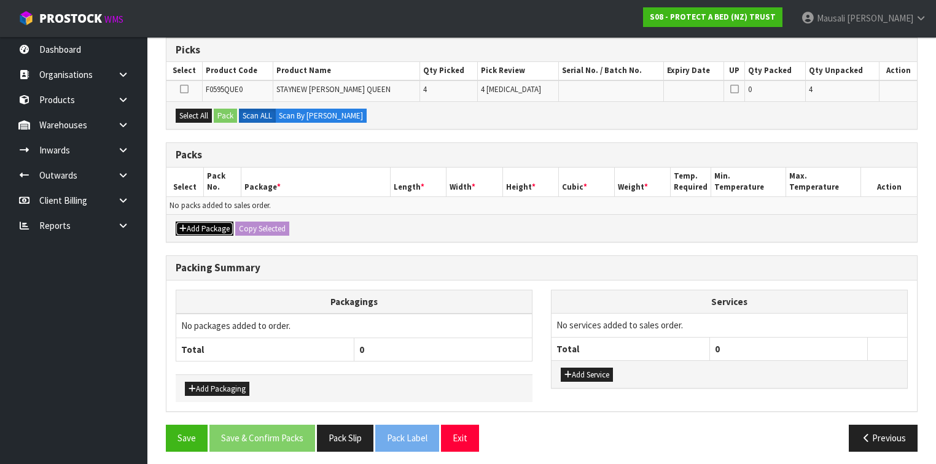
click at [213, 225] on button "Add Package" at bounding box center [205, 229] width 58 height 15
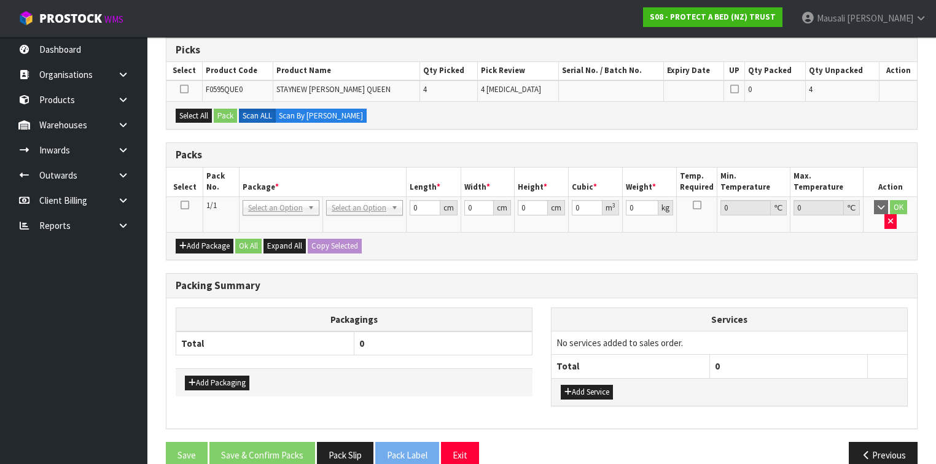
click at [183, 205] on icon at bounding box center [185, 205] width 9 height 1
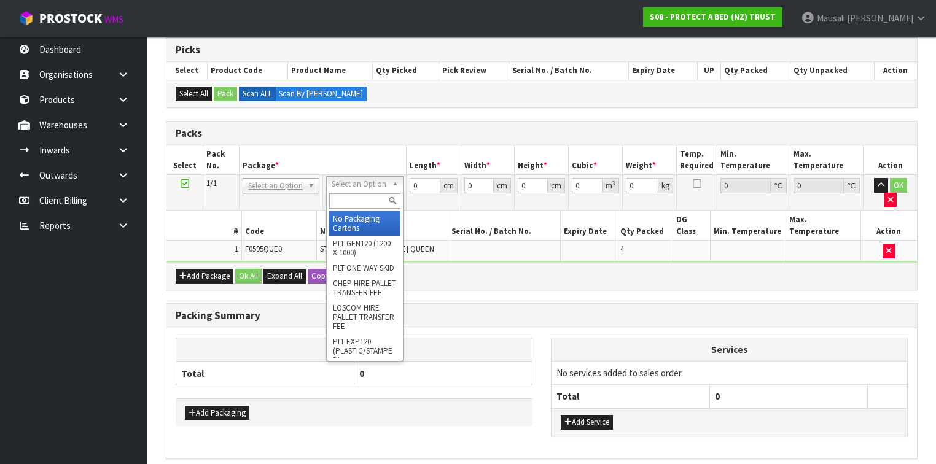
drag, startPoint x: 358, startPoint y: 187, endPoint x: 351, endPoint y: 196, distance: 11.4
click at [349, 201] on input "text" at bounding box center [364, 200] width 71 height 15
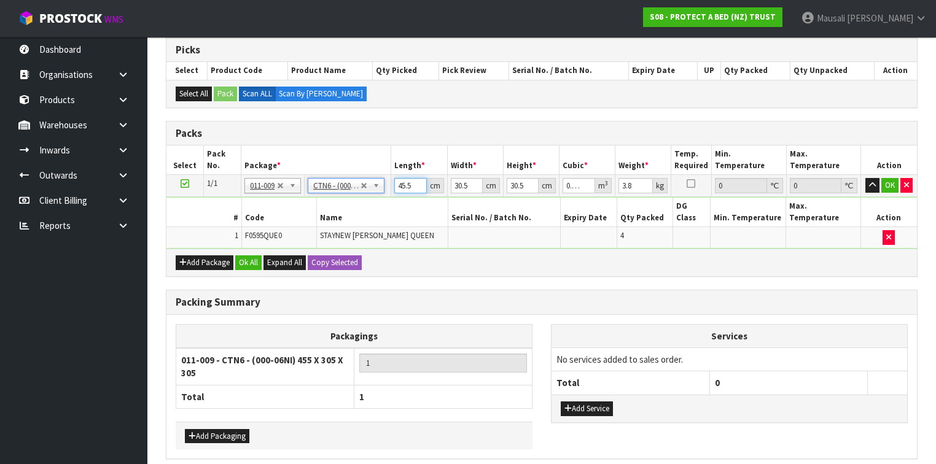
drag, startPoint x: 412, startPoint y: 185, endPoint x: 387, endPoint y: 189, distance: 24.8
click at [387, 189] on tr "1/1 NONE 007-001 007-002 007-004 007-009 007-013 007-014 007-015 007-017 007-01…" at bounding box center [541, 186] width 750 height 22
click at [254, 255] on button "Ok All" at bounding box center [248, 262] width 26 height 15
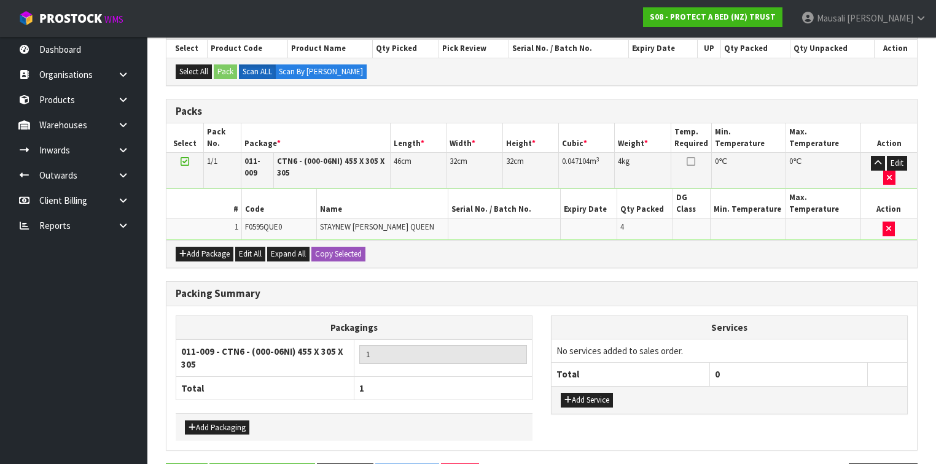
scroll to position [289, 0]
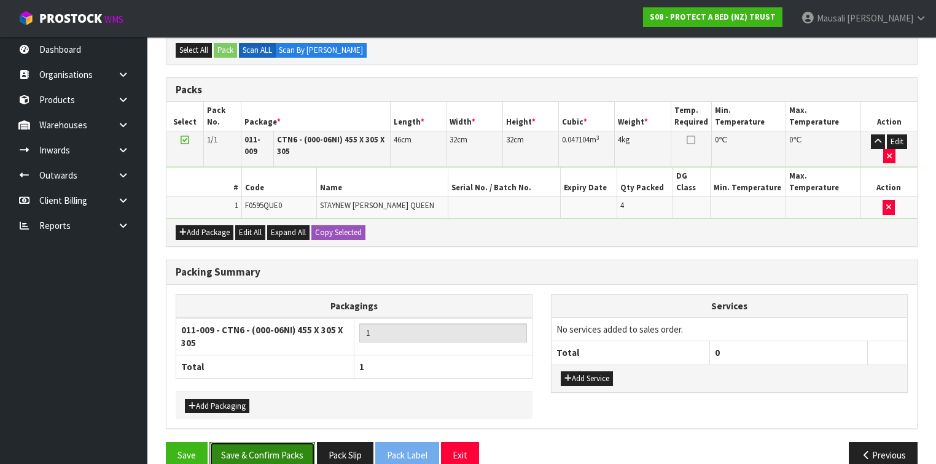
click at [280, 442] on button "Save & Confirm Packs" at bounding box center [262, 455] width 106 height 26
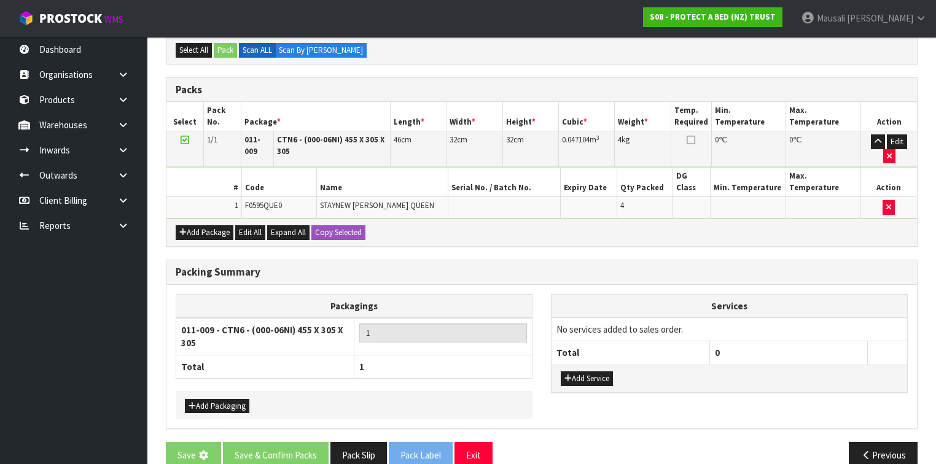
scroll to position [0, 0]
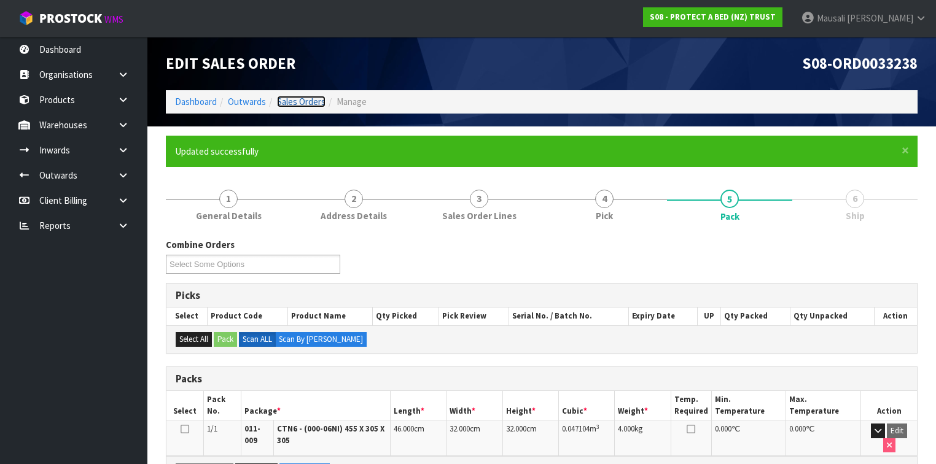
click at [300, 101] on link "Sales Orders" at bounding box center [301, 102] width 49 height 12
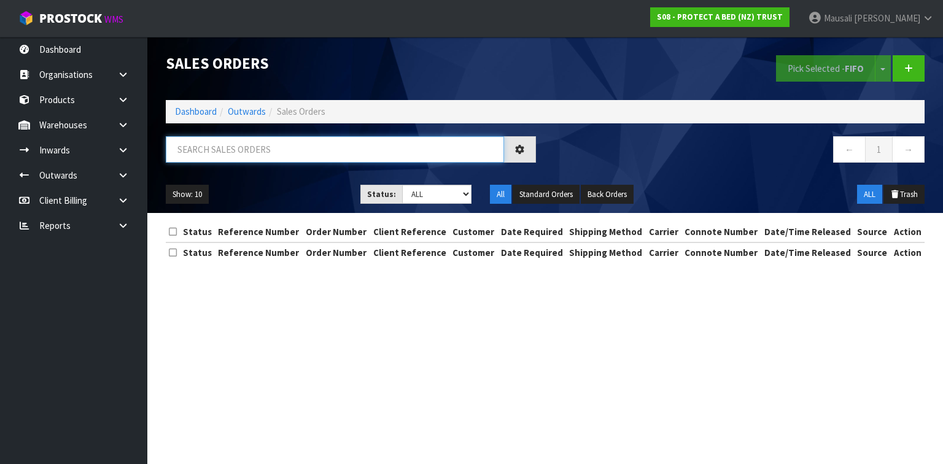
click at [204, 144] on input "text" at bounding box center [335, 149] width 338 height 26
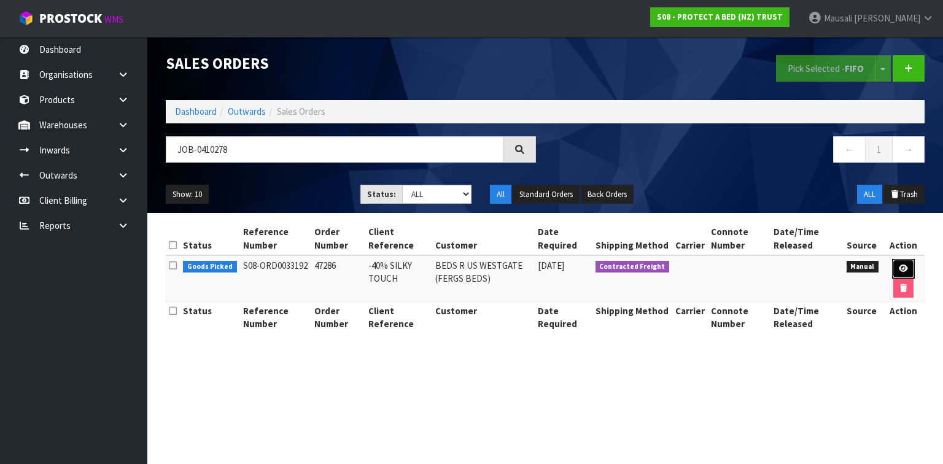
click at [900, 265] on icon at bounding box center [903, 269] width 9 height 8
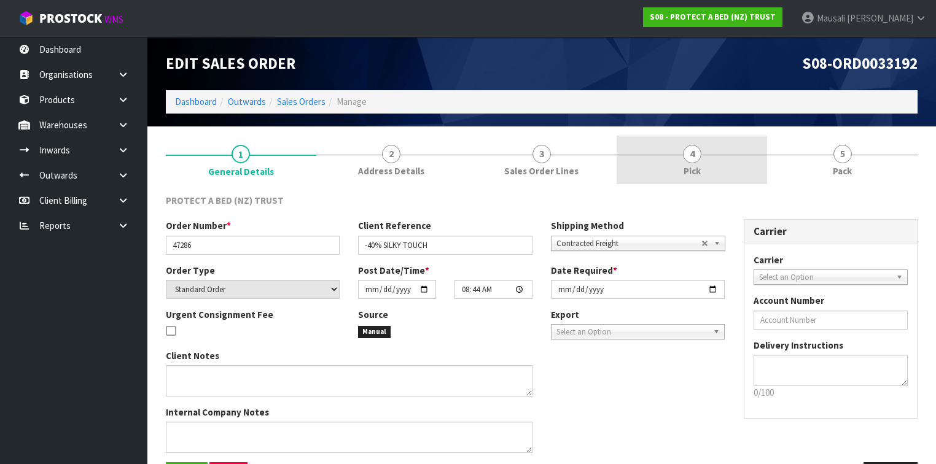
click at [720, 160] on link "4 Pick" at bounding box center [692, 160] width 150 height 49
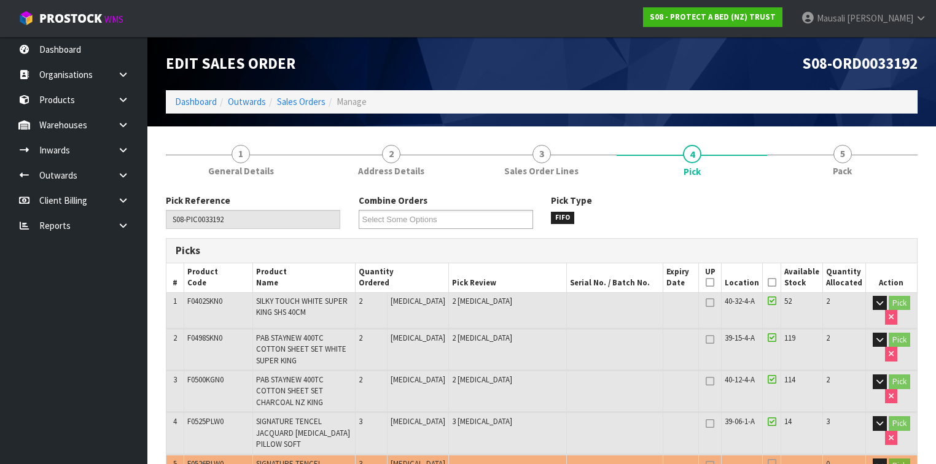
click at [777, 280] on th "Picked" at bounding box center [772, 277] width 18 height 29
click at [775, 282] on icon at bounding box center [772, 282] width 9 height 1
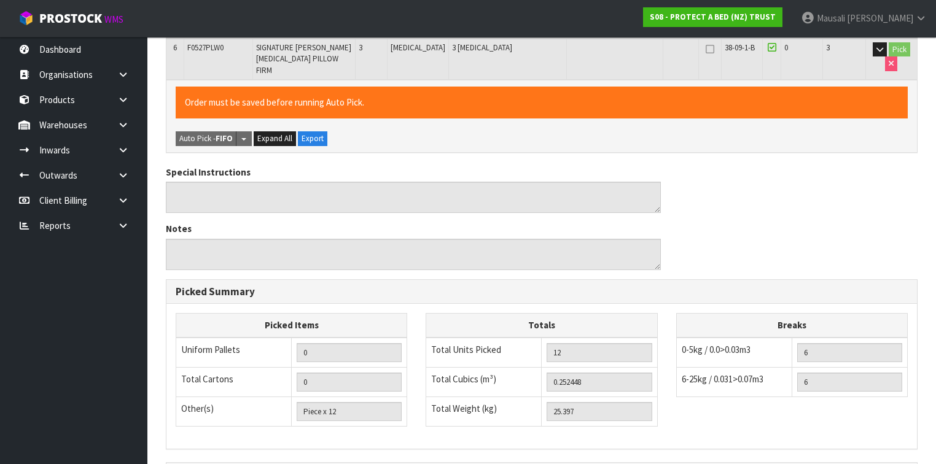
scroll to position [583, 0]
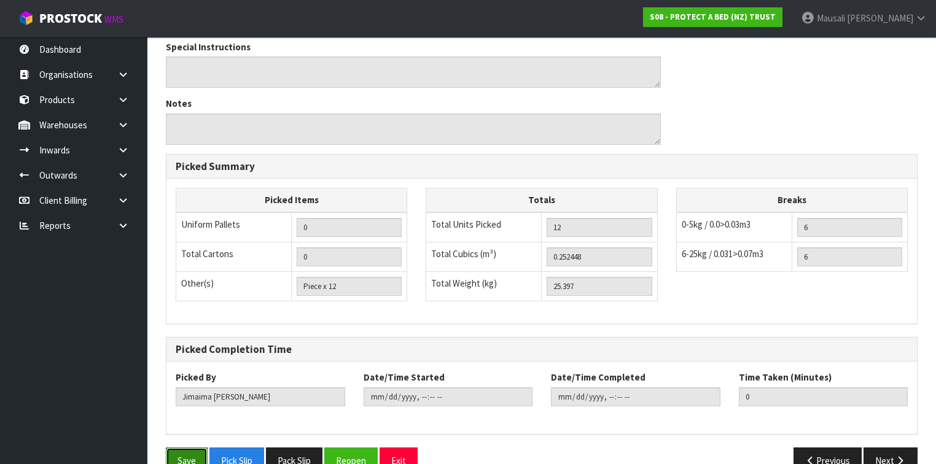
click at [171, 448] on button "Save" at bounding box center [187, 461] width 42 height 26
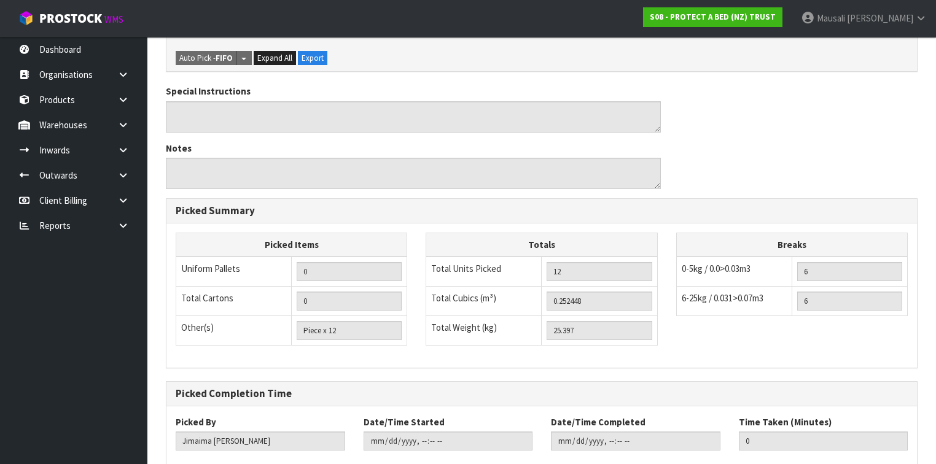
scroll to position [0, 0]
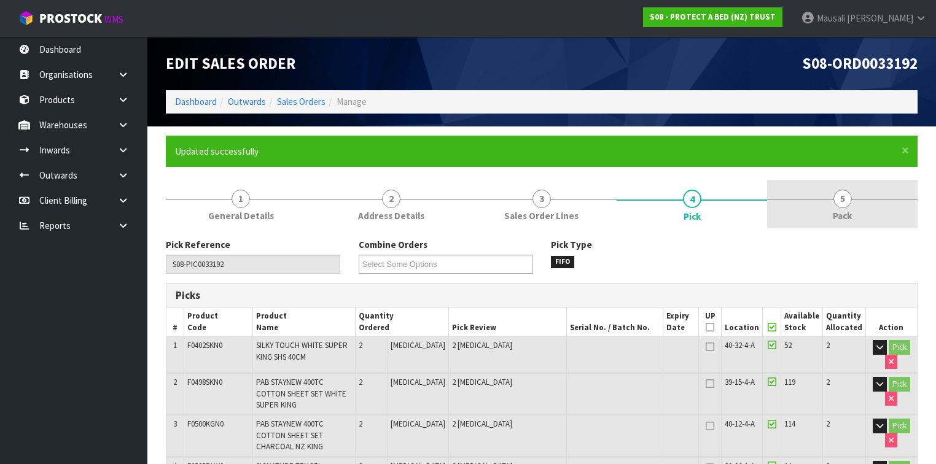
click at [798, 209] on link "5 Pack" at bounding box center [842, 204] width 150 height 49
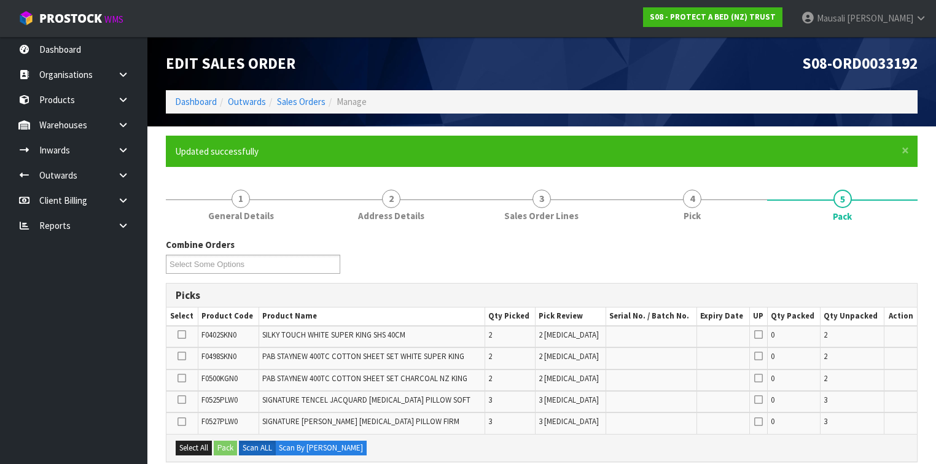
scroll to position [196, 0]
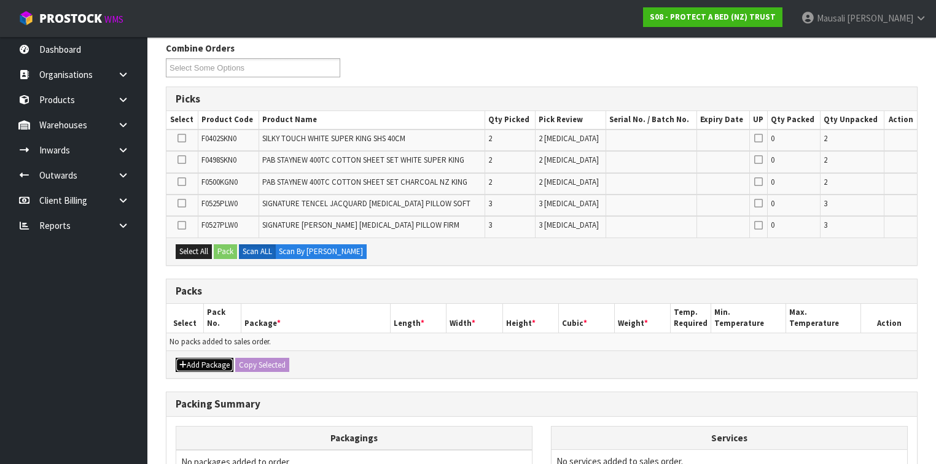
click at [204, 359] on button "Add Package" at bounding box center [205, 365] width 58 height 15
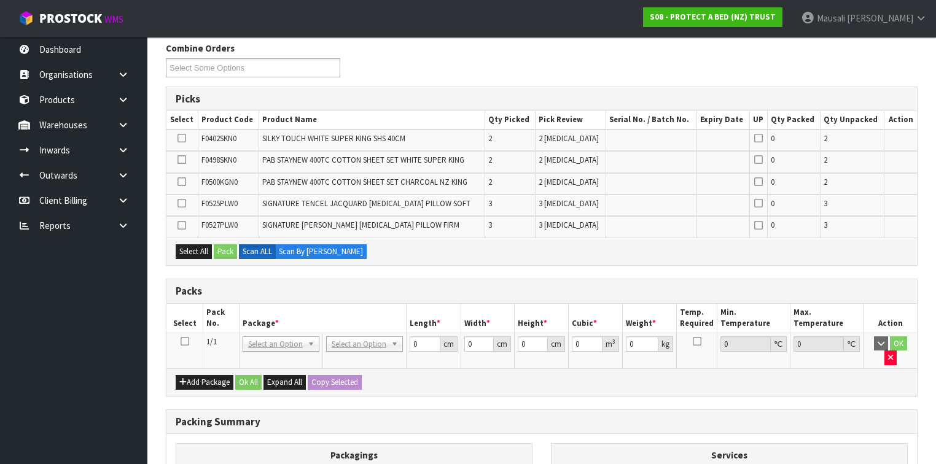
click at [181, 341] on icon at bounding box center [185, 341] width 9 height 1
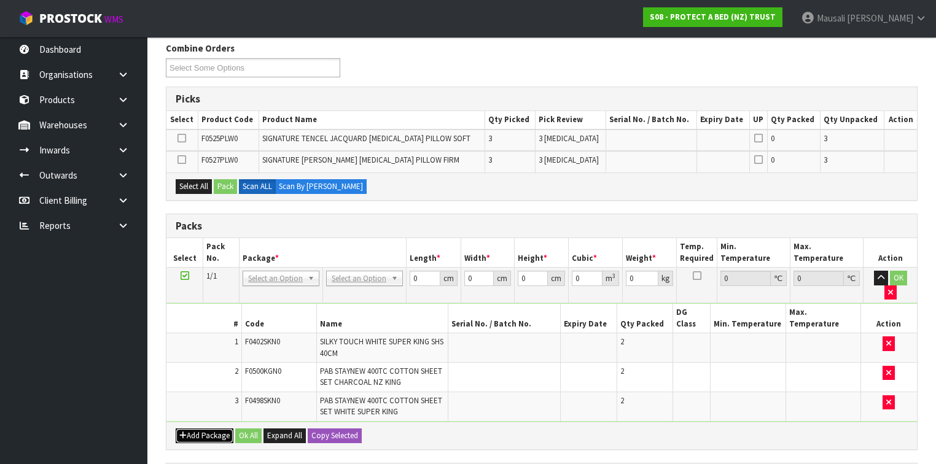
click at [208, 429] on button "Add Package" at bounding box center [205, 436] width 58 height 15
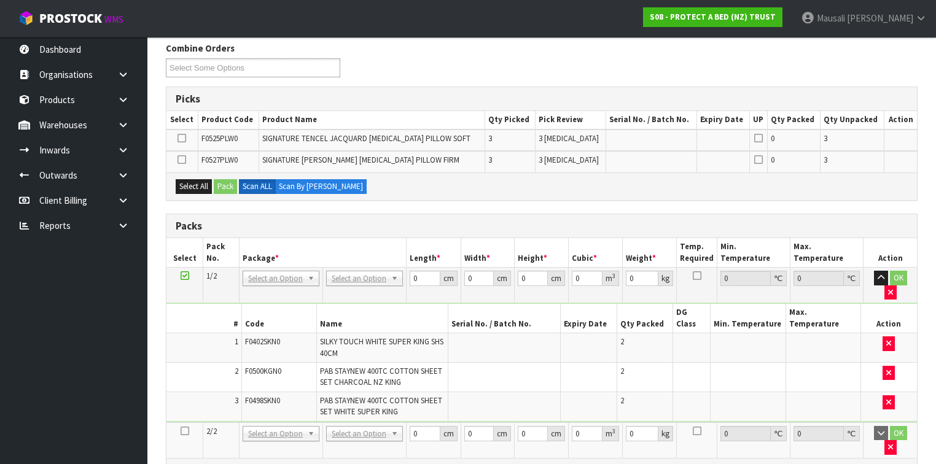
click at [181, 431] on icon at bounding box center [185, 431] width 9 height 1
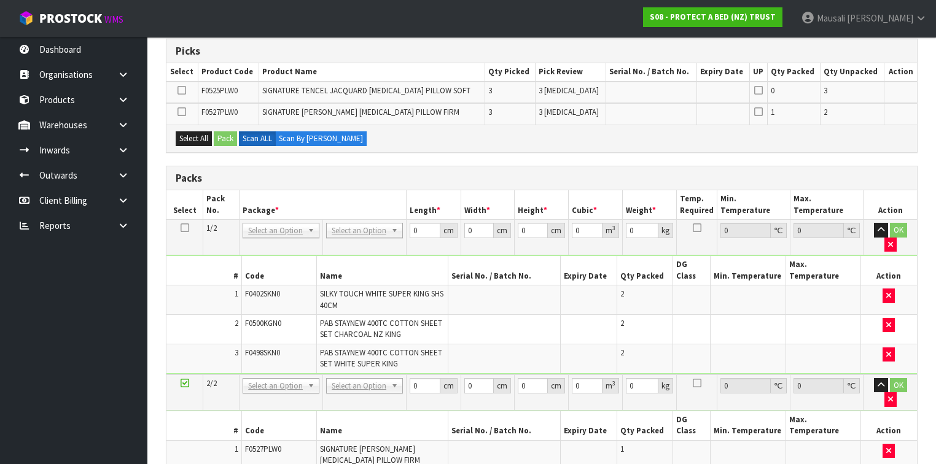
scroll to position [393, 0]
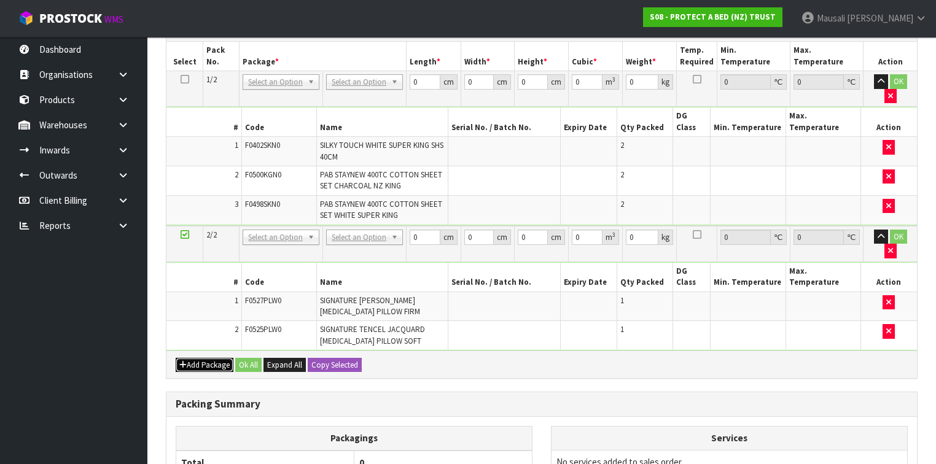
click at [189, 358] on button "Add Package" at bounding box center [205, 365] width 58 height 15
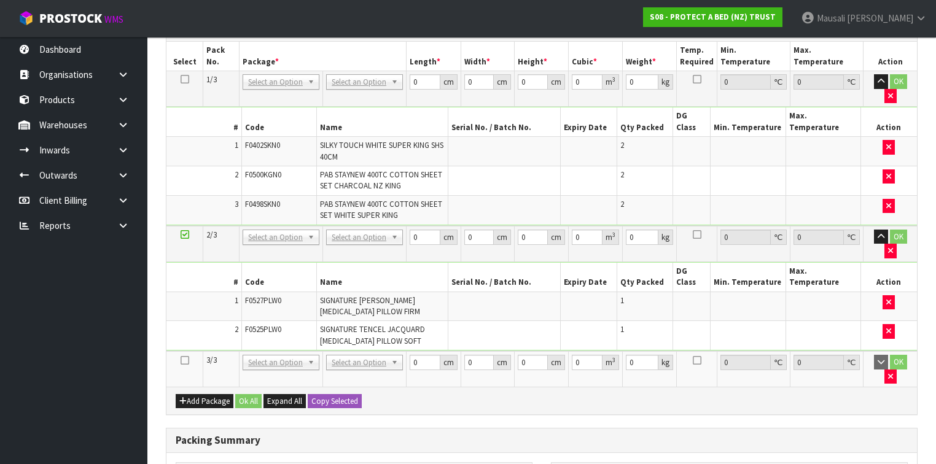
click at [184, 360] on icon at bounding box center [185, 360] width 9 height 1
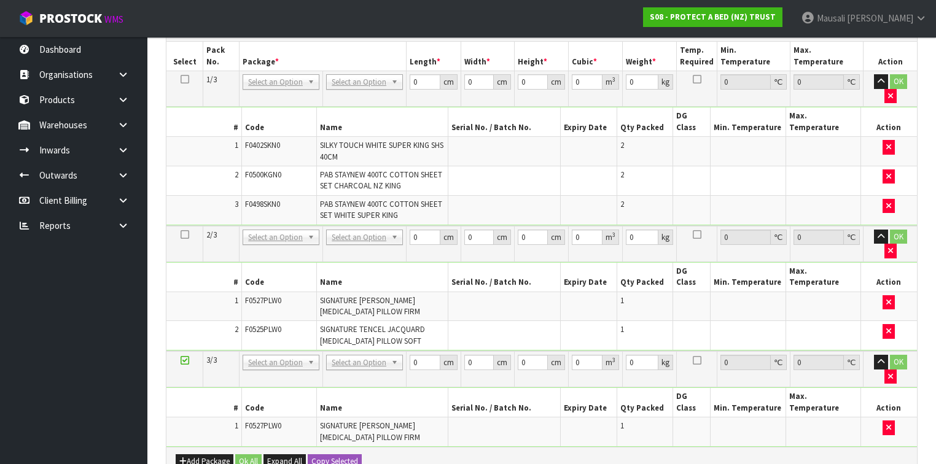
scroll to position [371, 0]
click at [202, 454] on button "Add Package" at bounding box center [205, 461] width 58 height 15
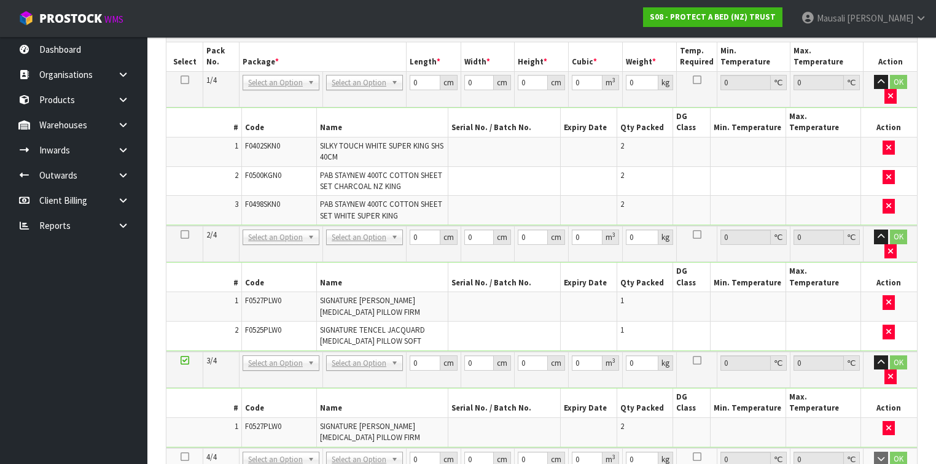
click at [181, 457] on icon at bounding box center [185, 457] width 9 height 1
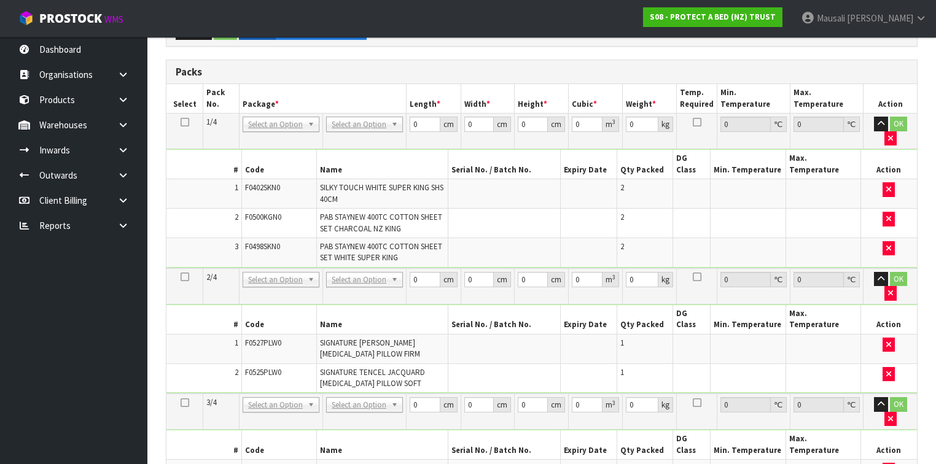
scroll to position [301, 0]
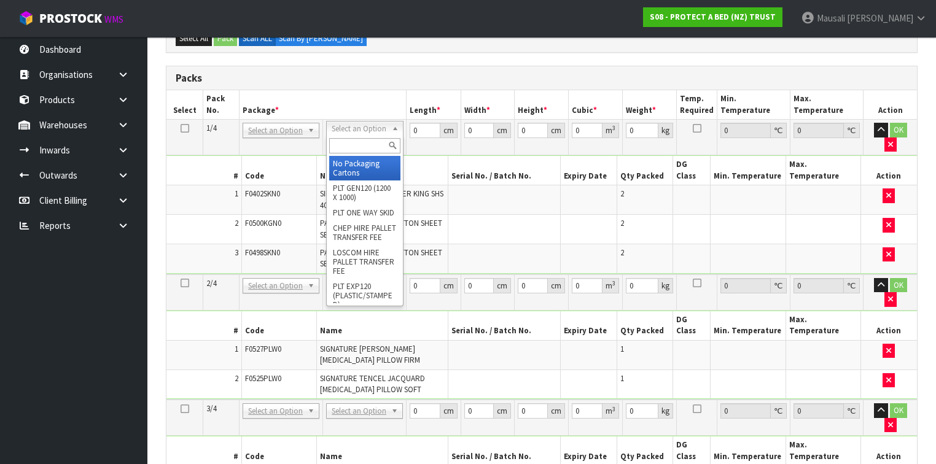
click at [341, 146] on input "text" at bounding box center [364, 145] width 71 height 15
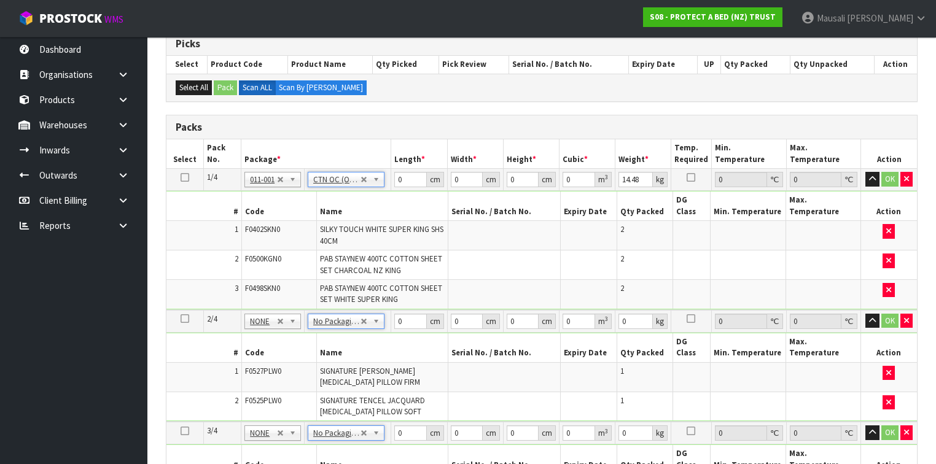
scroll to position [203, 0]
